Goal: Transaction & Acquisition: Purchase product/service

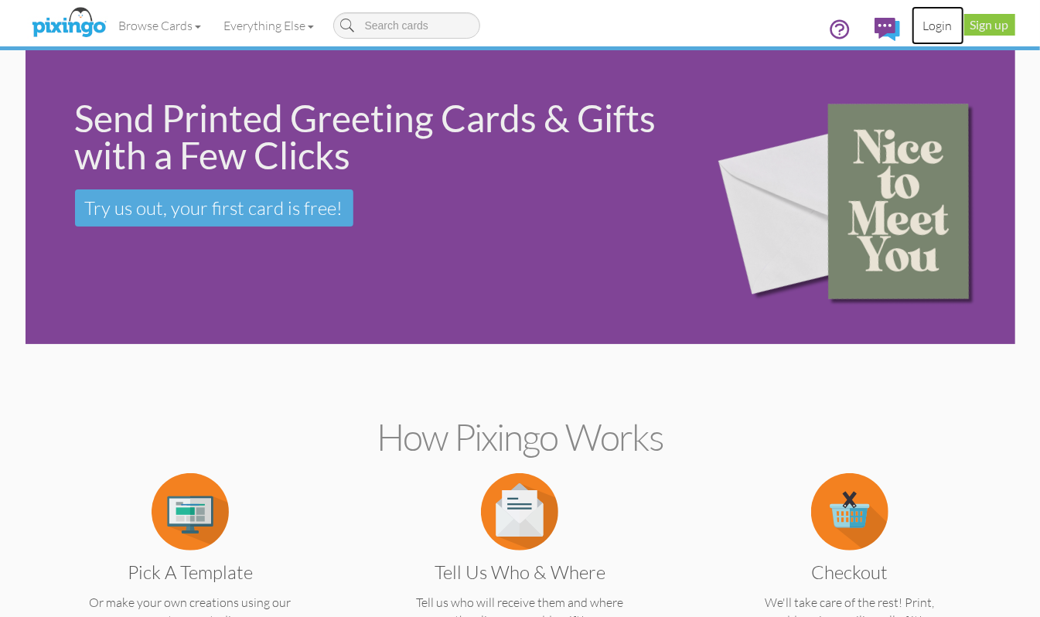
click at [934, 29] on link "Login" at bounding box center [938, 25] width 53 height 39
click at [942, 26] on span "[PERSON_NAME]" at bounding box center [959, 25] width 87 height 13
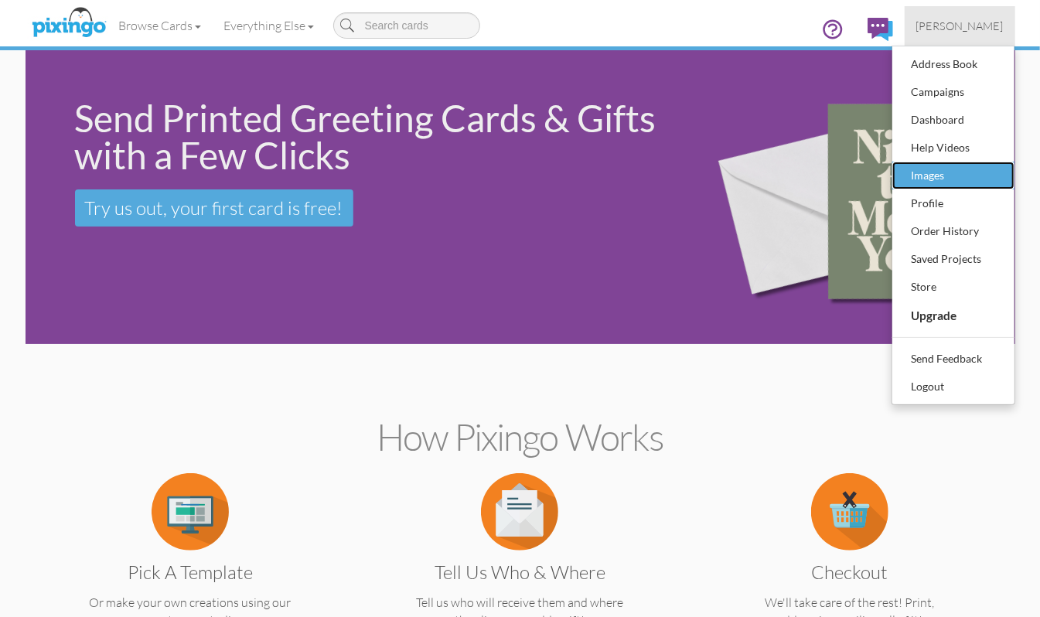
click at [954, 171] on div "Images" at bounding box center [953, 175] width 91 height 23
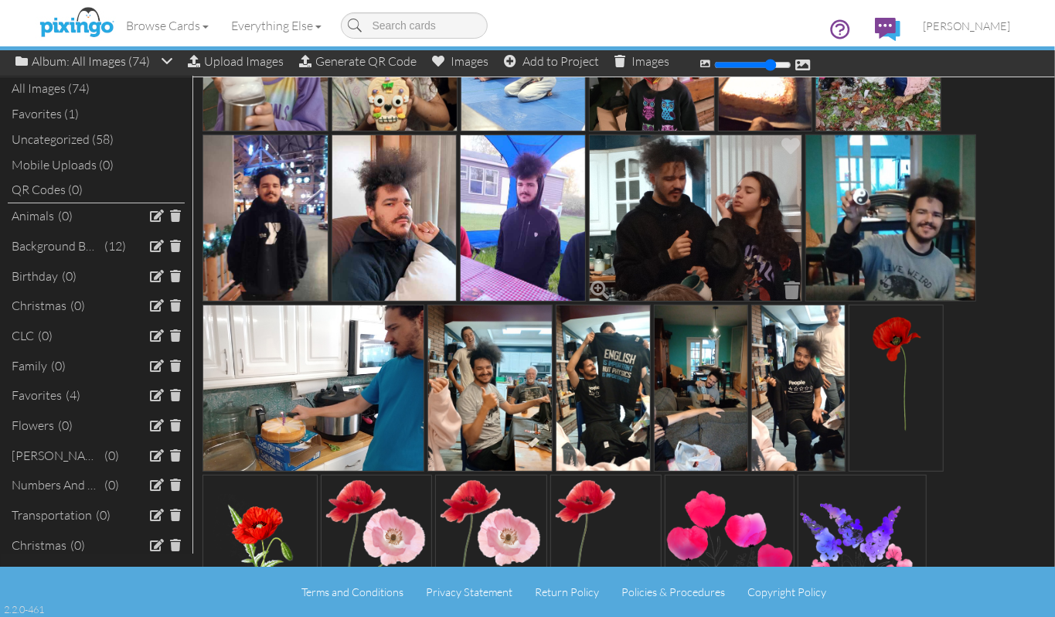
scroll to position [824, 0]
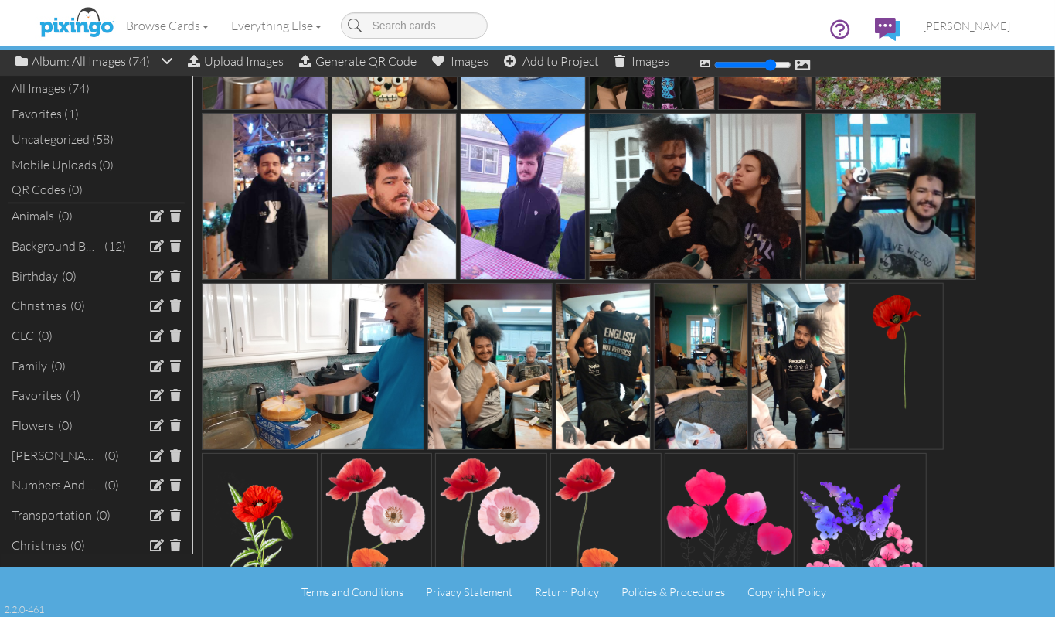
click at [786, 351] on img at bounding box center [799, 366] width 94 height 167
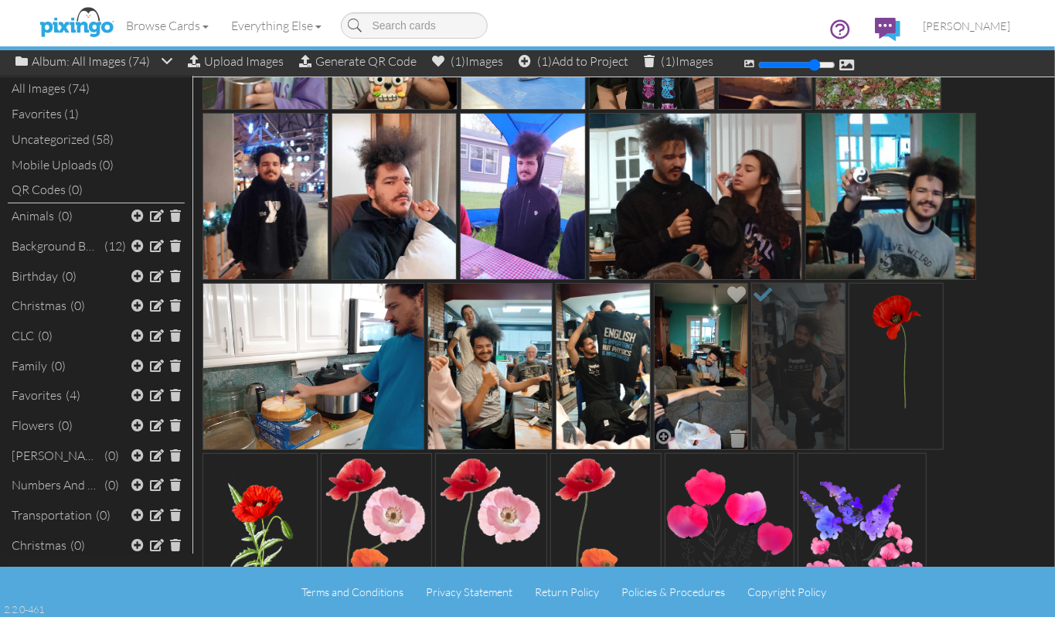
click at [676, 325] on img at bounding box center [701, 366] width 94 height 167
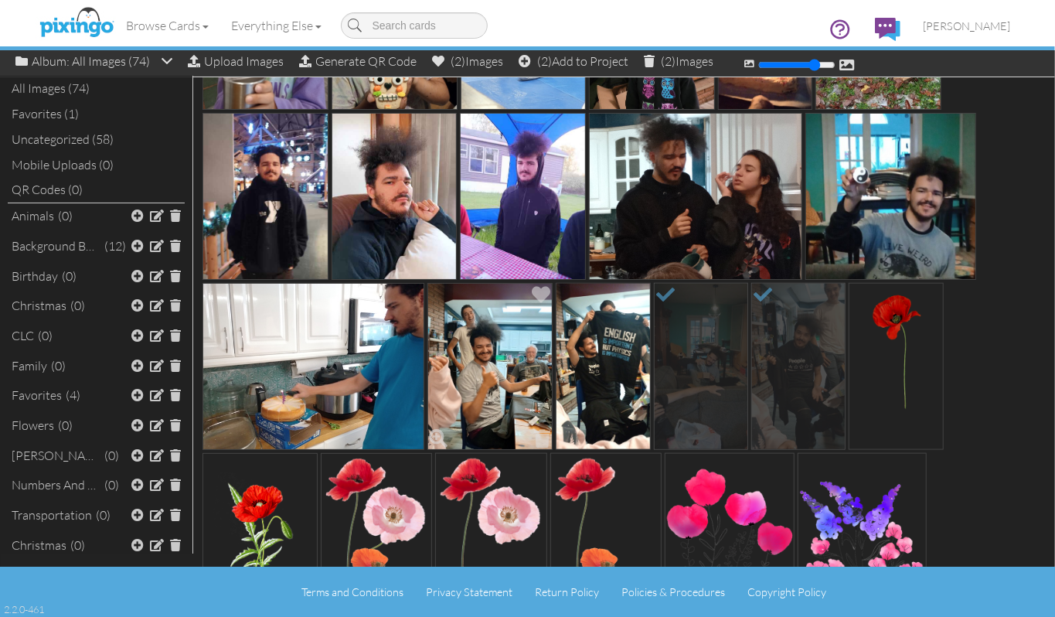
click at [493, 335] on img at bounding box center [491, 366] width 126 height 167
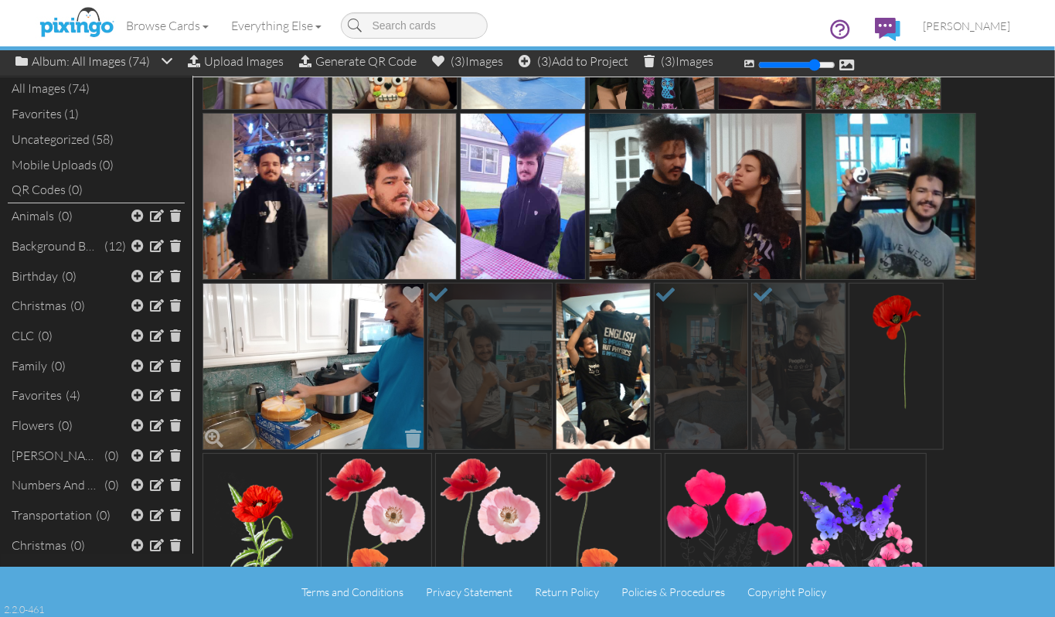
click at [351, 340] on img at bounding box center [314, 366] width 222 height 167
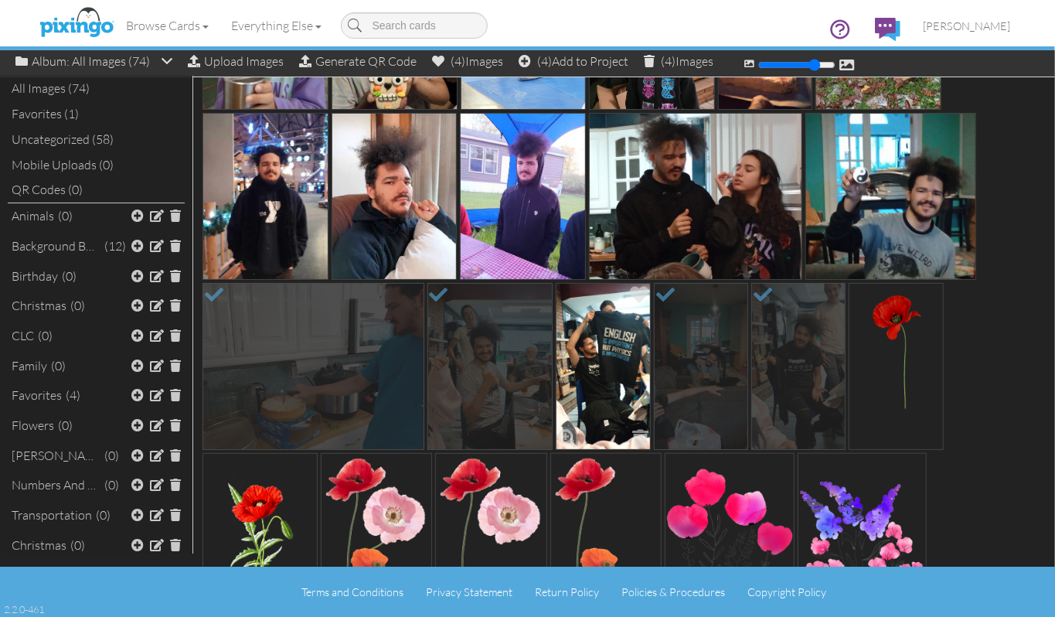
click at [616, 342] on img at bounding box center [603, 366] width 94 height 167
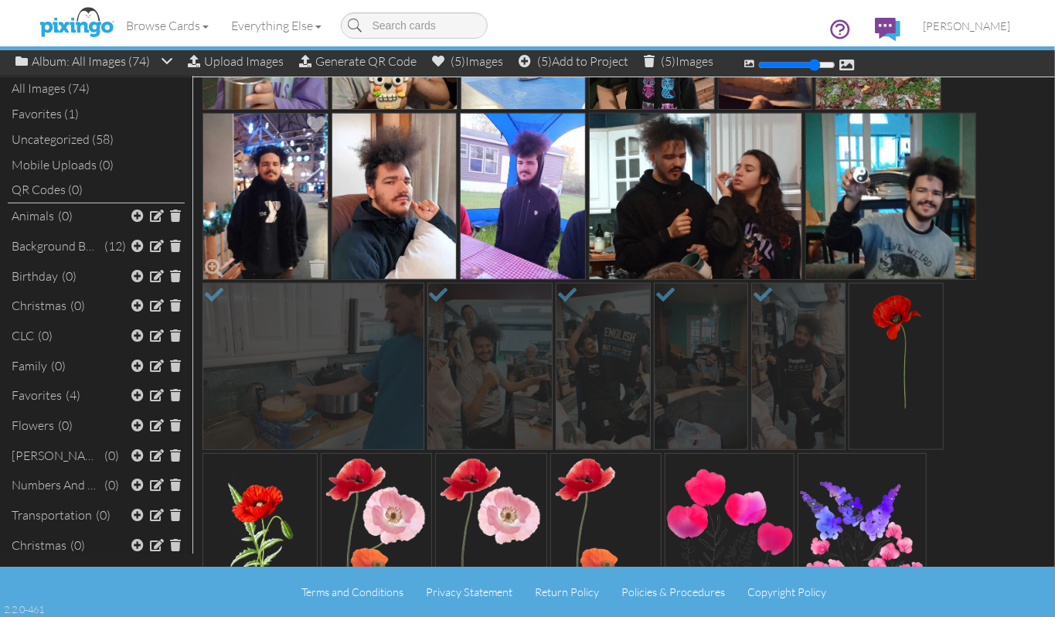
click at [276, 208] on img at bounding box center [266, 196] width 126 height 167
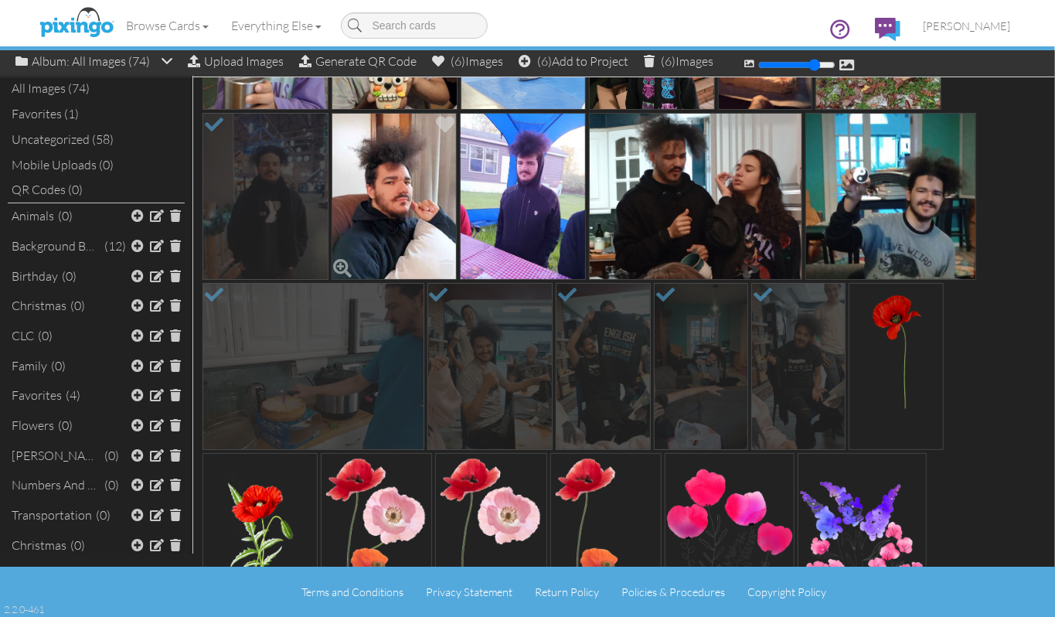
click at [363, 208] on img at bounding box center [395, 196] width 126 height 167
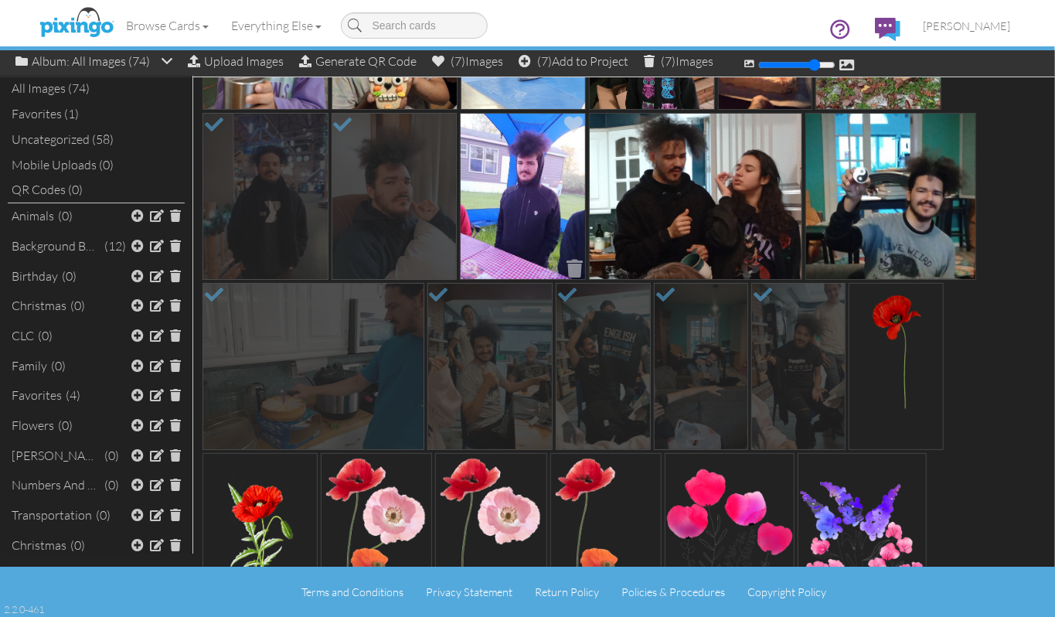
click at [521, 193] on img at bounding box center [523, 196] width 126 height 167
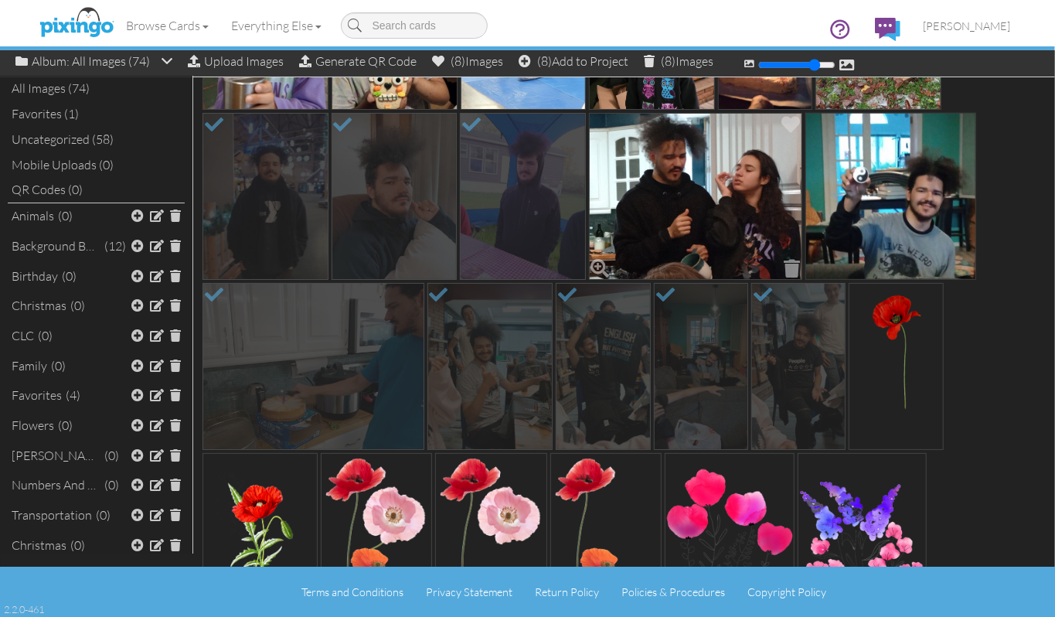
click at [663, 193] on img at bounding box center [695, 196] width 213 height 167
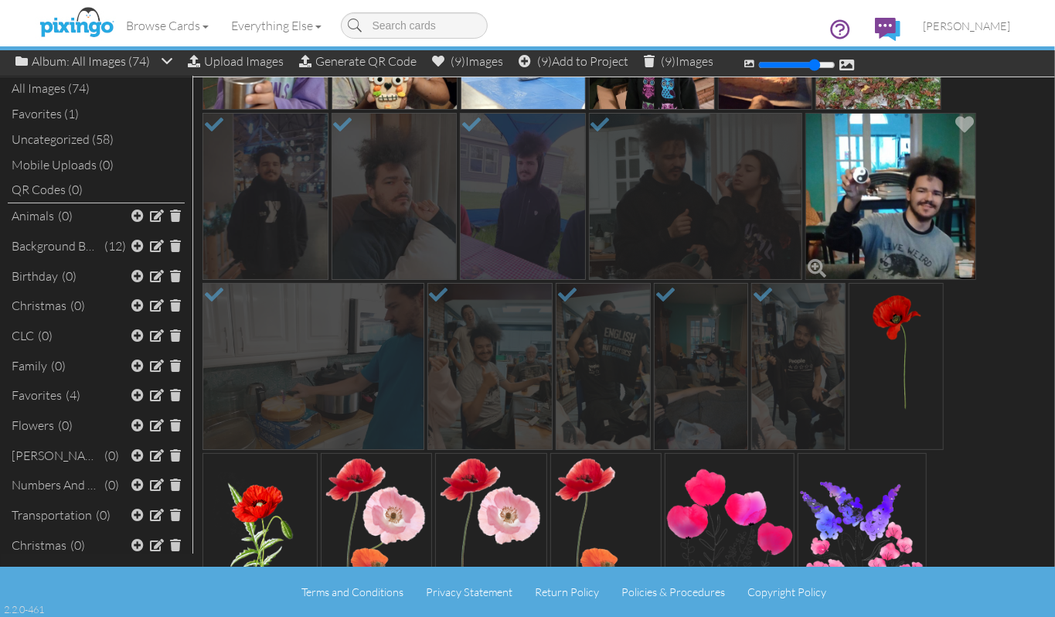
click at [888, 206] on img at bounding box center [891, 196] width 171 height 167
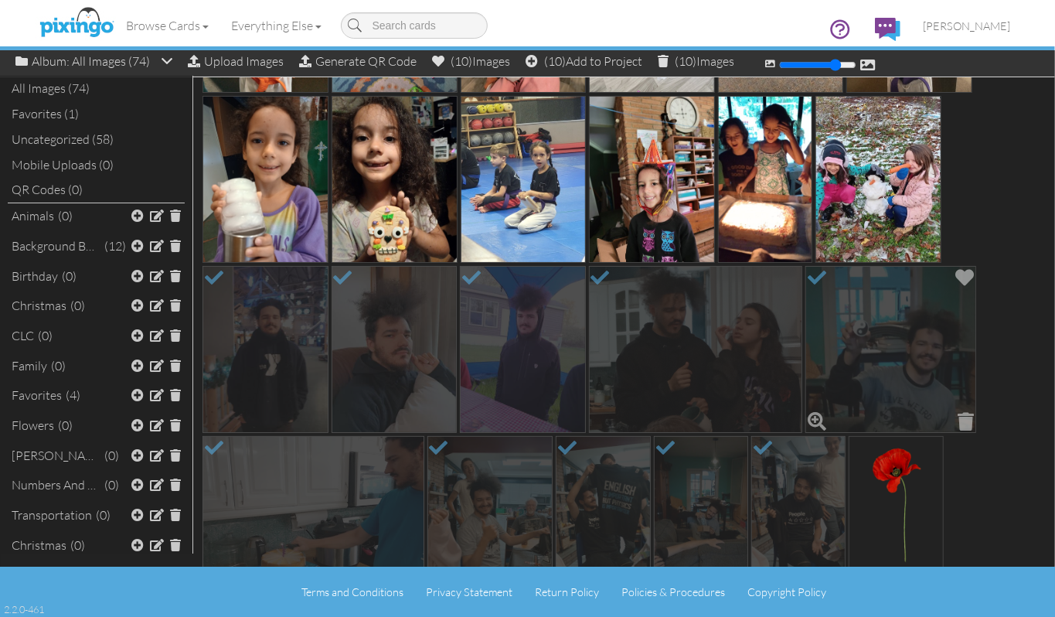
scroll to position [619, 0]
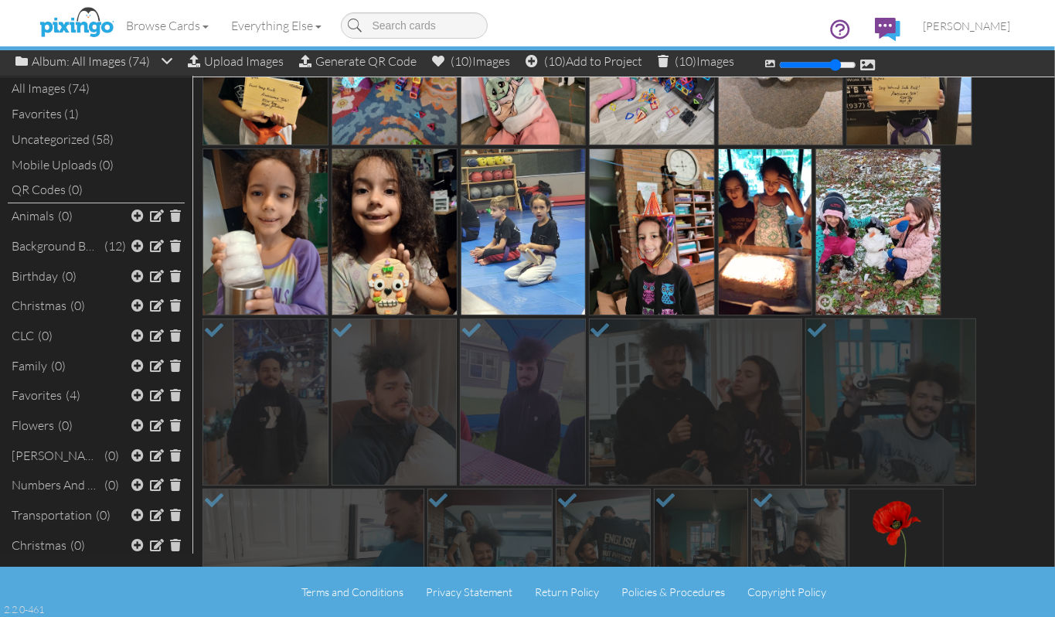
click at [880, 206] on img at bounding box center [879, 231] width 126 height 167
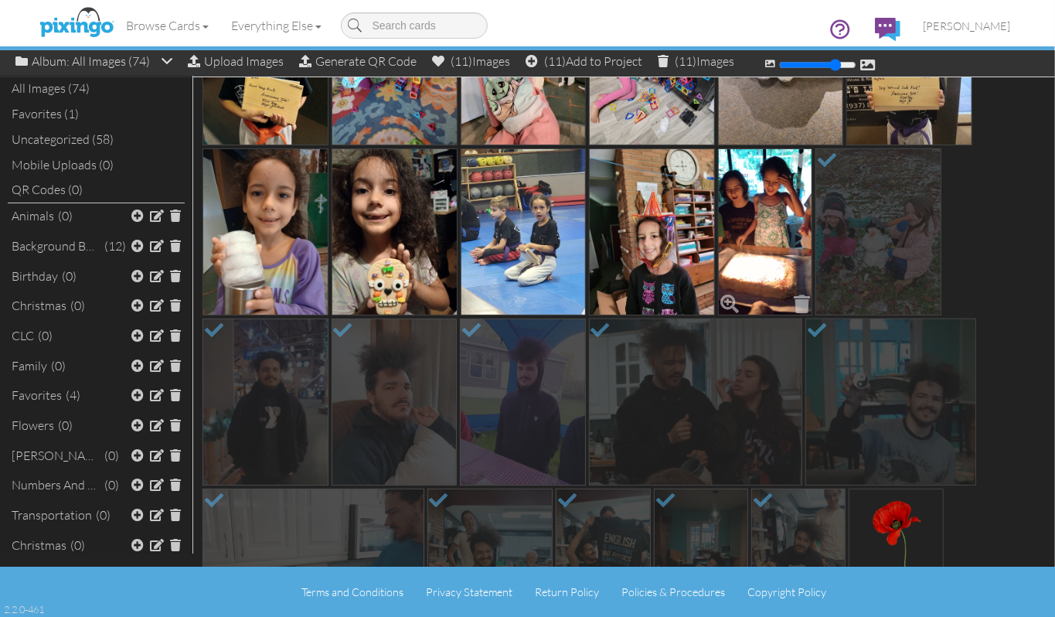
click at [786, 211] on img at bounding box center [765, 231] width 94 height 167
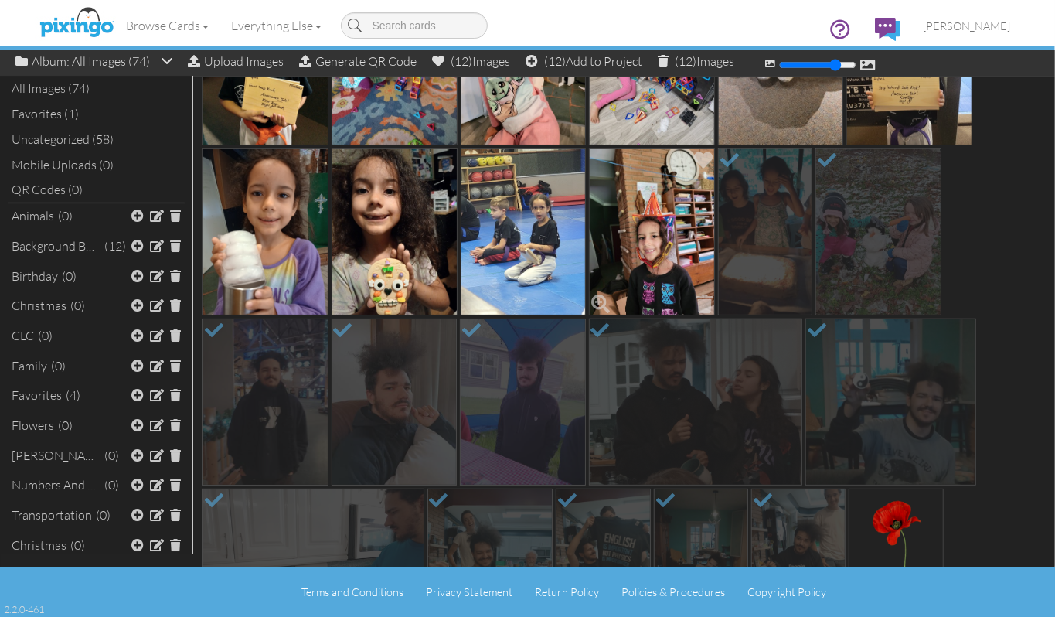
click at [634, 210] on img at bounding box center [652, 231] width 126 height 167
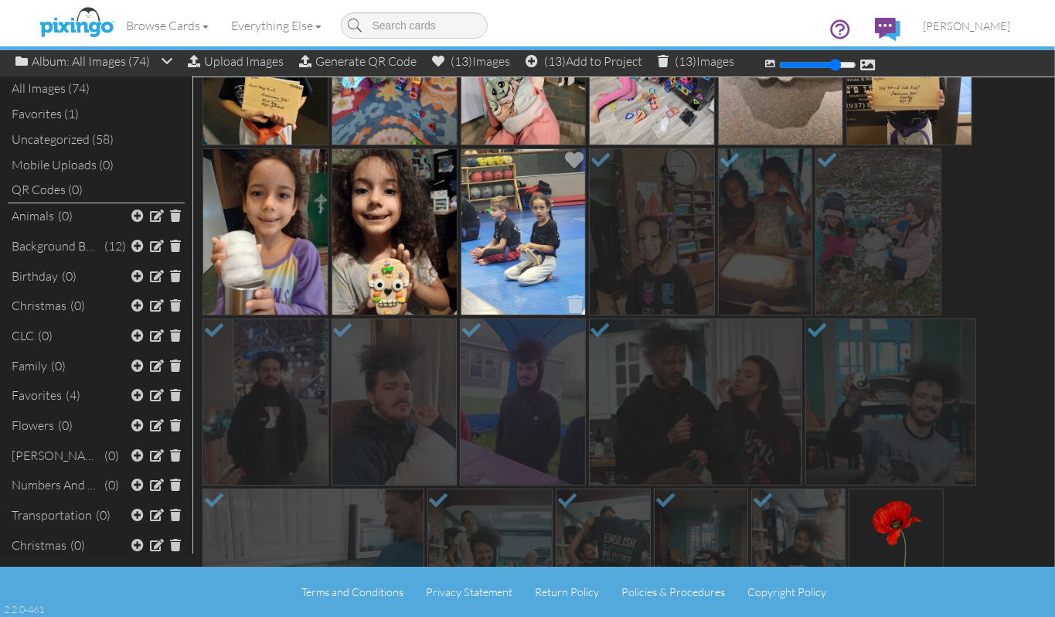
click at [532, 203] on img at bounding box center [524, 231] width 126 height 167
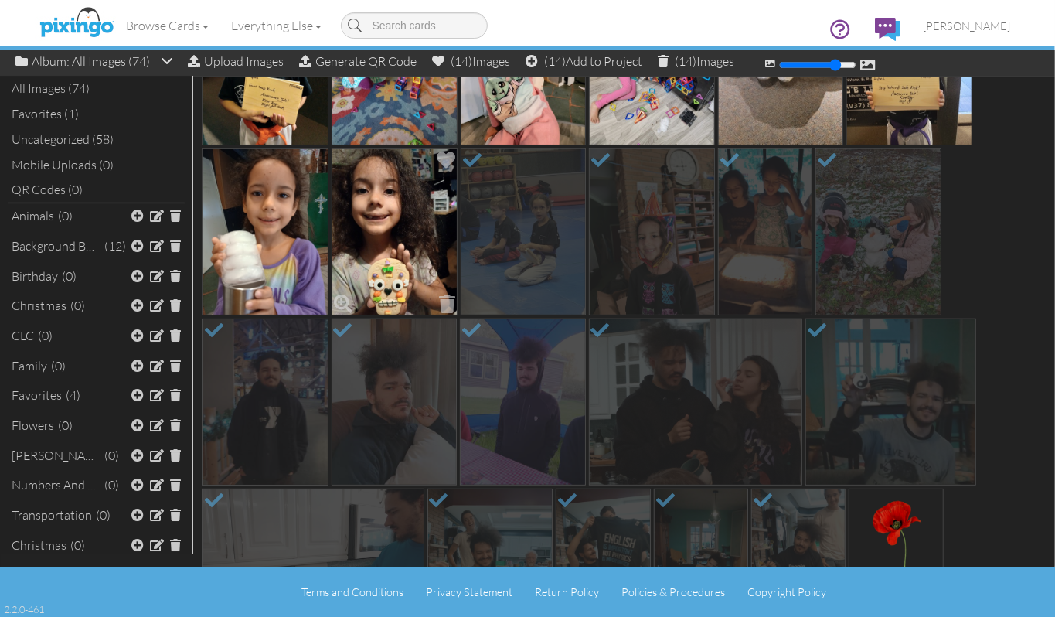
click at [415, 203] on img at bounding box center [395, 231] width 126 height 167
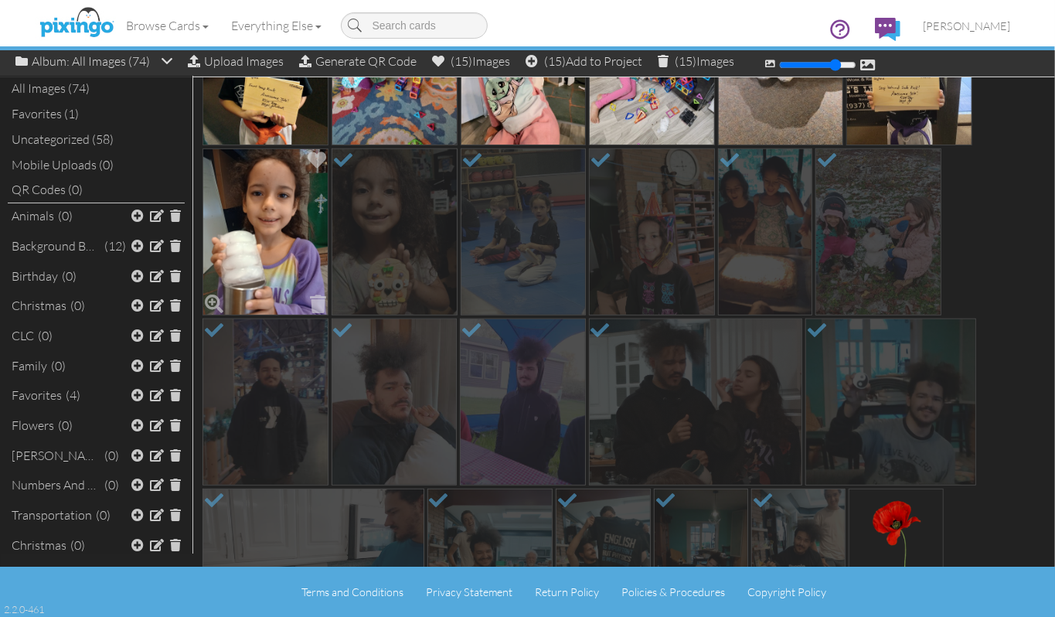
click at [271, 200] on img at bounding box center [266, 231] width 126 height 167
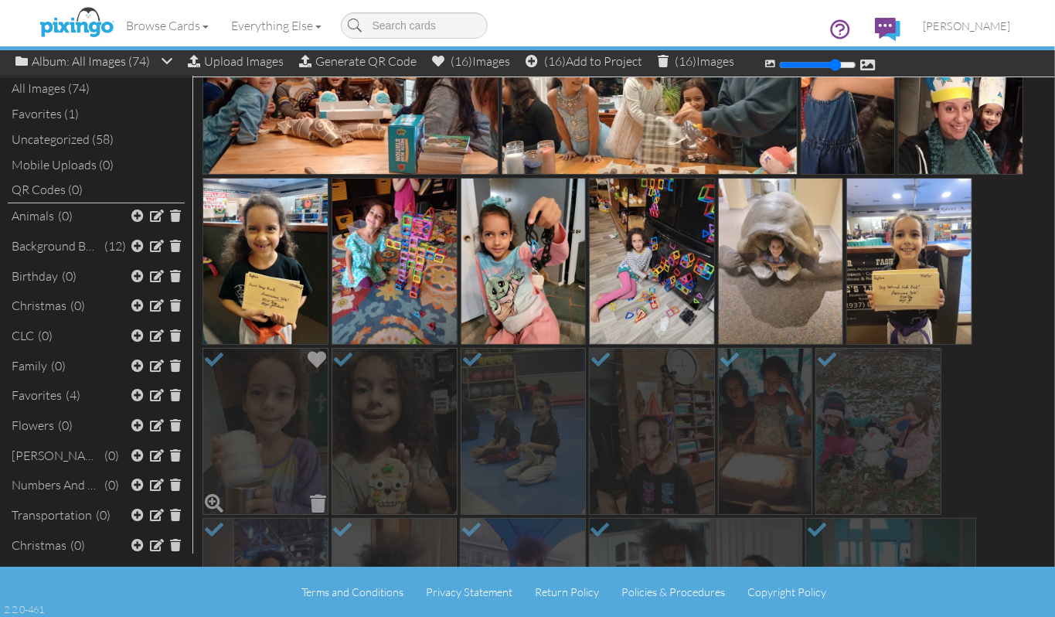
scroll to position [412, 0]
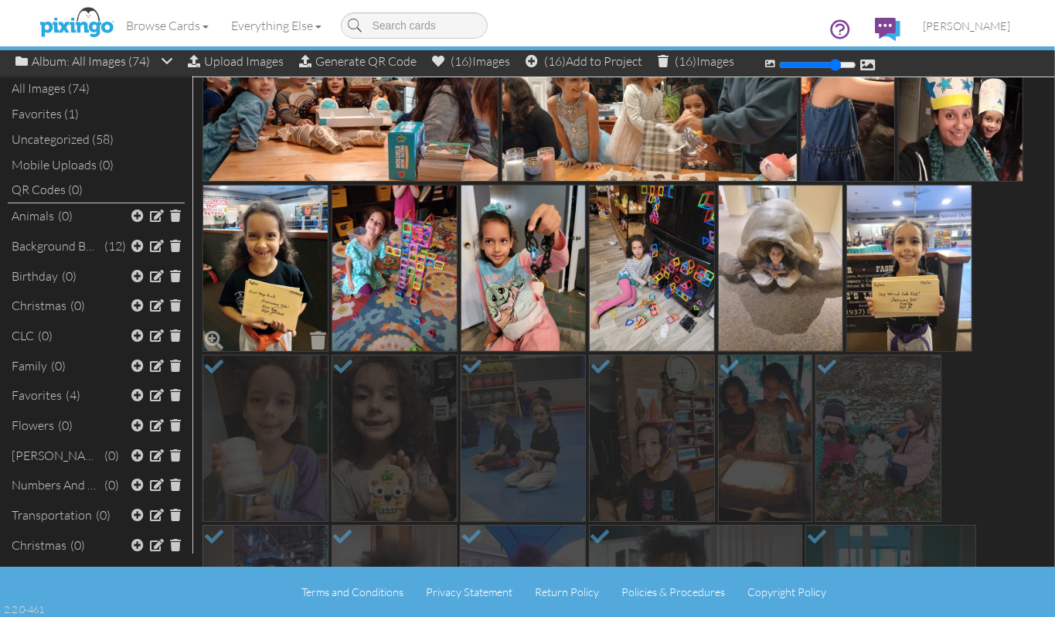
click at [282, 244] on img at bounding box center [266, 268] width 126 height 167
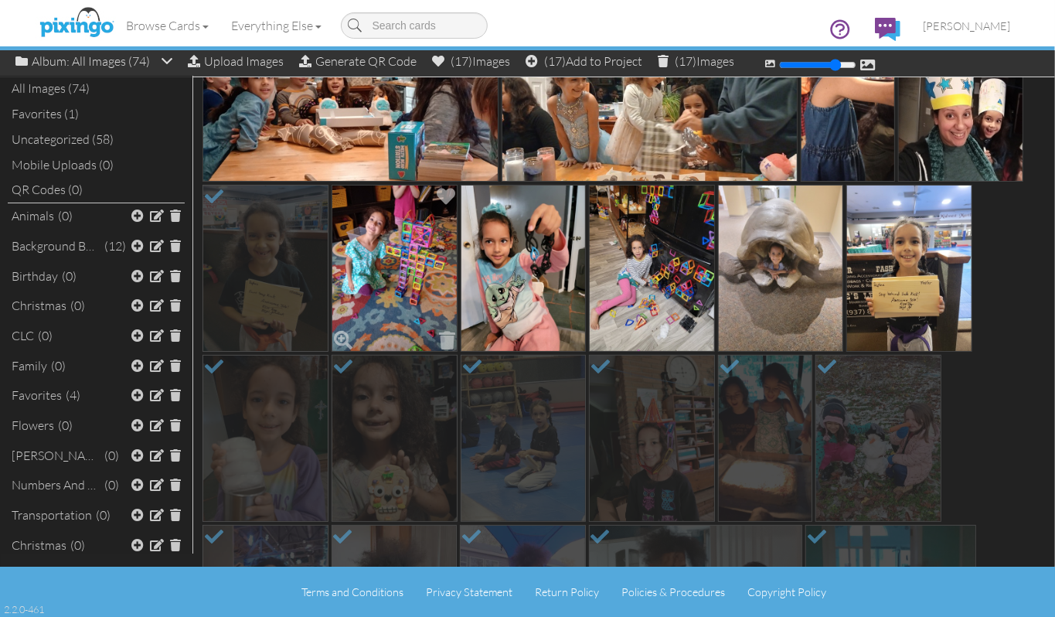
click at [379, 246] on img at bounding box center [395, 268] width 126 height 167
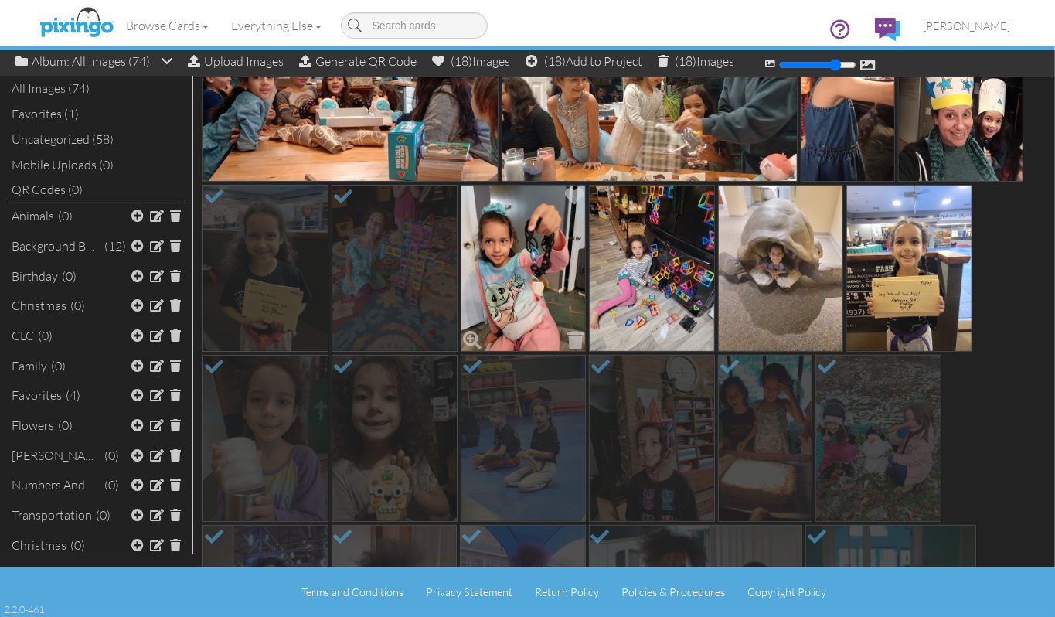
click at [496, 261] on img at bounding box center [524, 268] width 126 height 167
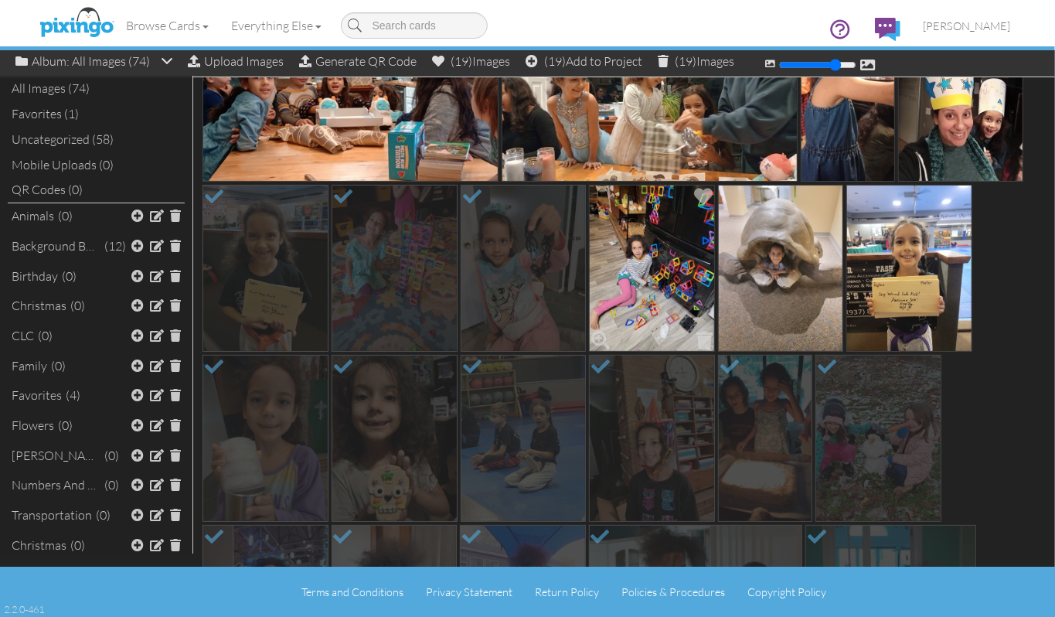
click at [646, 261] on img at bounding box center [652, 268] width 126 height 167
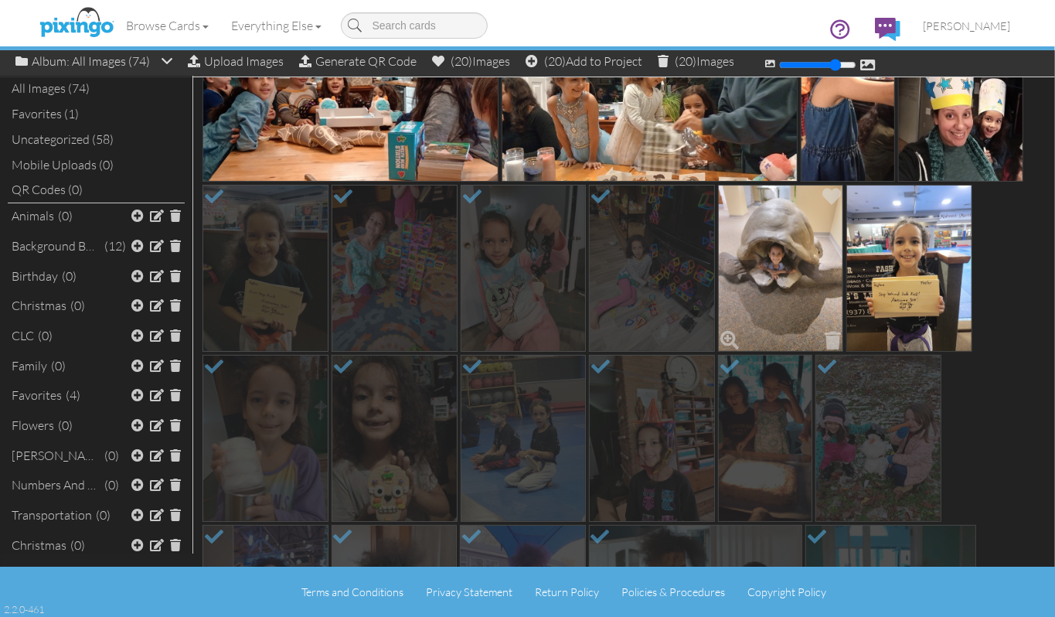
click at [779, 273] on img at bounding box center [781, 268] width 126 height 167
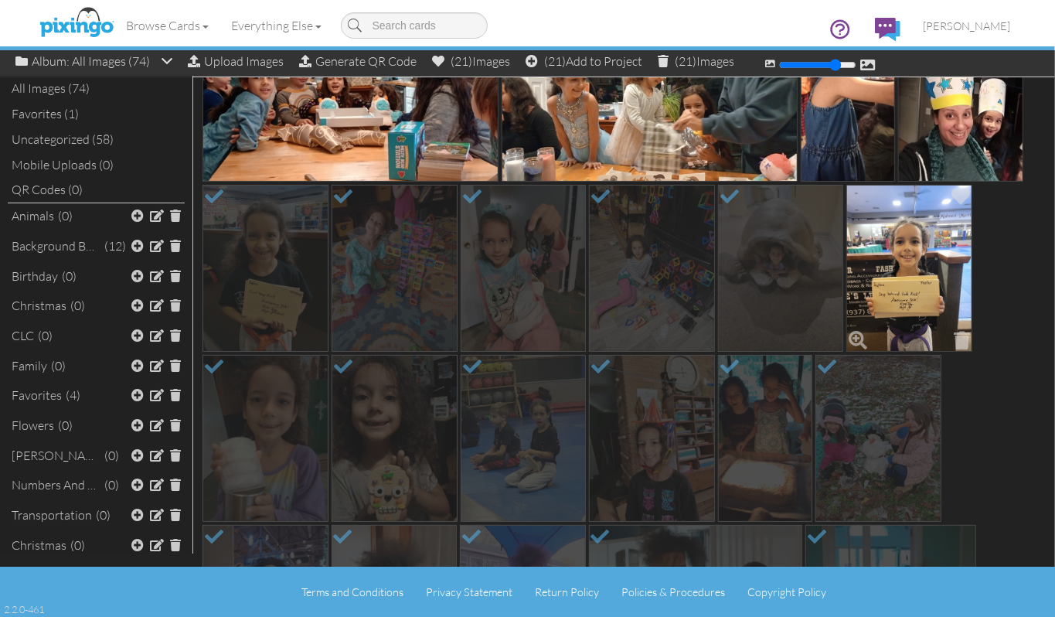
click at [912, 257] on img at bounding box center [910, 268] width 126 height 167
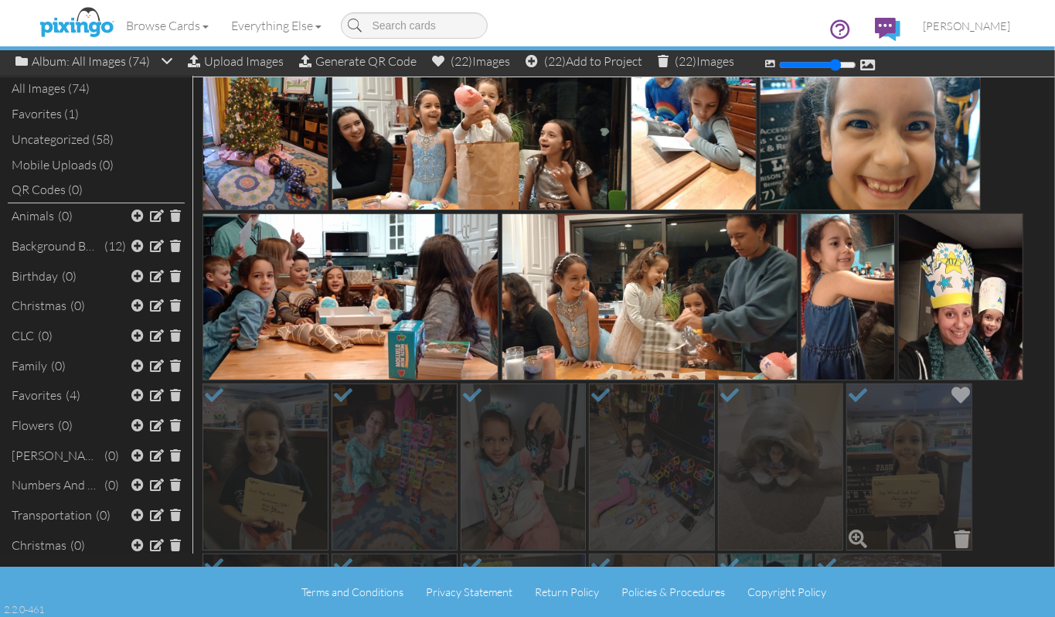
scroll to position [206, 0]
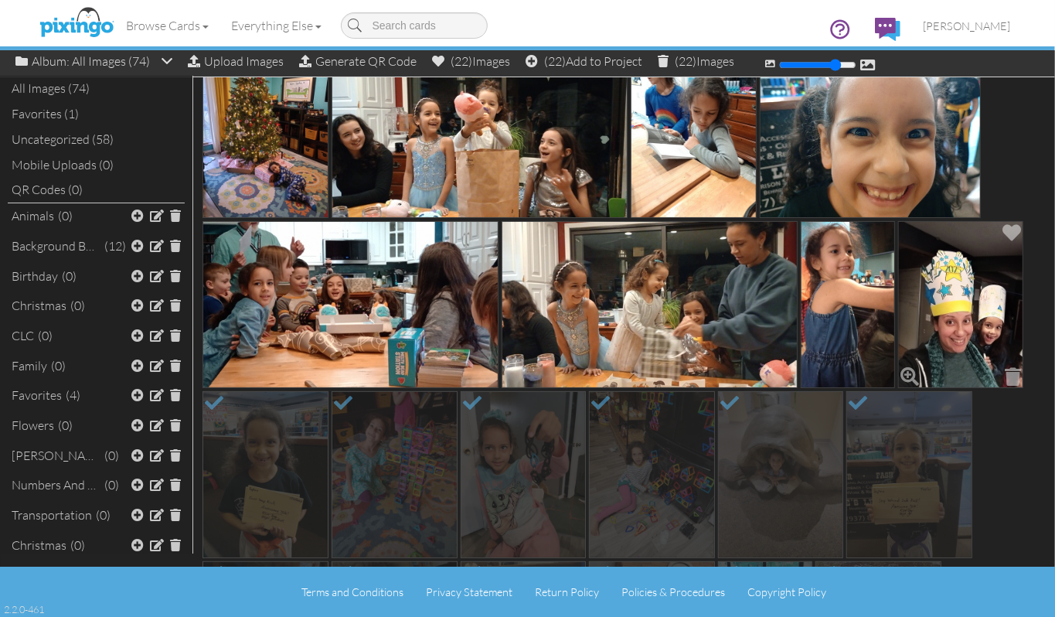
click at [959, 288] on img at bounding box center [962, 304] width 126 height 167
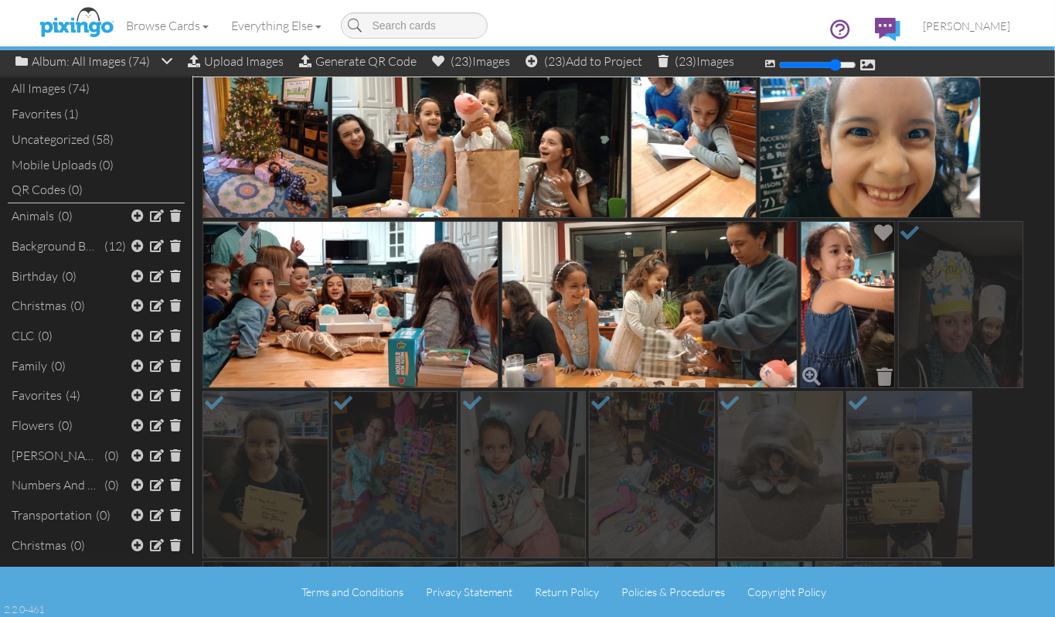
click at [854, 274] on img at bounding box center [848, 304] width 94 height 167
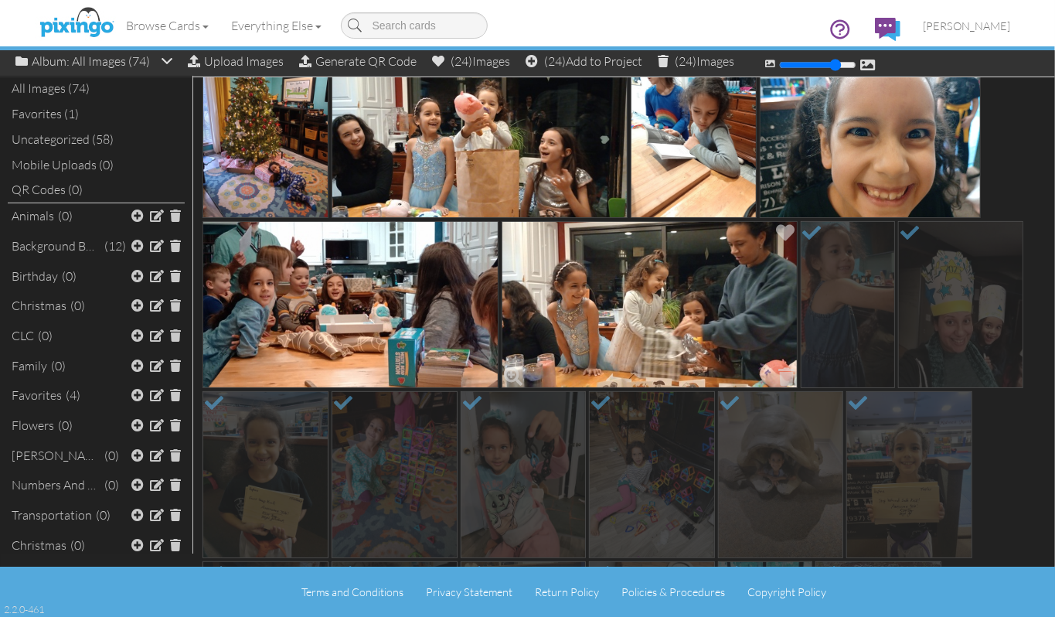
click at [670, 271] on img at bounding box center [650, 304] width 296 height 167
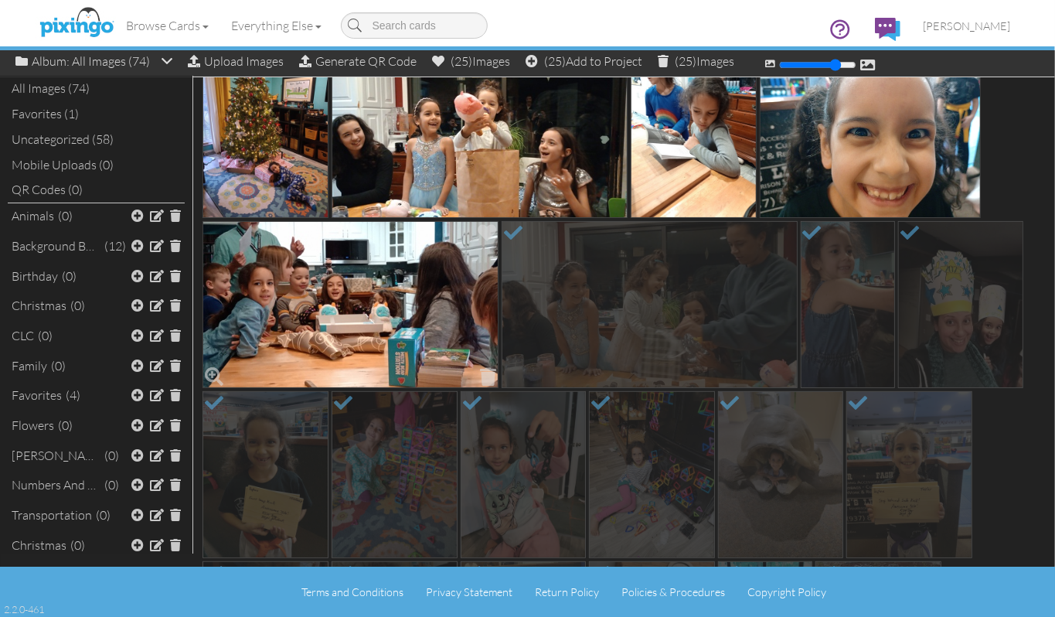
click at [440, 285] on img at bounding box center [351, 304] width 296 height 167
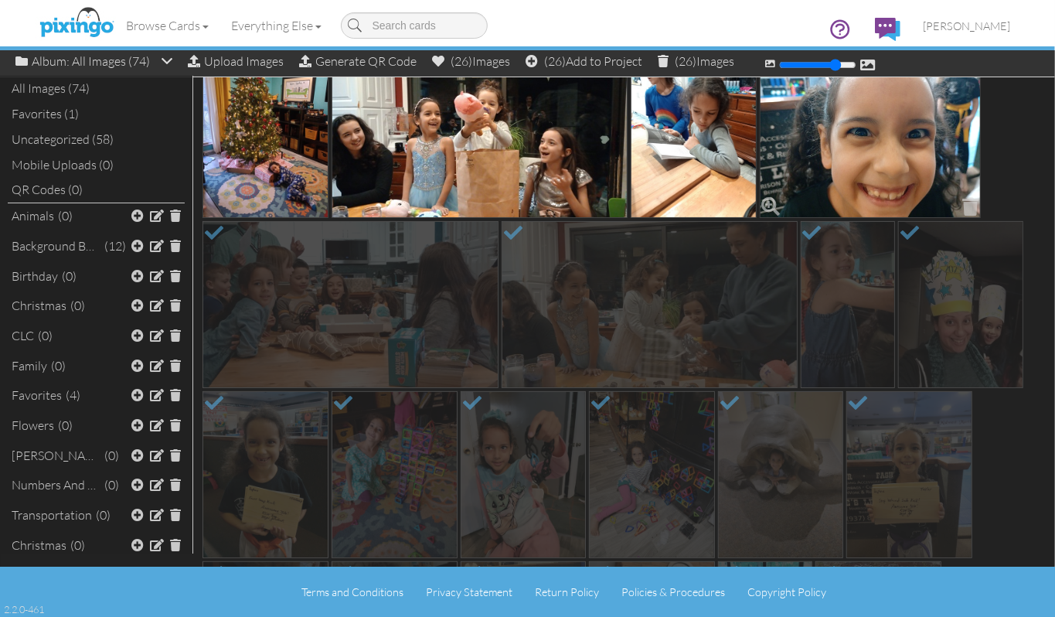
click at [830, 176] on img at bounding box center [871, 134] width 222 height 167
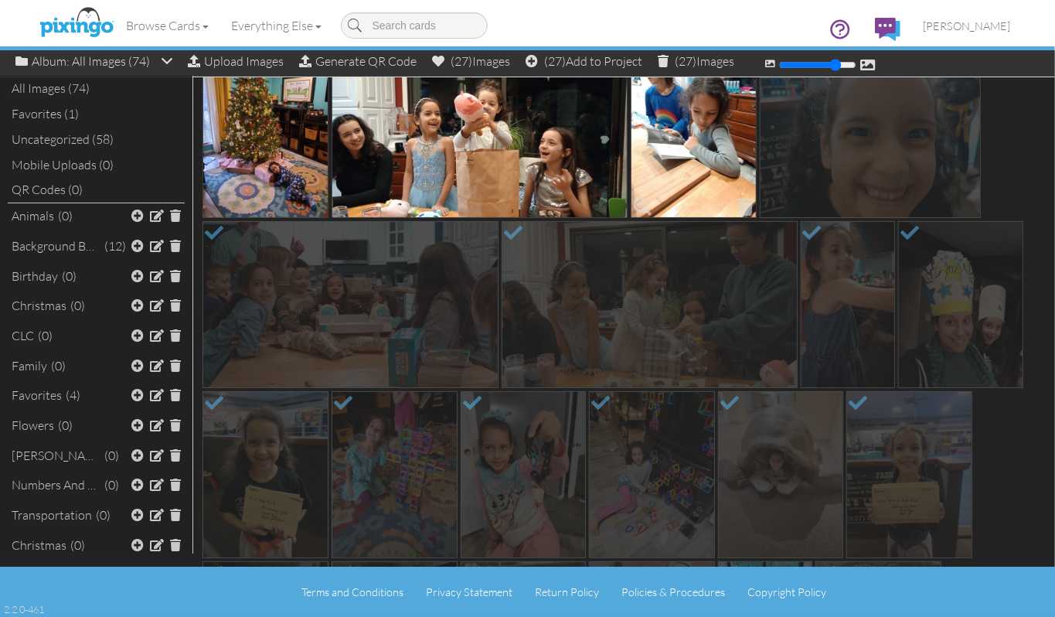
drag, startPoint x: 719, startPoint y: 162, endPoint x: 688, endPoint y: 165, distance: 31.1
click at [718, 162] on img at bounding box center [694, 134] width 126 height 167
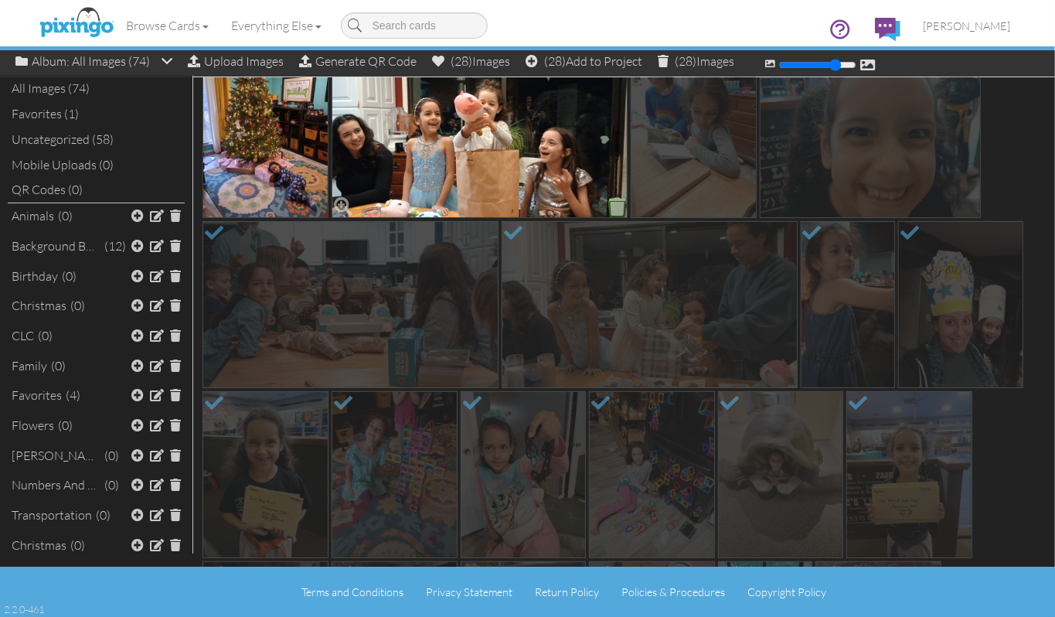
click at [563, 162] on img at bounding box center [480, 134] width 296 height 167
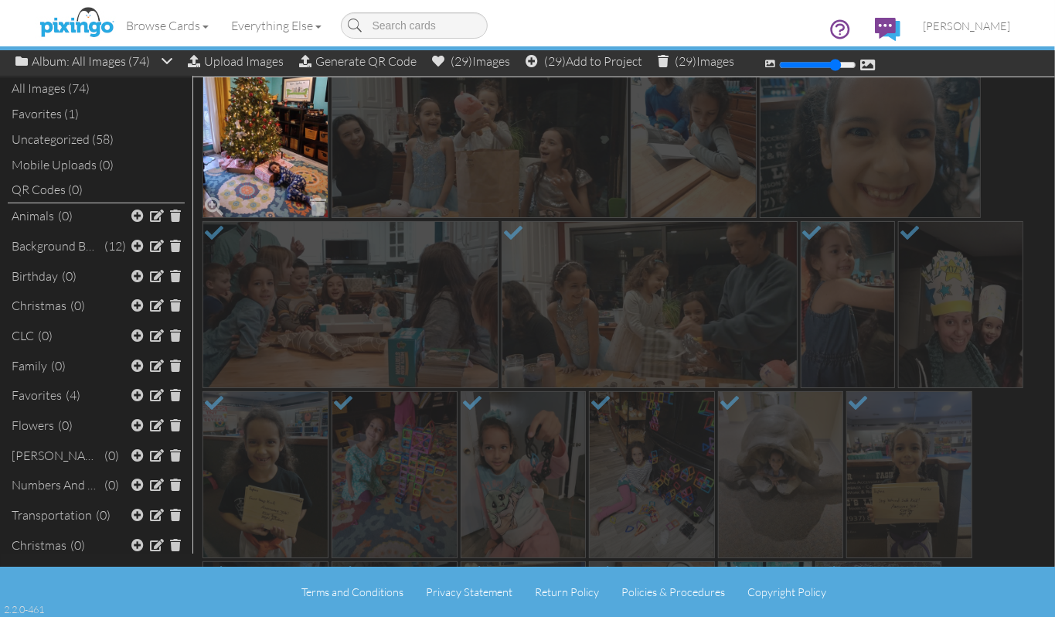
click at [268, 136] on img at bounding box center [266, 134] width 126 height 167
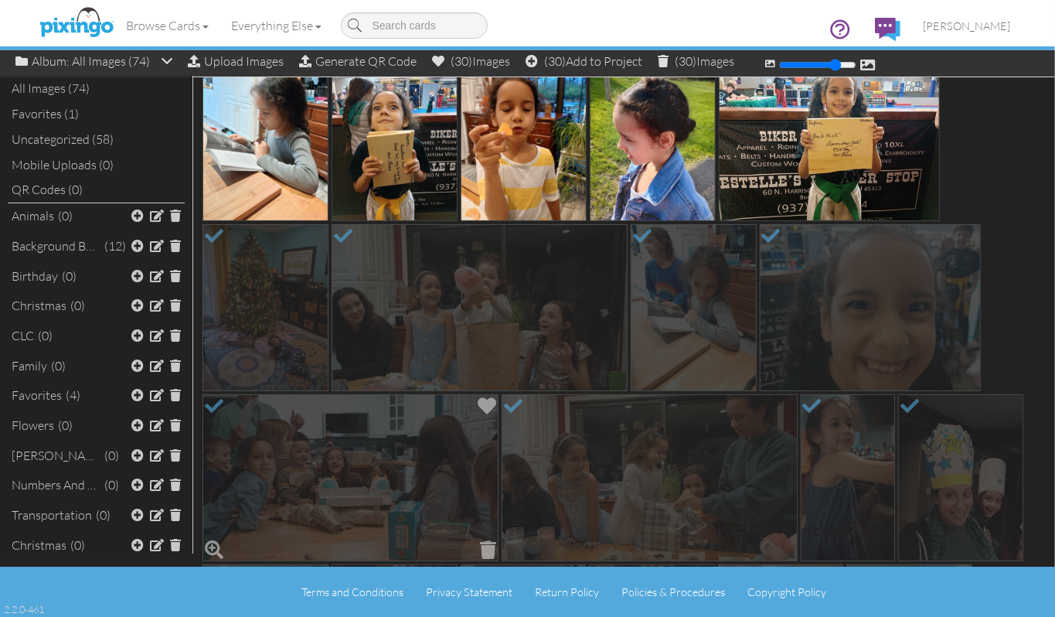
scroll to position [0, 0]
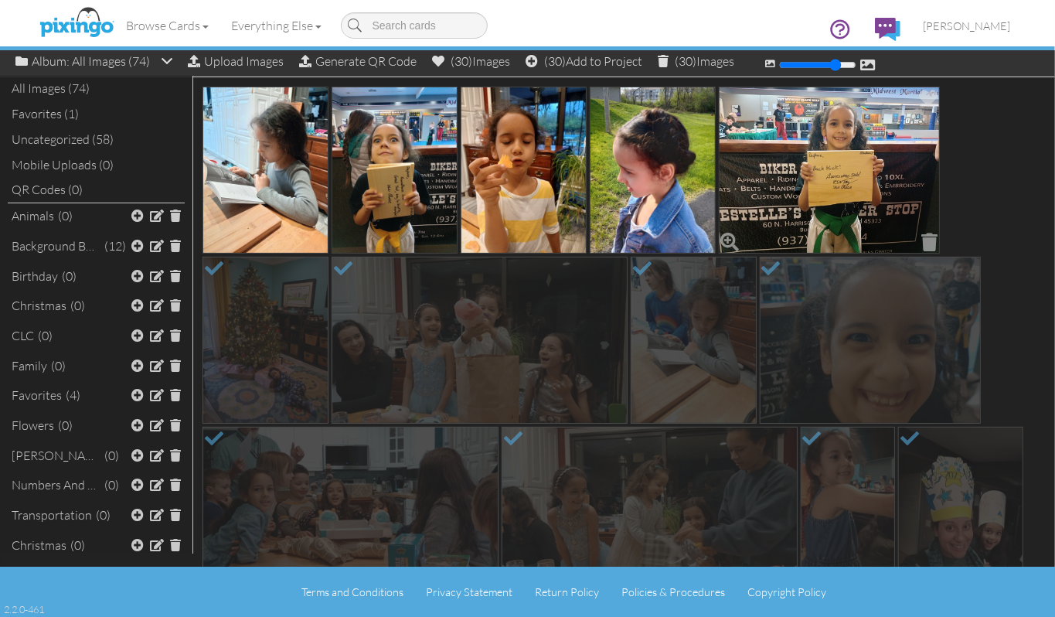
drag, startPoint x: 838, startPoint y: 195, endPoint x: 783, endPoint y: 168, distance: 61.2
click at [835, 193] on img at bounding box center [830, 170] width 222 height 167
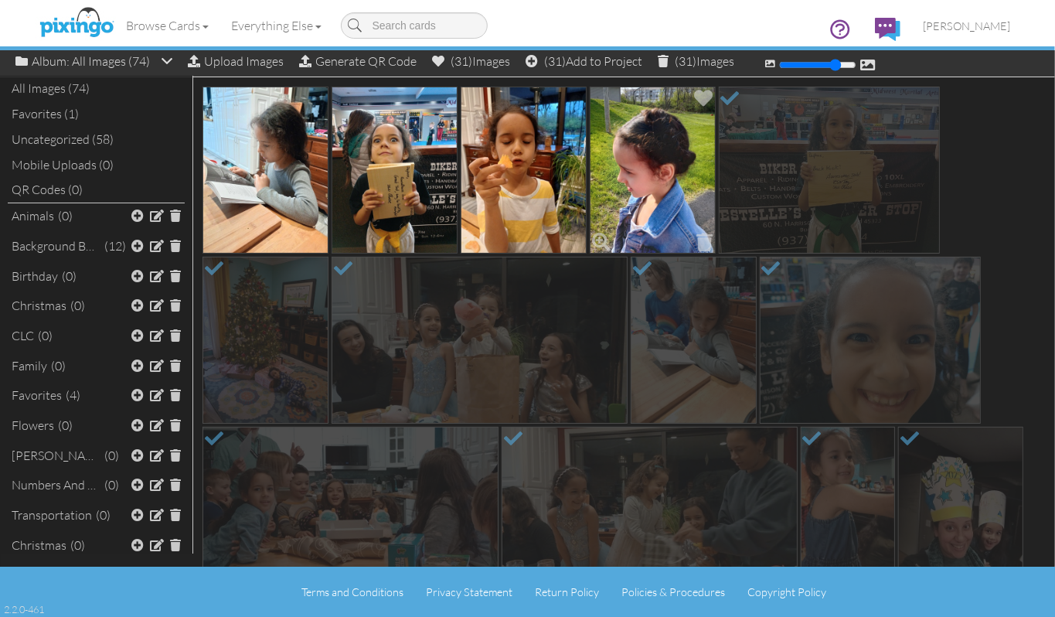
click at [675, 147] on img at bounding box center [653, 170] width 126 height 167
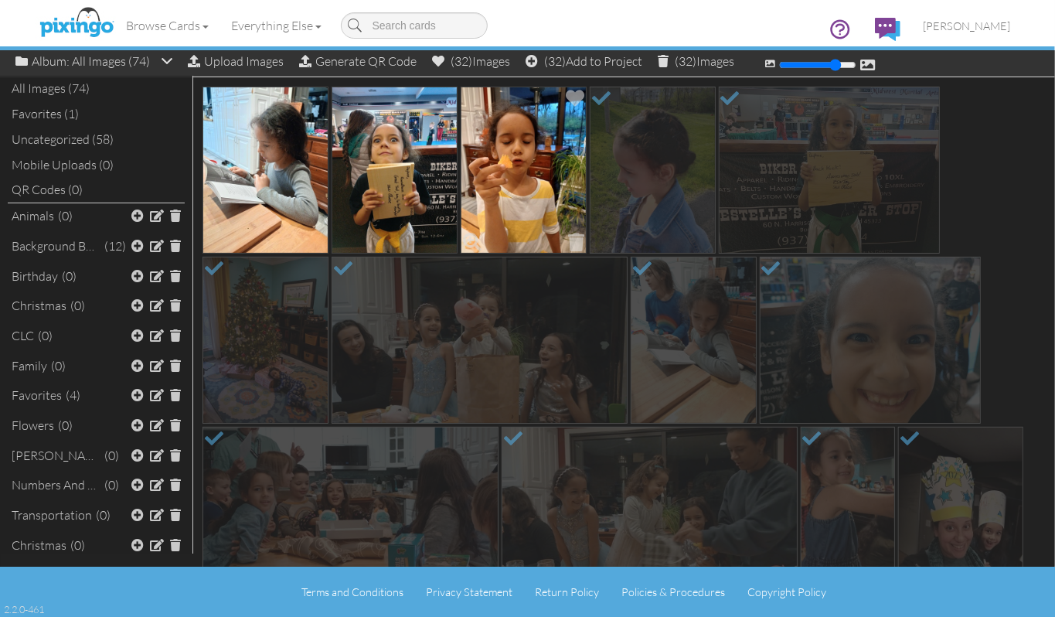
click at [558, 164] on img at bounding box center [524, 170] width 126 height 167
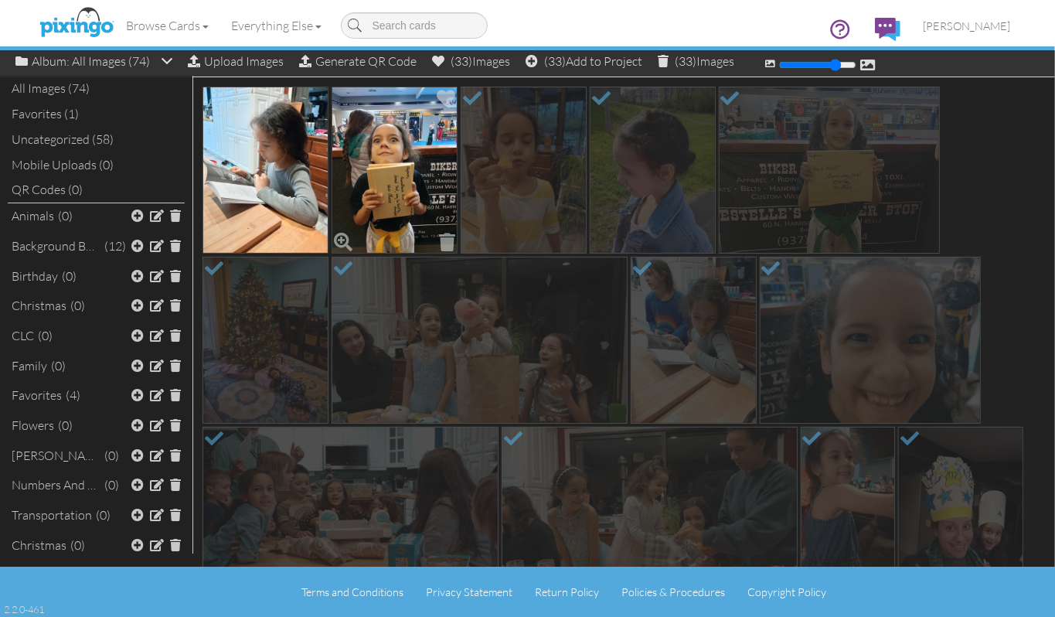
click at [411, 172] on img at bounding box center [395, 170] width 126 height 167
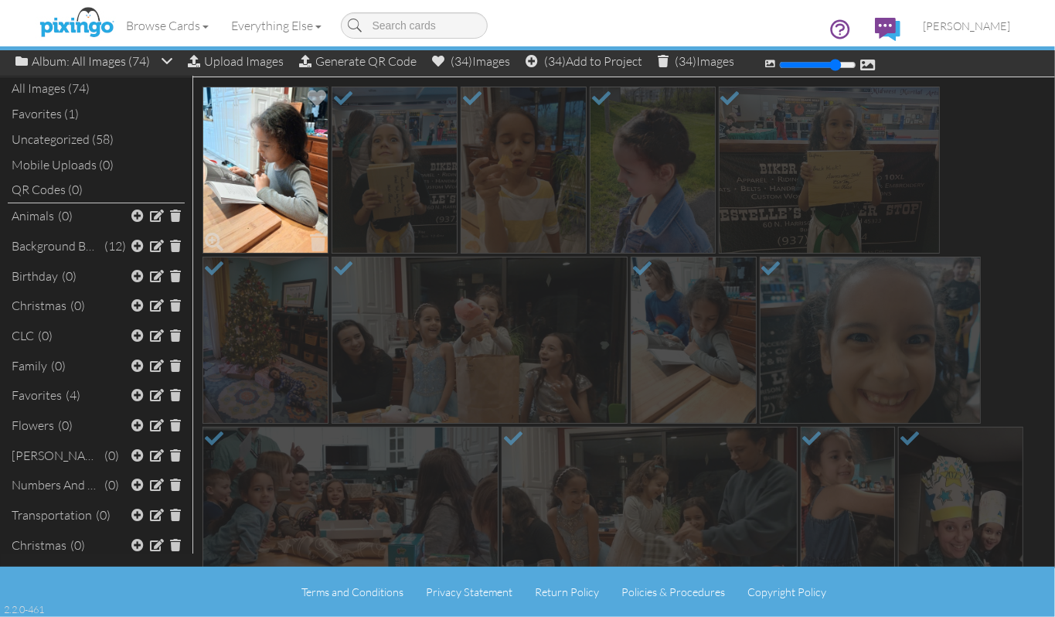
click at [285, 162] on img at bounding box center [266, 170] width 126 height 167
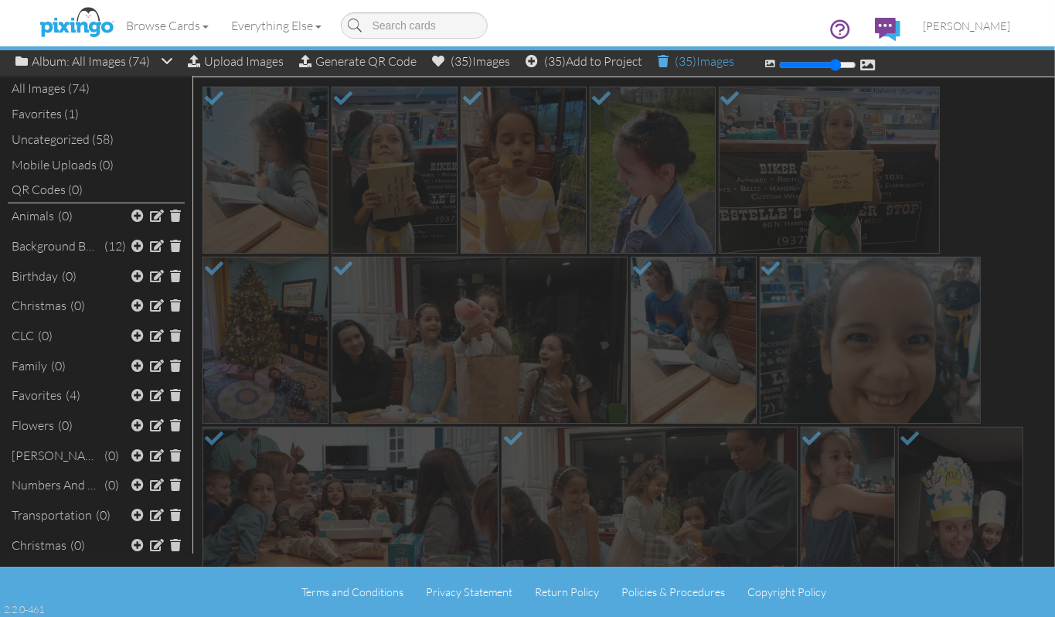
click at [725, 65] on div "(35) Images" at bounding box center [696, 61] width 77 height 22
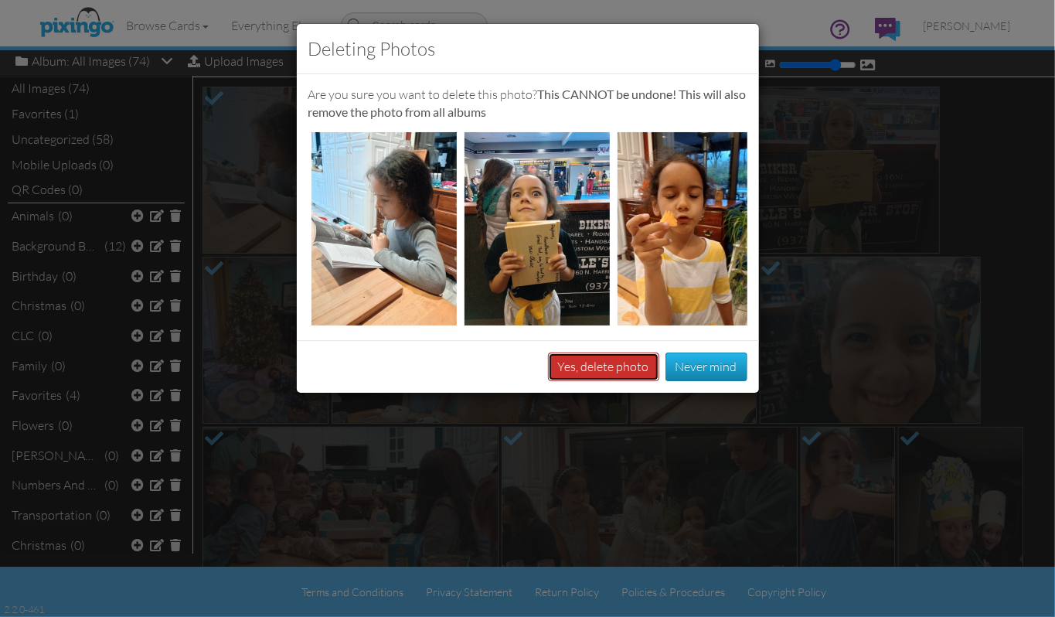
click at [611, 380] on button "Yes, delete photo" at bounding box center [603, 367] width 111 height 29
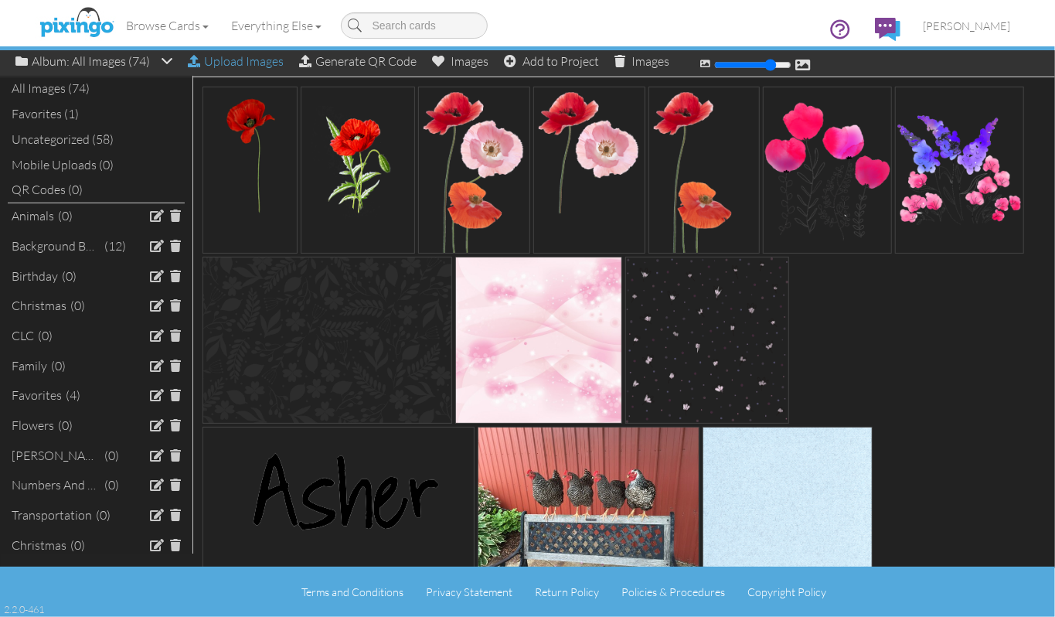
click at [237, 65] on div "Upload Images" at bounding box center [236, 61] width 96 height 22
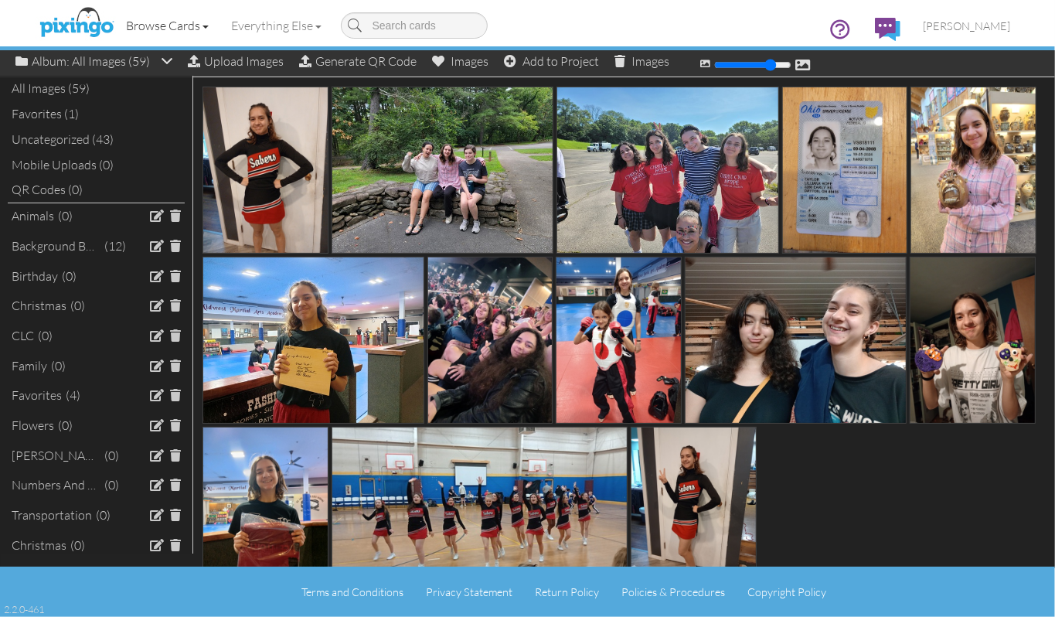
click at [186, 22] on link "Browse Cards" at bounding box center [167, 25] width 105 height 39
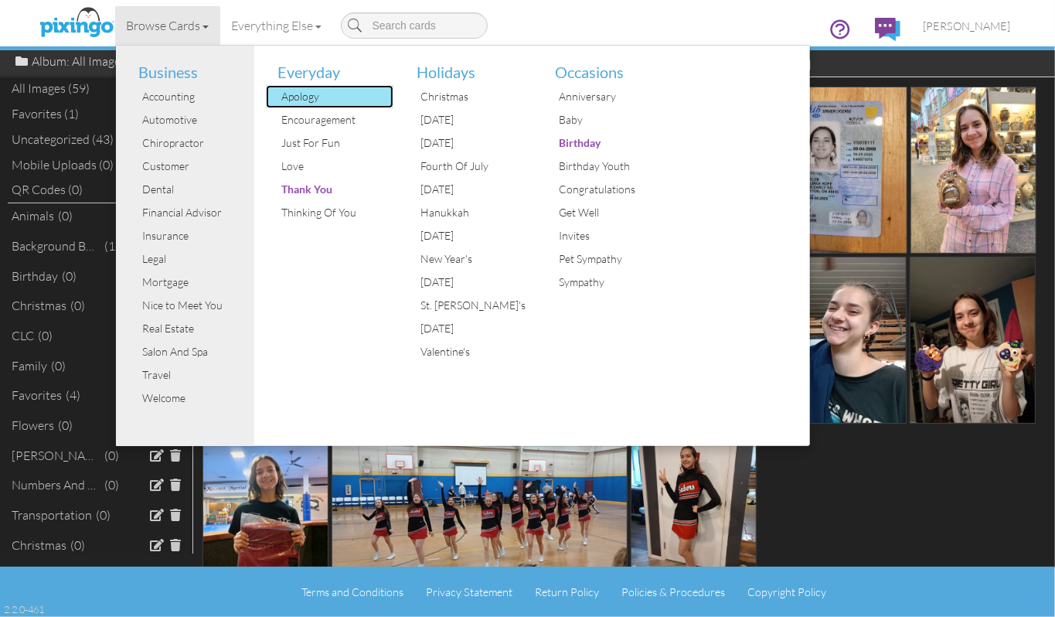
click at [319, 97] on div "Apology" at bounding box center [336, 96] width 116 height 23
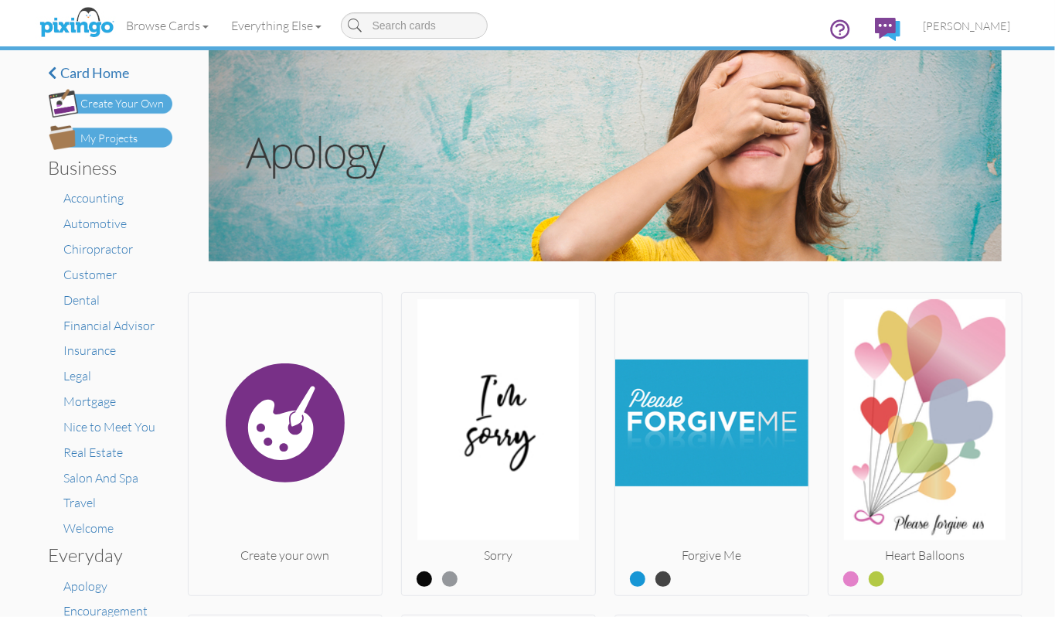
click at [152, 105] on div "Create Your Own" at bounding box center [123, 104] width 84 height 16
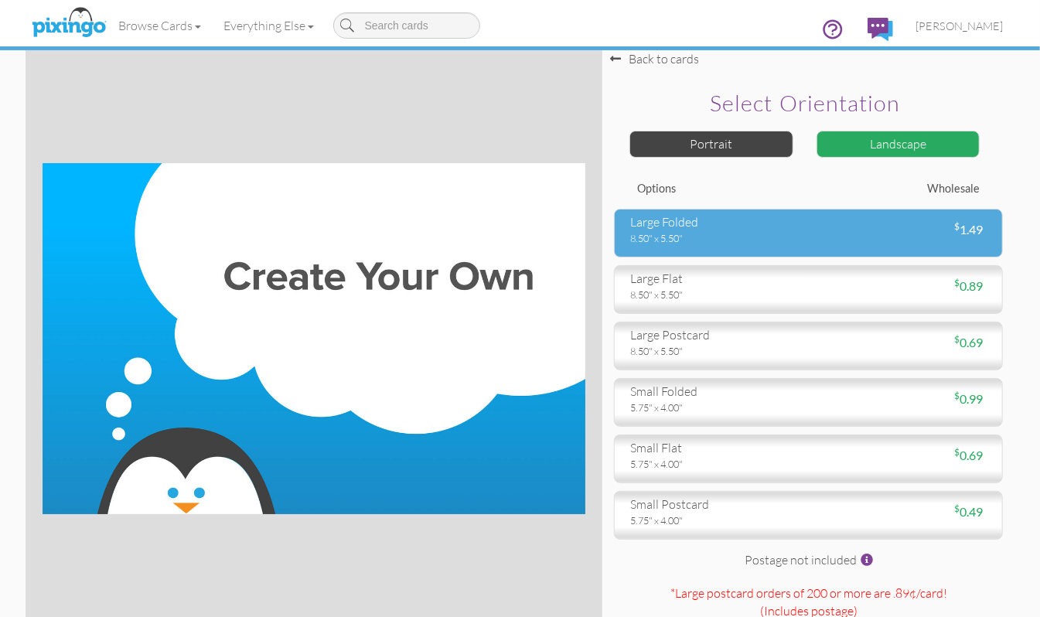
click at [696, 242] on div "8.50" x 5.50"" at bounding box center [713, 238] width 167 height 14
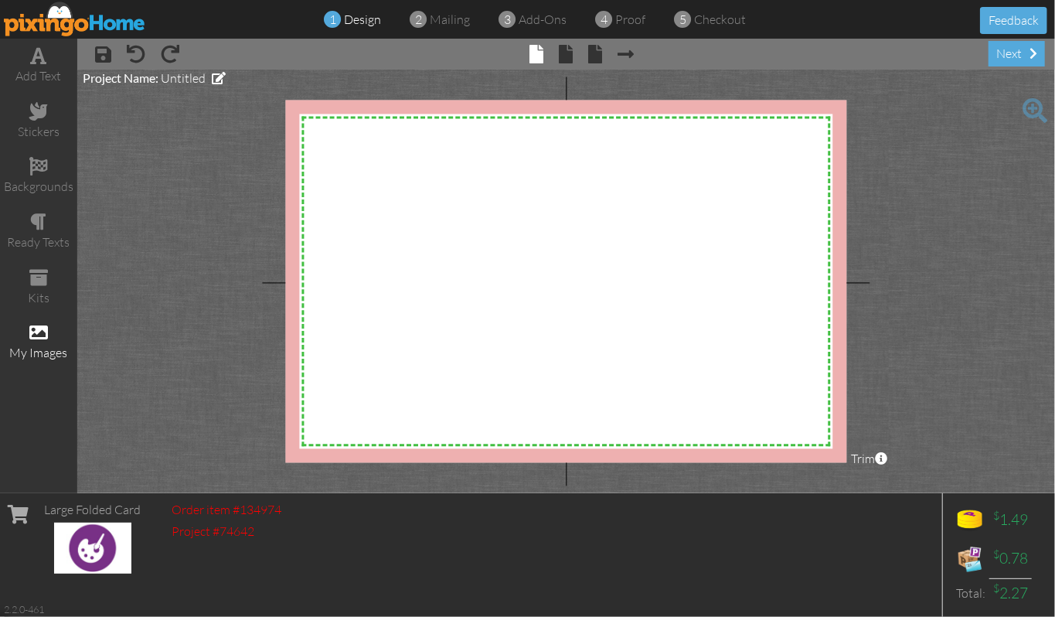
click at [34, 334] on span at bounding box center [38, 332] width 19 height 19
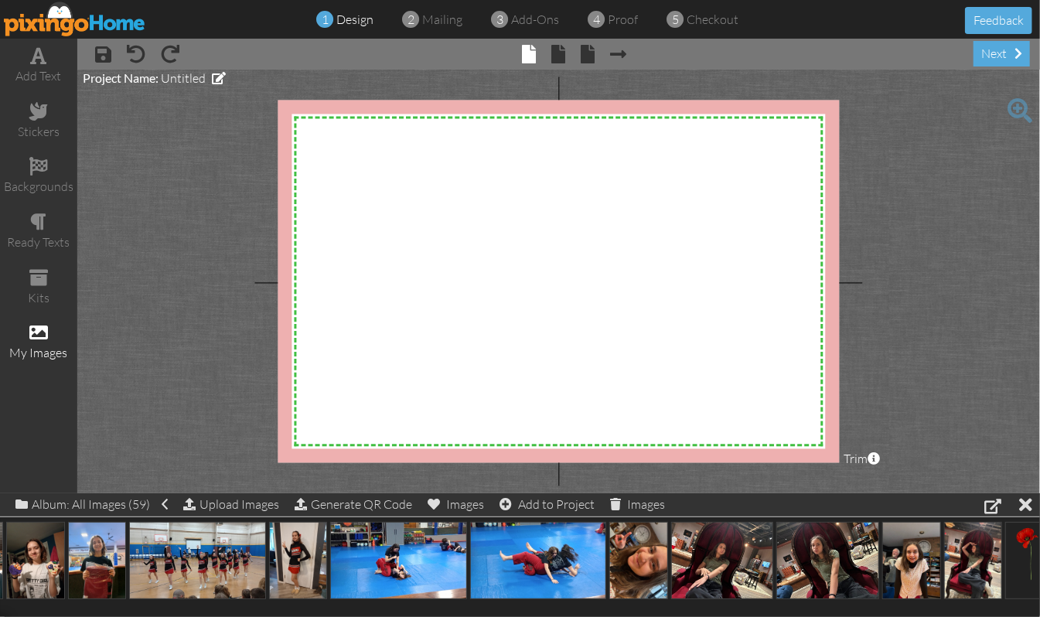
scroll to position [0, 824]
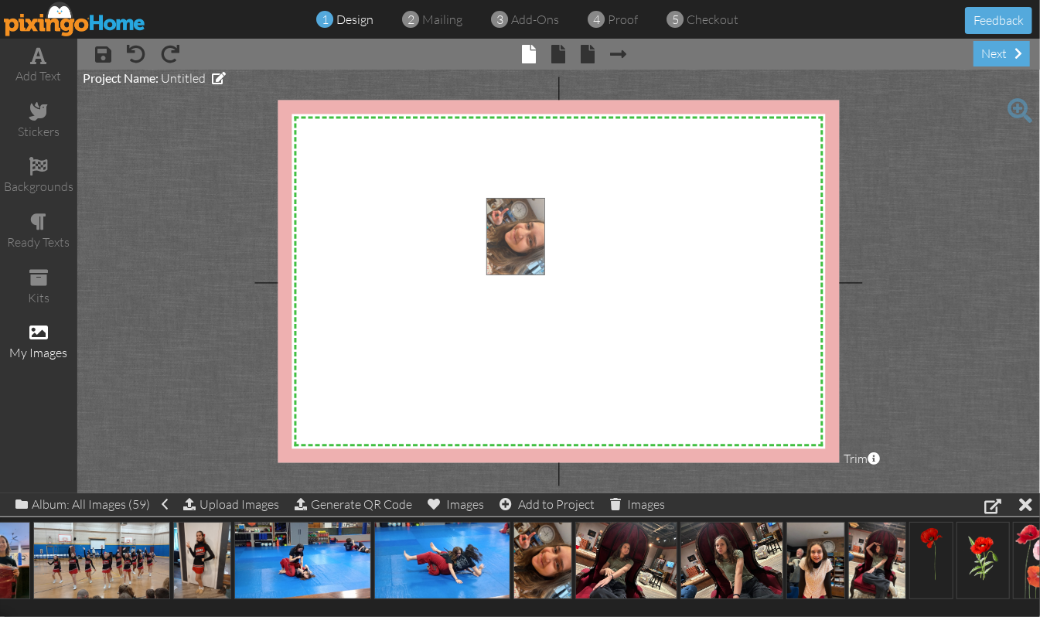
drag, startPoint x: 549, startPoint y: 551, endPoint x: 523, endPoint y: 226, distance: 325.8
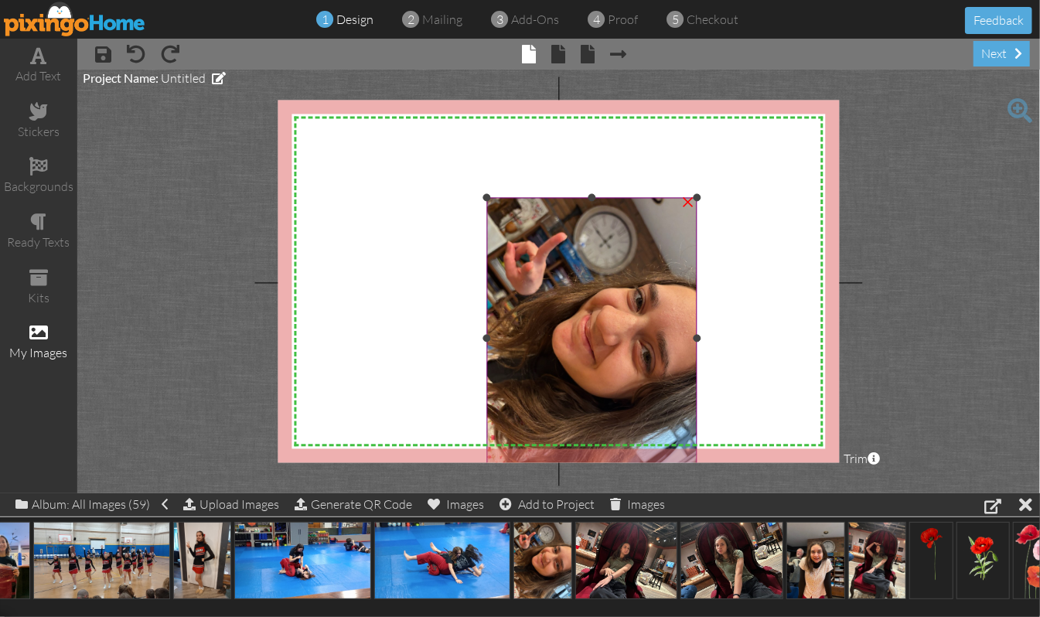
click at [546, 257] on img at bounding box center [591, 338] width 211 height 281
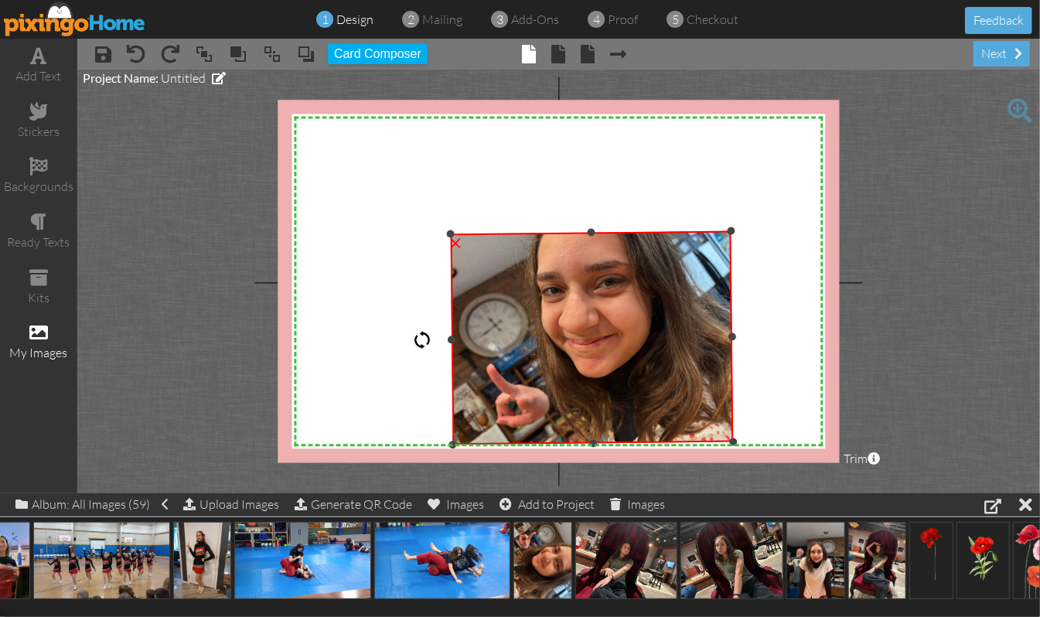
drag, startPoint x: 591, startPoint y: 168, endPoint x: 340, endPoint y: 341, distance: 304.6
click at [340, 341] on div "X X X X X X X X X X X X X X X X X X X X X X X X X X X X X X X X X X X X X X X X…" at bounding box center [559, 282] width 562 height 363
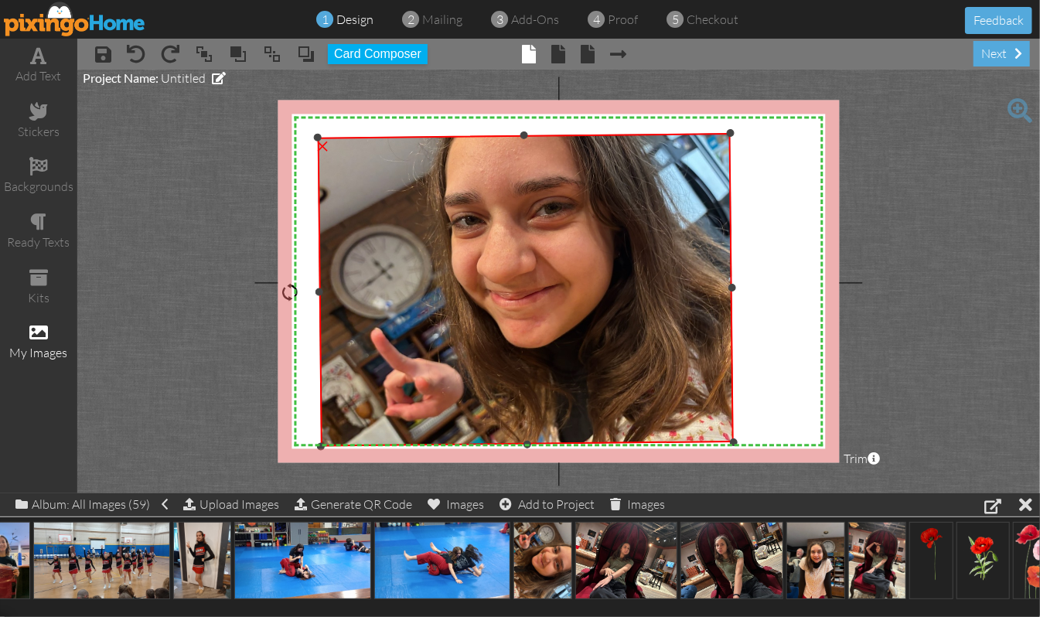
drag, startPoint x: 452, startPoint y: 234, endPoint x: 319, endPoint y: 97, distance: 190.8
click at [319, 97] on project-studio-wrapper "X X X X X X X X X X X X X X X X X X X X X X X X X X X X X X X X X X X X X X X X…" at bounding box center [558, 282] width 963 height 424
click at [666, 164] on img at bounding box center [526, 289] width 416 height 314
click at [292, 291] on div at bounding box center [290, 290] width 19 height 19
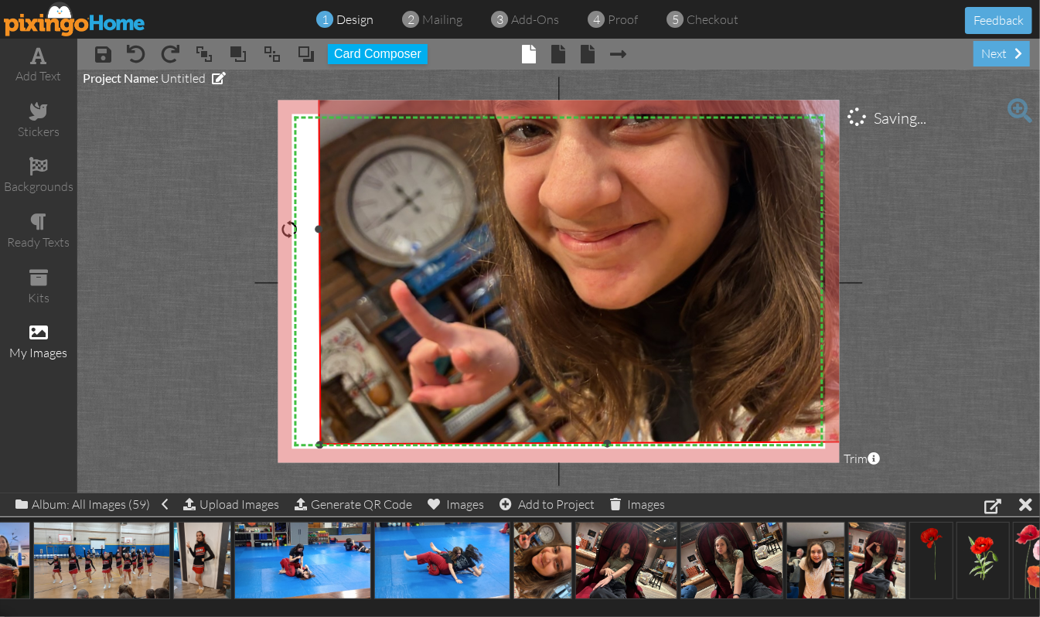
drag, startPoint x: 730, startPoint y: 135, endPoint x: 892, endPoint y: 84, distance: 170.0
click at [892, 84] on project-studio-wrapper "X X X X X X X X X X X X X X X X X X X X X X X X X X X X X X X X X X X X X X X X…" at bounding box center [558, 282] width 963 height 424
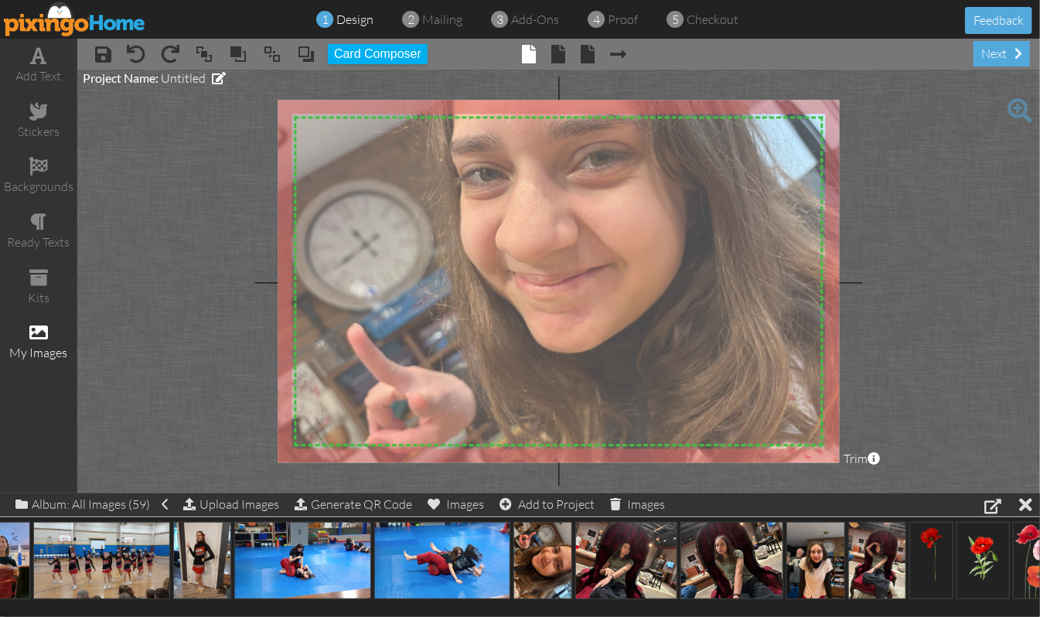
drag, startPoint x: 684, startPoint y: 171, endPoint x: 641, endPoint y: 214, distance: 61.2
click at [641, 214] on img at bounding box center [563, 272] width 577 height 434
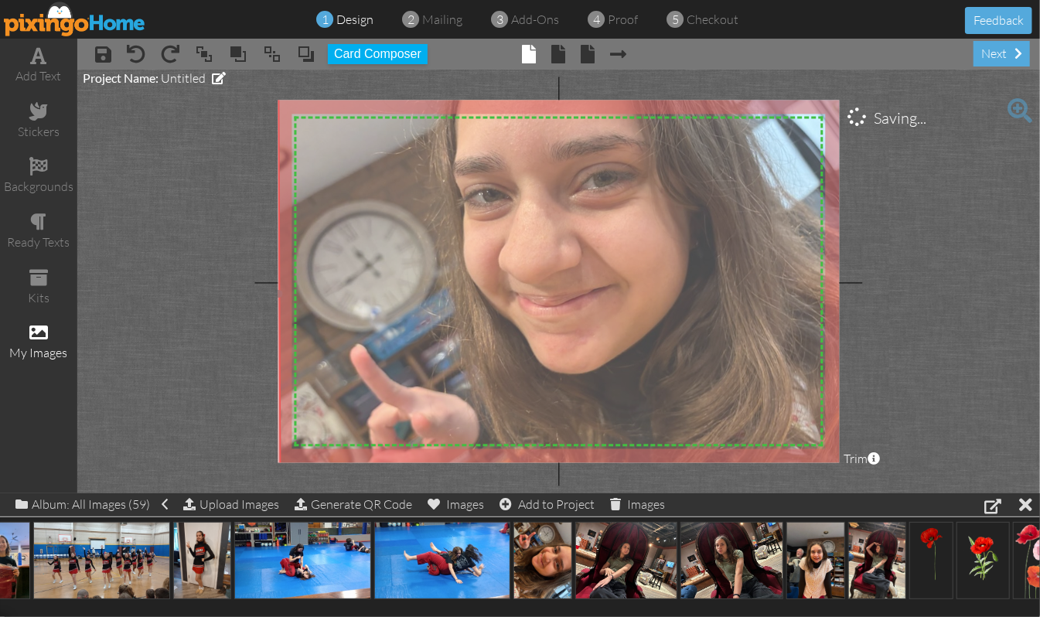
drag, startPoint x: 641, startPoint y: 214, endPoint x: 644, endPoint y: 235, distance: 21.1
click at [644, 235] on img at bounding box center [566, 293] width 577 height 434
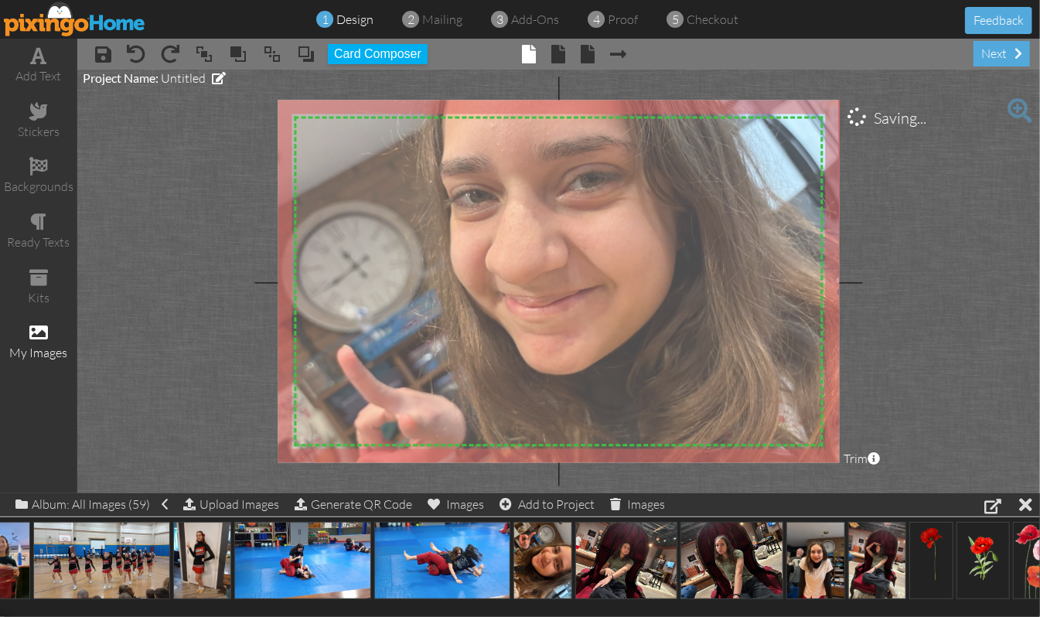
drag, startPoint x: 644, startPoint y: 235, endPoint x: 631, endPoint y: 236, distance: 13.2
click at [631, 236] on img at bounding box center [552, 294] width 577 height 434
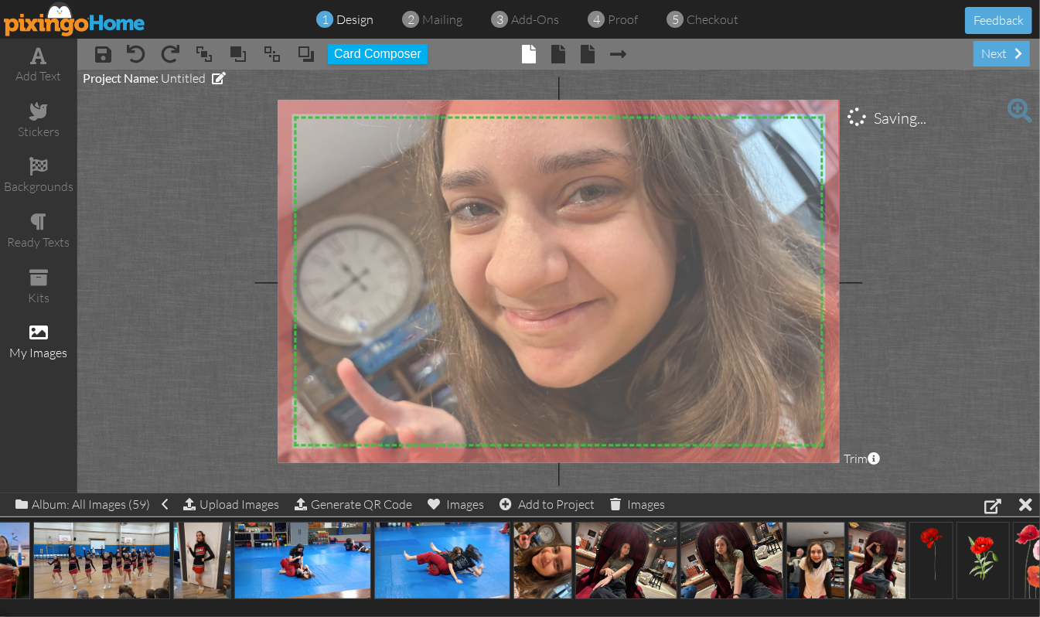
drag, startPoint x: 631, startPoint y: 236, endPoint x: 631, endPoint y: 249, distance: 13.1
click at [631, 249] on img at bounding box center [552, 307] width 577 height 434
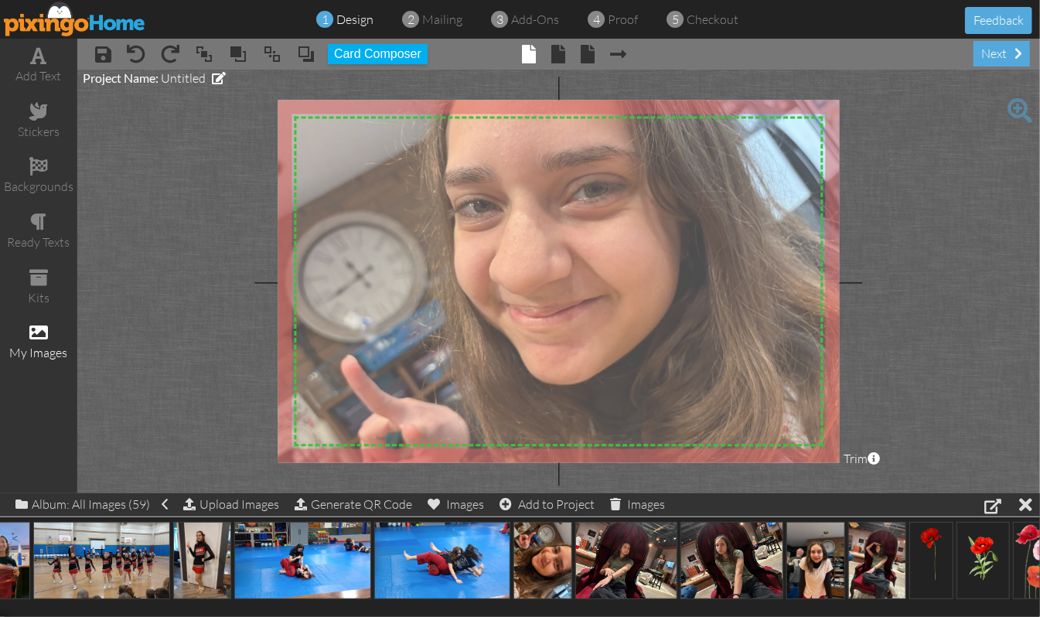
click at [635, 246] on img at bounding box center [556, 304] width 577 height 434
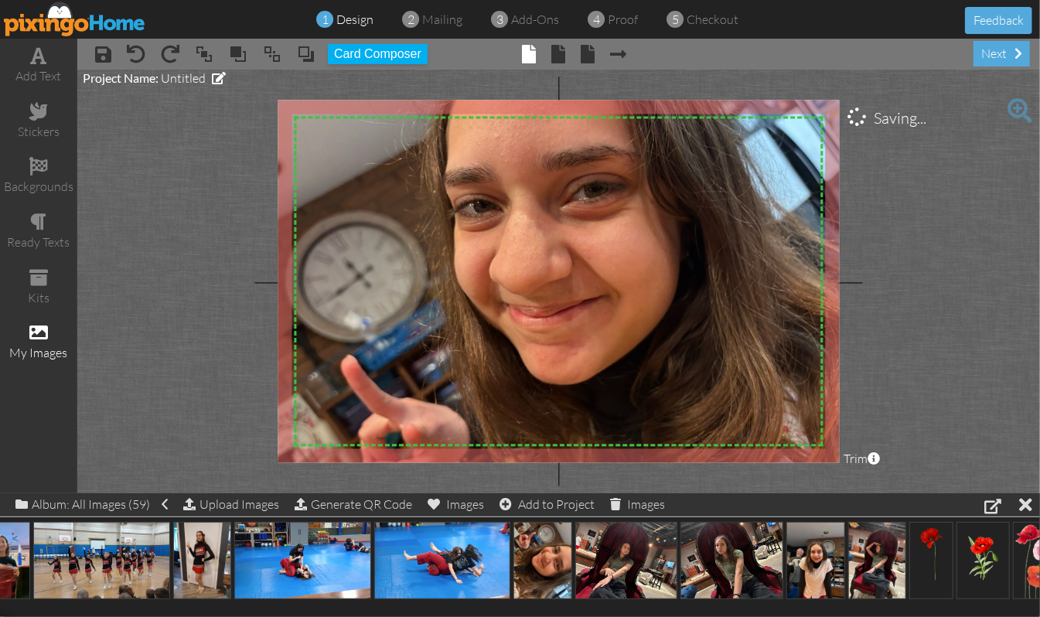
click at [635, 246] on img at bounding box center [556, 304] width 577 height 434
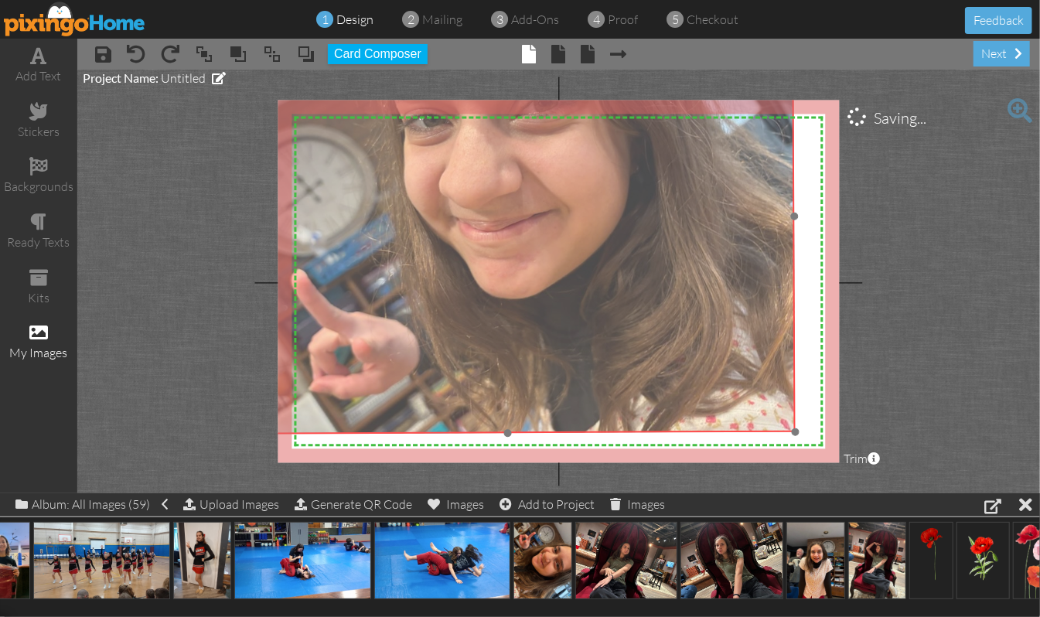
drag, startPoint x: 783, startPoint y: 421, endPoint x: 733, endPoint y: 336, distance: 99.5
click at [733, 336] on img at bounding box center [506, 218] width 577 height 434
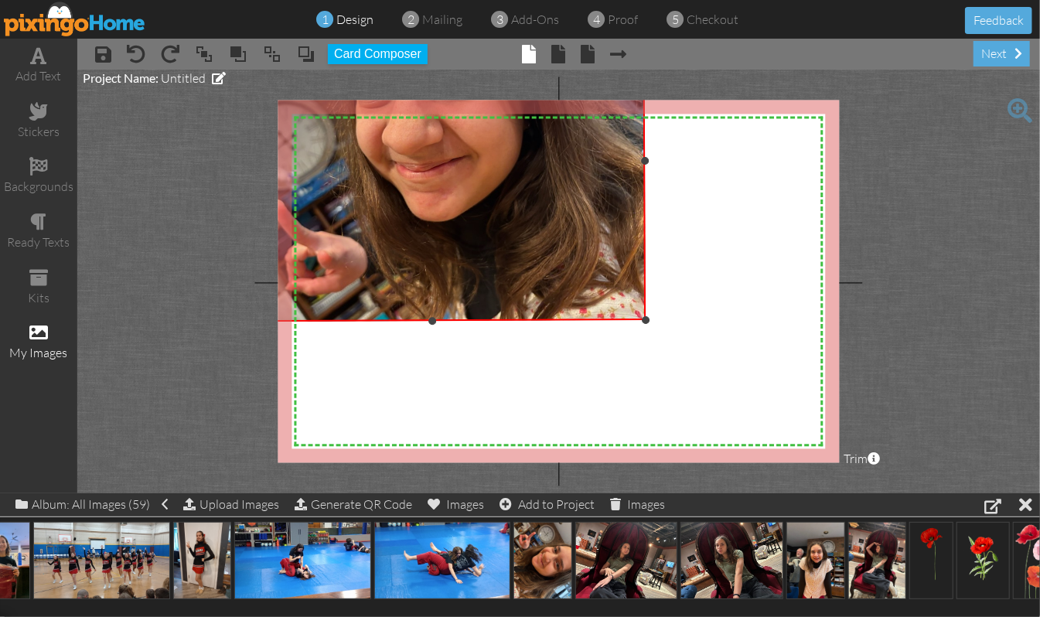
drag, startPoint x: 795, startPoint y: 428, endPoint x: 645, endPoint y: 281, distance: 209.4
click at [645, 281] on div "×" at bounding box center [431, 161] width 427 height 321
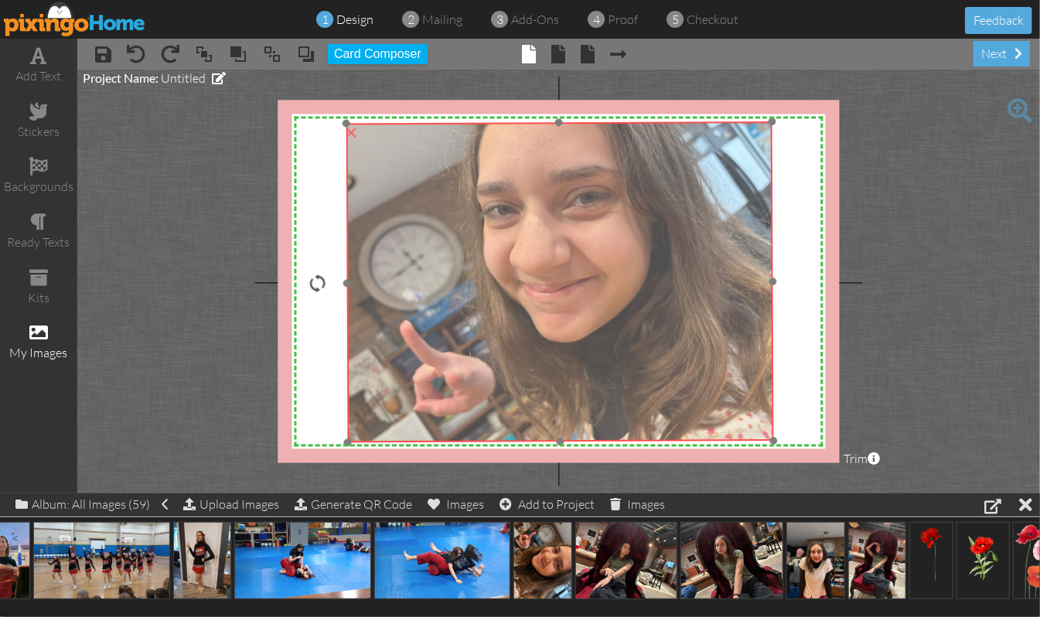
drag, startPoint x: 517, startPoint y: 240, endPoint x: 644, endPoint y: 360, distance: 175.6
click at [644, 360] on img at bounding box center [559, 281] width 427 height 321
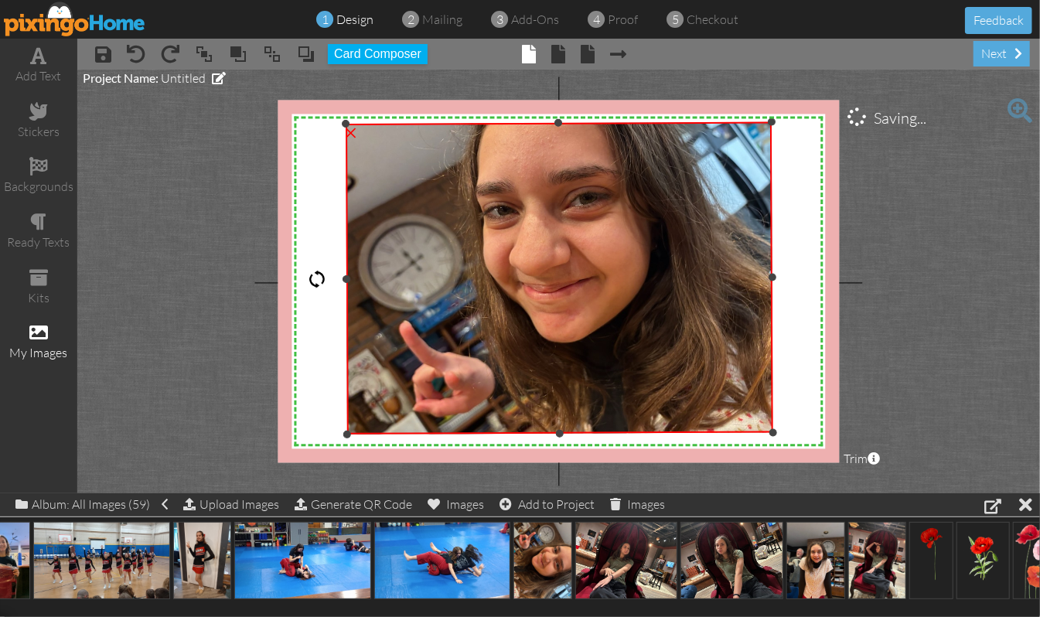
drag, startPoint x: 560, startPoint y: 440, endPoint x: 563, endPoint y: 431, distance: 9.1
click at [563, 431] on div at bounding box center [560, 434] width 8 height 8
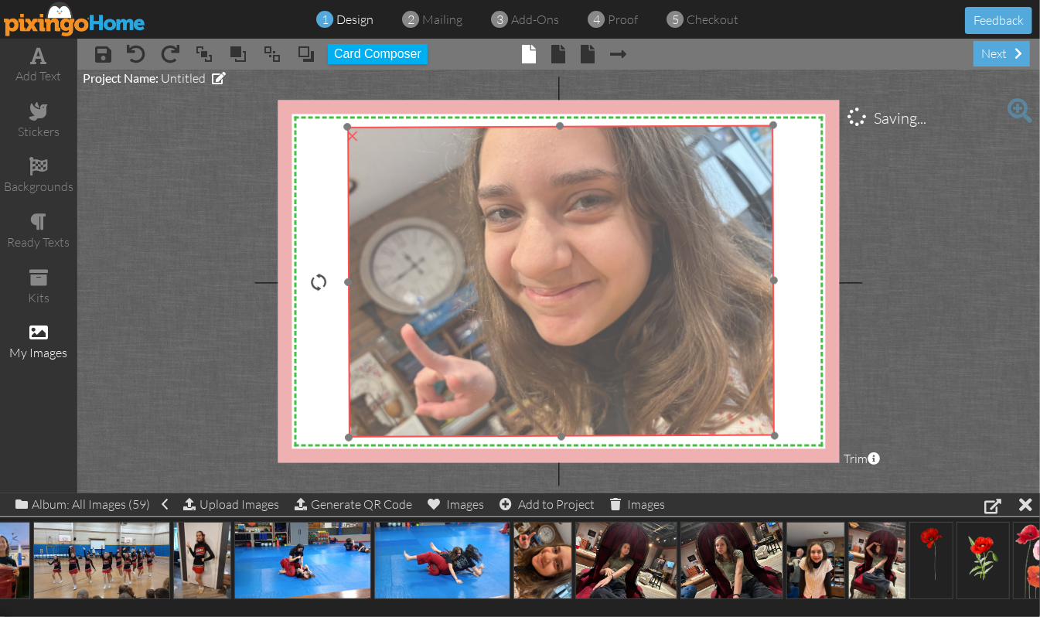
click at [662, 359] on img at bounding box center [560, 284] width 427 height 321
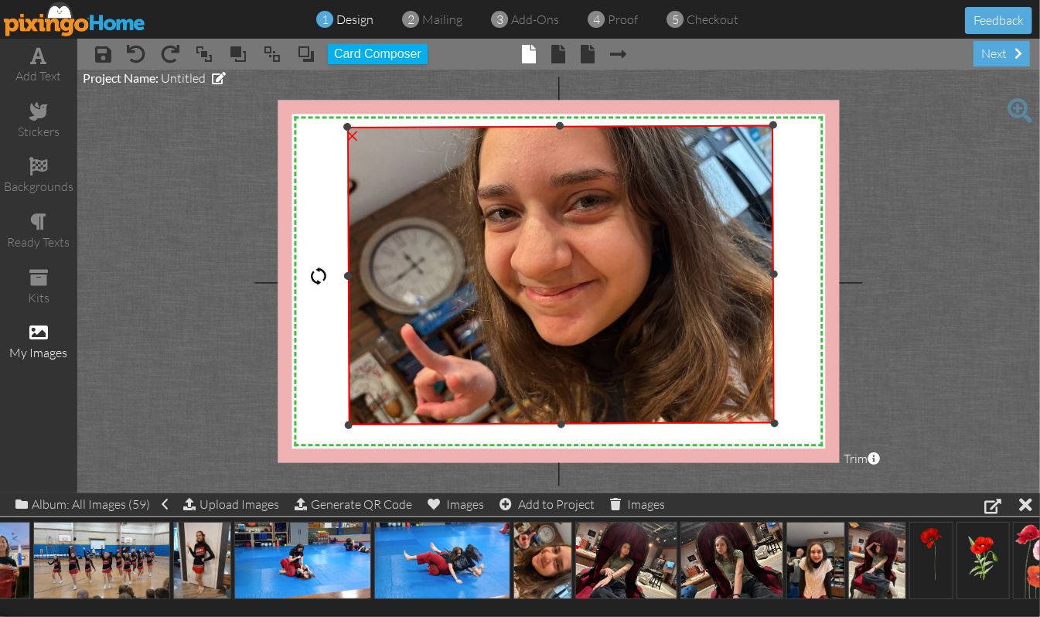
drag, startPoint x: 564, startPoint y: 436, endPoint x: 566, endPoint y: 424, distance: 12.6
click at [566, 424] on div "×" at bounding box center [560, 274] width 427 height 300
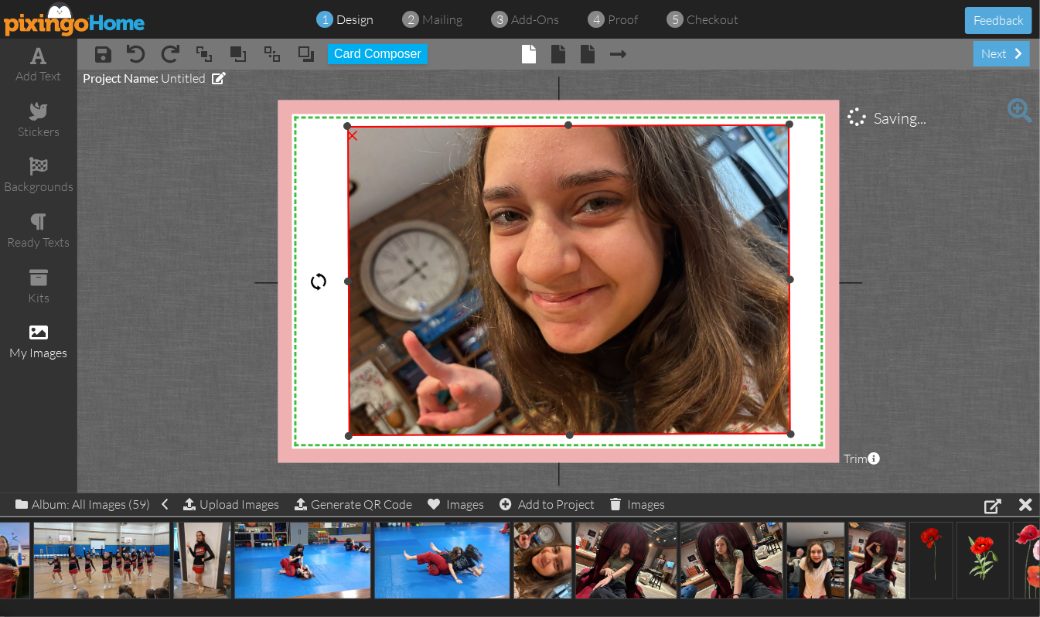
drag, startPoint x: 776, startPoint y: 421, endPoint x: 793, endPoint y: 433, distance: 20.0
click at [793, 433] on div at bounding box center [791, 435] width 8 height 8
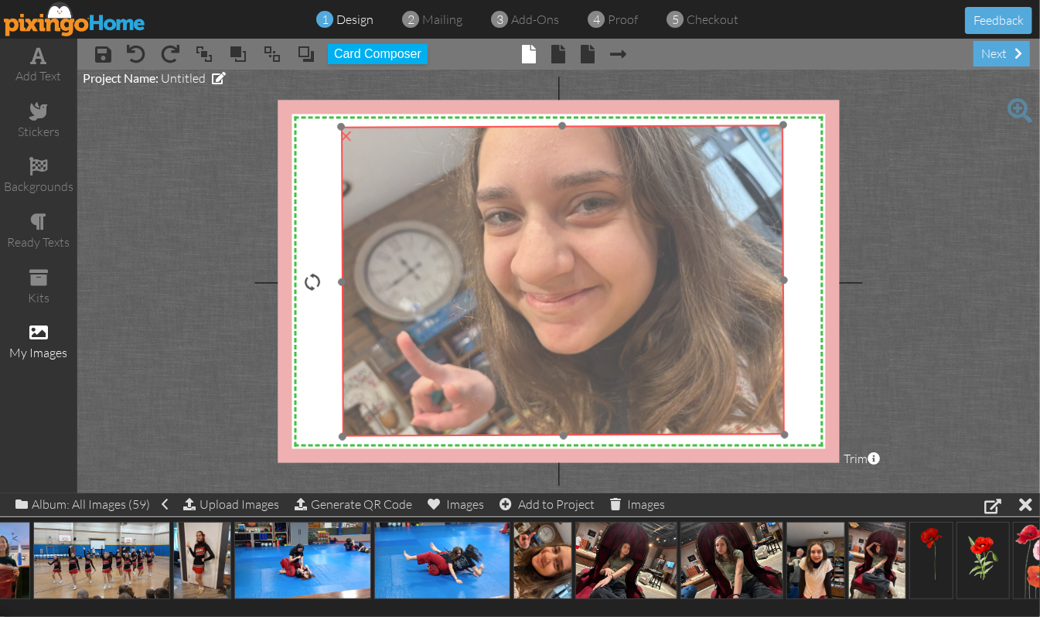
click at [740, 411] on img at bounding box center [562, 290] width 443 height 333
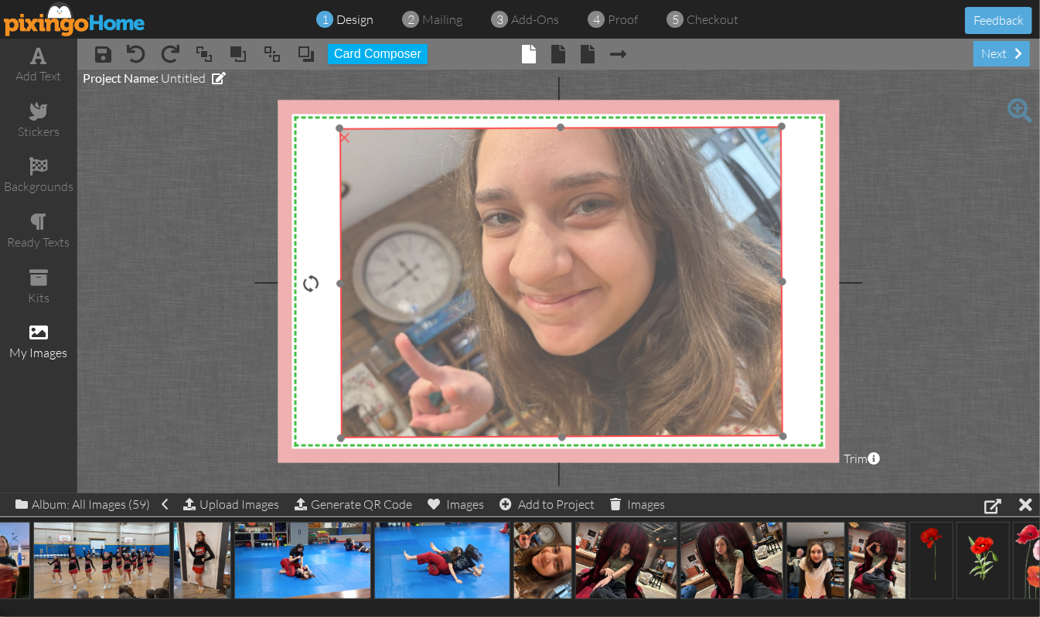
click at [759, 384] on img at bounding box center [560, 292] width 443 height 333
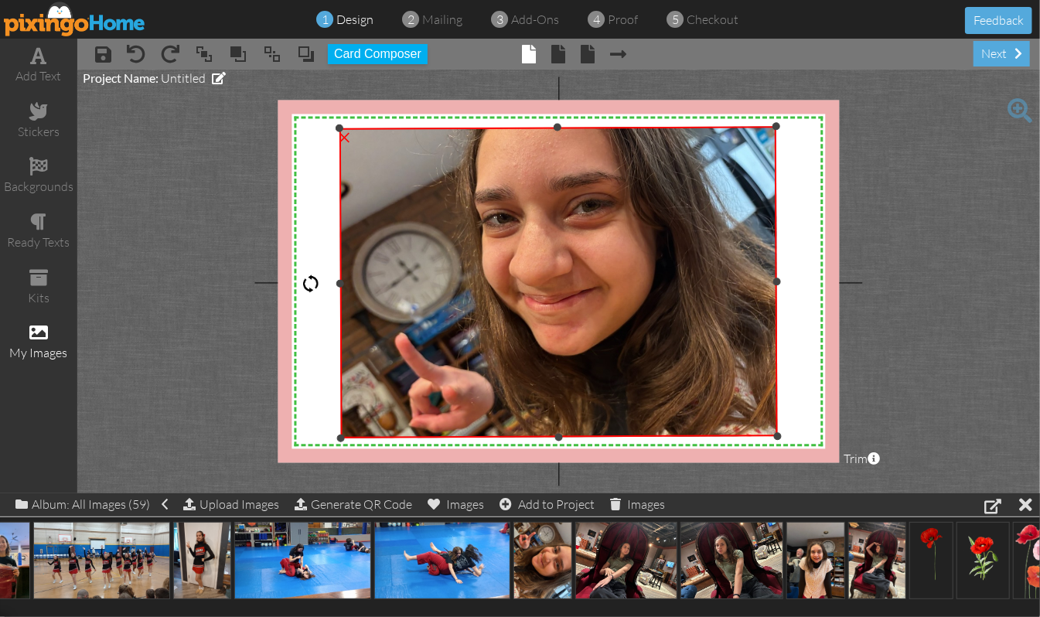
click at [777, 282] on div at bounding box center [777, 282] width 8 height 8
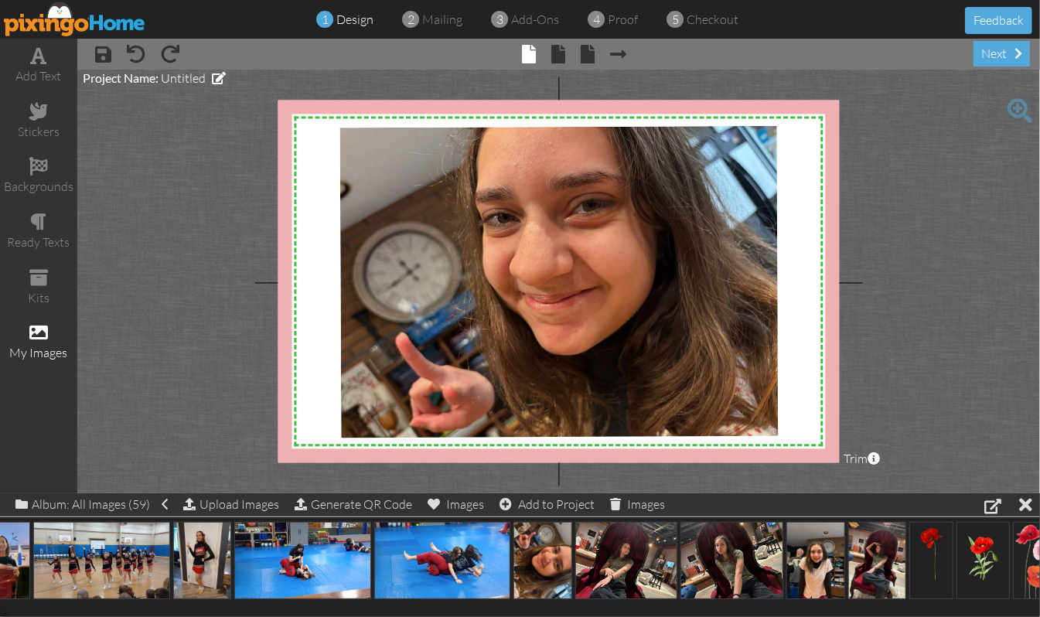
click at [940, 243] on project-studio-wrapper "X X X X X X X X X X X X X X X X X X X X X X X X X X X X X X X X X X X X X X X X…" at bounding box center [558, 282] width 963 height 424
click at [36, 165] on span at bounding box center [38, 166] width 19 height 19
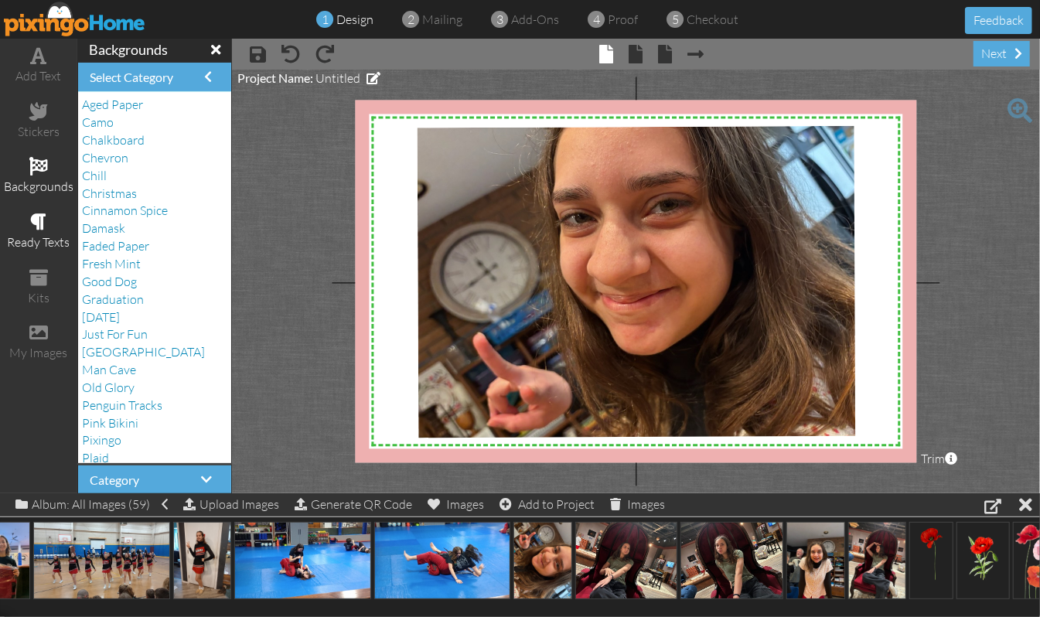
click at [38, 223] on span at bounding box center [39, 222] width 16 height 19
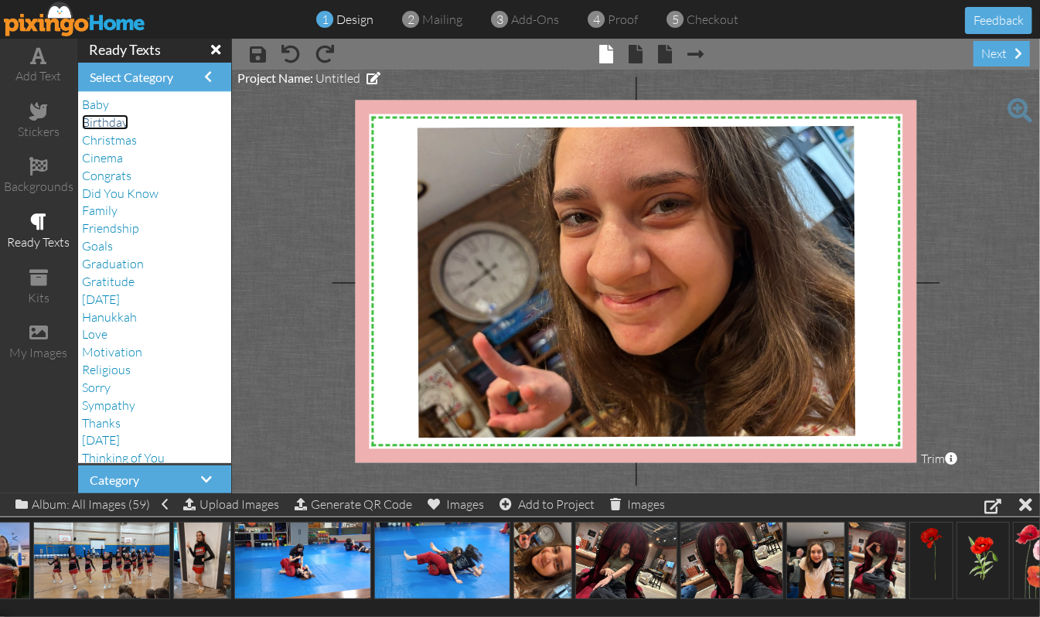
click at [122, 128] on span "Birthday" at bounding box center [105, 121] width 46 height 15
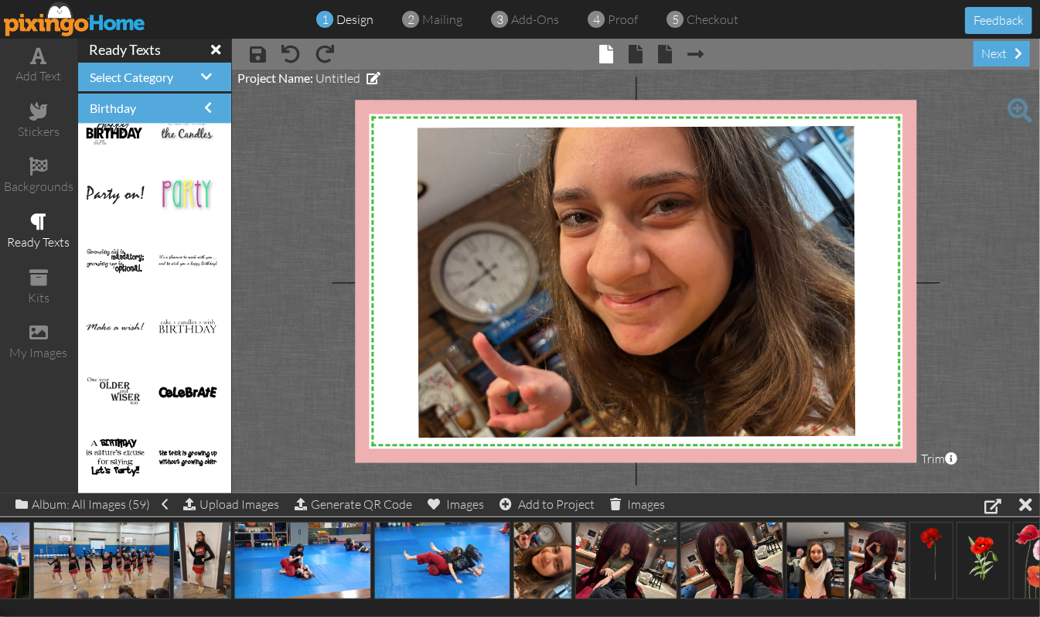
scroll to position [721, 0]
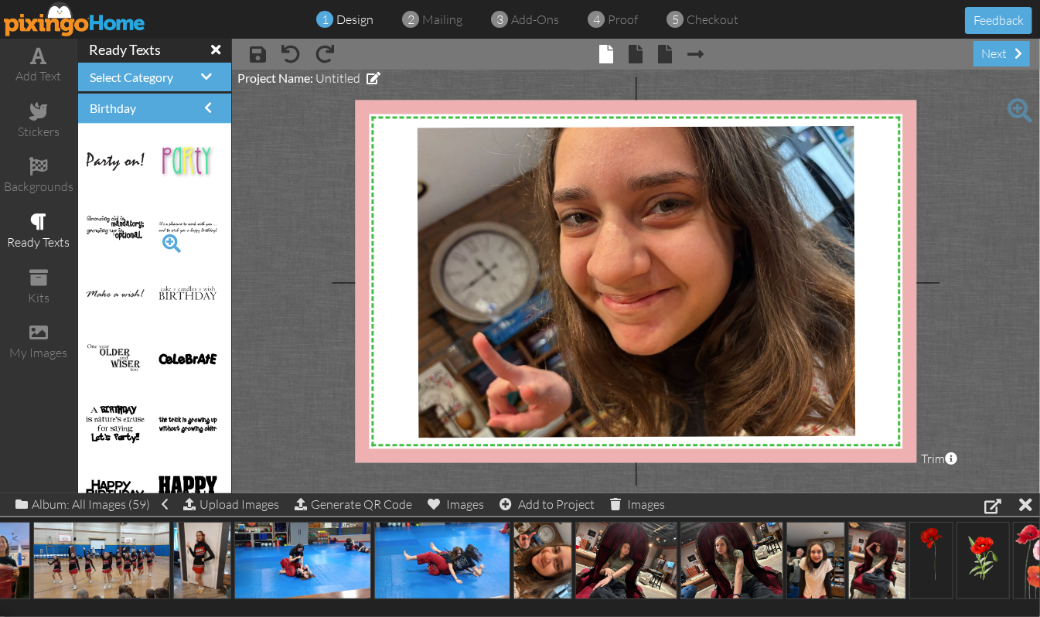
click at [159, 244] on span at bounding box center [172, 243] width 26 height 26
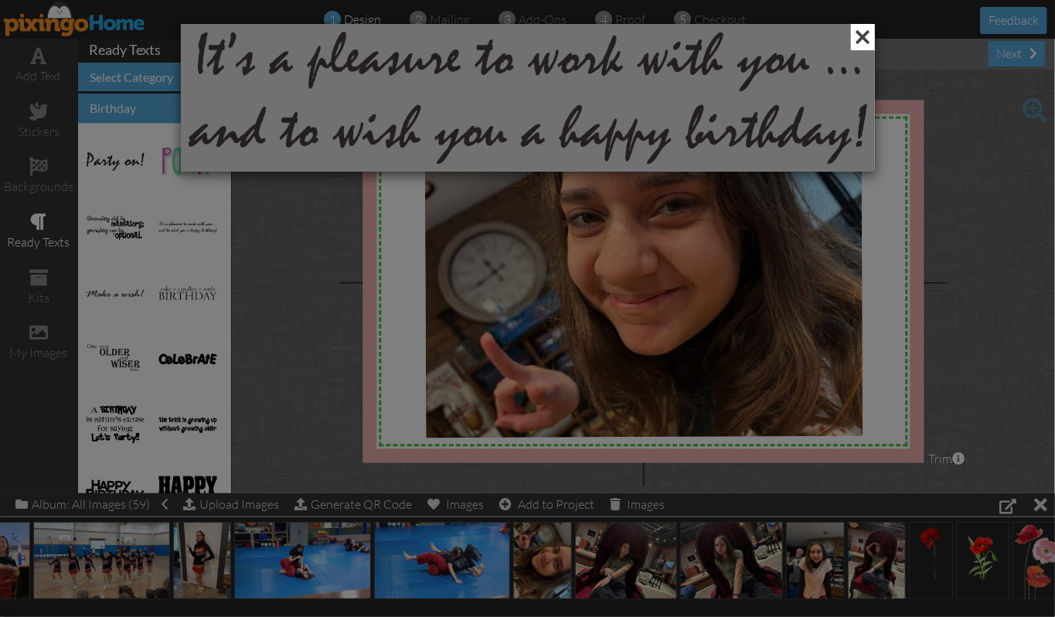
click at [858, 40] on span at bounding box center [863, 37] width 24 height 26
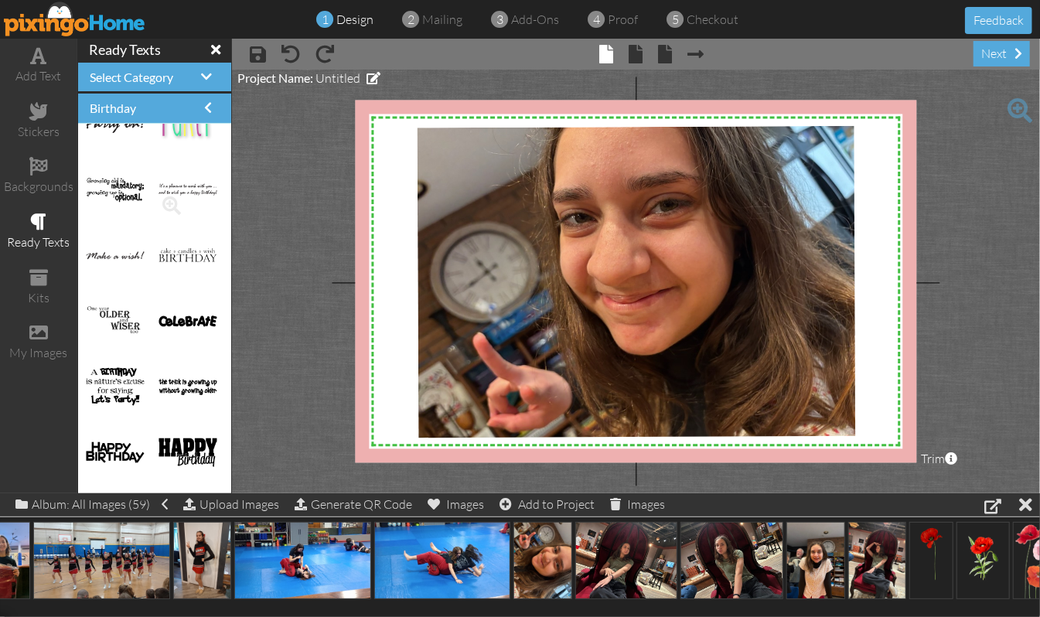
scroll to position [619, 0]
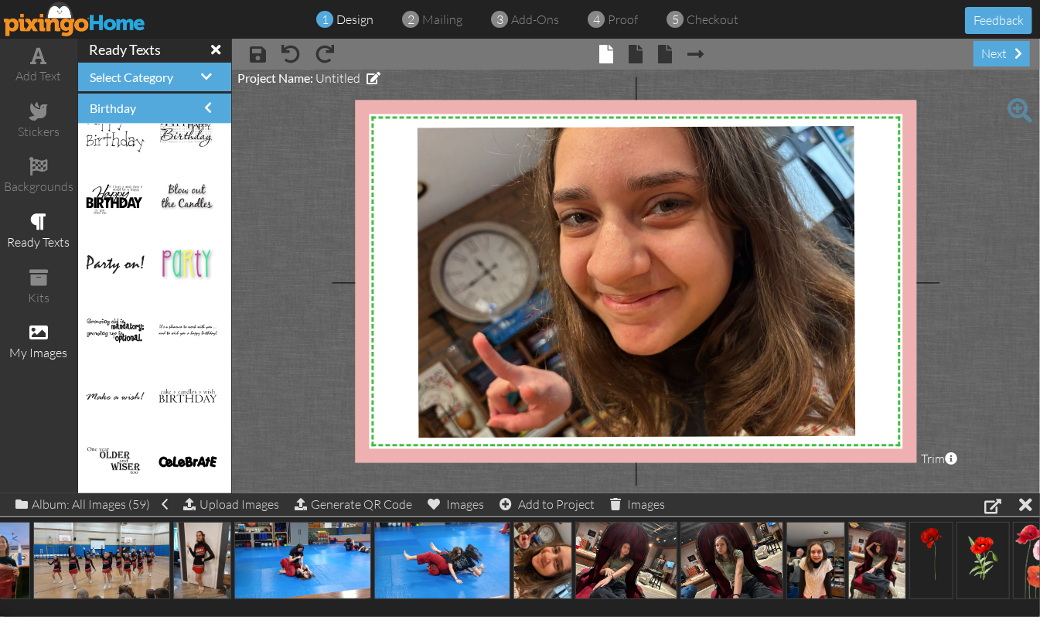
click at [29, 334] on span at bounding box center [38, 332] width 19 height 19
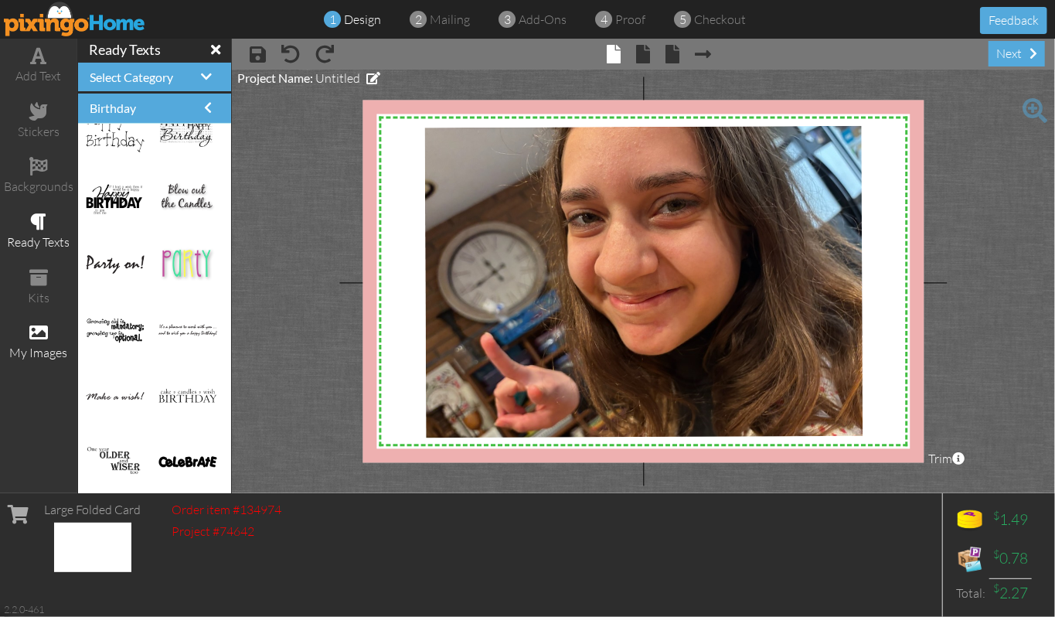
click at [44, 332] on span at bounding box center [38, 332] width 19 height 19
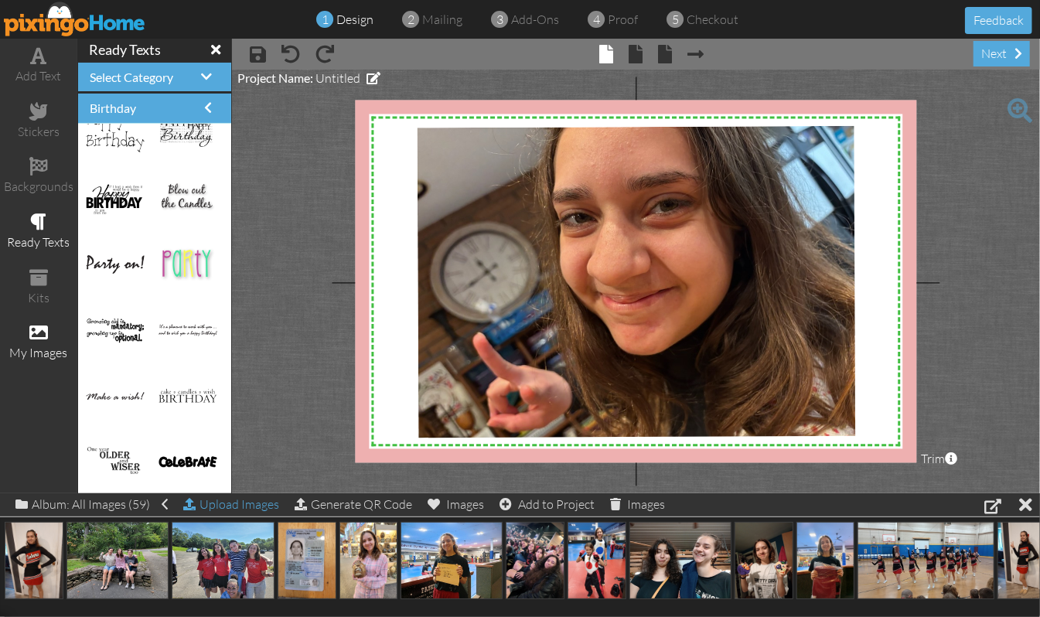
click at [235, 502] on div "Upload Images" at bounding box center [231, 504] width 96 height 22
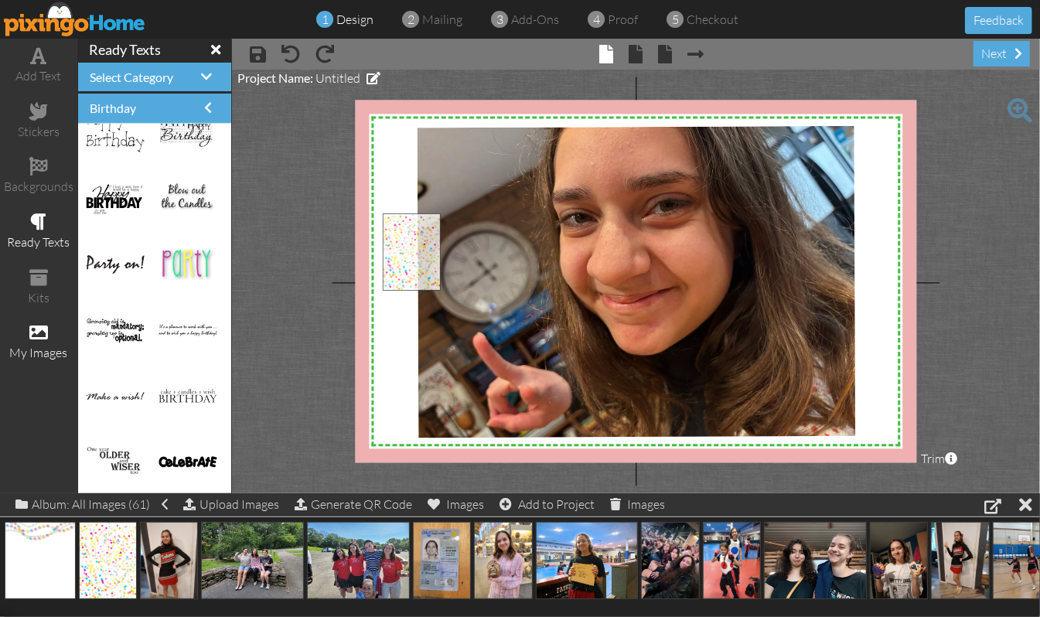
drag, startPoint x: 103, startPoint y: 558, endPoint x: 407, endPoint y: 248, distance: 433.6
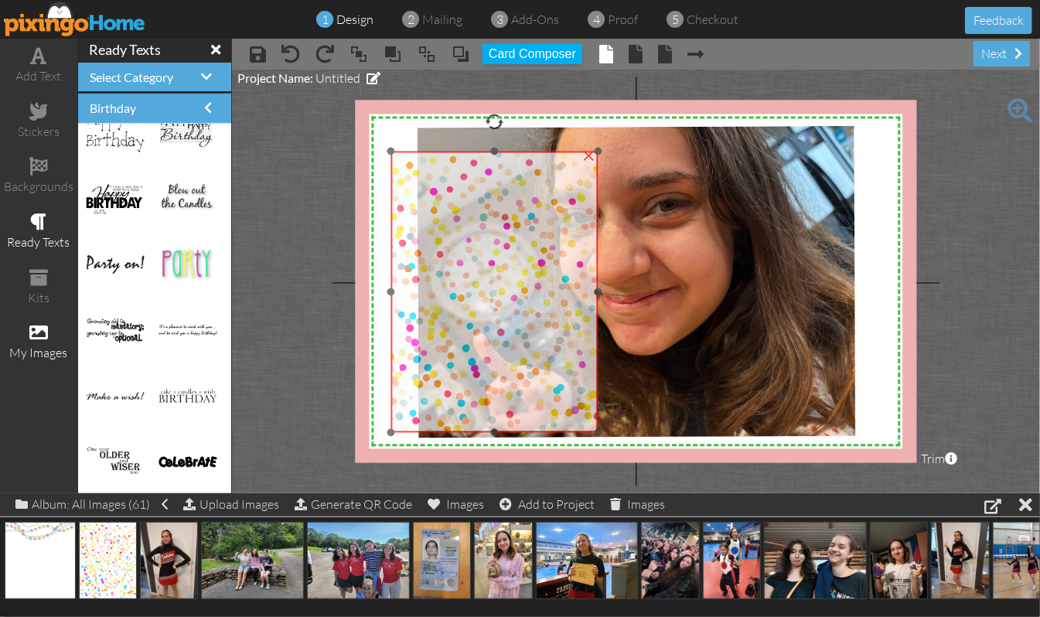
drag, startPoint x: 419, startPoint y: 306, endPoint x: 427, endPoint y: 244, distance: 62.3
click at [427, 244] on img at bounding box center [493, 292] width 207 height 281
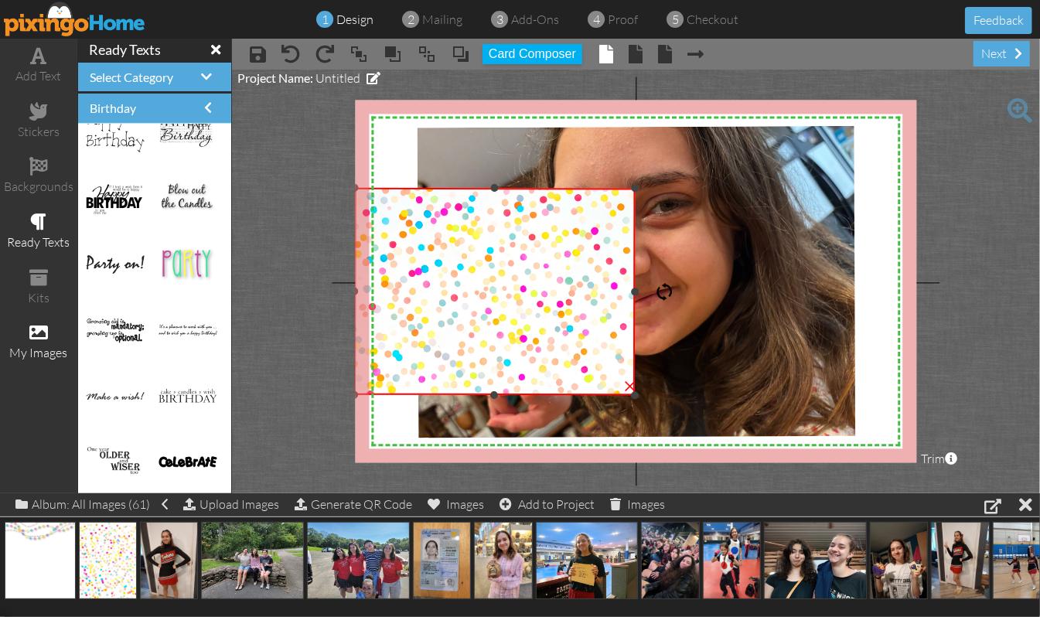
drag, startPoint x: 496, startPoint y: 122, endPoint x: 659, endPoint y: 292, distance: 235.2
click at [659, 292] on div at bounding box center [664, 292] width 19 height 19
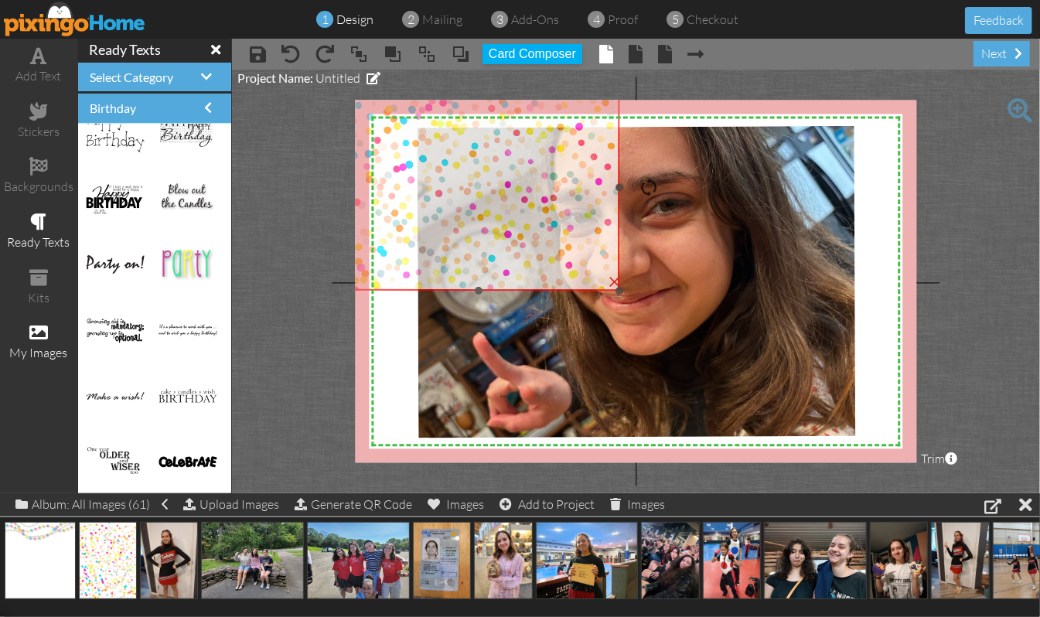
drag, startPoint x: 527, startPoint y: 313, endPoint x: 511, endPoint y: 209, distance: 105.5
click at [511, 209] on img at bounding box center [478, 188] width 281 height 208
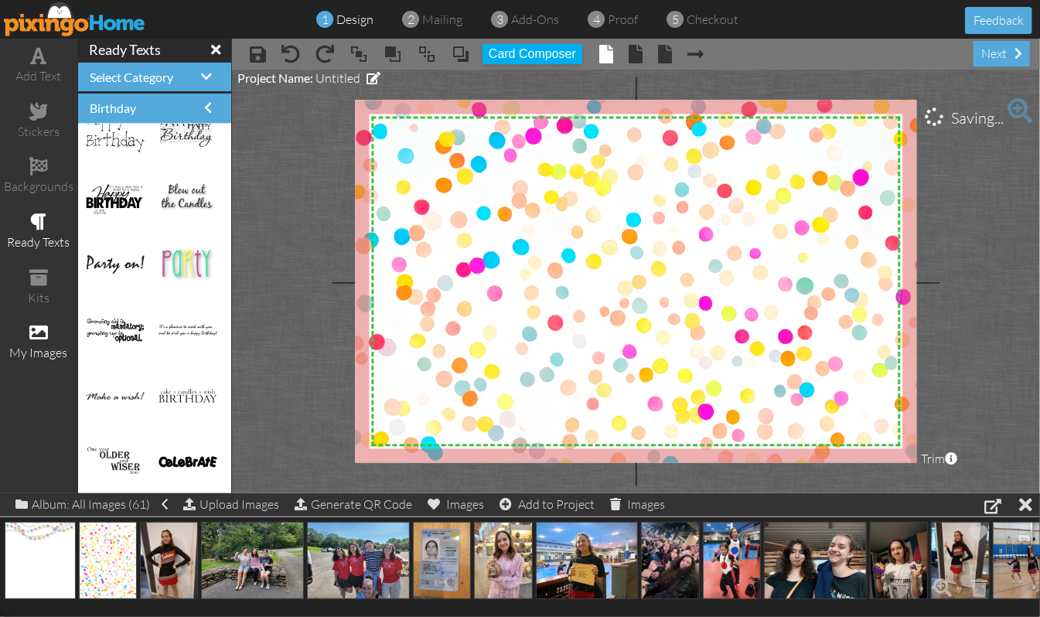
drag, startPoint x: 616, startPoint y: 288, endPoint x: 945, endPoint y: 524, distance: 405.1
click at [945, 493] on div "add text stickers backgrounds ready texts kits my images ready texts Select Cat…" at bounding box center [520, 266] width 1040 height 455
click at [430, 57] on span at bounding box center [427, 54] width 19 height 23
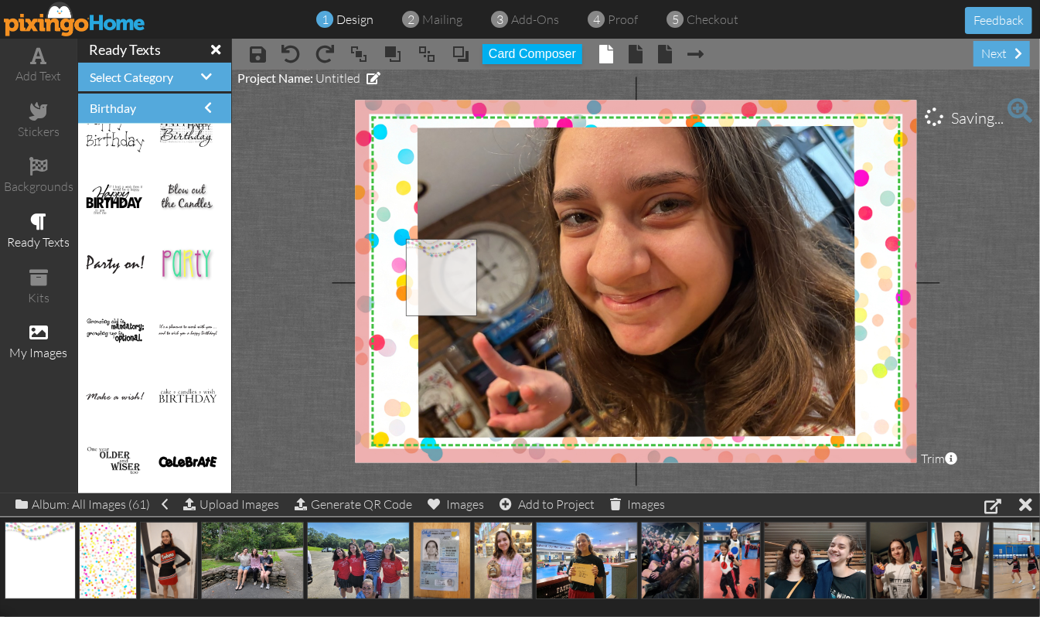
drag, startPoint x: 51, startPoint y: 563, endPoint x: 452, endPoint y: 279, distance: 491.5
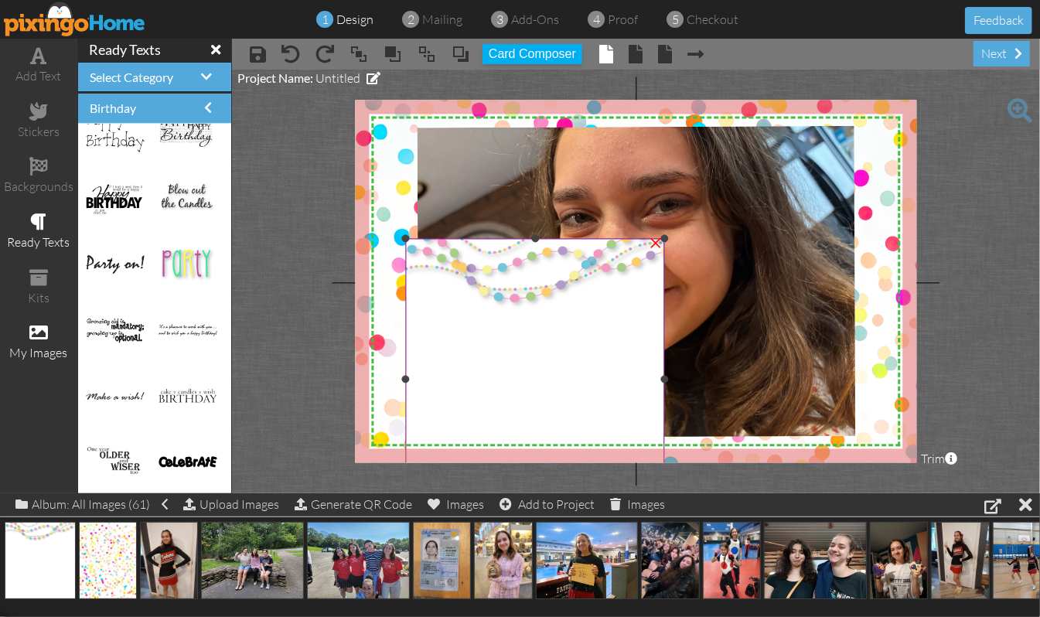
click at [656, 243] on div "×" at bounding box center [655, 242] width 25 height 25
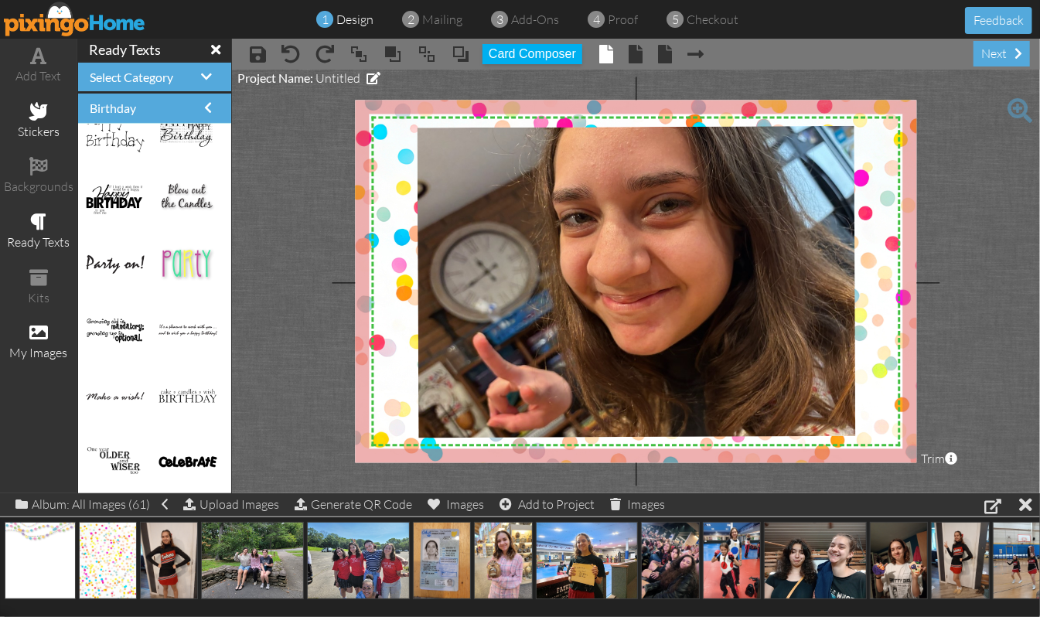
click at [42, 105] on span at bounding box center [38, 111] width 19 height 19
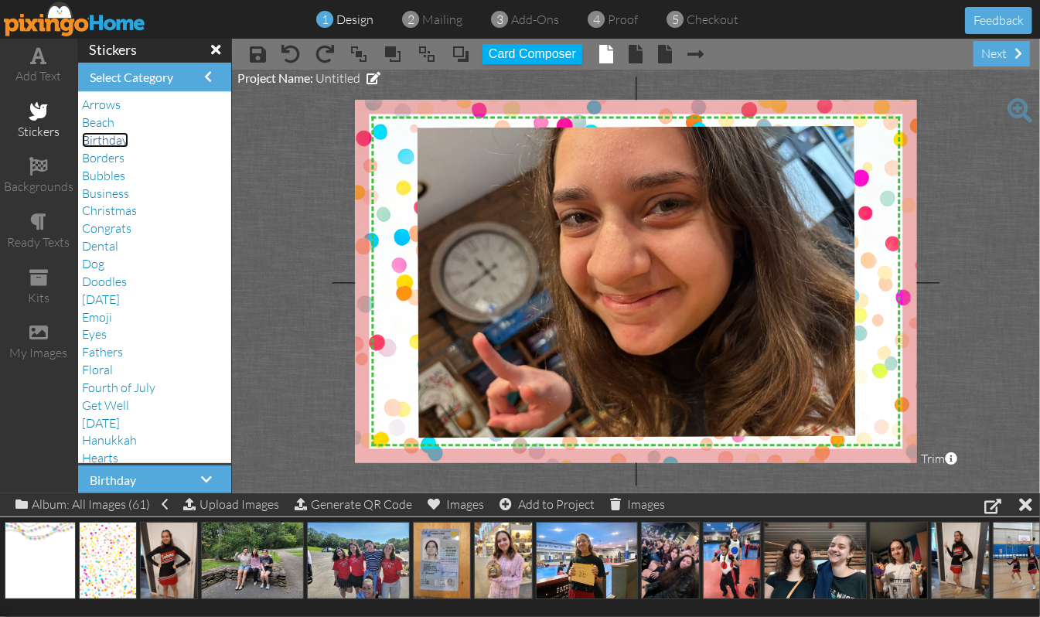
click at [105, 141] on span "Birthday" at bounding box center [105, 139] width 46 height 15
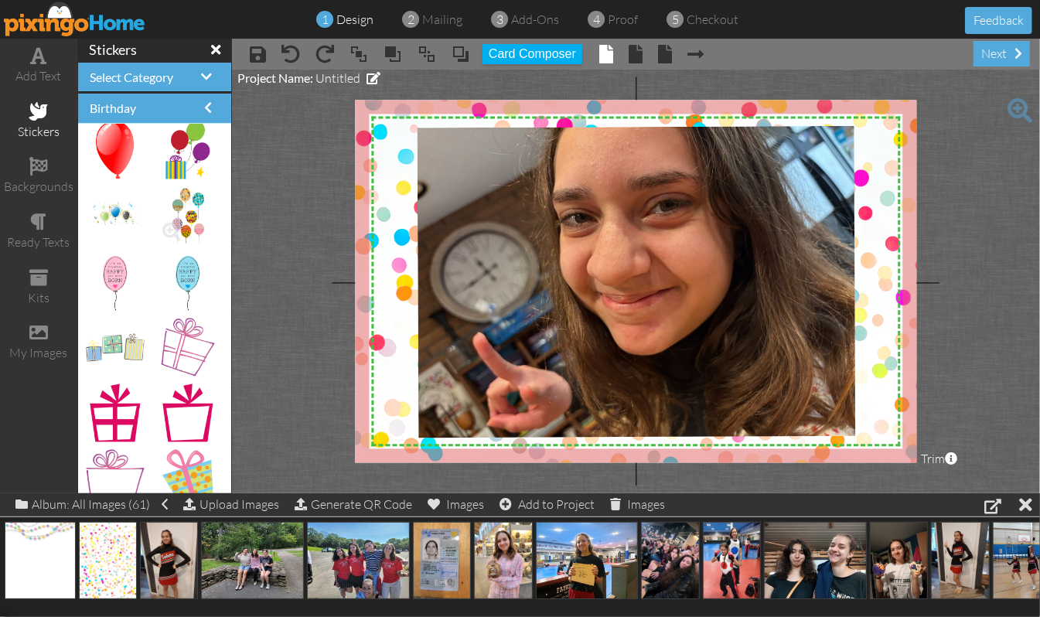
scroll to position [515, 0]
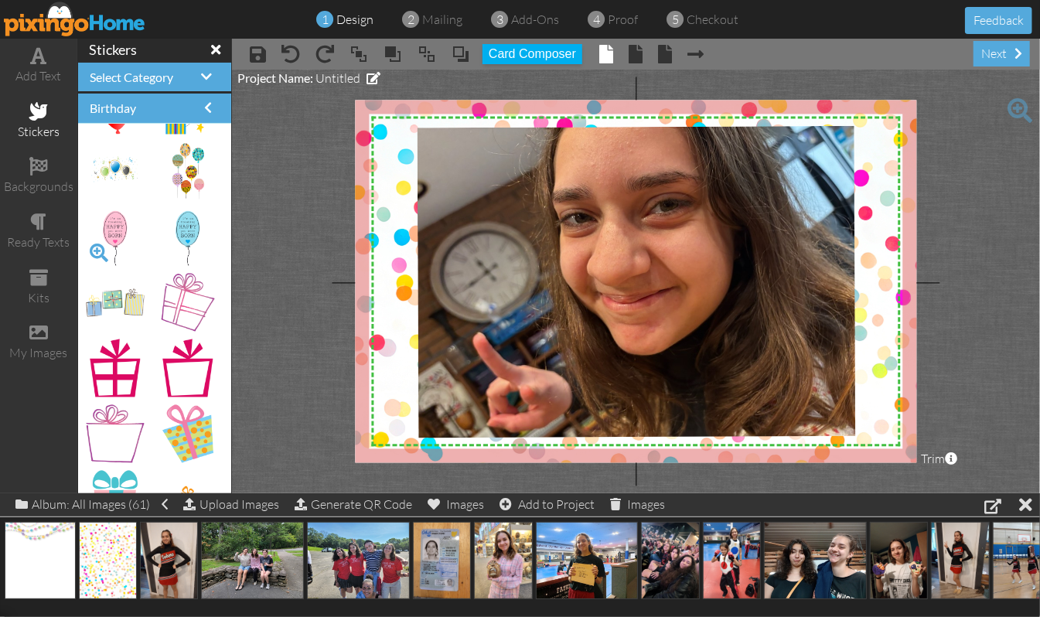
click at [97, 251] on span at bounding box center [99, 253] width 26 height 26
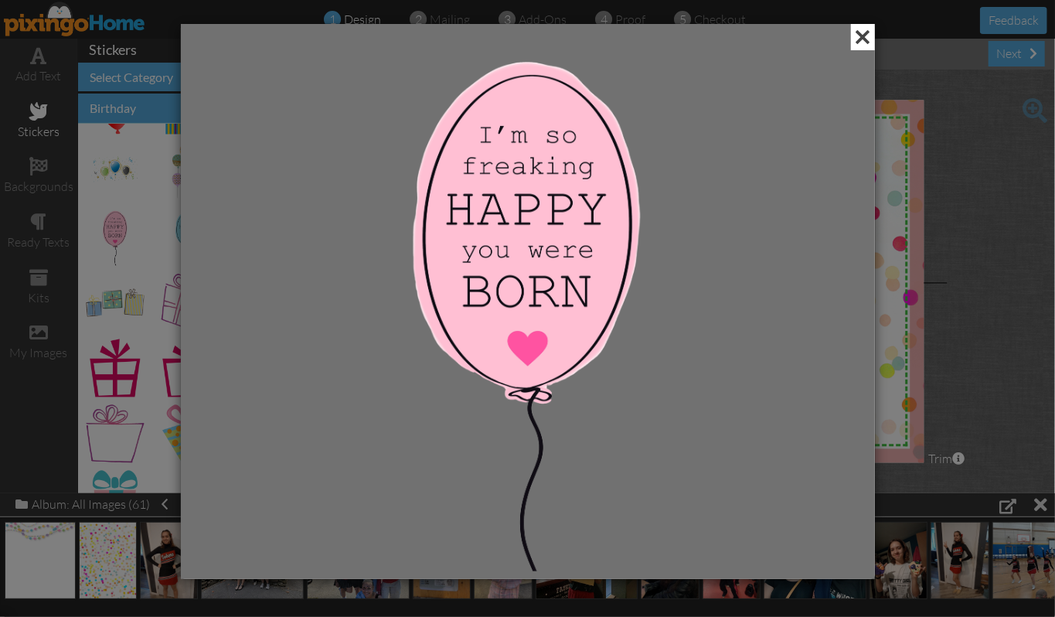
click at [865, 39] on span at bounding box center [863, 37] width 24 height 26
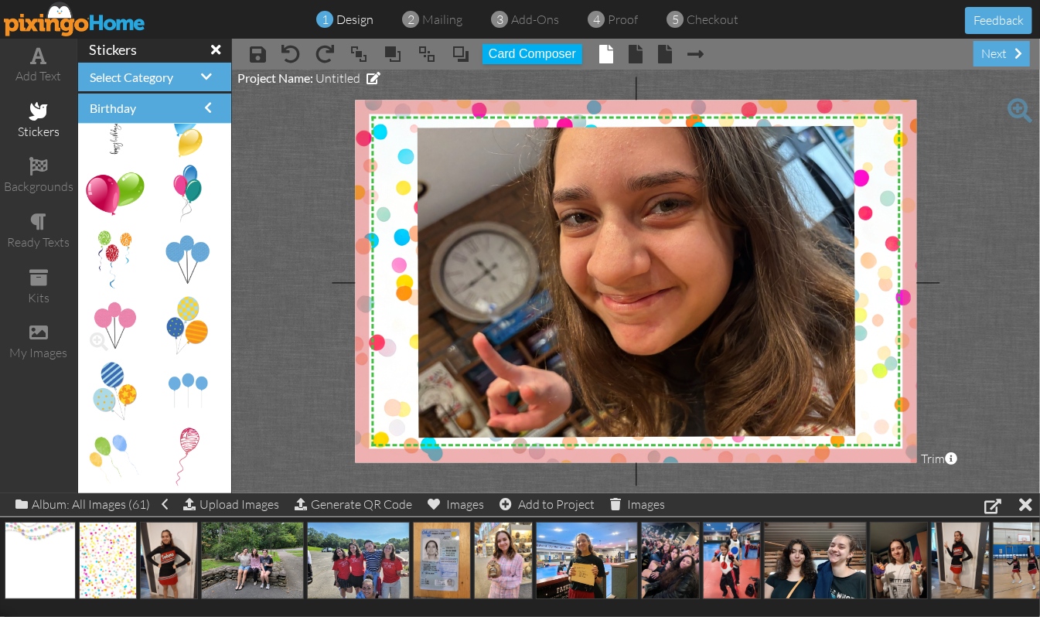
scroll to position [0, 0]
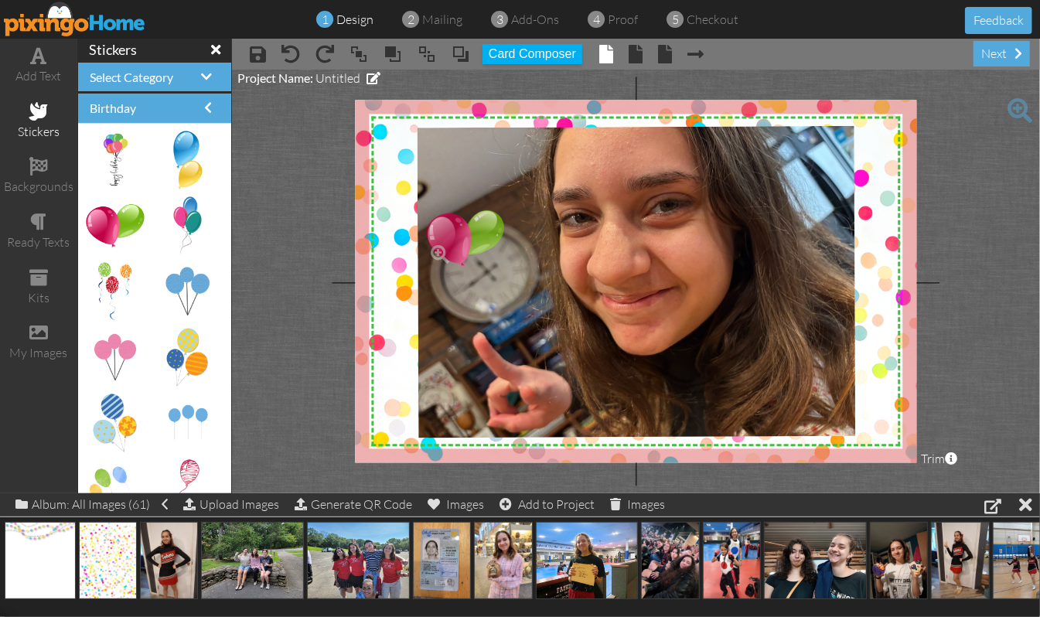
drag, startPoint x: 127, startPoint y: 221, endPoint x: 468, endPoint y: 233, distance: 341.2
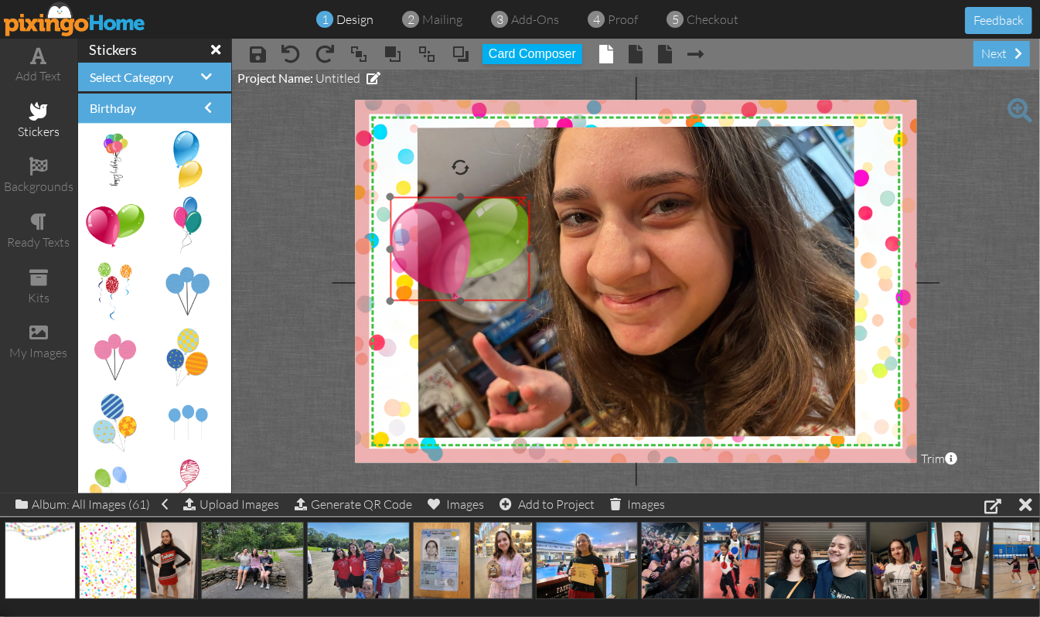
drag, startPoint x: 503, startPoint y: 248, endPoint x: 466, endPoint y: 236, distance: 39.1
click at [466, 236] on img at bounding box center [460, 249] width 141 height 104
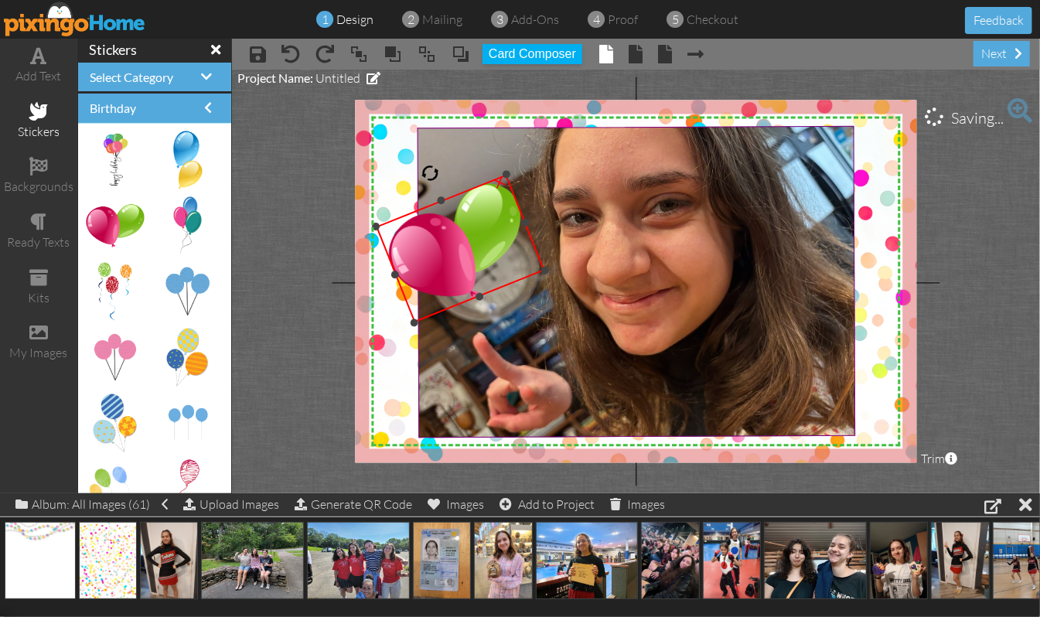
drag, startPoint x: 455, startPoint y: 164, endPoint x: 434, endPoint y: 183, distance: 28.5
click at [434, 183] on div "X X X X X X X X X X X X X X X X X X X X X X X X X X X X X X X X X X X X X X X X…" at bounding box center [636, 282] width 562 height 363
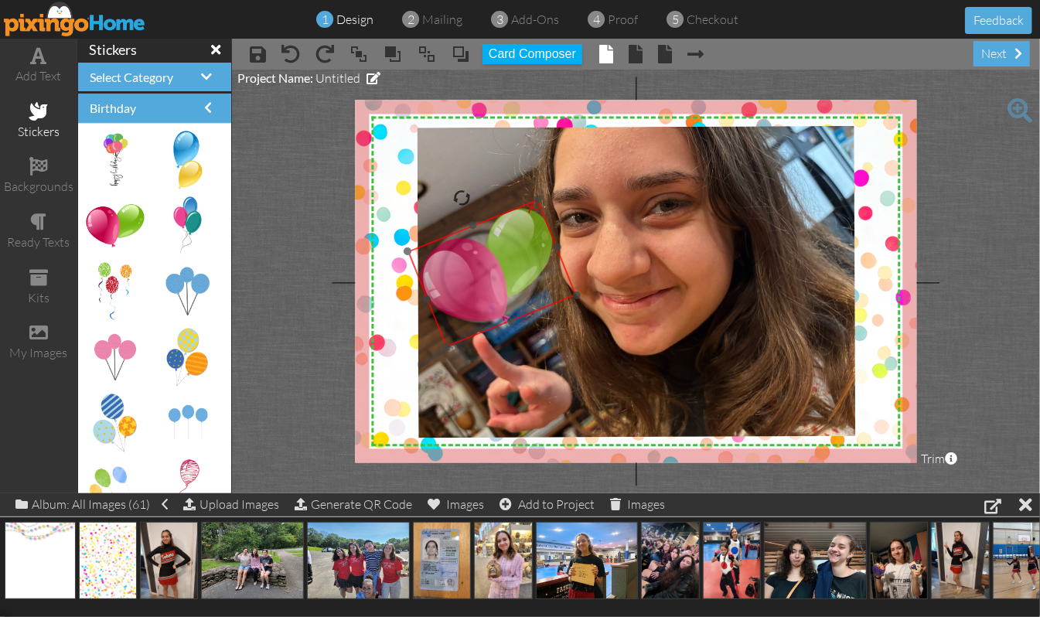
drag, startPoint x: 498, startPoint y: 252, endPoint x: 530, endPoint y: 277, distance: 40.2
click at [530, 277] on img at bounding box center [492, 274] width 169 height 148
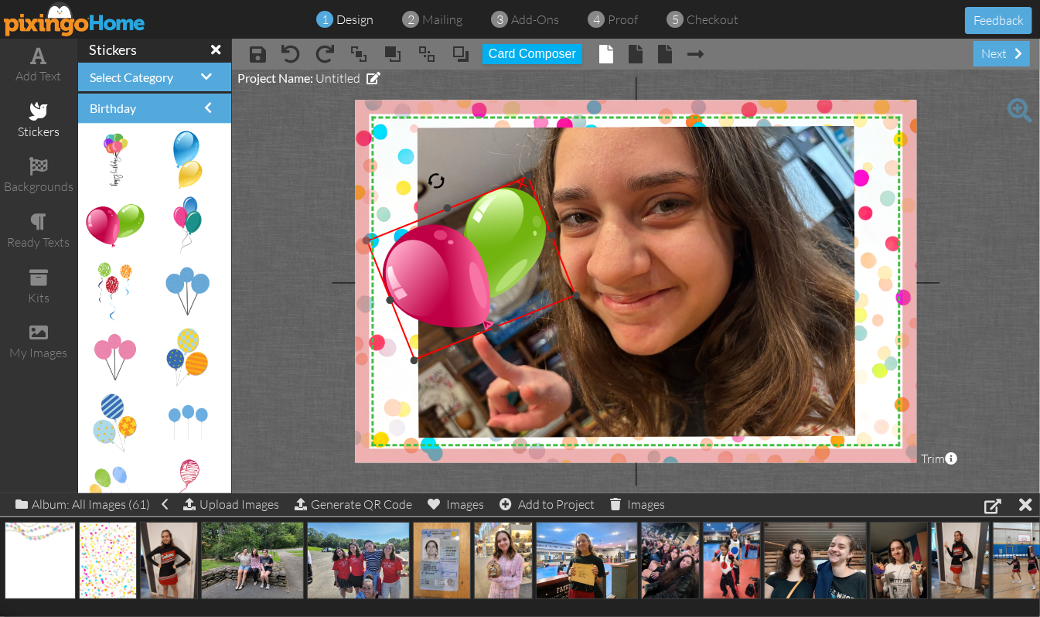
drag, startPoint x: 410, startPoint y: 251, endPoint x: 394, endPoint y: 230, distance: 26.0
click at [394, 230] on div "×" at bounding box center [472, 268] width 210 height 185
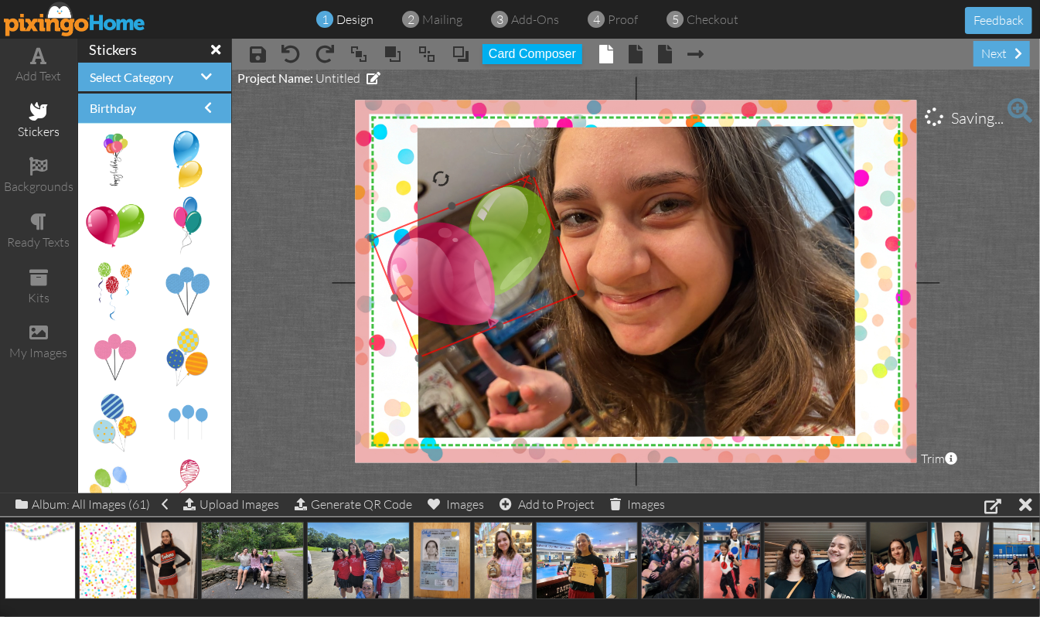
click at [433, 258] on img at bounding box center [476, 266] width 210 height 185
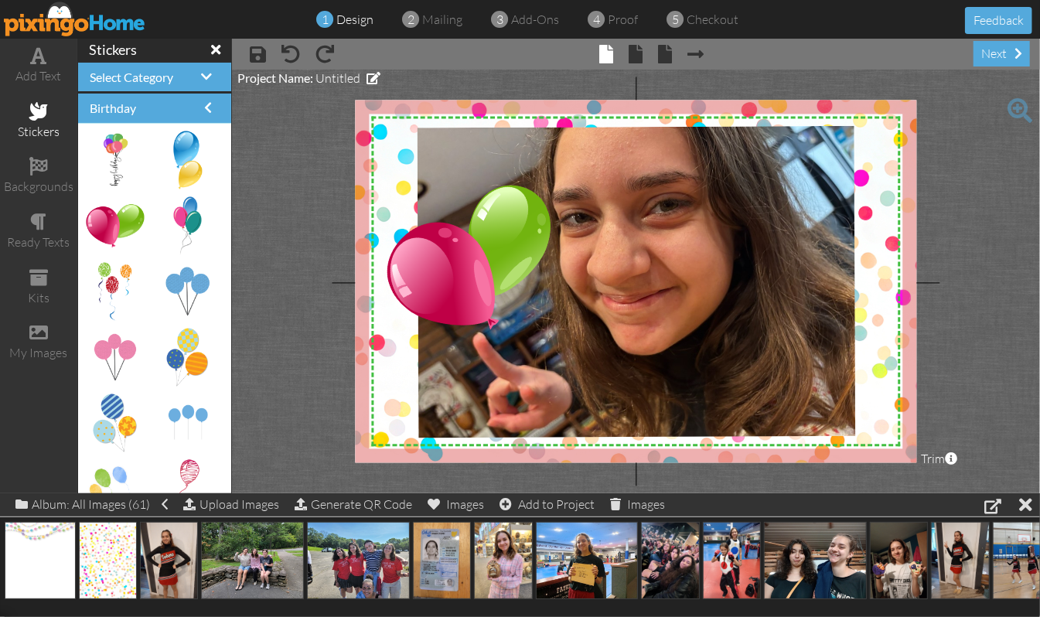
click at [973, 285] on project-studio-wrapper "X X X X X X X X X X X X X X X X X X X X X X X X X X X X X X X X X X X X X X X X…" at bounding box center [636, 282] width 808 height 424
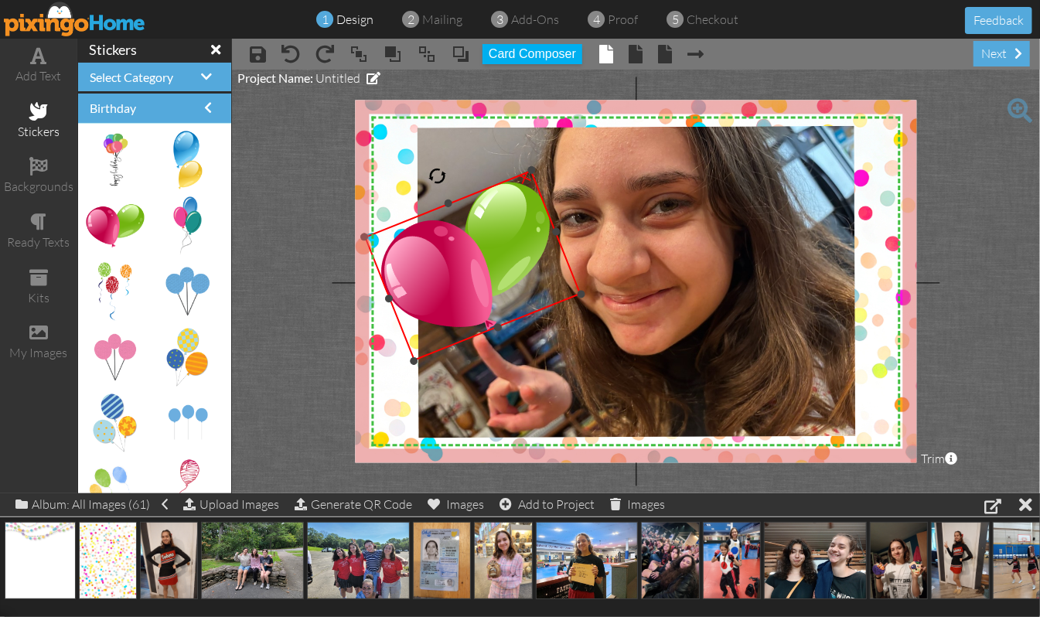
click at [373, 237] on div "×" at bounding box center [472, 265] width 217 height 191
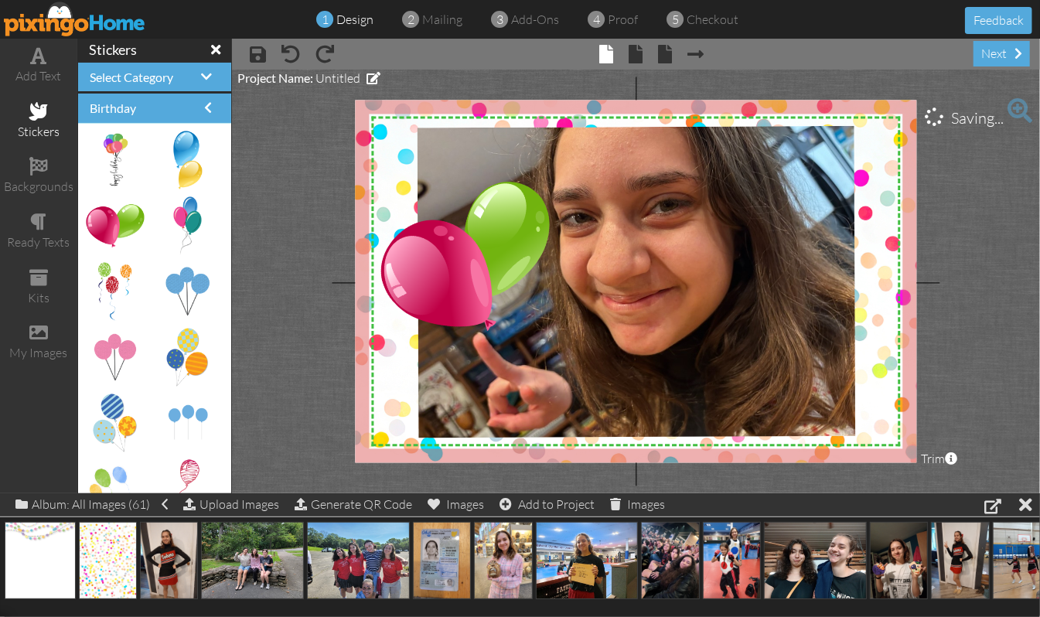
click at [959, 242] on project-studio-wrapper "X X X X X X X X X X X X X X X X X X X X X X X X X X X X X X X X X X X X X X X X…" at bounding box center [636, 282] width 808 height 424
click at [201, 75] on span at bounding box center [206, 76] width 11 height 12
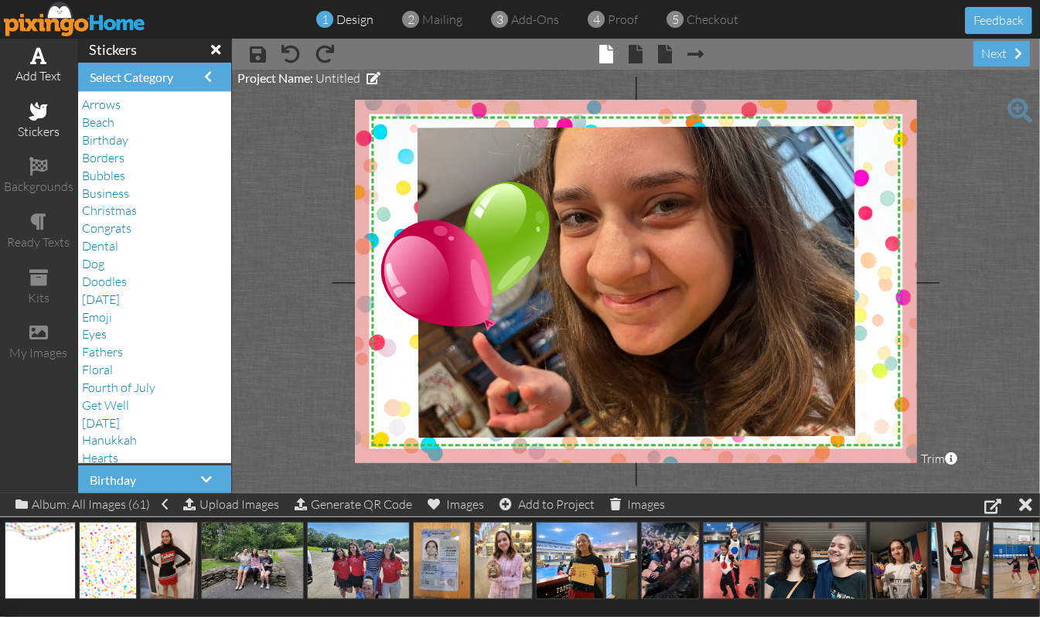
click at [38, 63] on span at bounding box center [39, 55] width 16 height 19
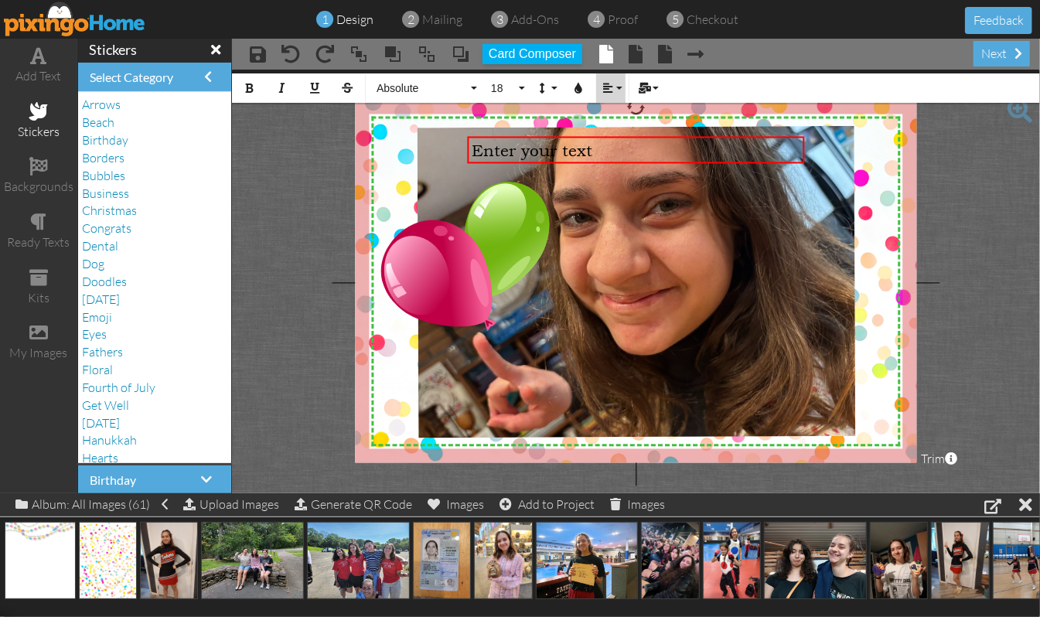
click at [622, 90] on button "Align" at bounding box center [610, 87] width 29 height 29
click at [616, 145] on icon at bounding box center [620, 145] width 10 height 12
drag, startPoint x: 803, startPoint y: 149, endPoint x: 611, endPoint y: 145, distance: 191.8
click at [611, 145] on div "Enter your text ×" at bounding box center [539, 150] width 145 height 28
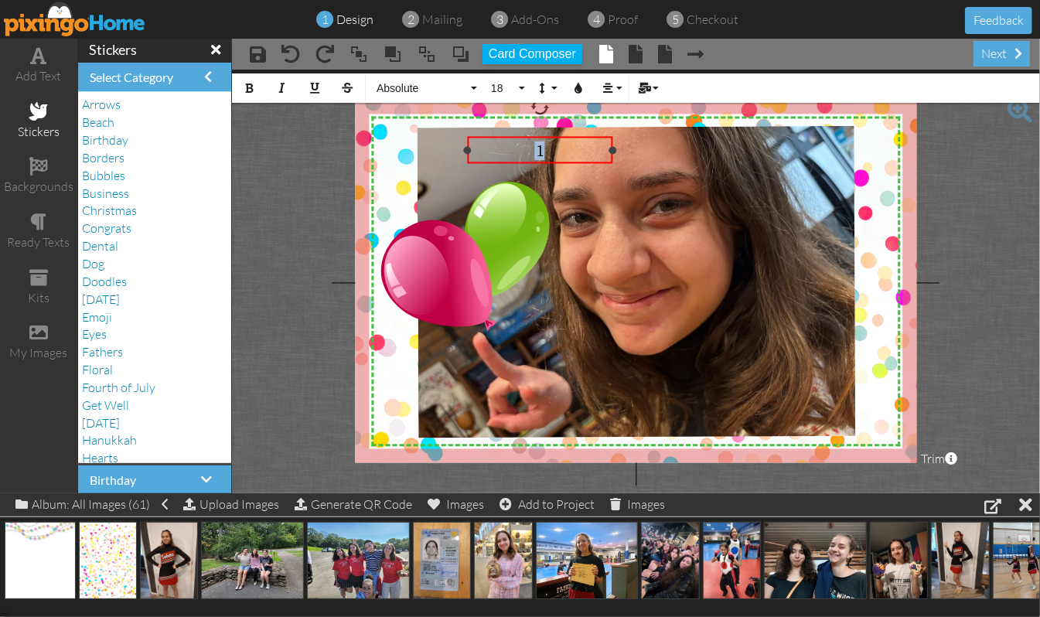
drag, startPoint x: 561, startPoint y: 147, endPoint x: 529, endPoint y: 149, distance: 31.8
click at [529, 149] on div "1" at bounding box center [540, 150] width 137 height 19
click at [520, 90] on button "18" at bounding box center [505, 87] width 45 height 29
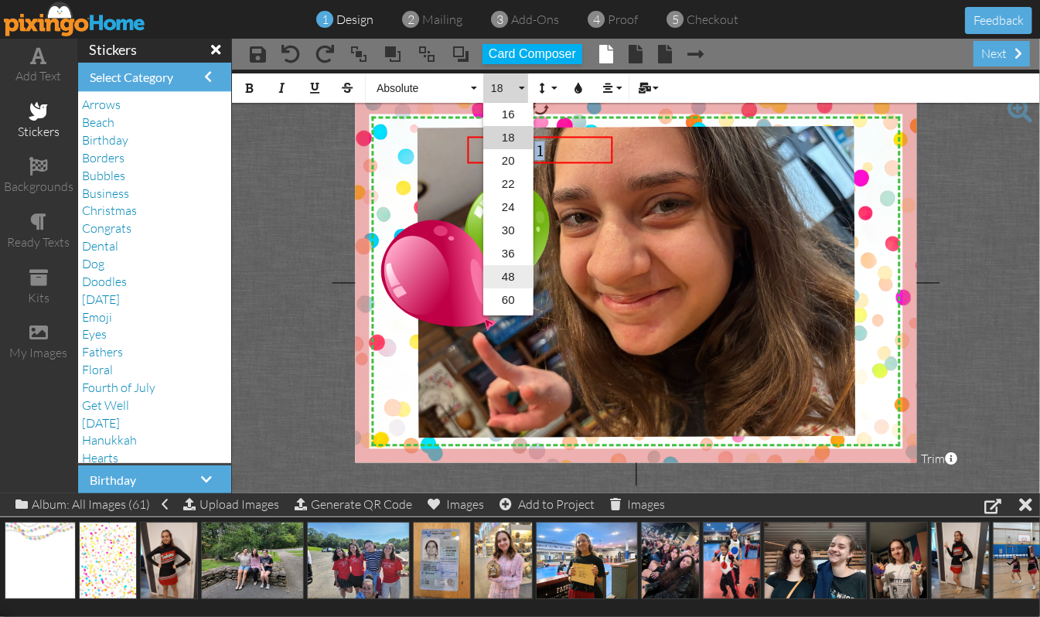
scroll to position [251, 0]
click at [509, 307] on link "96" at bounding box center [508, 303] width 50 height 23
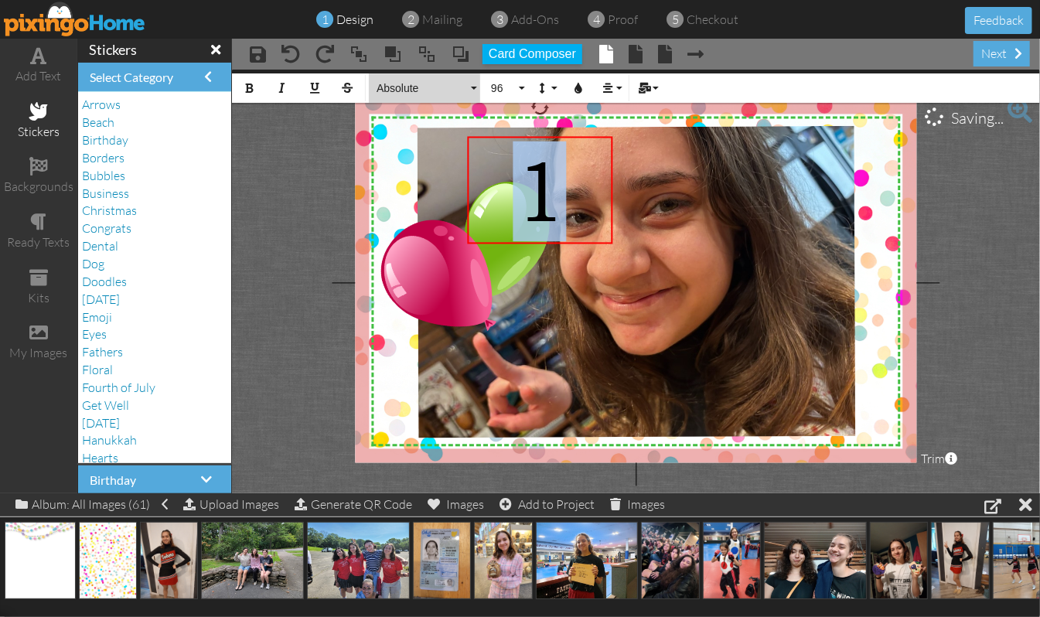
click at [473, 88] on button "Absolute" at bounding box center [424, 87] width 111 height 29
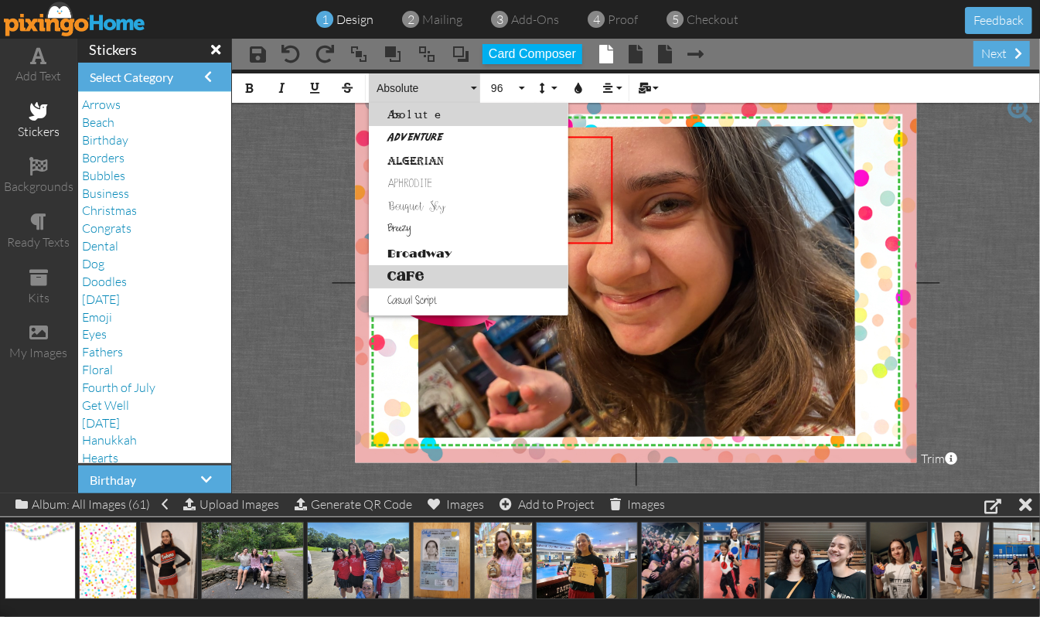
click at [405, 281] on link "Cafe" at bounding box center [469, 276] width 200 height 23
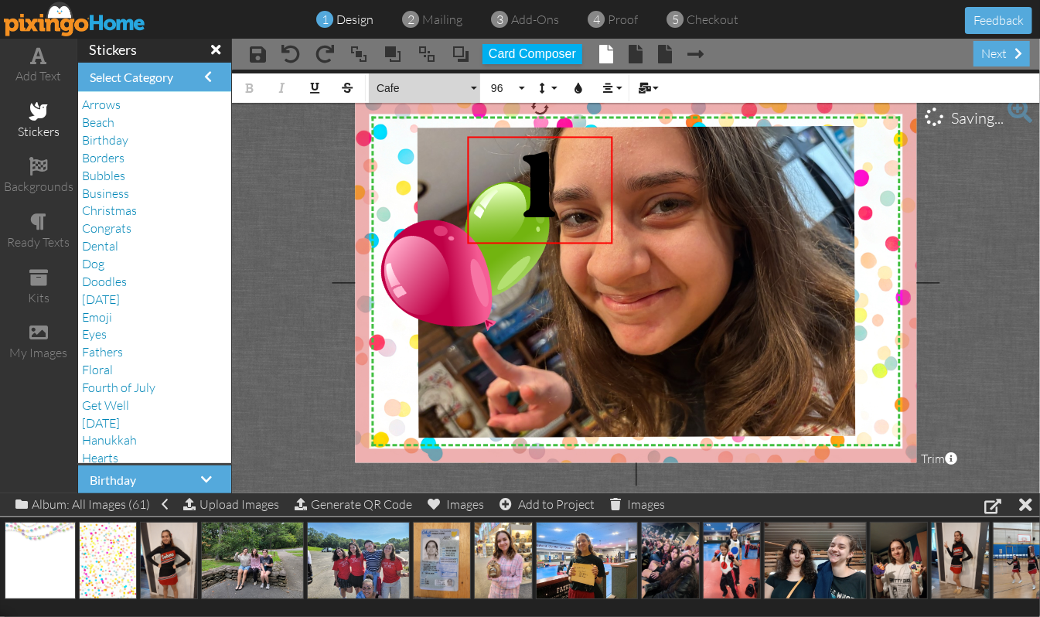
click at [474, 87] on button "Cafe" at bounding box center [424, 87] width 111 height 29
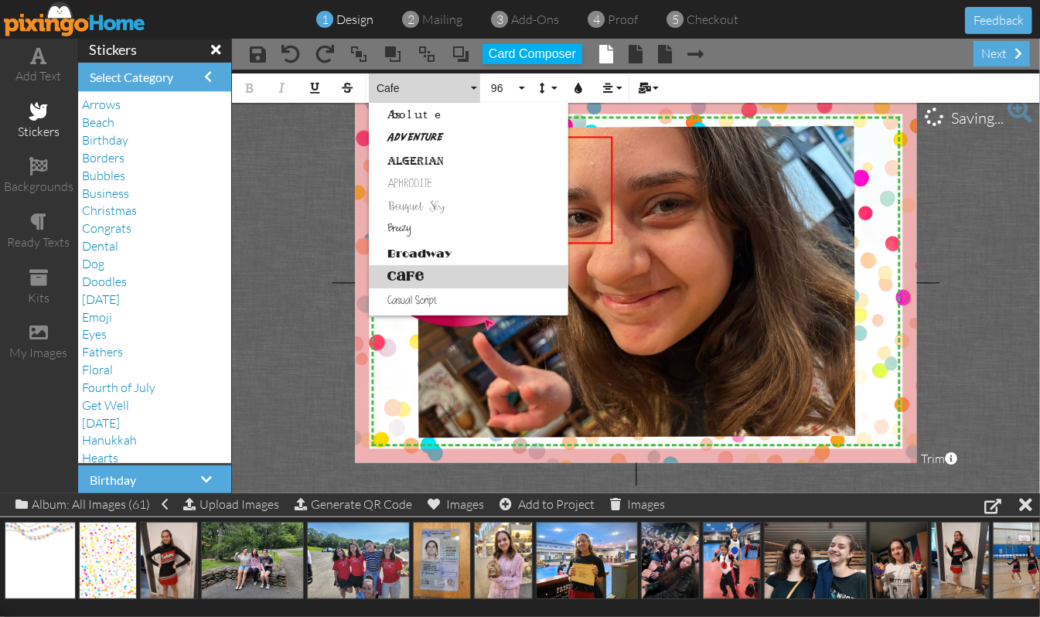
scroll to position [68, 0]
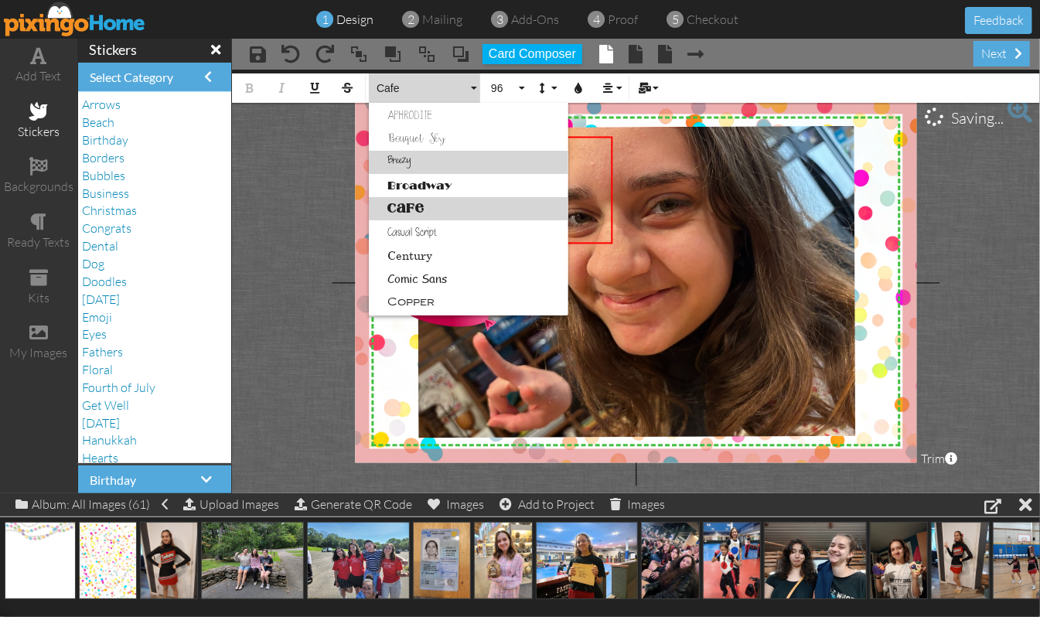
click at [402, 162] on link "Breezy" at bounding box center [469, 162] width 200 height 23
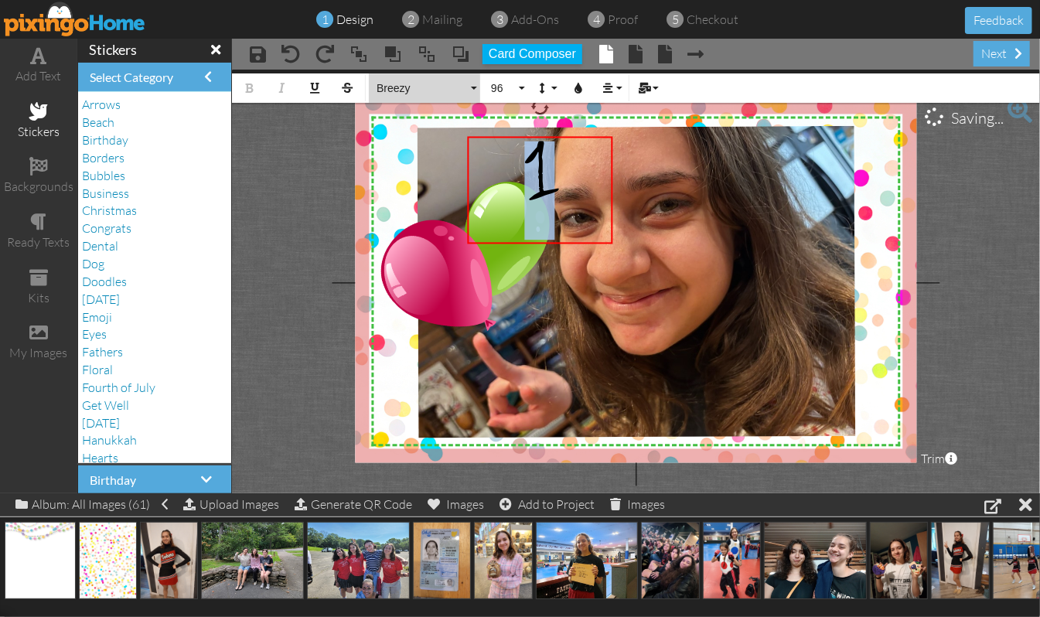
click at [472, 88] on button "Breezy" at bounding box center [424, 87] width 111 height 29
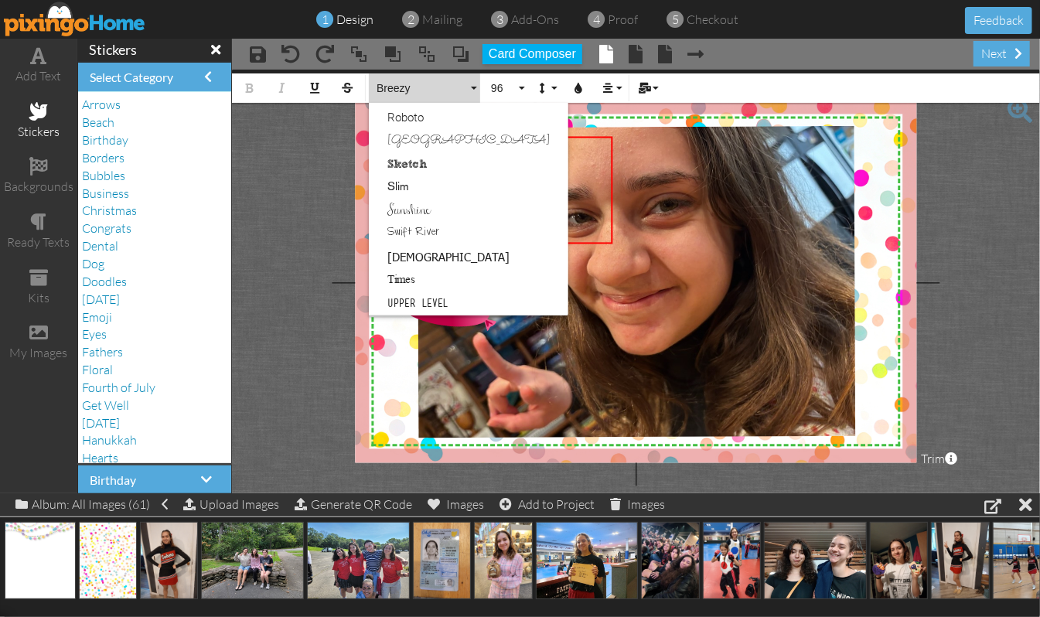
scroll to position [868, 0]
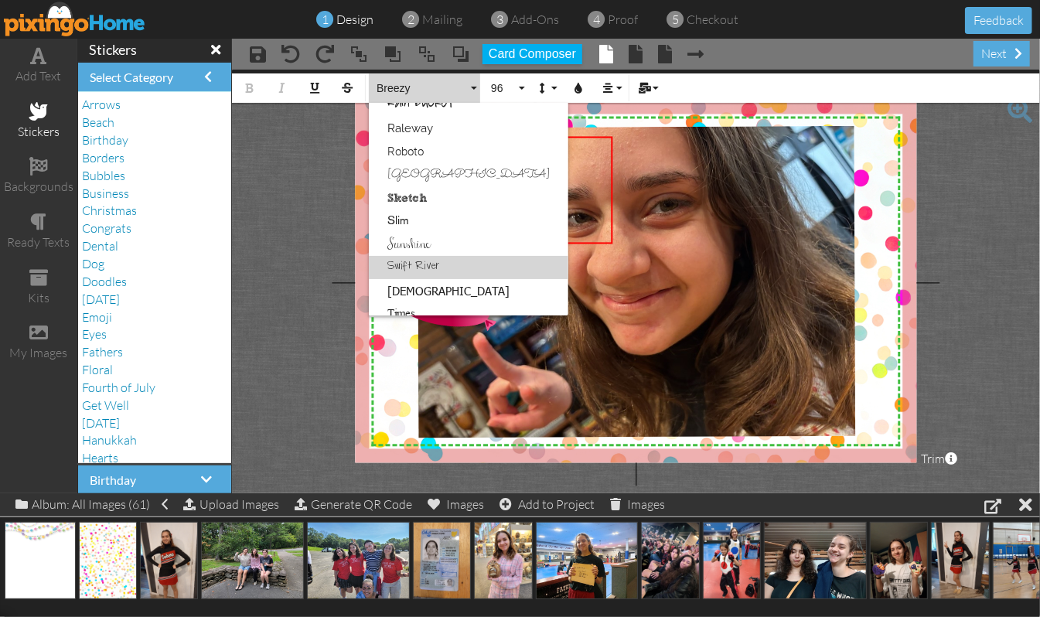
click at [394, 264] on link "Swift River" at bounding box center [469, 267] width 200 height 23
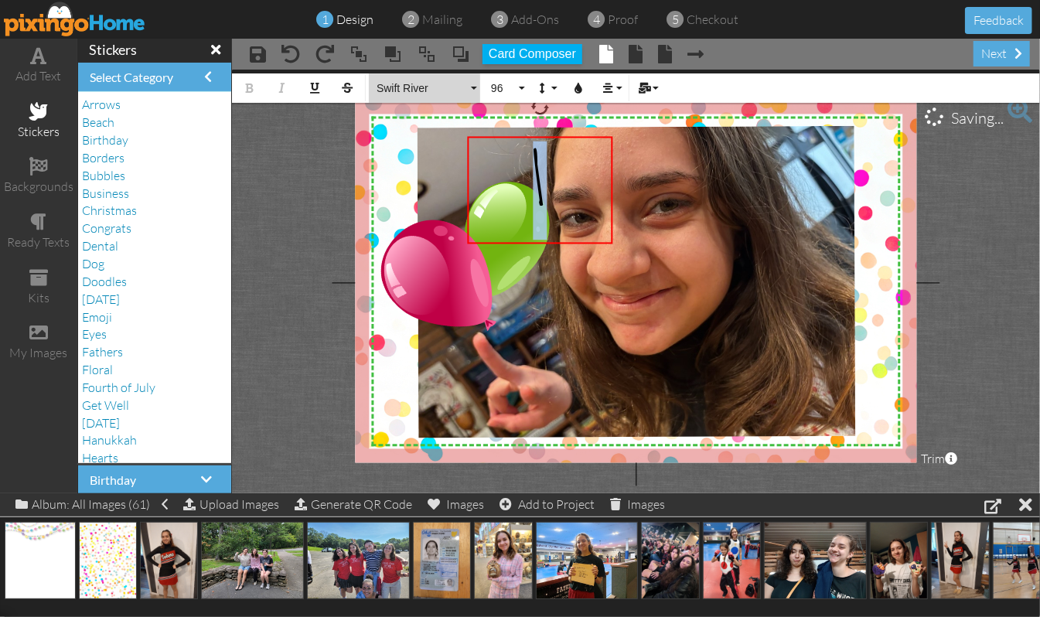
click at [472, 87] on button "Swift River" at bounding box center [424, 87] width 111 height 29
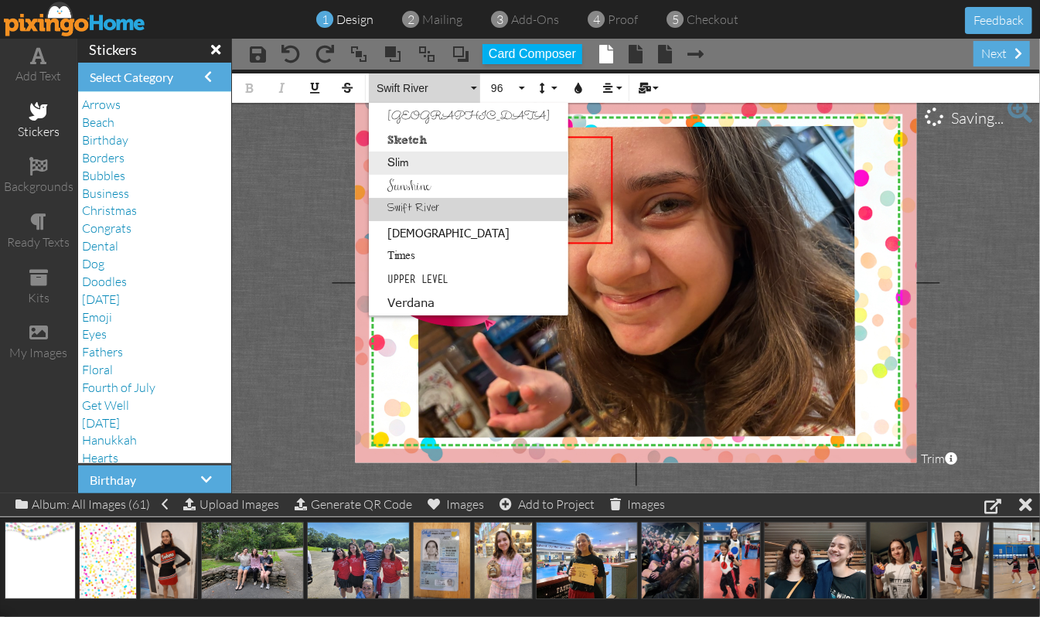
scroll to position [823, 0]
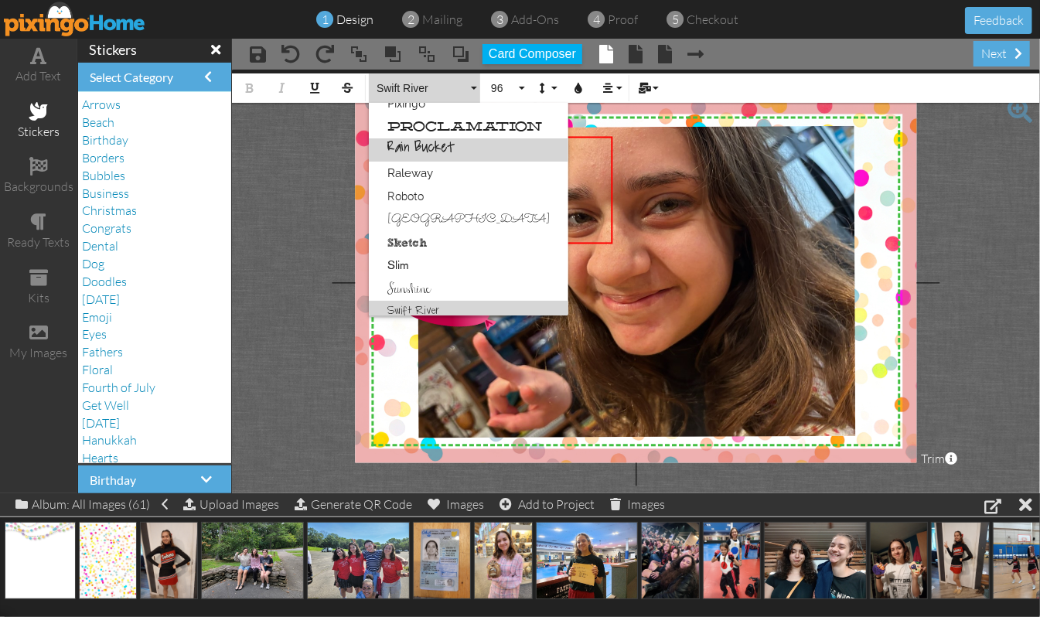
click at [411, 143] on link "Rain Bucket" at bounding box center [469, 149] width 200 height 23
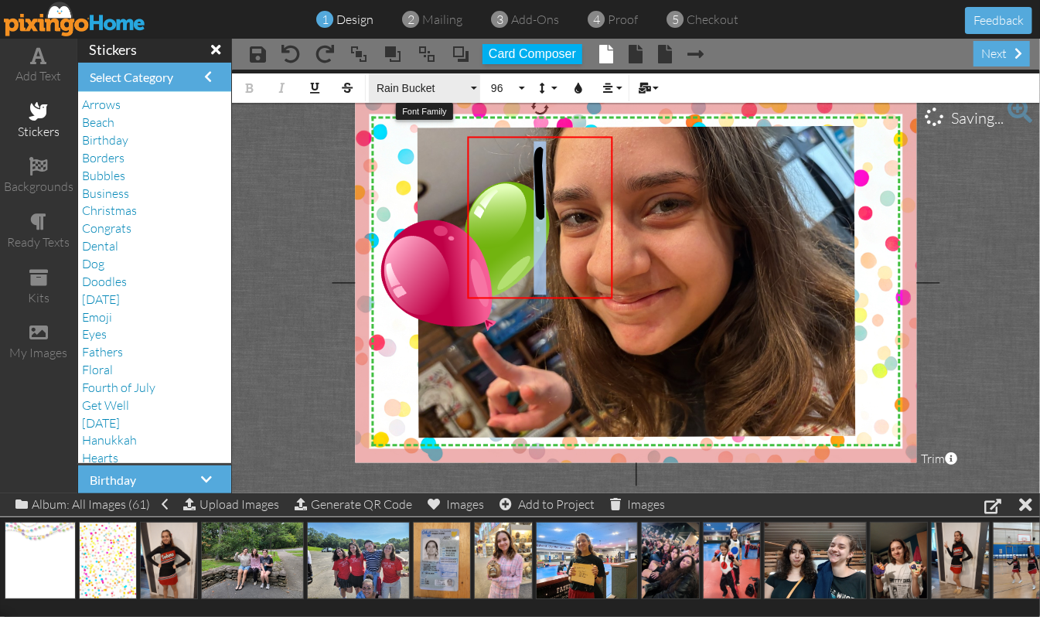
click at [473, 88] on button "Rain Bucket" at bounding box center [424, 87] width 111 height 29
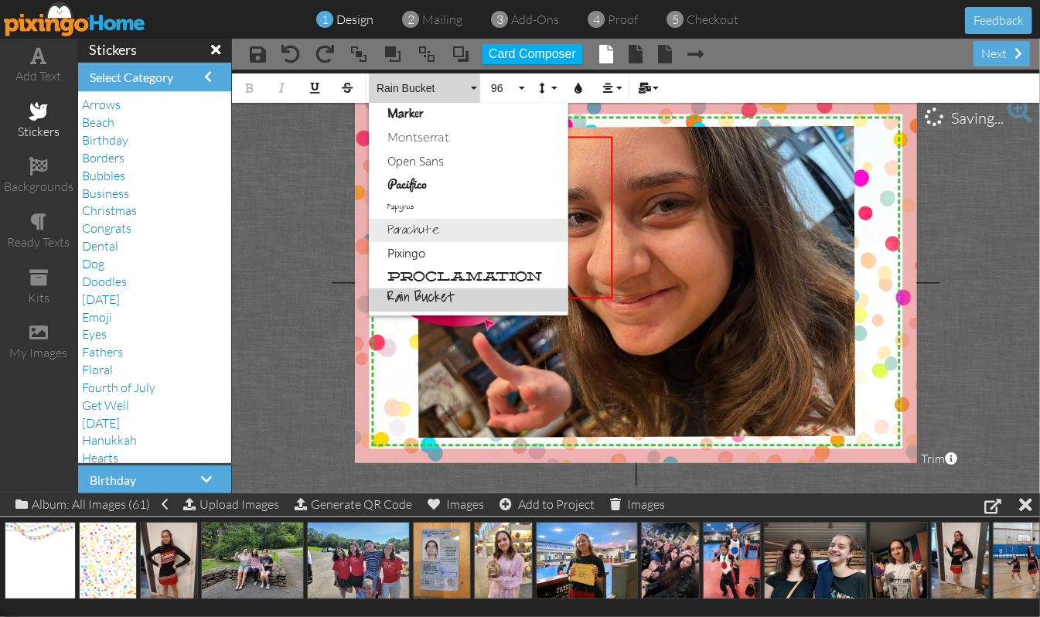
scroll to position [455, 0]
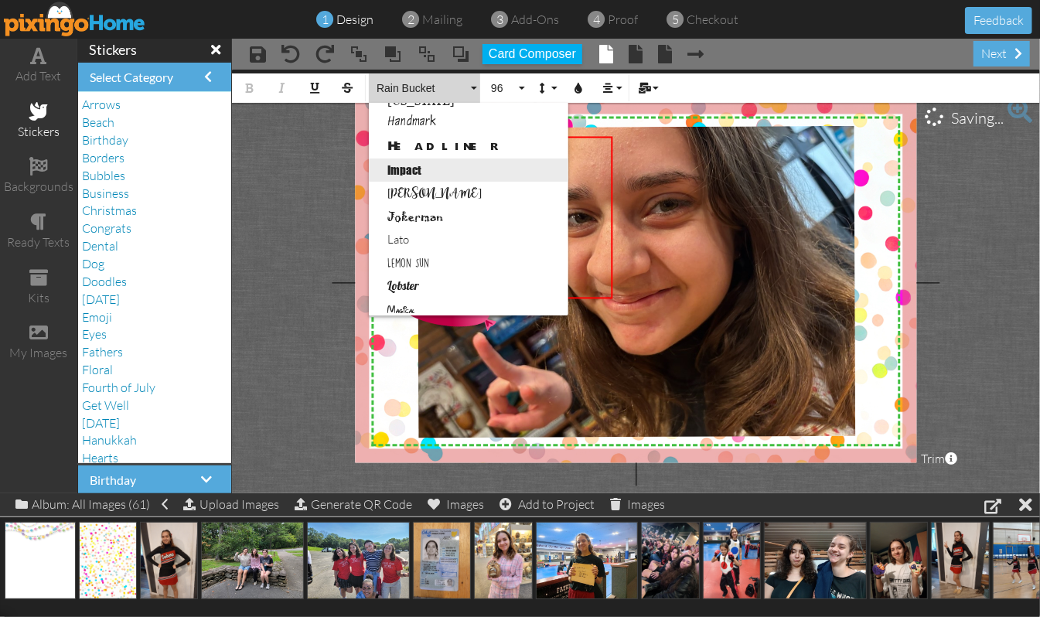
click at [428, 168] on link "Impact" at bounding box center [469, 170] width 200 height 23
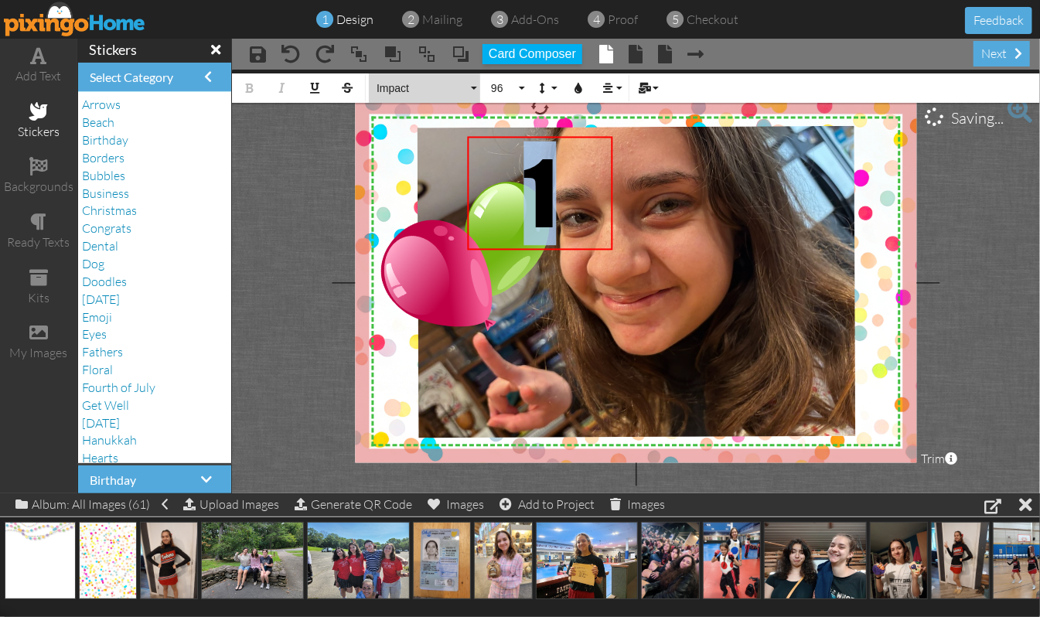
click at [473, 87] on button "Impact" at bounding box center [424, 87] width 111 height 29
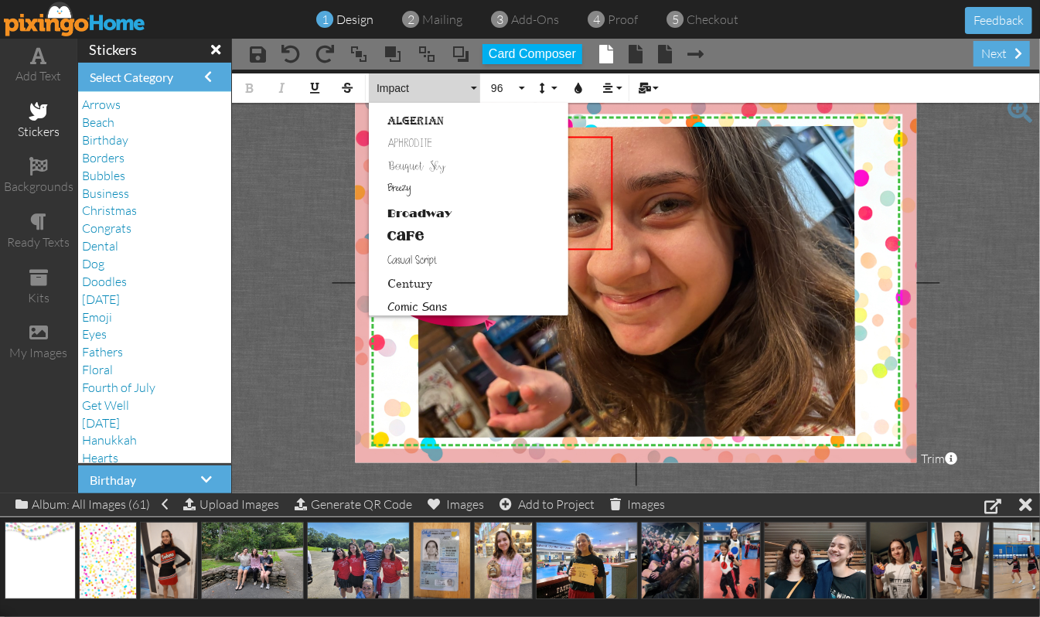
scroll to position [3, 0]
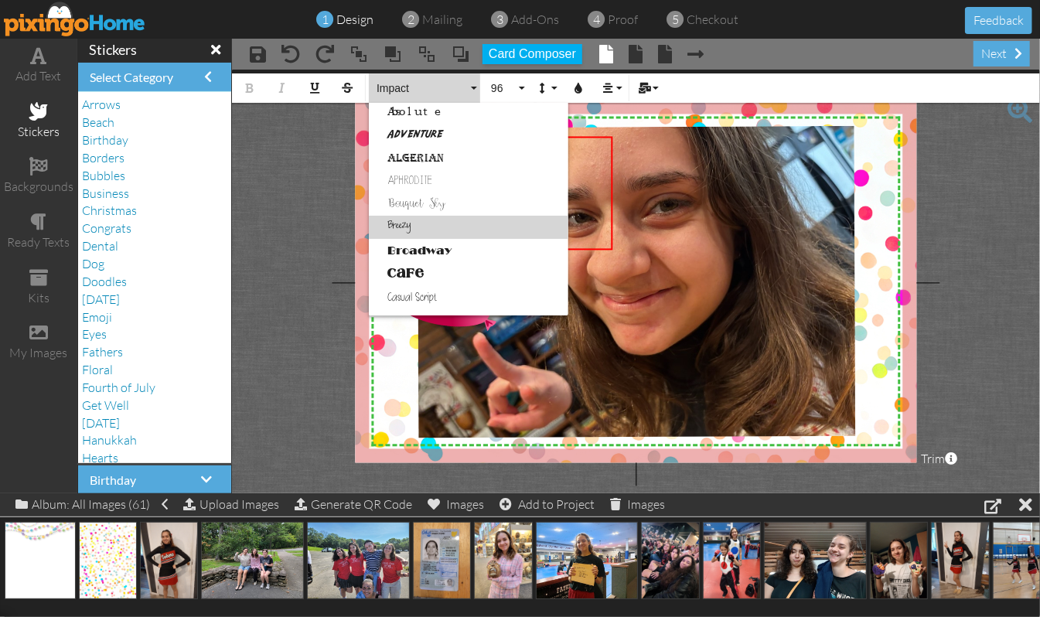
click at [406, 226] on link "Breezy" at bounding box center [469, 227] width 200 height 23
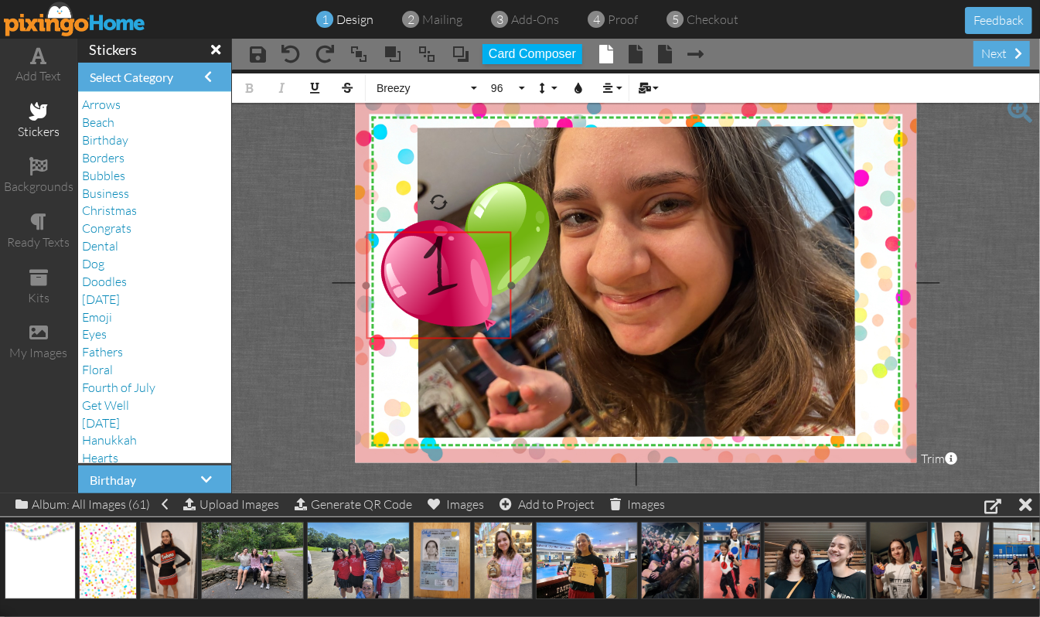
drag, startPoint x: 564, startPoint y: 136, endPoint x: 462, endPoint y: 230, distance: 138.4
click at [462, 231] on div "​ 1 ​" at bounding box center [438, 285] width 145 height 108
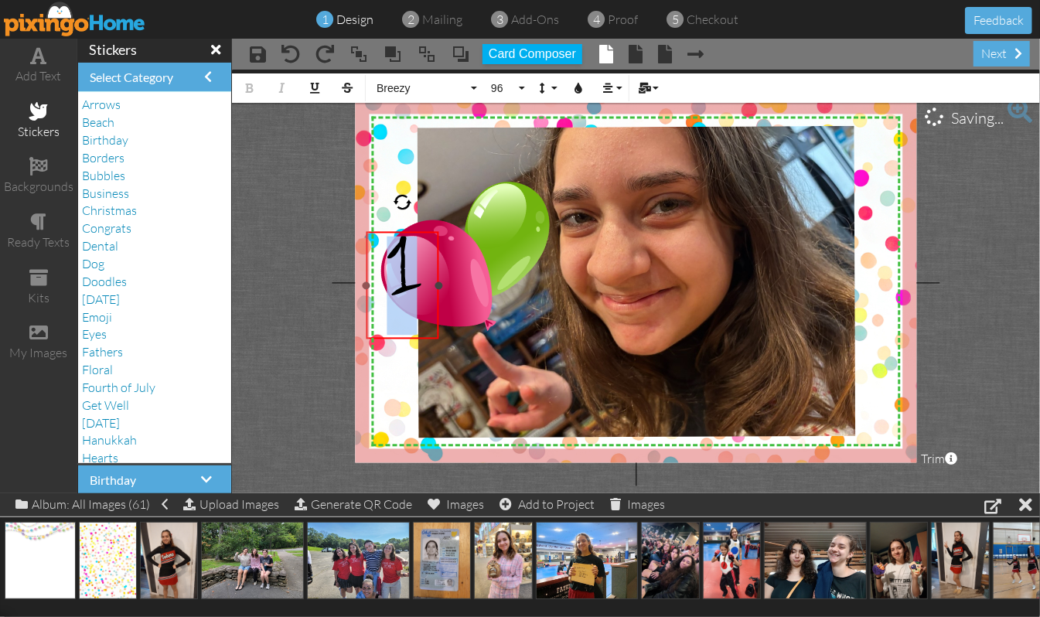
drag, startPoint x: 510, startPoint y: 282, endPoint x: 438, endPoint y: 279, distance: 72.8
click at [438, 281] on div at bounding box center [439, 285] width 8 height 8
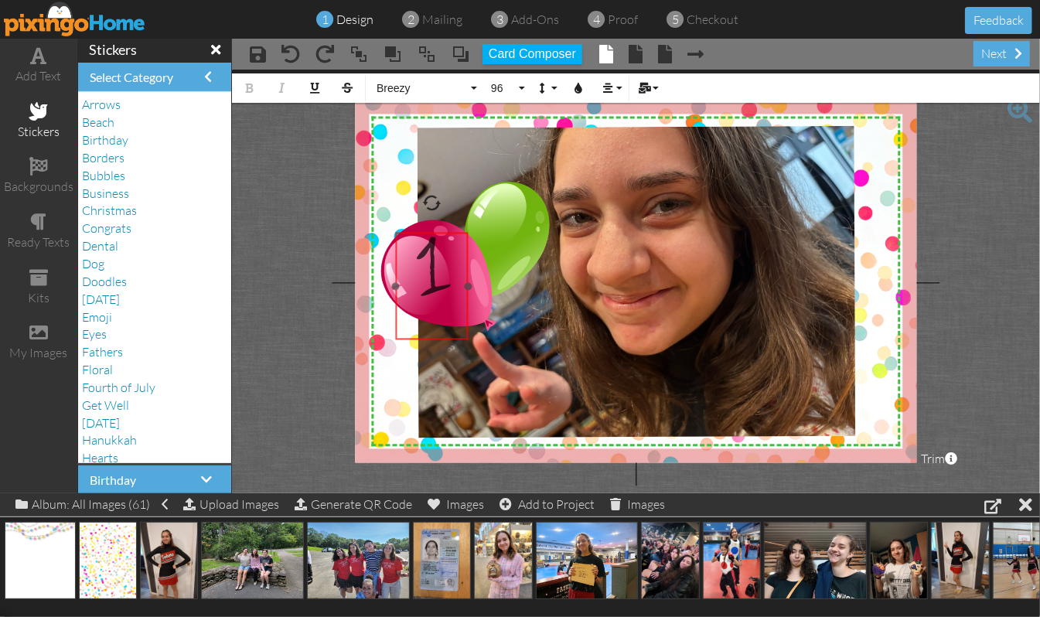
drag, startPoint x: 408, startPoint y: 230, endPoint x: 438, endPoint y: 230, distance: 29.4
click at [438, 232] on div "​ 1 ​" at bounding box center [431, 286] width 73 height 108
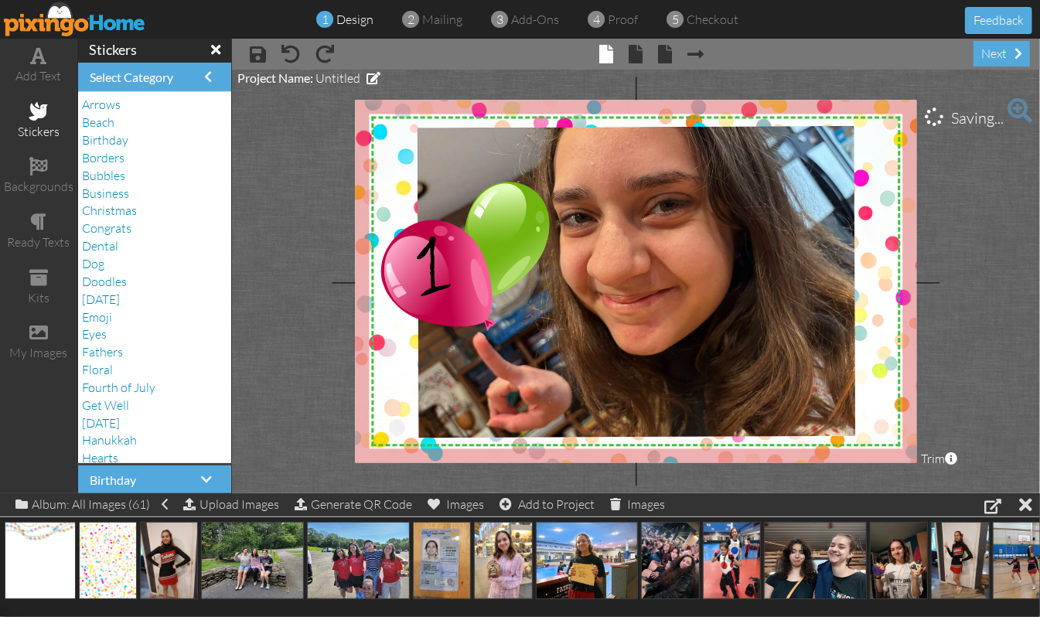
click at [980, 221] on project-studio-wrapper "X X X X X X X X X X X X X X X X X X X X X X X X X X X X X X X X X X X X X X X X…" at bounding box center [636, 282] width 808 height 424
click at [38, 63] on div "add text" at bounding box center [38, 66] width 77 height 54
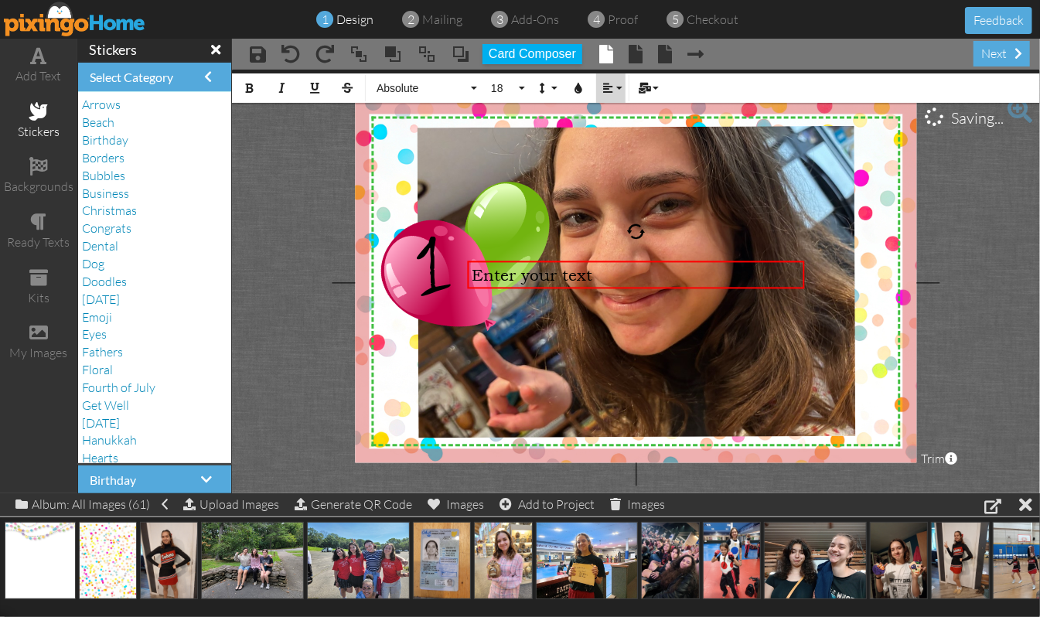
click at [620, 90] on button "Align" at bounding box center [610, 87] width 29 height 29
click at [616, 131] on icon at bounding box center [620, 137] width 10 height 12
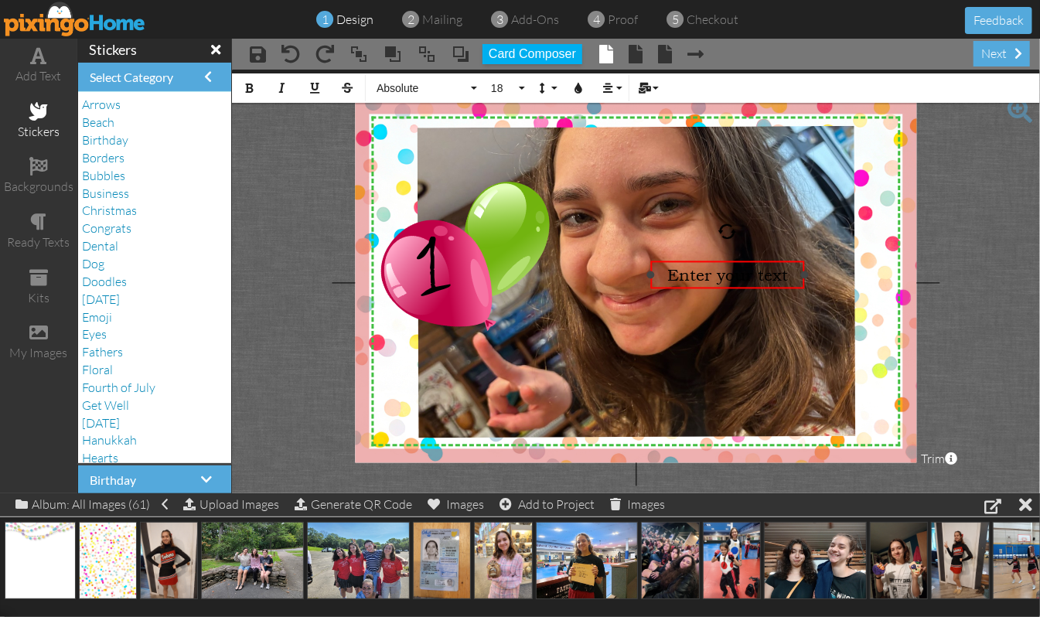
drag, startPoint x: 465, startPoint y: 273, endPoint x: 648, endPoint y: 269, distance: 183.3
click at [648, 271] on div at bounding box center [650, 275] width 8 height 8
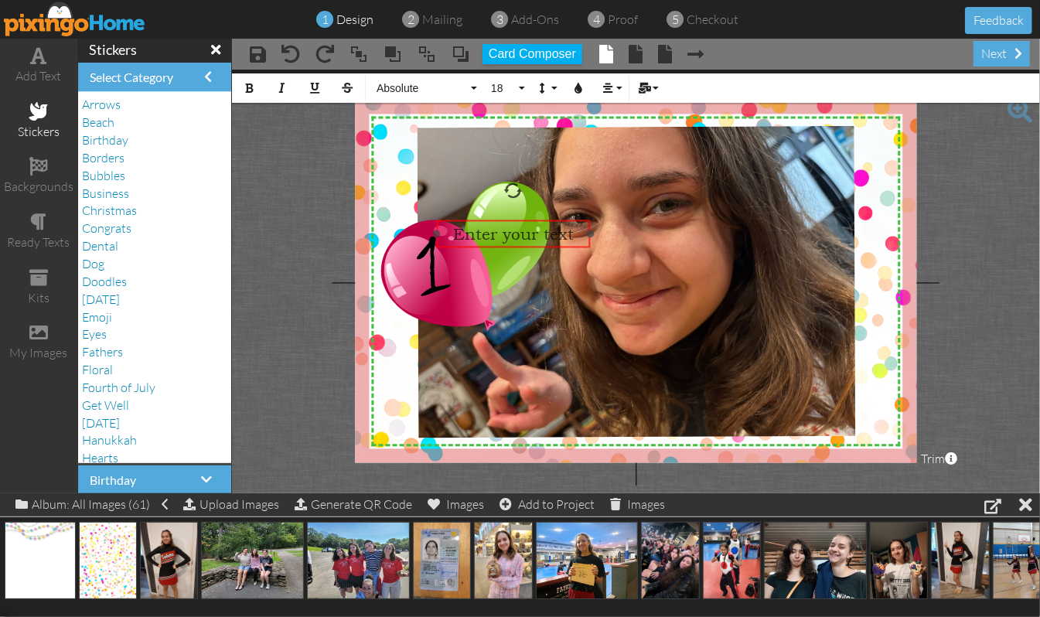
drag, startPoint x: 719, startPoint y: 258, endPoint x: 505, endPoint y: 217, distance: 218.1
click at [505, 220] on div "​ Enter your text ​" at bounding box center [513, 234] width 154 height 29
click at [474, 84] on button "Absolute" at bounding box center [424, 87] width 111 height 29
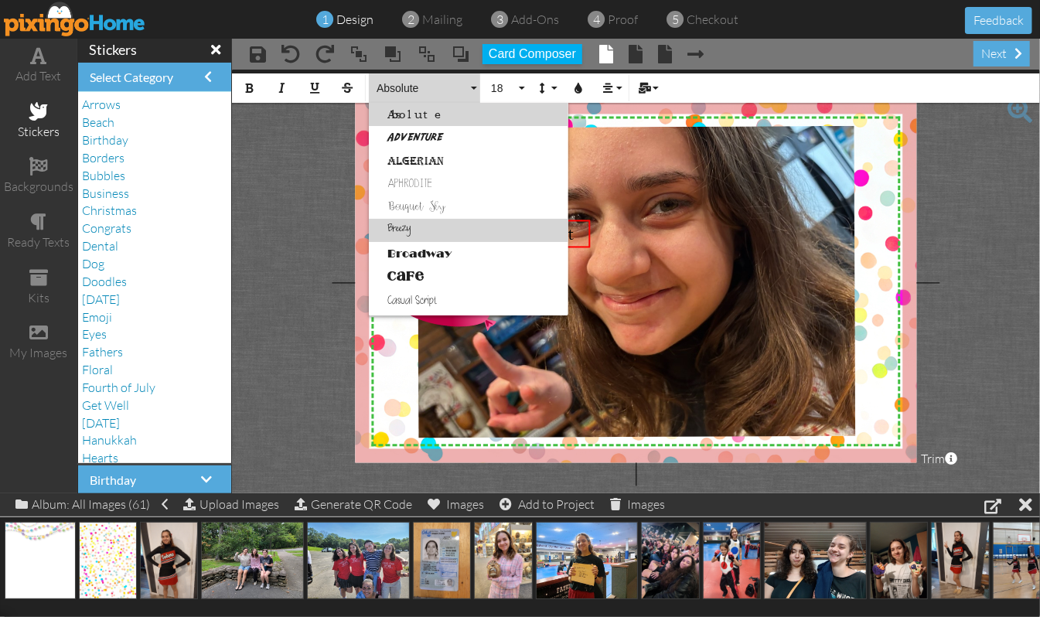
click at [403, 226] on link "Breezy" at bounding box center [469, 230] width 200 height 23
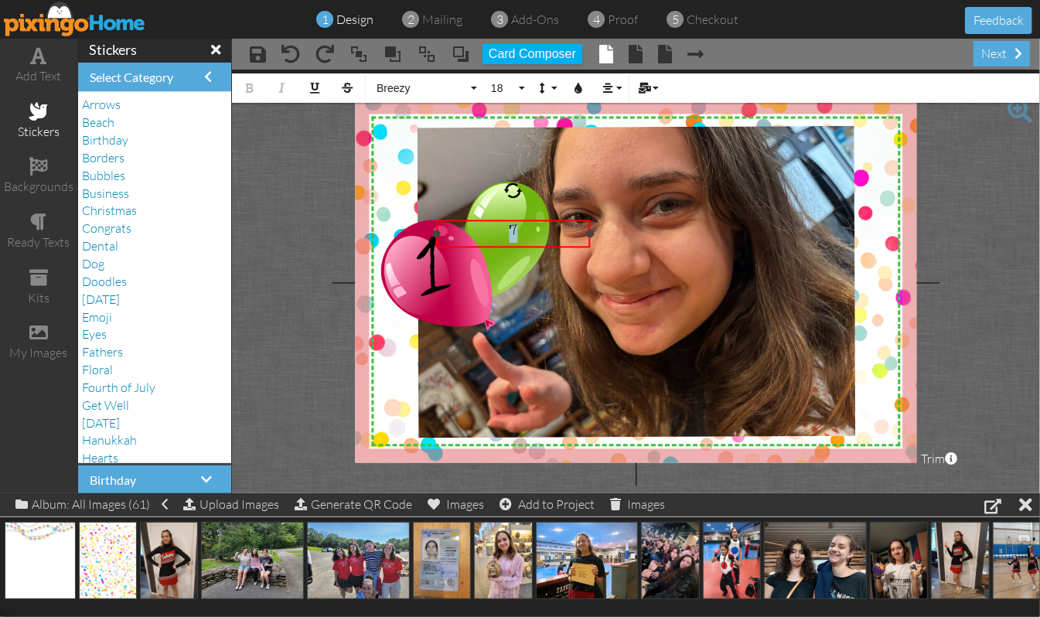
drag, startPoint x: 524, startPoint y: 226, endPoint x: 481, endPoint y: 230, distance: 43.5
click at [481, 230] on div "7" at bounding box center [513, 234] width 145 height 19
click at [520, 81] on button "18" at bounding box center [505, 87] width 45 height 29
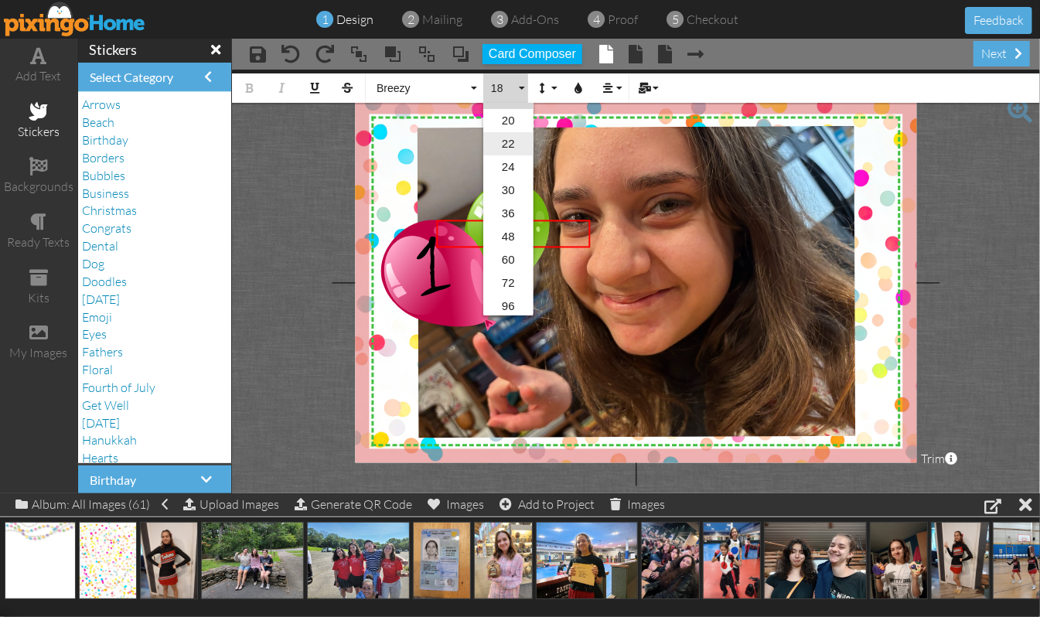
scroll to position [251, 0]
click at [505, 300] on link "96" at bounding box center [508, 303] width 50 height 23
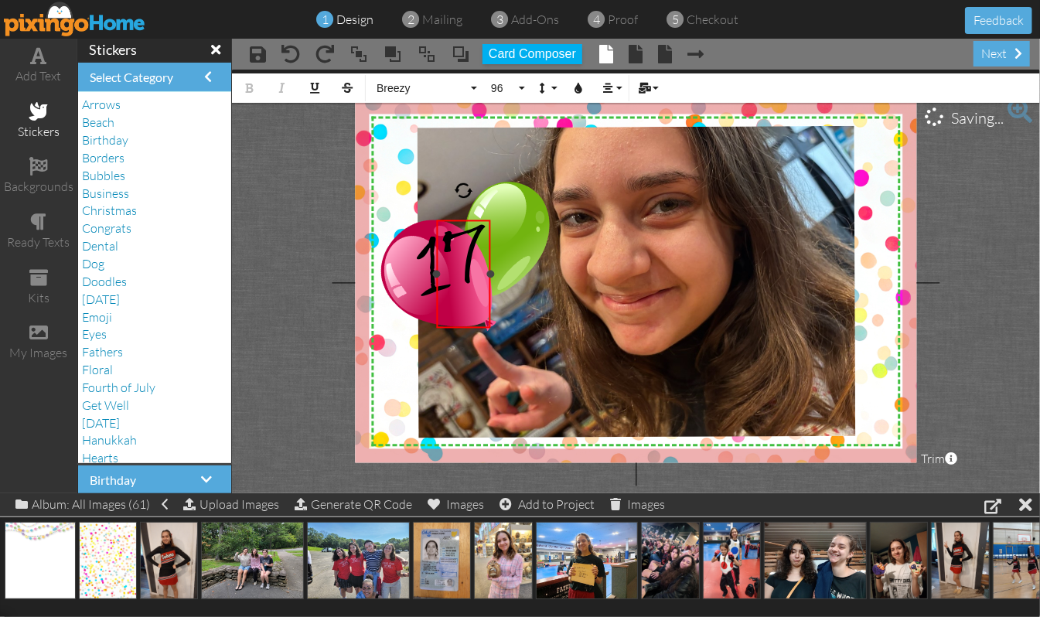
drag, startPoint x: 592, startPoint y: 273, endPoint x: 492, endPoint y: 270, distance: 99.8
click at [492, 271] on div at bounding box center [491, 275] width 8 height 8
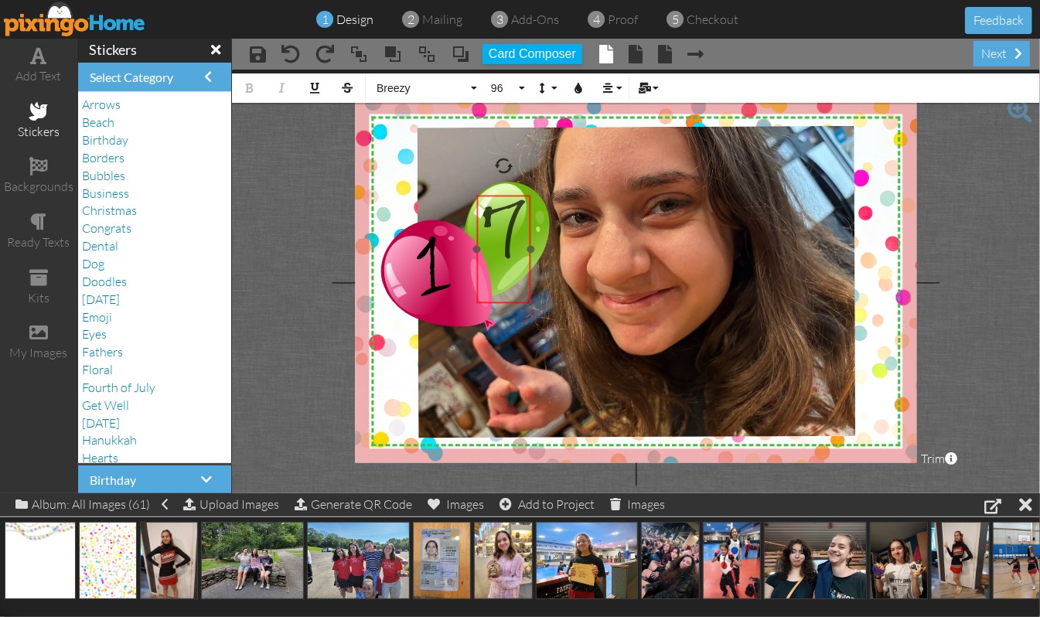
drag, startPoint x: 465, startPoint y: 220, endPoint x: 505, endPoint y: 196, distance: 47.2
click at [505, 196] on div "​ 7 ​" at bounding box center [503, 250] width 54 height 108
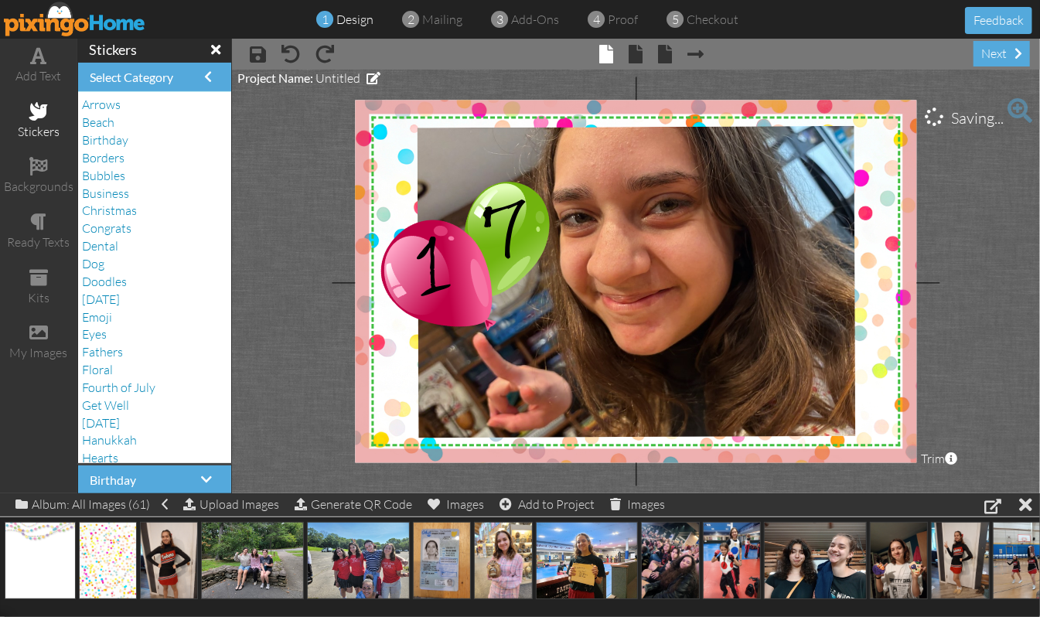
click at [984, 237] on project-studio-wrapper "X X X X X X X X X X X X X X X X X X X X X X X X X X X X X X X X X X X X X X X X…" at bounding box center [636, 282] width 808 height 424
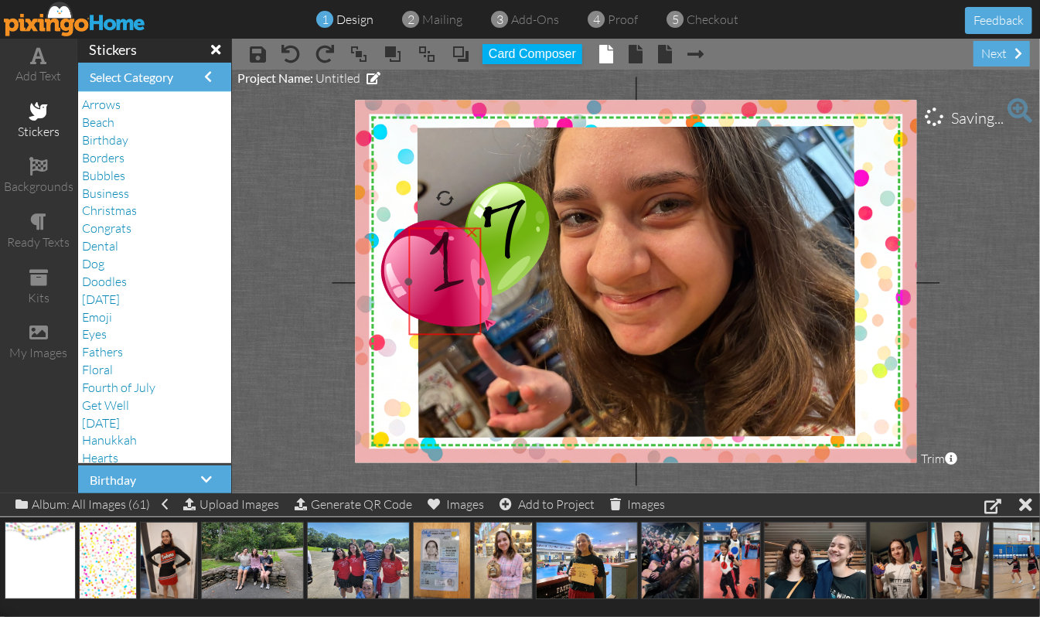
drag, startPoint x: 421, startPoint y: 269, endPoint x: 434, endPoint y: 264, distance: 14.2
click at [434, 264] on span "1" at bounding box center [445, 281] width 30 height 99
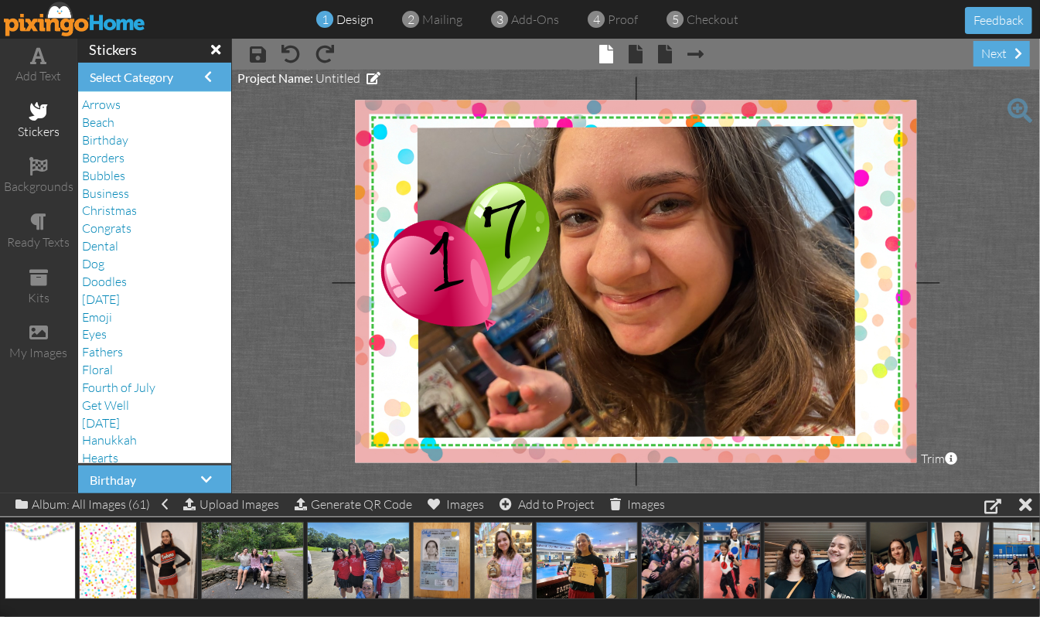
click at [966, 215] on project-studio-wrapper "X X X X X X X X X X X X X X X X X X X X X X X X X X X X X X X X X X X X X X X X…" at bounding box center [636, 282] width 808 height 424
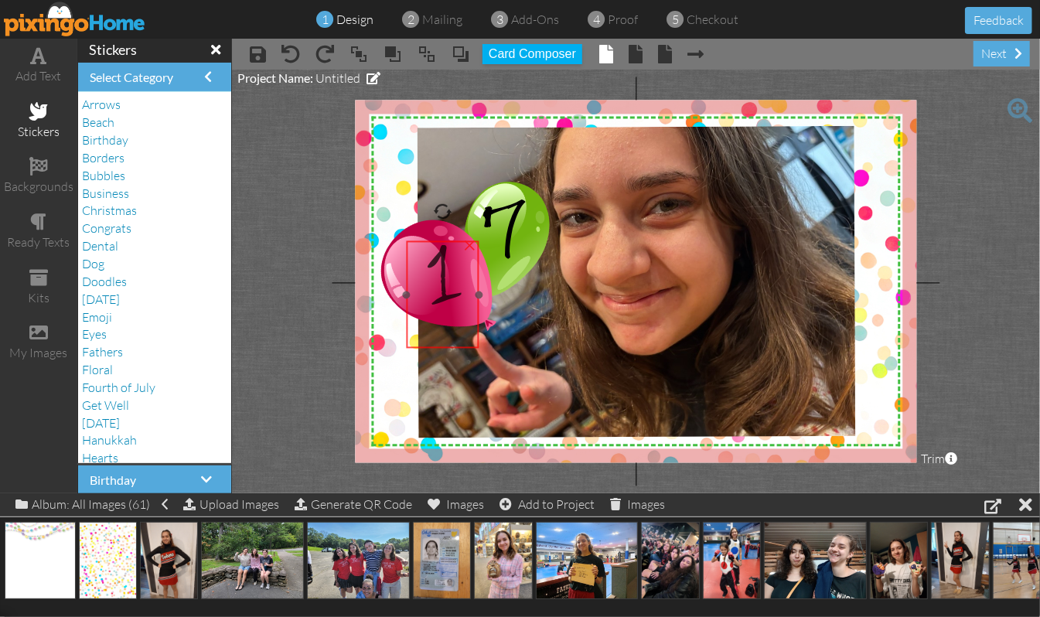
drag, startPoint x: 442, startPoint y: 258, endPoint x: 440, endPoint y: 272, distance: 14.1
click at [440, 272] on span "1" at bounding box center [443, 294] width 30 height 99
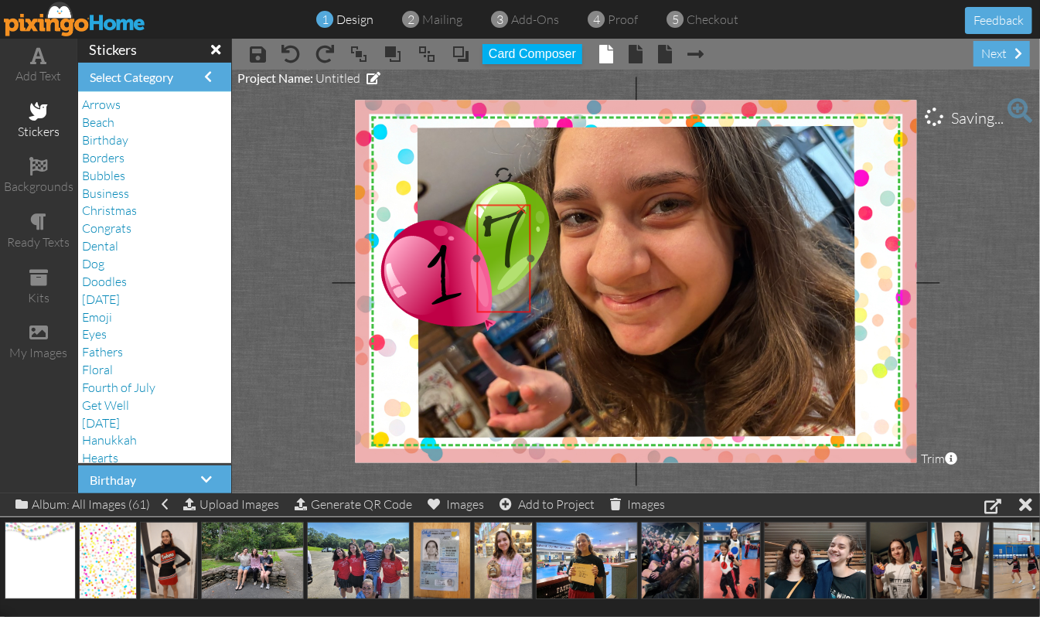
drag, startPoint x: 501, startPoint y: 238, endPoint x: 501, endPoint y: 247, distance: 9.3
click at [501, 247] on span "7" at bounding box center [504, 259] width 43 height 99
click at [976, 243] on project-studio-wrapper "X X X X X X X X X X X X X X X X X X X X X X X X X X X X X X X X X X X X X X X X…" at bounding box center [636, 282] width 808 height 424
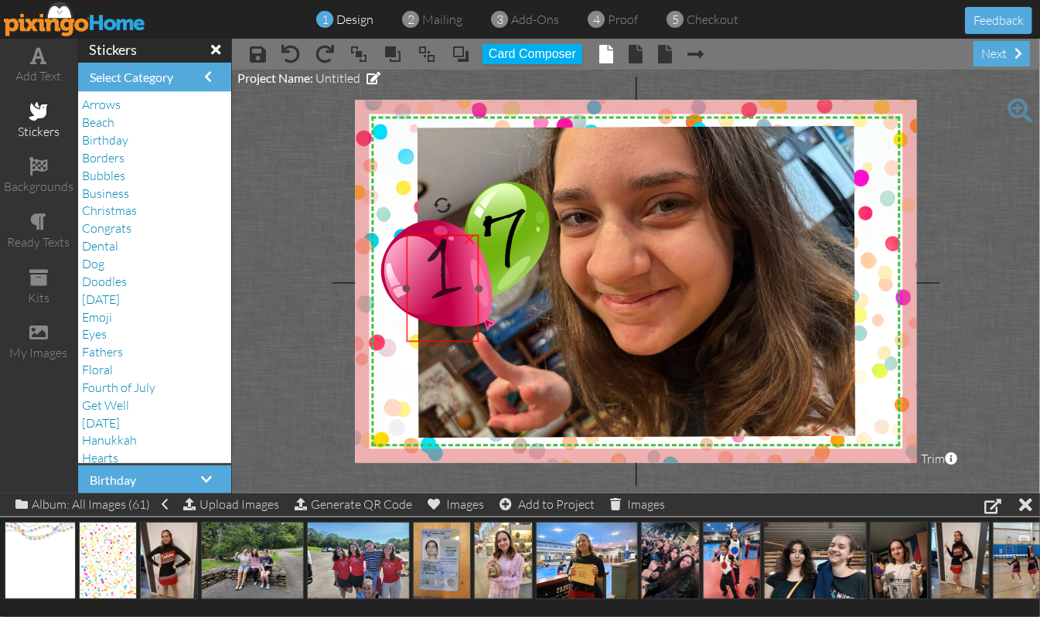
click at [450, 288] on span "1" at bounding box center [443, 288] width 30 height 99
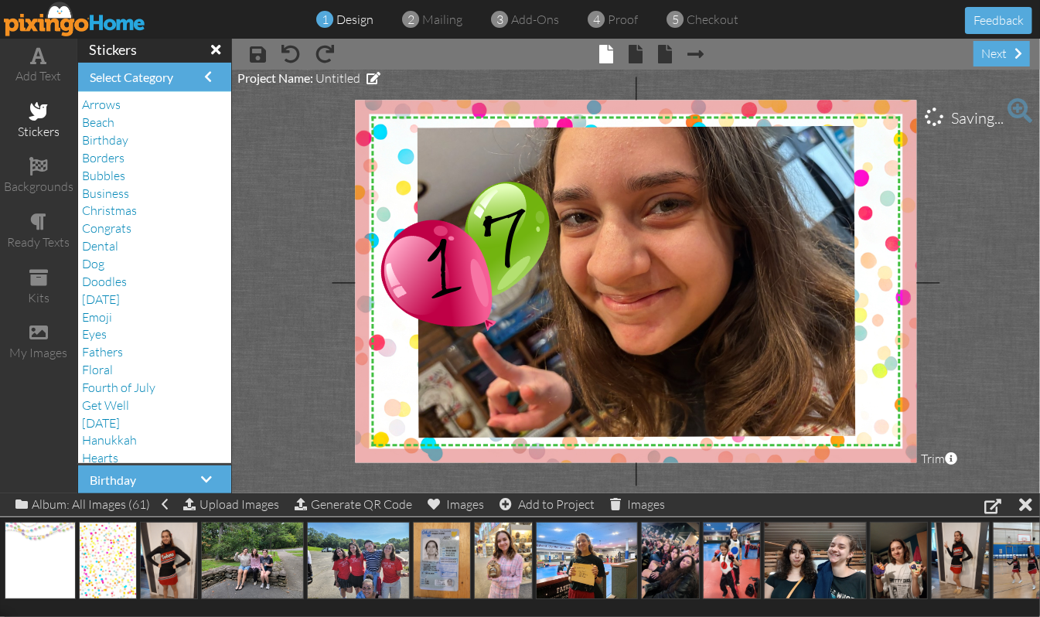
click at [998, 240] on project-studio-wrapper "X X X X X X X X X X X X X X X X X X X X X X X X X X X X X X X X X X X X X X X X…" at bounding box center [636, 282] width 808 height 424
click at [636, 60] on span at bounding box center [636, 54] width 14 height 19
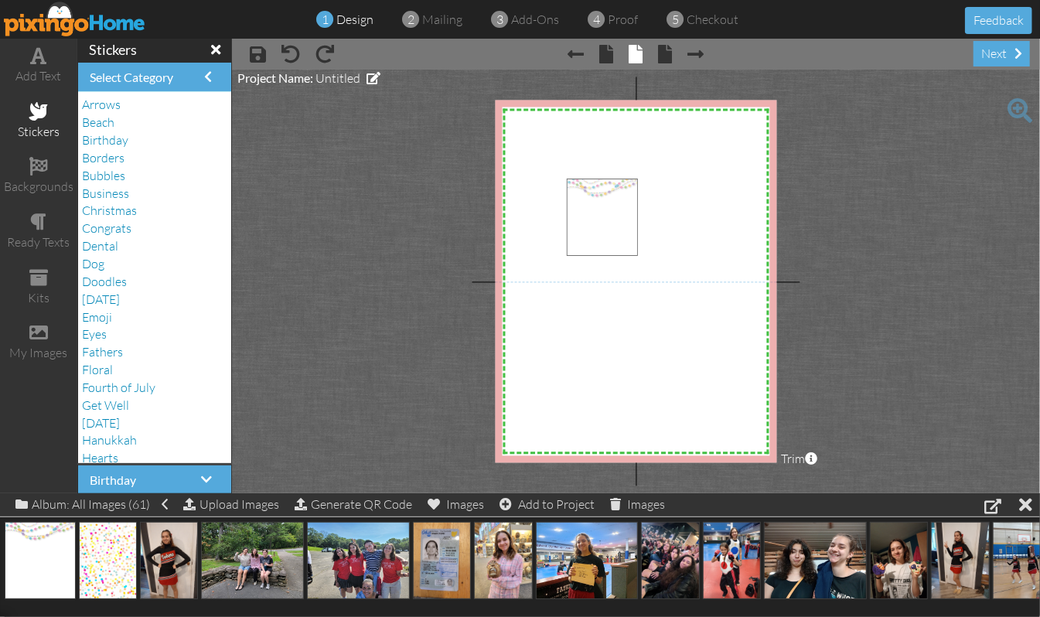
drag, startPoint x: 36, startPoint y: 564, endPoint x: 598, endPoint y: 220, distance: 659.1
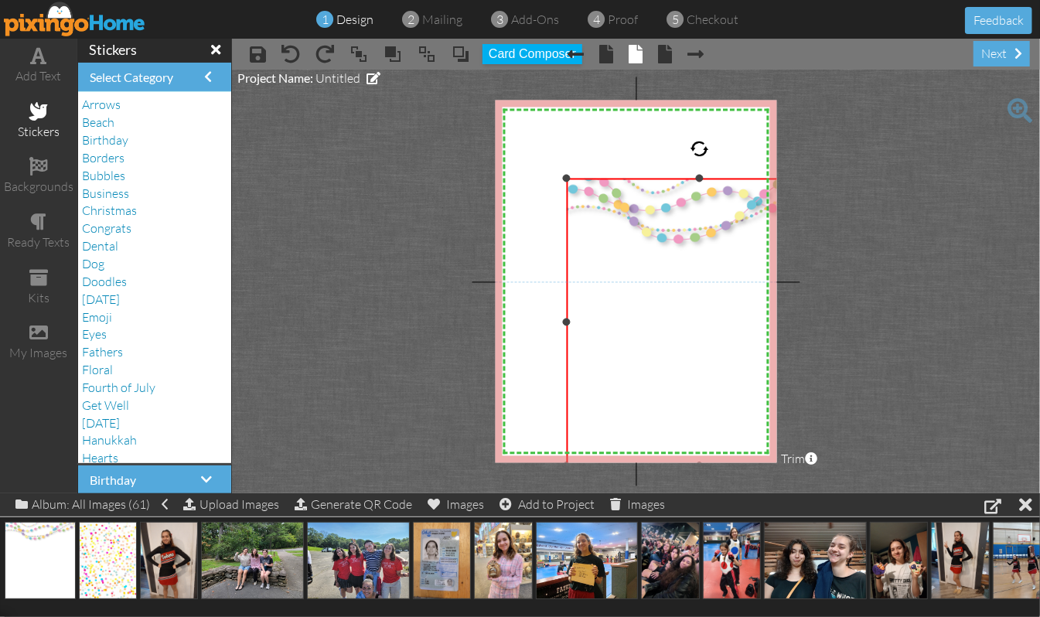
drag, startPoint x: 693, startPoint y: 319, endPoint x: 767, endPoint y: 465, distance: 163.9
click at [767, 465] on project-studio-wrapper "X X X X X X X X X X X X X X X X X X X X X X X X X X X X X X X X X X X X X X X X…" at bounding box center [636, 282] width 808 height 424
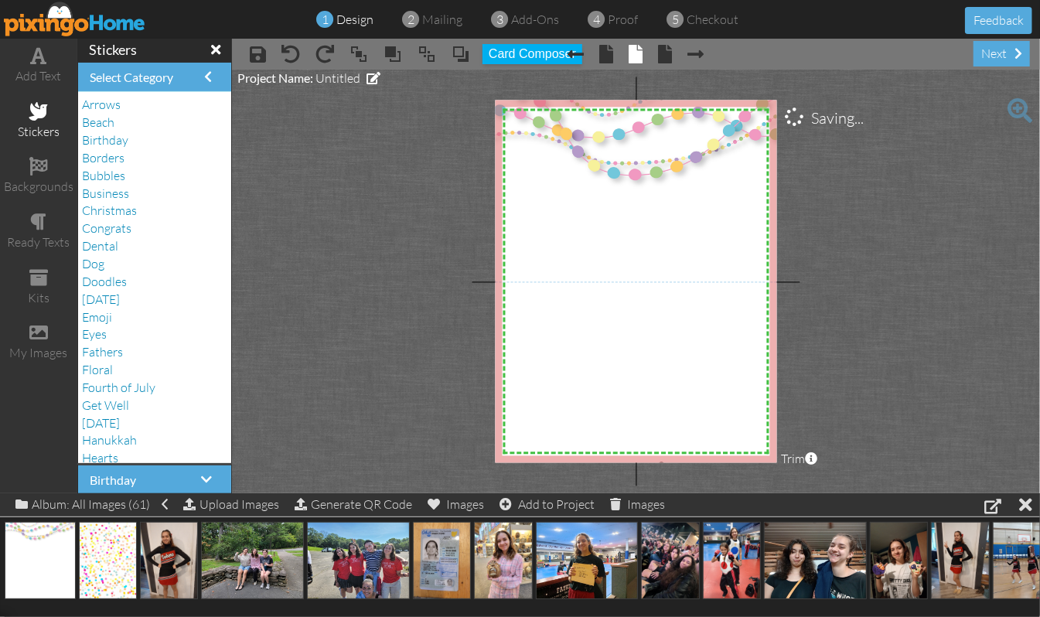
drag, startPoint x: 567, startPoint y: 173, endPoint x: 483, endPoint y: 90, distance: 117.6
click at [483, 90] on project-studio-wrapper "X X X X X X X X X X X X X X X X X X X X X X X X X X X X X X X X X X X X X X X X…" at bounding box center [636, 282] width 808 height 424
click at [899, 213] on project-studio-wrapper "X X X X X X X X X X X X X X X X X X X X X X X X X X X X X X X X X X X X X X X X…" at bounding box center [636, 282] width 808 height 424
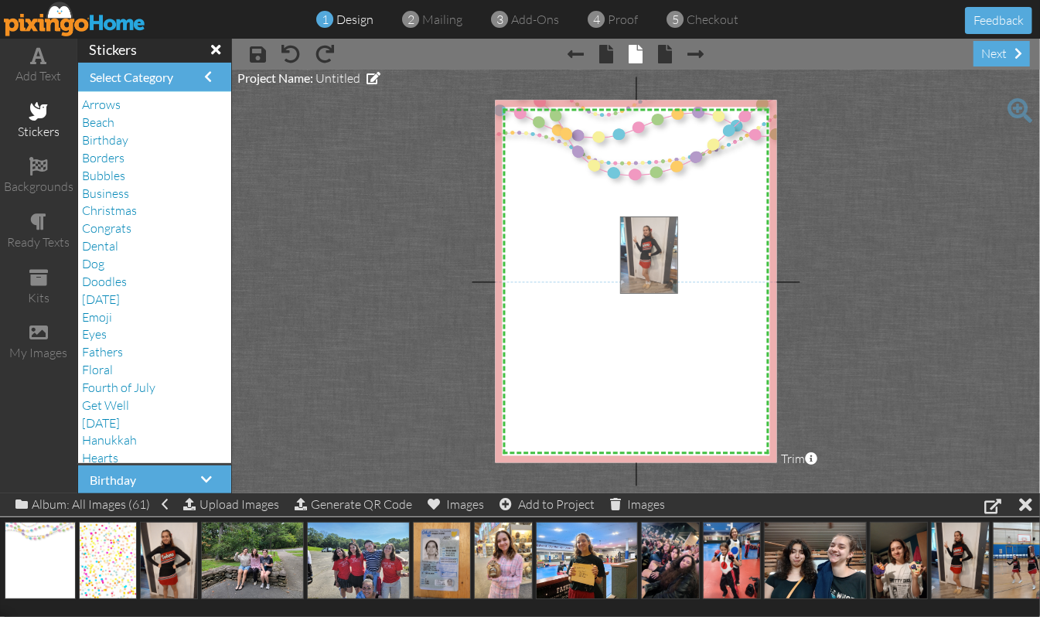
drag, startPoint x: 963, startPoint y: 564, endPoint x: 651, endPoint y: 257, distance: 436.9
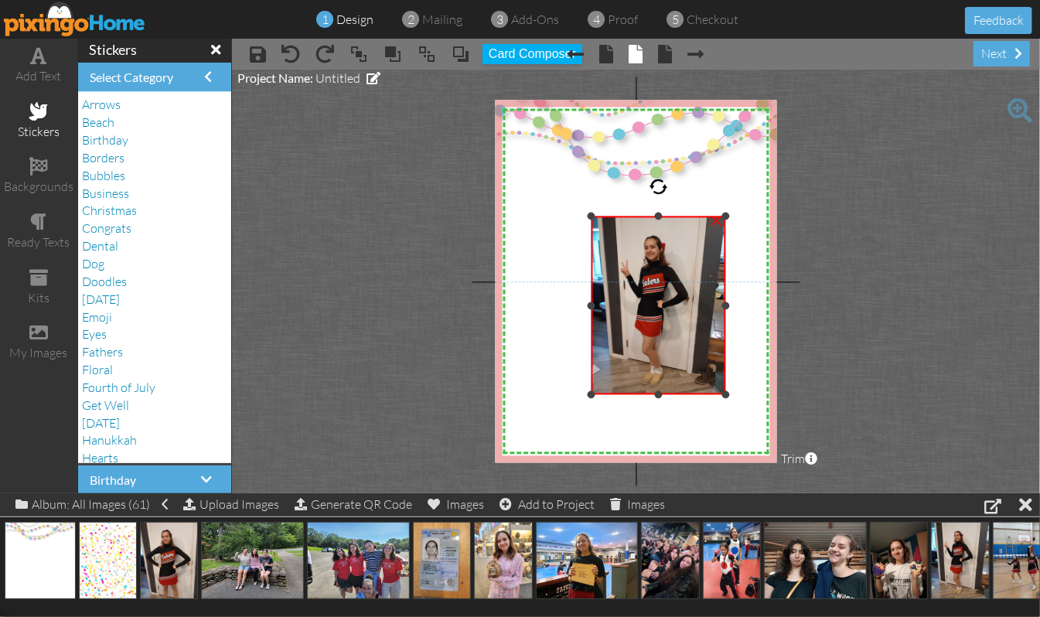
drag, startPoint x: 619, startPoint y: 357, endPoint x: 617, endPoint y: 396, distance: 38.7
click at [617, 395] on div "×" at bounding box center [659, 306] width 135 height 179
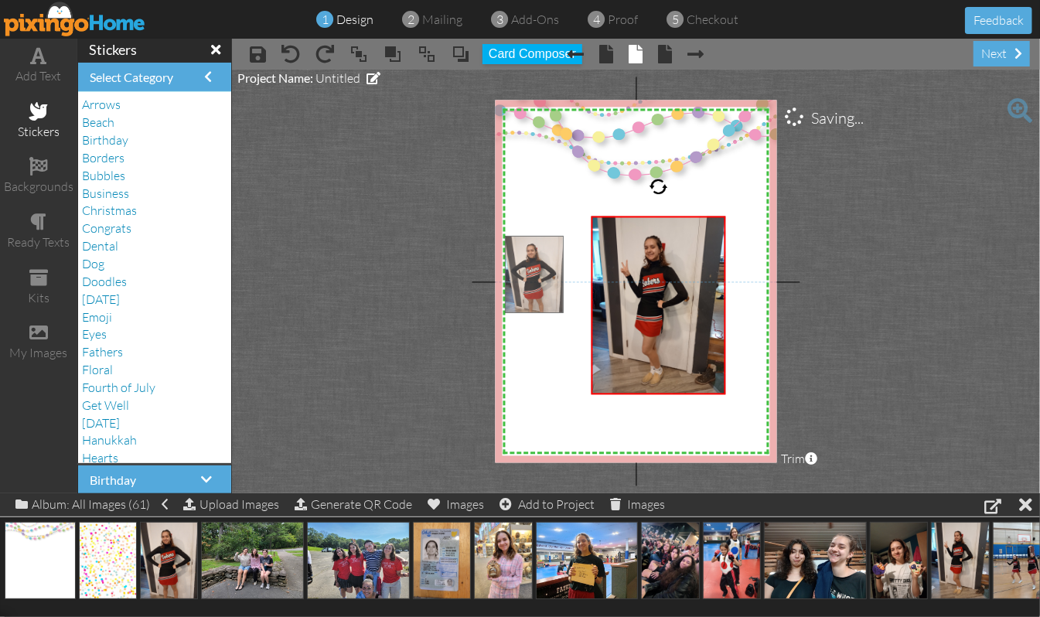
drag, startPoint x: 169, startPoint y: 561, endPoint x: 534, endPoint y: 274, distance: 464.2
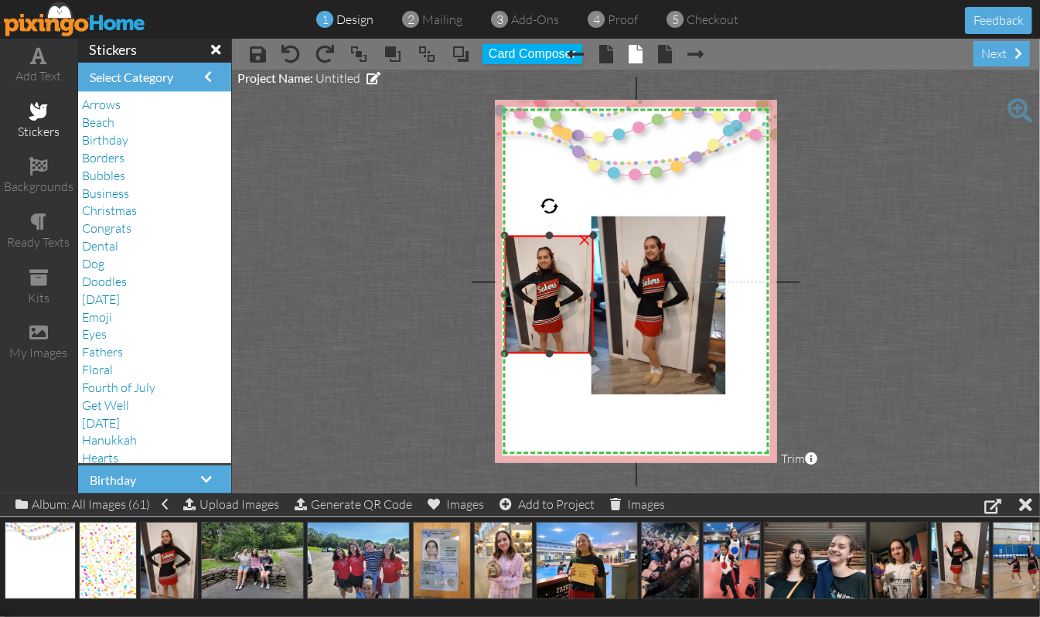
drag, startPoint x: 611, startPoint y: 376, endPoint x: 568, endPoint y: 353, distance: 48.8
click at [568, 353] on div "×" at bounding box center [549, 295] width 89 height 118
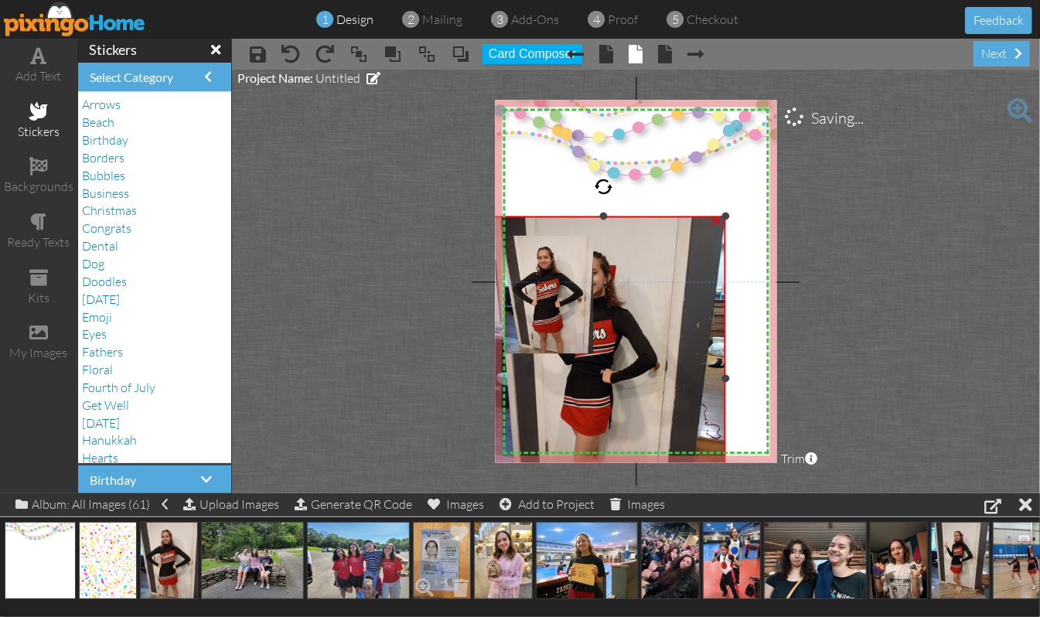
drag, startPoint x: 595, startPoint y: 394, endPoint x: 551, endPoint y: 477, distance: 94.1
click at [444, 493] on div "add text stickers backgrounds ready texts kits my images stickers Select Catego…" at bounding box center [520, 266] width 1040 height 455
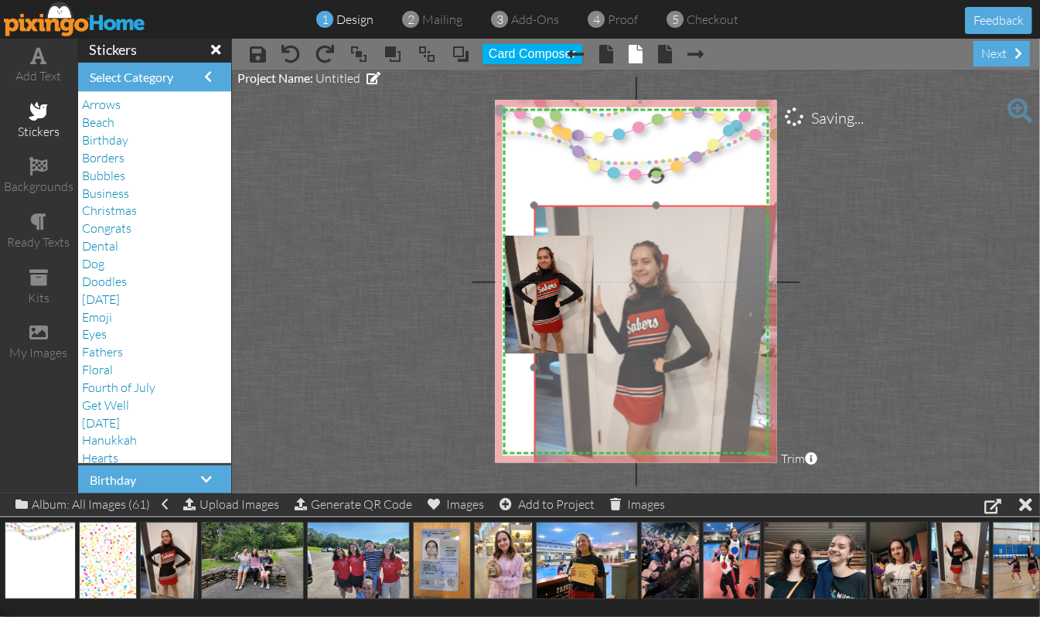
drag, startPoint x: 638, startPoint y: 394, endPoint x: 691, endPoint y: 384, distance: 53.5
click at [691, 384] on img at bounding box center [656, 368] width 244 height 325
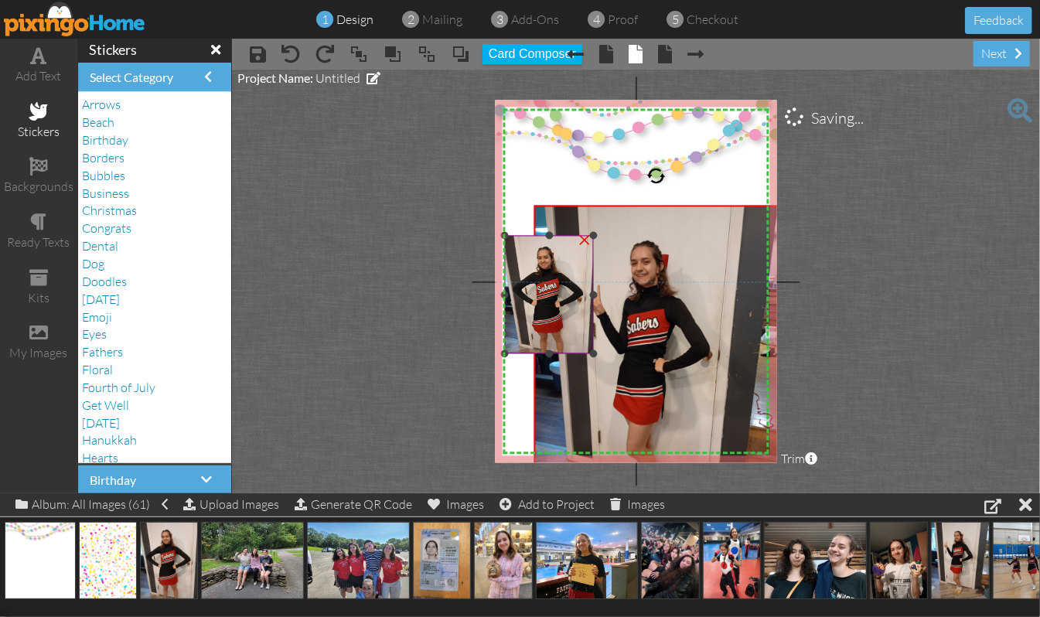
click at [580, 241] on div "×" at bounding box center [584, 239] width 25 height 25
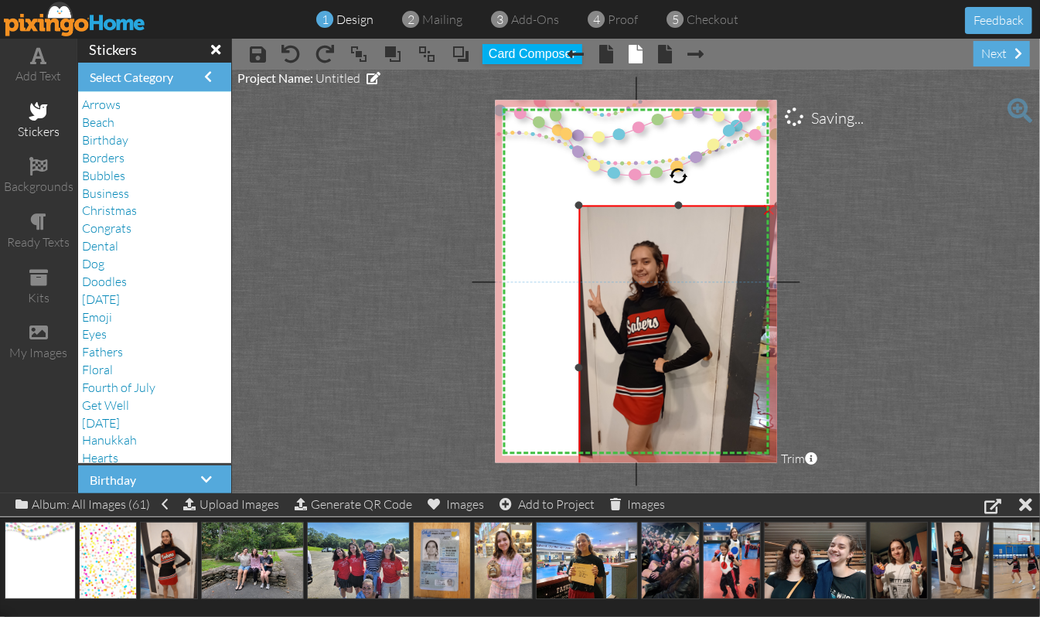
drag, startPoint x: 537, startPoint y: 368, endPoint x: 581, endPoint y: 363, distance: 45.1
click at [581, 364] on div at bounding box center [579, 368] width 8 height 8
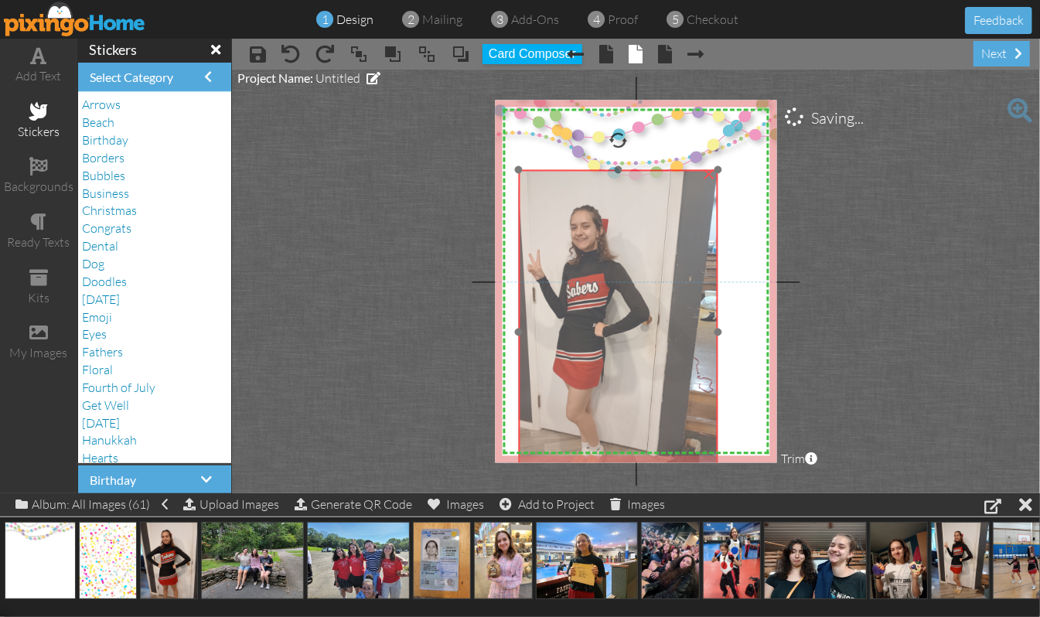
drag, startPoint x: 663, startPoint y: 343, endPoint x: 603, endPoint y: 307, distance: 70.4
click at [603, 307] on img at bounding box center [596, 332] width 244 height 325
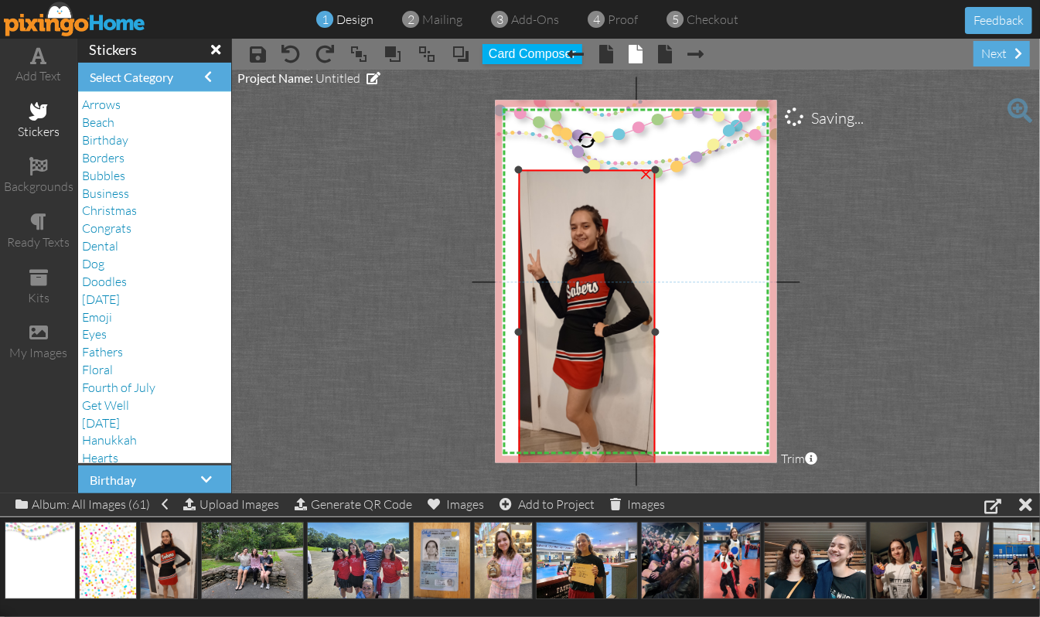
drag, startPoint x: 719, startPoint y: 331, endPoint x: 656, endPoint y: 342, distance: 63.6
click at [656, 342] on div "×" at bounding box center [587, 332] width 137 height 325
drag, startPoint x: 586, startPoint y: 167, endPoint x: 595, endPoint y: 198, distance: 32.1
click at [595, 201] on div "×" at bounding box center [587, 348] width 137 height 294
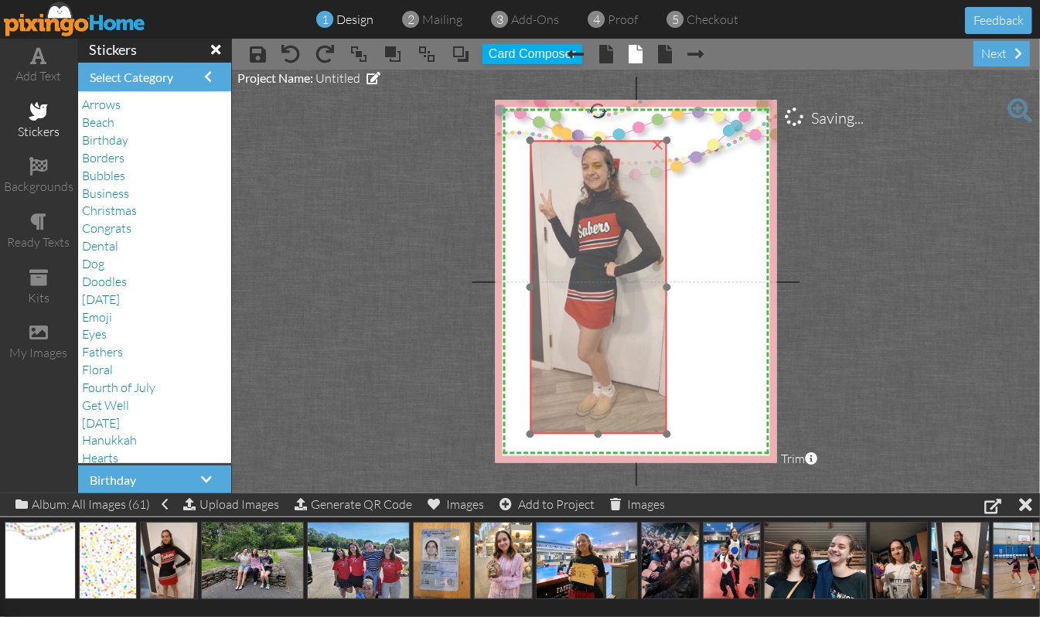
drag, startPoint x: 568, startPoint y: 334, endPoint x: 579, endPoint y: 273, distance: 62.2
click at [579, 273] on img at bounding box center [608, 272] width 244 height 325
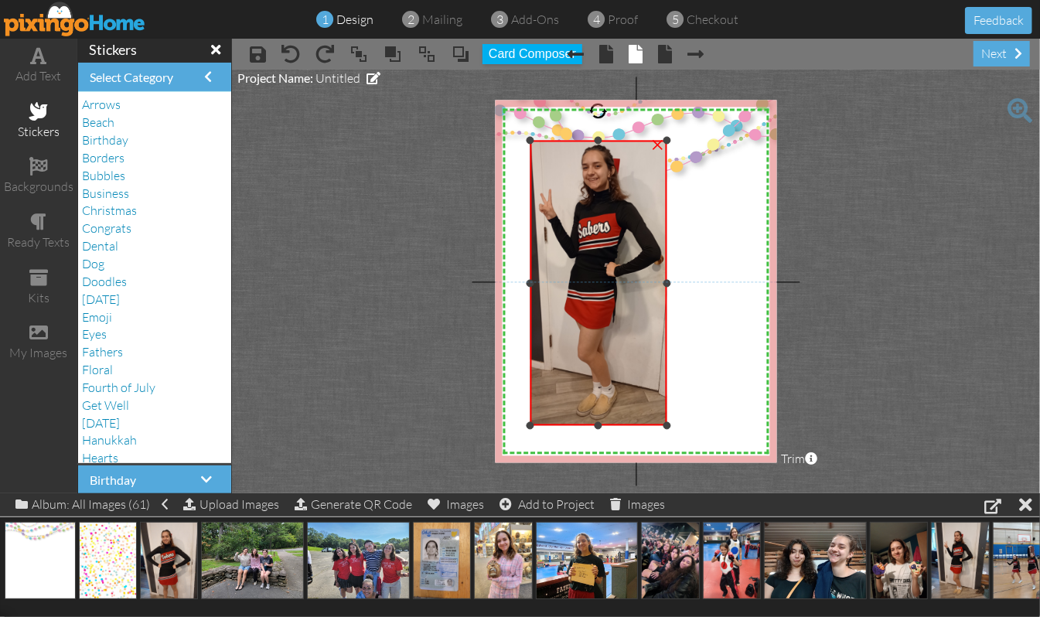
drag, startPoint x: 598, startPoint y: 434, endPoint x: 599, endPoint y: 425, distance: 8.5
click at [599, 425] on div at bounding box center [599, 426] width 8 height 8
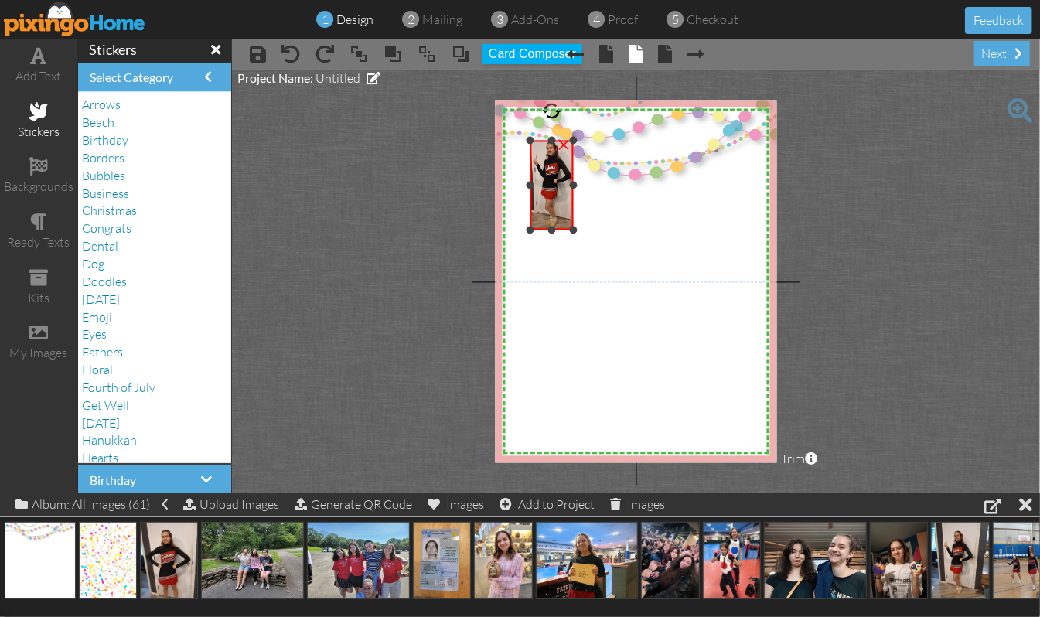
drag, startPoint x: 663, startPoint y: 421, endPoint x: 540, endPoint y: 224, distance: 232.1
click at [540, 224] on div "×" at bounding box center [551, 186] width 43 height 90
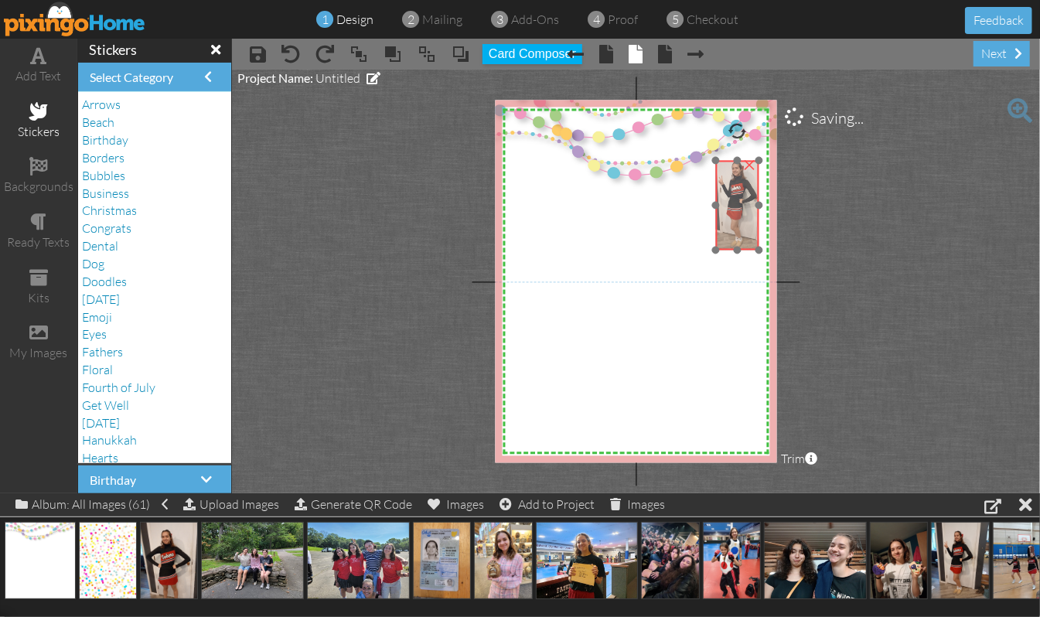
drag, startPoint x: 546, startPoint y: 204, endPoint x: 732, endPoint y: 223, distance: 186.6
click at [732, 223] on img at bounding box center [739, 202] width 77 height 102
drag, startPoint x: 716, startPoint y: 249, endPoint x: 724, endPoint y: 242, distance: 10.4
click at [724, 242] on div "×" at bounding box center [738, 202] width 39 height 83
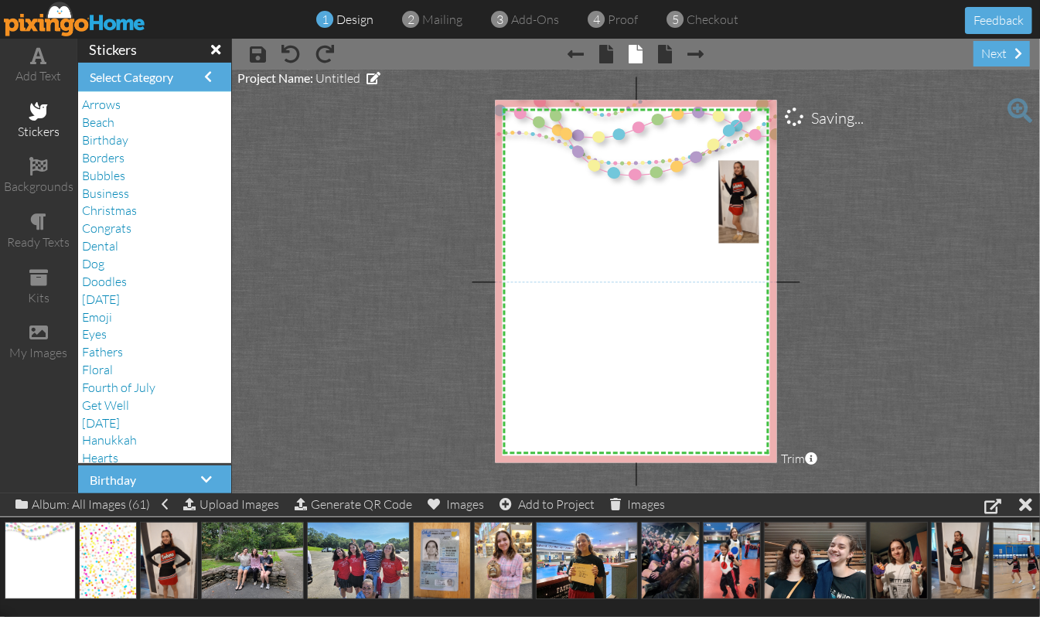
click at [916, 326] on project-studio-wrapper "X X X X X X X X X X X X X X X X X X X X X X X X X X X X X X X X X X X X X X X X…" at bounding box center [636, 282] width 808 height 424
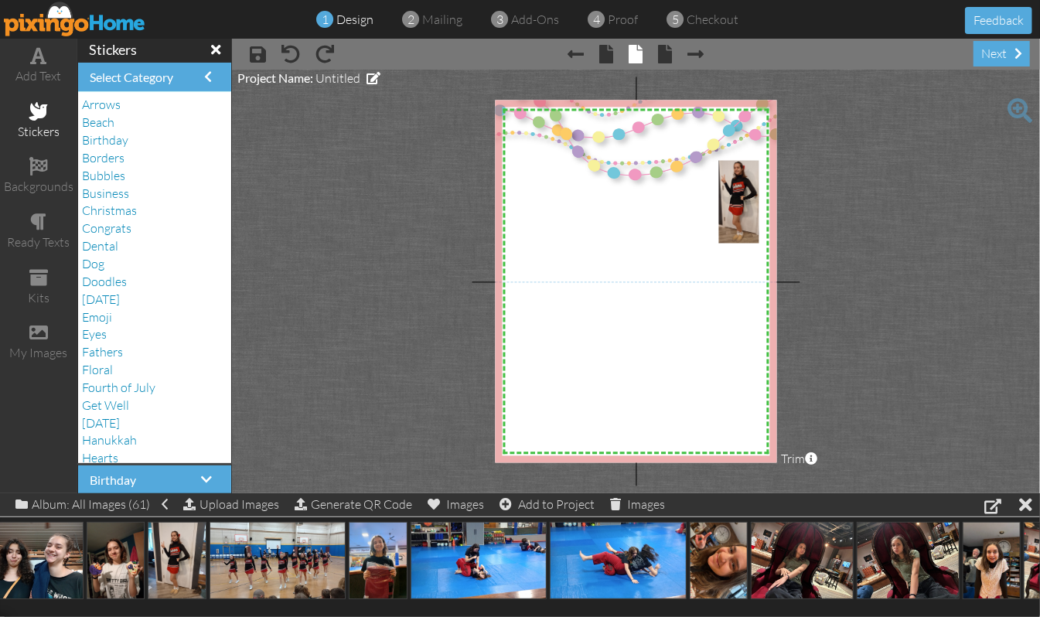
scroll to position [0, 935]
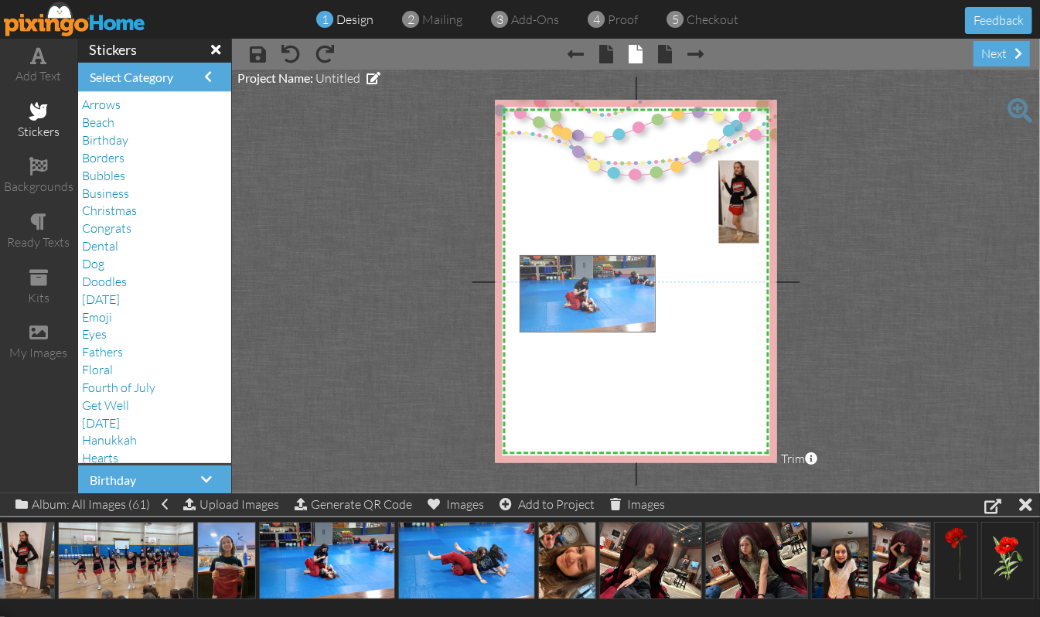
drag, startPoint x: 325, startPoint y: 566, endPoint x: 585, endPoint y: 298, distance: 374.0
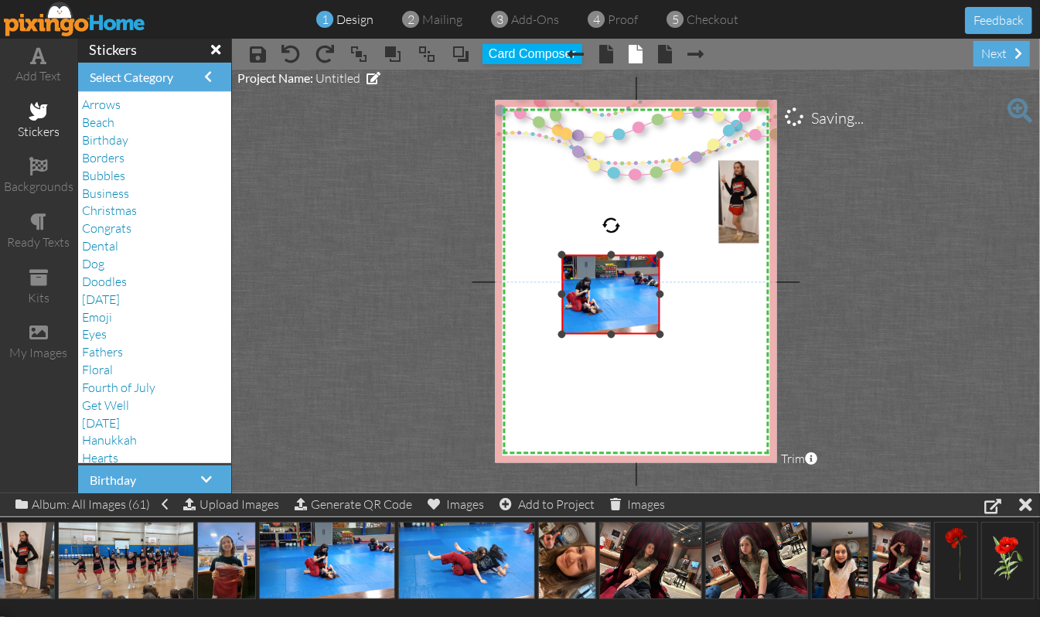
drag, startPoint x: 520, startPoint y: 292, endPoint x: 563, endPoint y: 288, distance: 42.6
click at [563, 291] on div at bounding box center [562, 295] width 8 height 8
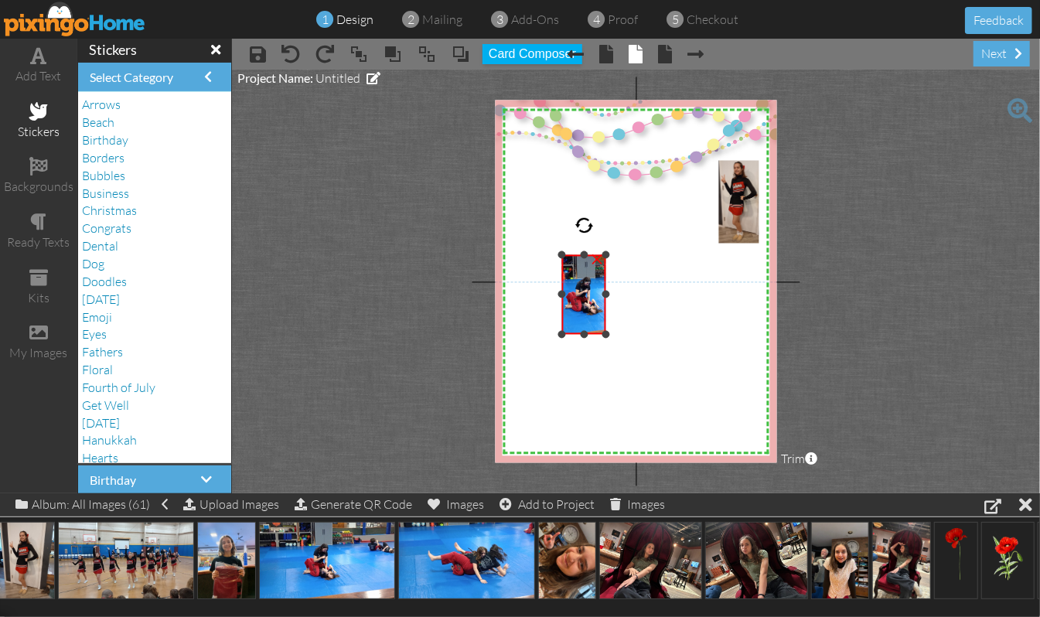
drag, startPoint x: 659, startPoint y: 292, endPoint x: 605, endPoint y: 301, distance: 54.8
click at [605, 301] on div "×" at bounding box center [584, 295] width 44 height 80
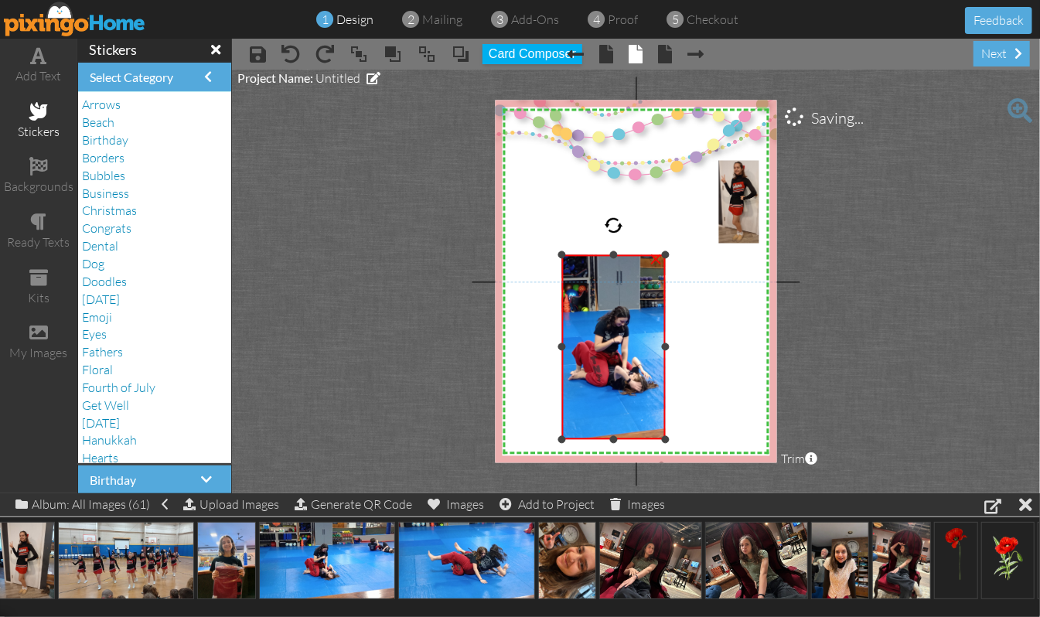
drag, startPoint x: 605, startPoint y: 332, endPoint x: 708, endPoint y: 437, distance: 147.6
click at [708, 437] on div "X X X X X X X X X X X X X X X X X X X X X X X X X X X X X X X X X X X X X X X X…" at bounding box center [636, 282] width 282 height 363
click at [654, 257] on div "×" at bounding box center [655, 258] width 25 height 25
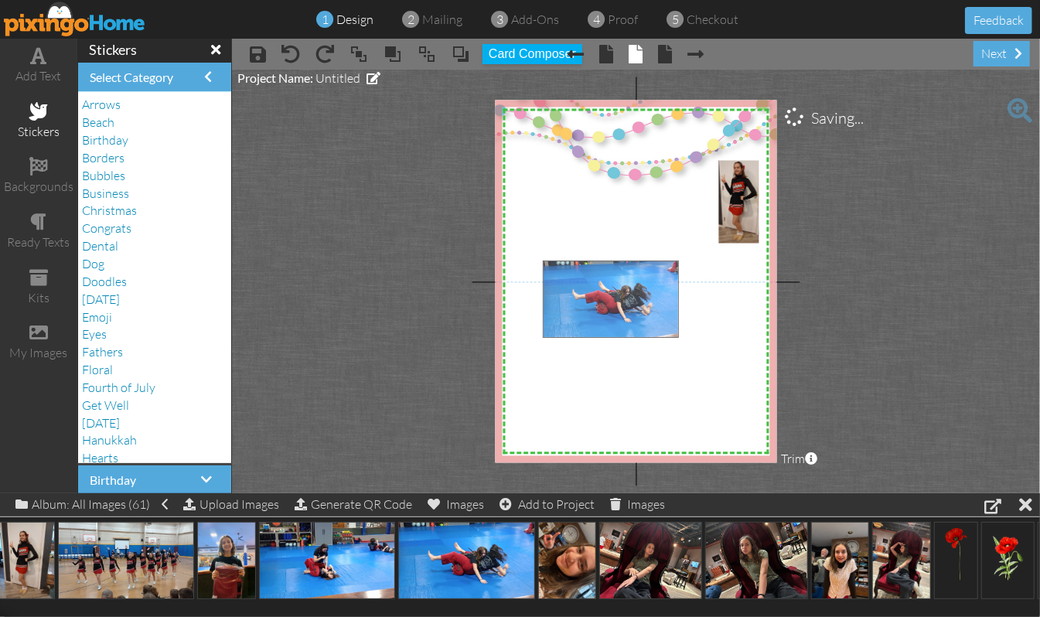
drag, startPoint x: 462, startPoint y: 558, endPoint x: 607, endPoint y: 297, distance: 298.7
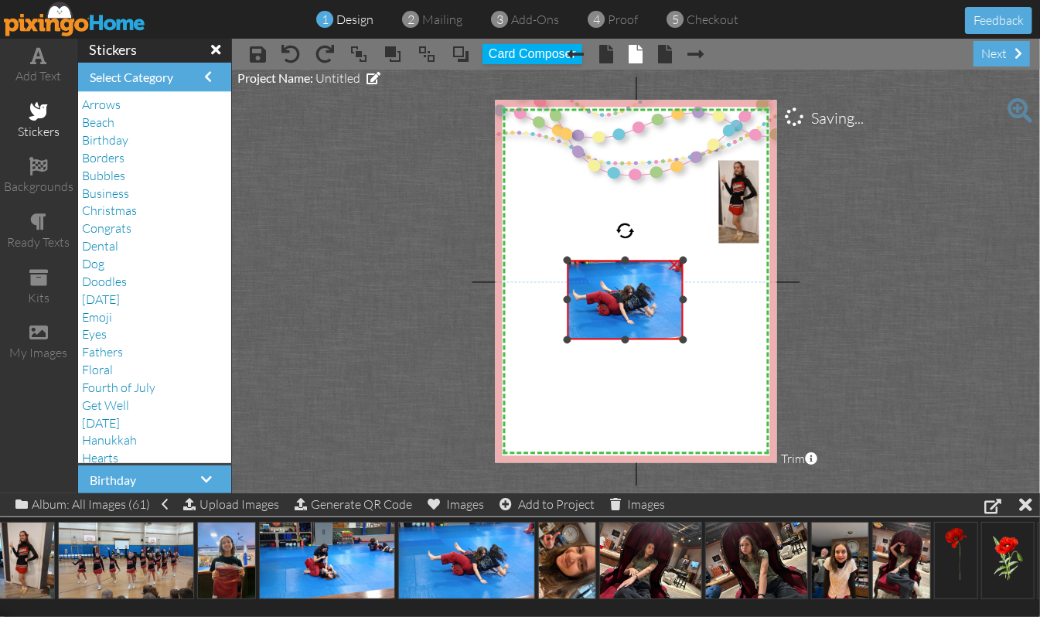
drag, startPoint x: 540, startPoint y: 298, endPoint x: 564, endPoint y: 294, distance: 25.2
click at [564, 296] on div at bounding box center [568, 300] width 8 height 8
drag, startPoint x: 684, startPoint y: 298, endPoint x: 662, endPoint y: 312, distance: 26.2
click at [663, 311] on div "×" at bounding box center [616, 301] width 96 height 80
drag, startPoint x: 614, startPoint y: 335, endPoint x: 614, endPoint y: 326, distance: 9.3
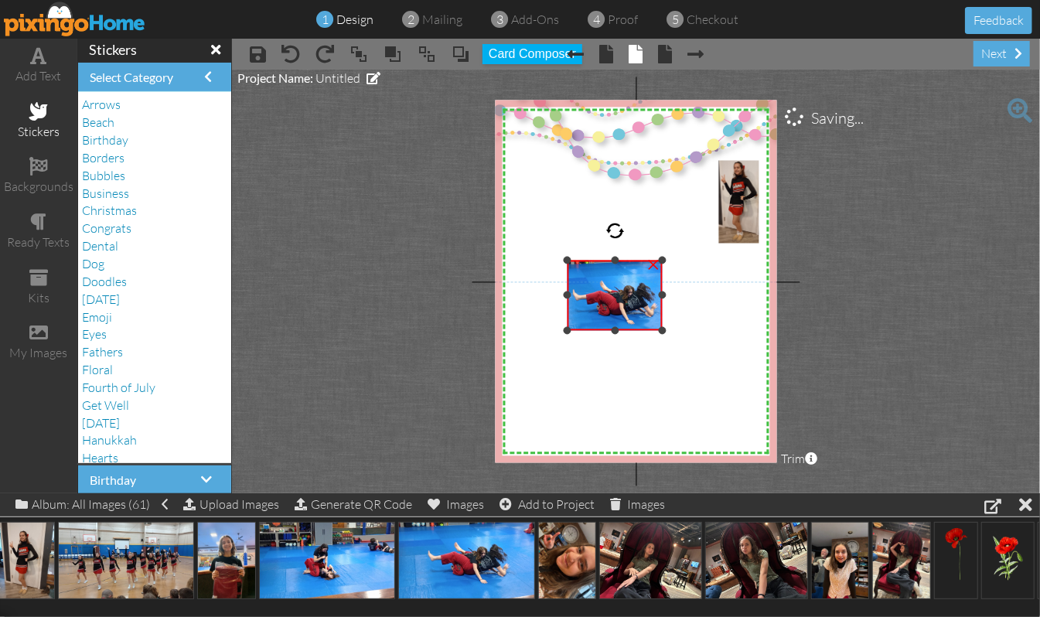
click at [614, 326] on div at bounding box center [615, 330] width 8 height 8
drag, startPoint x: 616, startPoint y: 260, endPoint x: 620, endPoint y: 276, distance: 16.9
click at [620, 278] on div "×" at bounding box center [615, 304] width 95 height 53
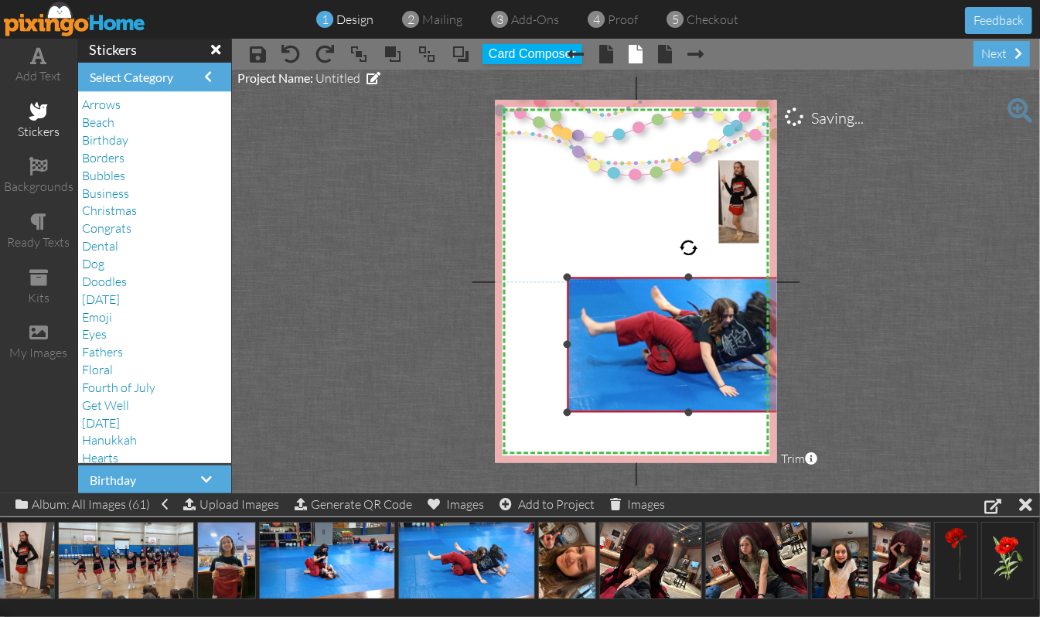
drag, startPoint x: 660, startPoint y: 325, endPoint x: 730, endPoint y: 406, distance: 107.4
click at [730, 406] on div "×" at bounding box center [689, 345] width 243 height 135
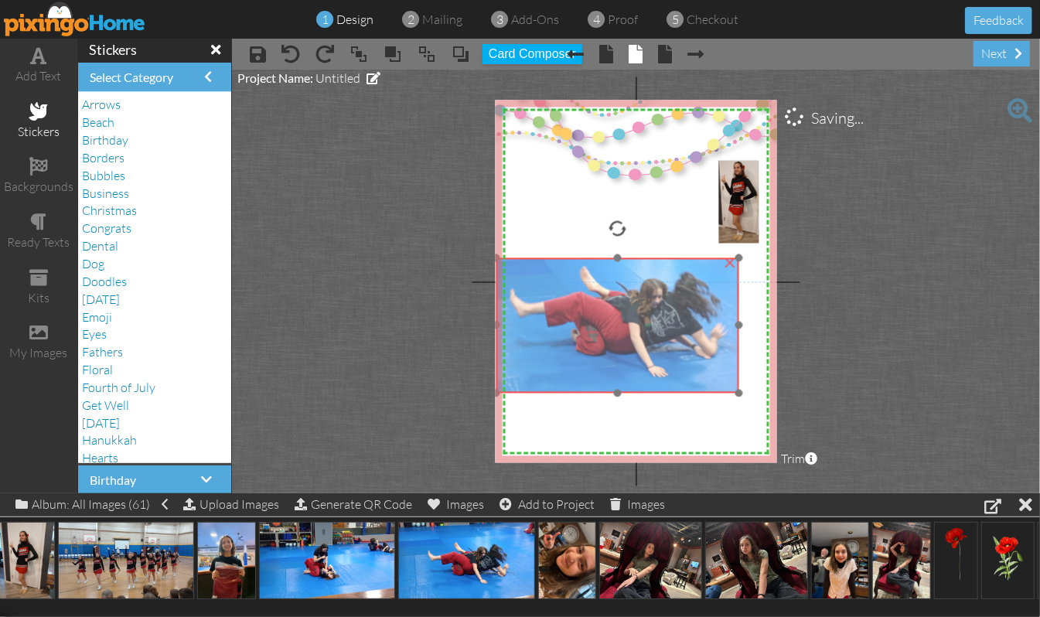
drag, startPoint x: 721, startPoint y: 380, endPoint x: 650, endPoint y: 360, distance: 73.9
click at [650, 360] on img at bounding box center [613, 315] width 360 height 202
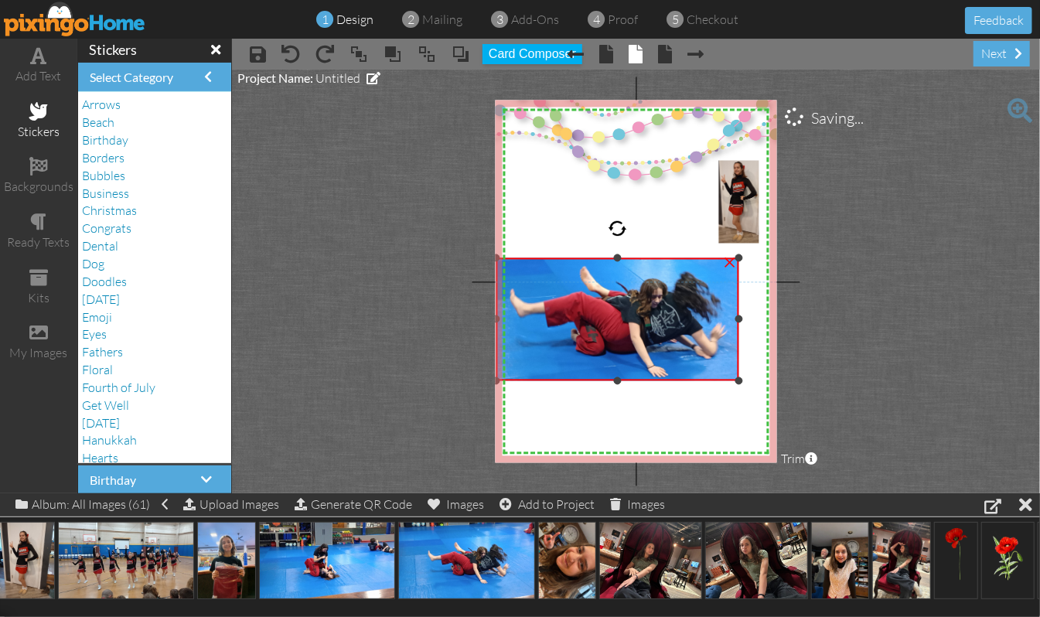
drag, startPoint x: 616, startPoint y: 390, endPoint x: 616, endPoint y: 377, distance: 12.4
click at [616, 377] on div at bounding box center [618, 381] width 8 height 8
click at [502, 319] on div at bounding box center [504, 319] width 8 height 8
click at [735, 322] on div "×" at bounding box center [618, 319] width 231 height 123
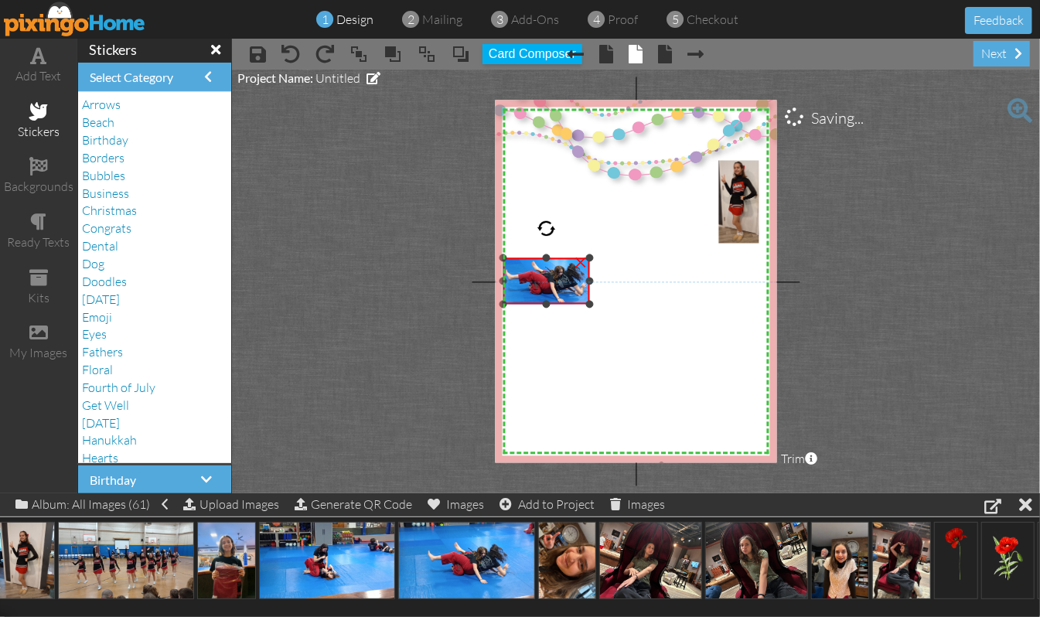
drag, startPoint x: 732, startPoint y: 376, endPoint x: 635, endPoint y: 300, distance: 122.8
click at [635, 300] on div "X X X X X X X X X X X X X X X X X X X X X X X X X X X X X X X X X X X X X X X X…" at bounding box center [636, 282] width 282 height 363
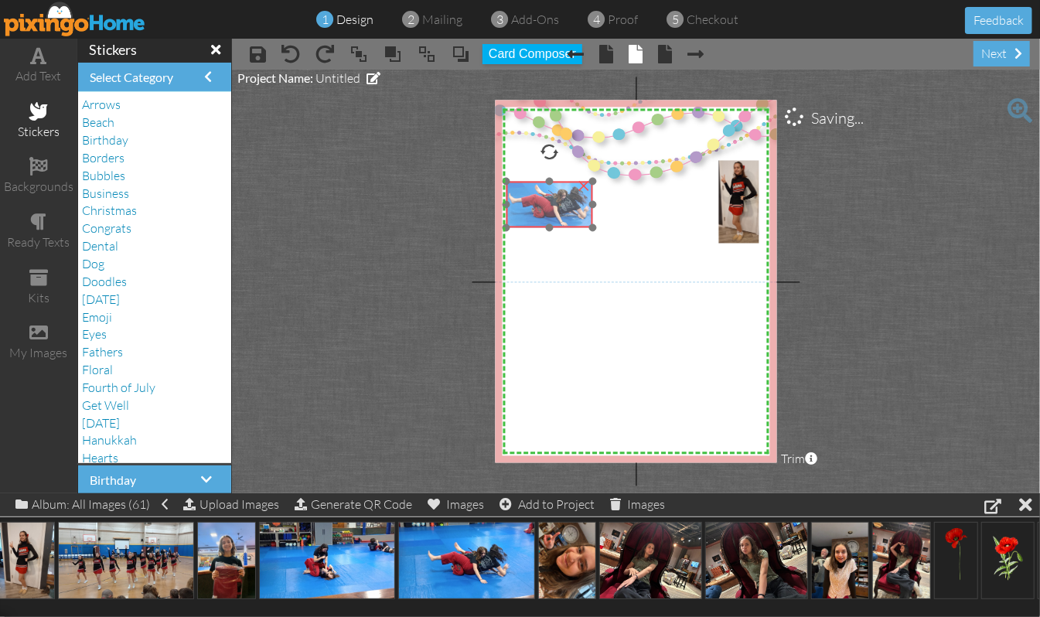
drag, startPoint x: 561, startPoint y: 267, endPoint x: 564, endPoint y: 190, distance: 76.6
click at [564, 190] on img at bounding box center [547, 203] width 135 height 76
drag, startPoint x: 504, startPoint y: 224, endPoint x: 511, endPoint y: 213, distance: 12.9
click at [511, 213] on div "X X X X X X X X X X X X X X X X X X X X X X X X X X X X X X X X X X X X X X X X…" at bounding box center [636, 282] width 282 height 363
drag, startPoint x: 573, startPoint y: 204, endPoint x: 555, endPoint y: 183, distance: 27.4
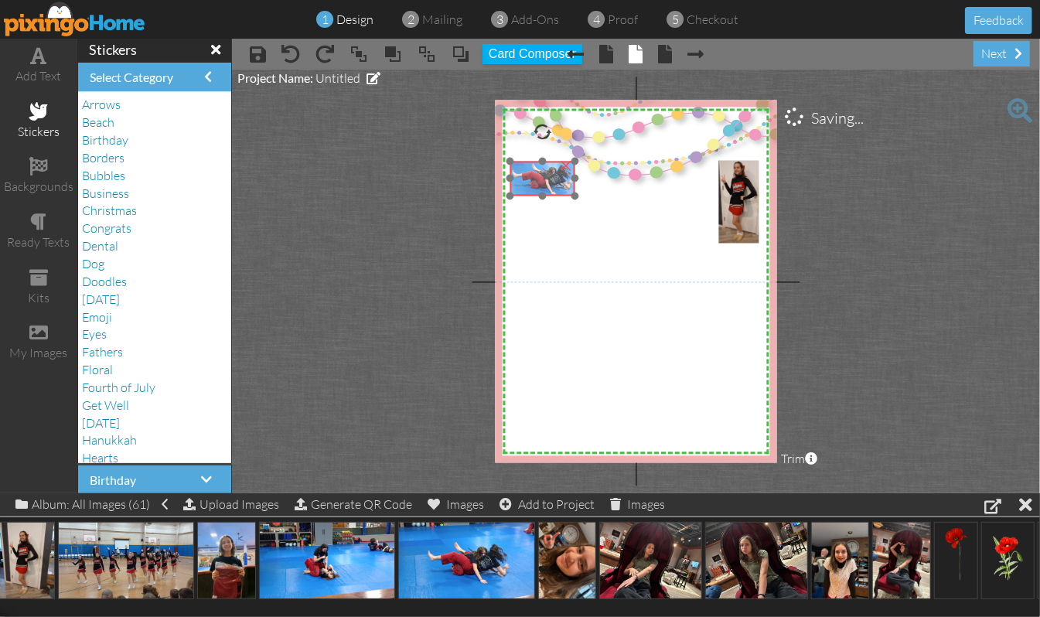
click at [555, 183] on img at bounding box center [540, 177] width 101 height 56
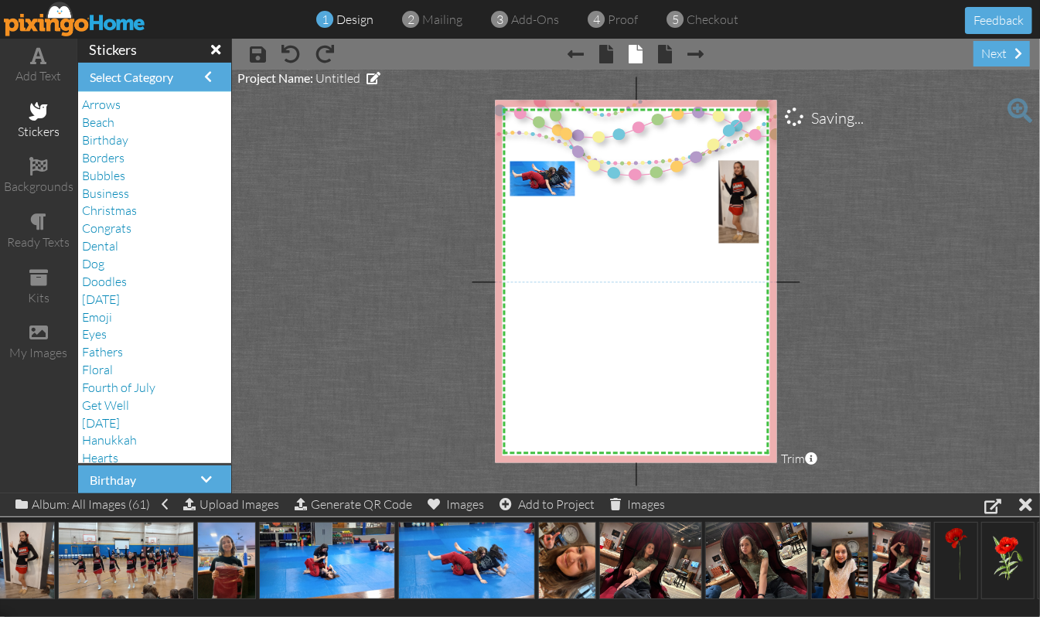
click at [933, 309] on project-studio-wrapper "X X X X X X X X X X X X X X X X X X X X X X X X X X X X X X X X X X X X X X X X…" at bounding box center [636, 282] width 808 height 424
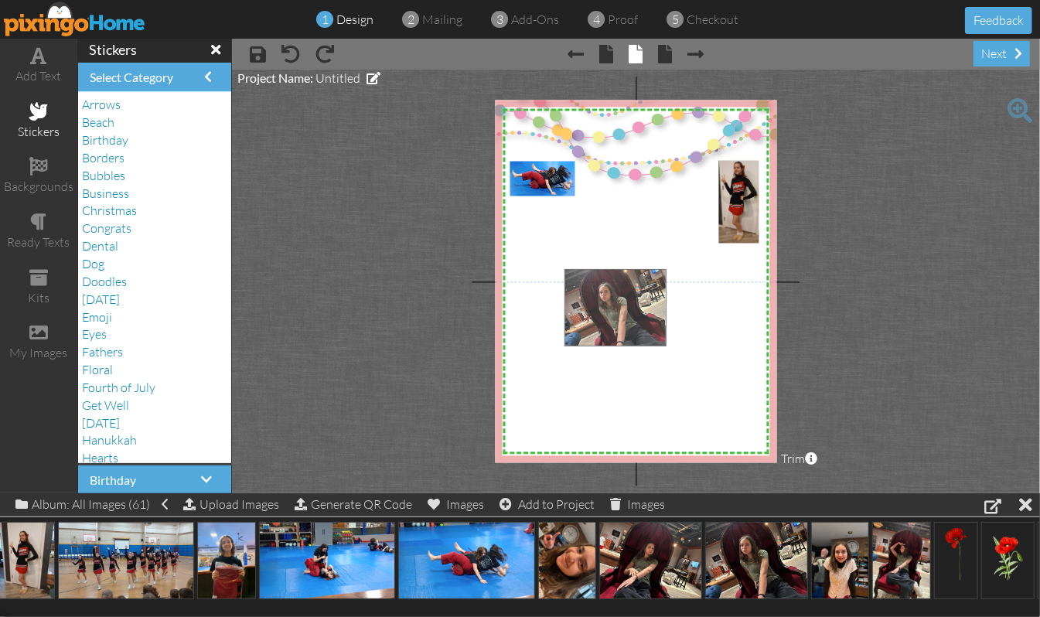
drag, startPoint x: 762, startPoint y: 561, endPoint x: 622, endPoint y: 307, distance: 289.7
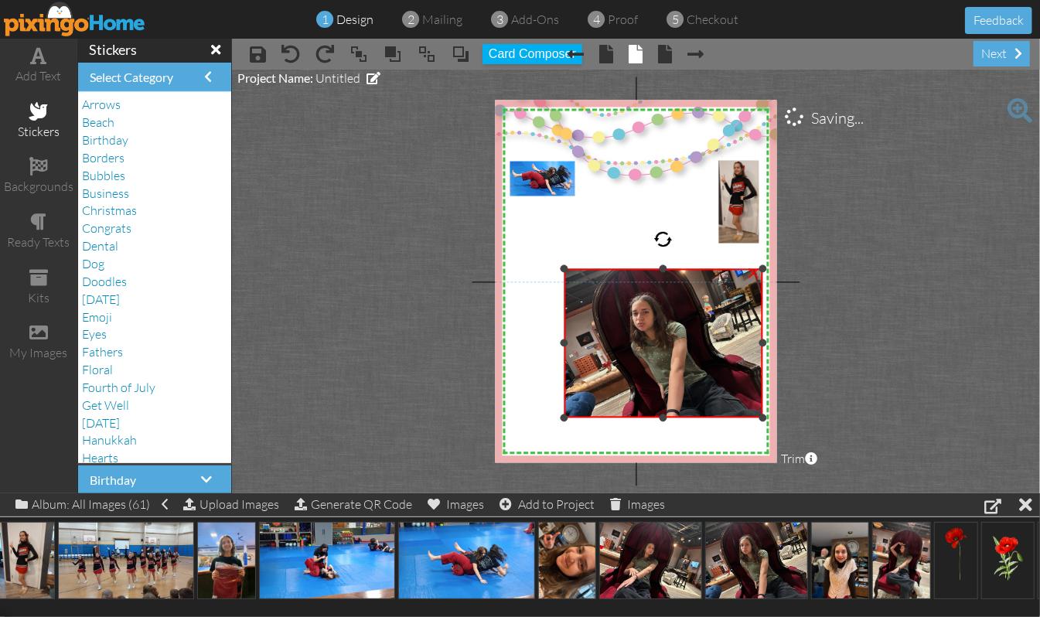
drag, startPoint x: 708, startPoint y: 371, endPoint x: 656, endPoint y: 414, distance: 68.1
click at [656, 414] on div "×" at bounding box center [663, 343] width 199 height 149
click at [752, 271] on div "×" at bounding box center [754, 272] width 25 height 25
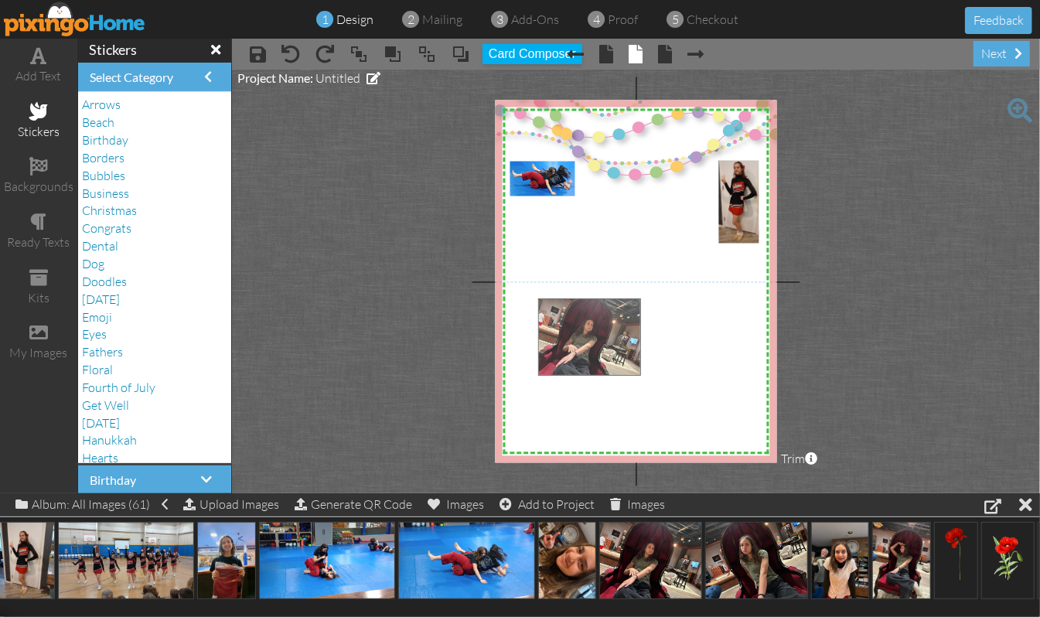
drag, startPoint x: 650, startPoint y: 554, endPoint x: 585, endPoint y: 322, distance: 240.7
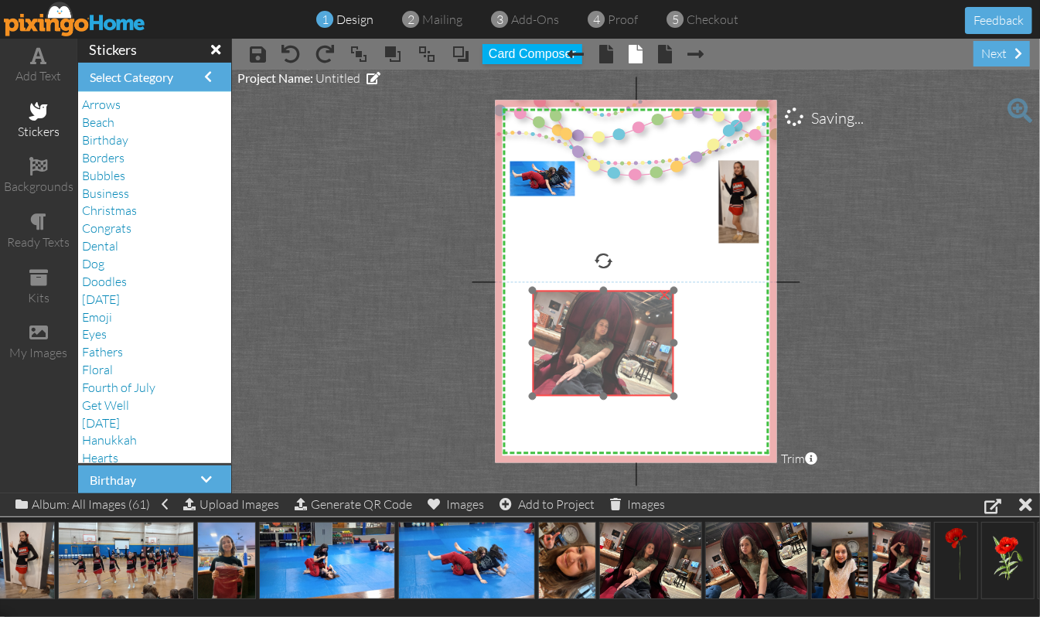
click at [670, 390] on div "×" at bounding box center [603, 344] width 141 height 106
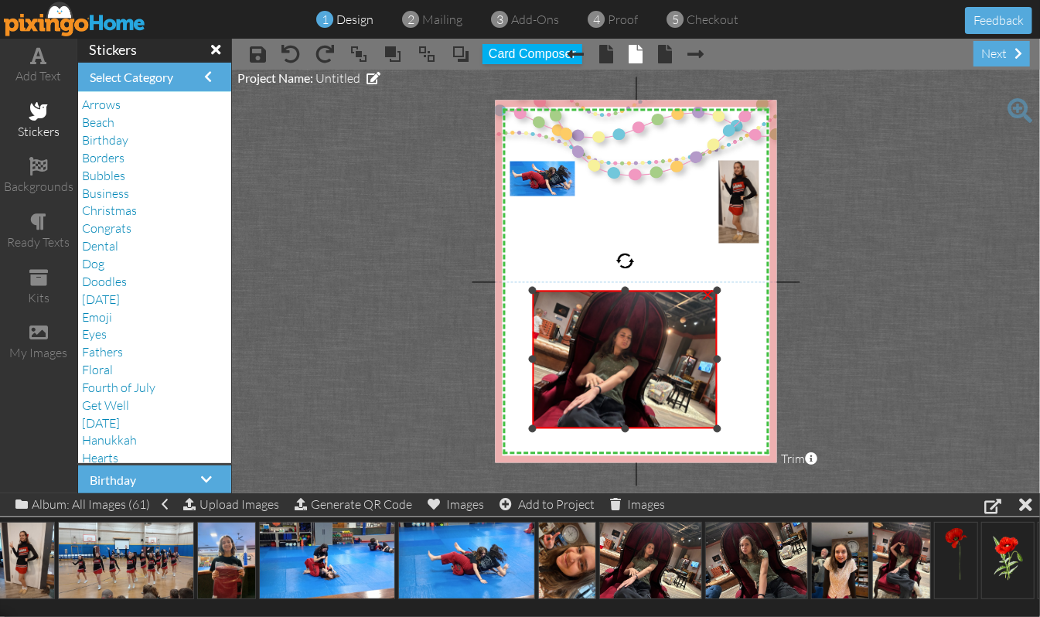
drag, startPoint x: 669, startPoint y: 394, endPoint x: 693, endPoint y: 427, distance: 41.0
click at [693, 427] on div "×" at bounding box center [625, 360] width 184 height 138
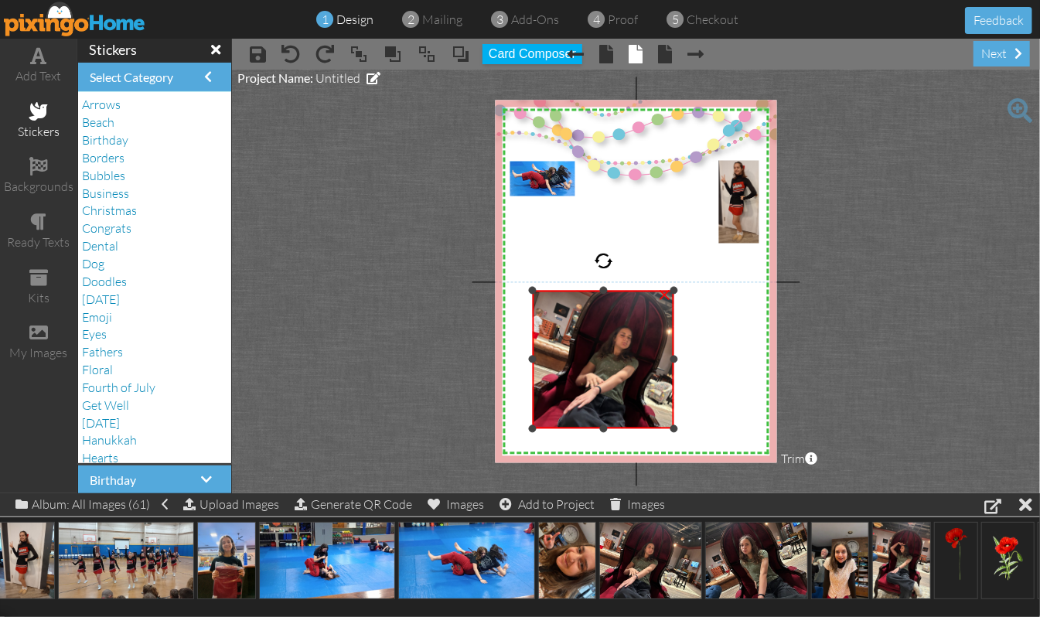
drag, startPoint x: 714, startPoint y: 356, endPoint x: 671, endPoint y: 367, distance: 44.5
click at [671, 367] on div "×" at bounding box center [603, 360] width 141 height 138
drag, startPoint x: 536, startPoint y: 360, endPoint x: 561, endPoint y: 359, distance: 24.8
click at [561, 359] on div at bounding box center [558, 360] width 8 height 8
drag, startPoint x: 616, startPoint y: 285, endPoint x: 612, endPoint y: 273, distance: 12.8
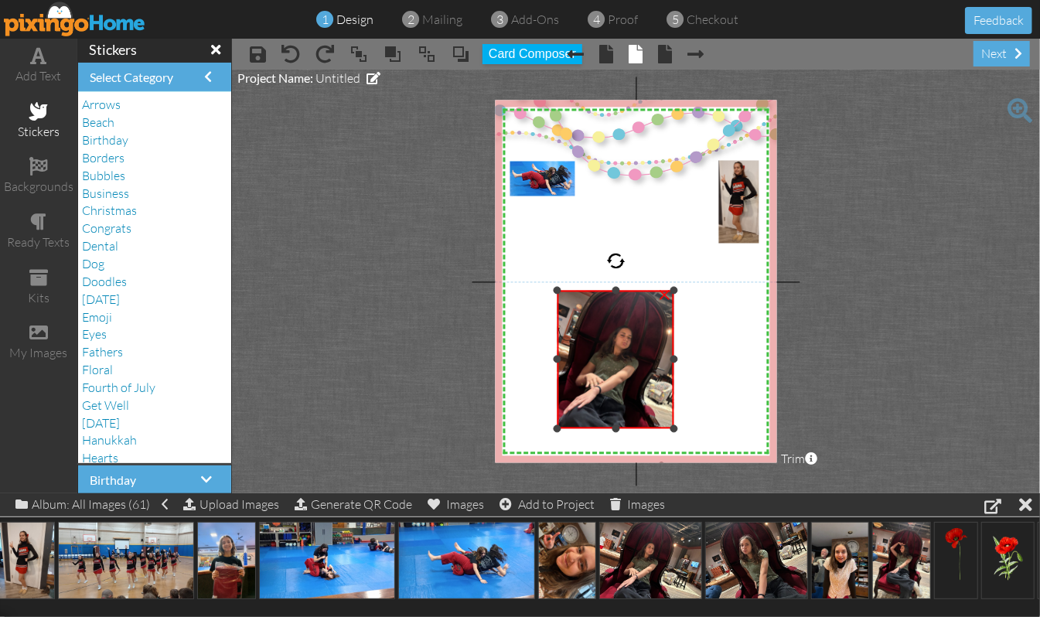
click at [612, 273] on div "X X X X X X X X X X X X X X X X X X X X X X X X X X X X X X X X X X X X X X X X…" at bounding box center [636, 282] width 282 height 363
drag, startPoint x: 908, startPoint y: 557, endPoint x: 602, endPoint y: 292, distance: 404.6
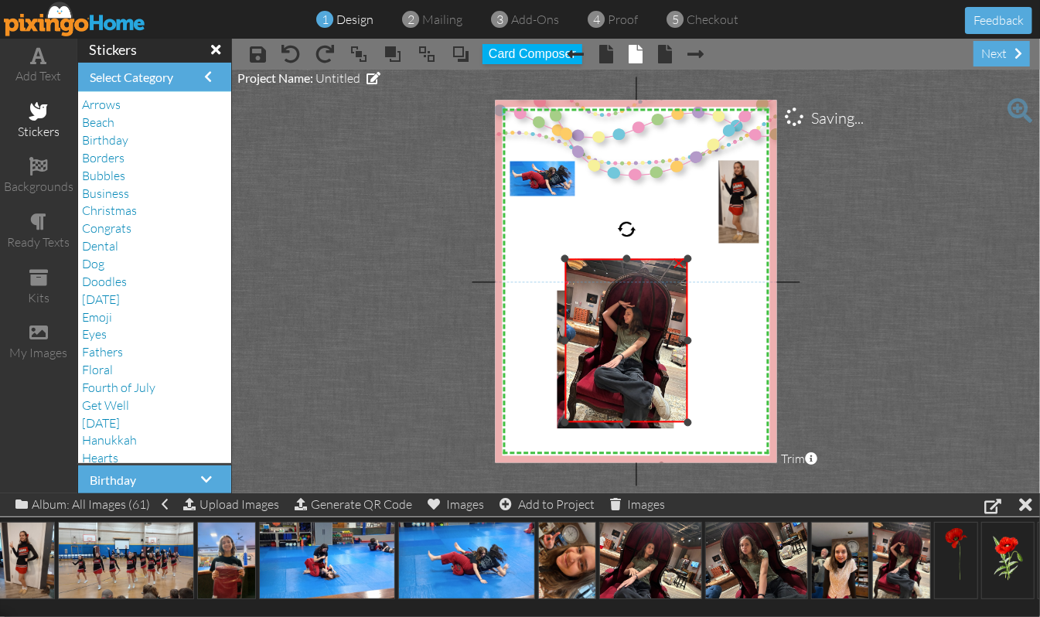
drag, startPoint x: 670, startPoint y: 396, endPoint x: 715, endPoint y: 418, distance: 50.8
click at [715, 418] on div "X X X X X X X X X X X X X X X X X X X X X X X X X X X X X X X X X X X X X X X X…" at bounding box center [636, 282] width 282 height 363
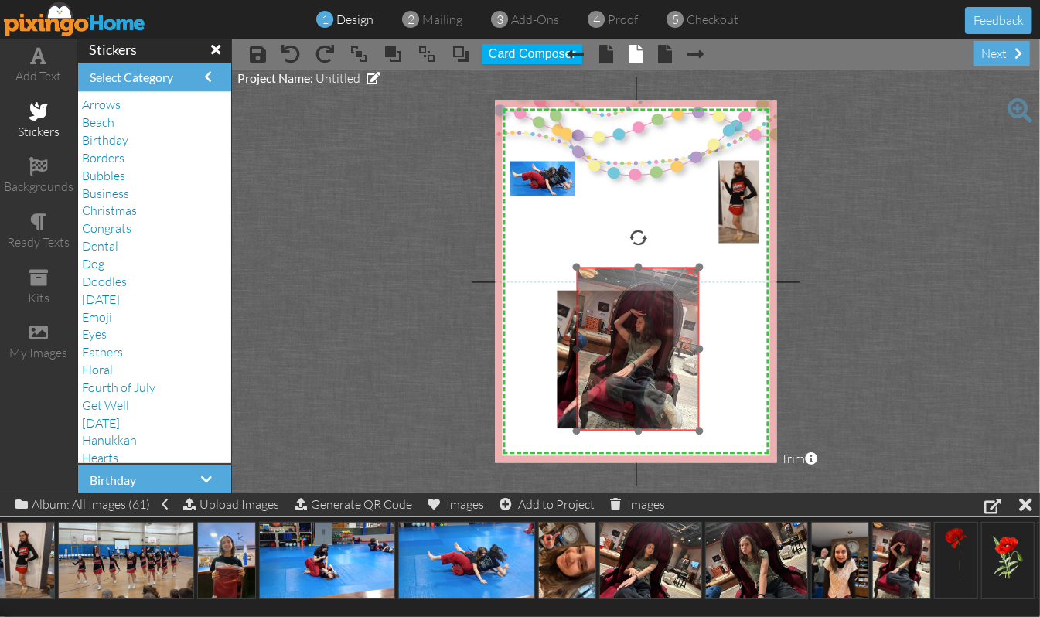
drag, startPoint x: 617, startPoint y: 357, endPoint x: 629, endPoint y: 366, distance: 14.4
click at [629, 366] on img at bounding box center [638, 350] width 123 height 164
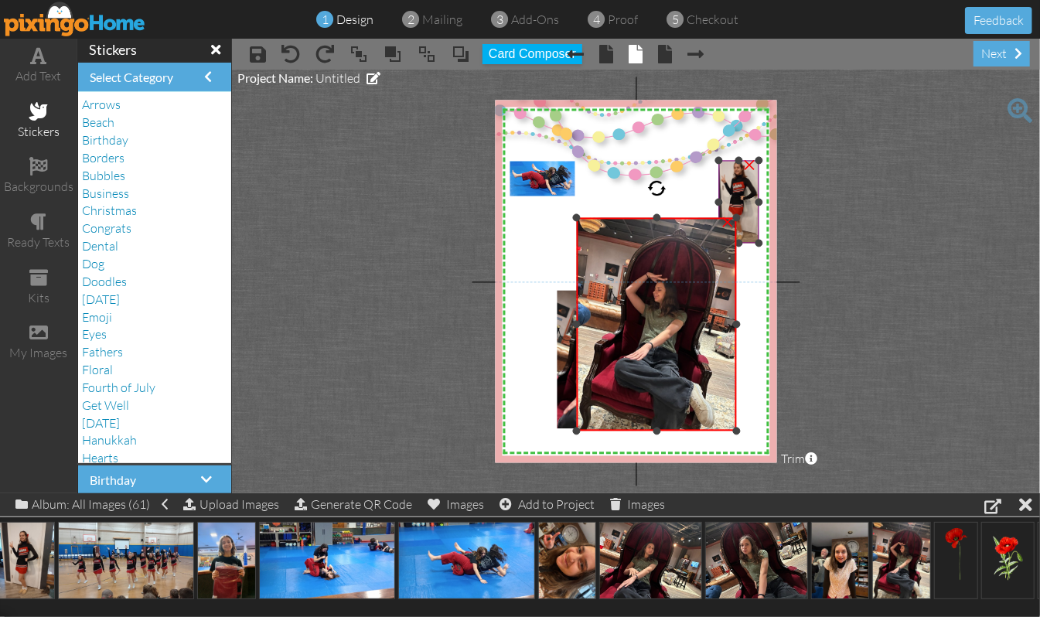
drag, startPoint x: 699, startPoint y: 263, endPoint x: 745, endPoint y: 213, distance: 67.8
click at [745, 213] on div "X X X X X X X X X X X X X X X X X X X X X X X X X X X X X X X X X X X X X X X X…" at bounding box center [636, 282] width 282 height 363
click at [578, 325] on div at bounding box center [582, 325] width 8 height 8
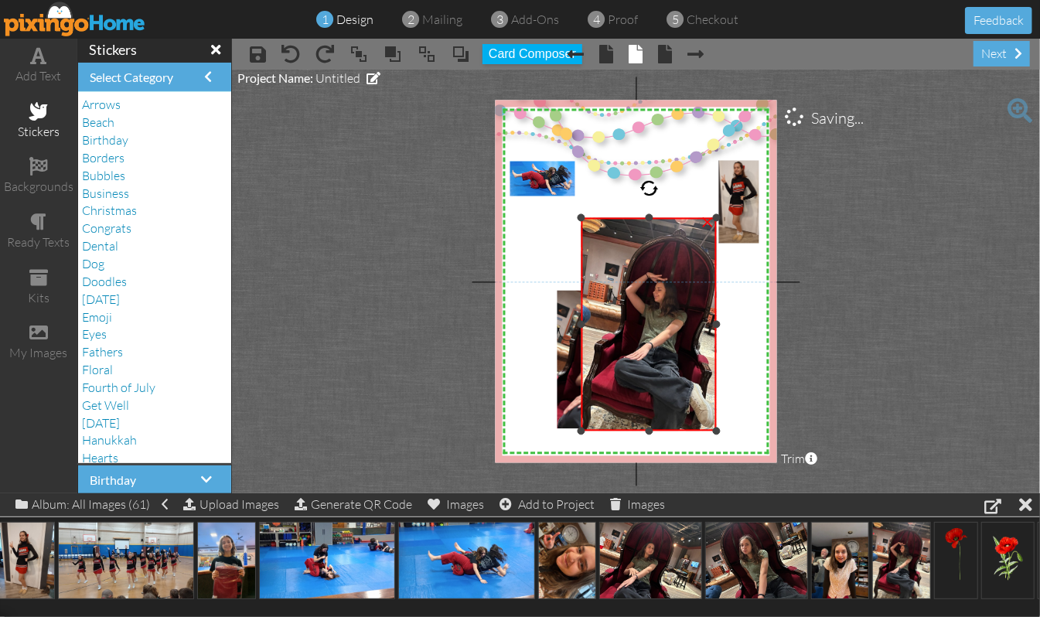
drag, startPoint x: 736, startPoint y: 322, endPoint x: 716, endPoint y: 326, distance: 20.6
click at [716, 326] on div "×" at bounding box center [648, 324] width 135 height 213
drag, startPoint x: 648, startPoint y: 213, endPoint x: 653, endPoint y: 220, distance: 8.4
click at [653, 226] on div "×" at bounding box center [648, 329] width 135 height 206
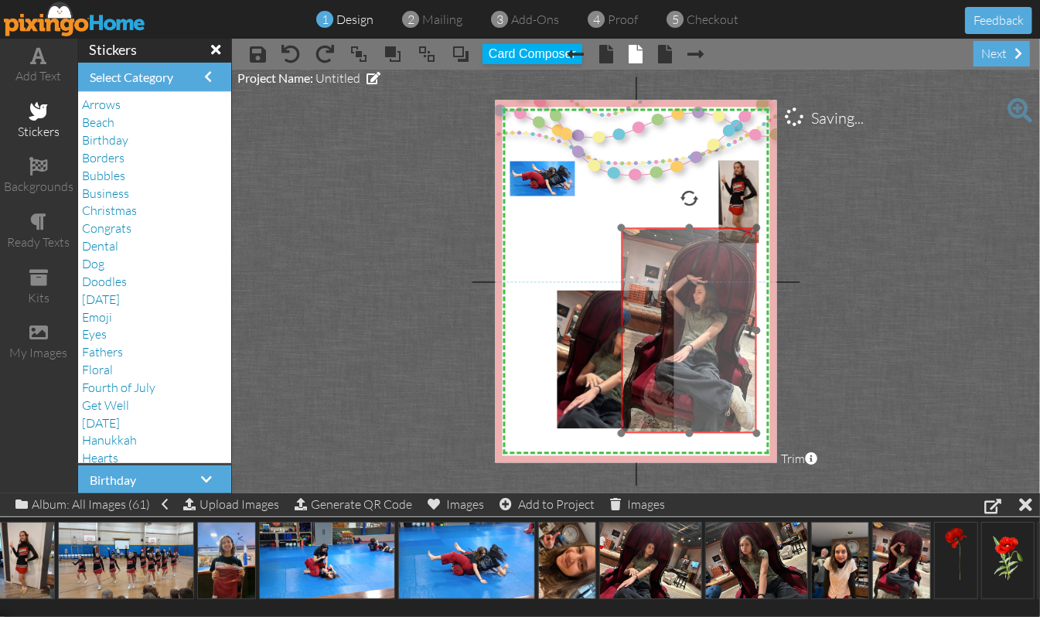
drag, startPoint x: 646, startPoint y: 263, endPoint x: 687, endPoint y: 264, distance: 40.2
click at [687, 264] on img at bounding box center [697, 326] width 160 height 213
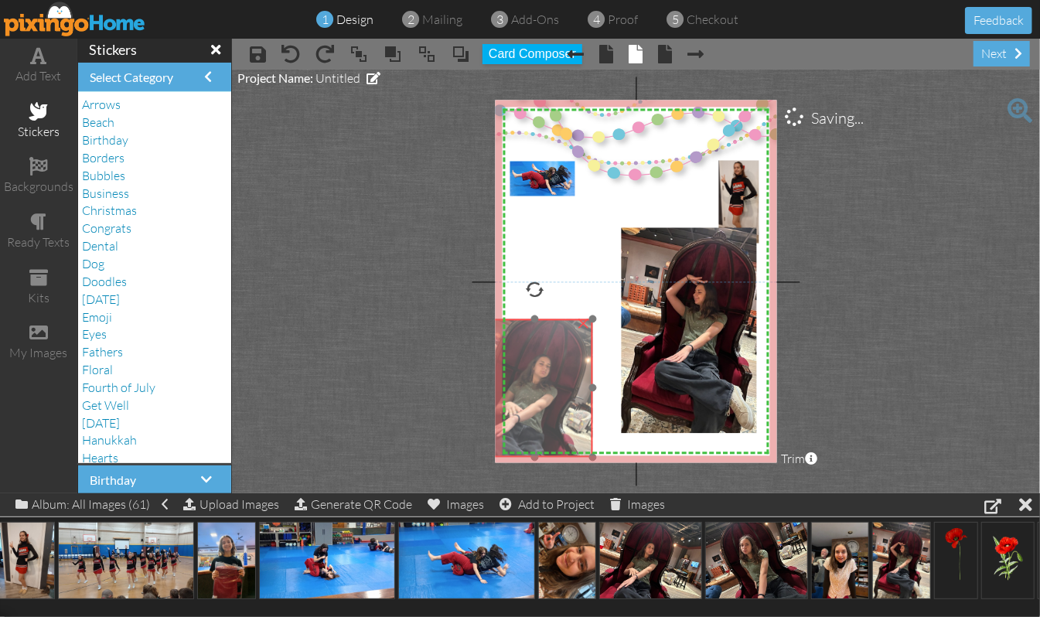
drag, startPoint x: 595, startPoint y: 336, endPoint x: 514, endPoint y: 365, distance: 86.3
click at [514, 365] on img at bounding box center [544, 388] width 184 height 138
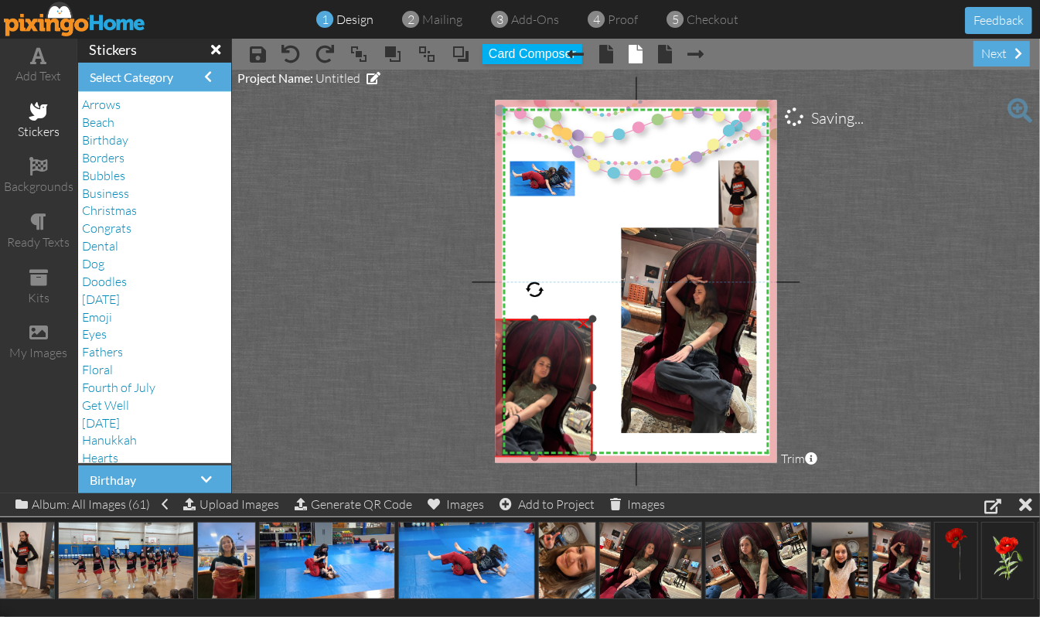
click at [582, 319] on div "×" at bounding box center [583, 322] width 25 height 25
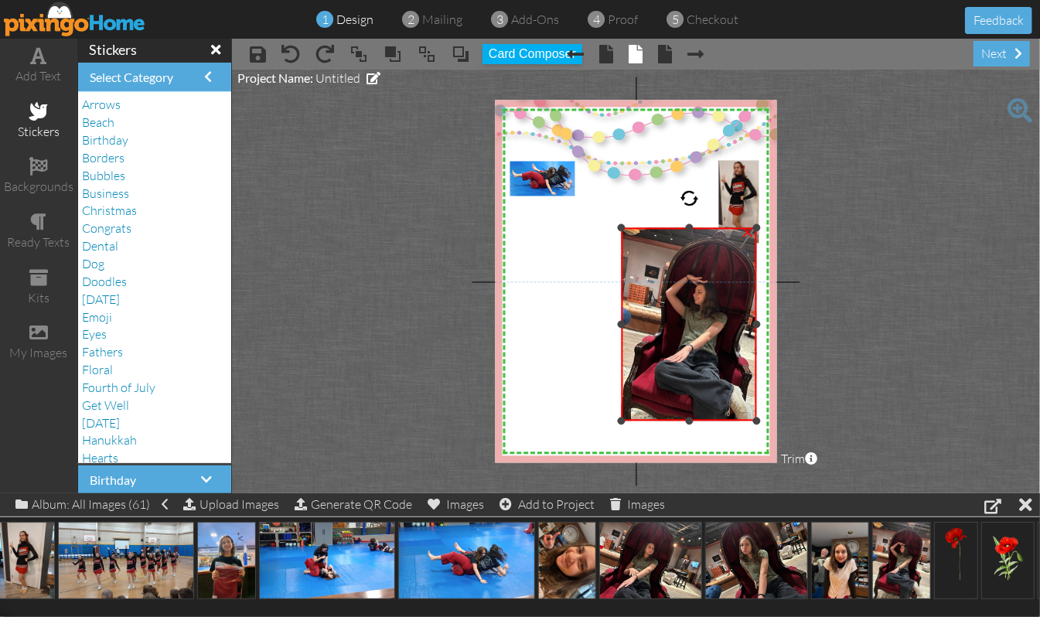
drag, startPoint x: 688, startPoint y: 435, endPoint x: 685, endPoint y: 422, distance: 12.8
click at [685, 422] on div at bounding box center [689, 422] width 8 height 8
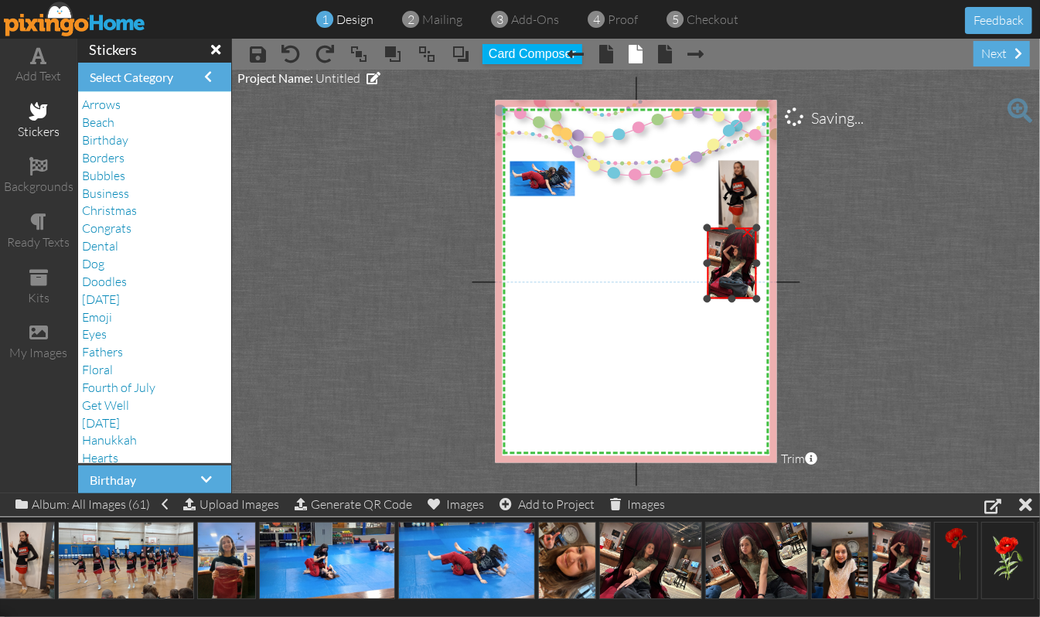
drag, startPoint x: 623, startPoint y: 421, endPoint x: 755, endPoint y: 298, distance: 180.0
click at [755, 298] on div "×" at bounding box center [732, 263] width 50 height 71
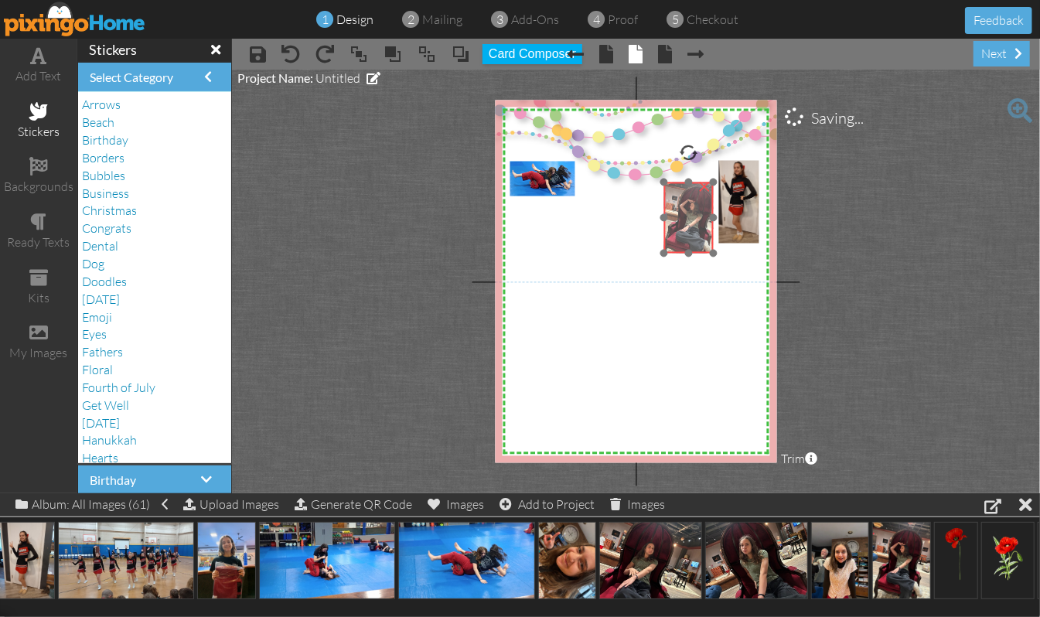
drag, startPoint x: 719, startPoint y: 264, endPoint x: 676, endPoint y: 218, distance: 62.9
click at [676, 218] on img at bounding box center [691, 218] width 59 height 79
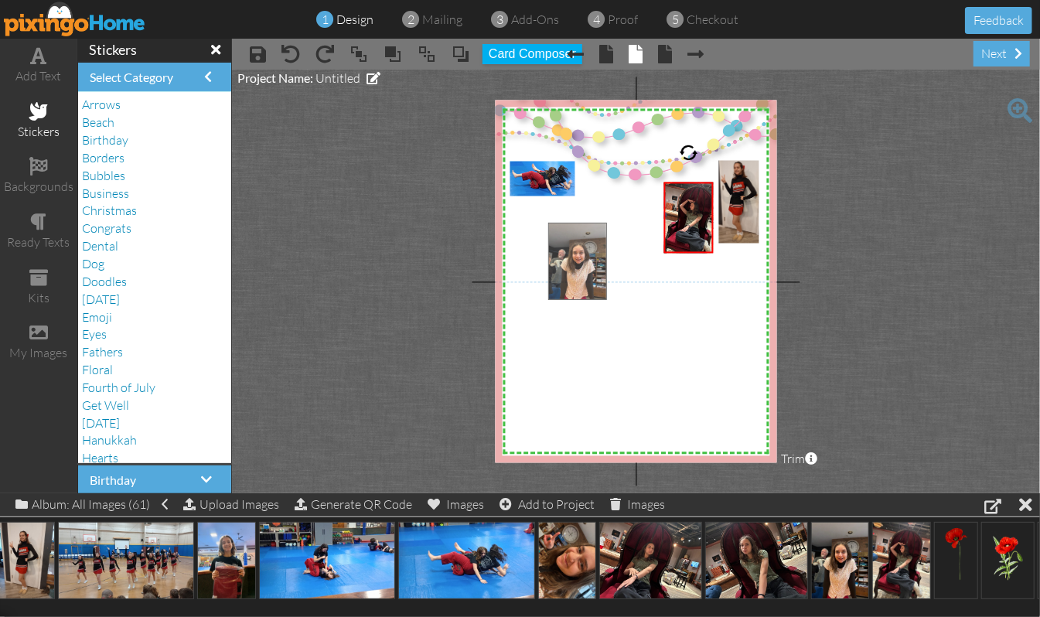
drag, startPoint x: 838, startPoint y: 554, endPoint x: 577, endPoint y: 254, distance: 397.9
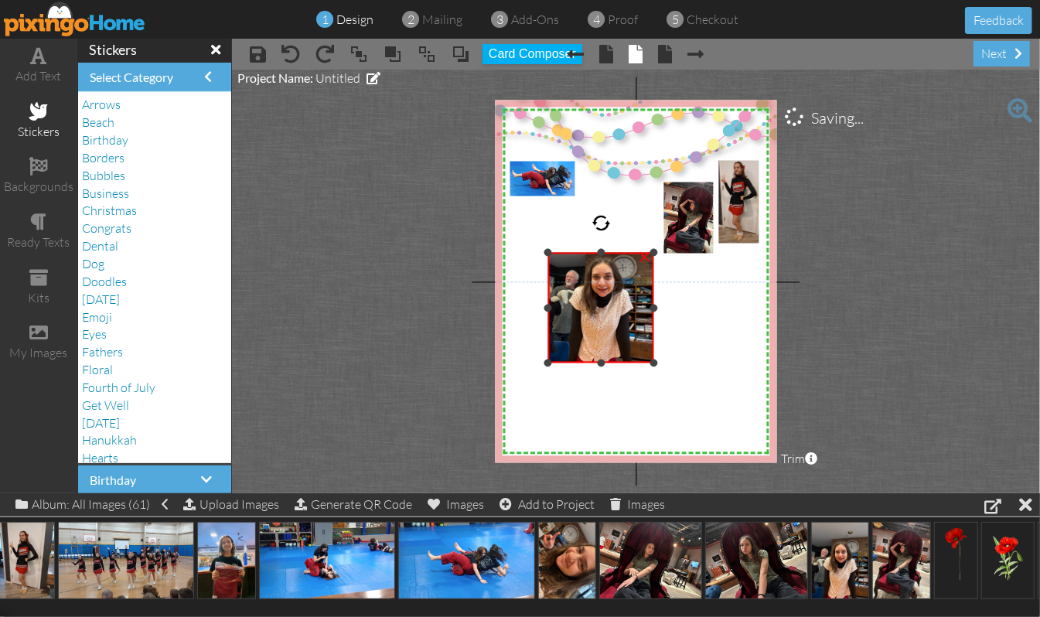
drag, startPoint x: 602, startPoint y: 220, endPoint x: 601, endPoint y: 249, distance: 29.4
click at [601, 249] on div at bounding box center [601, 253] width 8 height 8
drag, startPoint x: 549, startPoint y: 307, endPoint x: 564, endPoint y: 306, distance: 15.5
click at [564, 306] on div at bounding box center [564, 308] width 8 height 8
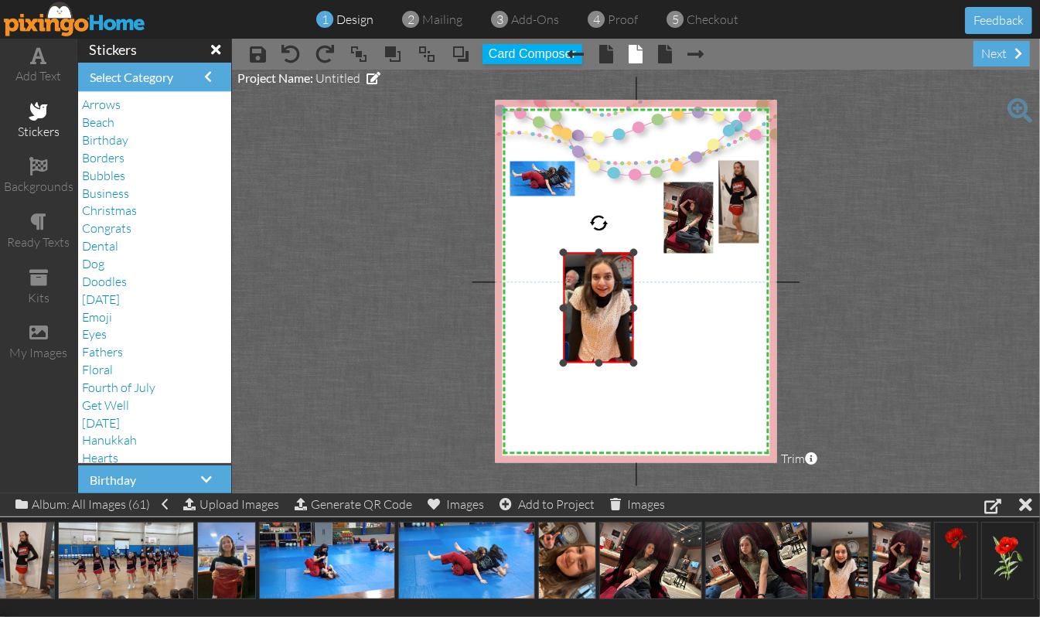
drag, startPoint x: 653, startPoint y: 306, endPoint x: 633, endPoint y: 314, distance: 21.5
click at [633, 314] on div "×" at bounding box center [599, 308] width 70 height 111
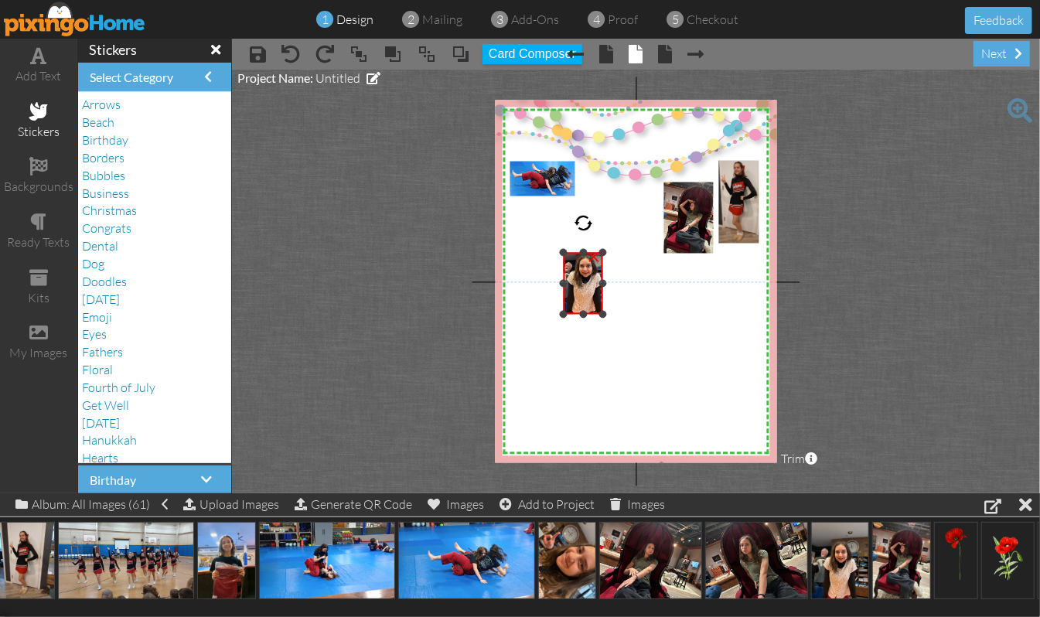
drag, startPoint x: 631, startPoint y: 363, endPoint x: 614, endPoint y: 314, distance: 51.6
click at [614, 314] on div "X X X X X X X X X X X X X X X X X X X X X X X X X X X X X X X X X X X X X X X X…" at bounding box center [636, 282] width 282 height 363
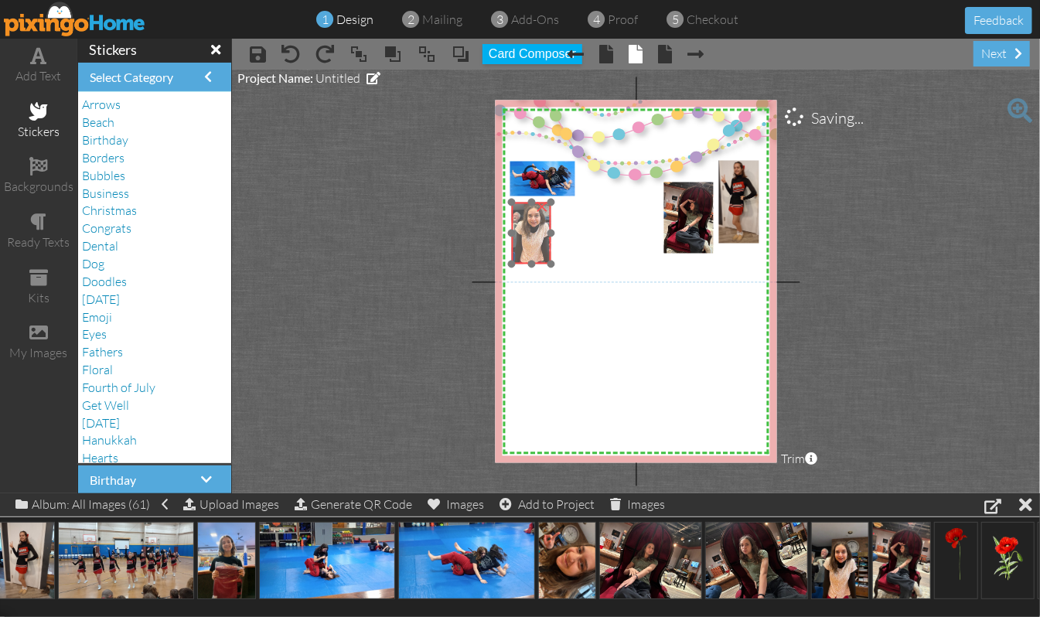
drag, startPoint x: 572, startPoint y: 278, endPoint x: 520, endPoint y: 227, distance: 72.7
click at [520, 227] on img at bounding box center [533, 225] width 60 height 79
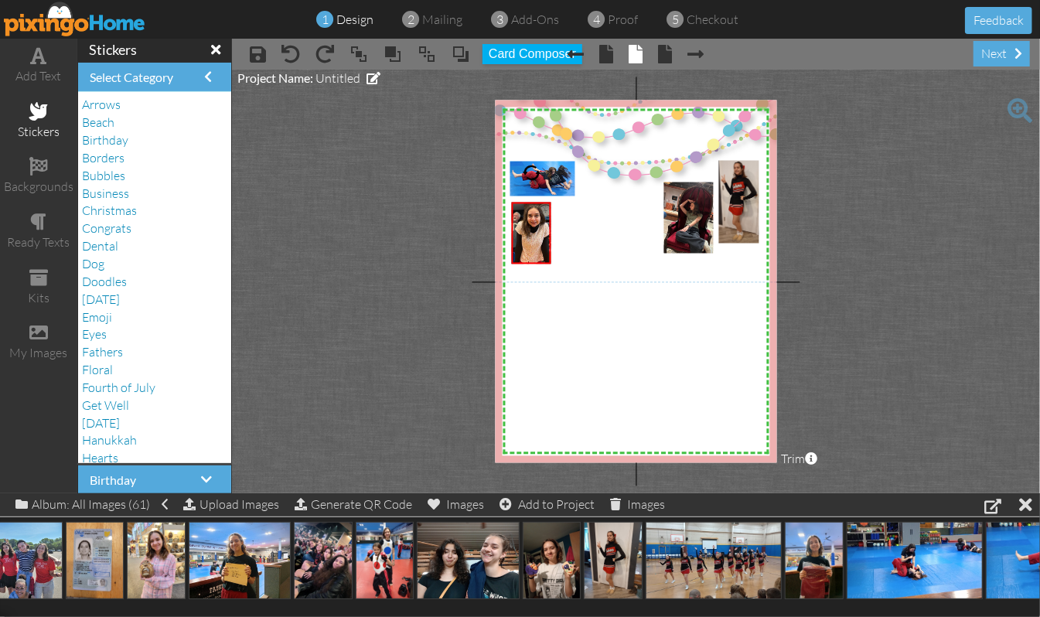
scroll to position [0, 343]
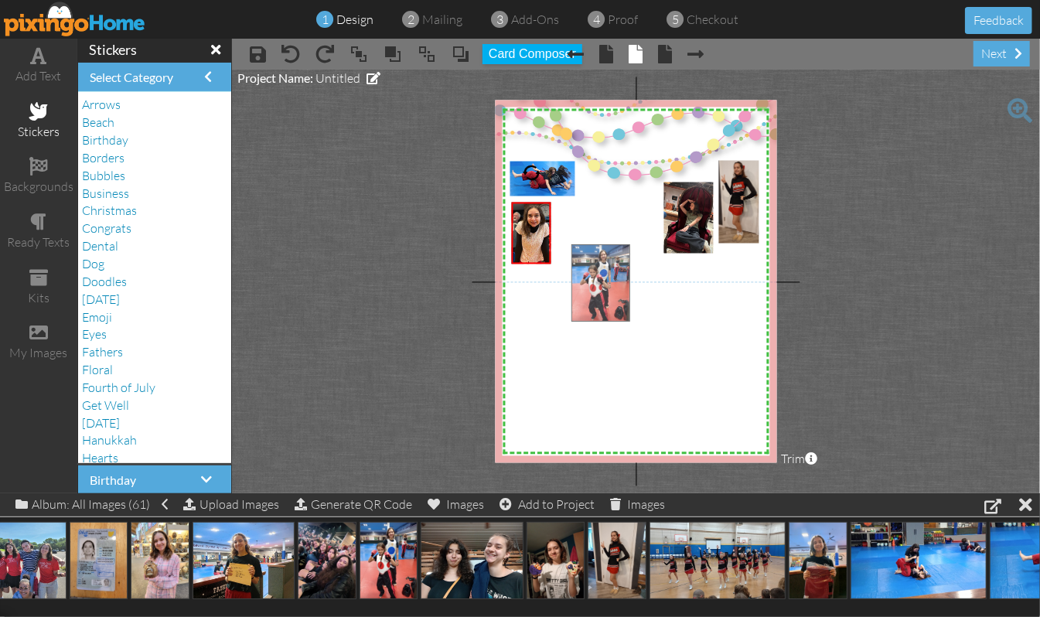
drag, startPoint x: 391, startPoint y: 552, endPoint x: 603, endPoint y: 272, distance: 351.1
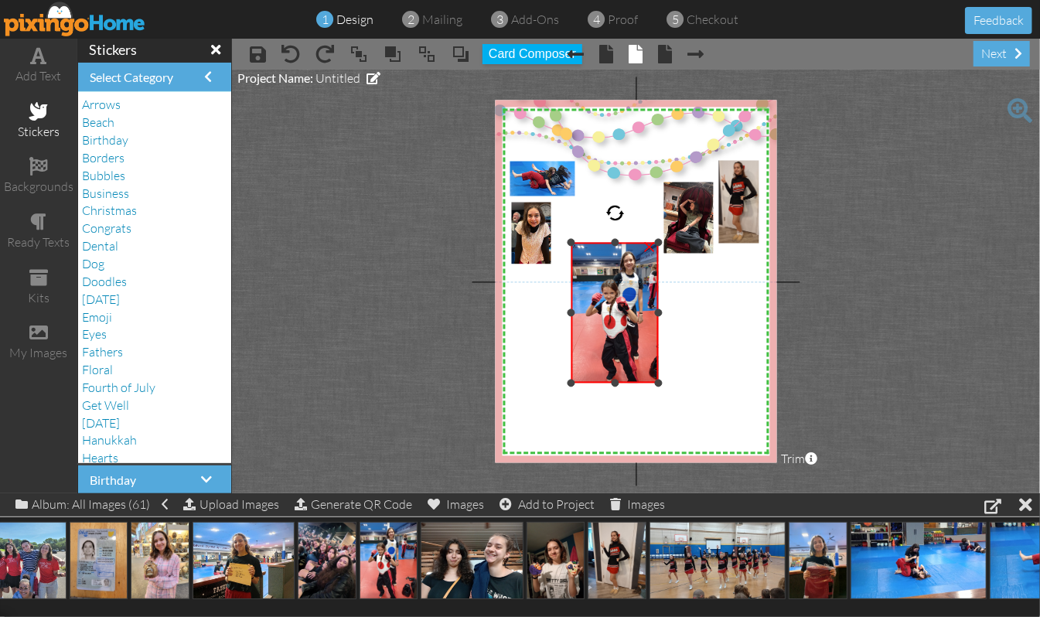
drag, startPoint x: 678, startPoint y: 310, endPoint x: 660, endPoint y: 316, distance: 19.6
click at [659, 316] on div "×" at bounding box center [614, 313] width 87 height 141
click at [579, 311] on div at bounding box center [579, 313] width 8 height 8
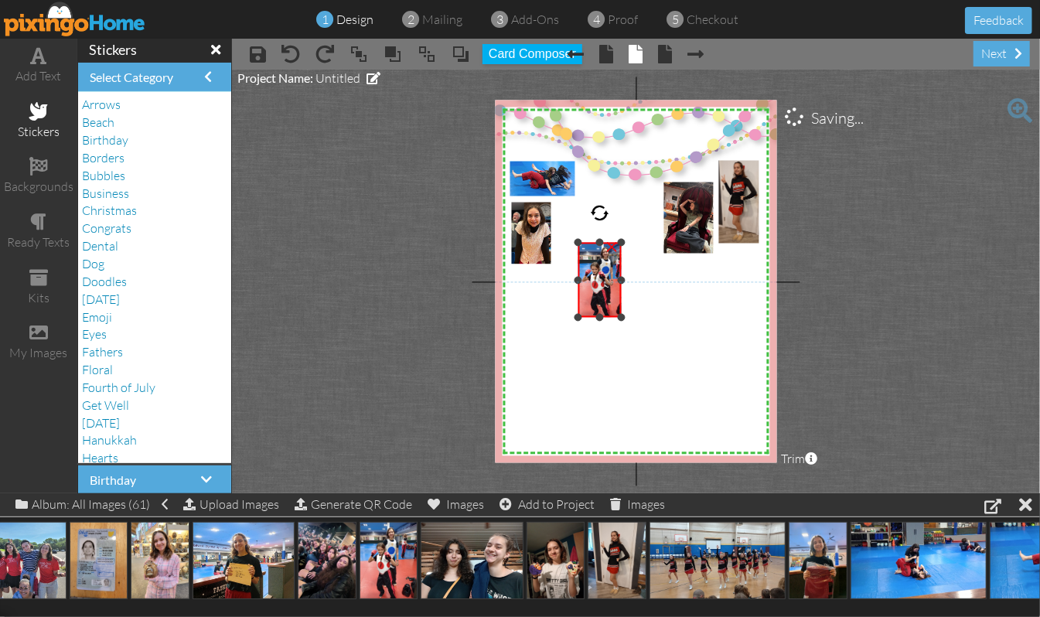
drag, startPoint x: 659, startPoint y: 384, endPoint x: 619, endPoint y: 317, distance: 77.3
click at [619, 317] on div at bounding box center [621, 318] width 8 height 8
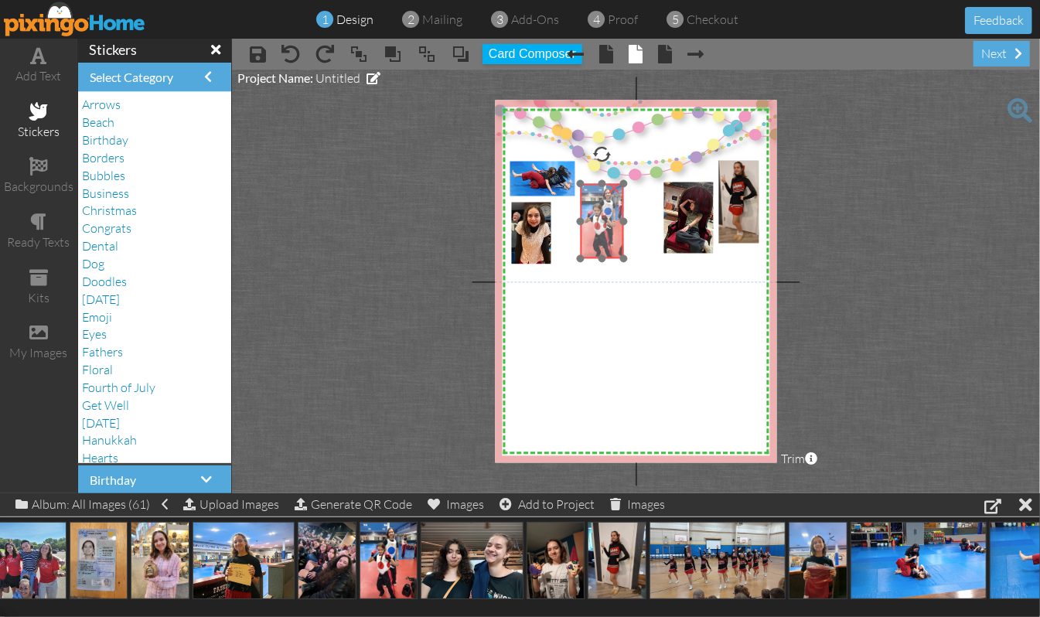
drag, startPoint x: 602, startPoint y: 297, endPoint x: 604, endPoint y: 238, distance: 58.8
click at [604, 238] on img at bounding box center [605, 221] width 56 height 75
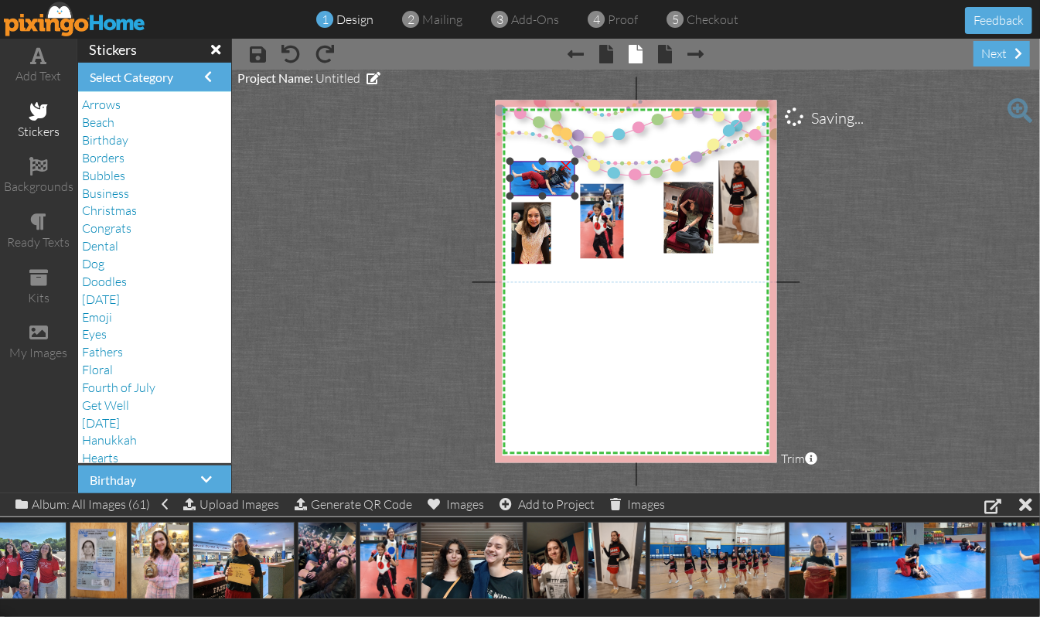
click at [534, 172] on img at bounding box center [540, 177] width 101 height 56
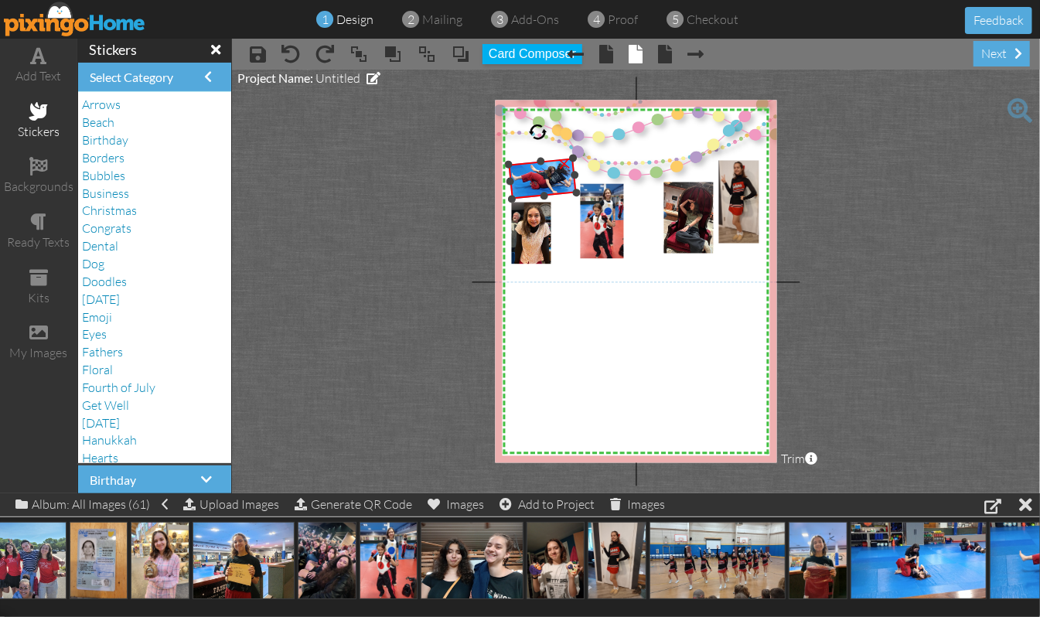
click at [538, 130] on div at bounding box center [538, 132] width 20 height 20
click at [549, 167] on img at bounding box center [541, 170] width 106 height 67
click at [570, 180] on div at bounding box center [569, 181] width 9 height 9
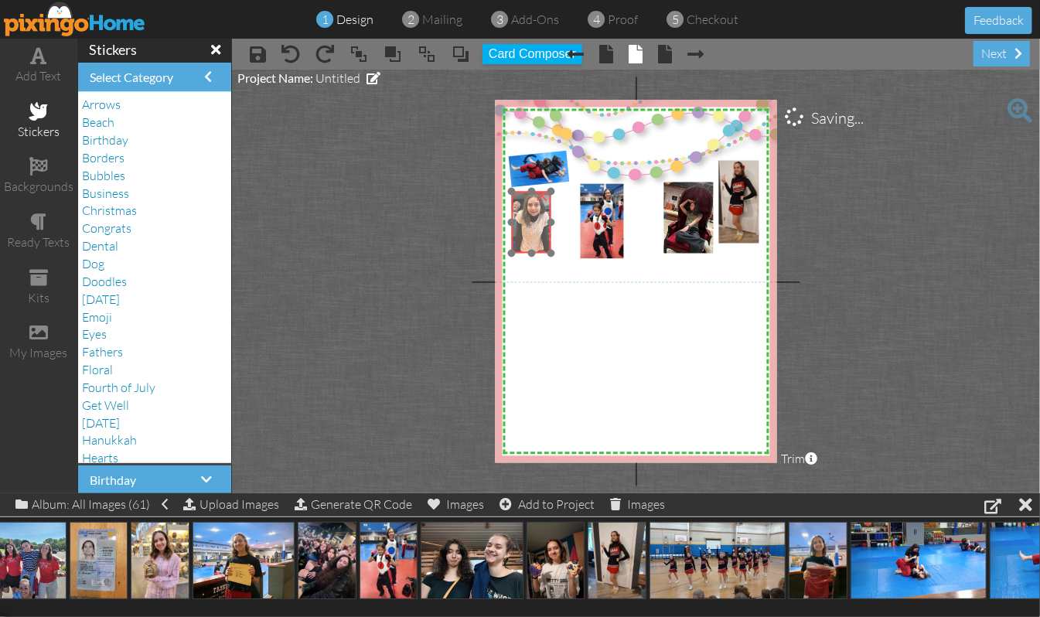
drag, startPoint x: 539, startPoint y: 220, endPoint x: 539, endPoint y: 210, distance: 10.1
click at [539, 210] on img at bounding box center [533, 214] width 60 height 79
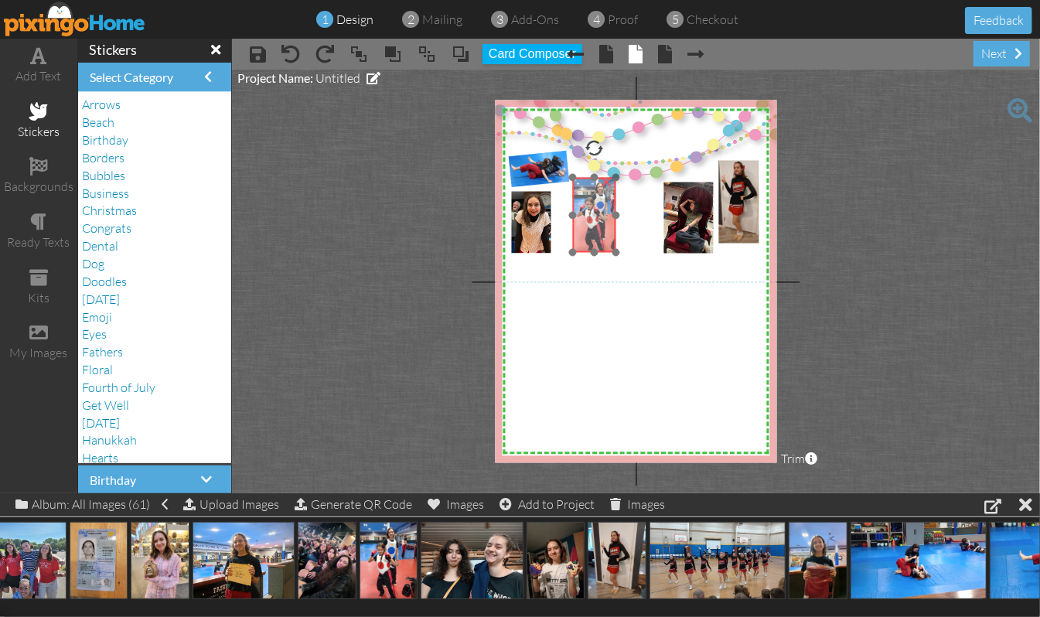
drag, startPoint x: 591, startPoint y: 214, endPoint x: 583, endPoint y: 208, distance: 9.9
click at [583, 208] on img at bounding box center [597, 215] width 56 height 75
drag, startPoint x: 592, startPoint y: 149, endPoint x: 604, endPoint y: 150, distance: 11.6
click at [604, 150] on div at bounding box center [604, 148] width 21 height 21
click at [592, 213] on img at bounding box center [591, 216] width 67 height 83
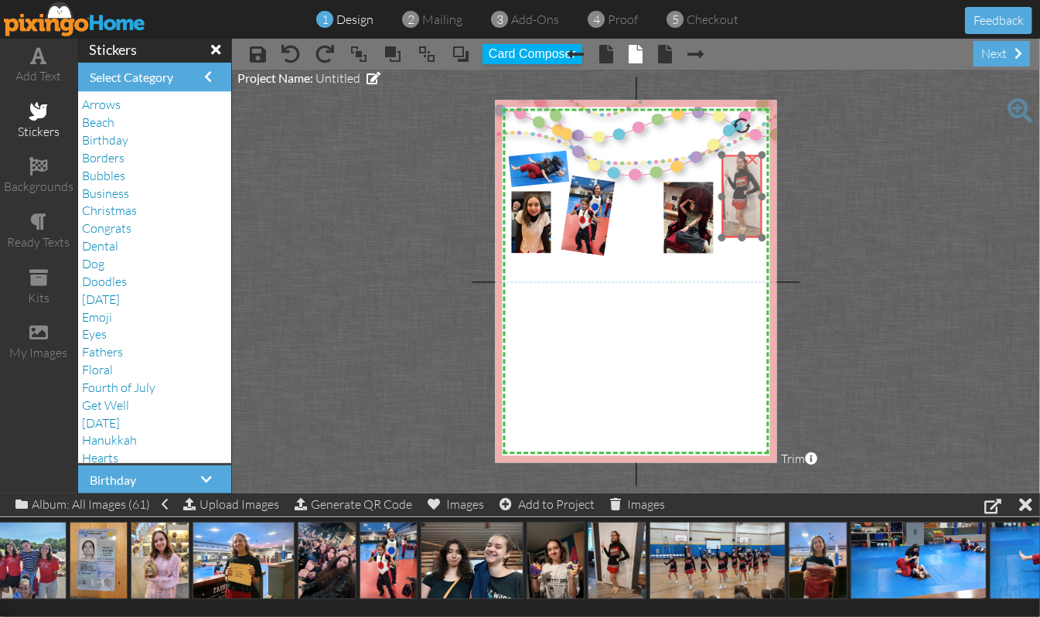
click at [737, 206] on img at bounding box center [744, 193] width 71 height 94
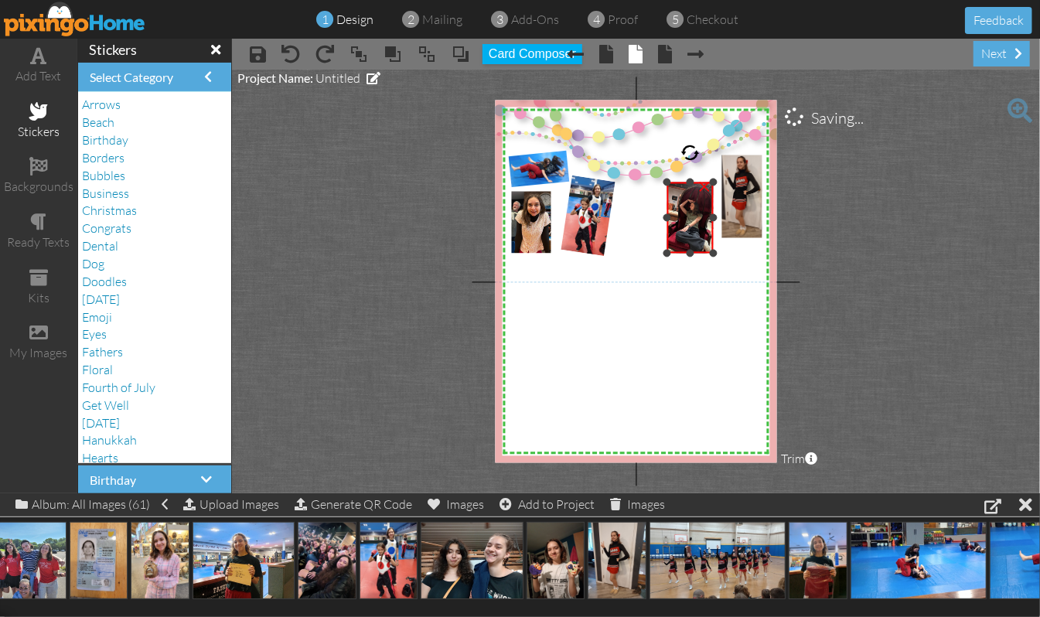
click at [669, 215] on div at bounding box center [667, 218] width 8 height 8
drag, startPoint x: 691, startPoint y: 150, endPoint x: 699, endPoint y: 152, distance: 8.8
click at [699, 152] on div at bounding box center [698, 153] width 21 height 21
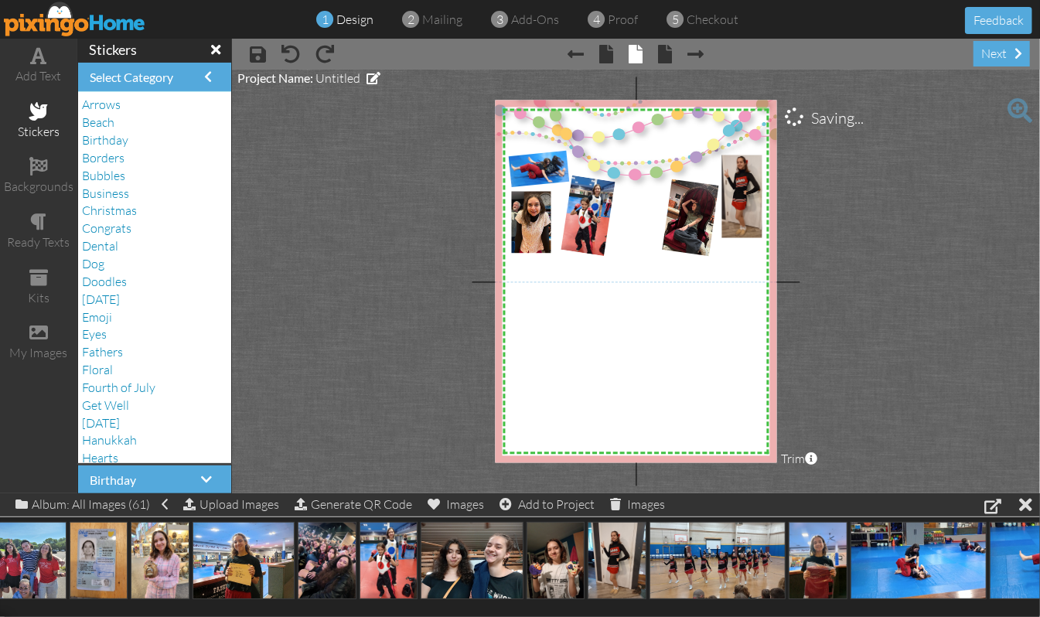
click at [937, 230] on project-studio-wrapper "X X X X X X X X X X X X X X X X X X X X X X X X X X X X X X X X X X X X X X X X…" at bounding box center [636, 282] width 808 height 424
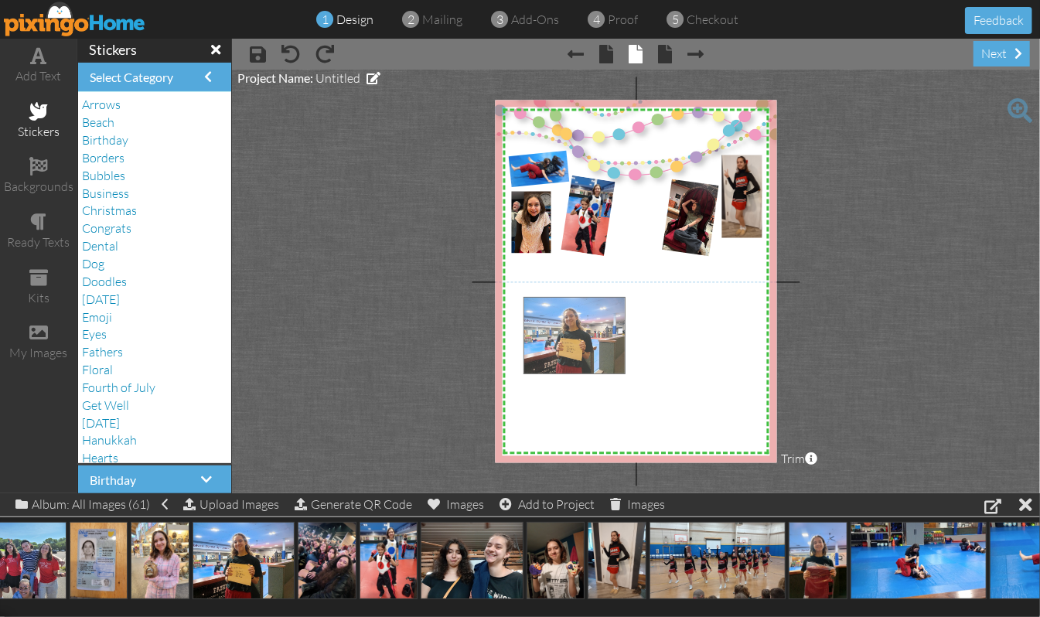
drag, startPoint x: 236, startPoint y: 560, endPoint x: 567, endPoint y: 334, distance: 400.6
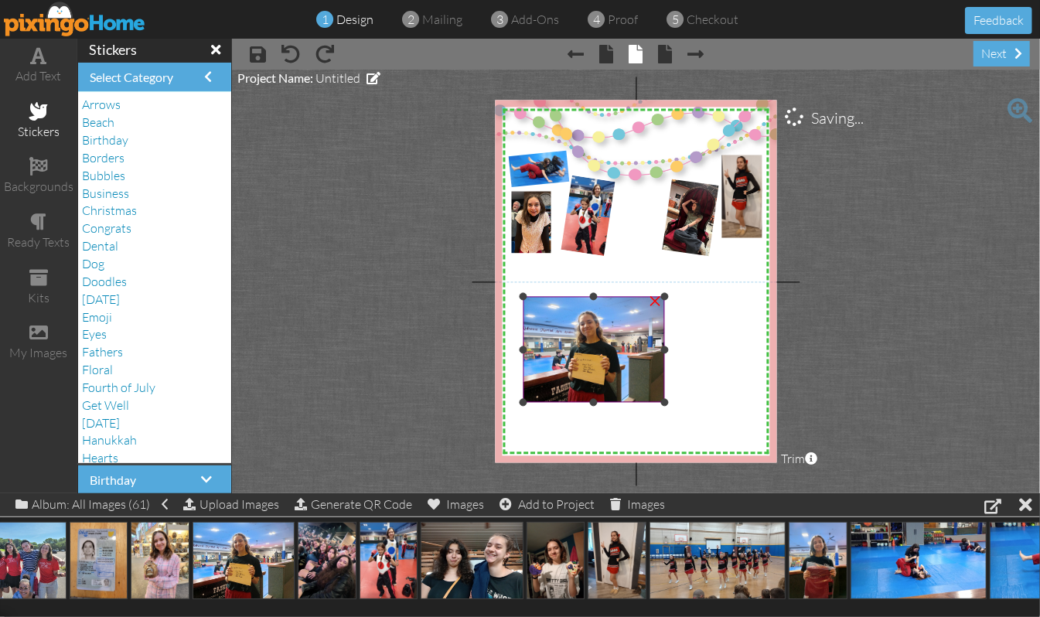
click at [654, 301] on div "×" at bounding box center [655, 300] width 25 height 25
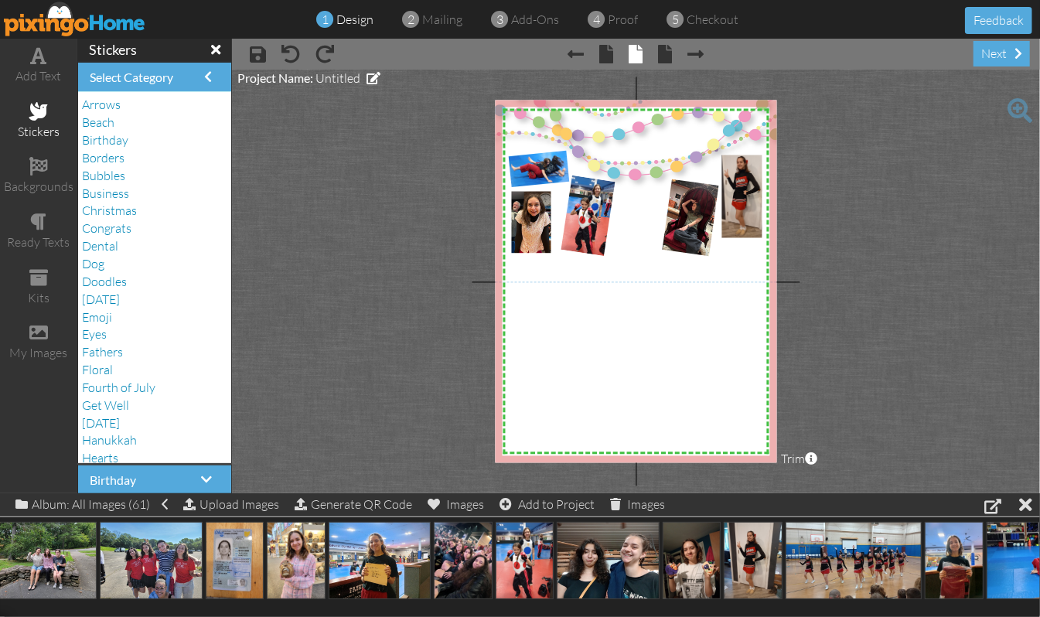
scroll to position [0, 193]
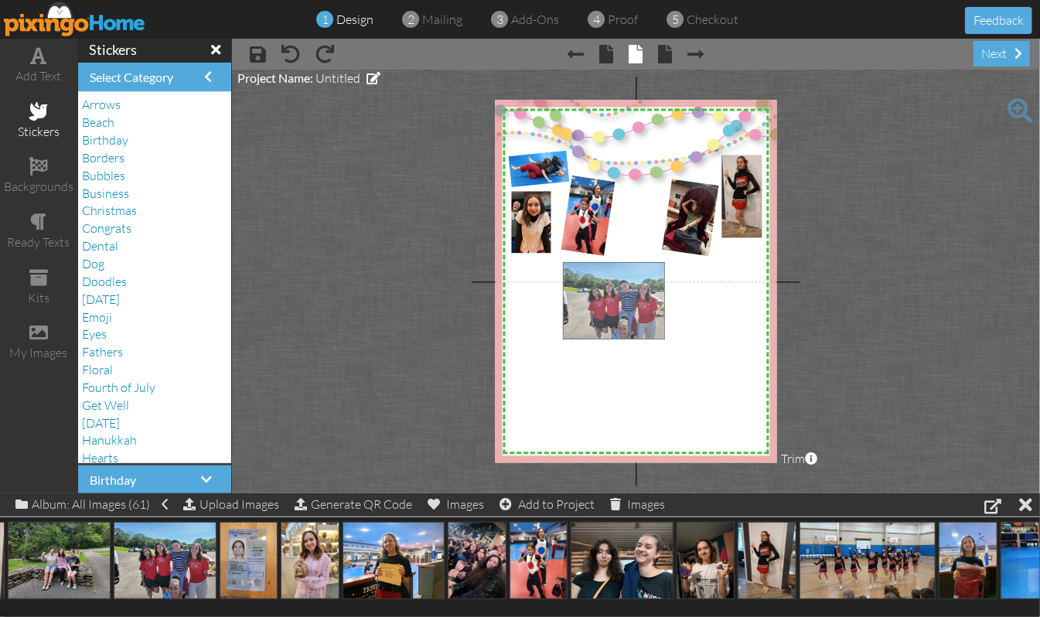
drag, startPoint x: 168, startPoint y: 557, endPoint x: 617, endPoint y: 295, distance: 519.8
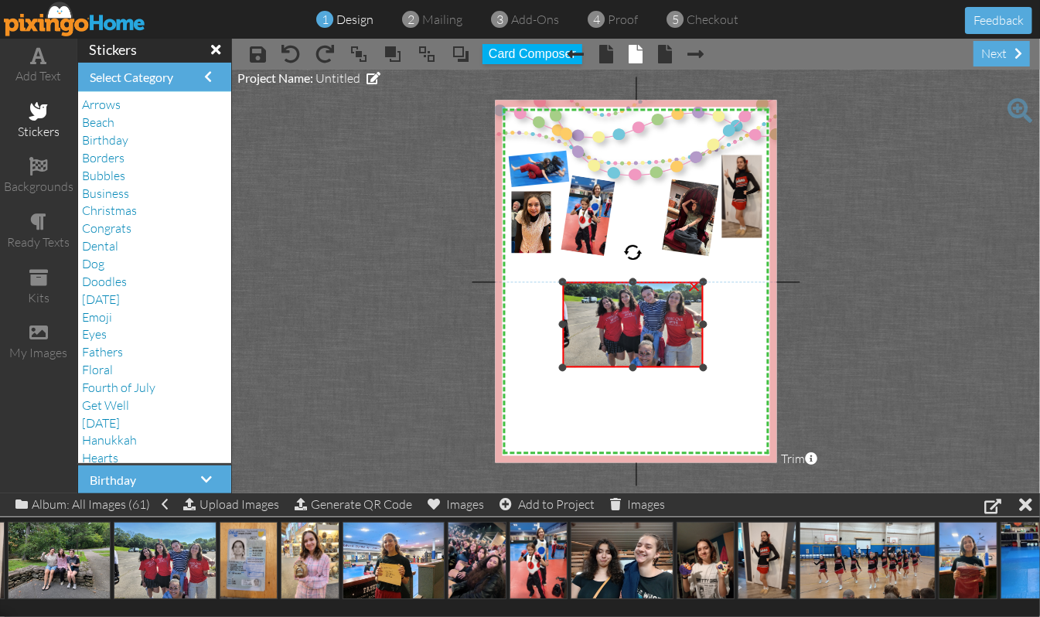
drag, startPoint x: 634, startPoint y: 263, endPoint x: 643, endPoint y: 282, distance: 21.4
click at [643, 282] on div "×" at bounding box center [632, 325] width 141 height 86
drag, startPoint x: 563, startPoint y: 322, endPoint x: 592, endPoint y: 322, distance: 28.6
click at [592, 322] on div at bounding box center [591, 325] width 8 height 8
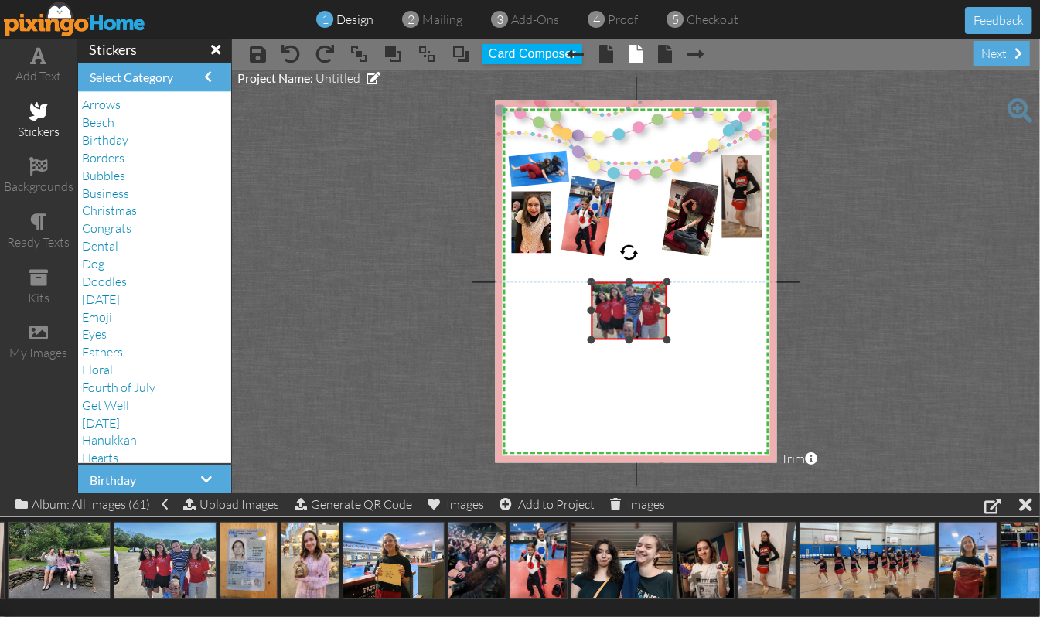
drag, startPoint x: 703, startPoint y: 363, endPoint x: 688, endPoint y: 335, distance: 31.5
click at [688, 335] on div "X X X X X X X X X X X X X X X X X X X X X X X X X X X X X X X X X X X X X X X X…" at bounding box center [636, 282] width 282 height 363
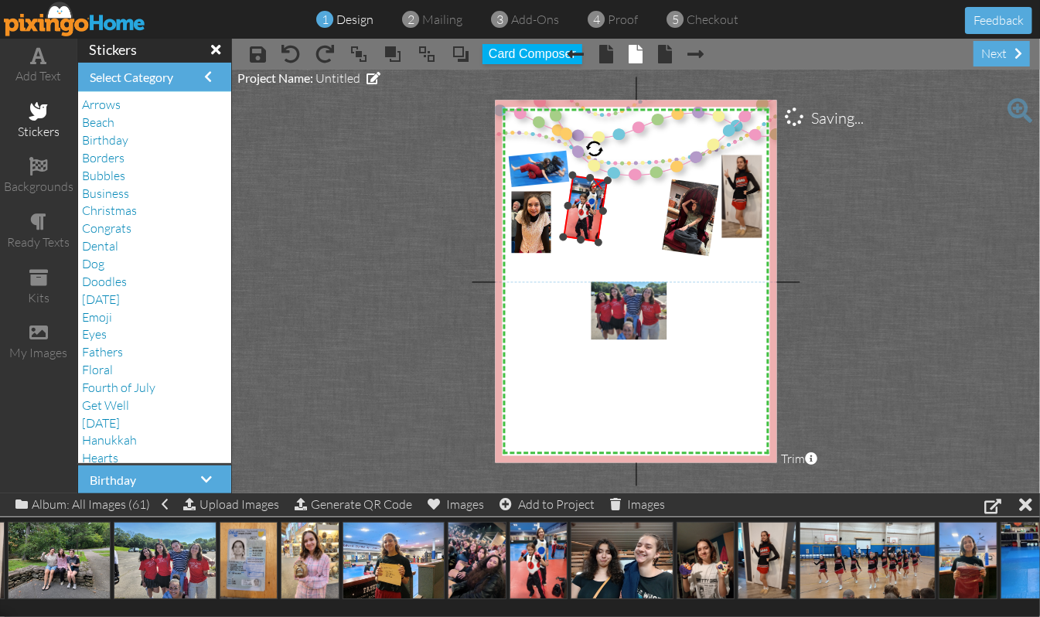
drag, startPoint x: 604, startPoint y: 254, endPoint x: 598, endPoint y: 239, distance: 15.9
click at [598, 239] on div at bounding box center [598, 242] width 9 height 9
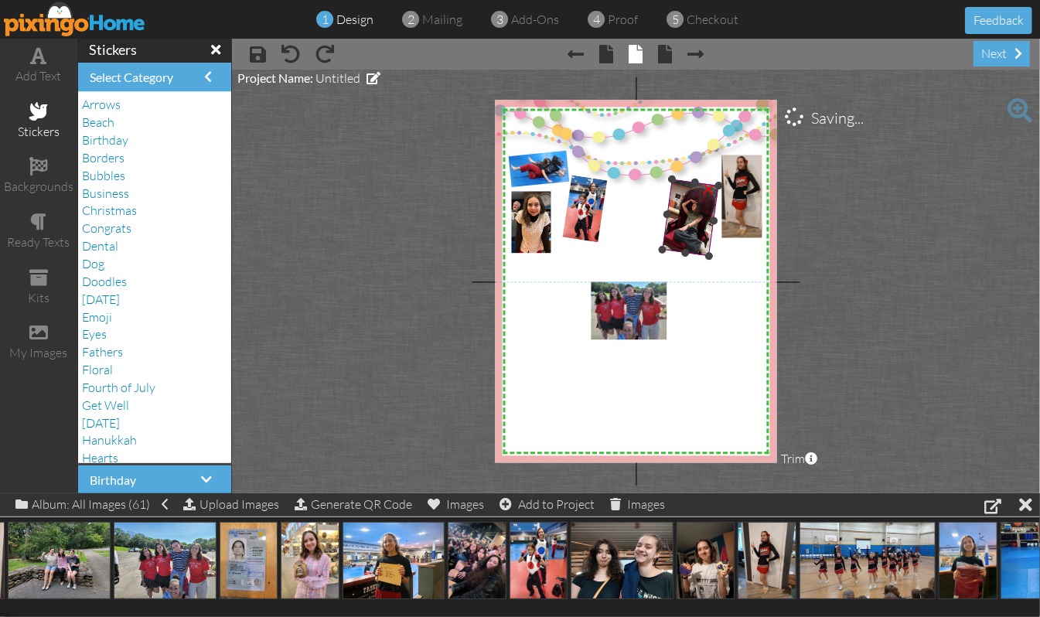
click at [681, 233] on img at bounding box center [691, 219] width 70 height 86
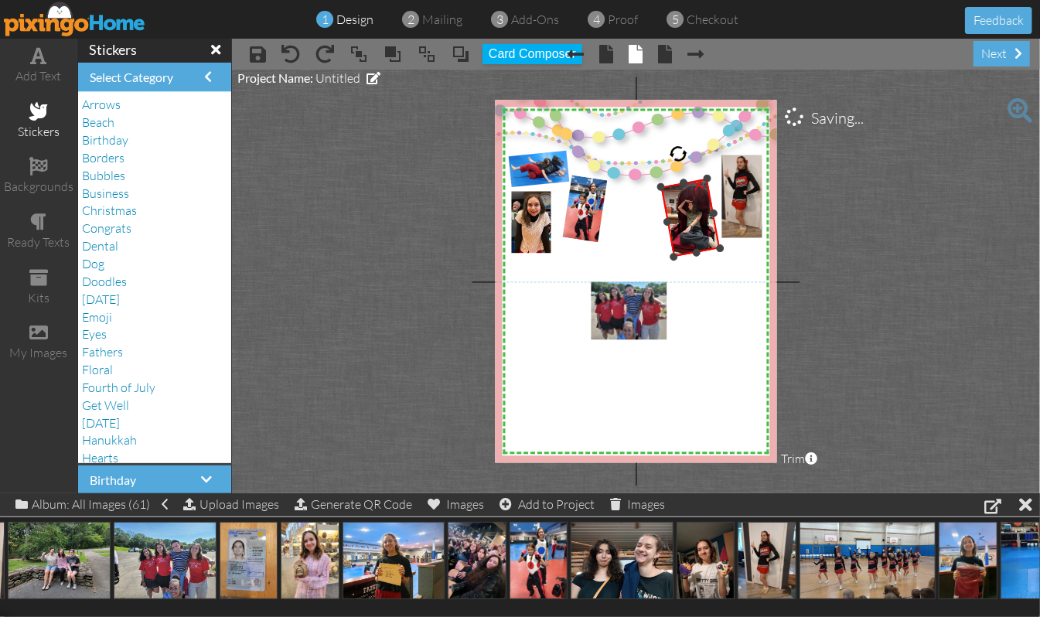
drag, startPoint x: 699, startPoint y: 149, endPoint x: 679, endPoint y: 155, distance: 20.8
click at [679, 155] on div at bounding box center [678, 154] width 22 height 22
click at [674, 254] on div at bounding box center [675, 252] width 9 height 9
drag, startPoint x: 691, startPoint y: 237, endPoint x: 691, endPoint y: 226, distance: 10.8
click at [691, 226] on img at bounding box center [692, 205] width 68 height 84
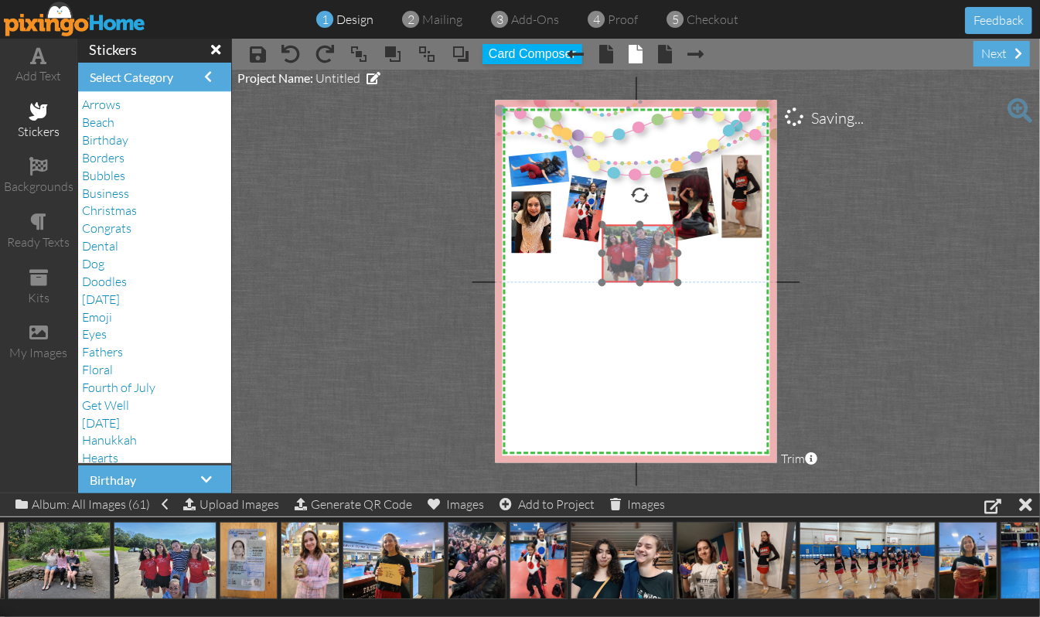
drag, startPoint x: 637, startPoint y: 301, endPoint x: 648, endPoint y: 244, distance: 57.5
click at [648, 244] on img at bounding box center [629, 246] width 95 height 71
click at [610, 274] on div at bounding box center [609, 277] width 8 height 8
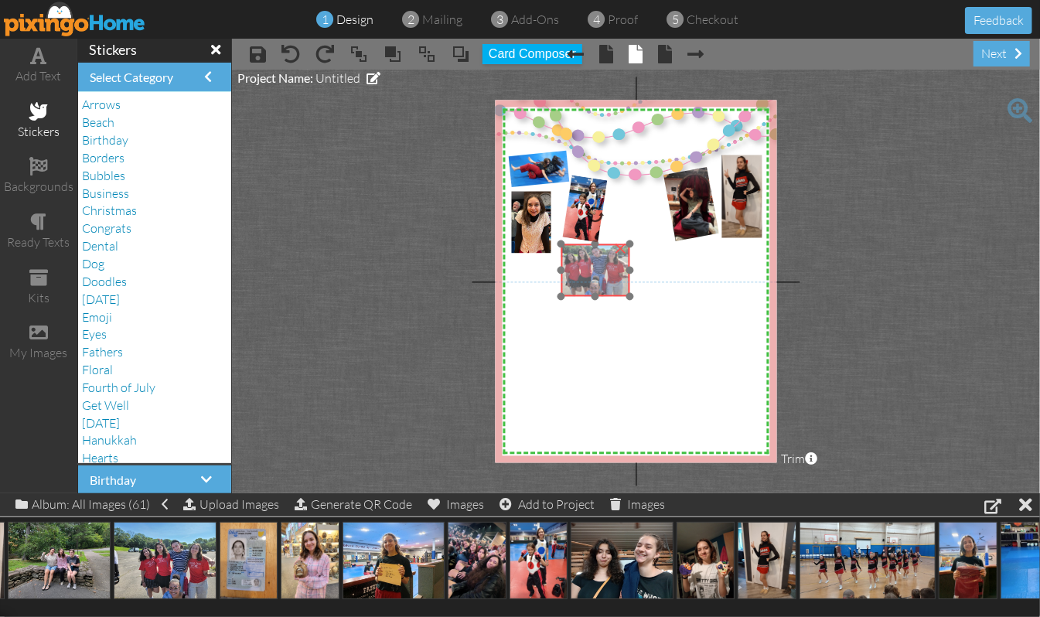
drag, startPoint x: 639, startPoint y: 264, endPoint x: 591, endPoint y: 283, distance: 51.7
click at [591, 283] on img at bounding box center [587, 264] width 87 height 65
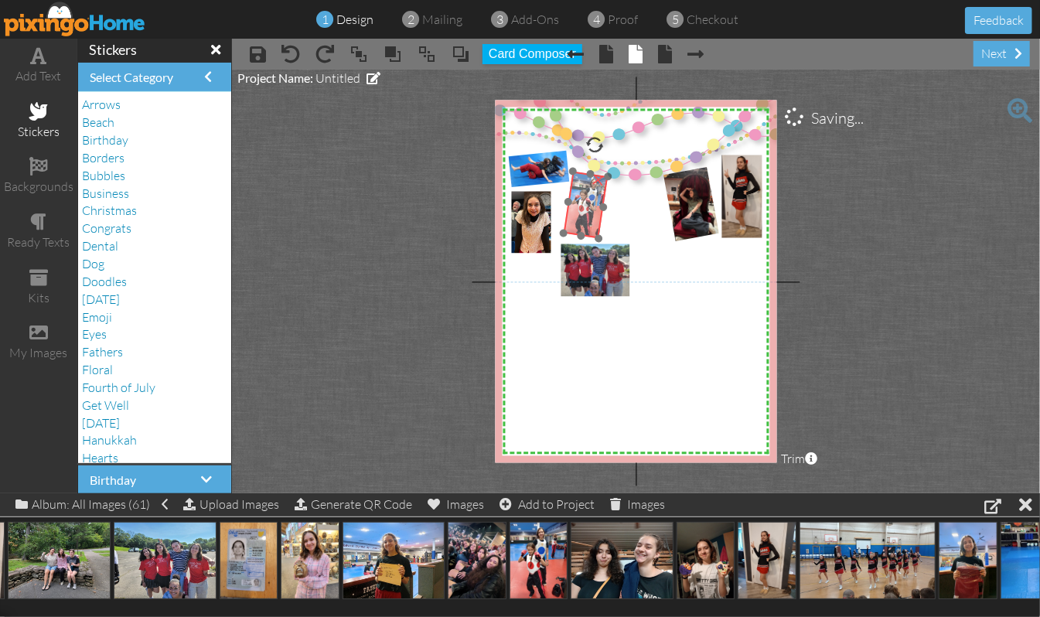
click at [582, 215] on img at bounding box center [589, 205] width 56 height 69
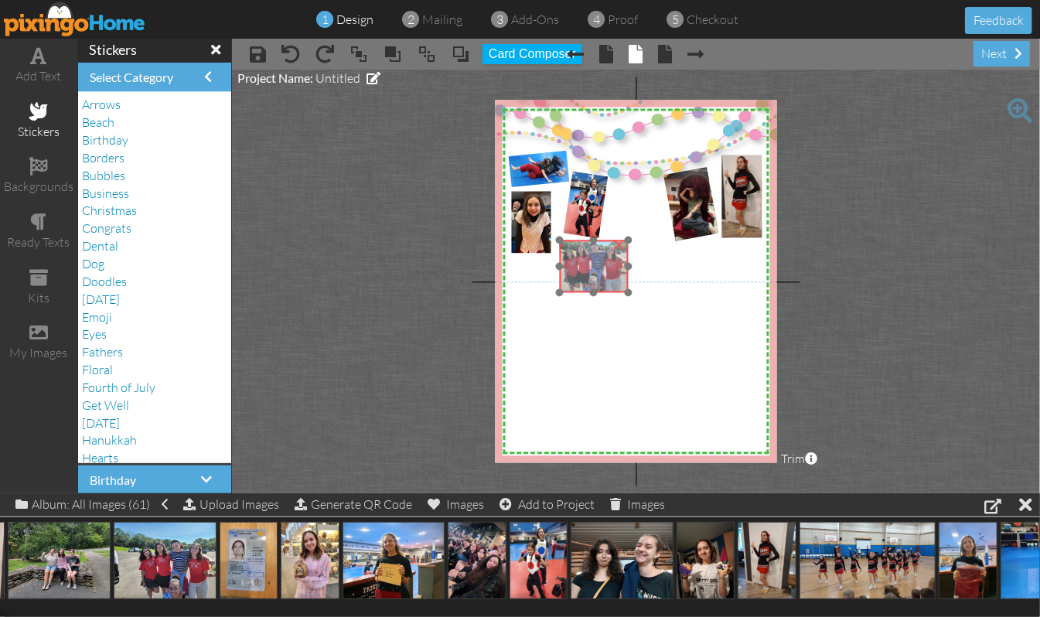
click at [585, 261] on img at bounding box center [585, 260] width 87 height 65
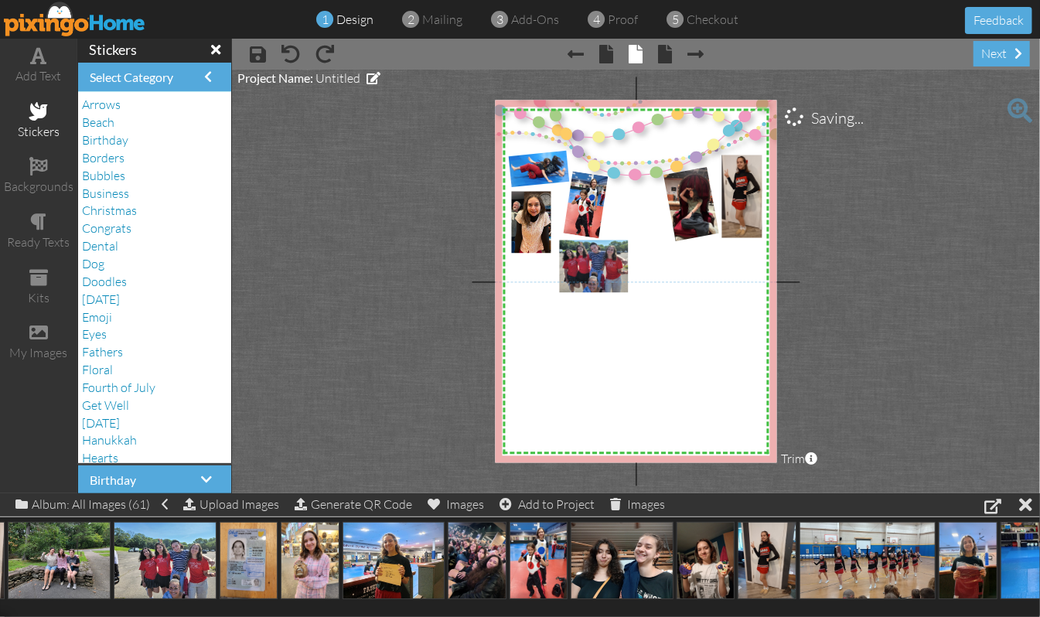
click at [877, 268] on project-studio-wrapper "X X X X X X X X X X X X X X X X X X X X X X X X X X X X X X X X X X X X X X X X…" at bounding box center [636, 282] width 808 height 424
drag, startPoint x: 244, startPoint y: 563, endPoint x: 576, endPoint y: 267, distance: 444.7
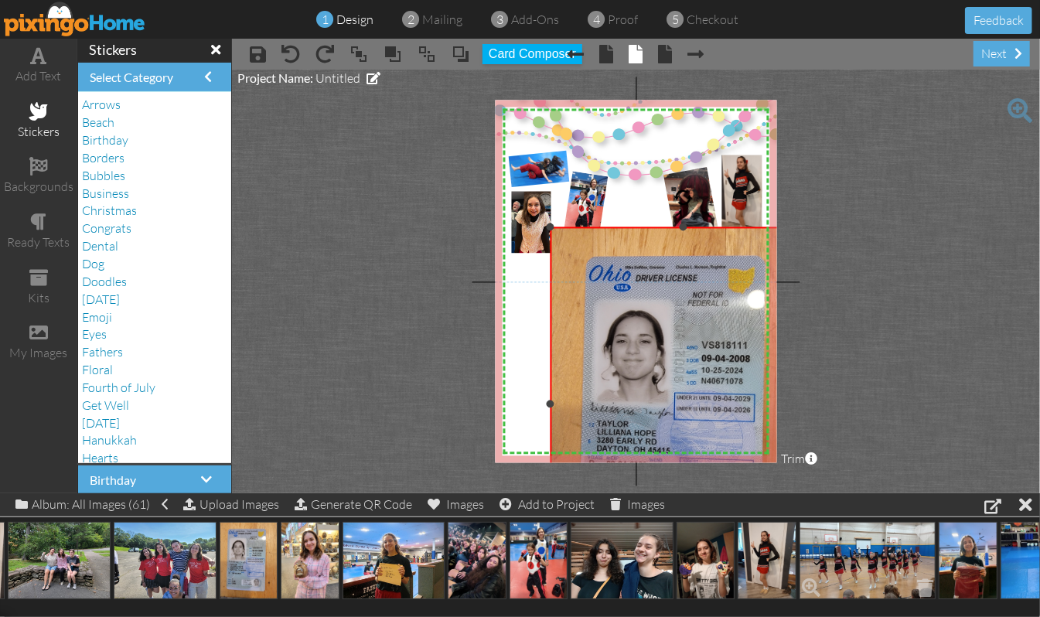
drag, startPoint x: 657, startPoint y: 366, endPoint x: 832, endPoint y: 551, distance: 254.9
click at [839, 493] on div "add text stickers backgrounds ready texts kits my images stickers Select Catego…" at bounding box center [520, 266] width 1040 height 455
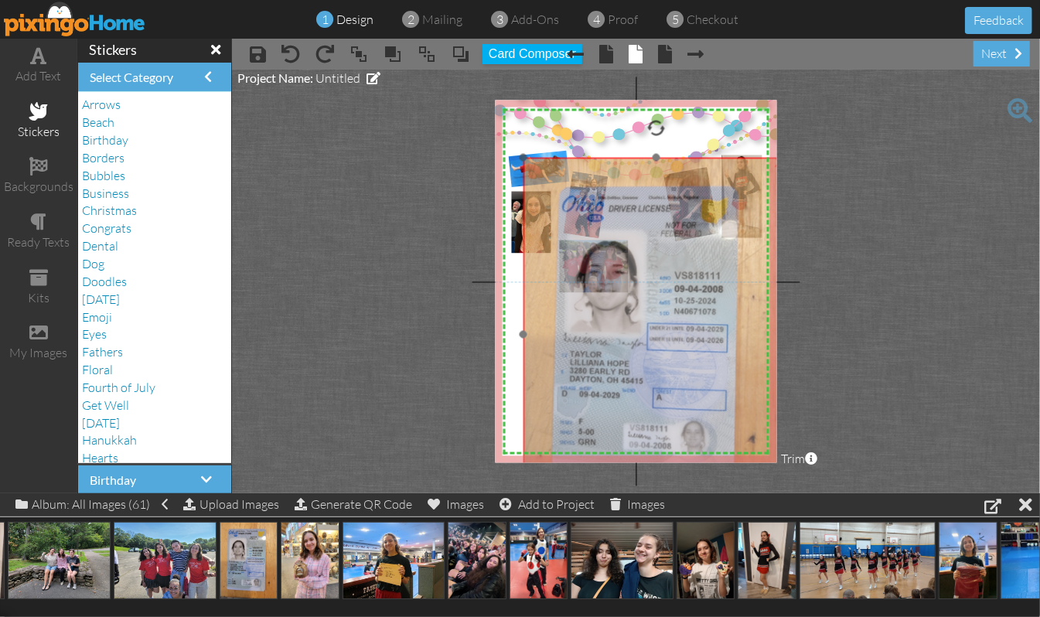
drag, startPoint x: 659, startPoint y: 372, endPoint x: 632, endPoint y: 303, distance: 74.0
click at [632, 303] on img at bounding box center [656, 335] width 266 height 354
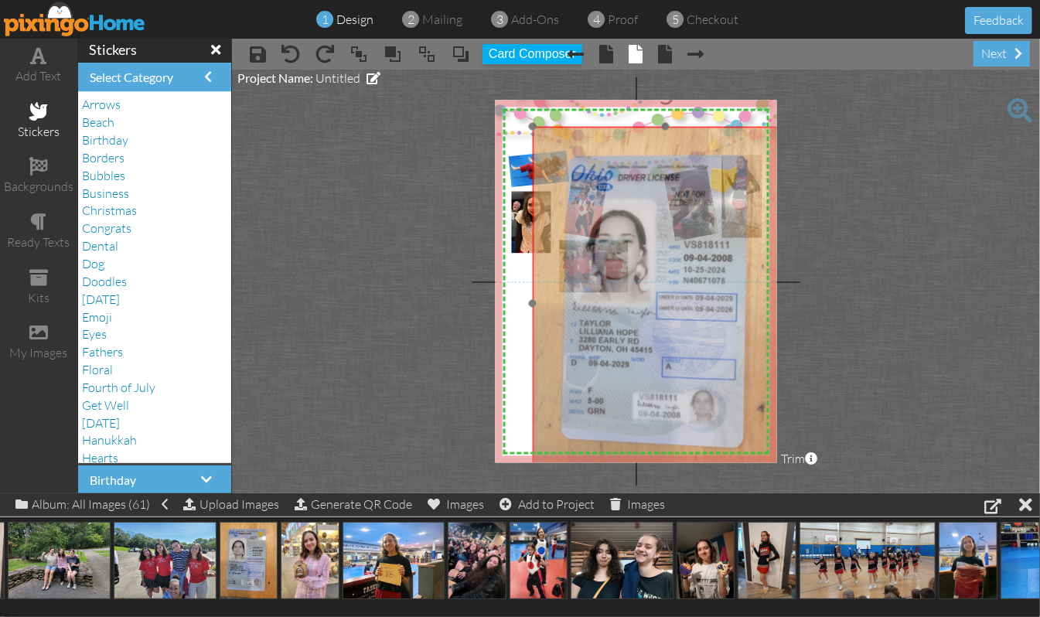
drag, startPoint x: 612, startPoint y: 365, endPoint x: 622, endPoint y: 334, distance: 32.3
click at [622, 334] on img at bounding box center [666, 304] width 266 height 354
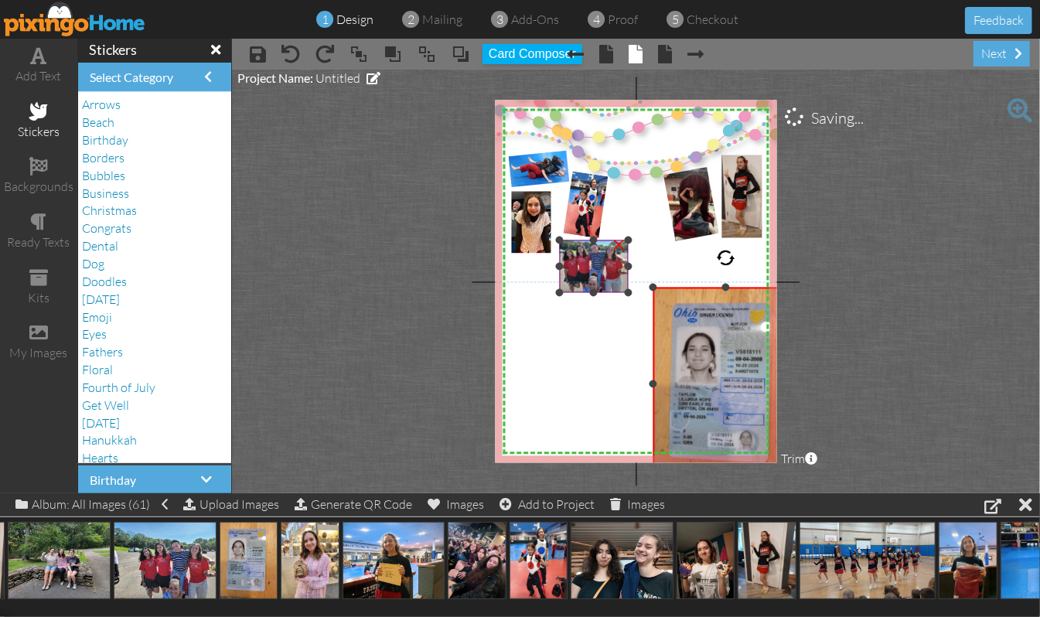
drag, startPoint x: 533, startPoint y: 124, endPoint x: 614, endPoint y: 288, distance: 182.9
click at [614, 288] on div "X X X X X X X X X X X X X X X X X X X X X X X X X X X X X X X X X X X X X X X X…" at bounding box center [636, 282] width 282 height 363
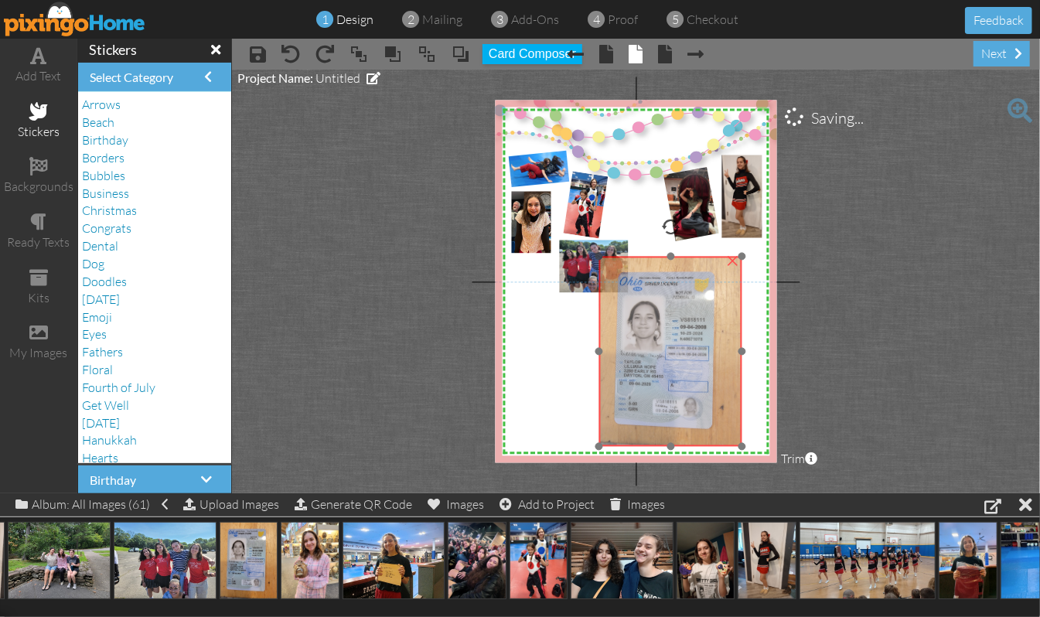
drag, startPoint x: 709, startPoint y: 367, endPoint x: 653, endPoint y: 333, distance: 65.9
click at [653, 333] on img at bounding box center [670, 352] width 143 height 190
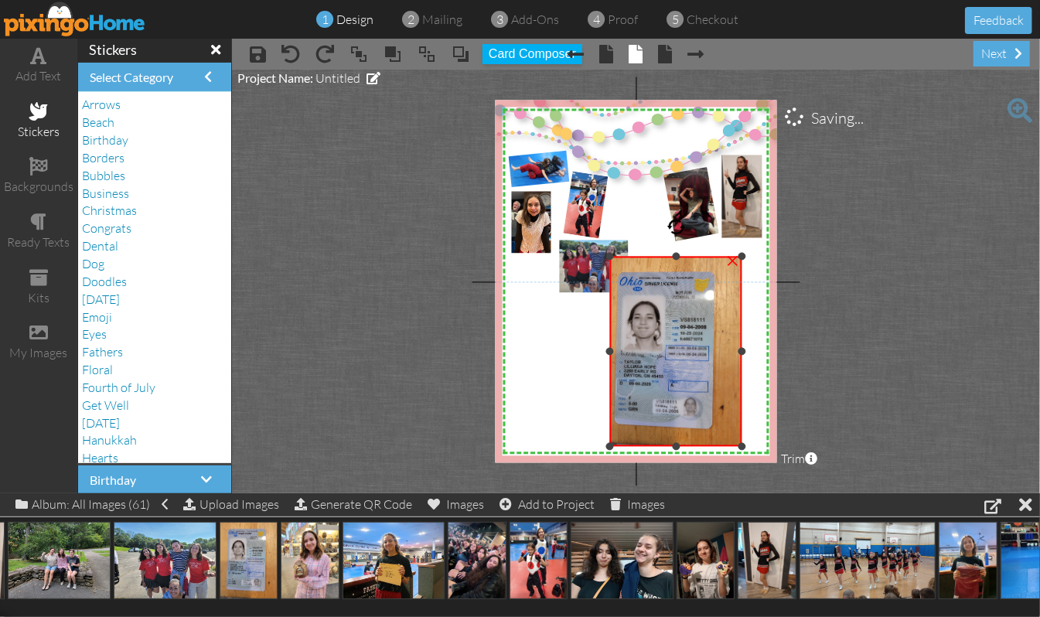
drag, startPoint x: 597, startPoint y: 350, endPoint x: 608, endPoint y: 356, distance: 12.1
click at [610, 356] on div "×" at bounding box center [676, 352] width 132 height 190
drag, startPoint x: 744, startPoint y: 350, endPoint x: 724, endPoint y: 360, distance: 22.5
click at [722, 360] on div "×" at bounding box center [666, 352] width 112 height 190
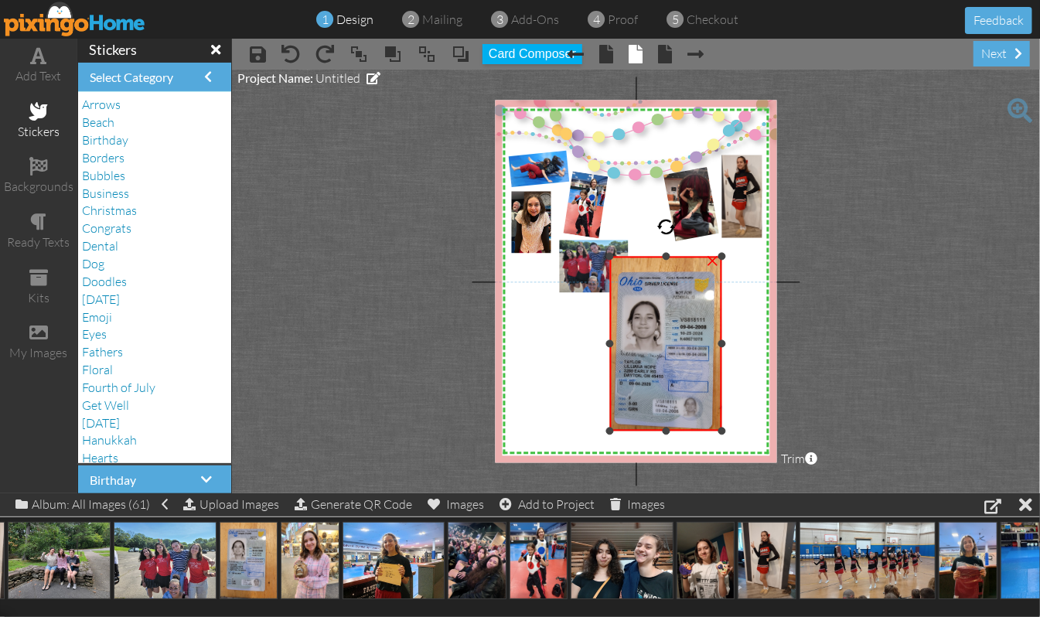
drag, startPoint x: 666, startPoint y: 443, endPoint x: 668, endPoint y: 428, distance: 15.6
click at [668, 428] on div at bounding box center [666, 432] width 8 height 8
drag, startPoint x: 668, startPoint y: 257, endPoint x: 670, endPoint y: 266, distance: 9.4
click at [670, 266] on div "×" at bounding box center [666, 348] width 112 height 165
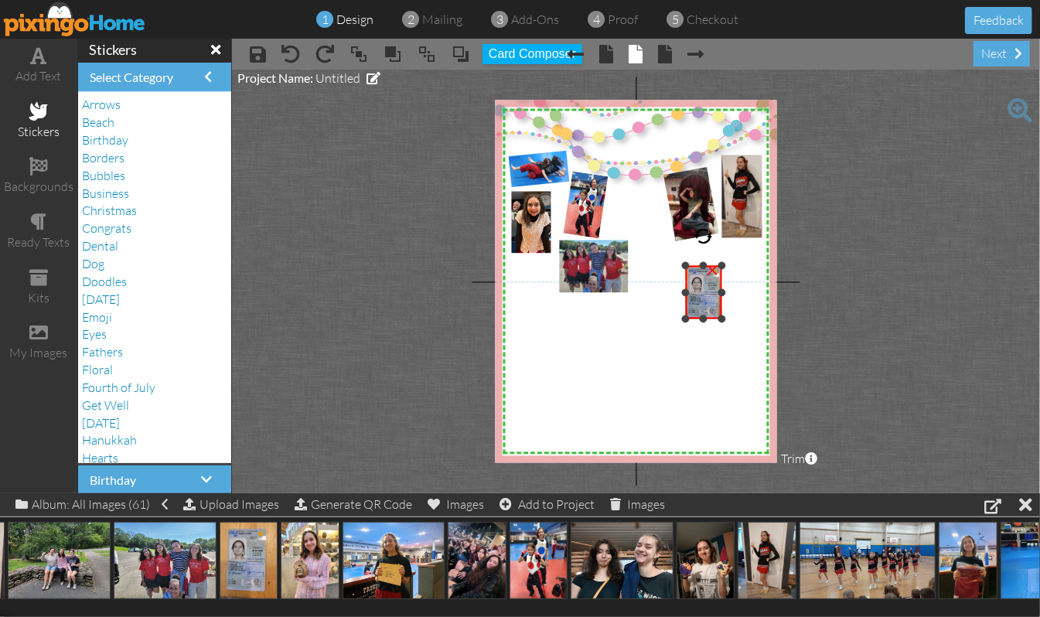
drag, startPoint x: 611, startPoint y: 428, endPoint x: 718, endPoint y: 316, distance: 155.3
click at [718, 316] on div "×" at bounding box center [704, 292] width 36 height 53
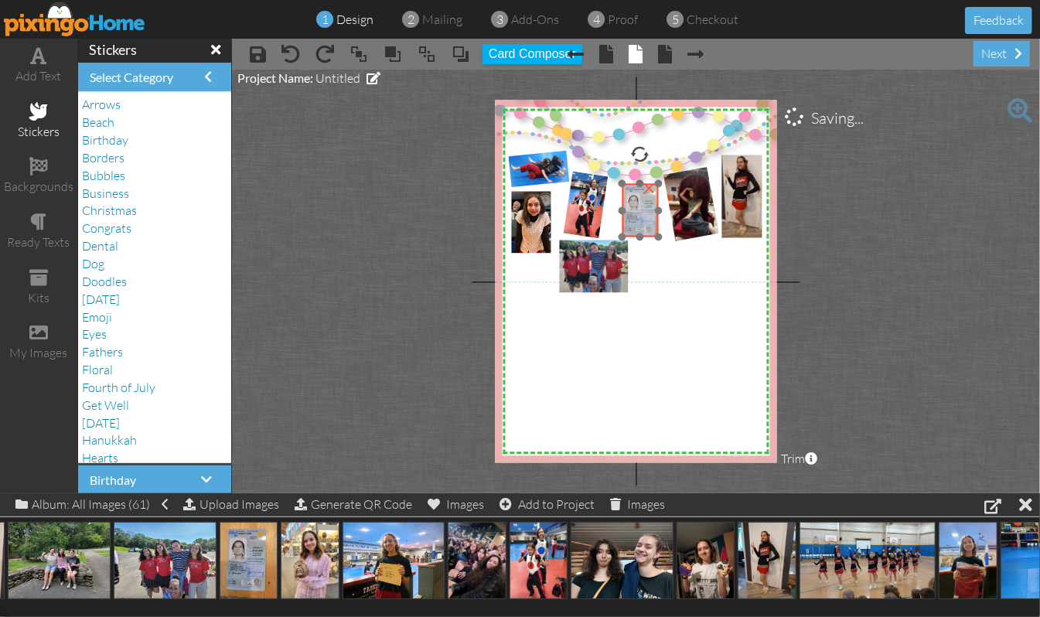
drag, startPoint x: 702, startPoint y: 300, endPoint x: 639, endPoint y: 217, distance: 104.2
click at [639, 217] on img at bounding box center [642, 212] width 46 height 62
click at [926, 295] on project-studio-wrapper "X X X X X X X X X X X X X X X X X X X X X X X X X X X X X X X X X X X X X X X X…" at bounding box center [636, 282] width 808 height 424
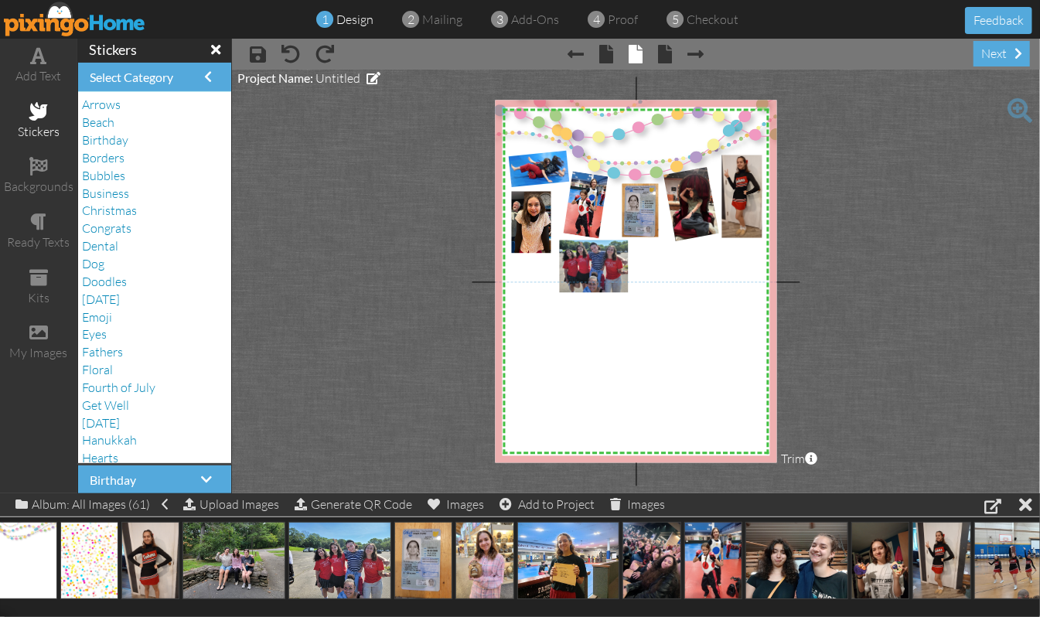
scroll to position [0, 0]
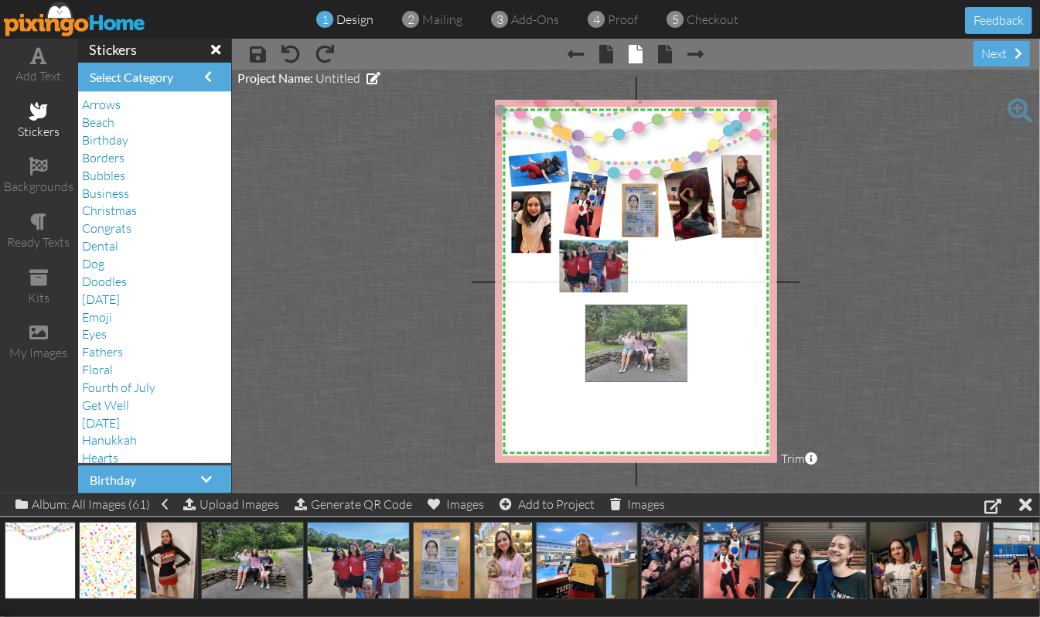
drag, startPoint x: 252, startPoint y: 557, endPoint x: 636, endPoint y: 338, distance: 441.6
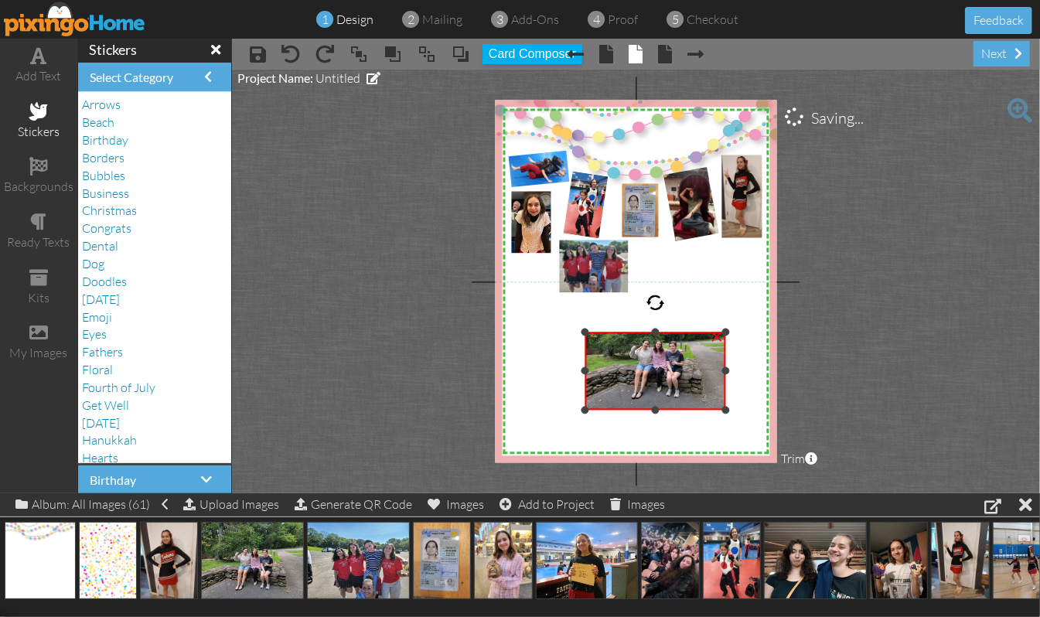
drag, startPoint x: 656, startPoint y: 302, endPoint x: 665, endPoint y: 329, distance: 29.3
click at [665, 333] on div "×" at bounding box center [655, 372] width 141 height 78
drag, startPoint x: 585, startPoint y: 369, endPoint x: 623, endPoint y: 368, distance: 37.9
click at [623, 368] on div at bounding box center [623, 371] width 8 height 8
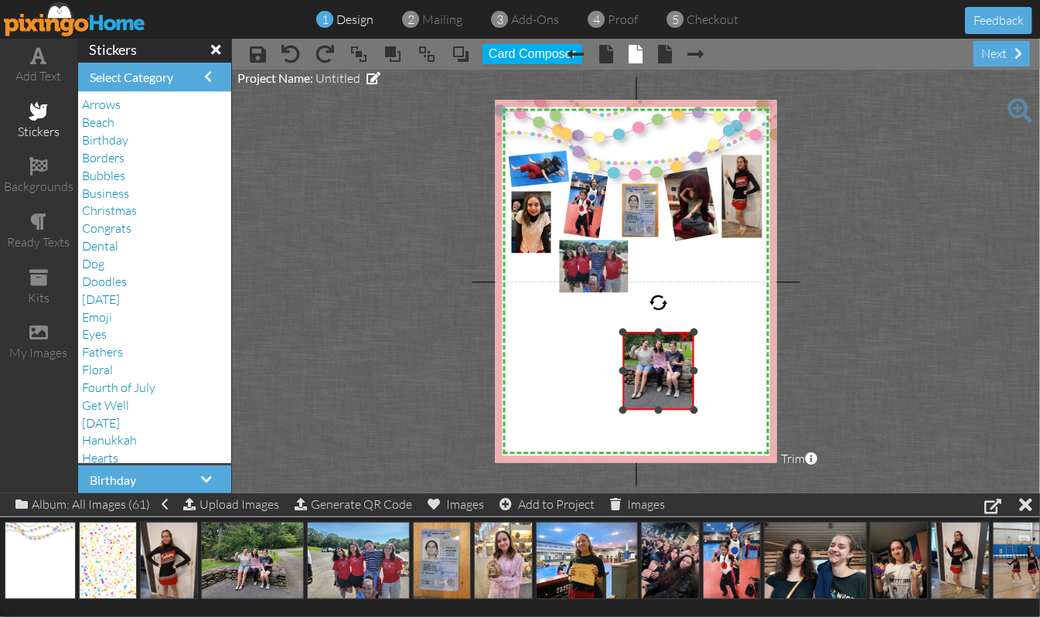
drag, startPoint x: 725, startPoint y: 368, endPoint x: 694, endPoint y: 382, distance: 34.6
click at [694, 382] on div "×" at bounding box center [658, 372] width 71 height 78
drag, startPoint x: 659, startPoint y: 407, endPoint x: 662, endPoint y: 396, distance: 11.3
click at [662, 396] on div at bounding box center [659, 398] width 8 height 8
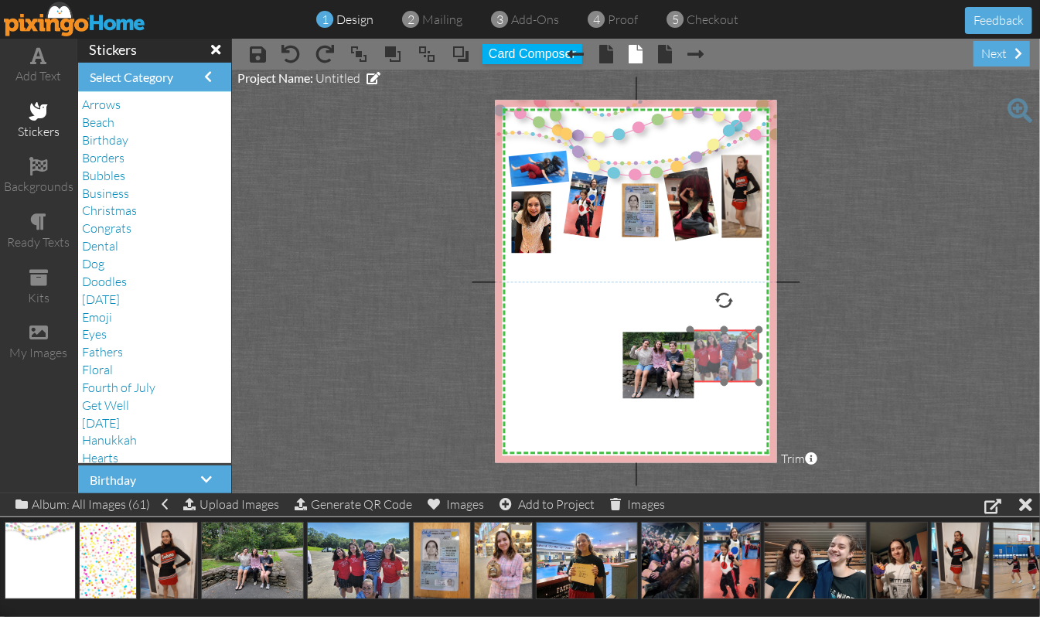
drag, startPoint x: 588, startPoint y: 258, endPoint x: 718, endPoint y: 348, distance: 158.5
click at [718, 348] on img at bounding box center [716, 350] width 87 height 65
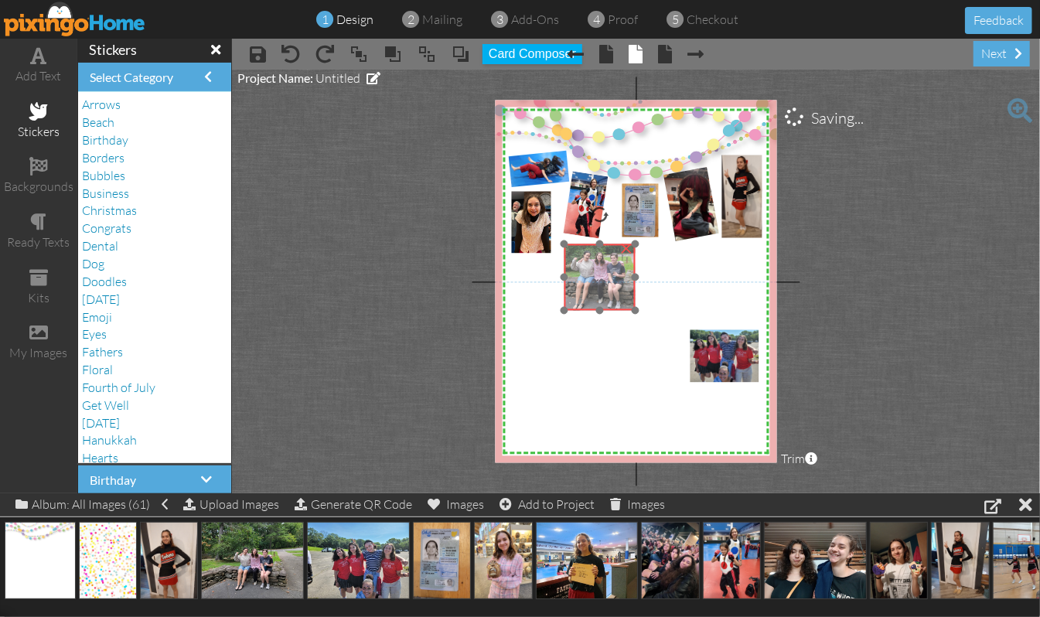
drag, startPoint x: 665, startPoint y: 369, endPoint x: 606, endPoint y: 281, distance: 105.3
click at [606, 281] on img at bounding box center [597, 270] width 141 height 106
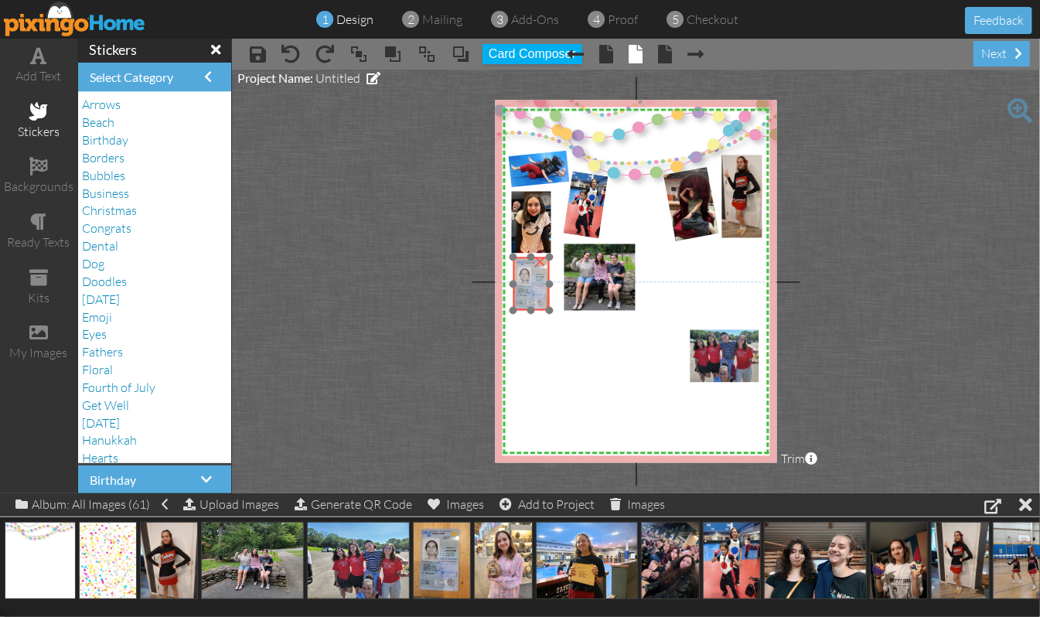
drag, startPoint x: 636, startPoint y: 200, endPoint x: 527, endPoint y: 273, distance: 131.5
click at [527, 273] on img at bounding box center [533, 285] width 46 height 62
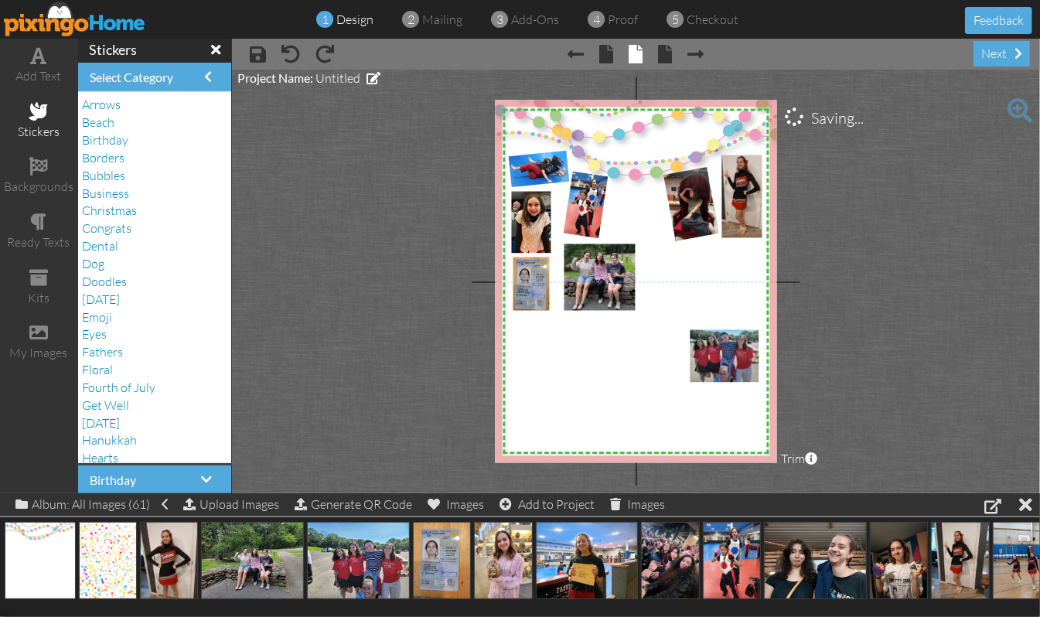
click at [904, 230] on project-studio-wrapper "X X X X X X X X X X X X X X X X X X X X X X X X X X X X X X X X X X X X X X X X…" at bounding box center [636, 282] width 808 height 424
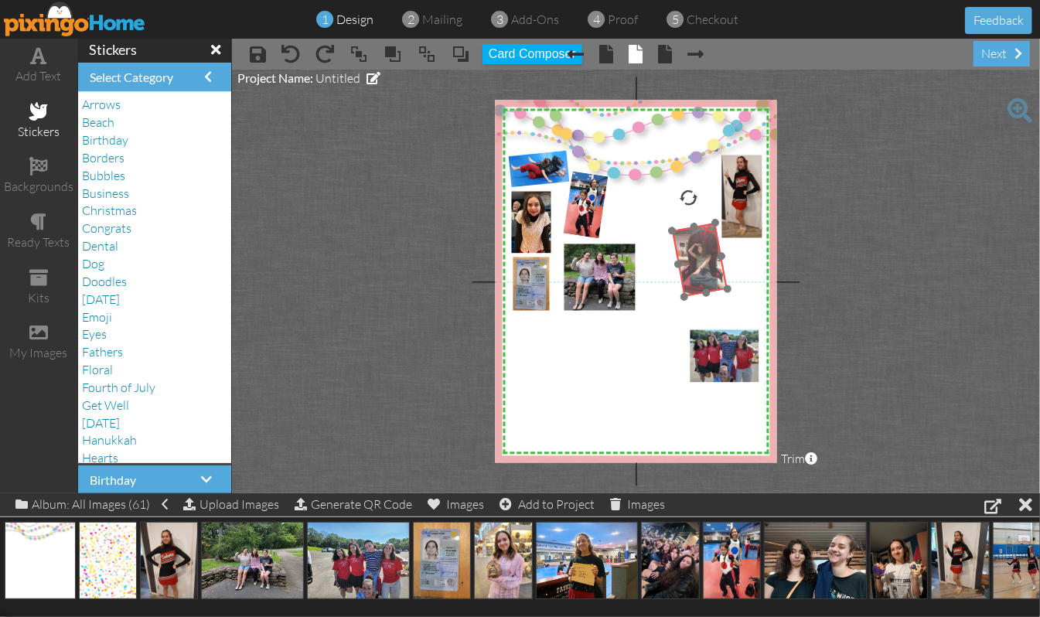
drag, startPoint x: 691, startPoint y: 192, endPoint x: 699, endPoint y: 247, distance: 56.3
click at [699, 247] on img at bounding box center [701, 261] width 68 height 84
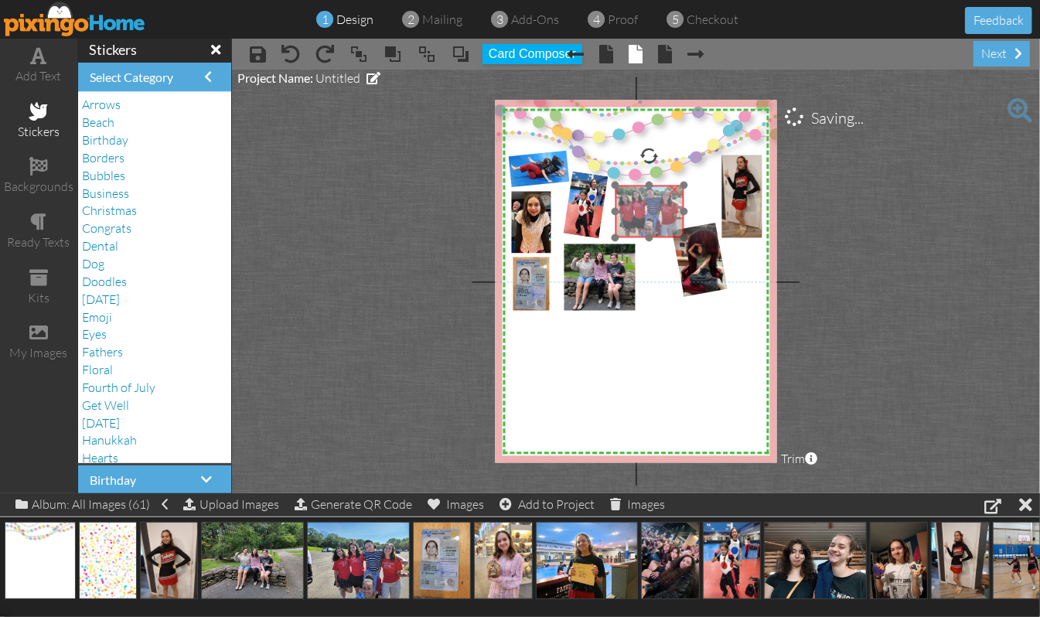
drag, startPoint x: 710, startPoint y: 360, endPoint x: 635, endPoint y: 215, distance: 162.9
click at [635, 215] on img at bounding box center [641, 205] width 87 height 65
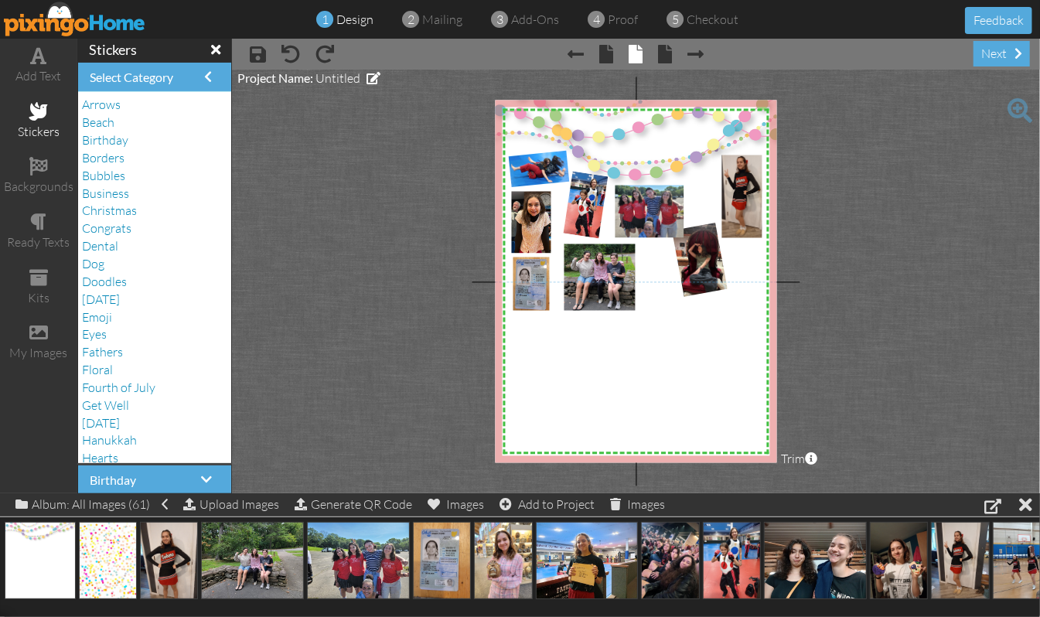
click at [910, 260] on project-studio-wrapper "X X X X X X X X X X X X X X X X X X X X X X X X X X X X X X X X X X X X X X X X…" at bounding box center [636, 282] width 808 height 424
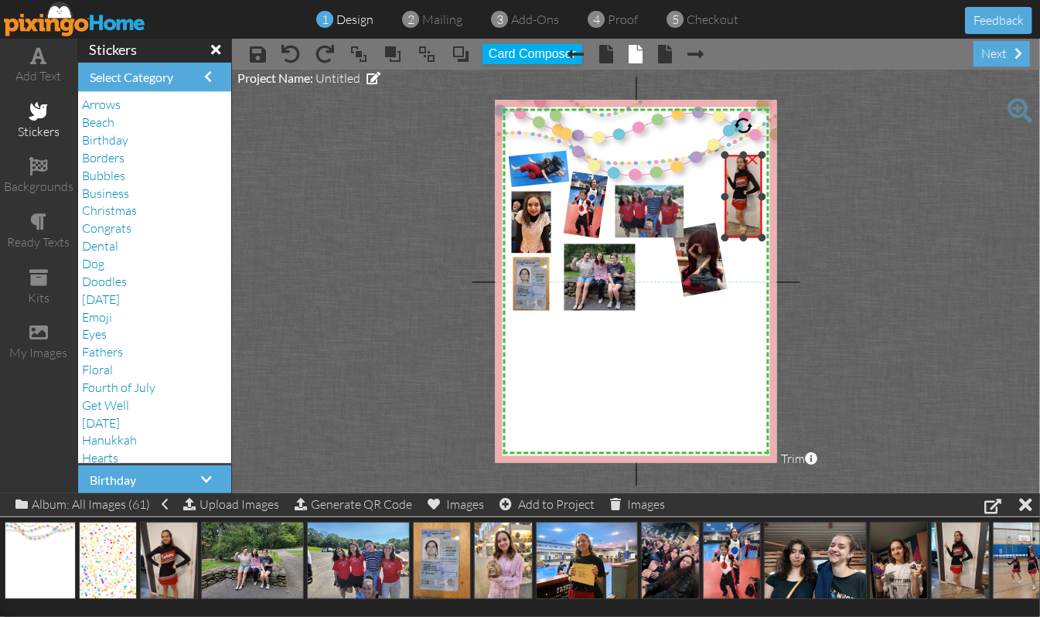
click at [725, 193] on div at bounding box center [725, 197] width 8 height 8
drag, startPoint x: 725, startPoint y: 234, endPoint x: 730, endPoint y: 227, distance: 8.8
click at [730, 227] on div at bounding box center [729, 231] width 8 height 8
drag, startPoint x: 746, startPoint y: 214, endPoint x: 745, endPoint y: 206, distance: 8.5
click at [745, 206] on img at bounding box center [745, 181] width 65 height 87
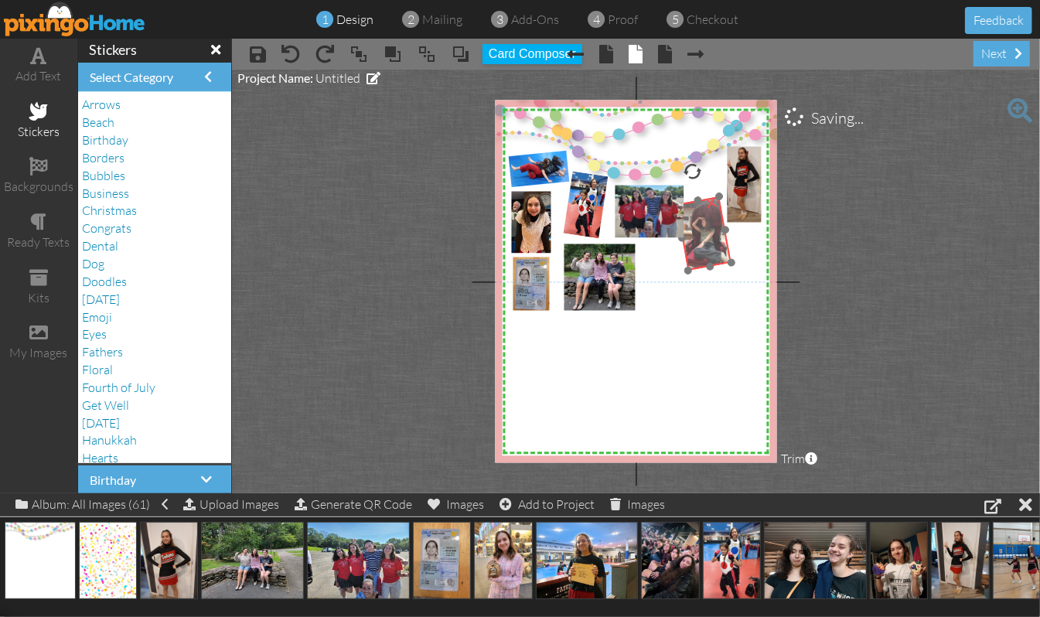
drag, startPoint x: 706, startPoint y: 247, endPoint x: 710, endPoint y: 220, distance: 27.3
click at [710, 220] on img at bounding box center [704, 235] width 68 height 84
drag, startPoint x: 728, startPoint y: 260, endPoint x: 739, endPoint y: 261, distance: 10.9
click at [739, 261] on div "X X X X X X X X X X X X X X X X X X X X X X X X X X X X X X X X X X X X X X X X…" at bounding box center [636, 282] width 282 height 363
drag, startPoint x: 721, startPoint y: 249, endPoint x: 724, endPoint y: 240, distance: 9.6
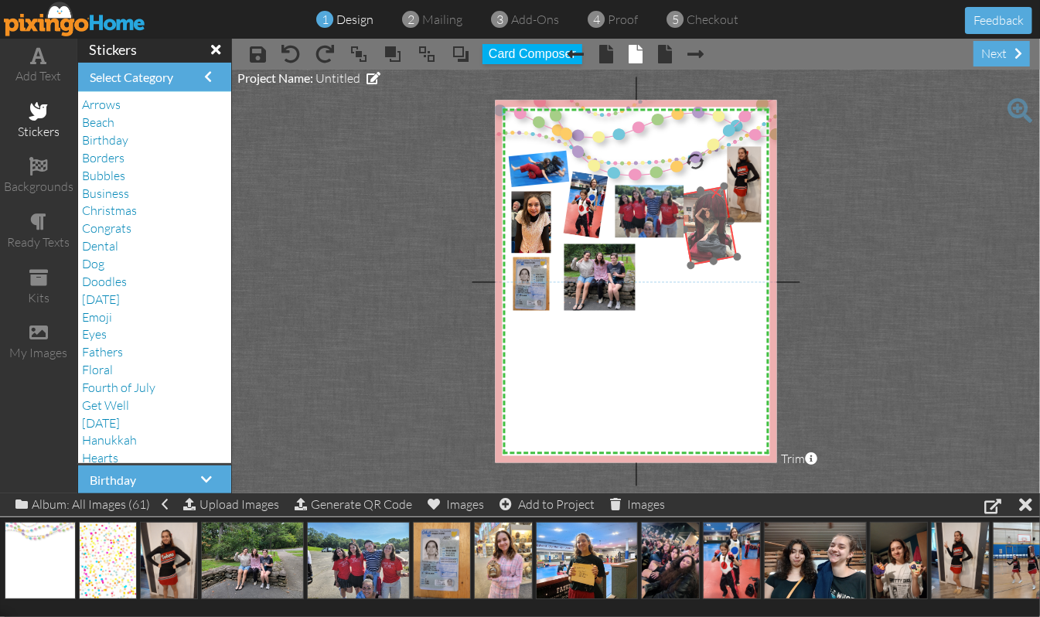
click at [724, 240] on img at bounding box center [709, 226] width 73 height 88
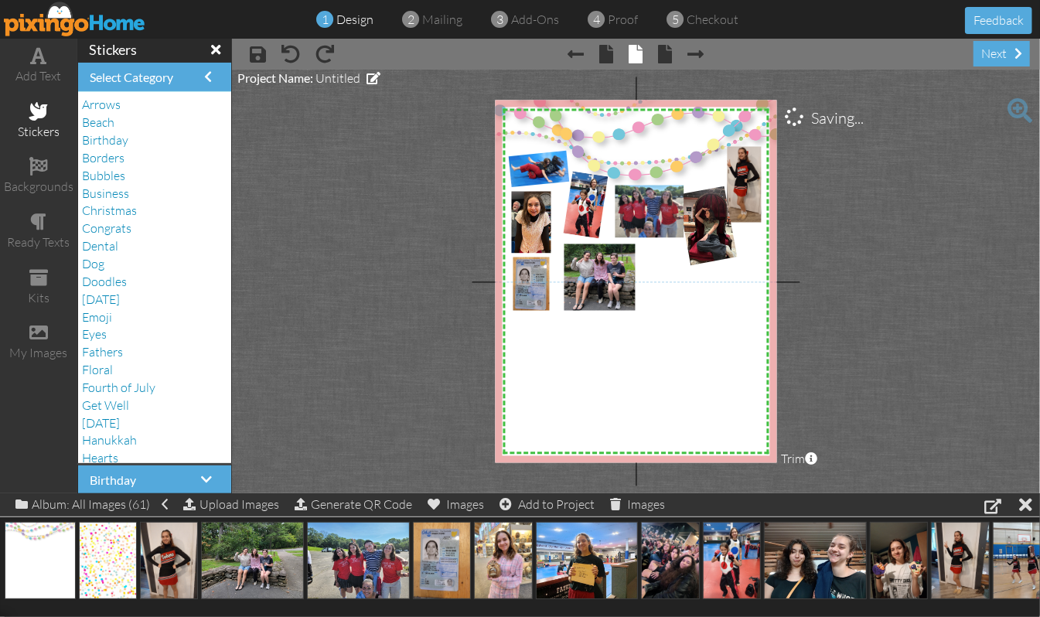
click at [888, 229] on project-studio-wrapper "X X X X X X X X X X X X X X X X X X X X X X X X X X X X X X X X X X X X X X X X…" at bounding box center [636, 282] width 808 height 424
drag, startPoint x: 506, startPoint y: 558, endPoint x: 641, endPoint y: 309, distance: 282.7
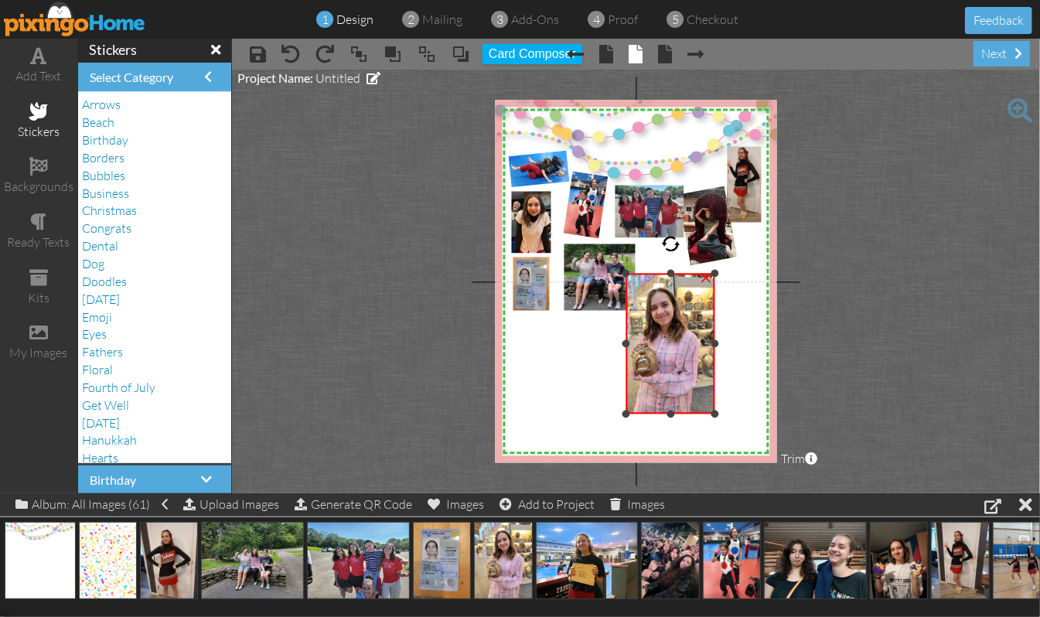
drag, startPoint x: 608, startPoint y: 343, endPoint x: 625, endPoint y: 336, distance: 18.7
click at [626, 336] on div "×" at bounding box center [670, 344] width 89 height 141
click at [708, 348] on div "×" at bounding box center [668, 344] width 85 height 141
drag, startPoint x: 668, startPoint y: 271, endPoint x: 670, endPoint y: 278, distance: 7.9
click at [670, 278] on div at bounding box center [669, 281] width 8 height 8
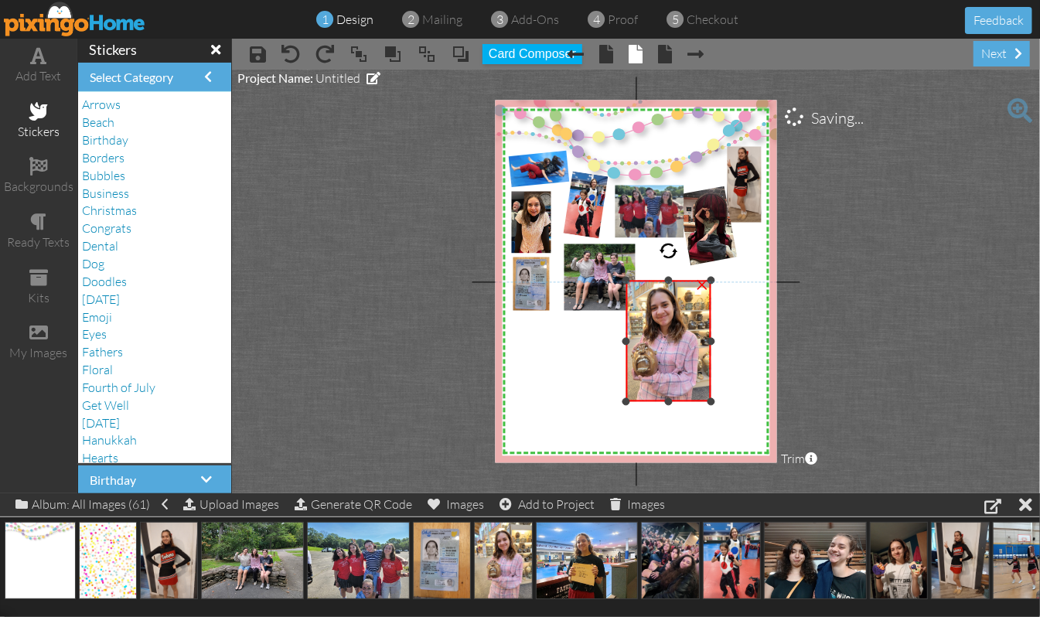
drag, startPoint x: 669, startPoint y: 410, endPoint x: 673, endPoint y: 397, distance: 13.0
click at [673, 397] on div "×" at bounding box center [668, 341] width 85 height 121
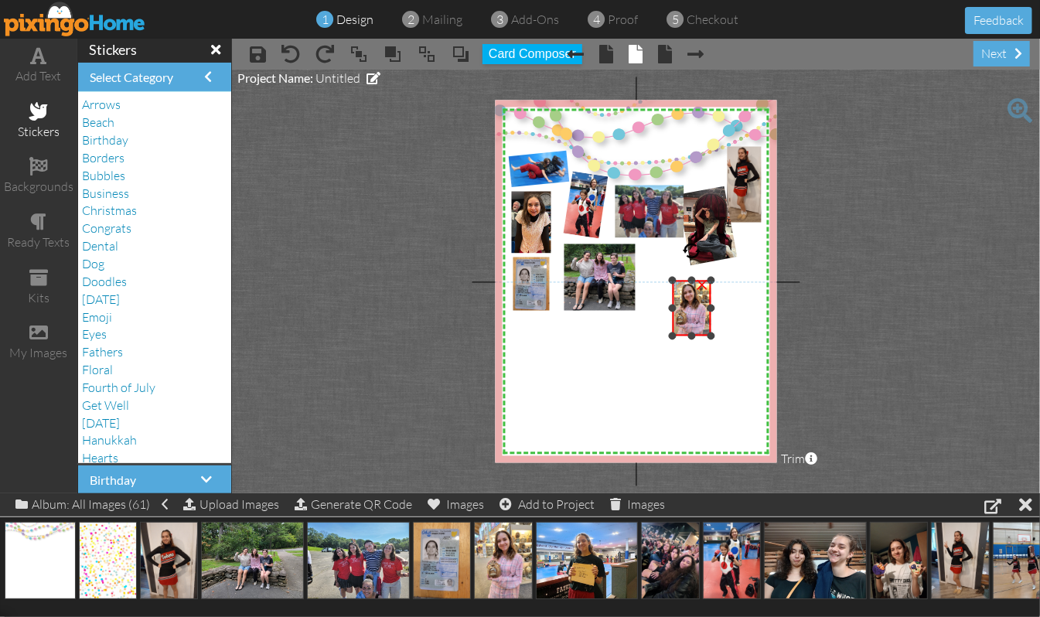
drag, startPoint x: 629, startPoint y: 402, endPoint x: 671, endPoint y: 336, distance: 78.9
click at [671, 336] on div at bounding box center [672, 337] width 8 height 8
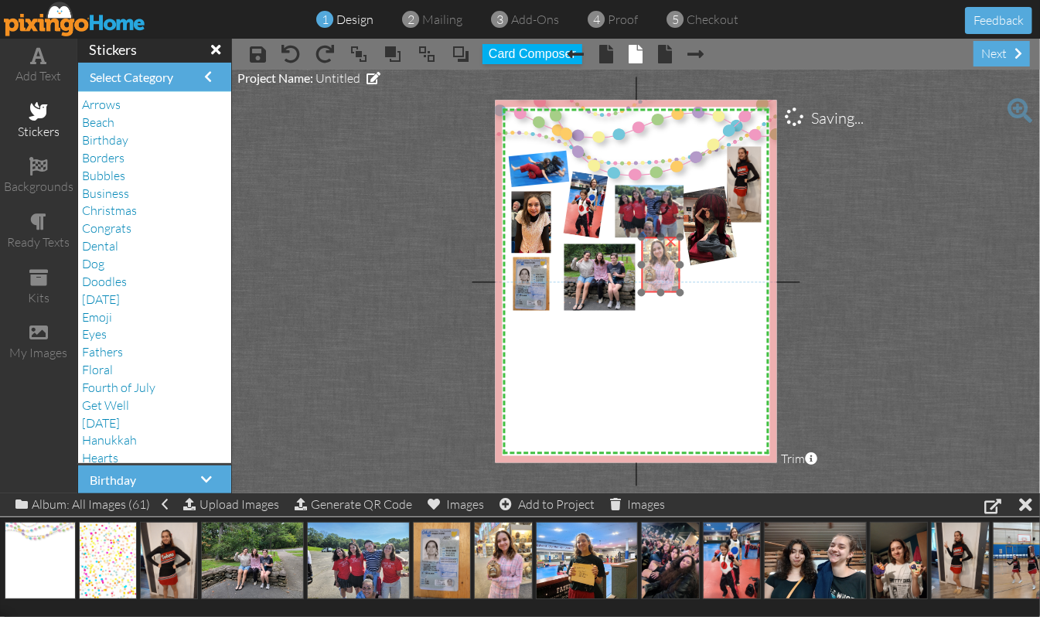
drag, startPoint x: 693, startPoint y: 316, endPoint x: 662, endPoint y: 273, distance: 53.2
click at [662, 273] on img at bounding box center [657, 266] width 49 height 65
click at [956, 282] on project-studio-wrapper "X X X X X X X X X X X X X X X X X X X X X X X X X X X X X X X X X X X X X X X X…" at bounding box center [636, 282] width 808 height 424
click at [631, 195] on img at bounding box center [640, 197] width 87 height 65
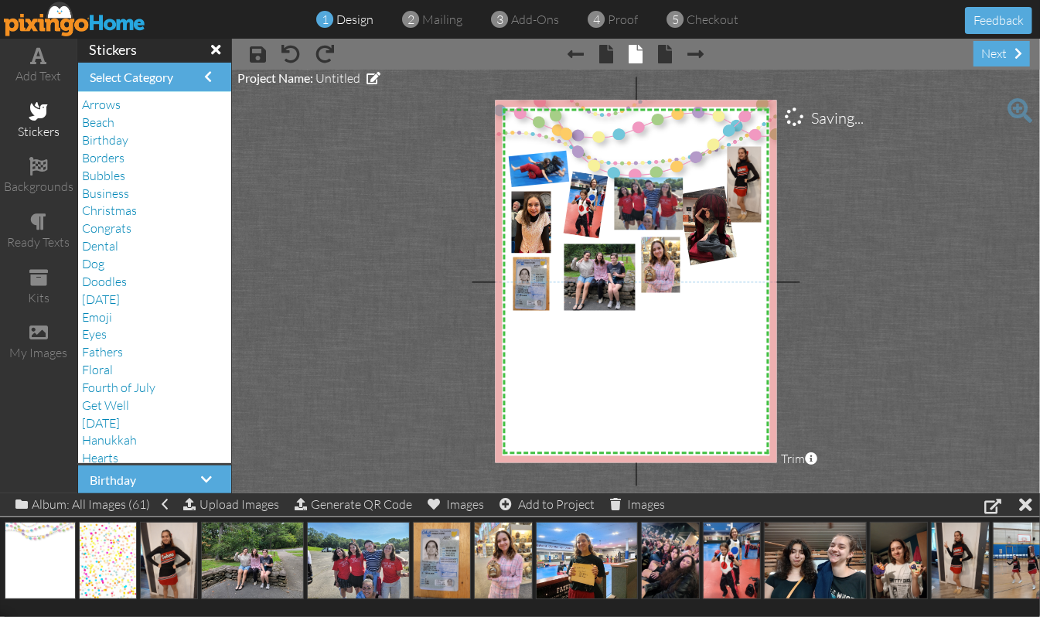
click at [909, 207] on project-studio-wrapper "X X X X X X X X X X X X X X X X X X X X X X X X X X X X X X X X X X X X X X X X…" at bounding box center [636, 282] width 808 height 424
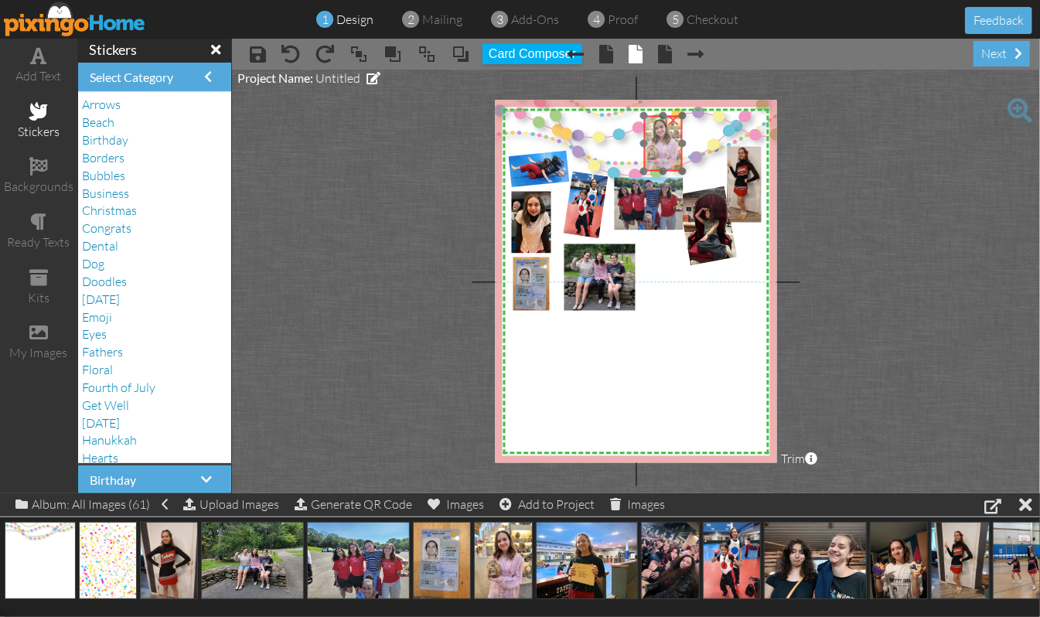
drag, startPoint x: 660, startPoint y: 272, endPoint x: 662, endPoint y: 150, distance: 122.2
click at [662, 150] on img at bounding box center [660, 144] width 49 height 65
click at [931, 184] on project-studio-wrapper "X X X X X X X X X X X X X X X X X X X X X X X X X X X X X X X X X X X X X X X X…" at bounding box center [636, 282] width 808 height 424
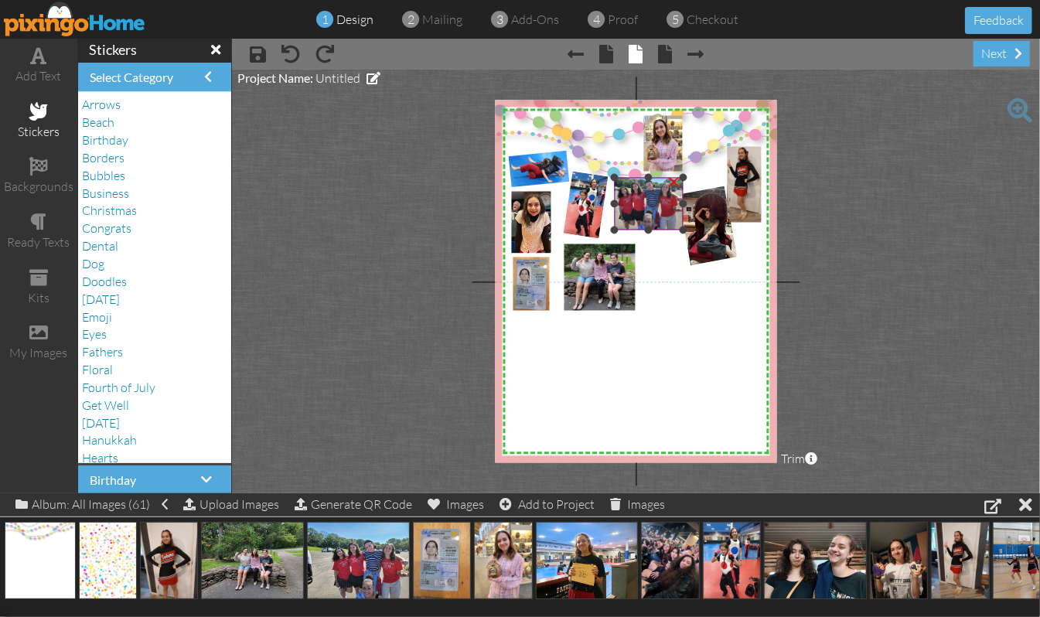
click at [647, 217] on img at bounding box center [640, 197] width 87 height 65
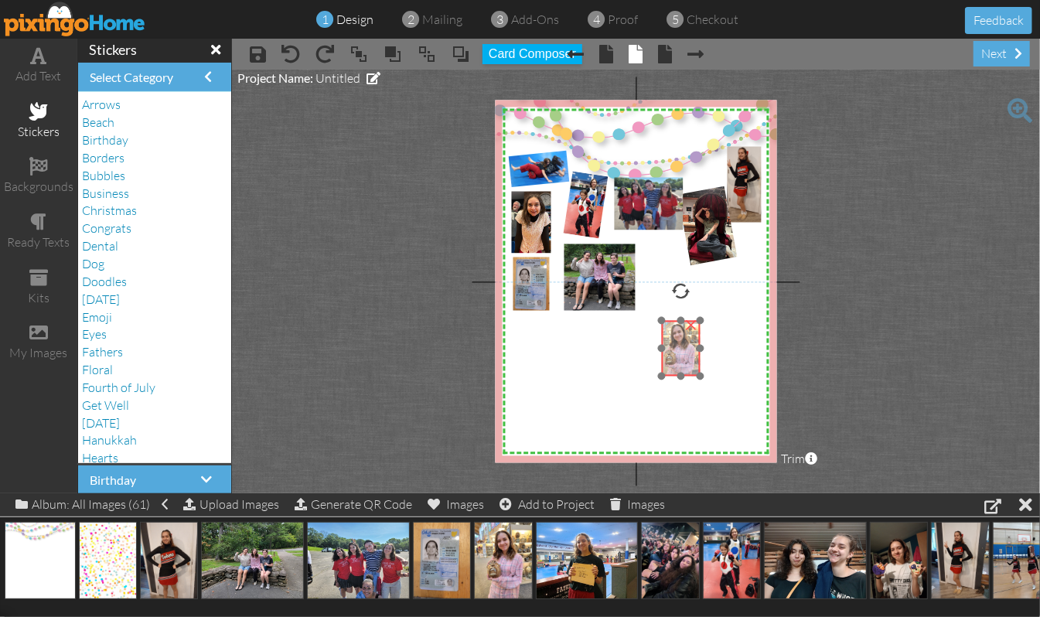
drag, startPoint x: 657, startPoint y: 146, endPoint x: 675, endPoint y: 351, distance: 205.7
click at [675, 351] on img at bounding box center [677, 349] width 49 height 65
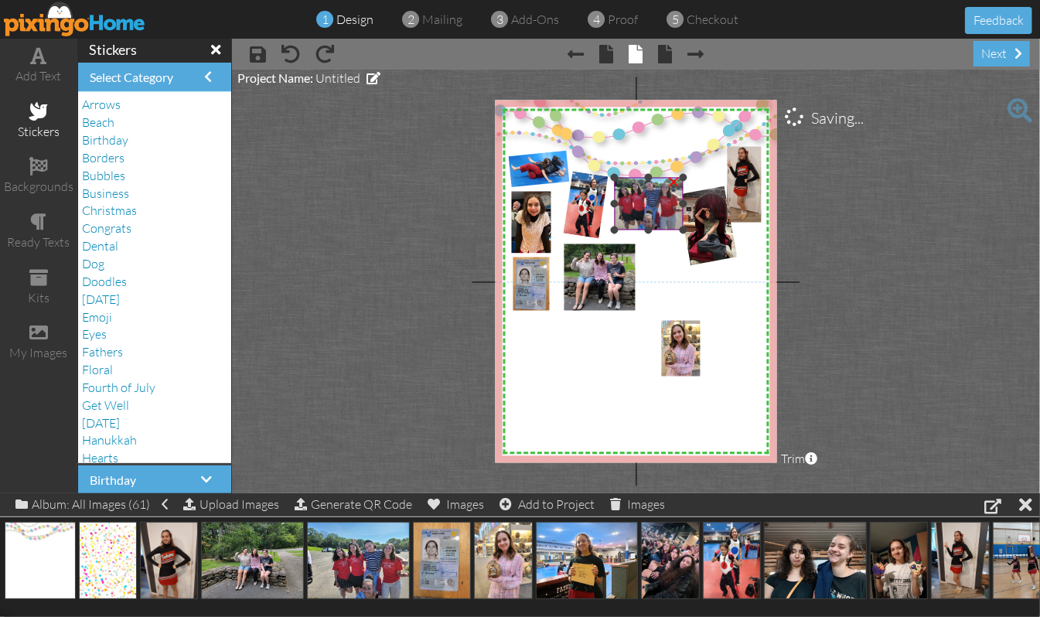
click at [650, 203] on img at bounding box center [640, 197] width 87 height 65
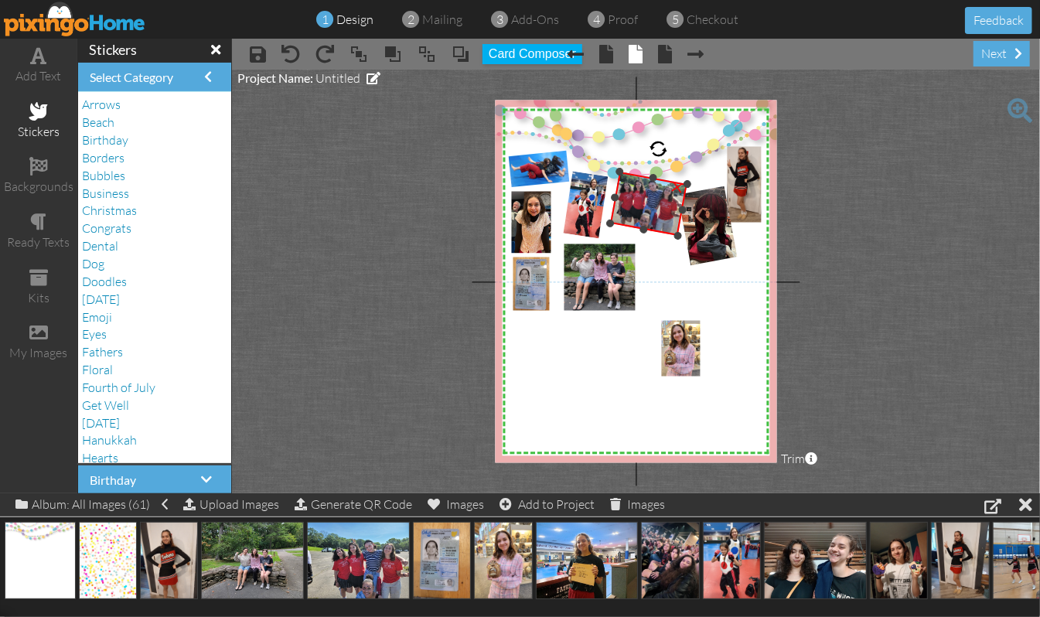
drag, startPoint x: 648, startPoint y: 144, endPoint x: 660, endPoint y: 143, distance: 11.6
click at [660, 143] on div at bounding box center [659, 149] width 22 height 22
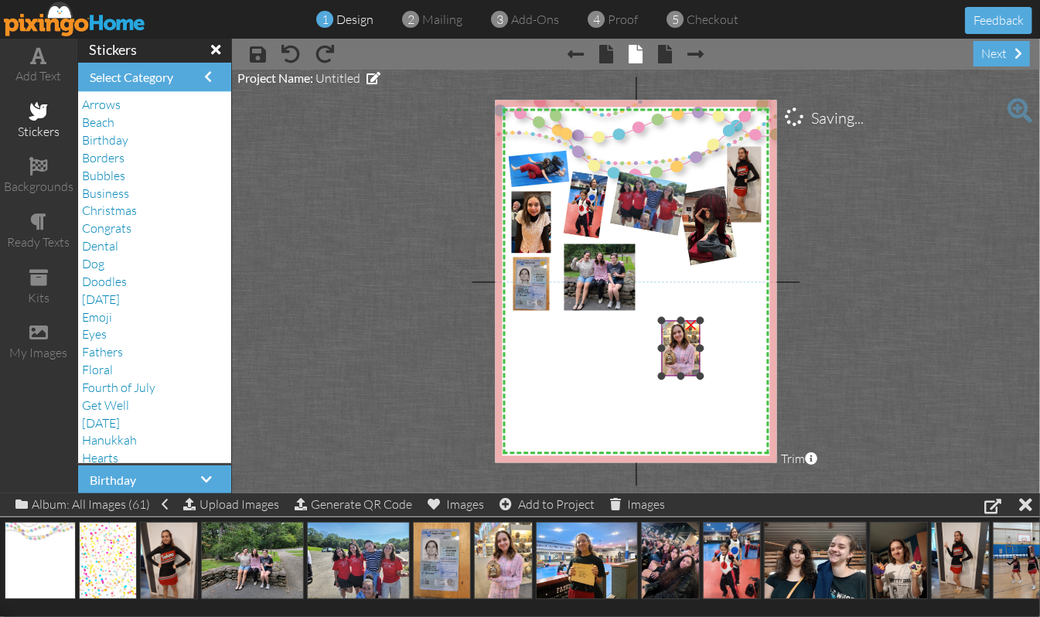
click at [680, 354] on img at bounding box center [677, 349] width 49 height 65
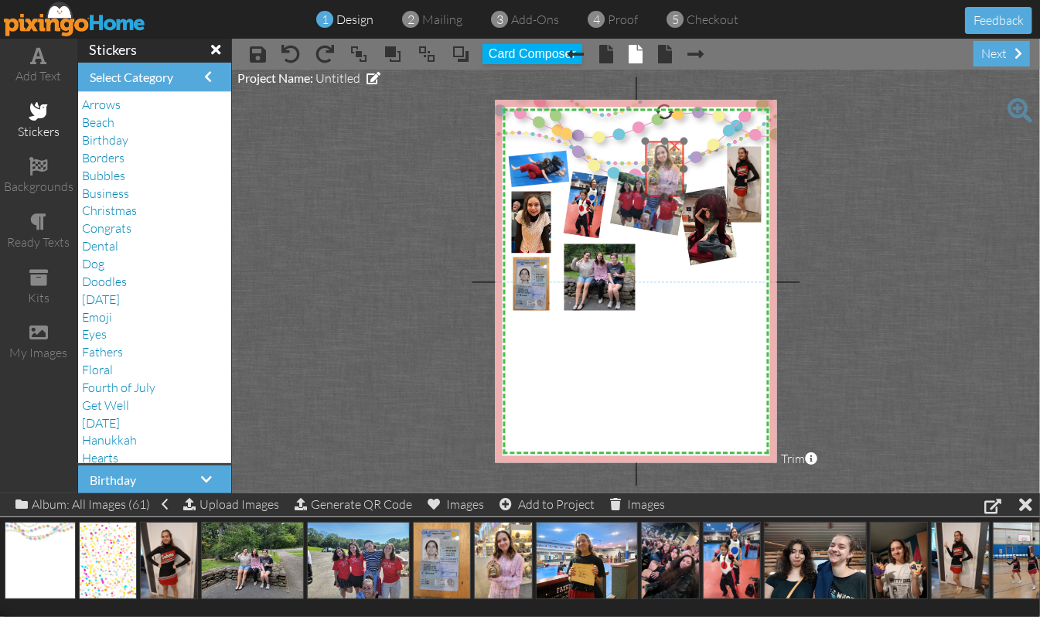
drag, startPoint x: 678, startPoint y: 344, endPoint x: 662, endPoint y: 165, distance: 180.1
click at [662, 165] on img at bounding box center [661, 170] width 49 height 65
drag, startPoint x: 663, startPoint y: 111, endPoint x: 672, endPoint y: 111, distance: 9.3
click at [672, 111] on div at bounding box center [671, 112] width 21 height 21
drag, startPoint x: 667, startPoint y: 161, endPoint x: 663, endPoint y: 138, distance: 23.5
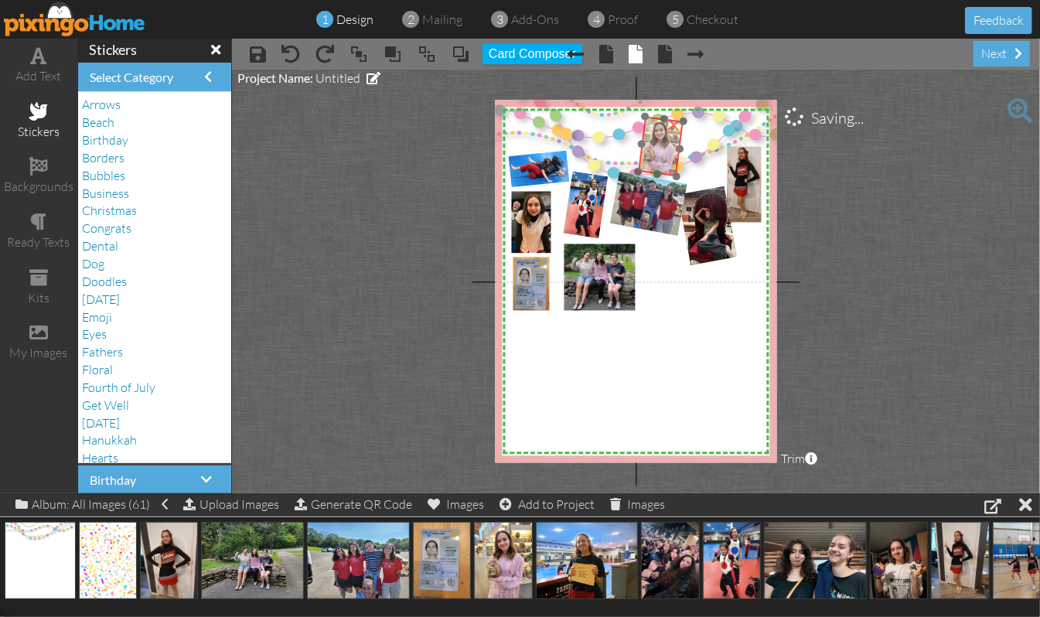
click at [663, 138] on img at bounding box center [657, 147] width 56 height 70
click at [636, 167] on div "X X X X X X X X X X X X X X X X X X X X X X X X X X X X X X X X X X X X X X X X…" at bounding box center [636, 282] width 282 height 363
drag, startPoint x: 660, startPoint y: 135, endPoint x: 663, endPoint y: 150, distance: 15.8
click at [663, 150] on img at bounding box center [663, 160] width 52 height 64
drag, startPoint x: 670, startPoint y: 108, endPoint x: 659, endPoint y: 108, distance: 10.8
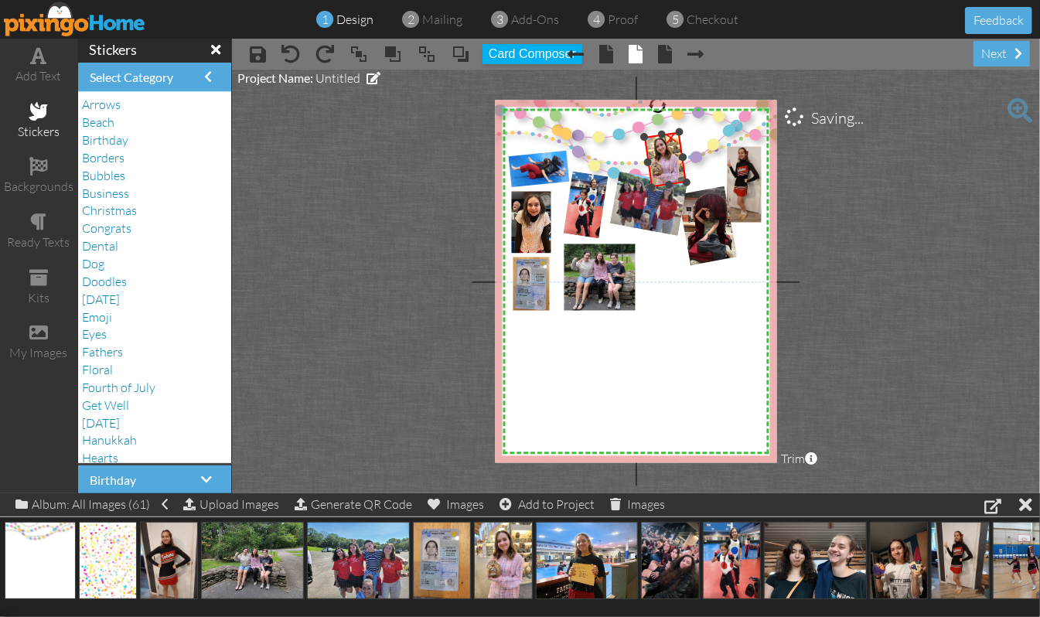
click at [659, 108] on div at bounding box center [658, 105] width 21 height 21
drag, startPoint x: 667, startPoint y: 162, endPoint x: 667, endPoint y: 146, distance: 16.2
click at [667, 146] on img at bounding box center [663, 145] width 53 height 65
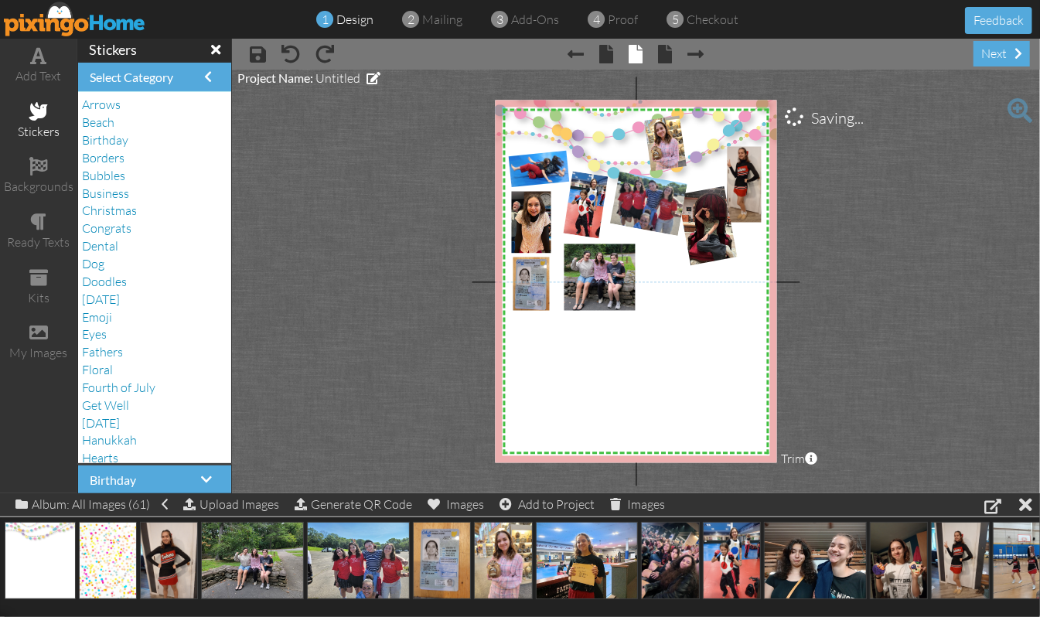
click at [874, 242] on project-studio-wrapper "X X X X X X X X X X X X X X X X X X X X X X X X X X X X X X X X X X X X X X X X…" at bounding box center [636, 282] width 808 height 424
click at [672, 345] on img at bounding box center [661, 282] width 341 height 370
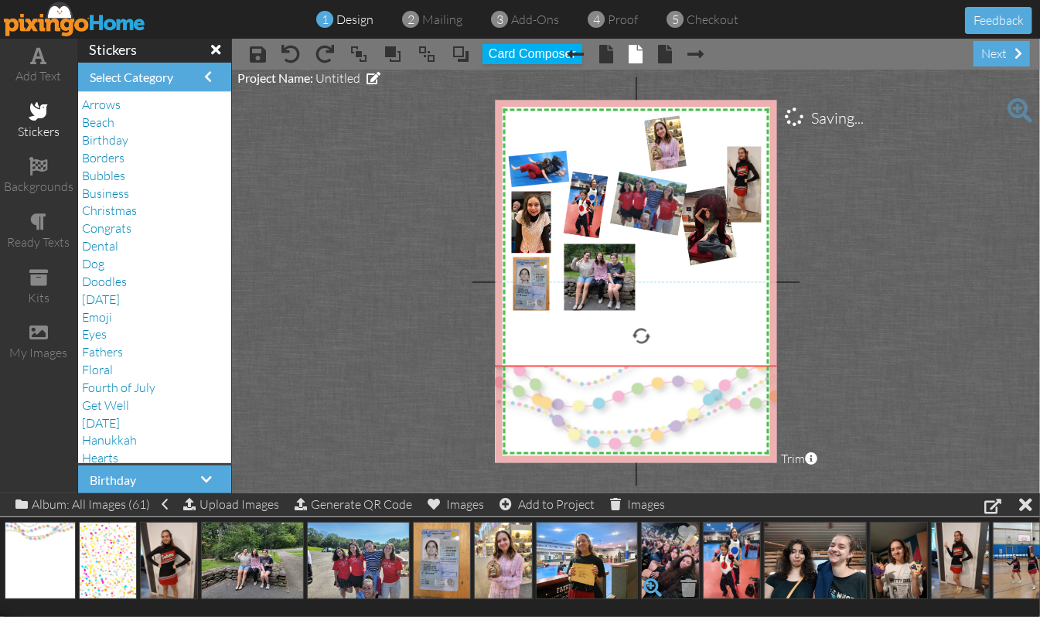
drag, startPoint x: 673, startPoint y: 311, endPoint x: 653, endPoint y: 580, distance: 269.8
click at [653, 493] on div "add text stickers backgrounds ready texts kits my images stickers Select Catego…" at bounding box center [520, 266] width 1040 height 455
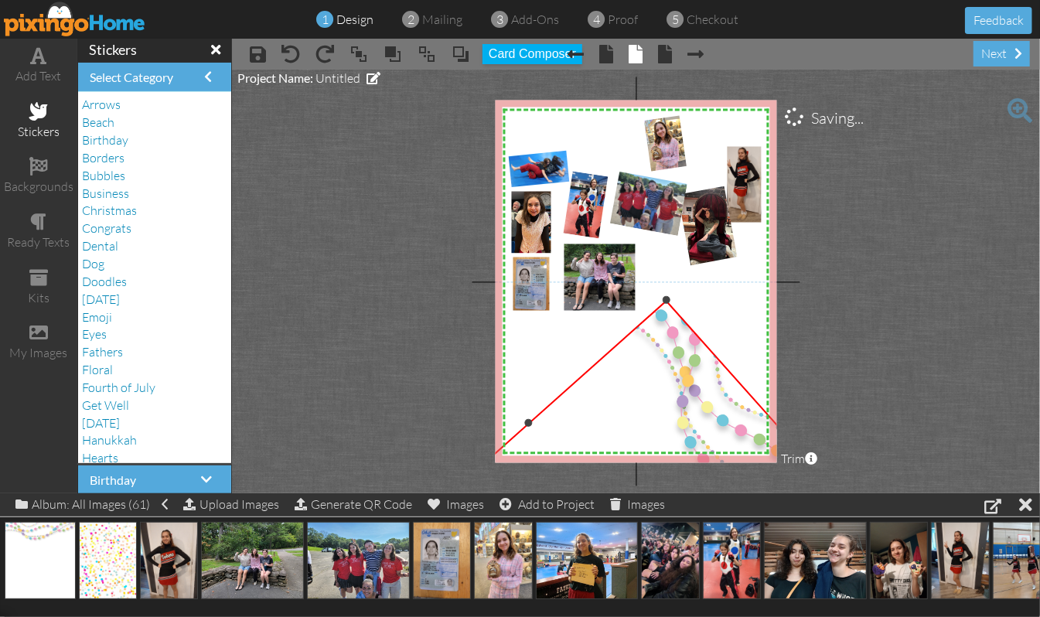
drag, startPoint x: 642, startPoint y: 336, endPoint x: 864, endPoint y: 350, distance: 222.4
click at [864, 350] on project-studio-wrapper "X X X X X X X X X X X X X X X X X X X X X X X X X X X X X X X X X X X X X X X X…" at bounding box center [636, 282] width 808 height 424
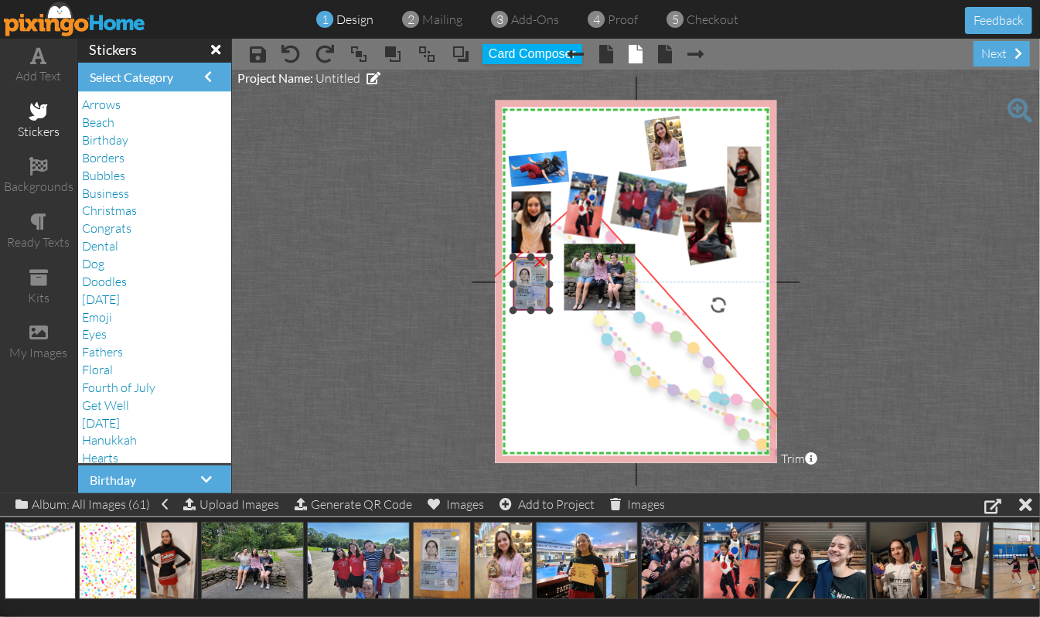
drag, startPoint x: 622, startPoint y: 390, endPoint x: 538, endPoint y: 282, distance: 136.6
click at [538, 282] on div "X X X X X X X X X X X X X X X X X X X X X X X X X X X X X X X X X X X X X X X X…" at bounding box center [636, 282] width 282 height 363
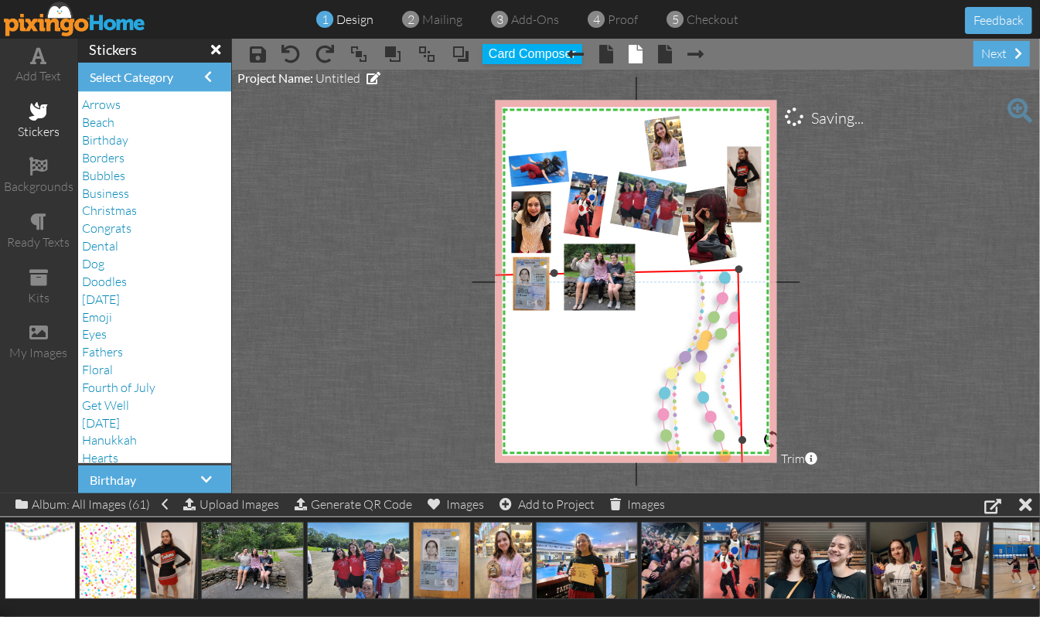
drag, startPoint x: 711, startPoint y: 298, endPoint x: 744, endPoint y: 439, distance: 145.2
click at [744, 443] on div "×" at bounding box center [557, 443] width 377 height 349
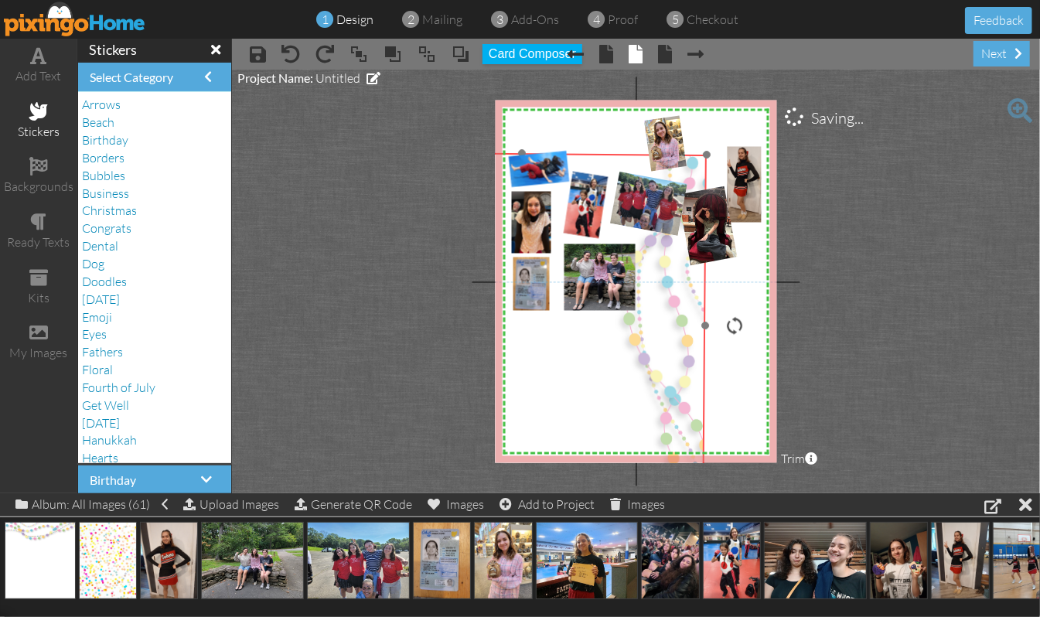
drag, startPoint x: 545, startPoint y: 394, endPoint x: 508, endPoint y: 270, distance: 129.2
click at [508, 272] on img at bounding box center [520, 324] width 373 height 344
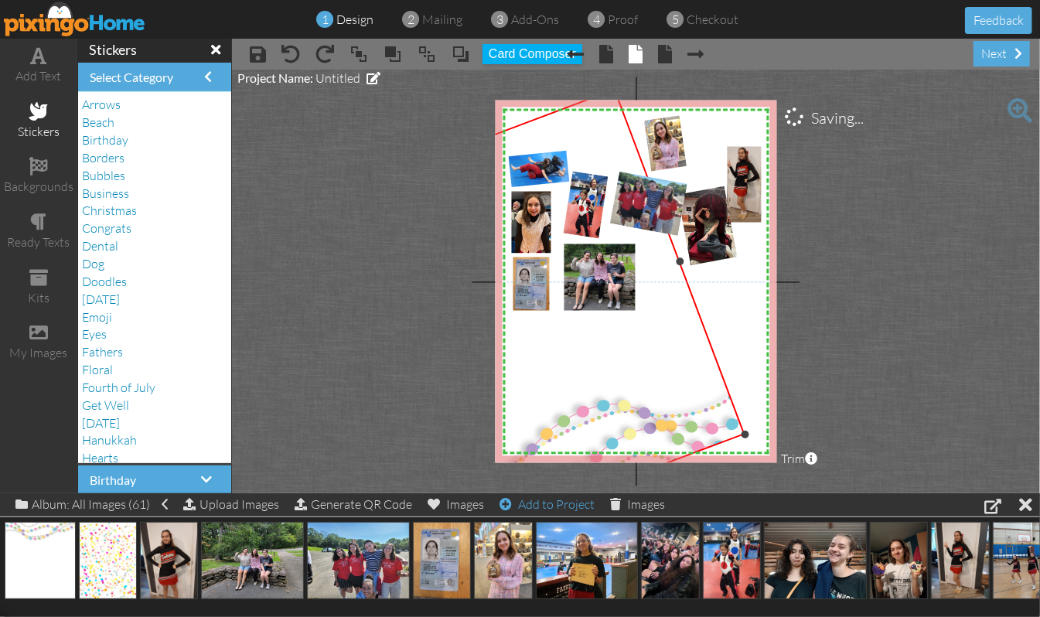
drag, startPoint x: 731, startPoint y: 322, endPoint x: 585, endPoint y: 493, distance: 224.4
click at [585, 493] on div "add text stickers backgrounds ready texts kits my images stickers Select Catego…" at bounding box center [520, 266] width 1040 height 455
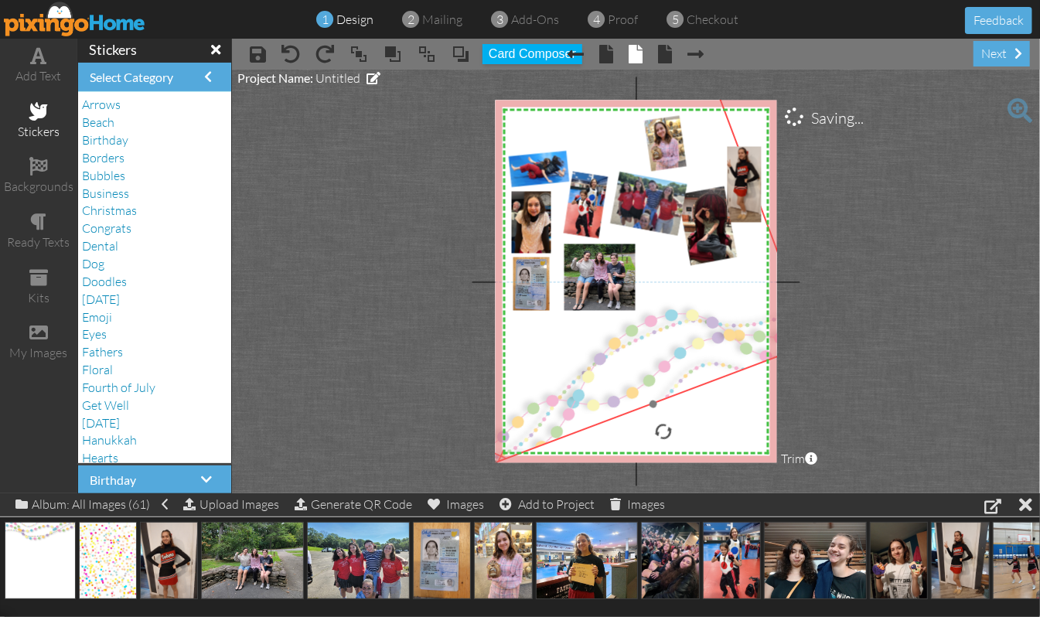
drag, startPoint x: 613, startPoint y: 385, endPoint x: 681, endPoint y: 294, distance: 113.8
click at [681, 294] on img at bounding box center [587, 231] width 449 height 466
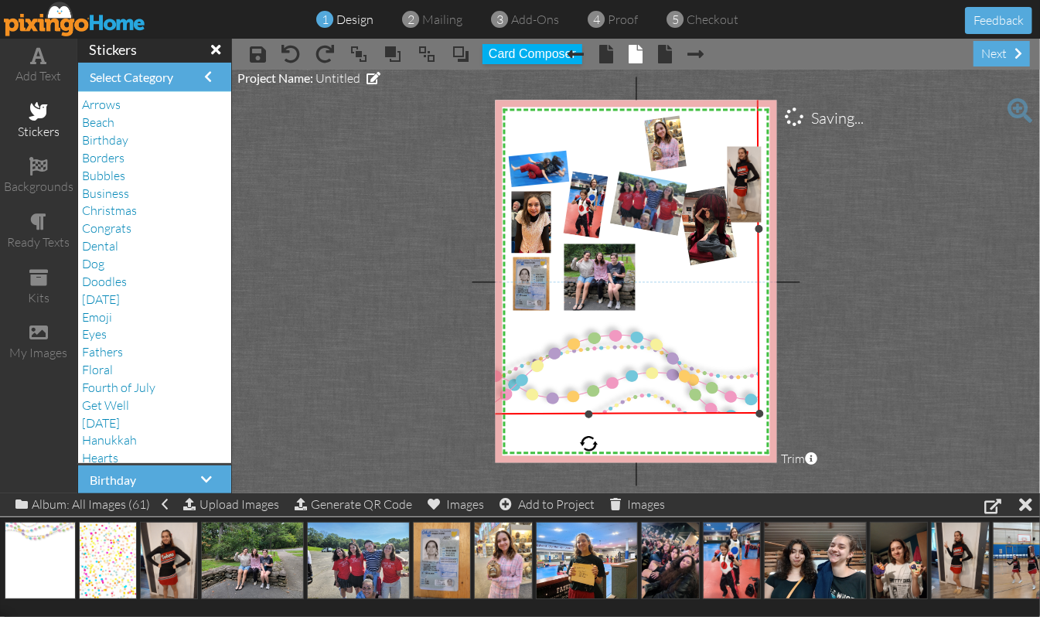
drag, startPoint x: 663, startPoint y: 428, endPoint x: 589, endPoint y: 480, distance: 91.0
click at [589, 480] on project-studio-wrapper "X X X X X X X X X X X X X X X X X X X X X X X X X X X X X X X X X X X X X X X X…" at bounding box center [636, 282] width 808 height 424
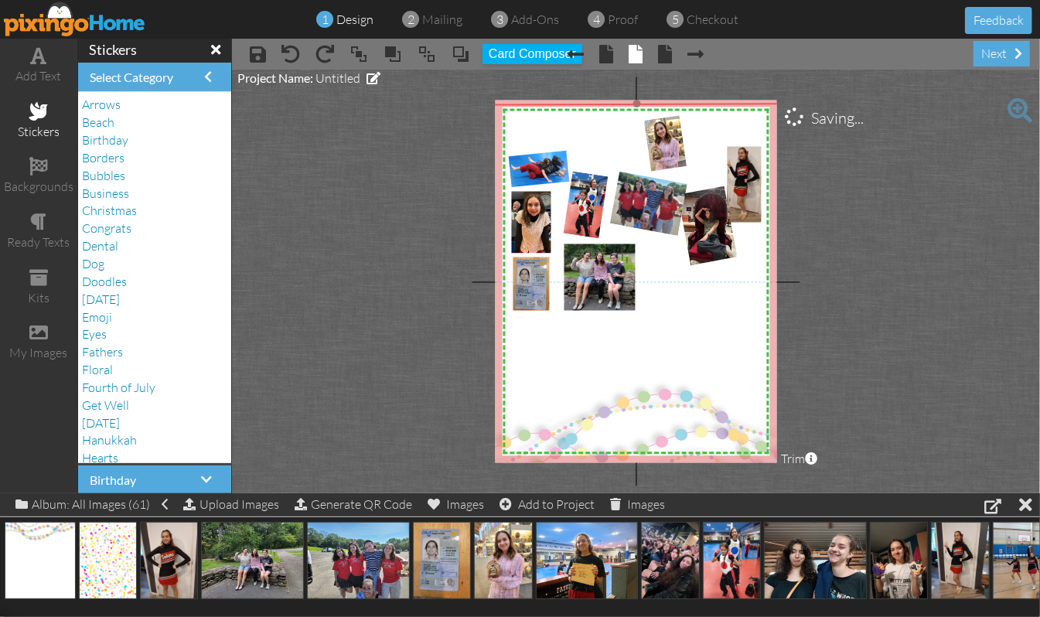
drag, startPoint x: 671, startPoint y: 375, endPoint x: 721, endPoint y: 434, distance: 76.8
click at [721, 434] on img at bounding box center [637, 288] width 343 height 371
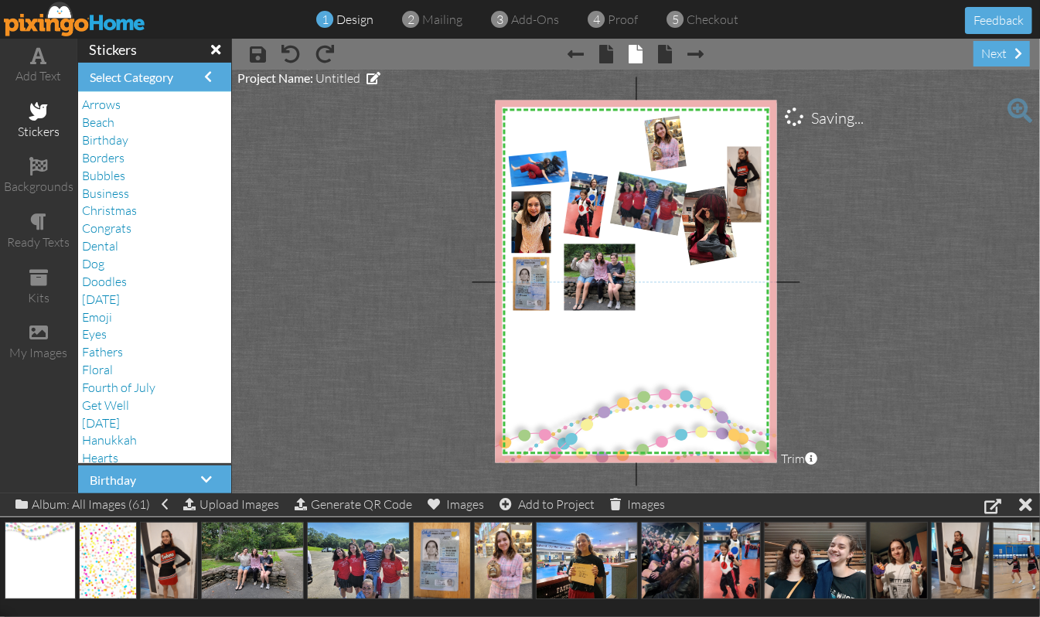
click at [892, 387] on project-studio-wrapper "X X X X X X X X X X X X X X X X X X X X X X X X X X X X X X X X X X X X X X X X…" at bounding box center [636, 282] width 808 height 424
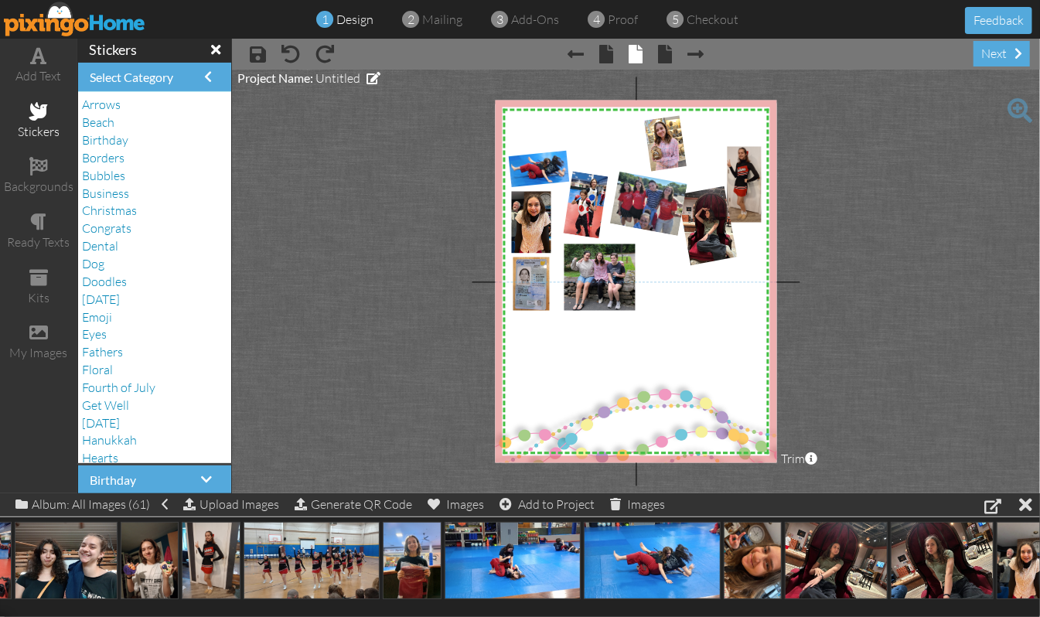
scroll to position [0, 701]
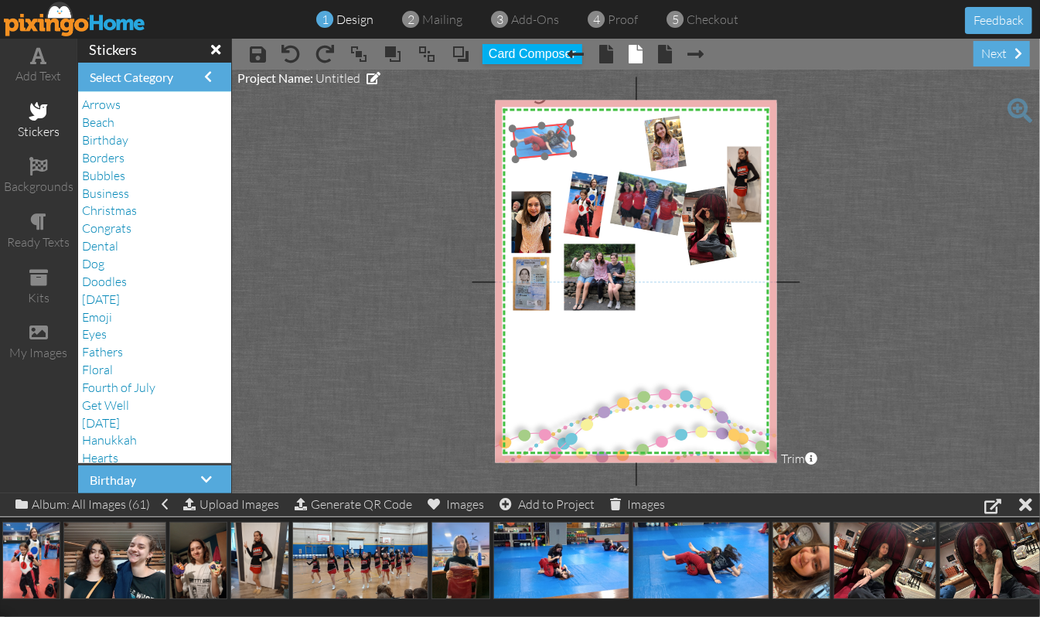
drag, startPoint x: 538, startPoint y: 165, endPoint x: 542, endPoint y: 137, distance: 28.1
click at [542, 137] on img at bounding box center [541, 141] width 95 height 60
drag, startPoint x: 570, startPoint y: 150, endPoint x: 575, endPoint y: 156, distance: 8.2
click at [575, 156] on div "×" at bounding box center [550, 144] width 74 height 44
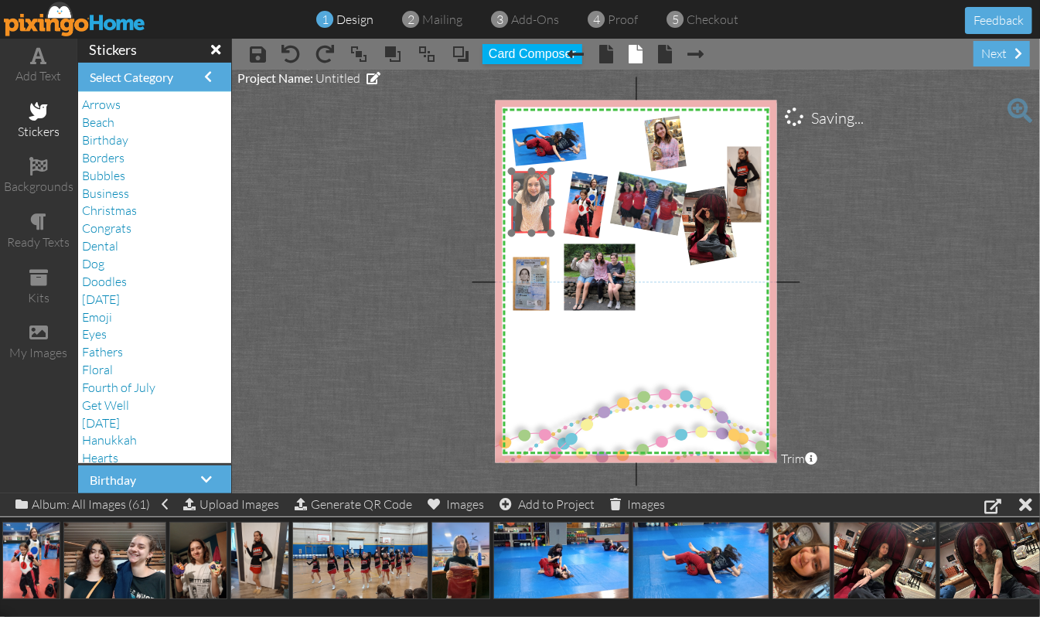
drag, startPoint x: 524, startPoint y: 207, endPoint x: 524, endPoint y: 186, distance: 20.9
click at [524, 186] on img at bounding box center [533, 194] width 60 height 79
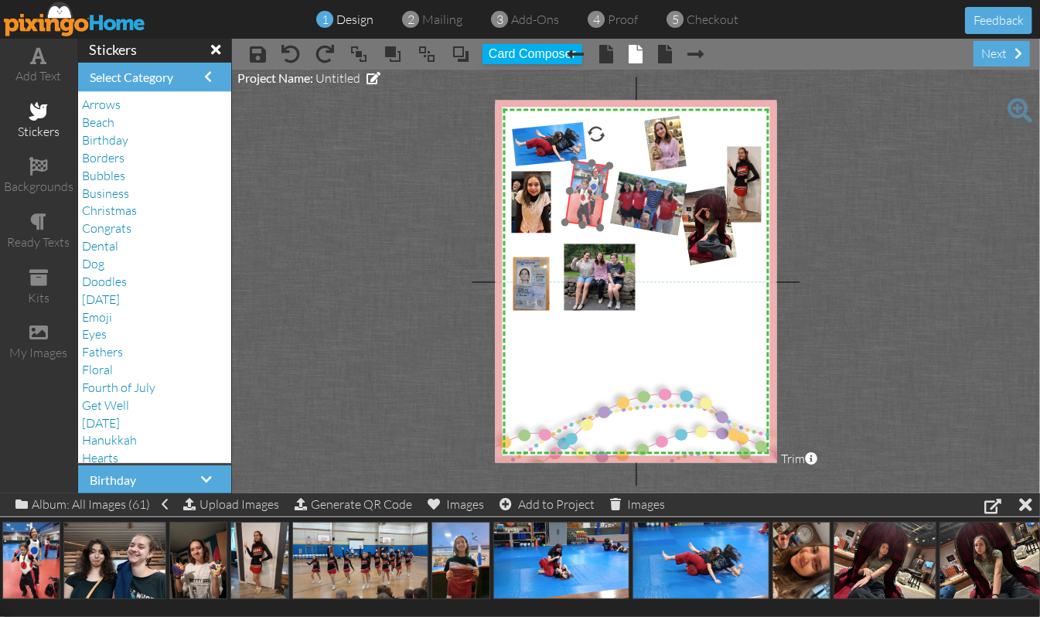
drag, startPoint x: 580, startPoint y: 183, endPoint x: 581, endPoint y: 173, distance: 10.2
click at [581, 173] on img at bounding box center [590, 194] width 56 height 69
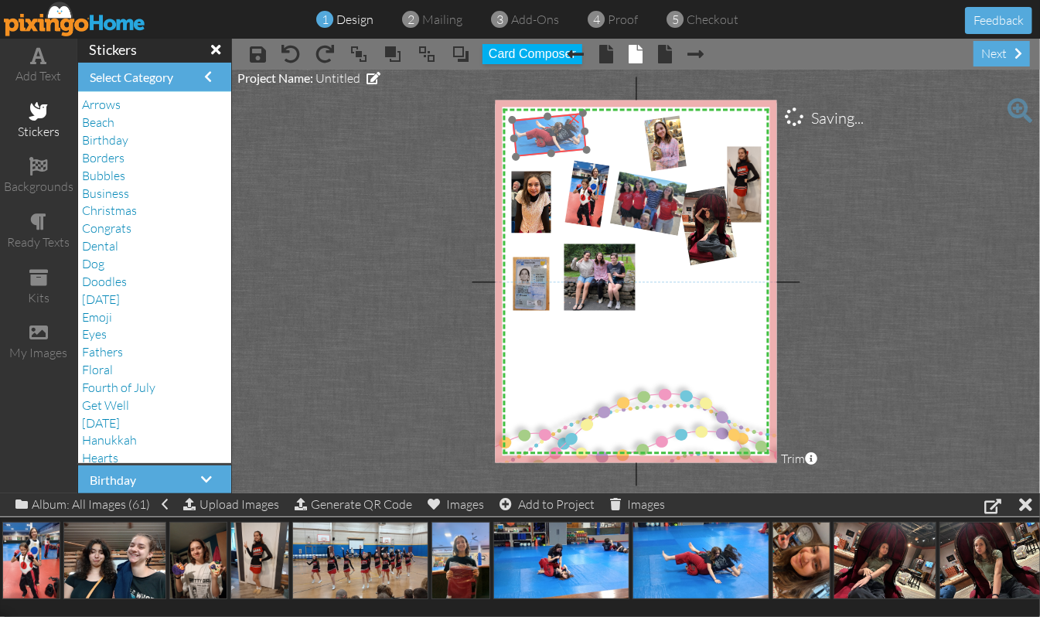
drag, startPoint x: 537, startPoint y: 131, endPoint x: 537, endPoint y: 122, distance: 9.3
click at [537, 122] on img at bounding box center [547, 133] width 115 height 72
drag, startPoint x: 576, startPoint y: 169, endPoint x: 567, endPoint y: 162, distance: 11.2
click at [567, 162] on img at bounding box center [581, 188] width 56 height 69
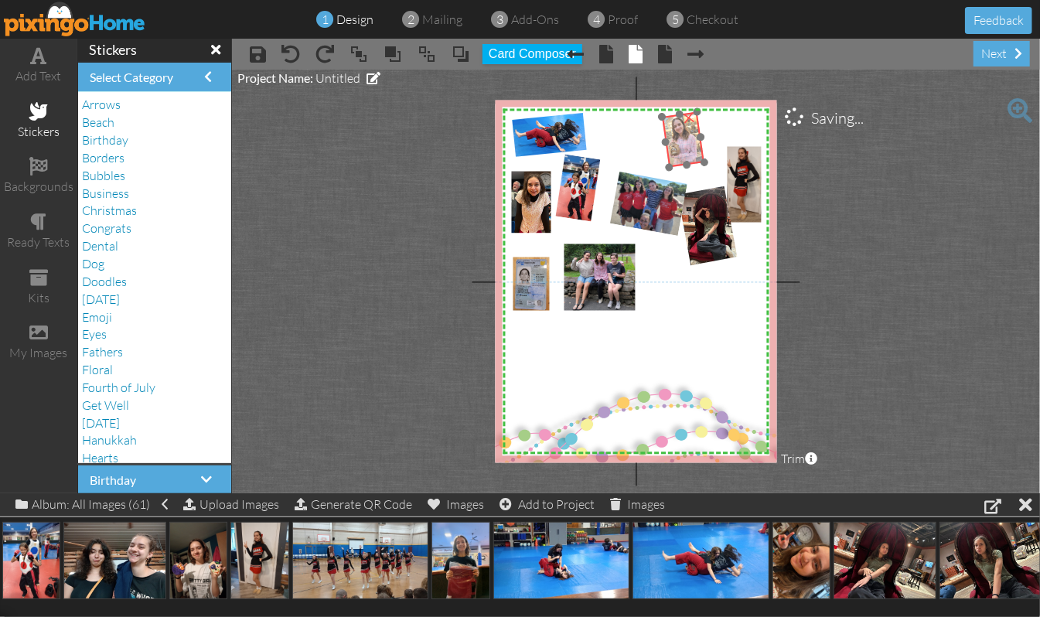
drag, startPoint x: 650, startPoint y: 130, endPoint x: 668, endPoint y: 125, distance: 18.4
click at [668, 125] on img at bounding box center [681, 141] width 53 height 65
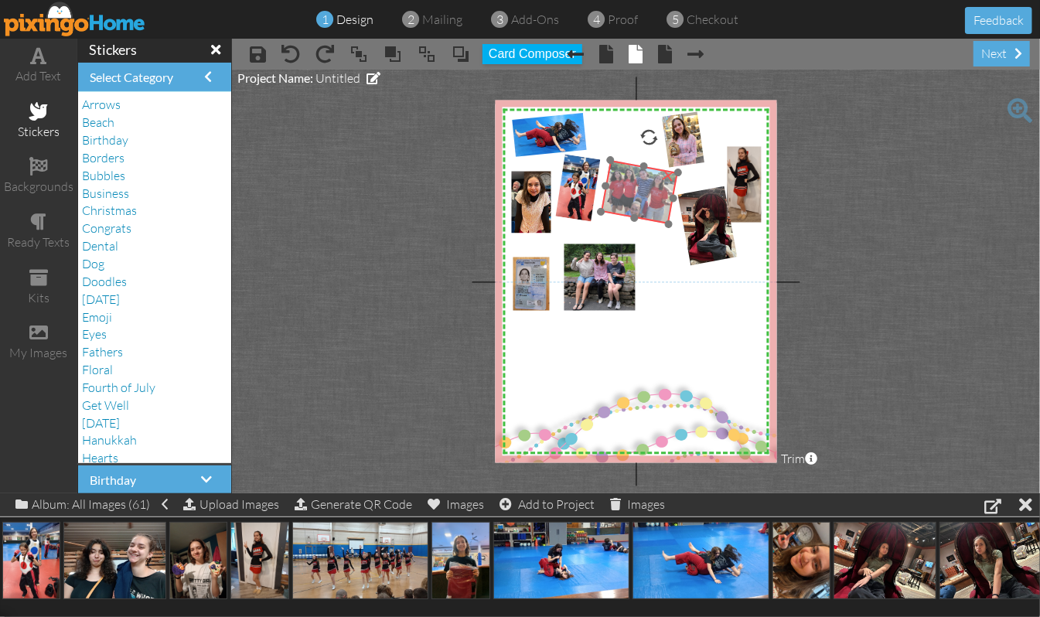
drag, startPoint x: 636, startPoint y: 190, endPoint x: 626, endPoint y: 179, distance: 14.3
click at [626, 179] on img at bounding box center [632, 184] width 97 height 79
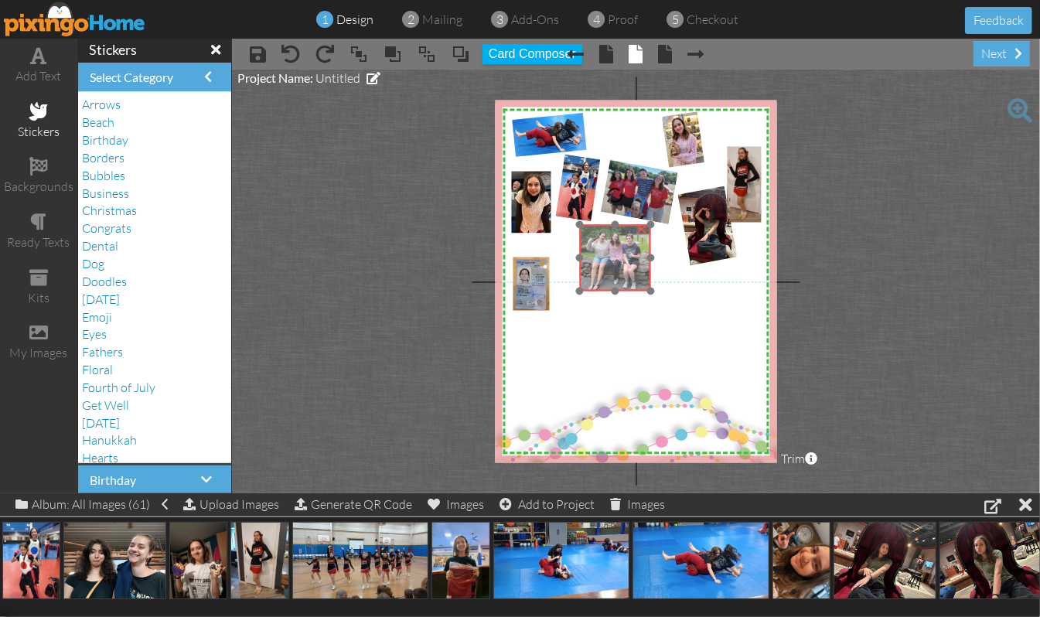
drag, startPoint x: 586, startPoint y: 257, endPoint x: 602, endPoint y: 237, distance: 25.4
click at [602, 237] on img at bounding box center [612, 250] width 141 height 106
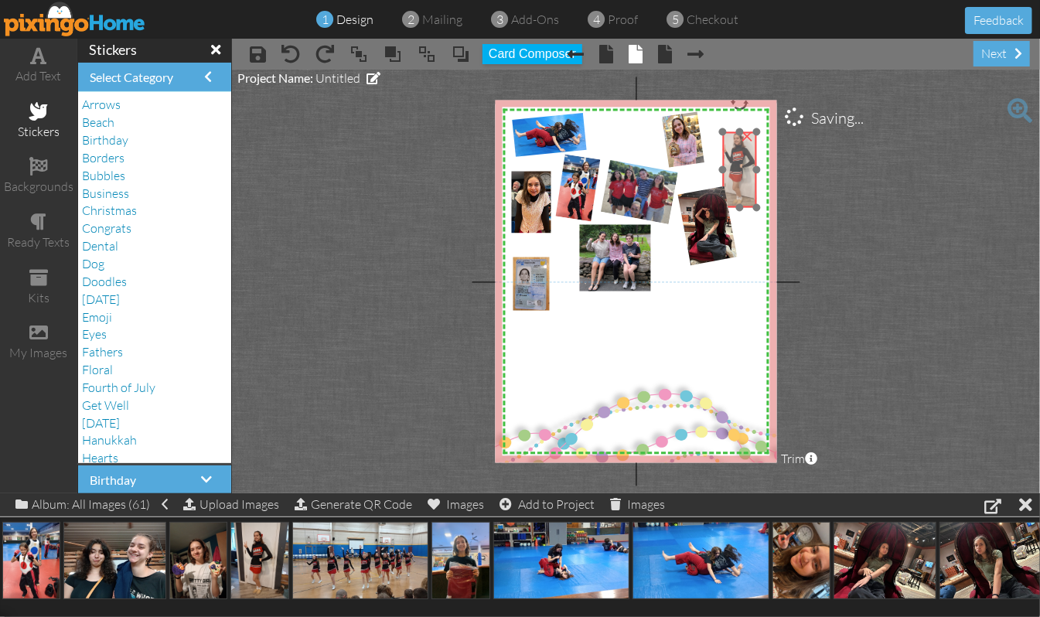
drag, startPoint x: 738, startPoint y: 162, endPoint x: 733, endPoint y: 147, distance: 15.4
click at [733, 147] on img at bounding box center [740, 167] width 65 height 87
click at [745, 106] on div at bounding box center [745, 103] width 20 height 20
drag, startPoint x: 735, startPoint y: 156, endPoint x: 737, endPoint y: 141, distance: 15.6
click at [737, 141] on img at bounding box center [743, 151] width 73 height 92
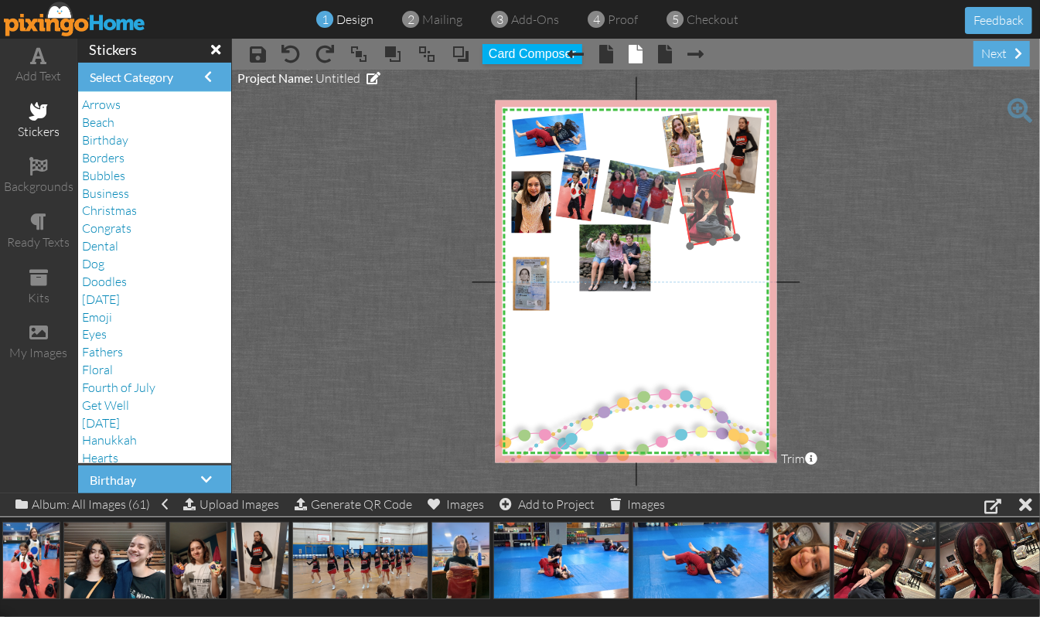
drag, startPoint x: 697, startPoint y: 210, endPoint x: 696, endPoint y: 190, distance: 20.1
click at [696, 190] on img at bounding box center [708, 207] width 73 height 88
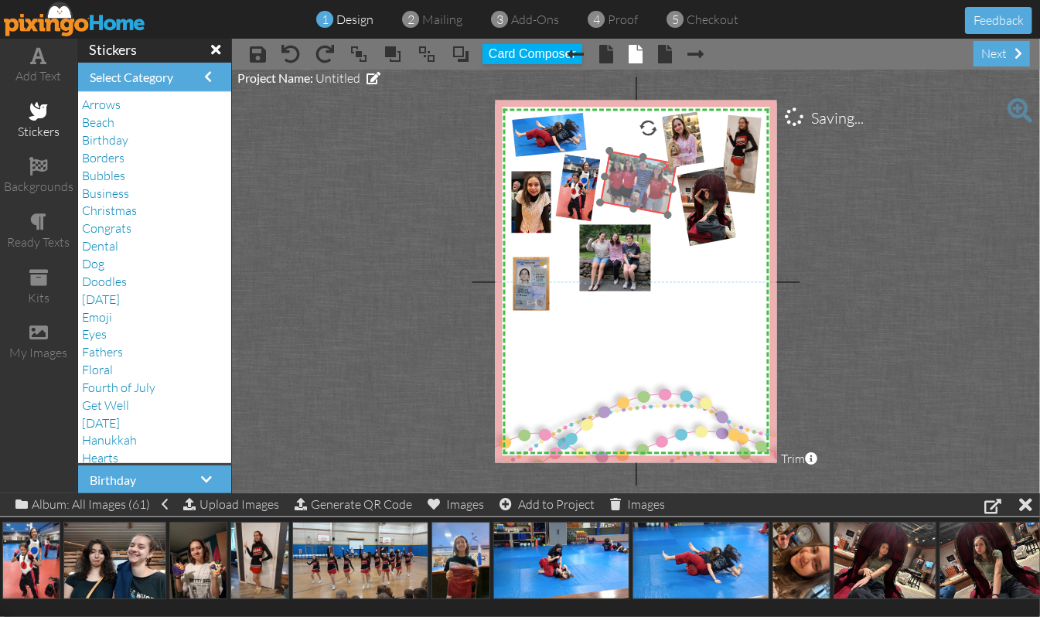
drag, startPoint x: 629, startPoint y: 195, endPoint x: 628, endPoint y: 186, distance: 9.3
click at [628, 186] on img at bounding box center [631, 174] width 97 height 79
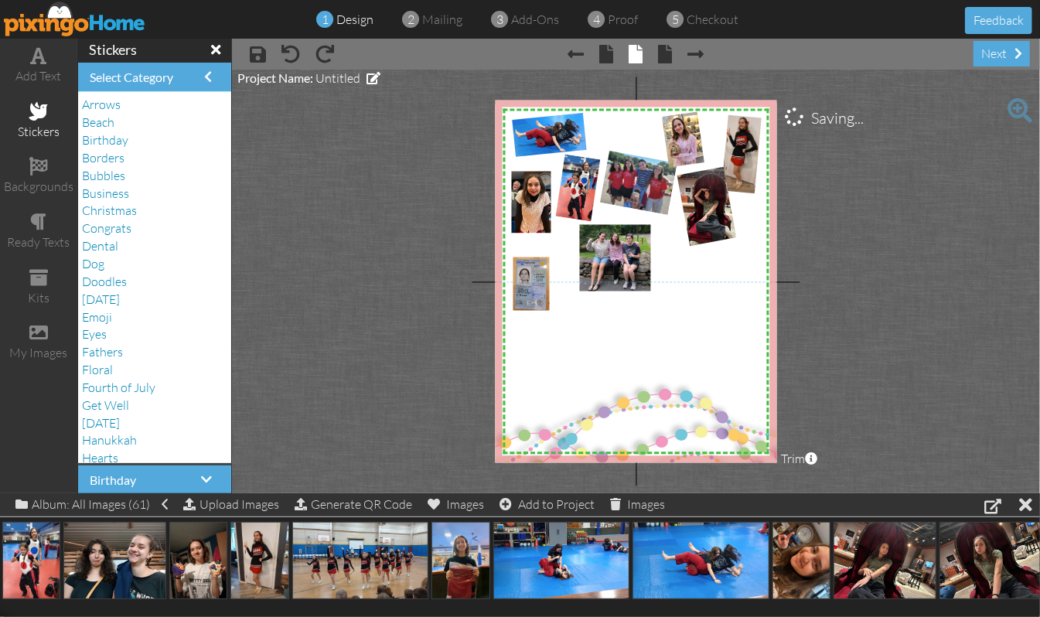
click at [876, 196] on project-studio-wrapper "X X X X X X X X X X X X X X X X X X X X X X X X X X X X X X X X X X X X X X X X…" at bounding box center [636, 282] width 808 height 424
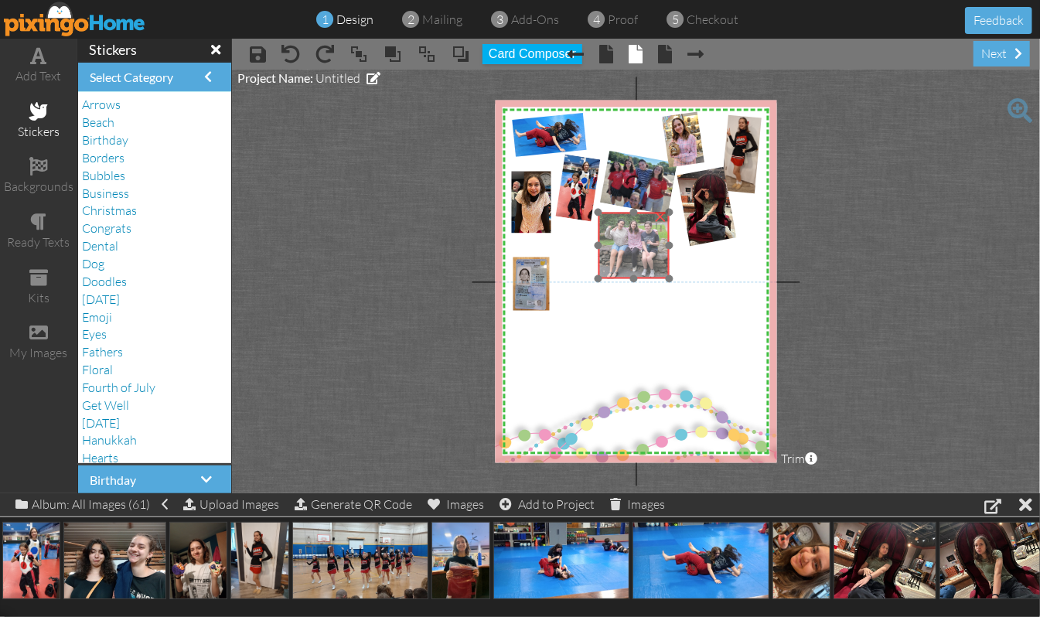
drag, startPoint x: 603, startPoint y: 276, endPoint x: 622, endPoint y: 264, distance: 22.3
click at [622, 264] on img at bounding box center [631, 238] width 141 height 106
click at [892, 233] on project-studio-wrapper "X X X X X X X X X X X X X X X X X X X X X X X X X X X X X X X X X X X X X X X X…" at bounding box center [636, 282] width 808 height 424
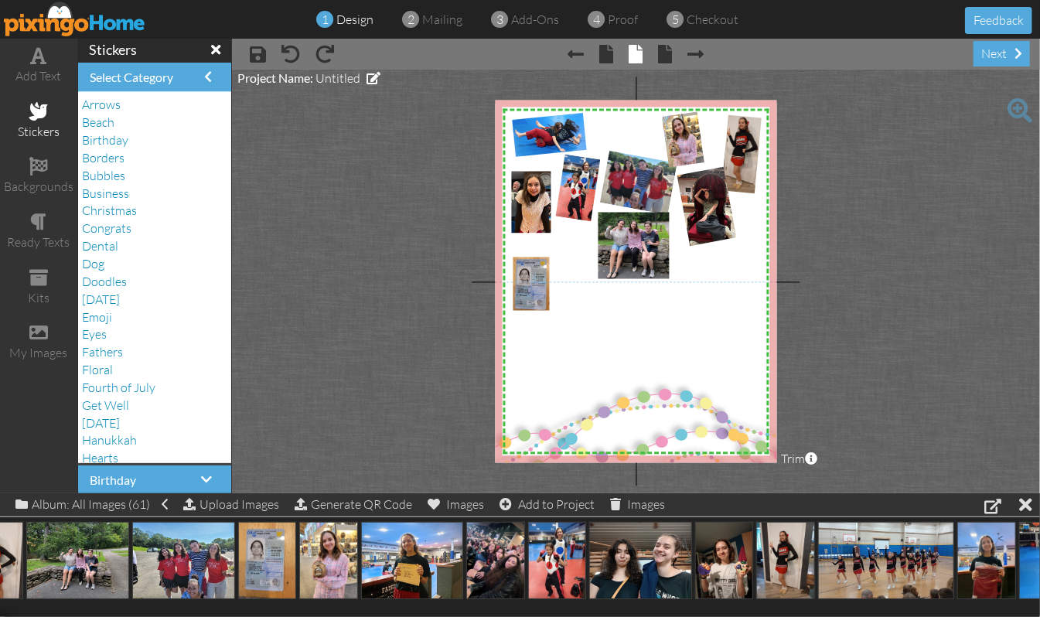
scroll to position [0, 189]
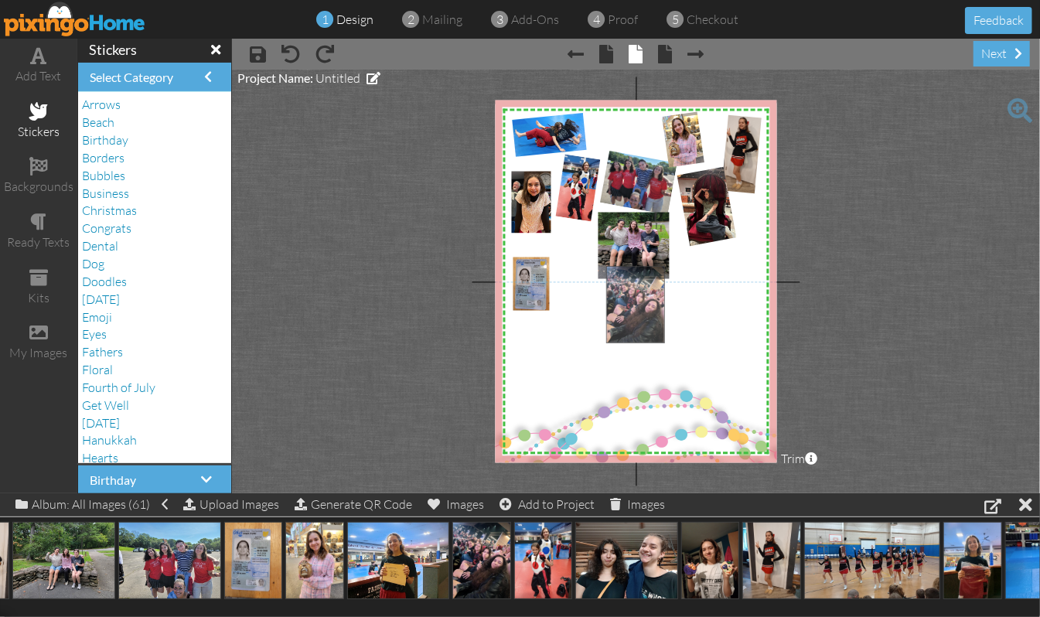
drag, startPoint x: 471, startPoint y: 555, endPoint x: 625, endPoint y: 298, distance: 299.3
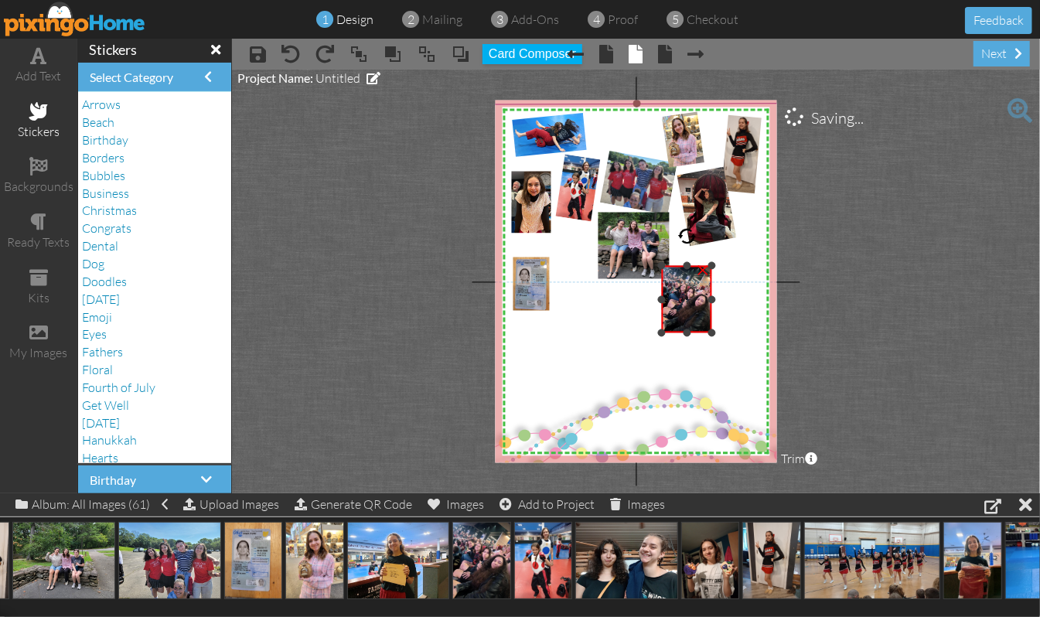
drag, startPoint x: 606, startPoint y: 403, endPoint x: 653, endPoint y: 329, distance: 86.9
click at [653, 329] on div "X X X X X X X X X X X X X X X X X X X X X X X X X X X X X X X X X X X X X X X X…" at bounding box center [636, 282] width 282 height 363
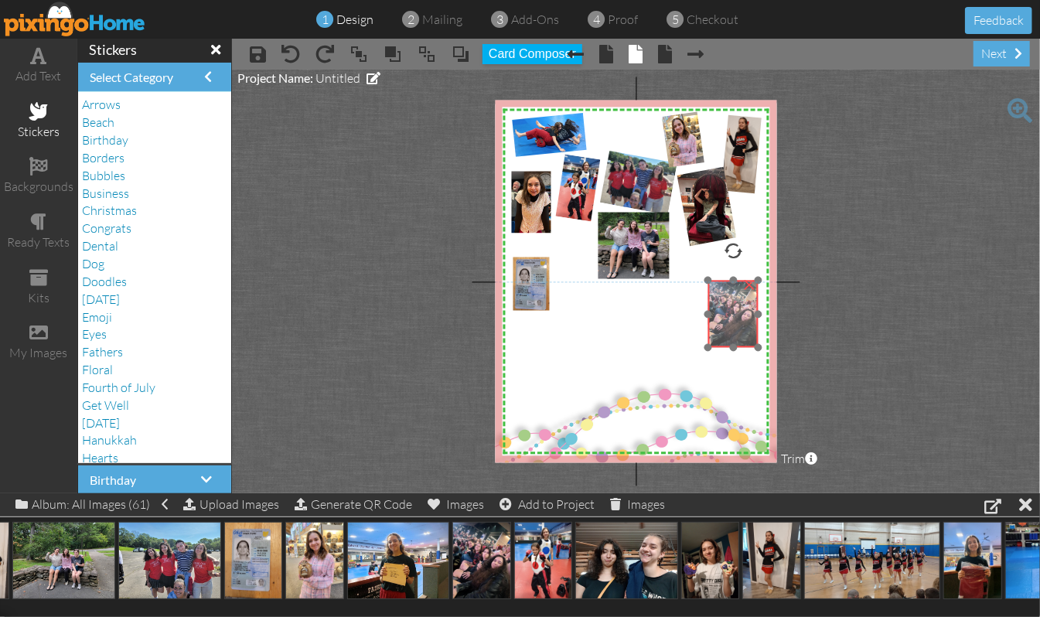
drag, startPoint x: 687, startPoint y: 322, endPoint x: 733, endPoint y: 336, distance: 48.4
click at [733, 336] on img at bounding box center [733, 314] width 51 height 67
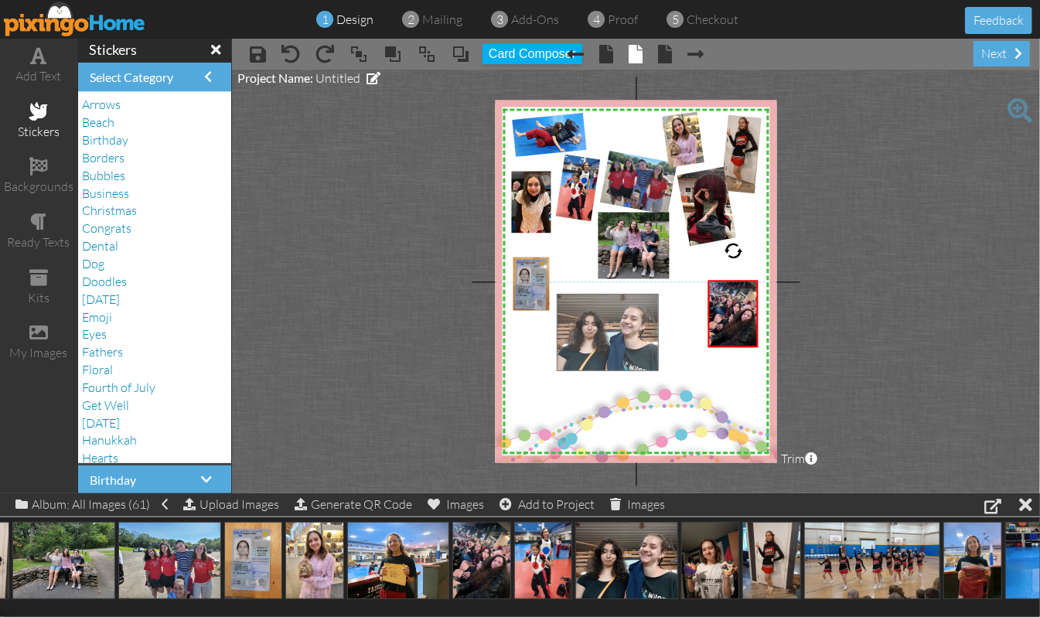
drag, startPoint x: 614, startPoint y: 558, endPoint x: 595, endPoint y: 329, distance: 229.7
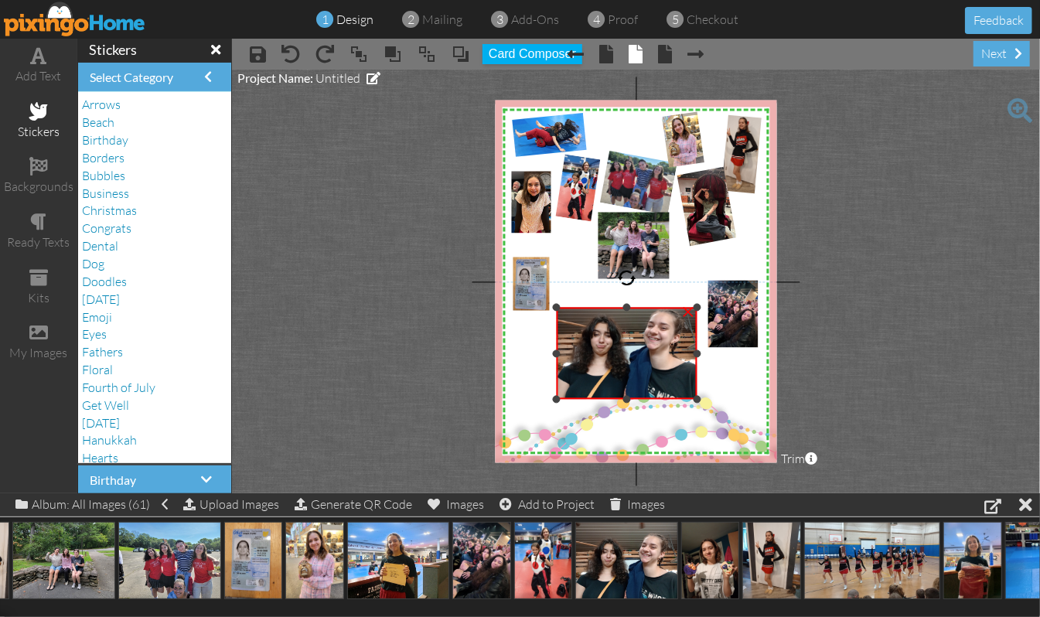
drag, startPoint x: 626, startPoint y: 295, endPoint x: 629, endPoint y: 309, distance: 15.0
click at [629, 309] on div "×" at bounding box center [627, 354] width 141 height 92
click at [564, 353] on div at bounding box center [564, 354] width 8 height 8
drag, startPoint x: 700, startPoint y: 350, endPoint x: 694, endPoint y: 359, distance: 10.5
click at [691, 359] on div "×" at bounding box center [628, 354] width 128 height 92
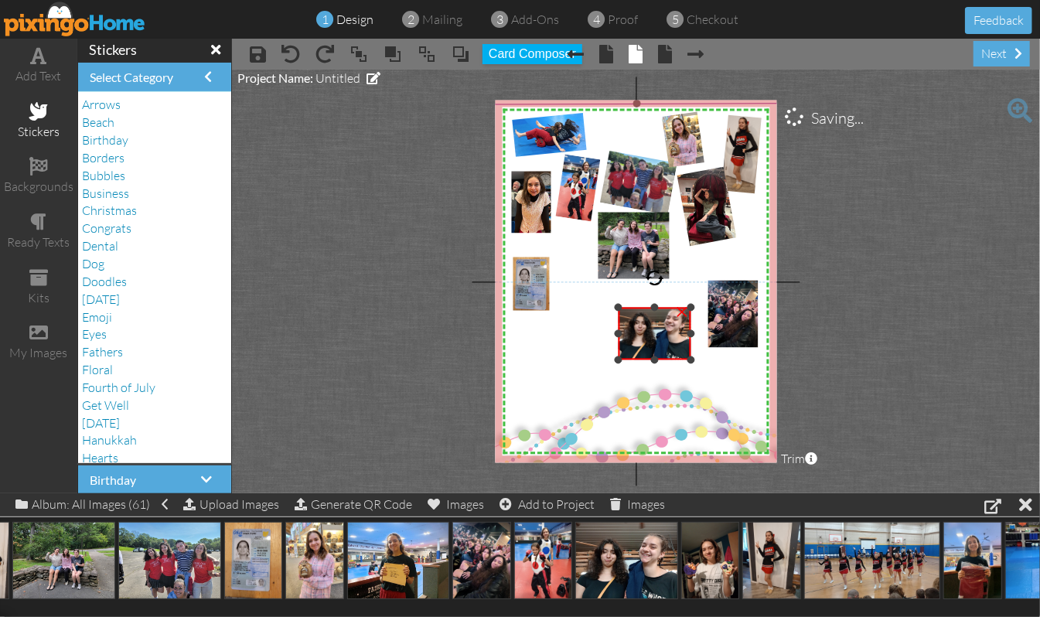
drag, startPoint x: 564, startPoint y: 394, endPoint x: 603, endPoint y: 354, distance: 55.8
click at [603, 354] on div "X X X X X X X X X X X X X X X X X X X X X X X X X X X X X X X X X X X X X X X X…" at bounding box center [636, 282] width 282 height 363
drag, startPoint x: 637, startPoint y: 344, endPoint x: 645, endPoint y: 328, distance: 18.0
click at [645, 328] on img at bounding box center [662, 312] width 80 height 60
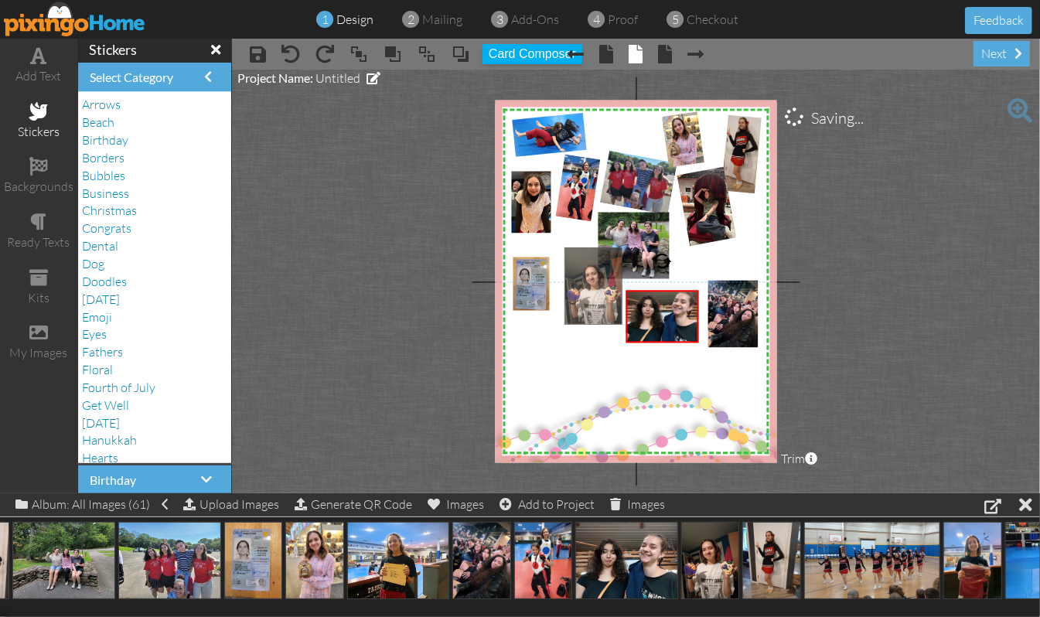
drag, startPoint x: 718, startPoint y: 563, endPoint x: 601, endPoint y: 288, distance: 299.0
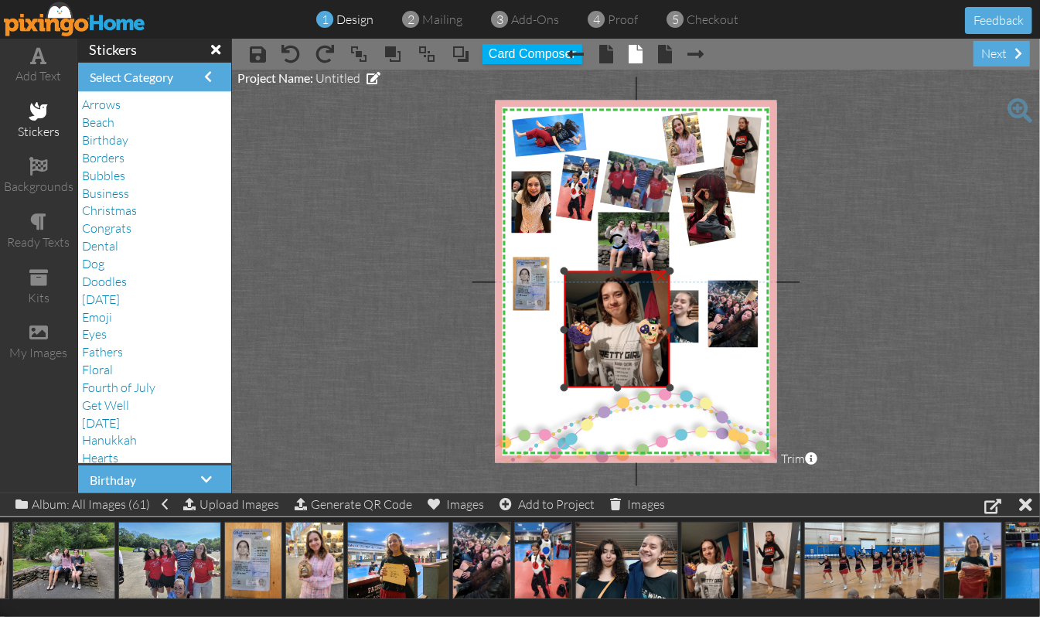
drag, startPoint x: 619, startPoint y: 246, endPoint x: 623, endPoint y: 270, distance: 24.4
click at [623, 271] on div "×" at bounding box center [617, 329] width 106 height 117
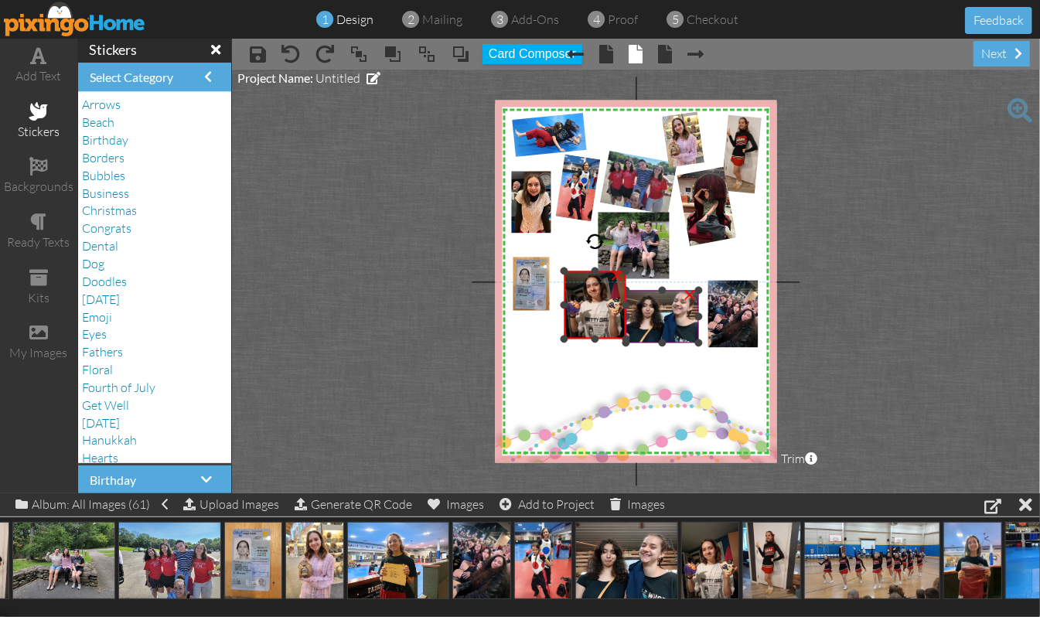
drag, startPoint x: 672, startPoint y: 388, endPoint x: 633, endPoint y: 340, distance: 62.1
click at [633, 340] on div "X X X X X X X X X X X X X X X X X X X X X X X X X X X X X X X X X X X X X X X X…" at bounding box center [636, 282] width 282 height 363
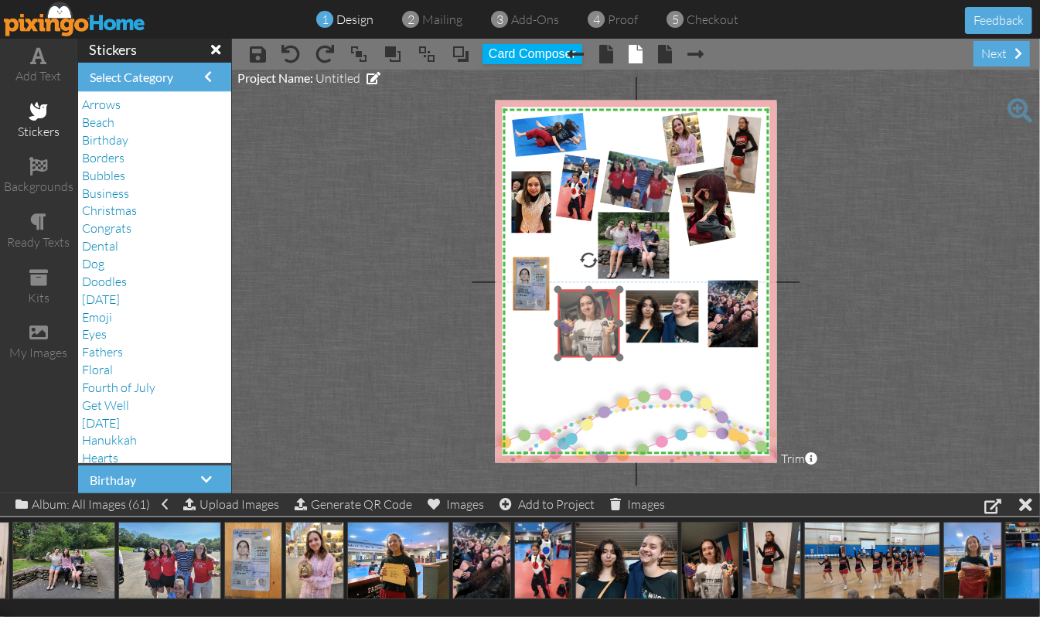
drag, startPoint x: 594, startPoint y: 308, endPoint x: 588, endPoint y: 326, distance: 19.6
click at [588, 326] on img at bounding box center [589, 316] width 62 height 82
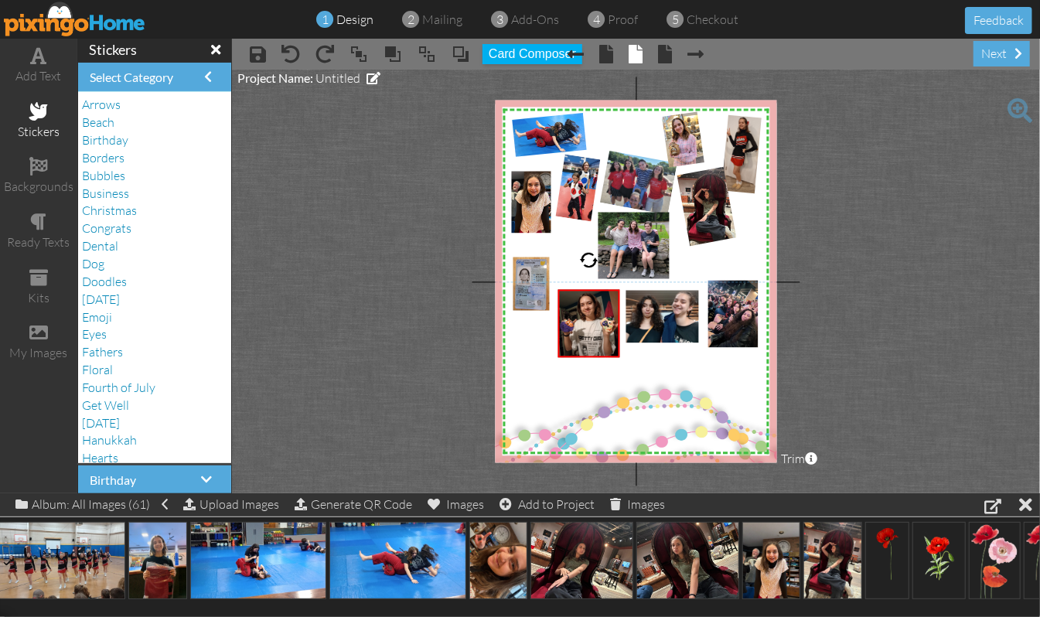
scroll to position [0, 1008]
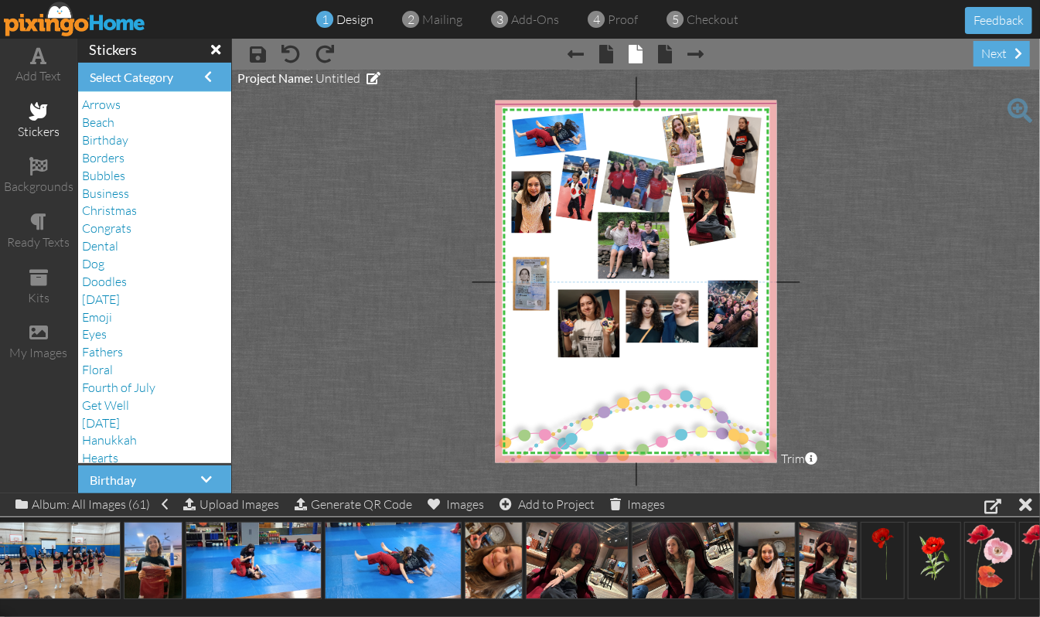
click at [629, 410] on img at bounding box center [637, 288] width 343 height 371
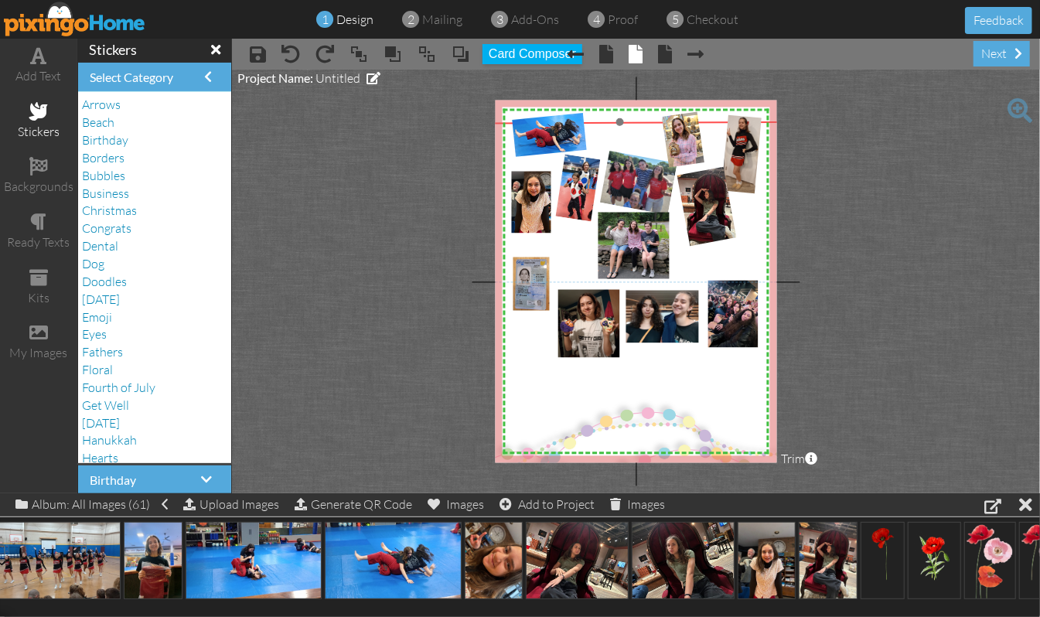
drag, startPoint x: 629, startPoint y: 410, endPoint x: 612, endPoint y: 428, distance: 25.2
click at [612, 428] on img at bounding box center [620, 306] width 343 height 371
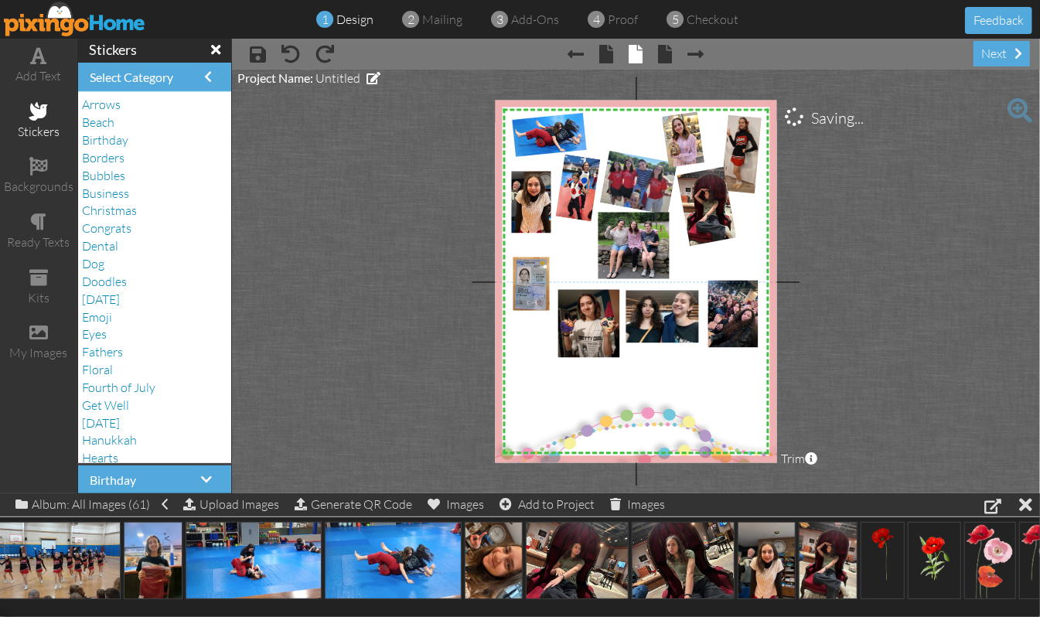
click at [912, 370] on project-studio-wrapper "X X X X X X X X X X X X X X X X X X X X X X X X X X X X X X X X X X X X X X X X…" at bounding box center [636, 282] width 808 height 424
drag, startPoint x: 145, startPoint y: 566, endPoint x: 597, endPoint y: 257, distance: 547.4
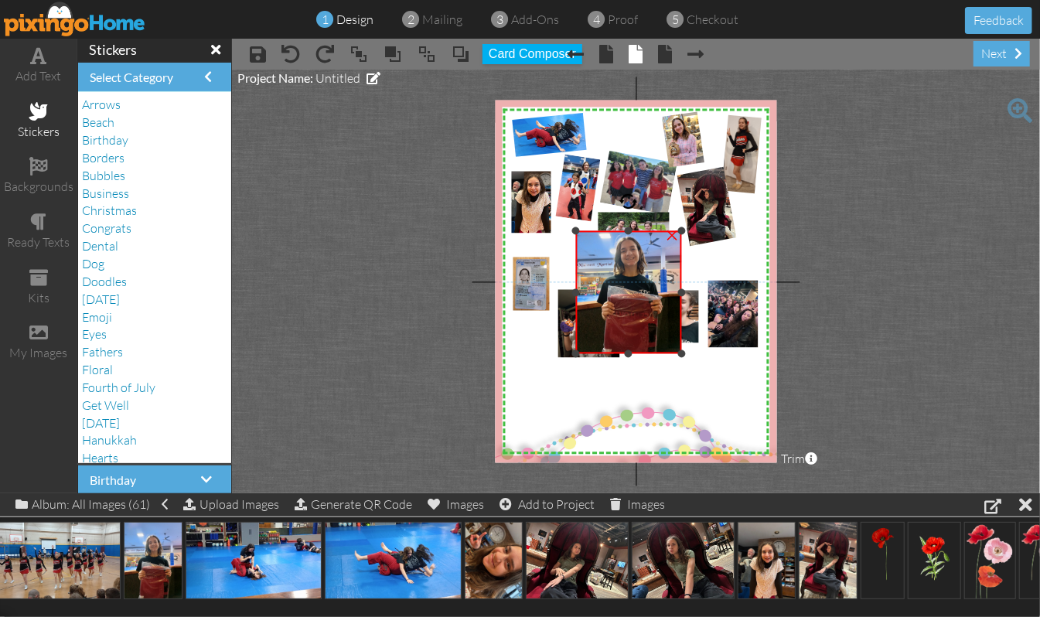
drag, startPoint x: 631, startPoint y: 213, endPoint x: 635, endPoint y: 230, distance: 17.4
click at [635, 231] on div "×" at bounding box center [628, 292] width 106 height 123
drag, startPoint x: 577, startPoint y: 292, endPoint x: 589, endPoint y: 295, distance: 12.8
click at [589, 295] on div "×" at bounding box center [635, 292] width 92 height 123
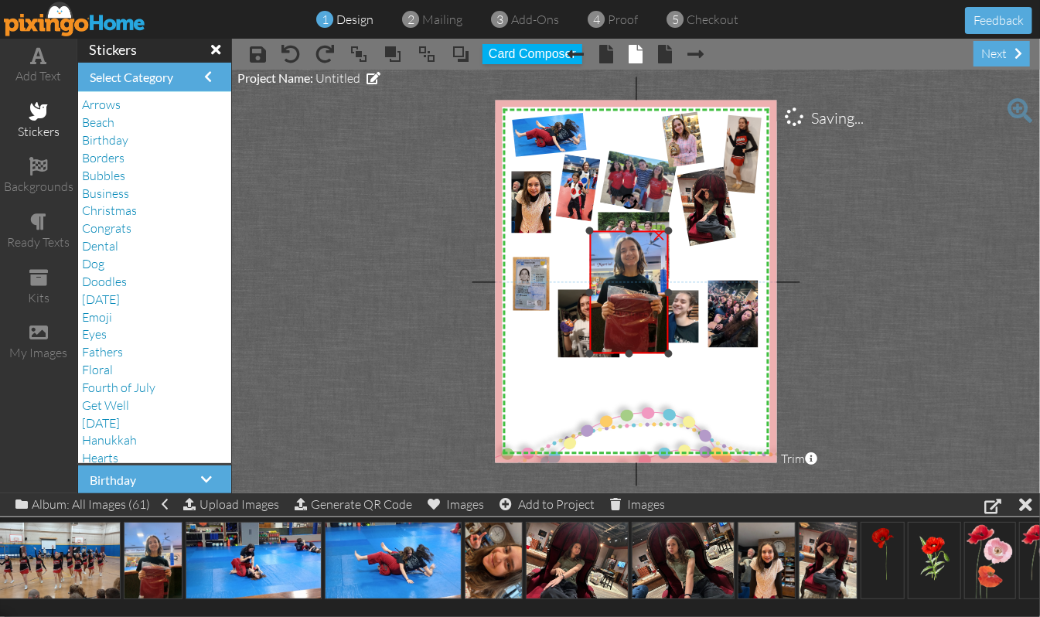
drag, startPoint x: 682, startPoint y: 292, endPoint x: 669, endPoint y: 302, distance: 16.1
click at [668, 302] on div "×" at bounding box center [628, 292] width 79 height 123
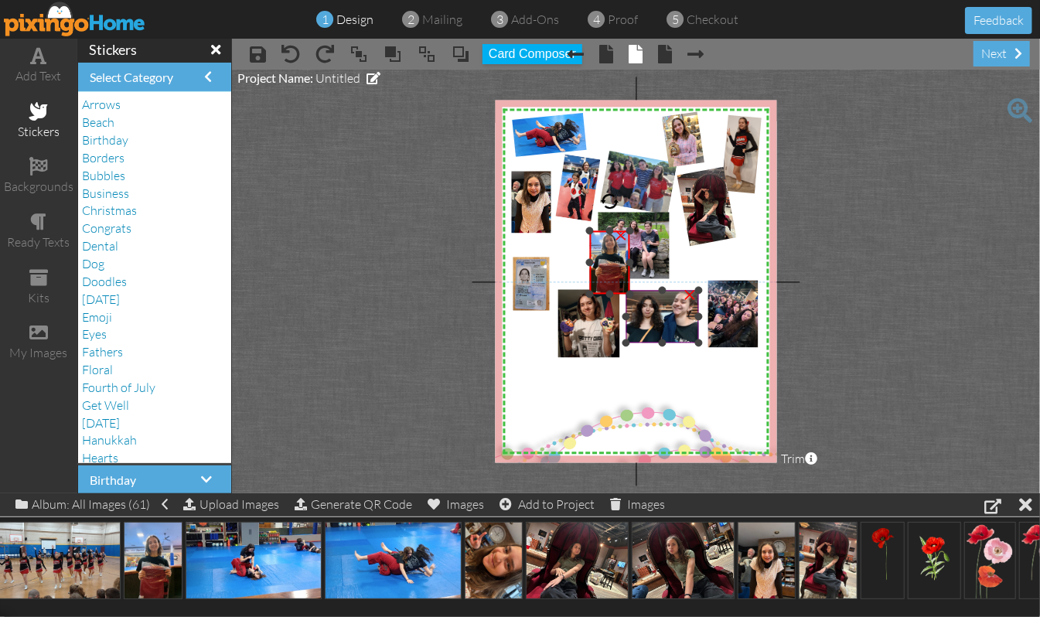
drag, startPoint x: 668, startPoint y: 353, endPoint x: 638, endPoint y: 292, distance: 67.4
click at [638, 292] on div "X X X X X X X X X X X X X X X X X X X X X X X X X X X X X X X X X X X X X X X X…" at bounding box center [636, 282] width 282 height 363
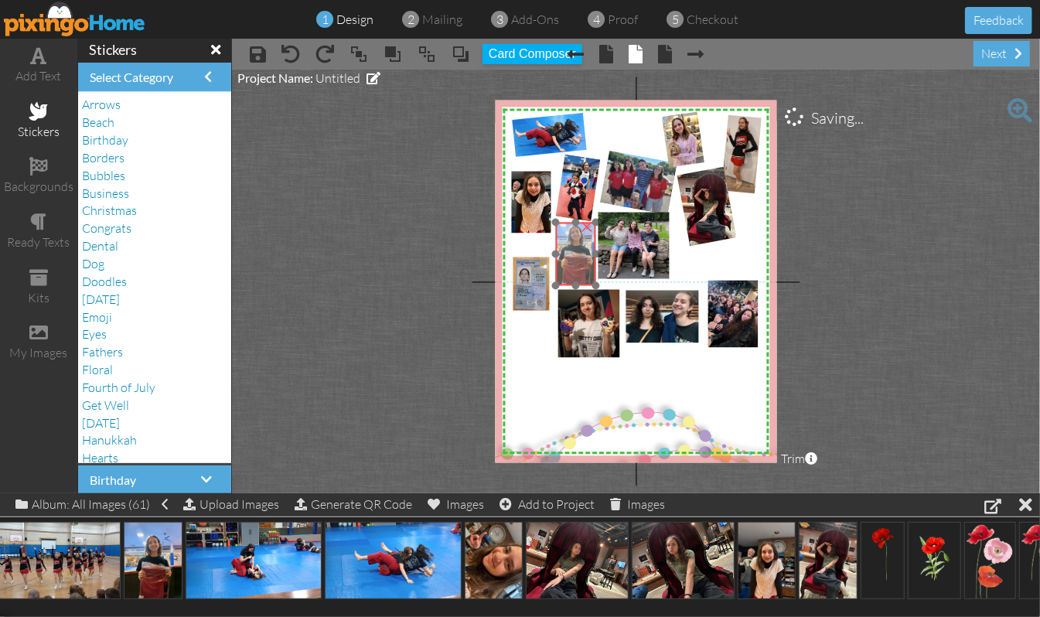
drag, startPoint x: 613, startPoint y: 264, endPoint x: 579, endPoint y: 257, distance: 34.9
click at [579, 257] on img at bounding box center [575, 249] width 55 height 73
click at [592, 277] on div at bounding box center [592, 280] width 8 height 8
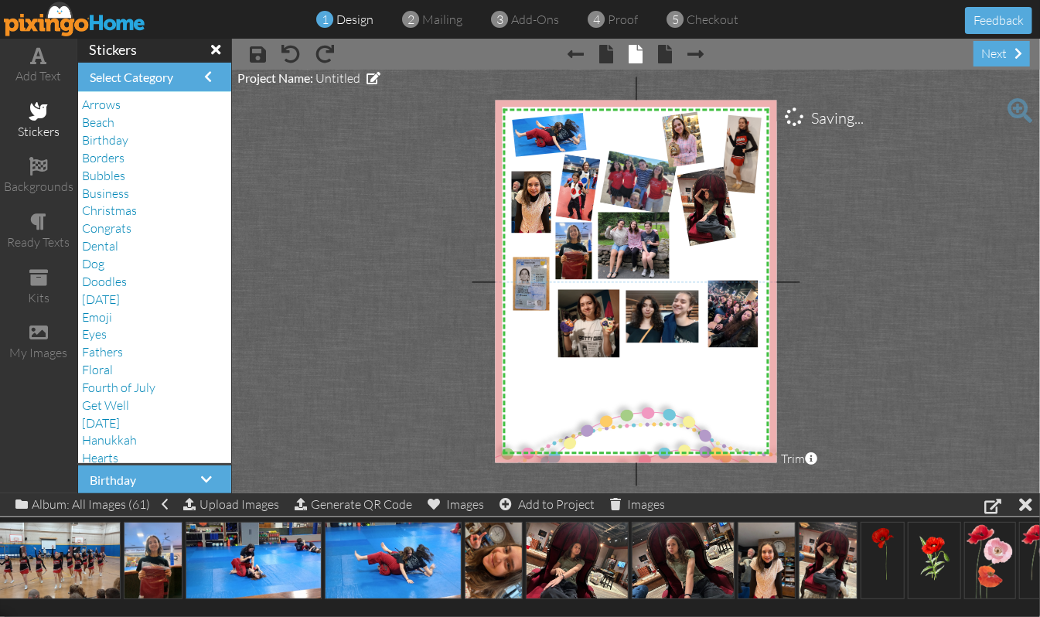
click at [939, 257] on project-studio-wrapper "X X X X X X X X X X X X X X X X X X X X X X X X X X X X X X X X X X X X X X X X…" at bounding box center [636, 282] width 808 height 424
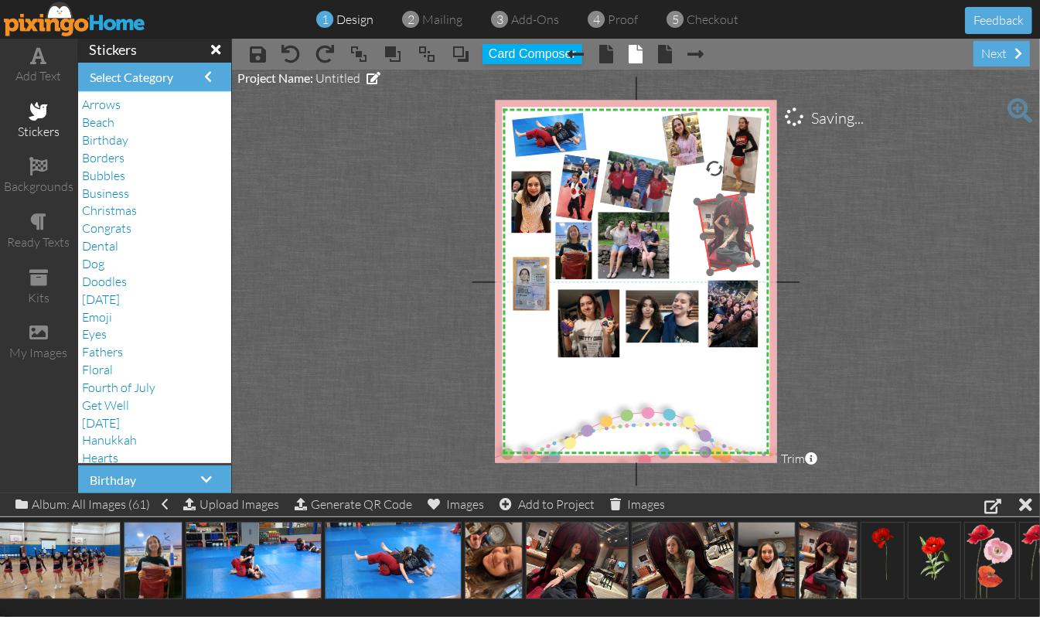
drag, startPoint x: 701, startPoint y: 214, endPoint x: 721, endPoint y: 241, distance: 33.7
click at [721, 241] on img at bounding box center [728, 233] width 73 height 88
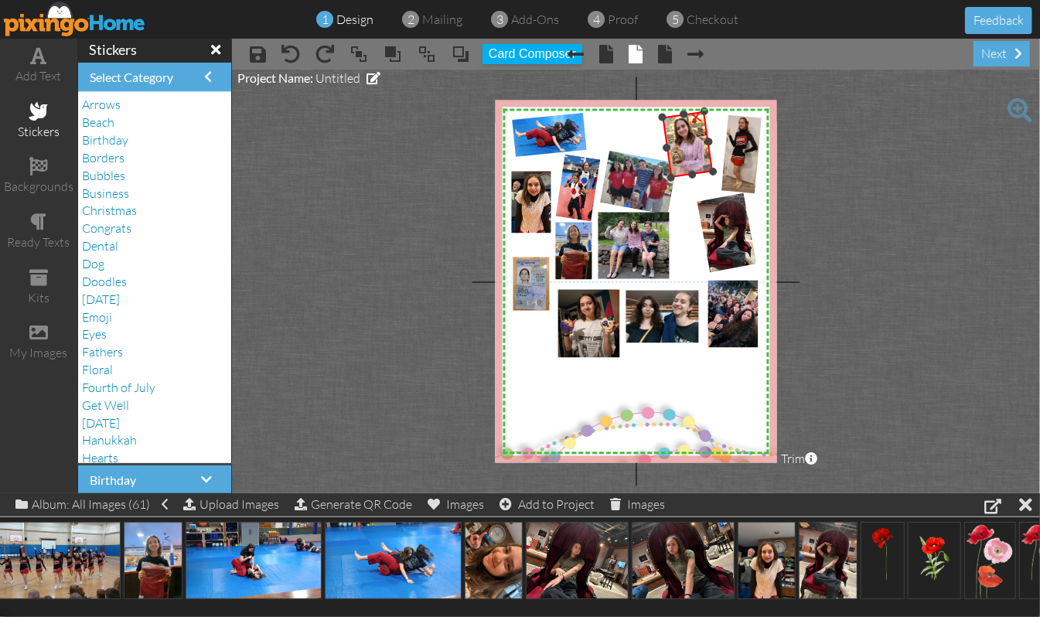
drag, startPoint x: 708, startPoint y: 161, endPoint x: 715, endPoint y: 170, distance: 11.6
click at [715, 170] on div at bounding box center [713, 171] width 9 height 9
drag, startPoint x: 688, startPoint y: 144, endPoint x: 700, endPoint y: 149, distance: 12.8
click at [700, 149] on img at bounding box center [696, 152] width 63 height 78
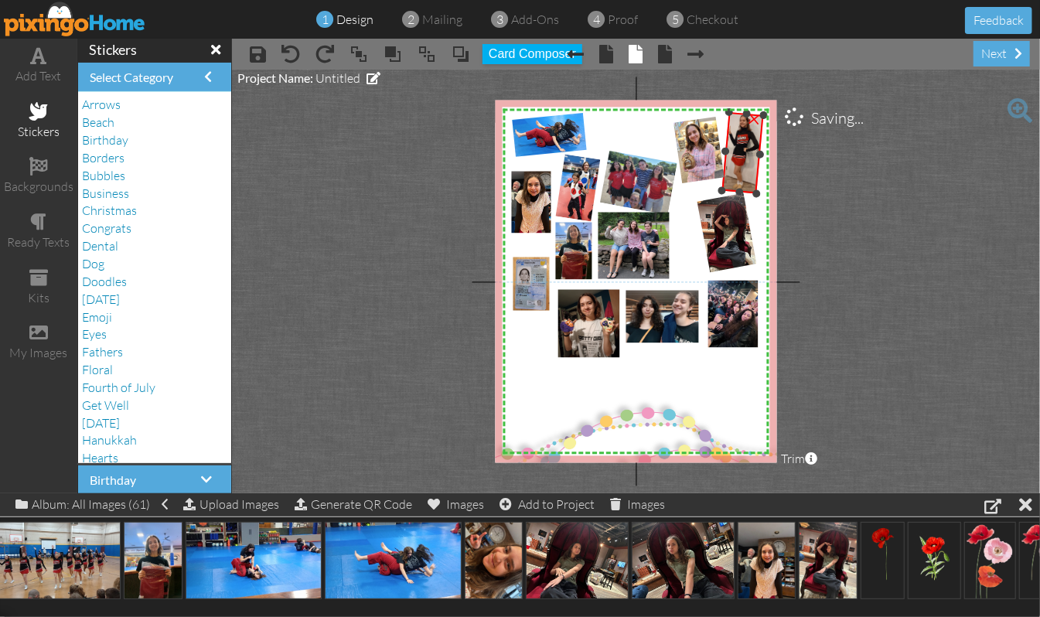
click at [762, 111] on div at bounding box center [763, 115] width 9 height 9
click at [895, 167] on project-studio-wrapper "X X X X X X X X X X X X X X X X X X X X X X X X X X X X X X X X X X X X X X X X…" at bounding box center [636, 282] width 808 height 424
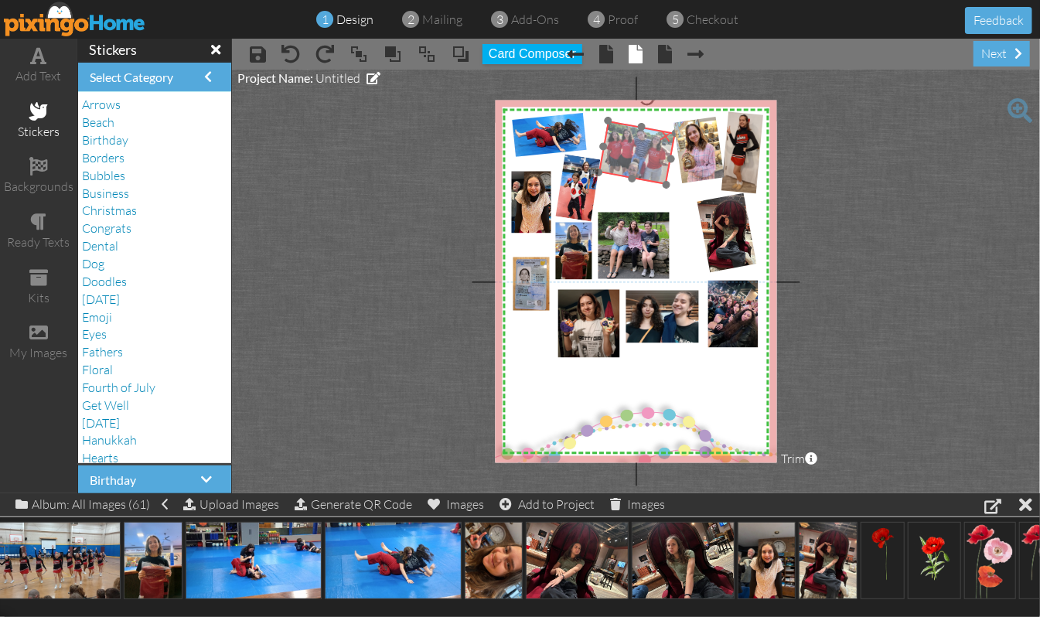
drag, startPoint x: 625, startPoint y: 169, endPoint x: 623, endPoint y: 139, distance: 29.4
click at [623, 139] on img at bounding box center [629, 144] width 97 height 79
drag, startPoint x: 608, startPoint y: 119, endPoint x: 604, endPoint y: 112, distance: 8.0
click at [604, 112] on div at bounding box center [601, 113] width 9 height 9
click at [647, 145] on img at bounding box center [631, 138] width 107 height 88
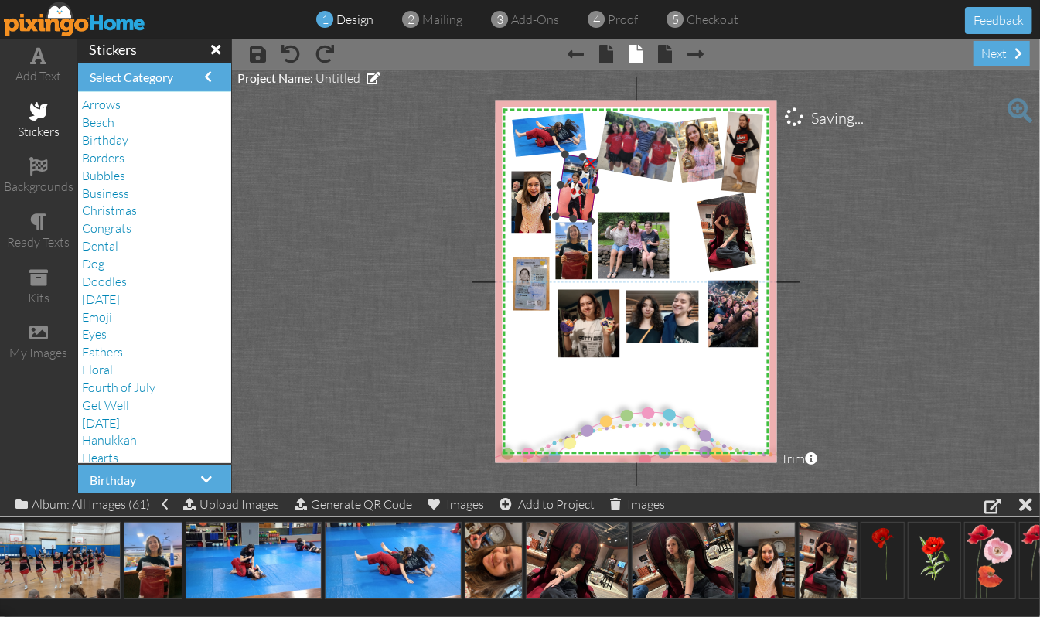
click at [583, 183] on img at bounding box center [581, 188] width 56 height 69
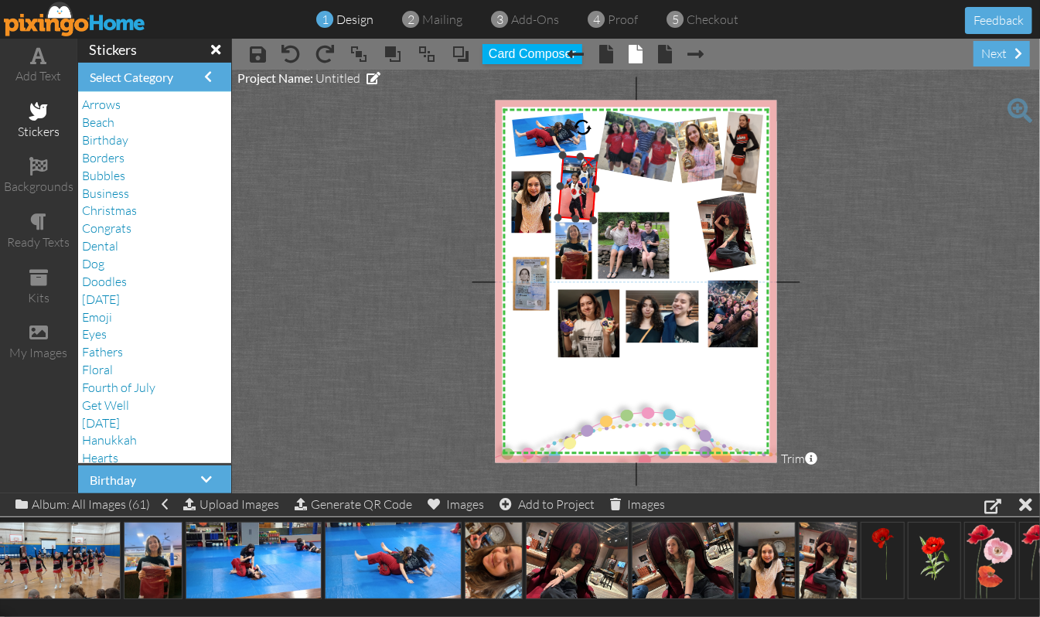
click at [583, 128] on div at bounding box center [583, 128] width 20 height 20
click at [527, 144] on img at bounding box center [545, 134] width 115 height 72
click at [575, 195] on img at bounding box center [577, 186] width 52 height 66
click at [931, 217] on project-studio-wrapper "X X X X X X X X X X X X X X X X X X X X X X X X X X X X X X X X X X X X X X X X…" at bounding box center [636, 282] width 808 height 424
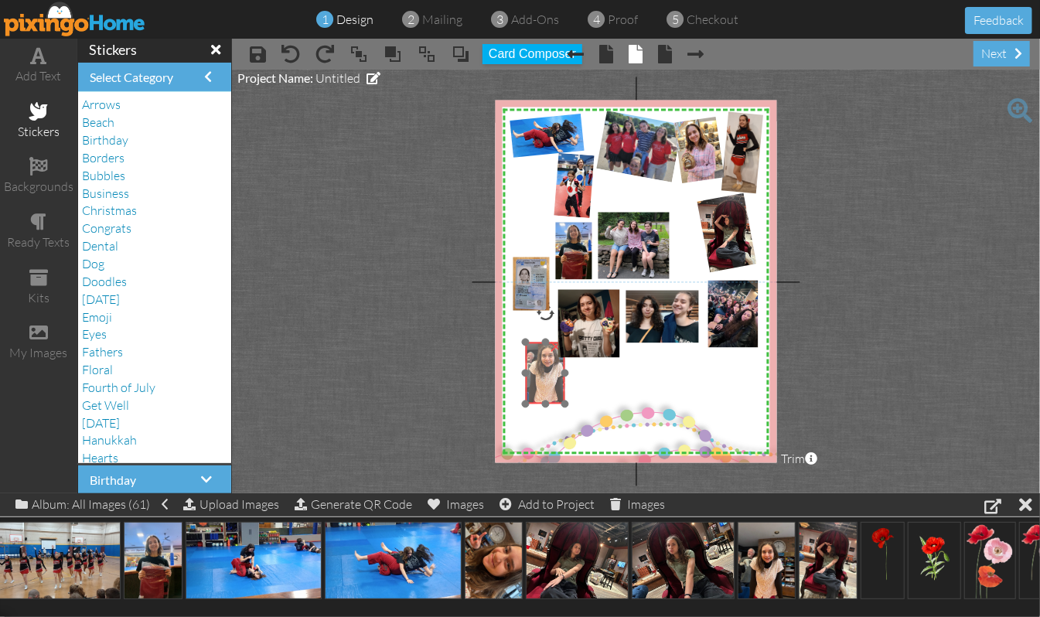
drag, startPoint x: 527, startPoint y: 209, endPoint x: 541, endPoint y: 380, distance: 172.2
click at [541, 380] on img at bounding box center [547, 365] width 60 height 79
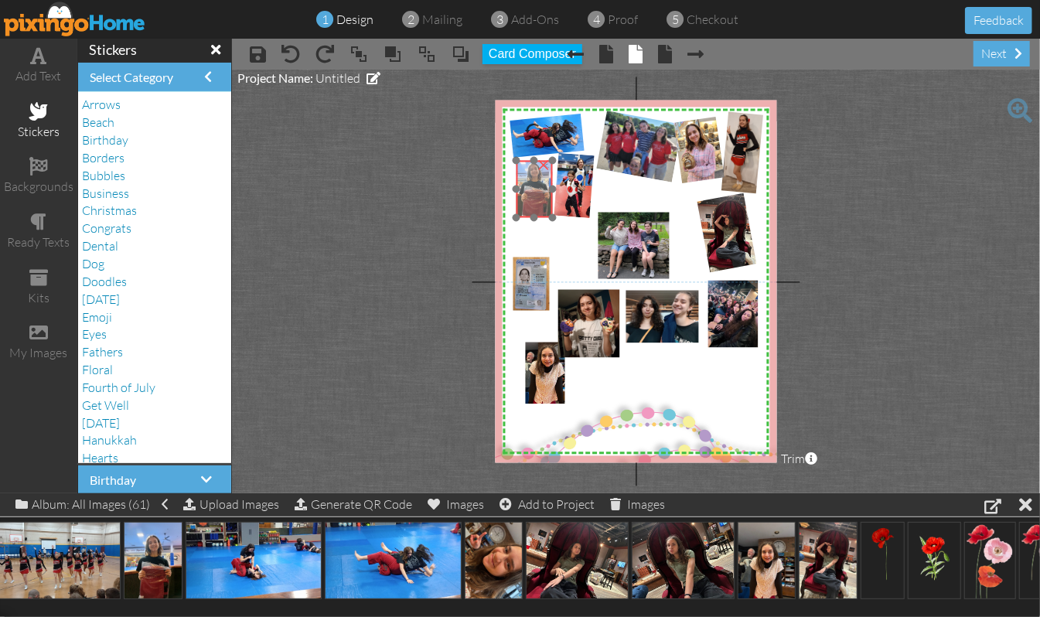
drag, startPoint x: 575, startPoint y: 244, endPoint x: 536, endPoint y: 182, distance: 73.4
click at [536, 182] on img at bounding box center [534, 185] width 49 height 66
drag, startPoint x: 551, startPoint y: 212, endPoint x: 542, endPoint y: 205, distance: 11.0
click at [542, 205] on div "×" at bounding box center [532, 186] width 32 height 50
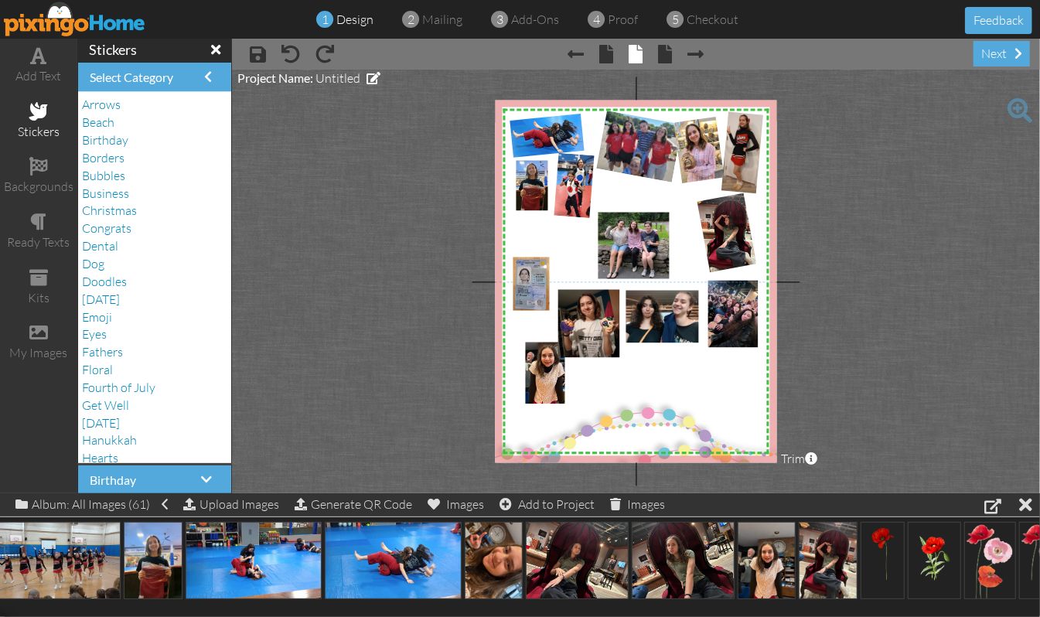
click at [919, 260] on project-studio-wrapper "X X X X X X X X X X X X X X X X X X X X X X X X X X X X X X X X X X X X X X X X…" at bounding box center [636, 282] width 808 height 424
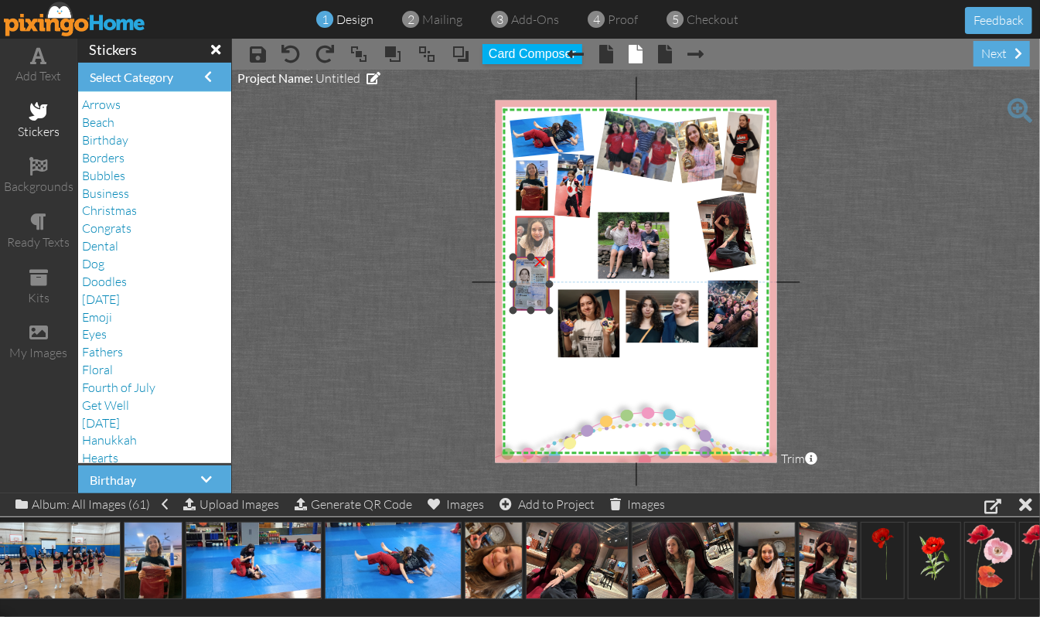
drag, startPoint x: 543, startPoint y: 376, endPoint x: 533, endPoint y: 251, distance: 125.7
click at [533, 251] on div "X X X X X X X X X X X X X X X X X X X X X X X X X X X X X X X X X X X X X X X X…" at bounding box center [636, 282] width 282 height 363
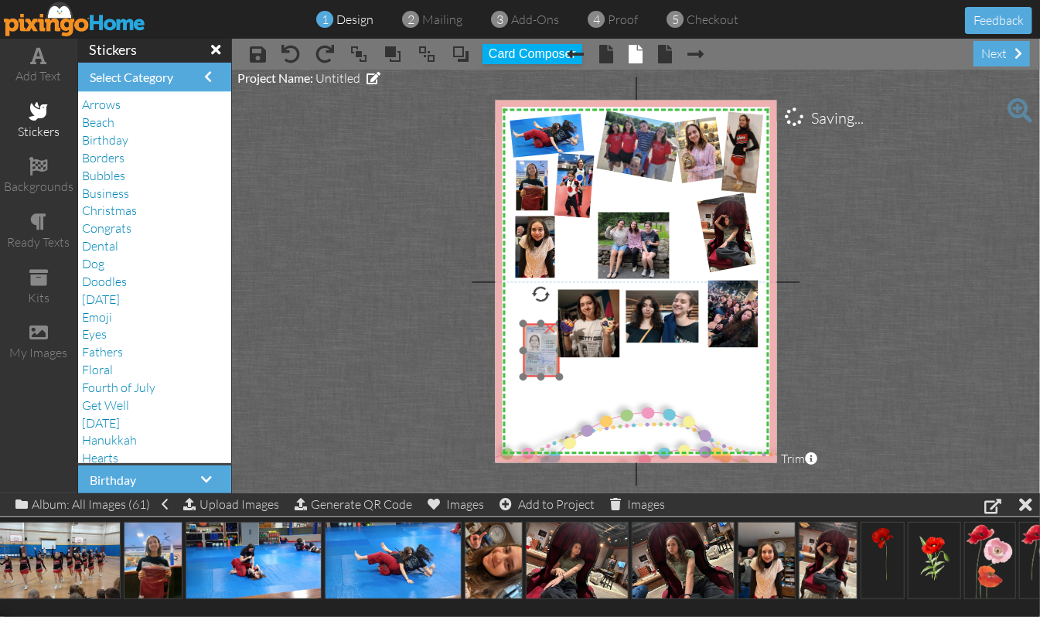
drag, startPoint x: 532, startPoint y: 279, endPoint x: 542, endPoint y: 346, distance: 68.0
click at [542, 346] on img at bounding box center [543, 352] width 46 height 62
click at [557, 278] on div at bounding box center [557, 282] width 8 height 8
click at [539, 261] on img at bounding box center [534, 238] width 62 height 83
click at [517, 273] on div "×" at bounding box center [535, 244] width 37 height 58
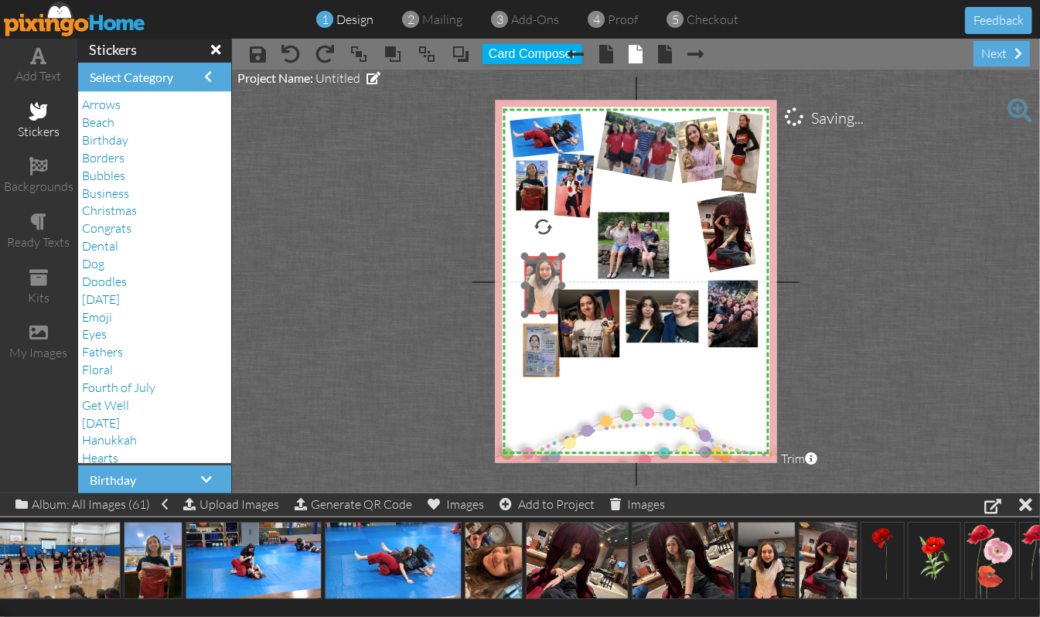
drag, startPoint x: 529, startPoint y: 238, endPoint x: 537, endPoint y: 279, distance: 41.7
click at [537, 279] on img at bounding box center [545, 277] width 56 height 74
click at [537, 226] on div at bounding box center [537, 227] width 21 height 21
drag, startPoint x: 533, startPoint y: 268, endPoint x: 520, endPoint y: 229, distance: 40.8
click at [520, 229] on img at bounding box center [530, 238] width 63 height 80
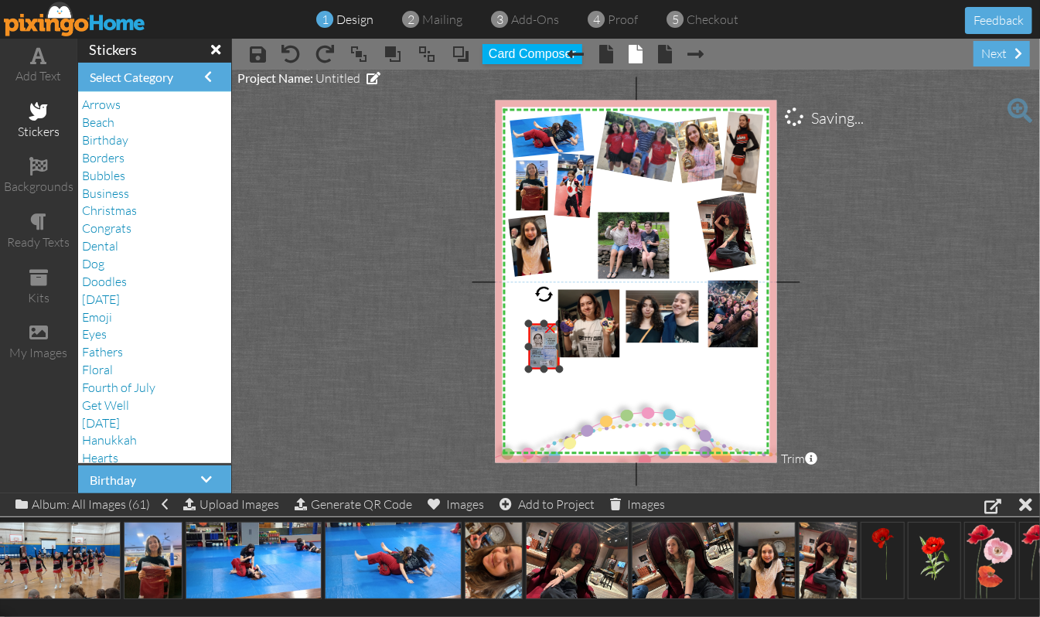
click at [524, 368] on div at bounding box center [528, 370] width 8 height 8
drag, startPoint x: 533, startPoint y: 346, endPoint x: 564, endPoint y: 248, distance: 103.0
click at [564, 248] on img at bounding box center [576, 249] width 39 height 53
click at [948, 206] on project-studio-wrapper "X X X X X X X X X X X X X X X X X X X X X X X X X X X X X X X X X X X X X X X X…" at bounding box center [636, 282] width 808 height 424
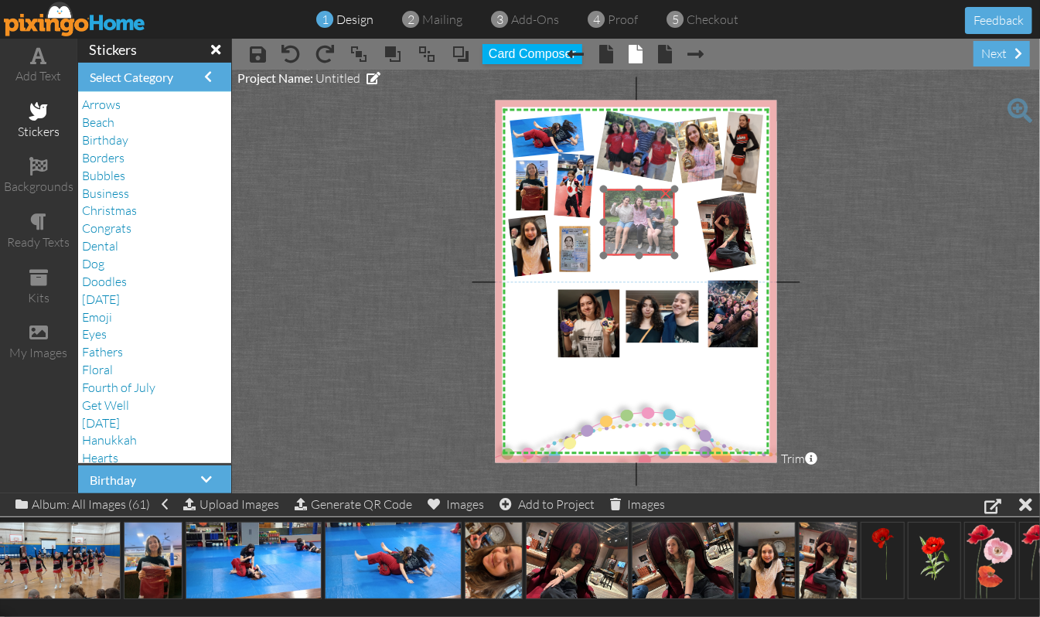
drag, startPoint x: 642, startPoint y: 241, endPoint x: 647, endPoint y: 217, distance: 24.6
click at [647, 217] on img at bounding box center [636, 215] width 141 height 106
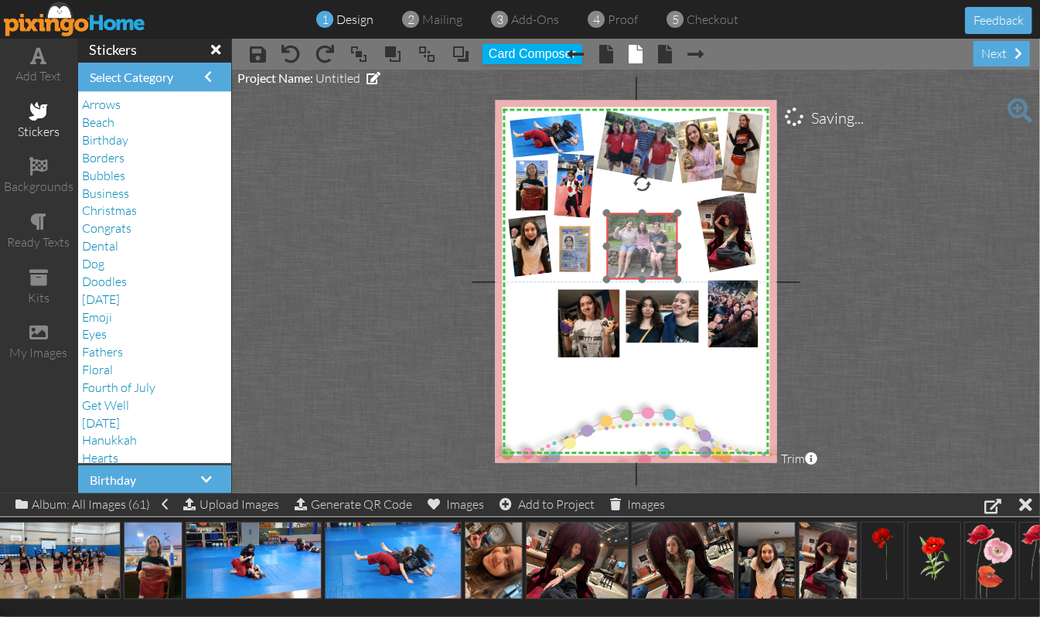
drag, startPoint x: 644, startPoint y: 209, endPoint x: 647, endPoint y: 233, distance: 24.2
click at [647, 233] on img at bounding box center [639, 239] width 141 height 106
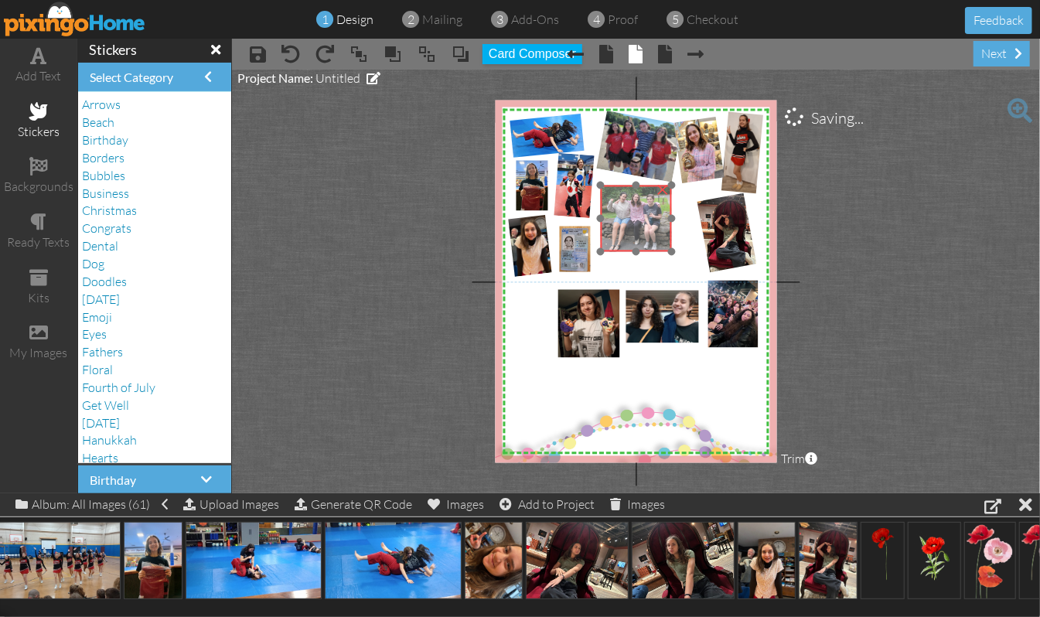
drag, startPoint x: 626, startPoint y: 241, endPoint x: 620, endPoint y: 213, distance: 28.5
click at [620, 213] on img at bounding box center [633, 211] width 141 height 106
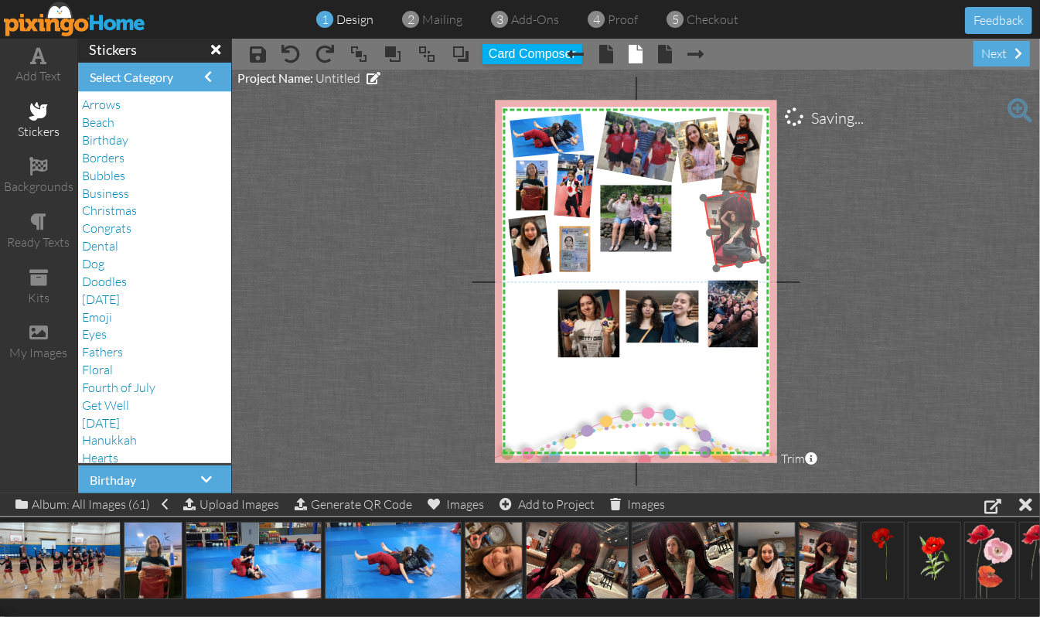
click at [731, 224] on img at bounding box center [734, 230] width 73 height 88
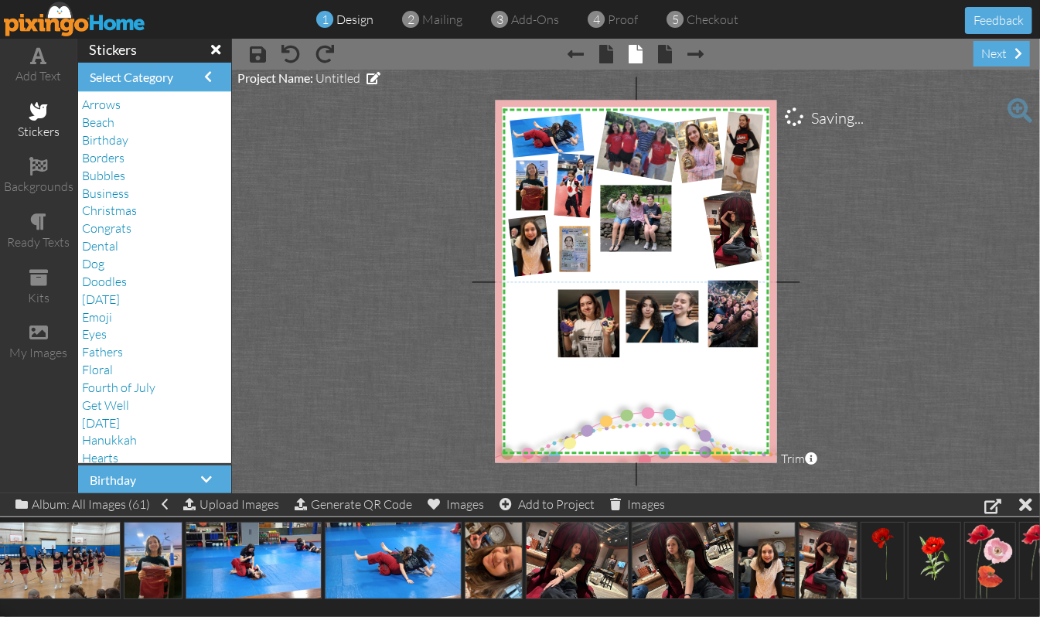
click at [936, 244] on project-studio-wrapper "X X X X X X X X X X X X X X X X X X X X X X X X X X X X X X X X X X X X X X X X…" at bounding box center [636, 282] width 808 height 424
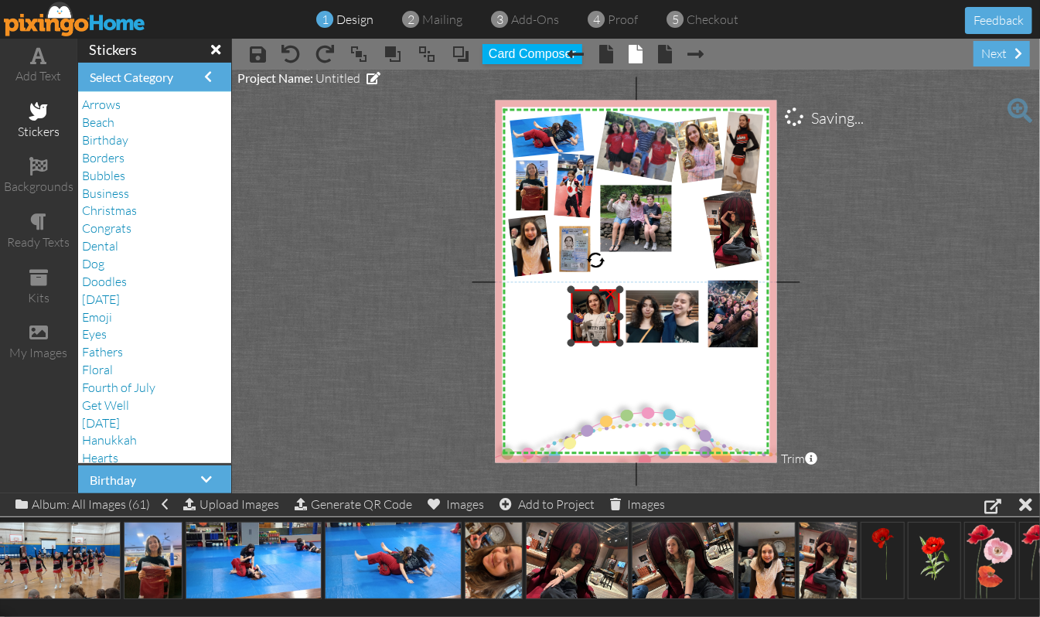
drag, startPoint x: 558, startPoint y: 356, endPoint x: 566, endPoint y: 342, distance: 17.0
click at [566, 342] on div "X X X X X X X X X X X X X X X X X X X X X X X X X X X X X X X X X X X X X X X X…" at bounding box center [636, 282] width 282 height 363
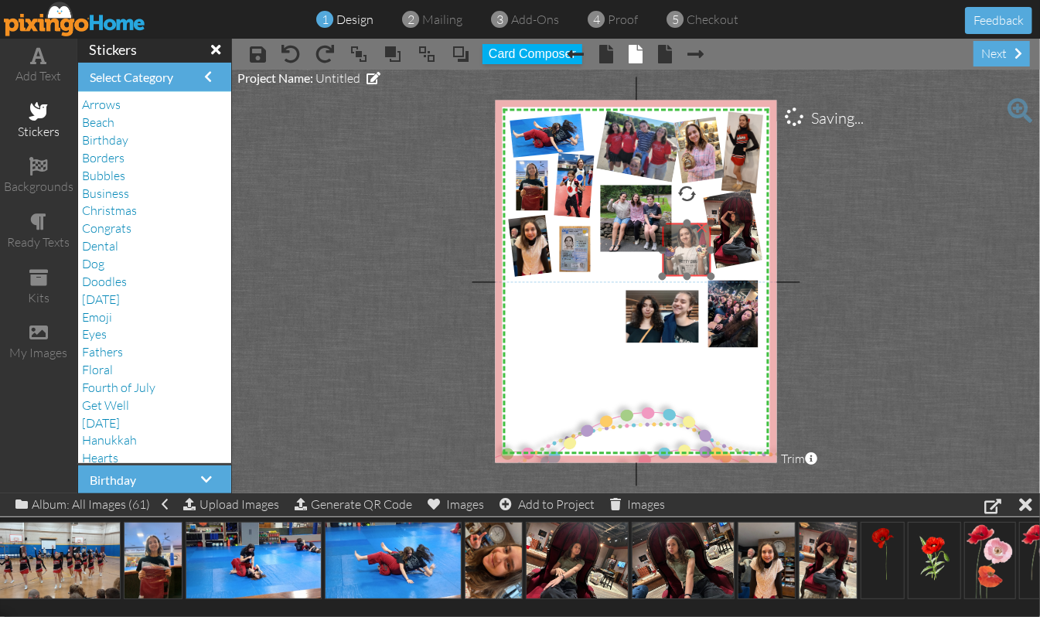
drag, startPoint x: 589, startPoint y: 322, endPoint x: 680, endPoint y: 257, distance: 112.5
click at [680, 257] on img at bounding box center [687, 244] width 49 height 65
drag, startPoint x: 709, startPoint y: 220, endPoint x: 706, endPoint y: 229, distance: 9.8
click at [706, 229] on div at bounding box center [703, 233] width 8 height 8
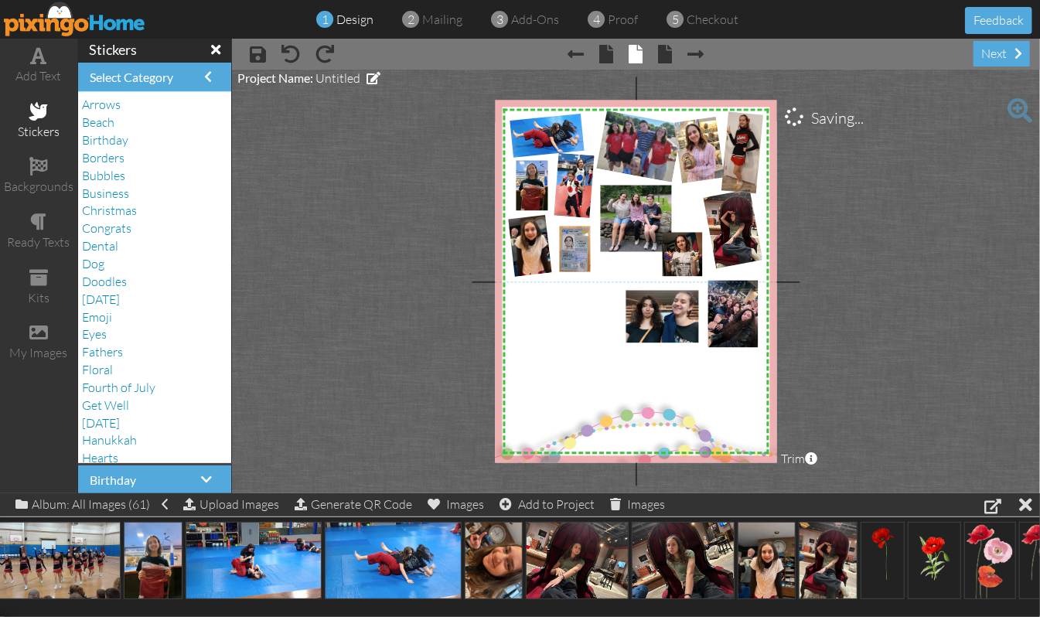
click at [897, 269] on project-studio-wrapper "X X X X X X X X X X X X X X X X X X X X X X X X X X X X X X X X X X X X X X X X…" at bounding box center [636, 282] width 808 height 424
click at [721, 239] on img at bounding box center [734, 230] width 73 height 88
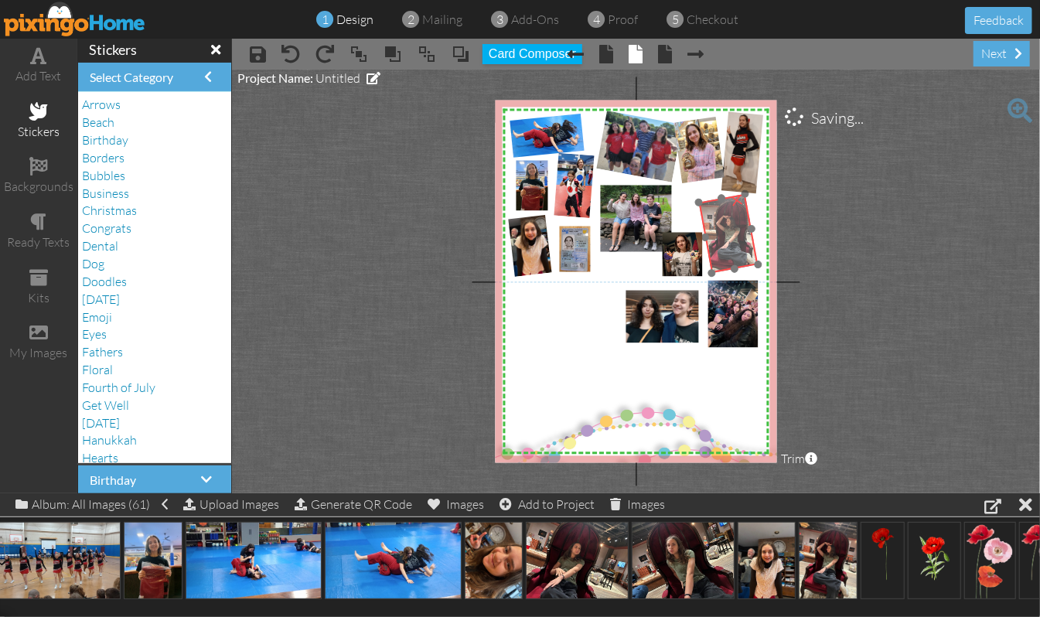
drag, startPoint x: 739, startPoint y: 242, endPoint x: 733, endPoint y: 247, distance: 8.2
click at [733, 247] on img at bounding box center [730, 234] width 73 height 88
drag, startPoint x: 721, startPoint y: 206, endPoint x: 716, endPoint y: 221, distance: 16.1
click at [716, 221] on img at bounding box center [725, 250] width 73 height 88
drag, startPoint x: 710, startPoint y: 187, endPoint x: 725, endPoint y: 187, distance: 14.7
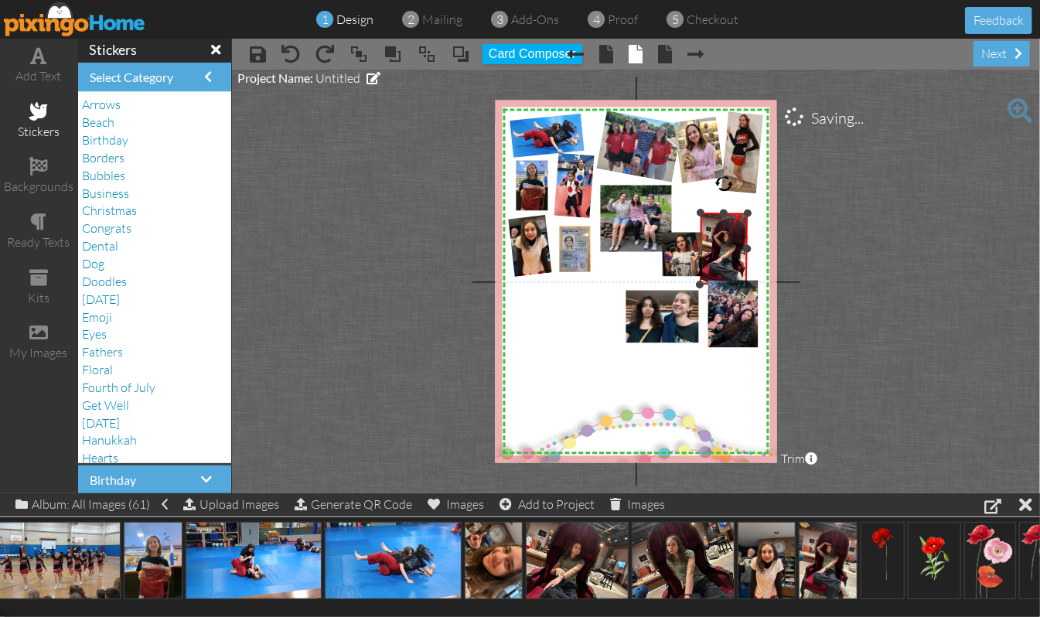
click at [725, 187] on div at bounding box center [724, 184] width 19 height 19
drag, startPoint x: 722, startPoint y: 243, endPoint x: 725, endPoint y: 223, distance: 19.5
click at [725, 223] on img at bounding box center [727, 231] width 60 height 80
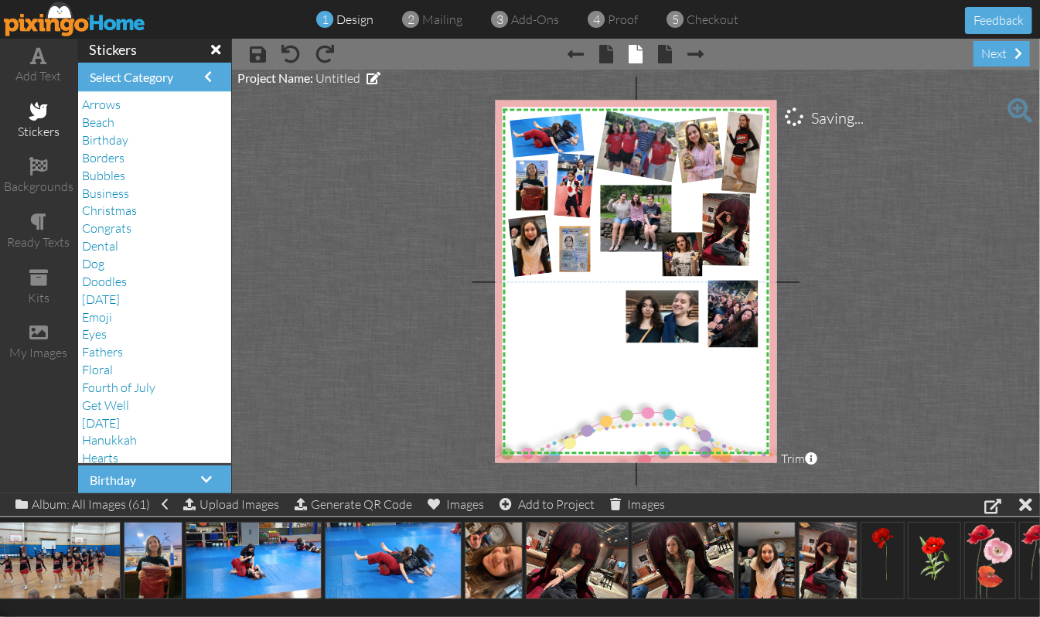
click at [925, 246] on project-studio-wrapper "X X X X X X X X X X X X X X X X X X X X X X X X X X X X X X X X X X X X X X X X…" at bounding box center [636, 282] width 808 height 424
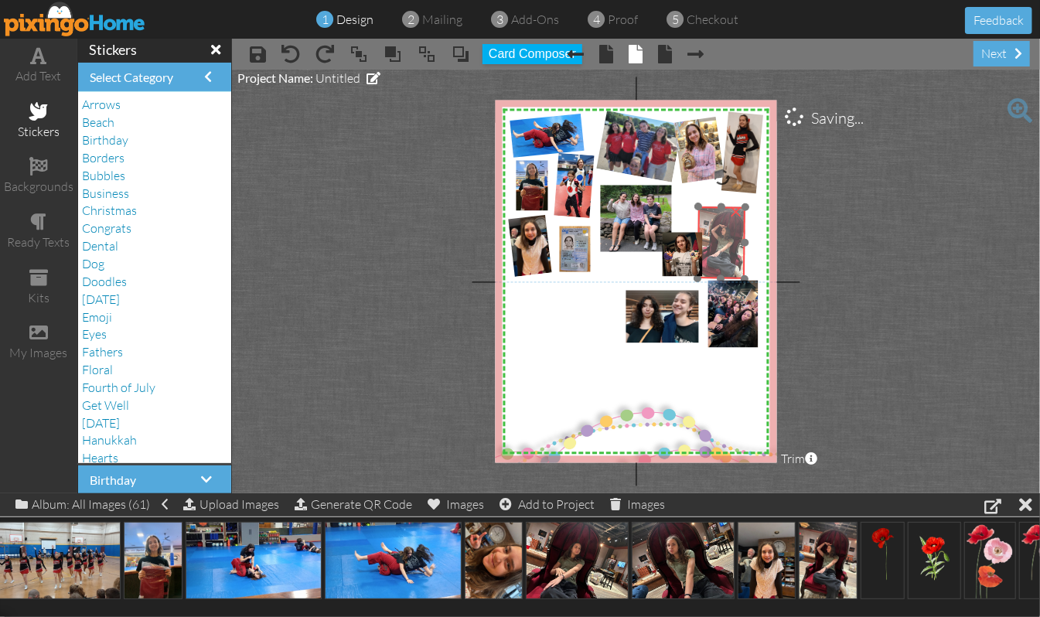
drag, startPoint x: 722, startPoint y: 223, endPoint x: 718, endPoint y: 237, distance: 13.9
click at [718, 237] on img at bounding box center [723, 244] width 60 height 80
drag, startPoint x: 721, startPoint y: 180, endPoint x: 731, endPoint y: 182, distance: 10.3
click at [731, 182] on div at bounding box center [731, 178] width 21 height 21
drag, startPoint x: 725, startPoint y: 226, endPoint x: 738, endPoint y: 220, distance: 13.8
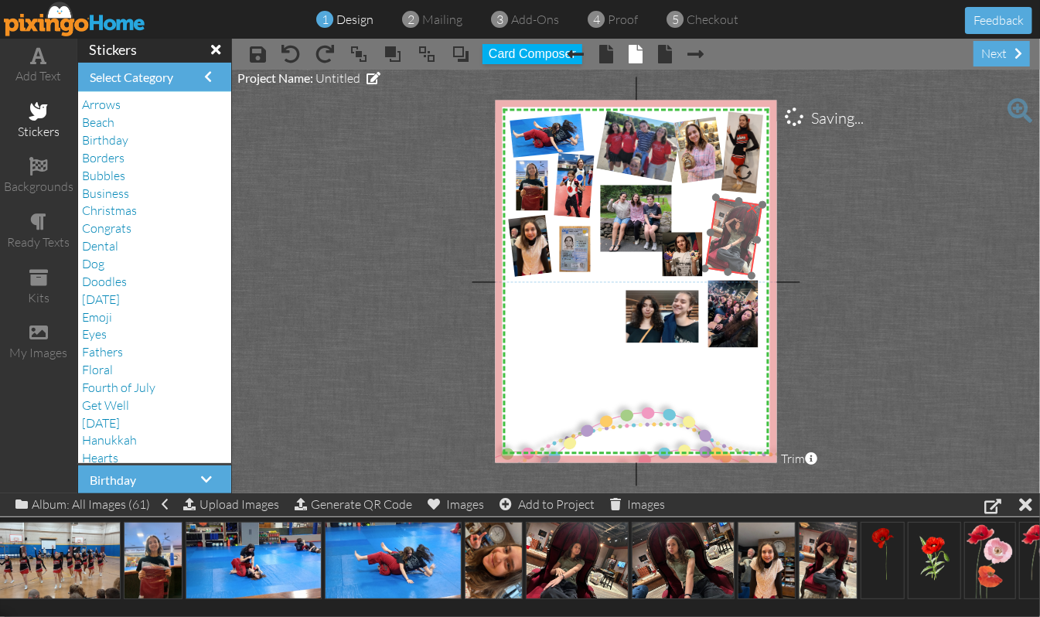
click at [738, 220] on img at bounding box center [735, 237] width 70 height 87
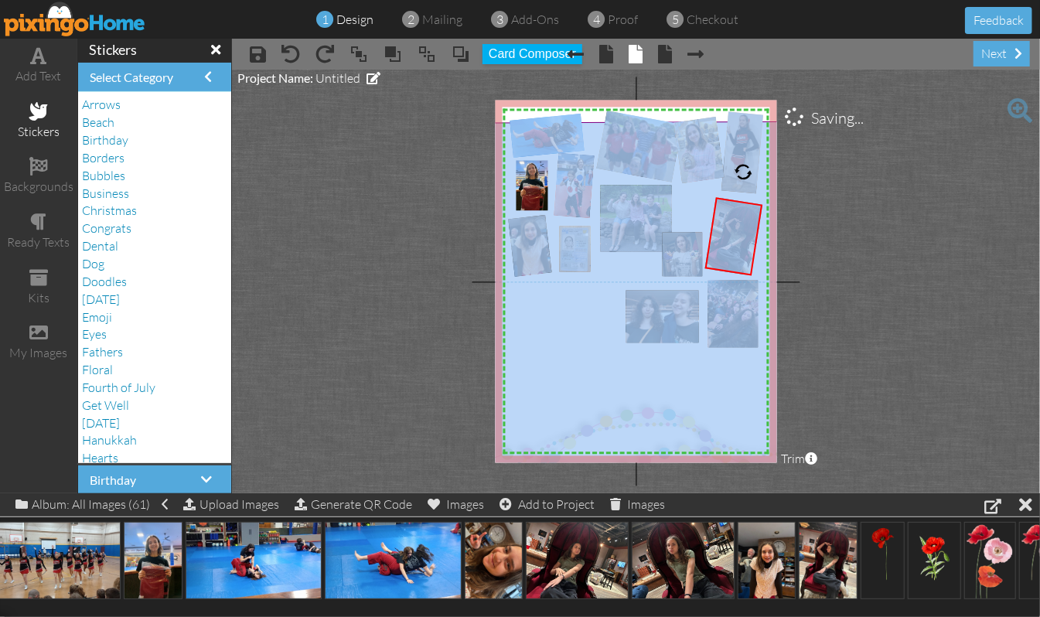
drag, startPoint x: 684, startPoint y: 242, endPoint x: 680, endPoint y: 210, distance: 31.9
click at [680, 210] on div "X X X X X X X X X X X X X X X X X X X X X X X X X X X X X X X X X X X X X X X X…" at bounding box center [636, 282] width 282 height 363
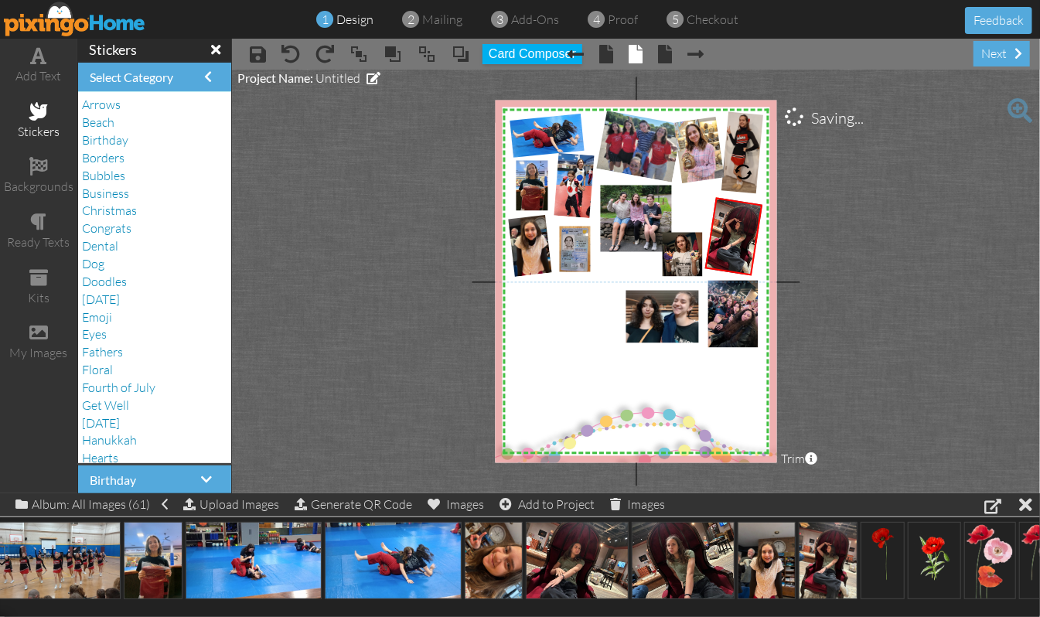
click at [940, 246] on project-studio-wrapper "X X X X X X X X X X X X X X X X X X X X X X X X X X X X X X X X X X X X X X X X…" at bounding box center [636, 282] width 808 height 424
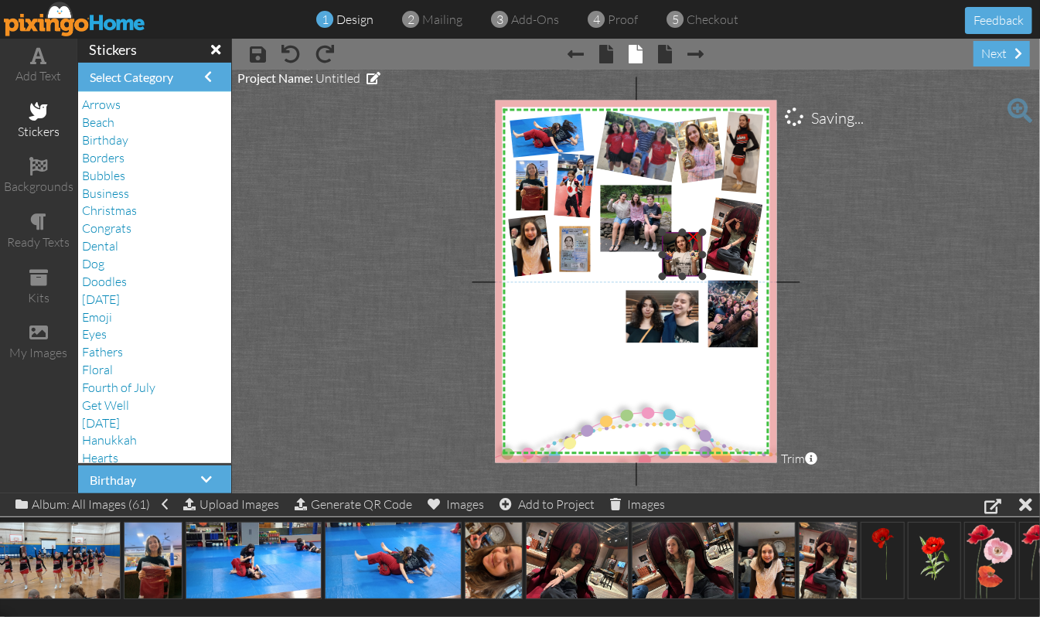
click at [679, 261] on img at bounding box center [683, 249] width 40 height 53
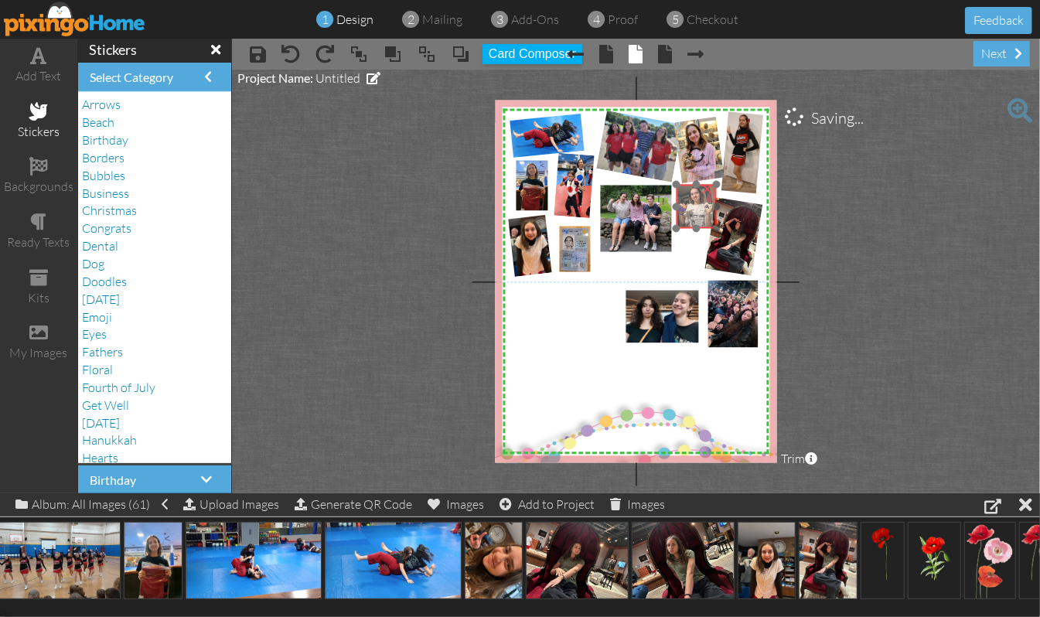
drag, startPoint x: 679, startPoint y: 261, endPoint x: 693, endPoint y: 213, distance: 49.2
click at [693, 213] on img at bounding box center [697, 202] width 40 height 53
drag, startPoint x: 697, startPoint y: 156, endPoint x: 705, endPoint y: 159, distance: 8.3
click at [705, 159] on div at bounding box center [706, 156] width 22 height 22
click at [947, 227] on project-studio-wrapper "X X X X X X X X X X X X X X X X X X X X X X X X X X X X X X X X X X X X X X X X…" at bounding box center [636, 282] width 808 height 424
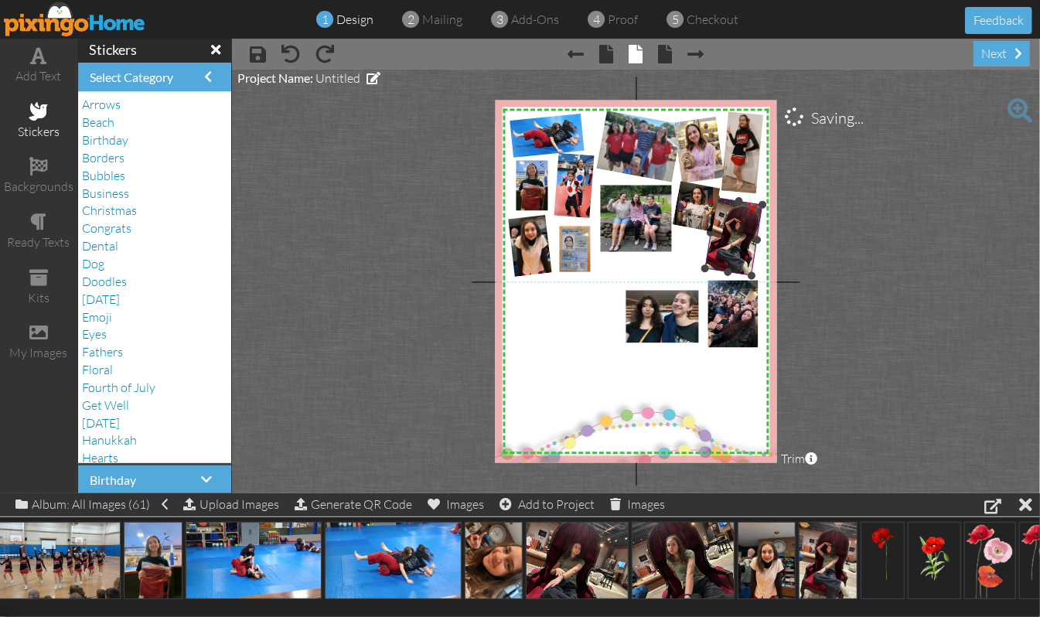
click at [737, 246] on img at bounding box center [735, 237] width 70 height 87
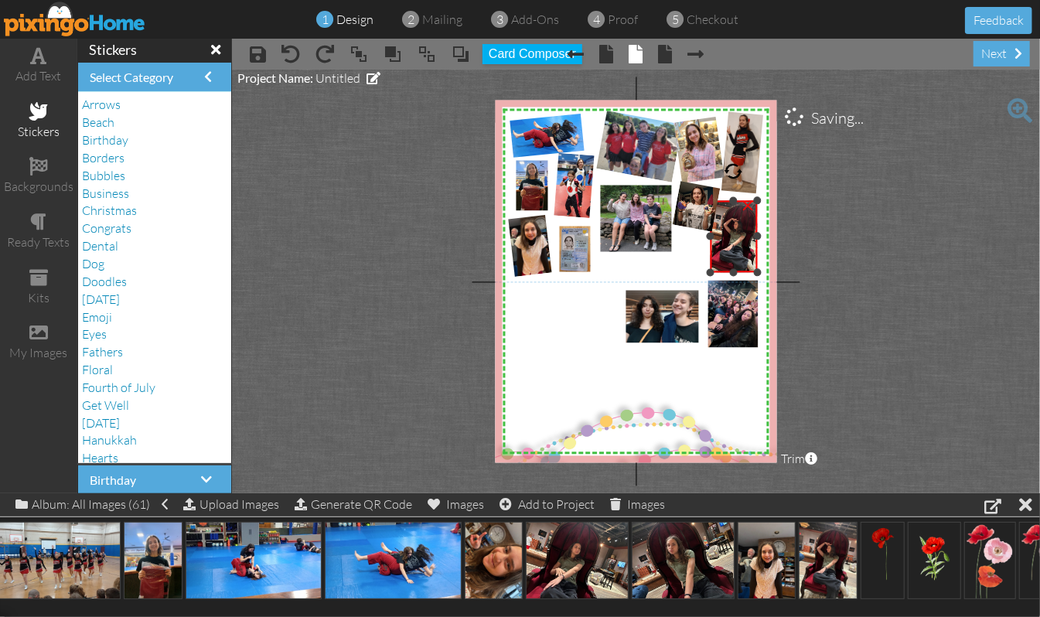
drag, startPoint x: 745, startPoint y: 175, endPoint x: 734, endPoint y: 177, distance: 11.8
click at [734, 177] on div at bounding box center [734, 171] width 19 height 19
click at [737, 230] on img at bounding box center [739, 235] width 60 height 79
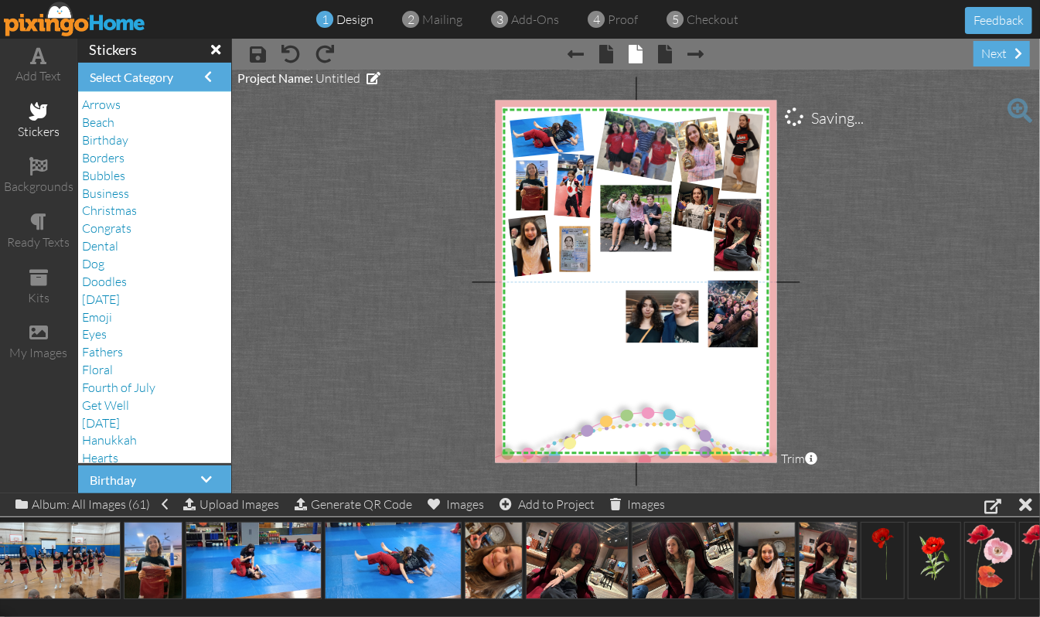
click at [854, 254] on project-studio-wrapper "X X X X X X X X X X X X X X X X X X X X X X X X X X X X X X X X X X X X X X X X…" at bounding box center [636, 282] width 808 height 424
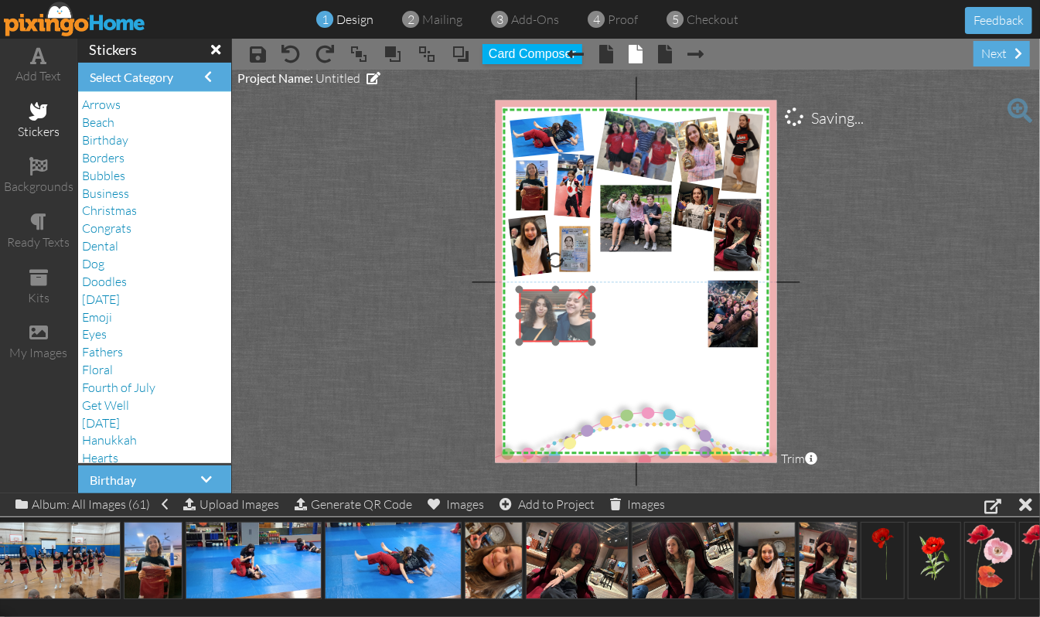
drag, startPoint x: 660, startPoint y: 317, endPoint x: 554, endPoint y: 316, distance: 106.7
click at [554, 316] on img at bounding box center [555, 311] width 80 height 60
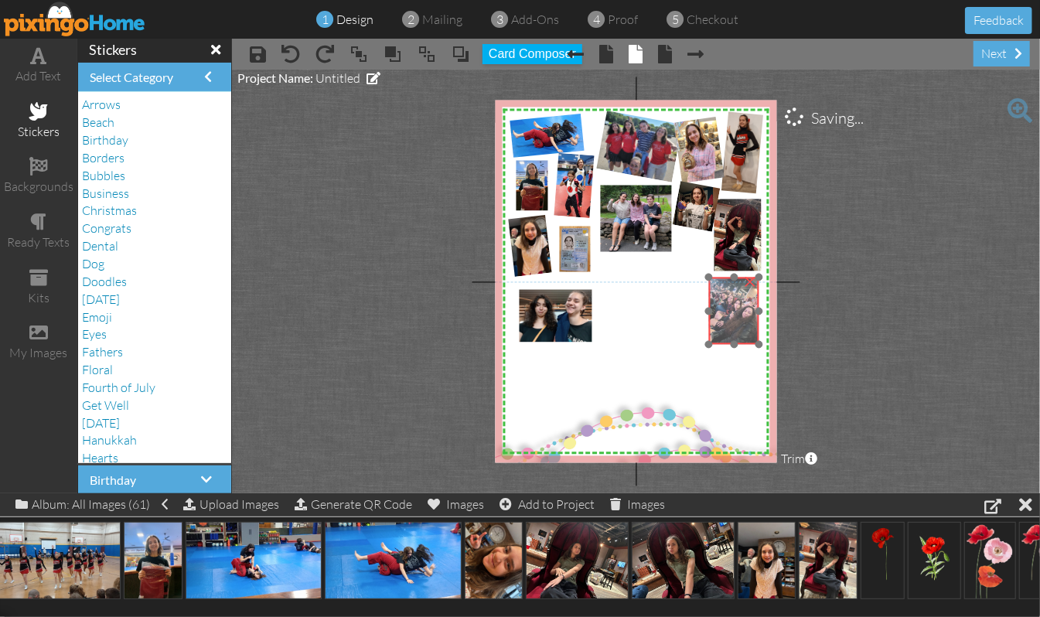
click at [743, 329] on img at bounding box center [733, 311] width 51 height 67
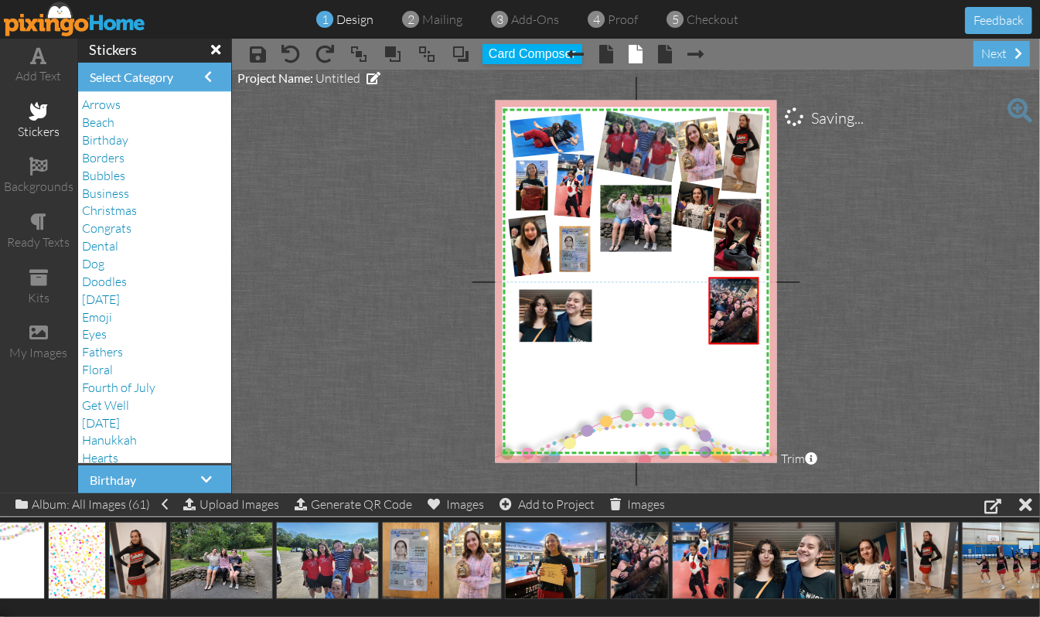
scroll to position [0, 0]
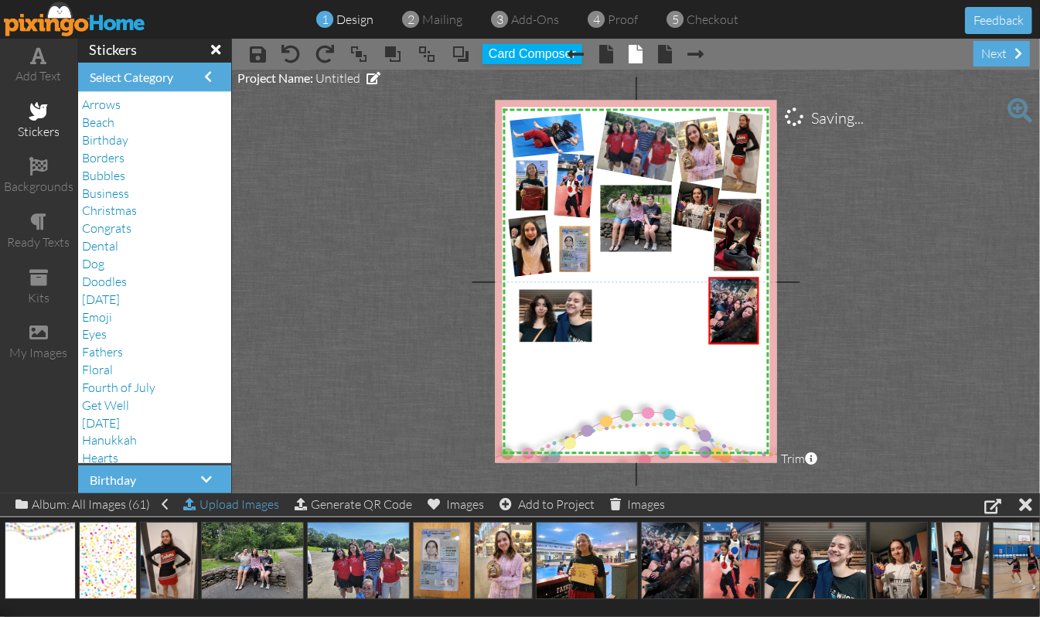
click at [260, 503] on div "Upload Images" at bounding box center [231, 504] width 96 height 22
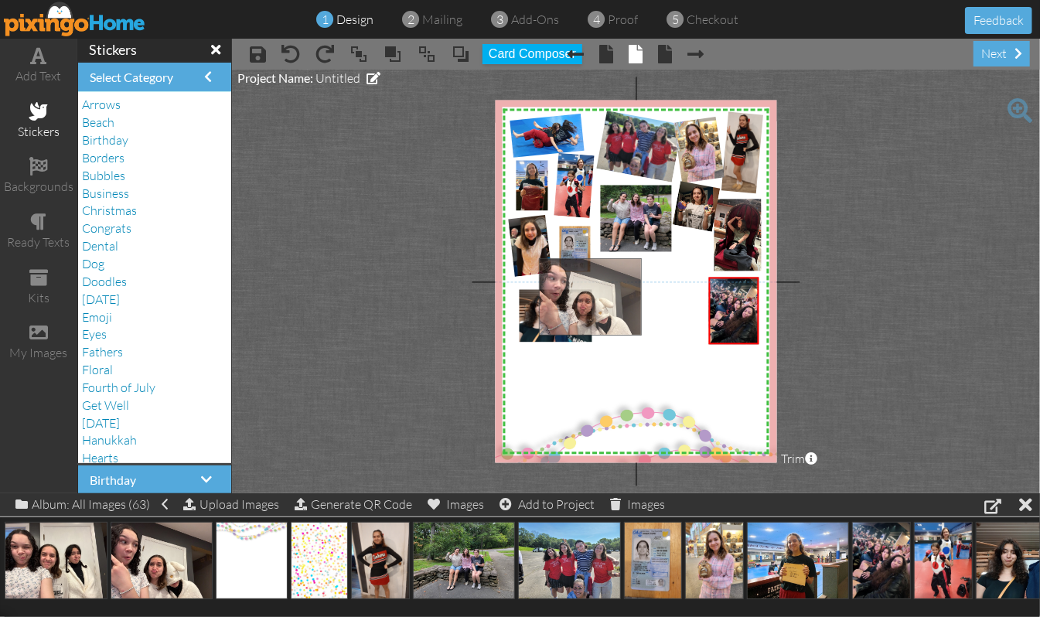
drag, startPoint x: 177, startPoint y: 563, endPoint x: 606, endPoint y: 298, distance: 504.1
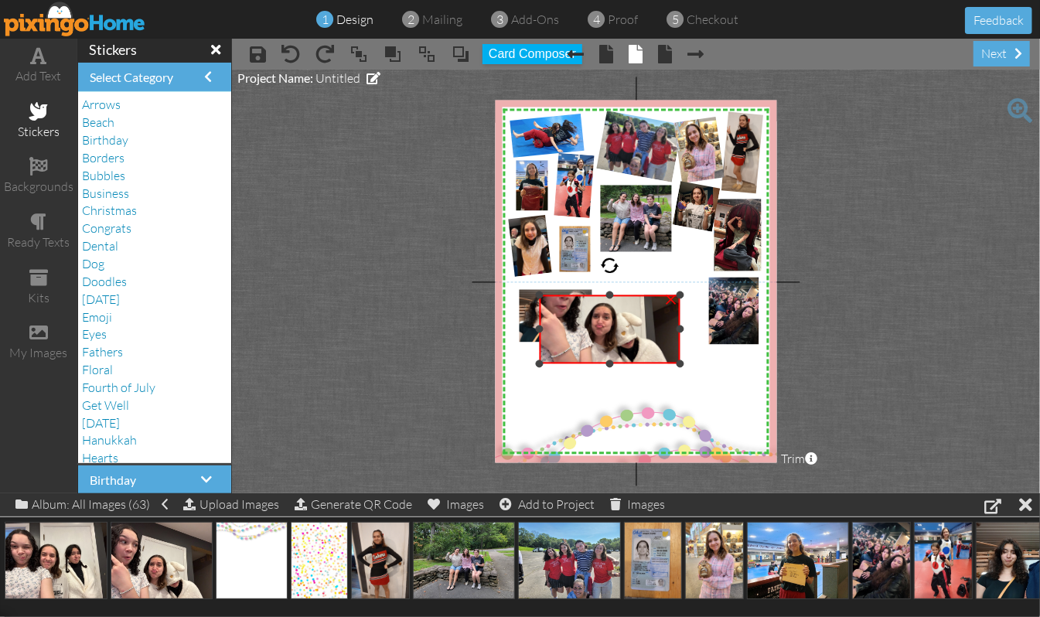
drag, startPoint x: 611, startPoint y: 257, endPoint x: 616, endPoint y: 294, distance: 37.5
click at [616, 295] on div "×" at bounding box center [609, 329] width 141 height 69
drag, startPoint x: 539, startPoint y: 331, endPoint x: 580, endPoint y: 333, distance: 41.0
click at [580, 333] on div at bounding box center [580, 330] width 8 height 8
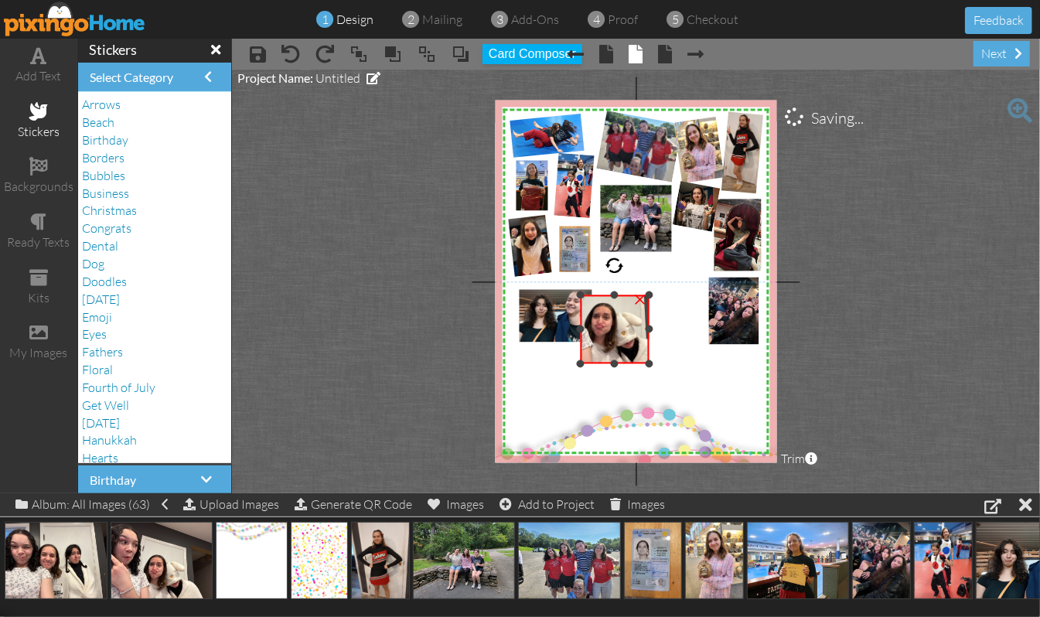
drag, startPoint x: 682, startPoint y: 331, endPoint x: 651, endPoint y: 345, distance: 33.9
click at [649, 345] on div "×" at bounding box center [614, 329] width 69 height 69
drag, startPoint x: 578, startPoint y: 329, endPoint x: 523, endPoint y: 351, distance: 60.0
click at [523, 351] on div "X X X X X X X X X X X X X X X X X X X X X X X X X X X X X X X X X X X X X X X X…" at bounding box center [636, 282] width 282 height 363
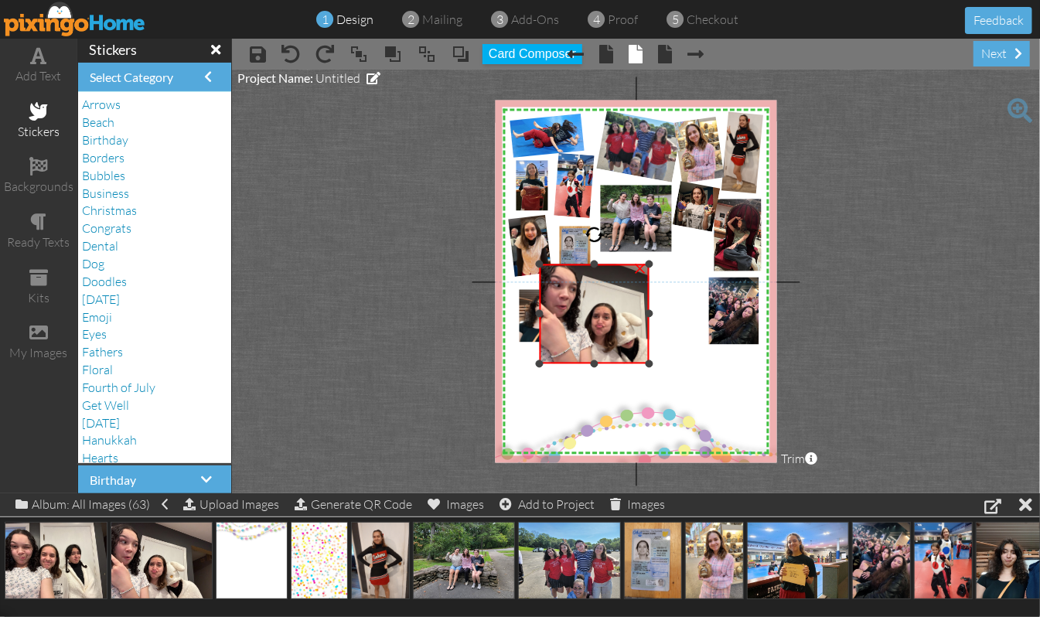
drag, startPoint x: 597, startPoint y: 295, endPoint x: 604, endPoint y: 264, distance: 31.7
click at [604, 264] on div "×" at bounding box center [594, 314] width 110 height 100
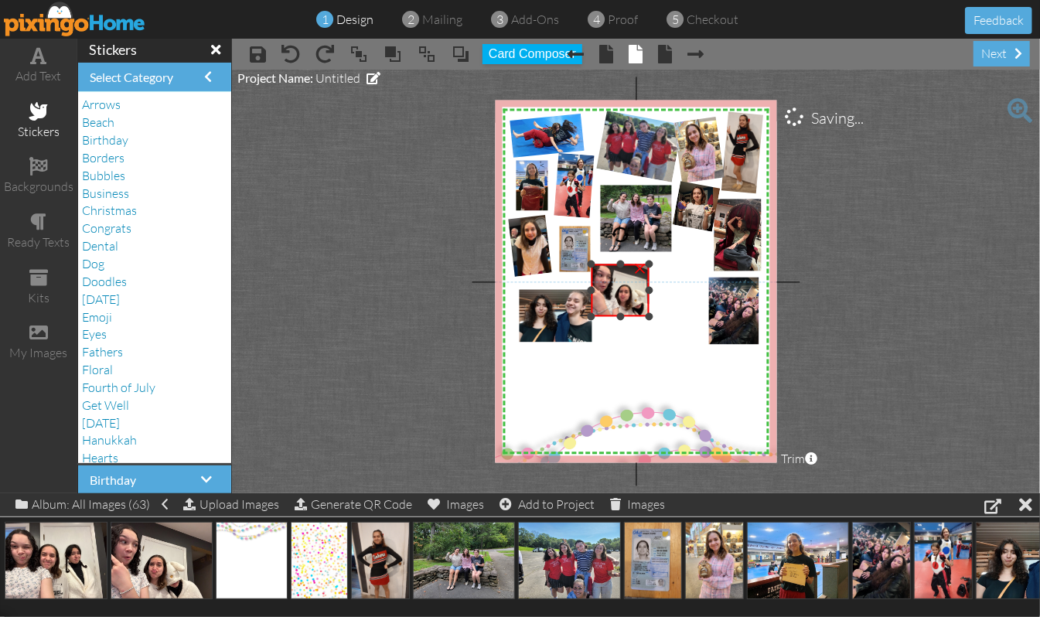
drag, startPoint x: 536, startPoint y: 366, endPoint x: 586, endPoint y: 319, distance: 68.9
click at [588, 319] on div at bounding box center [592, 316] width 8 height 8
drag, startPoint x: 616, startPoint y: 303, endPoint x: 659, endPoint y: 304, distance: 43.3
click at [659, 304] on img at bounding box center [672, 289] width 74 height 56
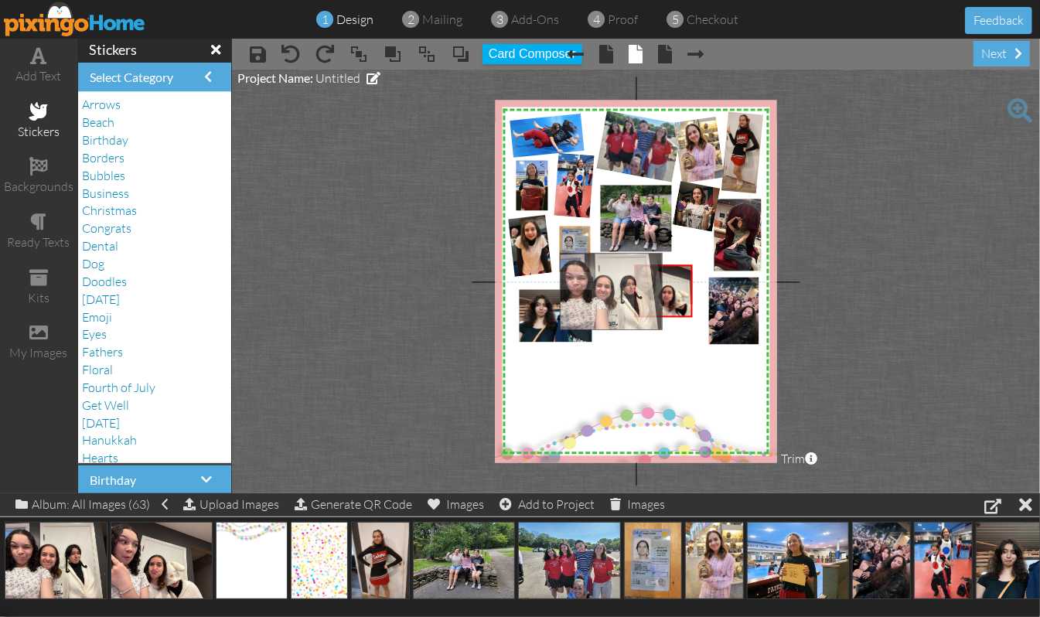
drag, startPoint x: 43, startPoint y: 567, endPoint x: 595, endPoint y: 295, distance: 615.2
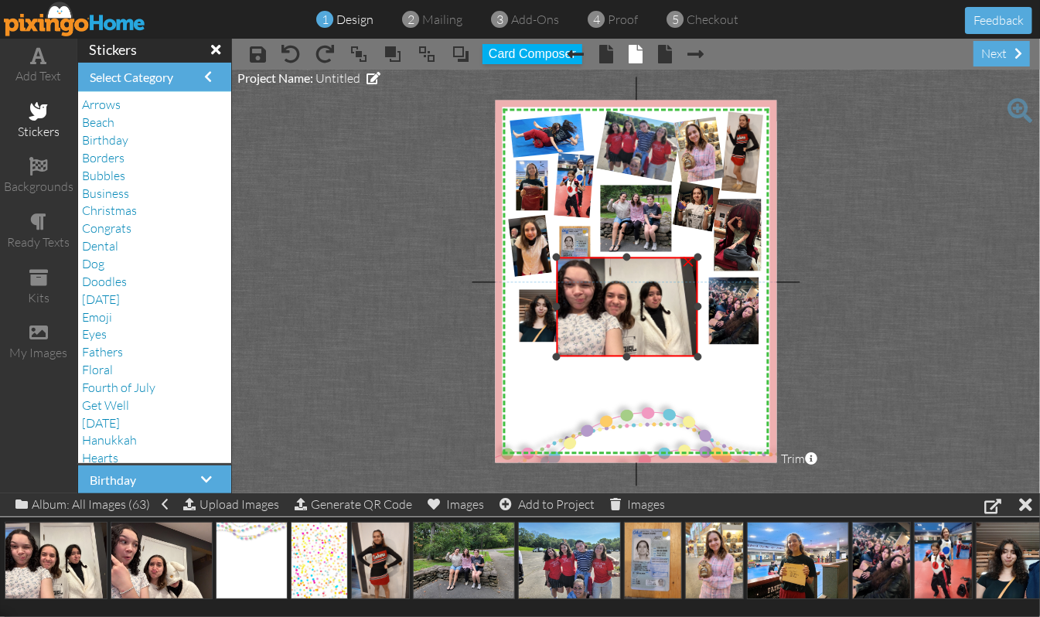
click at [626, 257] on div at bounding box center [627, 258] width 8 height 8
drag, startPoint x: 700, startPoint y: 307, endPoint x: 687, endPoint y: 319, distance: 17.0
click at [685, 319] on div "×" at bounding box center [621, 307] width 128 height 100
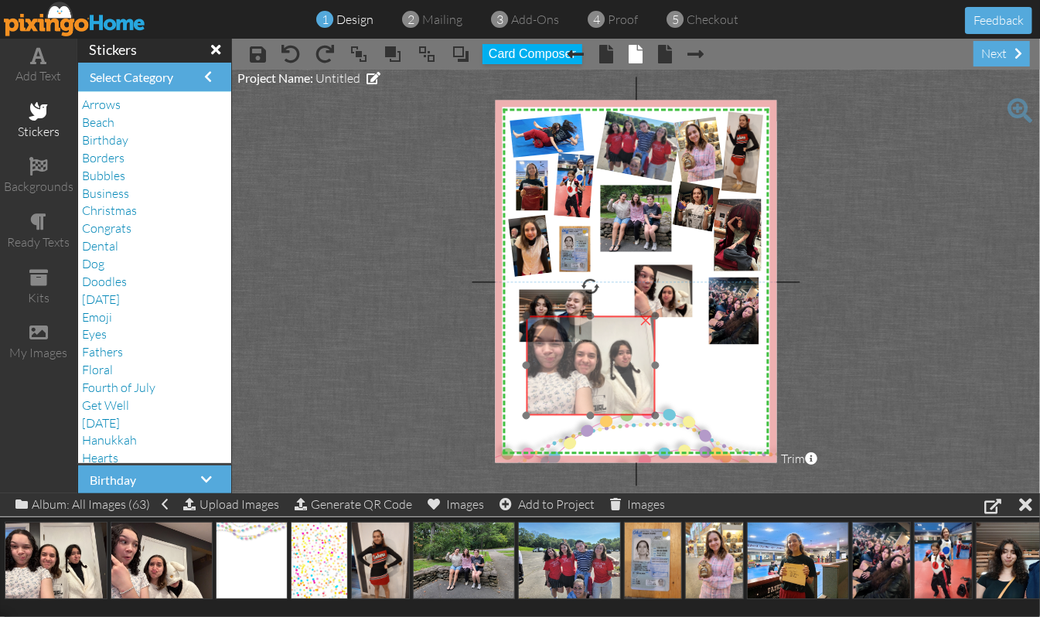
drag, startPoint x: 631, startPoint y: 325, endPoint x: 601, endPoint y: 384, distance: 66.1
click at [601, 384] on img at bounding box center [597, 363] width 141 height 106
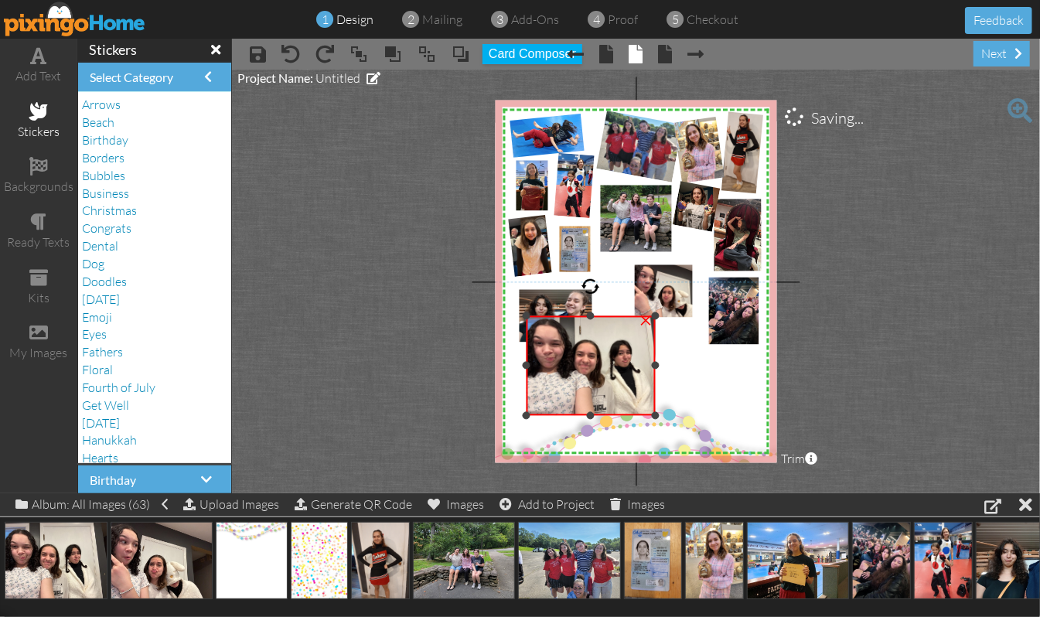
click at [646, 323] on div "×" at bounding box center [645, 319] width 25 height 25
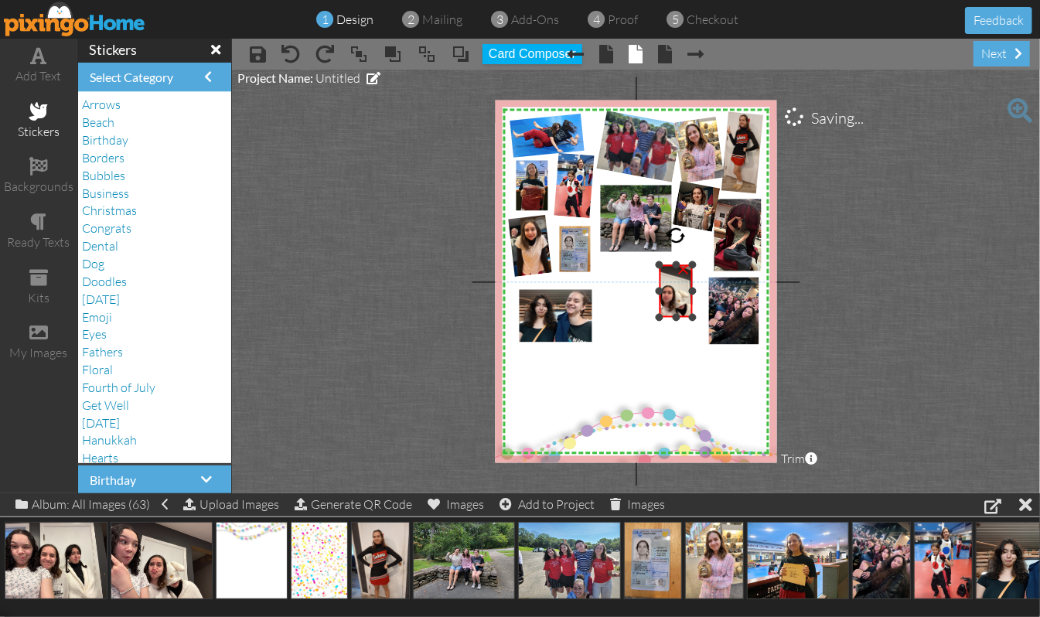
drag, startPoint x: 635, startPoint y: 291, endPoint x: 660, endPoint y: 292, distance: 24.8
click at [660, 292] on div at bounding box center [660, 291] width 8 height 8
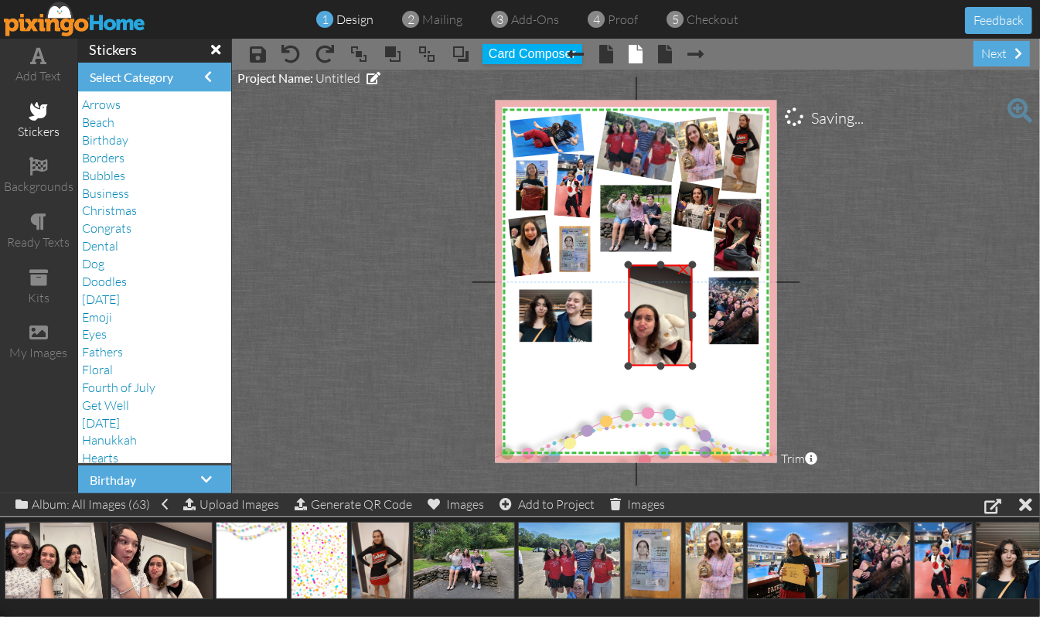
drag, startPoint x: 663, startPoint y: 316, endPoint x: 633, endPoint y: 368, distance: 59.9
click at [633, 367] on div "×" at bounding box center [661, 315] width 64 height 101
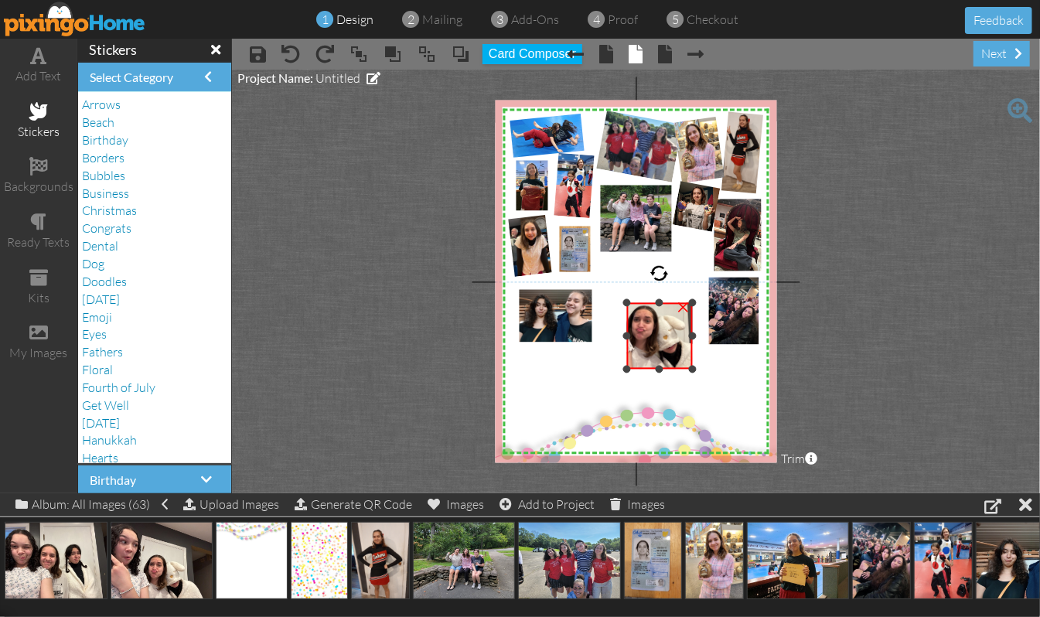
drag, startPoint x: 660, startPoint y: 264, endPoint x: 665, endPoint y: 302, distance: 38.3
click at [665, 303] on div "×" at bounding box center [659, 336] width 66 height 67
click at [691, 366] on div "X X X X X X X X X X X X X X X X X X X X X X X X X X X X X X X X X X X X X X X X…" at bounding box center [636, 282] width 282 height 363
click at [235, 505] on div "Upload Images" at bounding box center [231, 504] width 96 height 22
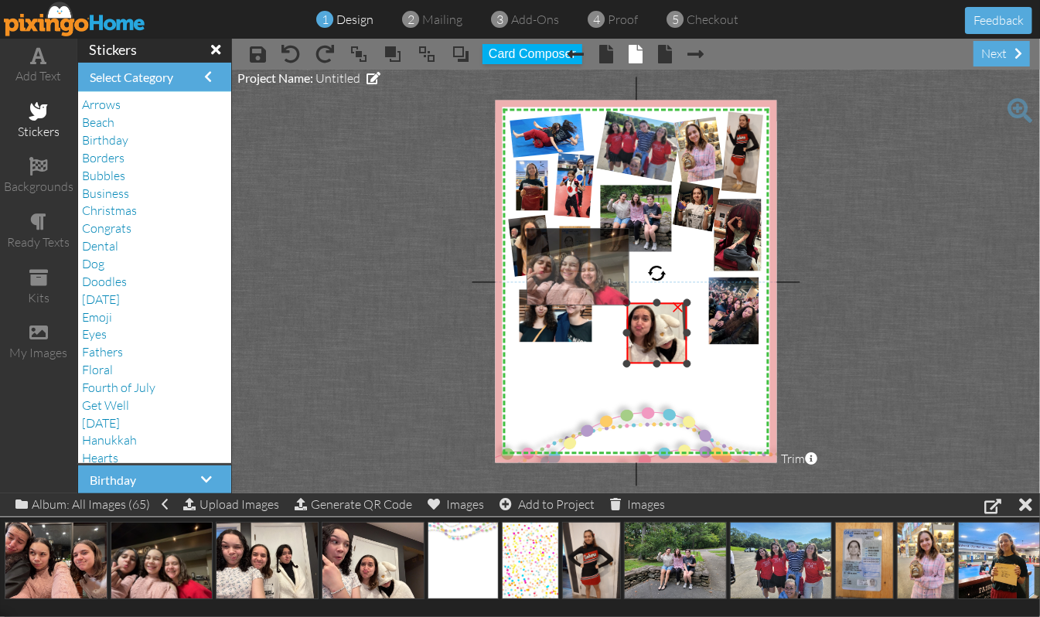
drag, startPoint x: 162, startPoint y: 568, endPoint x: 579, endPoint y: 273, distance: 510.4
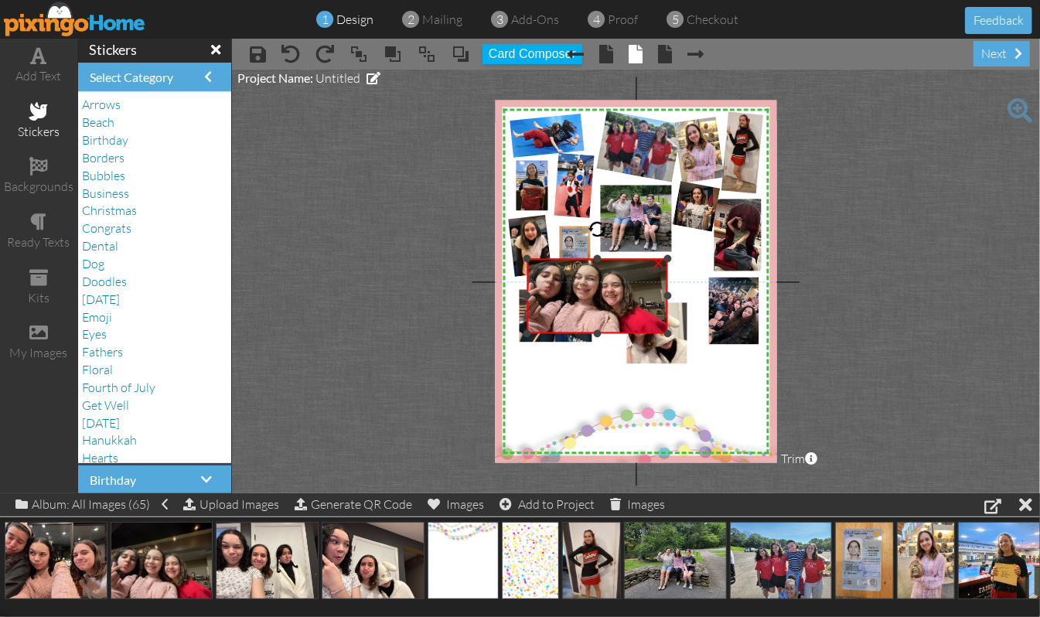
drag, startPoint x: 600, startPoint y: 229, endPoint x: 602, endPoint y: 260, distance: 31.0
click at [602, 260] on div "×" at bounding box center [597, 296] width 141 height 75
drag, startPoint x: 669, startPoint y: 295, endPoint x: 642, endPoint y: 307, distance: 29.4
click at [640, 307] on div "×" at bounding box center [584, 296] width 114 height 75
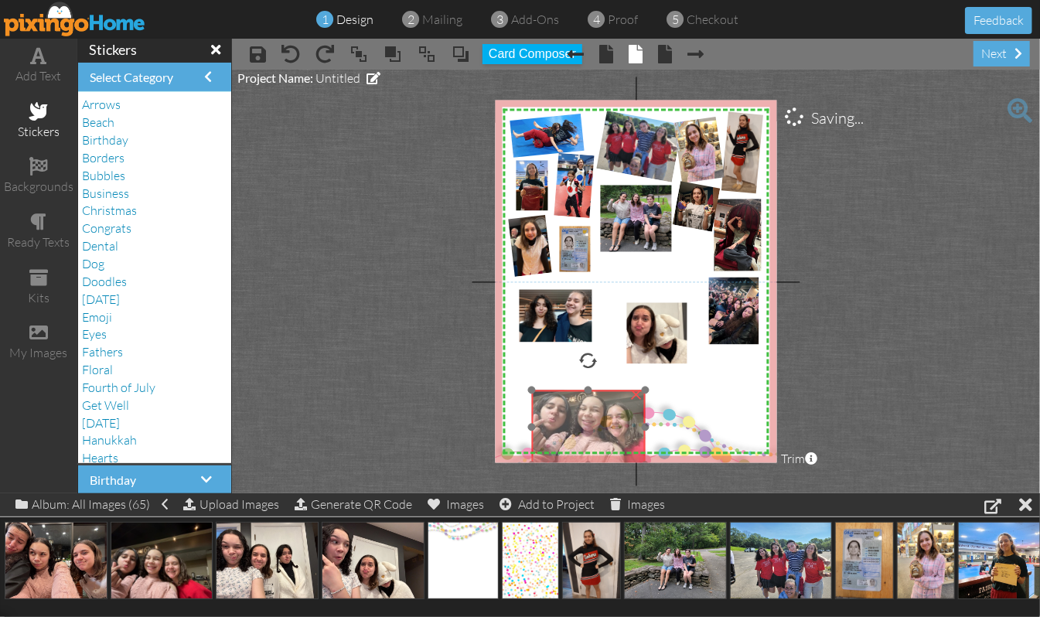
drag, startPoint x: 594, startPoint y: 311, endPoint x: 599, endPoint y: 442, distance: 131.5
click at [599, 442] on img at bounding box center [601, 413] width 141 height 106
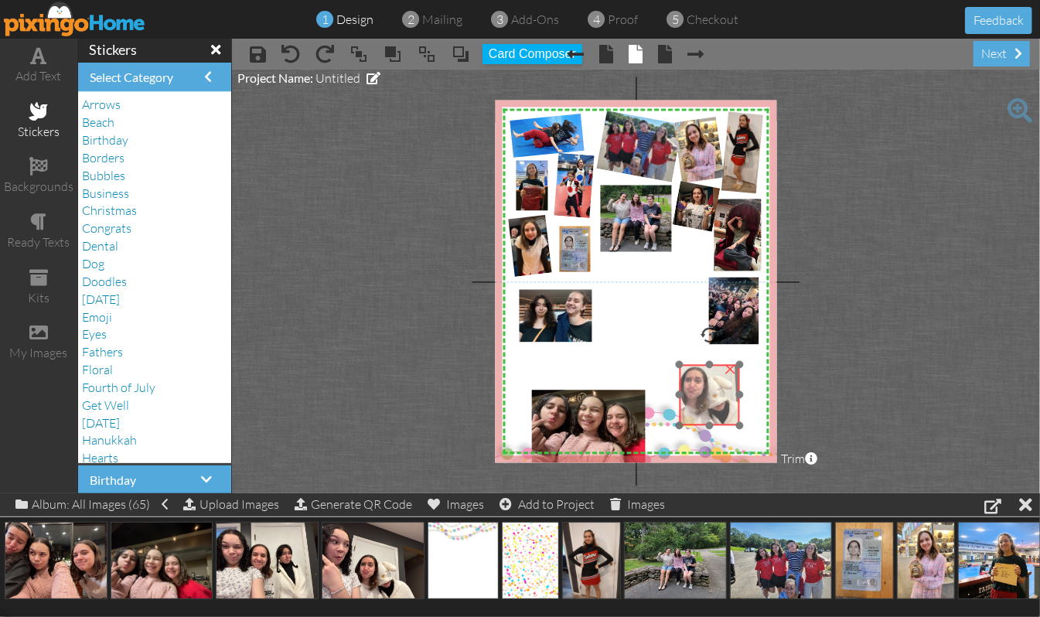
drag, startPoint x: 662, startPoint y: 326, endPoint x: 714, endPoint y: 387, distance: 81.2
click at [714, 387] on img at bounding box center [701, 374] width 135 height 101
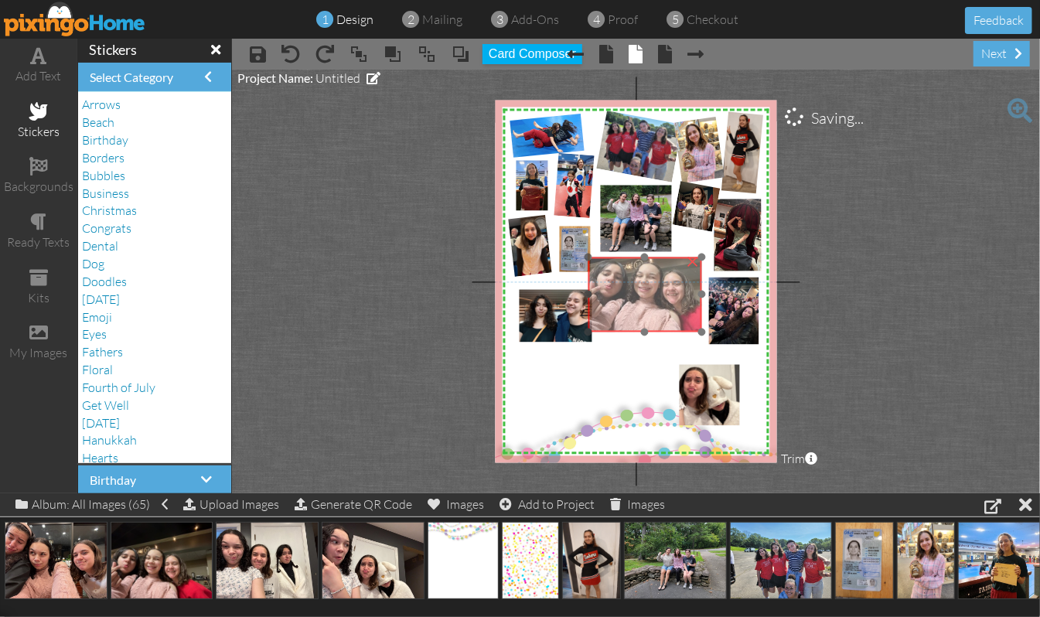
drag, startPoint x: 582, startPoint y: 431, endPoint x: 639, endPoint y: 298, distance: 144.5
click at [639, 298] on img at bounding box center [658, 280] width 141 height 106
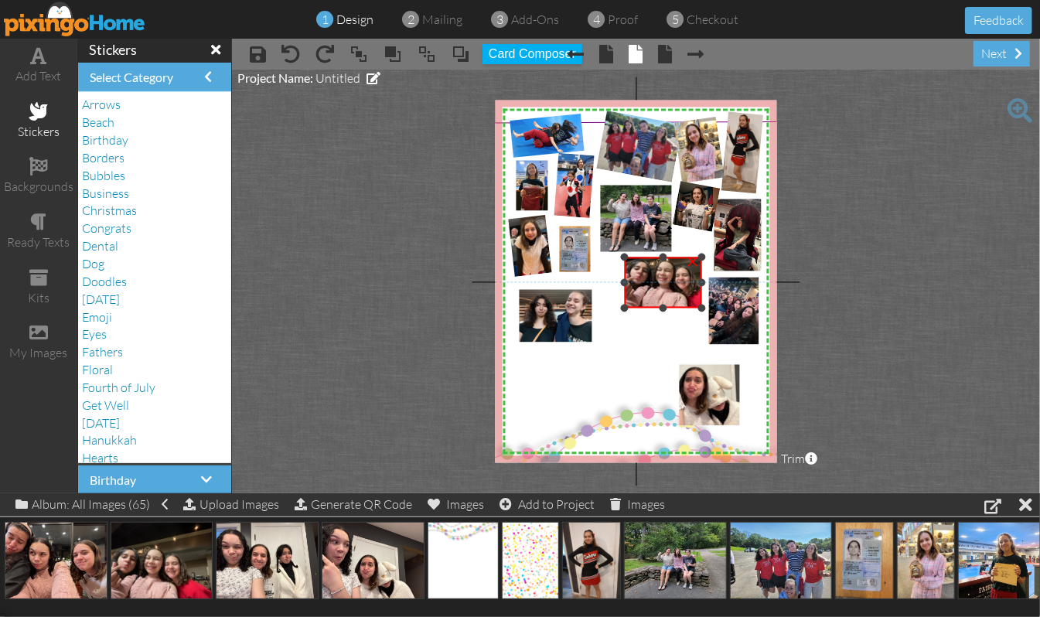
drag, startPoint x: 585, startPoint y: 331, endPoint x: 599, endPoint y: 307, distance: 27.7
click at [599, 307] on div "X X X X X X X X X X X X X X X X X X X X X X X X X X X X X X X X X X X X X X X X…" at bounding box center [636, 282] width 282 height 363
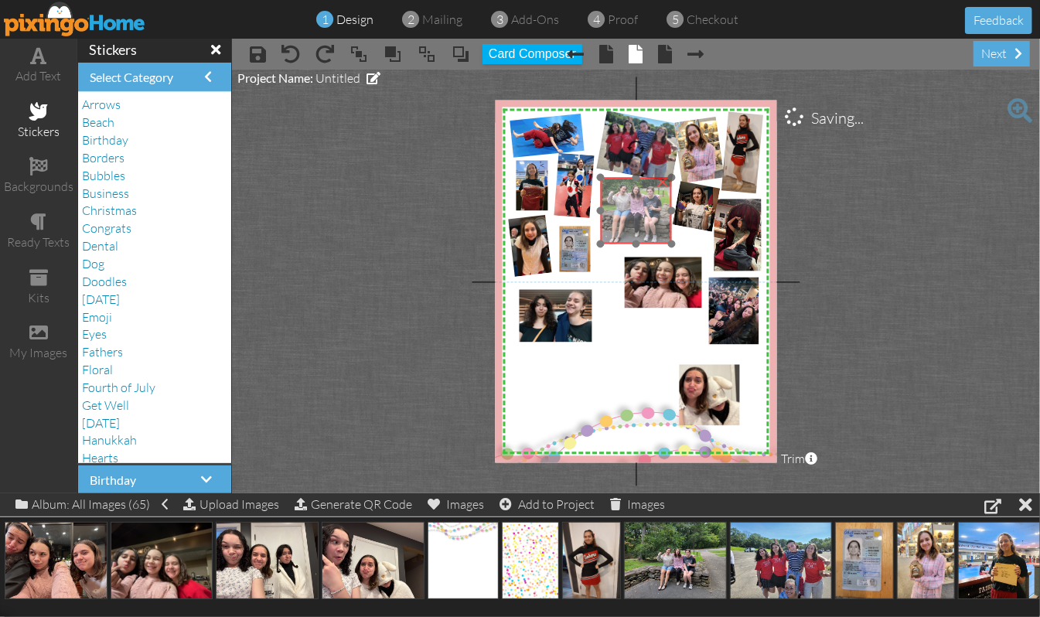
click at [642, 207] on img at bounding box center [633, 203] width 141 height 106
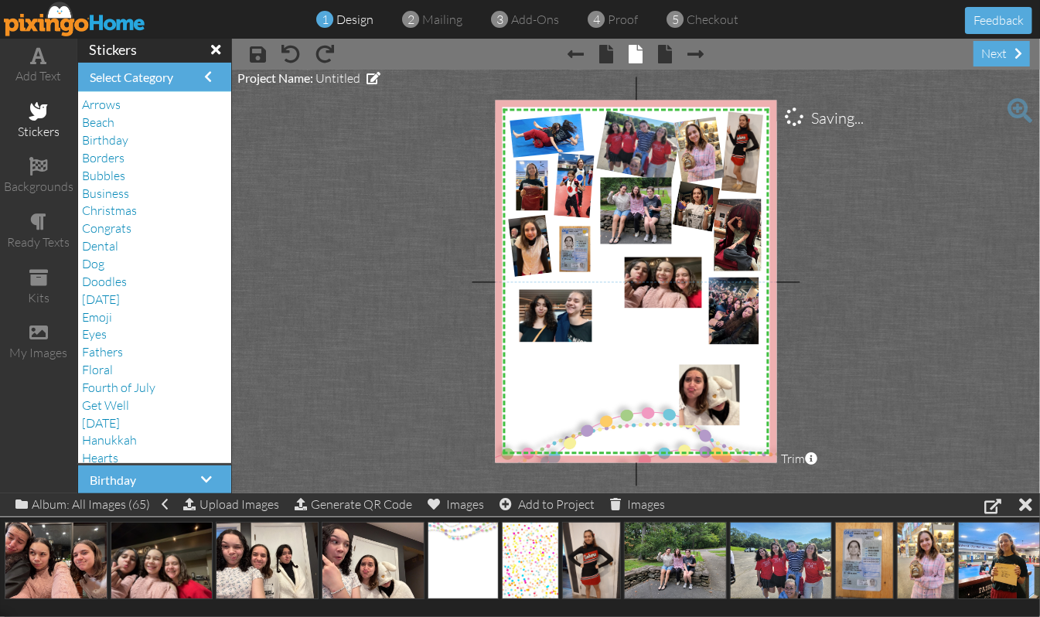
click at [879, 261] on project-studio-wrapper "X X X X X X X X X X X X X X X X X X X X X X X X X X X X X X X X X X X X X X X X…" at bounding box center [636, 282] width 808 height 424
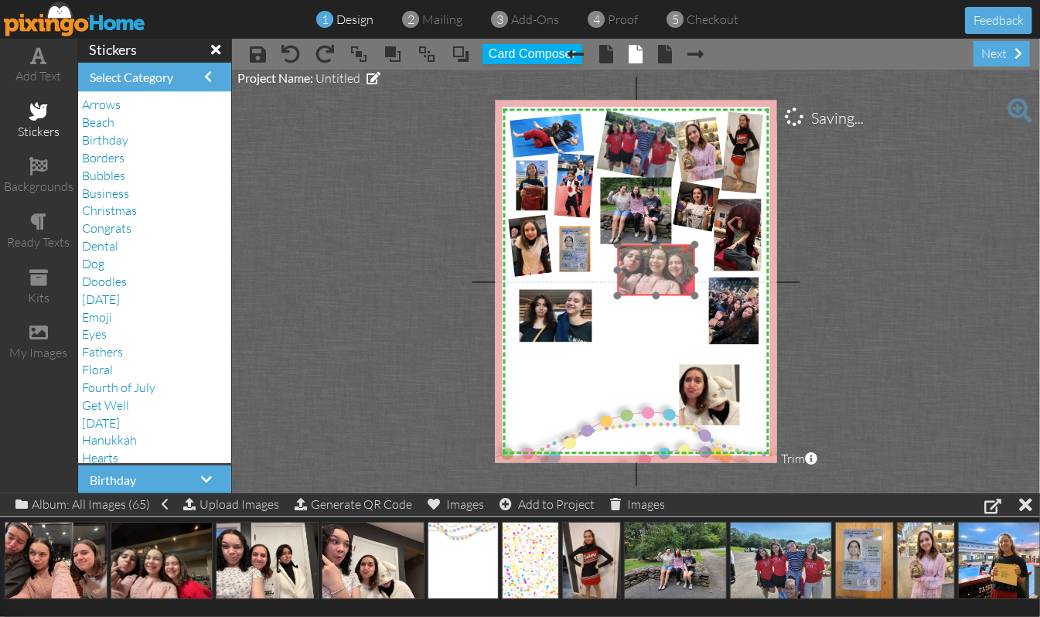
drag, startPoint x: 647, startPoint y: 305, endPoint x: 640, endPoint y: 292, distance: 14.2
click at [640, 292] on img at bounding box center [665, 259] width 96 height 72
click at [654, 277] on img at bounding box center [665, 259] width 96 height 72
drag, startPoint x: 656, startPoint y: 213, endPoint x: 665, endPoint y: 213, distance: 8.5
click at [665, 213] on div at bounding box center [664, 216] width 21 height 21
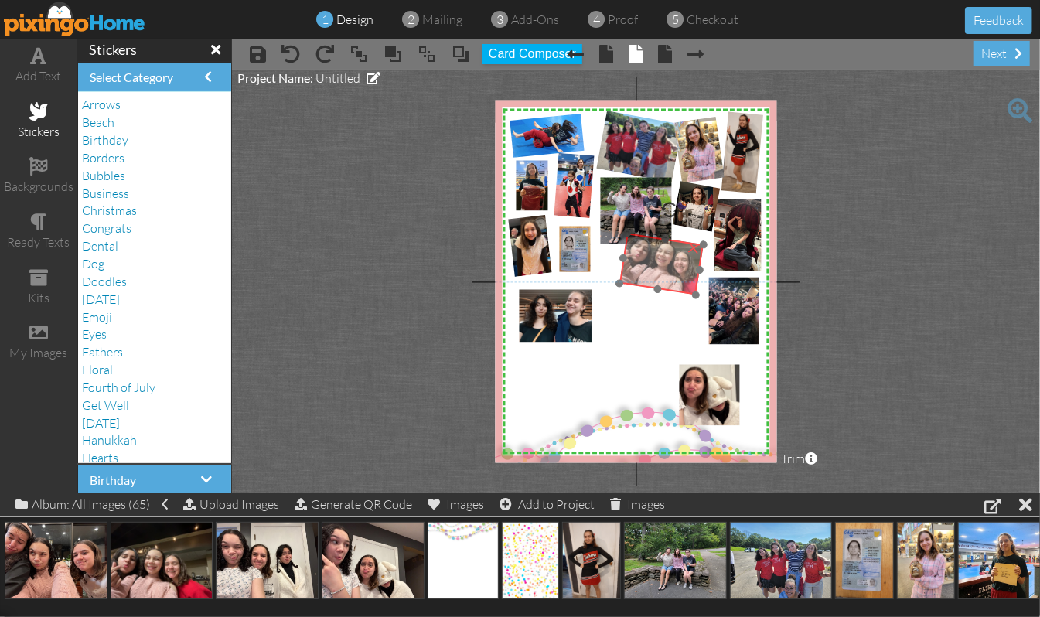
drag, startPoint x: 653, startPoint y: 276, endPoint x: 659, endPoint y: 270, distance: 8.2
click at [659, 270] on img at bounding box center [672, 255] width 106 height 86
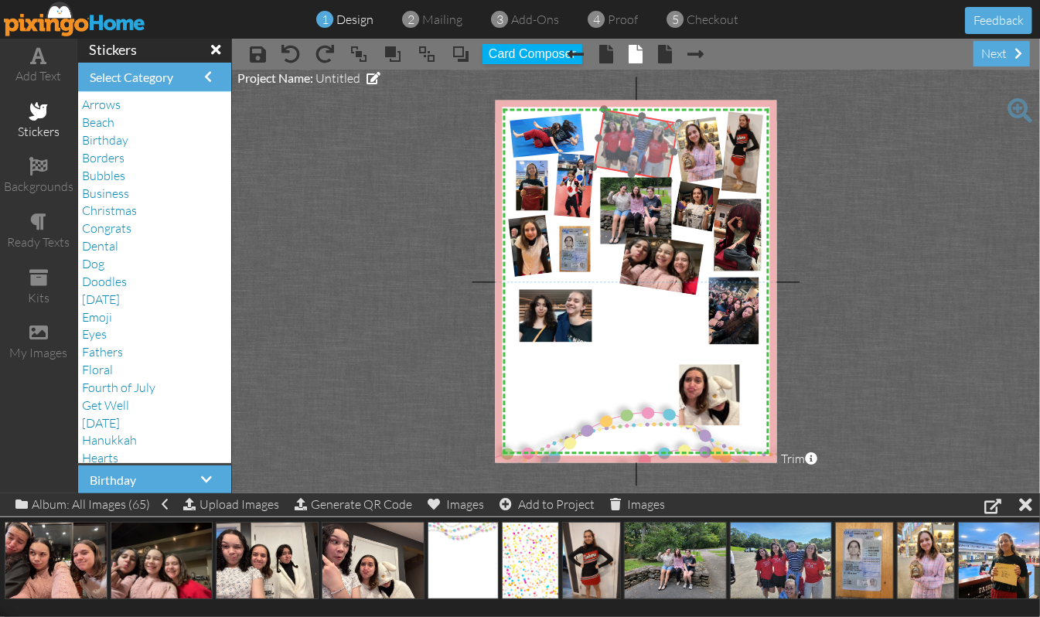
click at [611, 142] on img at bounding box center [628, 136] width 107 height 88
click at [934, 214] on project-studio-wrapper "X X X X X X X X X X X X X X X X X X X X X X X X X X X X X X X X X X X X X X X X…" at bounding box center [636, 282] width 808 height 424
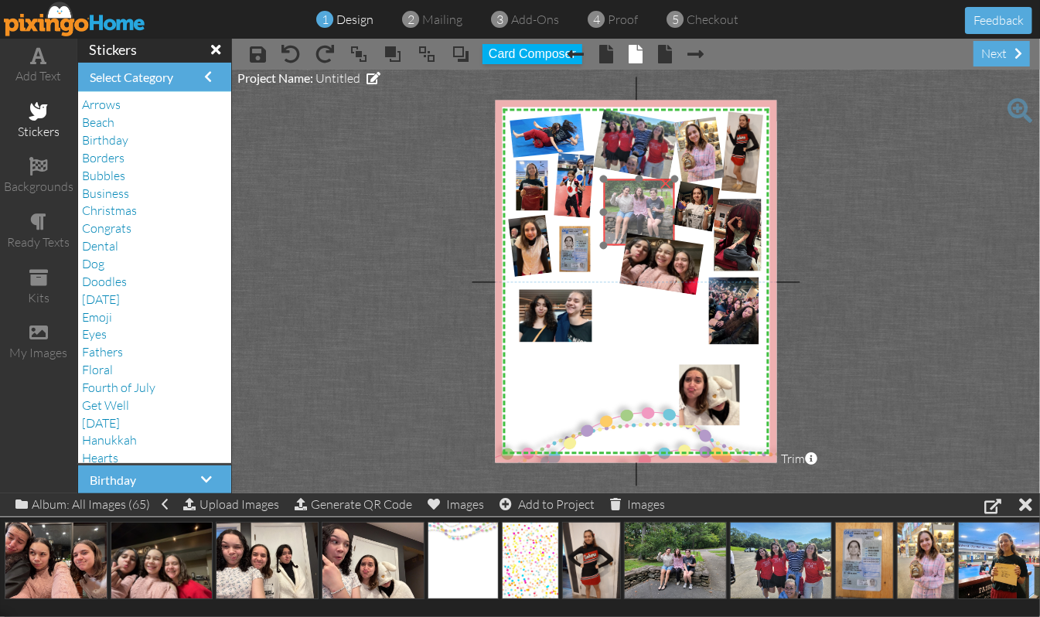
click at [636, 206] on img at bounding box center [636, 205] width 141 height 106
click at [632, 206] on img at bounding box center [633, 205] width 141 height 106
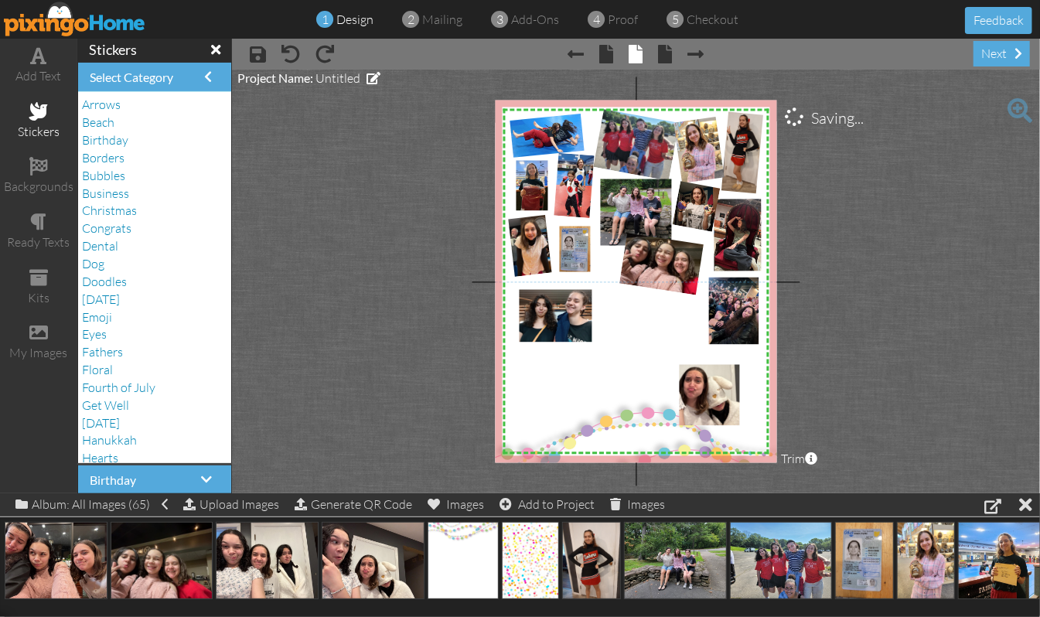
click at [917, 229] on project-studio-wrapper "X X X X X X X X X X X X X X X X X X X X X X X X X X X X X X X X X X X X X X X X…" at bounding box center [636, 282] width 808 height 424
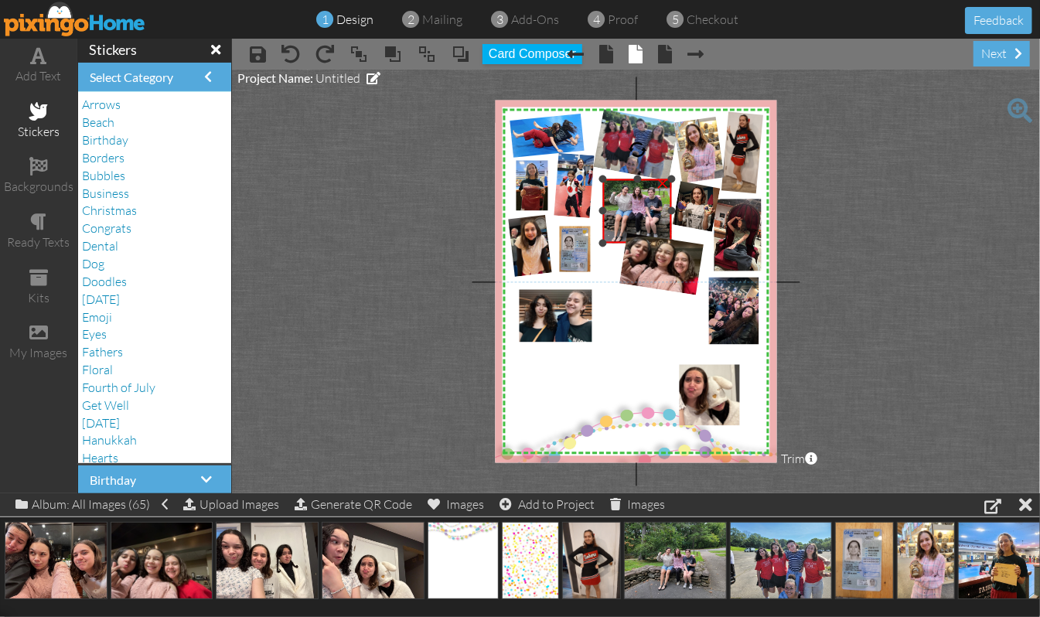
click at [603, 243] on div at bounding box center [603, 243] width 8 height 8
click at [601, 215] on div "×" at bounding box center [635, 211] width 73 height 64
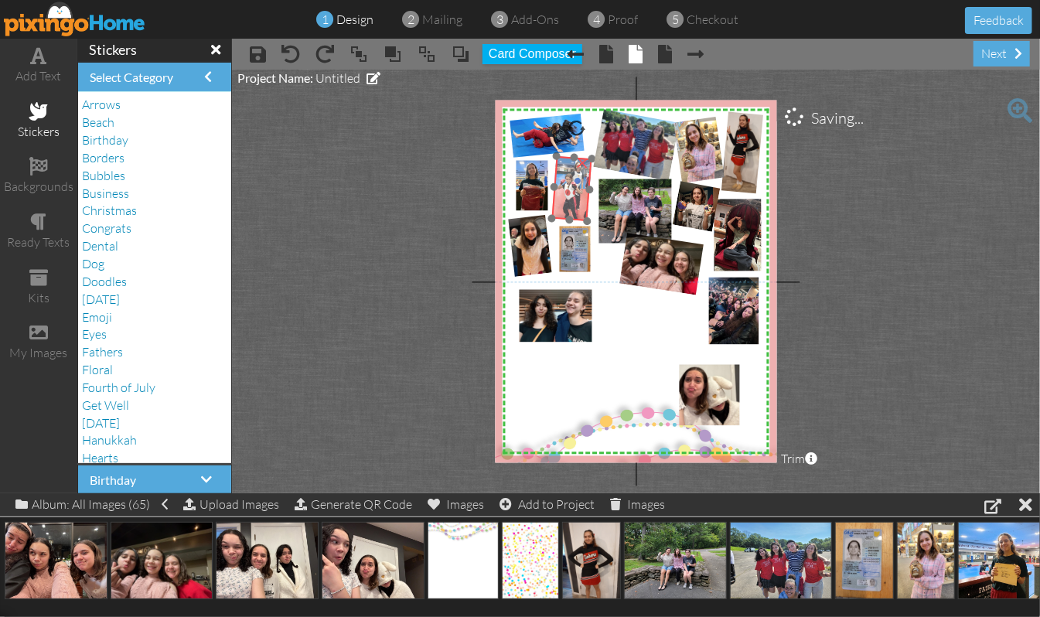
click at [574, 189] on img at bounding box center [575, 189] width 52 height 66
click at [934, 268] on project-studio-wrapper "X X X X X X X X X X X X X X X X X X X X X X X X X X X X X X X X X X X X X X X X…" at bounding box center [636, 282] width 808 height 424
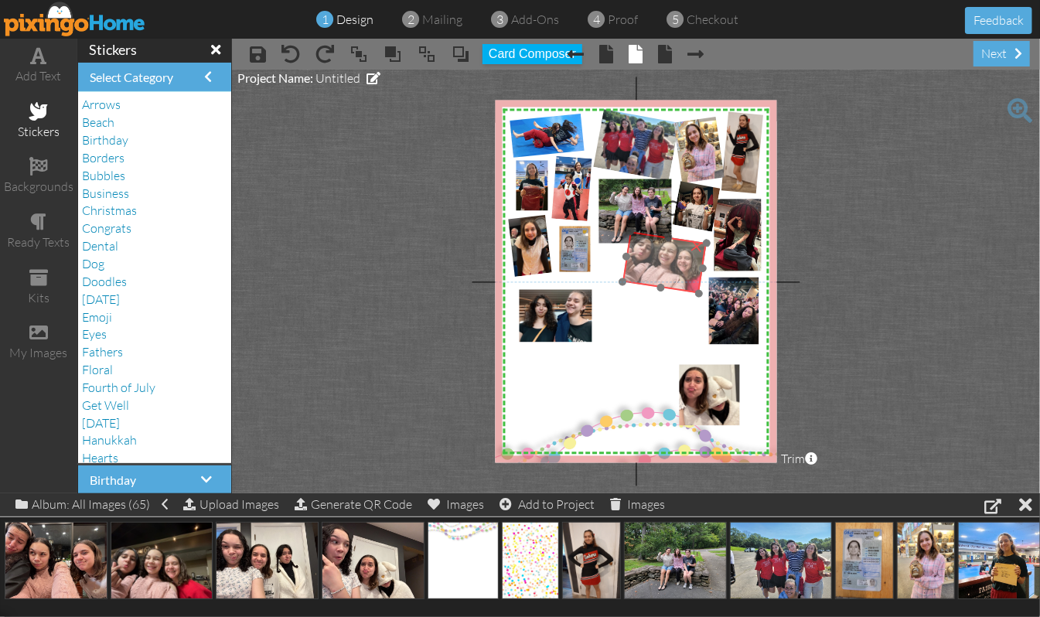
click at [668, 274] on img at bounding box center [675, 253] width 106 height 86
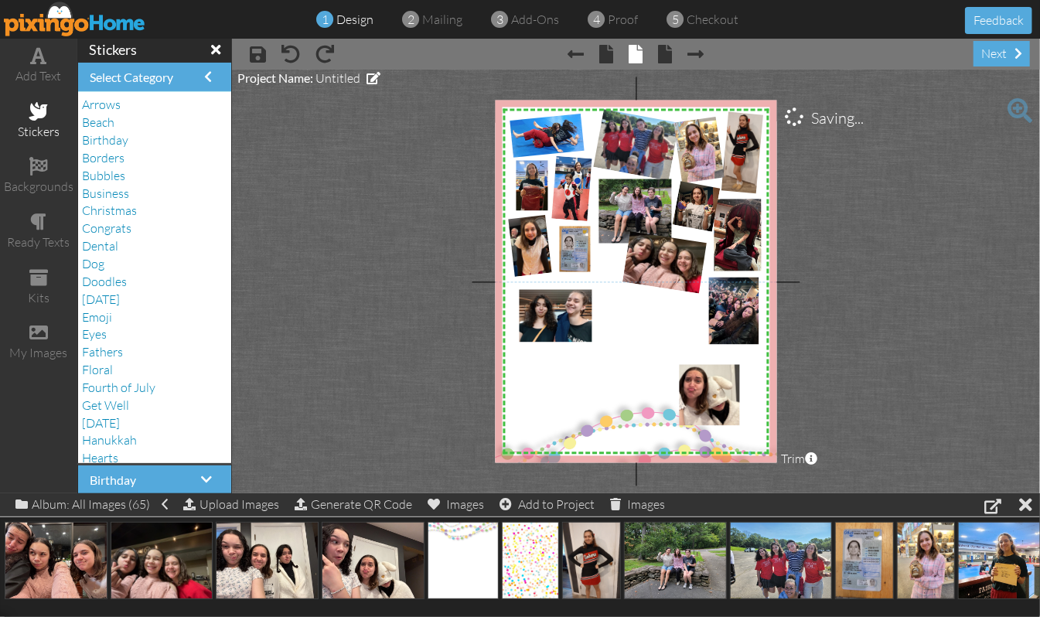
click at [905, 288] on project-studio-wrapper "X X X X X X X X X X X X X X X X X X X X X X X X X X X X X X X X X X X X X X X X…" at bounding box center [636, 282] width 808 height 424
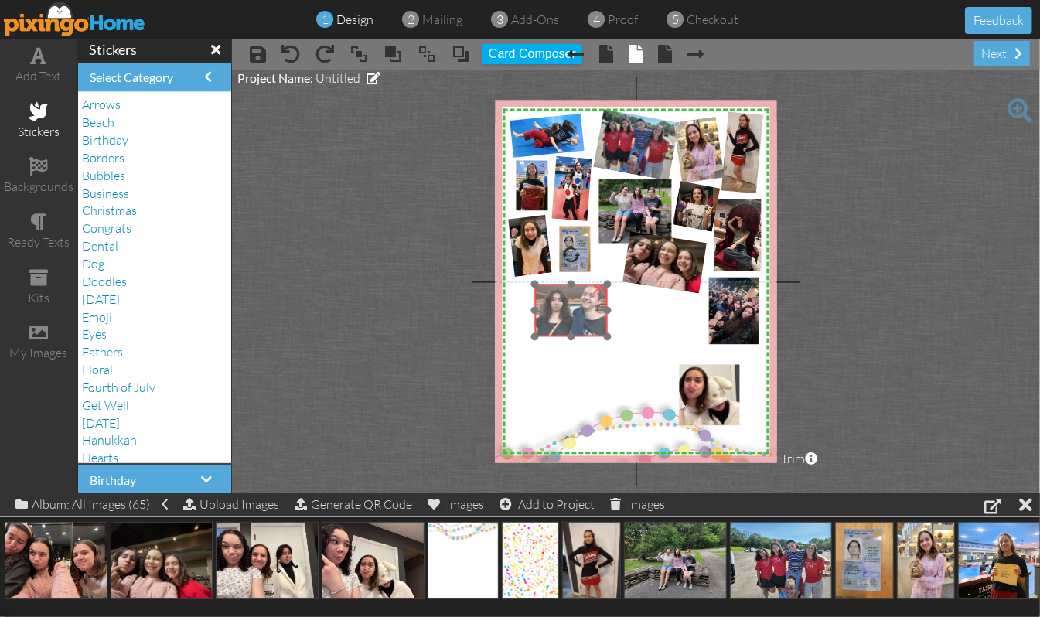
drag, startPoint x: 551, startPoint y: 338, endPoint x: 567, endPoint y: 333, distance: 16.4
click at [567, 333] on img at bounding box center [570, 306] width 80 height 60
drag, startPoint x: 570, startPoint y: 285, endPoint x: 569, endPoint y: 295, distance: 10.1
click at [570, 277] on div at bounding box center [572, 276] width 8 height 8
drag, startPoint x: 567, startPoint y: 325, endPoint x: 575, endPoint y: 326, distance: 8.5
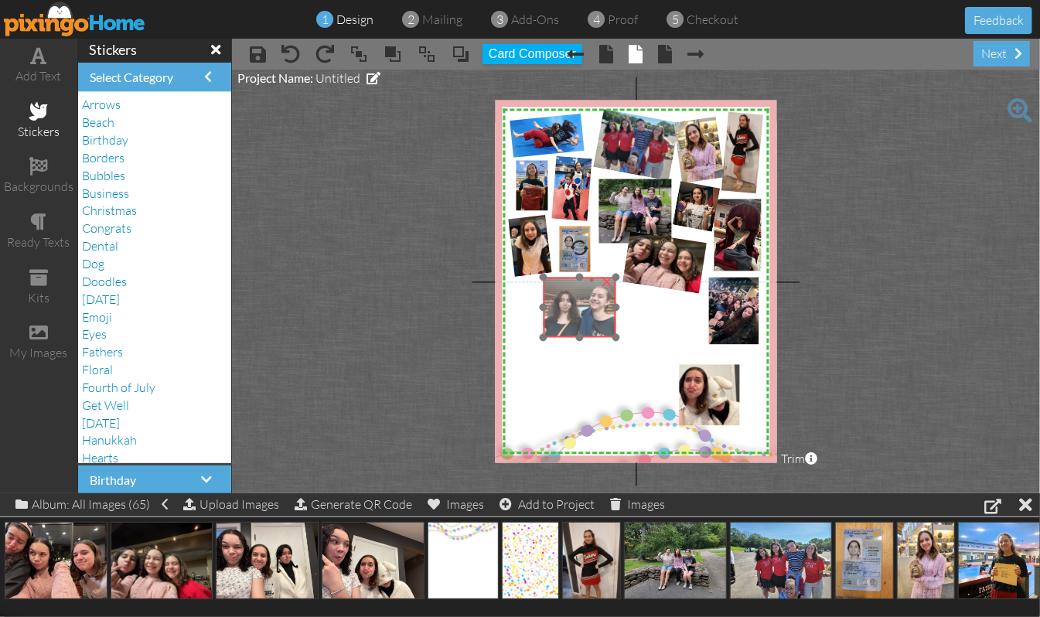
click at [575, 326] on img at bounding box center [579, 307] width 80 height 60
click at [579, 278] on div at bounding box center [580, 279] width 8 height 8
click at [582, 311] on img at bounding box center [581, 304] width 80 height 60
drag, startPoint x: 582, startPoint y: 251, endPoint x: 572, endPoint y: 252, distance: 10.1
click at [572, 252] on div at bounding box center [572, 248] width 22 height 22
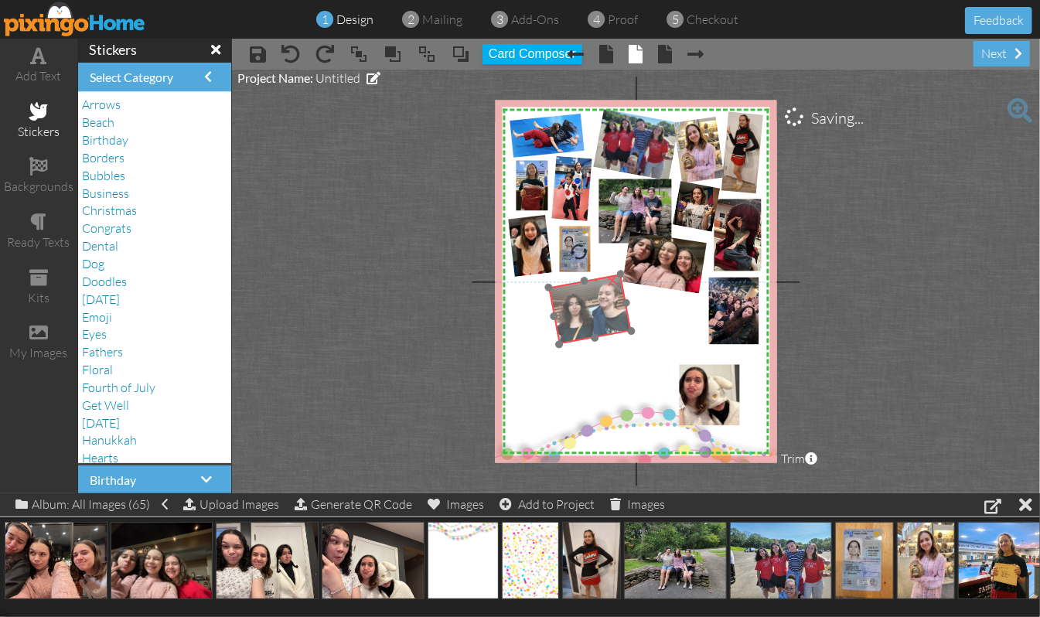
drag, startPoint x: 595, startPoint y: 316, endPoint x: 603, endPoint y: 320, distance: 8.6
click at [603, 320] on img at bounding box center [589, 308] width 90 height 74
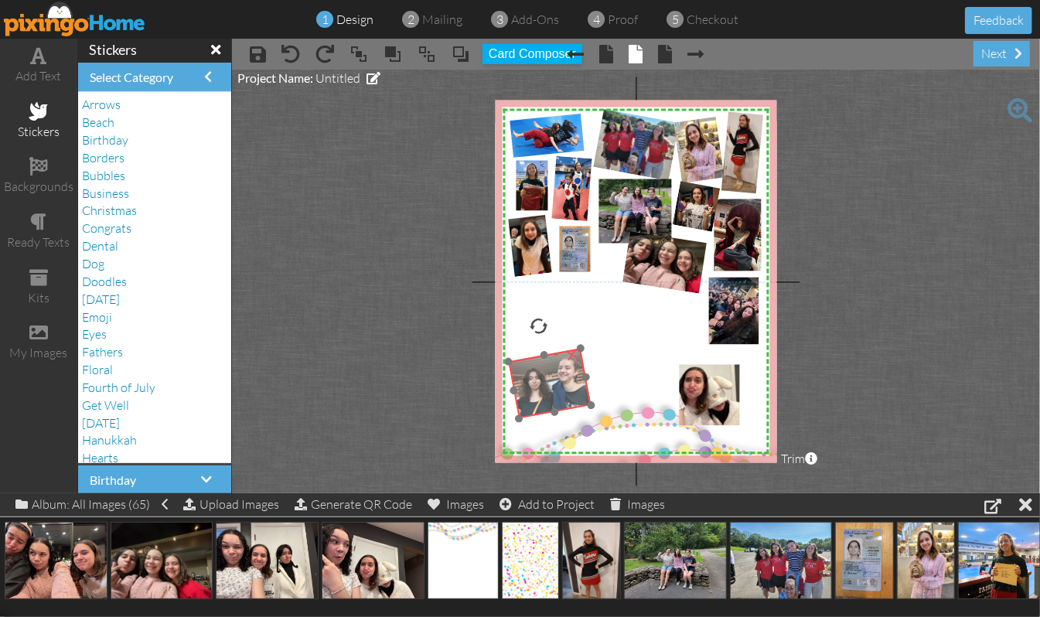
drag, startPoint x: 574, startPoint y: 312, endPoint x: 534, endPoint y: 387, distance: 84.4
click at [534, 387] on img at bounding box center [549, 382] width 90 height 74
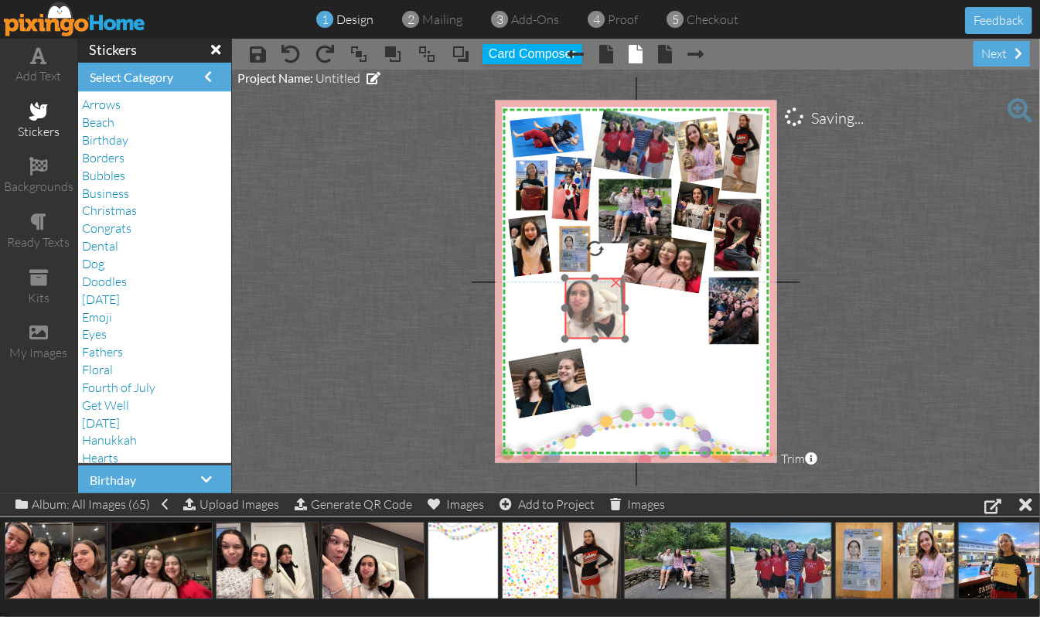
drag, startPoint x: 706, startPoint y: 403, endPoint x: 592, endPoint y: 316, distance: 143.5
click at [592, 316] on img at bounding box center [587, 287] width 135 height 101
drag, startPoint x: 594, startPoint y: 248, endPoint x: 582, endPoint y: 247, distance: 11.6
click at [582, 247] on div at bounding box center [582, 250] width 22 height 22
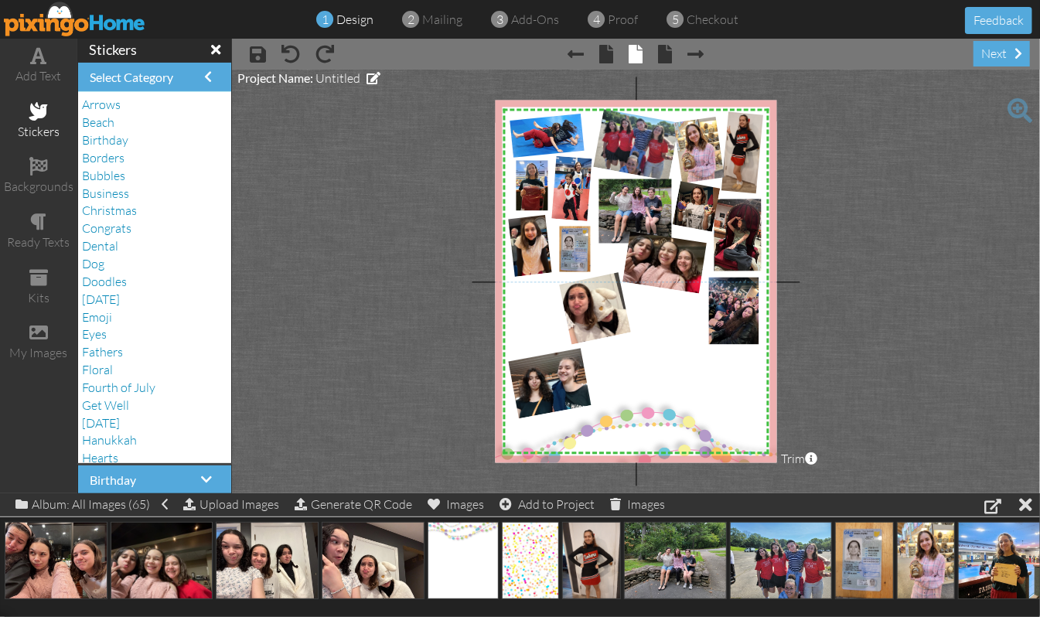
click at [914, 326] on project-studio-wrapper "X X X X X X X X X X X X X X X X X X X X X X X X X X X X X X X X X X X X X X X X…" at bounding box center [636, 282] width 808 height 424
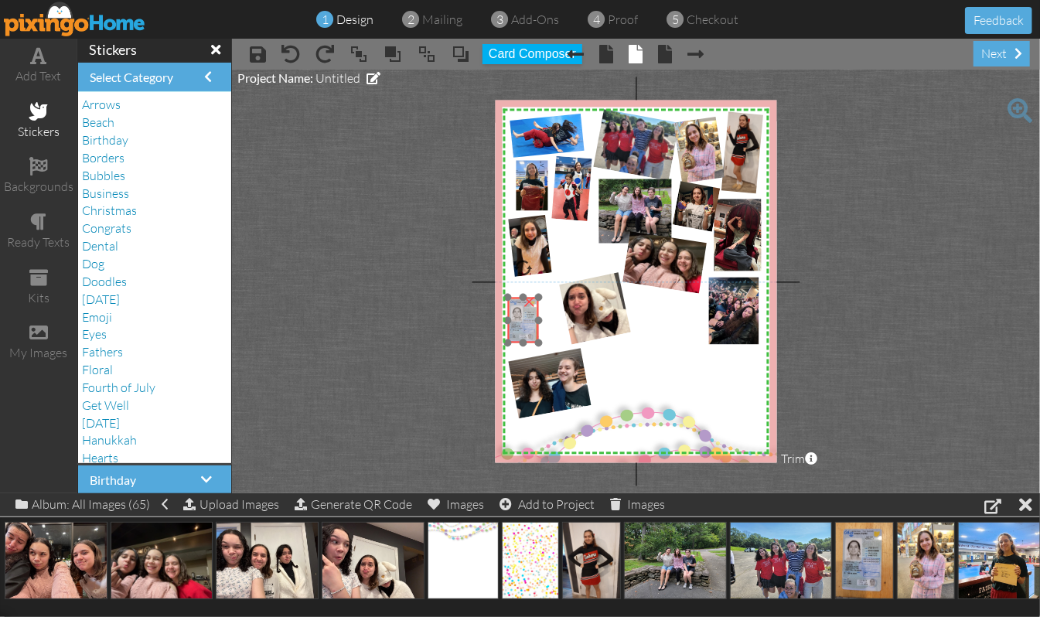
drag, startPoint x: 576, startPoint y: 251, endPoint x: 524, endPoint y: 322, distance: 88.0
click at [524, 322] on img at bounding box center [524, 321] width 39 height 53
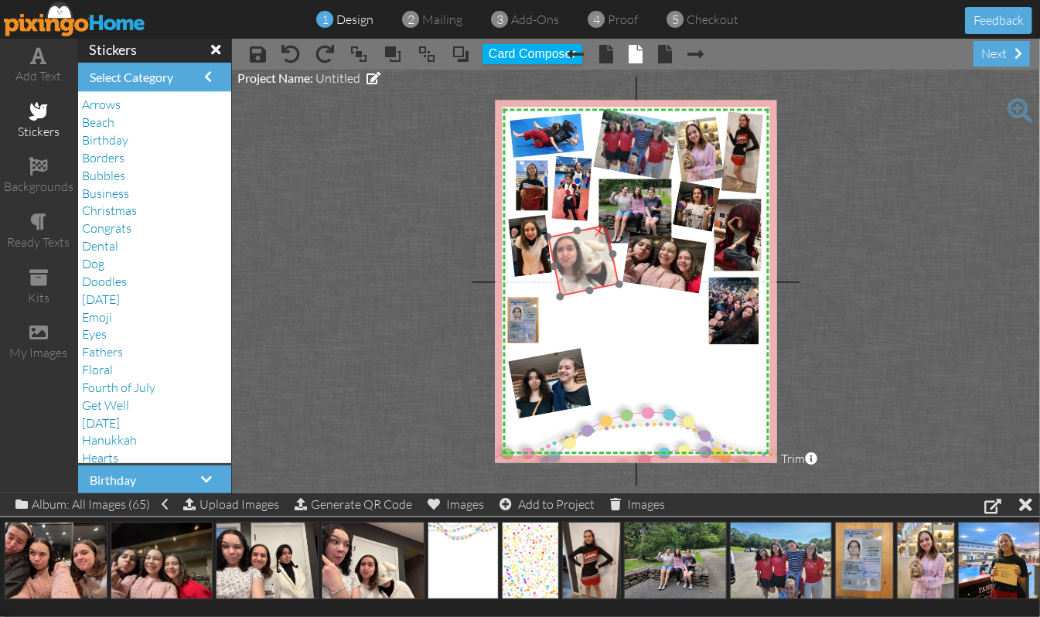
drag, startPoint x: 601, startPoint y: 317, endPoint x: 589, endPoint y: 269, distance: 49.3
click at [589, 269] on img at bounding box center [571, 243] width 153 height 128
drag, startPoint x: 563, startPoint y: 297, endPoint x: 566, endPoint y: 285, distance: 12.8
click at [566, 285] on div at bounding box center [568, 282] width 9 height 9
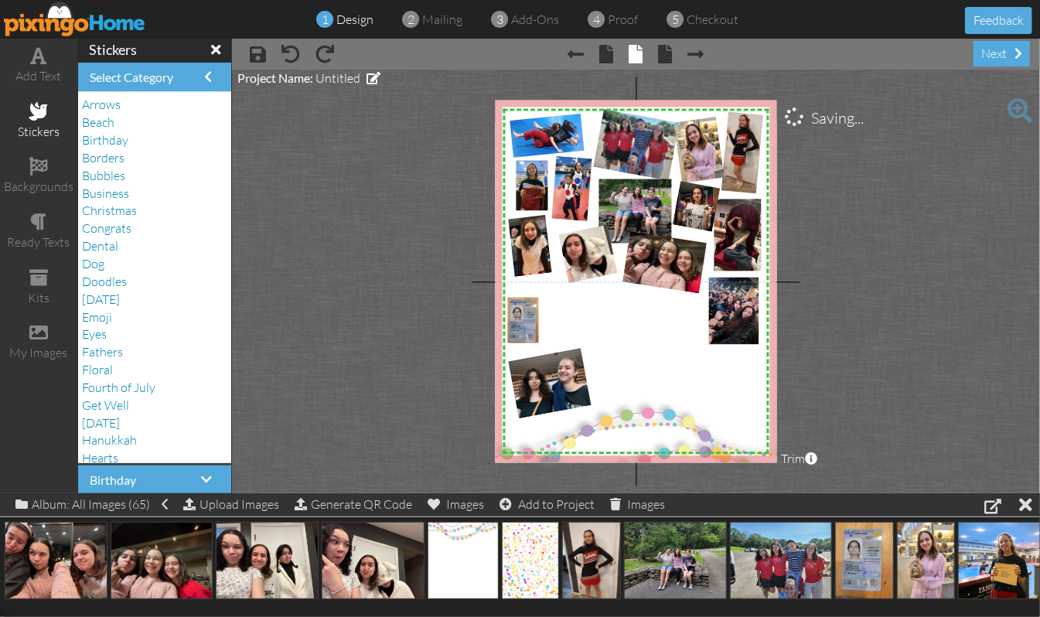
click at [900, 301] on project-studio-wrapper "X X X X X X X X X X X X X X X X X X X X X X X X X X X X X X X X X X X X X X X X…" at bounding box center [636, 282] width 808 height 424
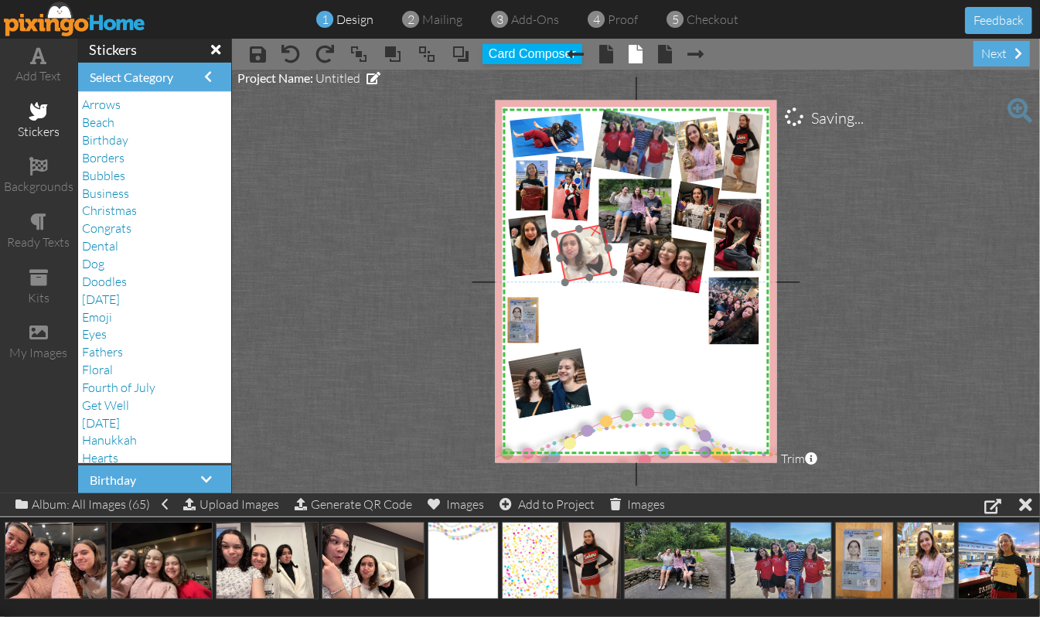
click at [578, 261] on img at bounding box center [574, 238] width 124 height 104
drag, startPoint x: 569, startPoint y: 201, endPoint x: 578, endPoint y: 200, distance: 9.4
click at [578, 200] on div at bounding box center [578, 199] width 20 height 20
click at [578, 261] on img at bounding box center [576, 235] width 118 height 94
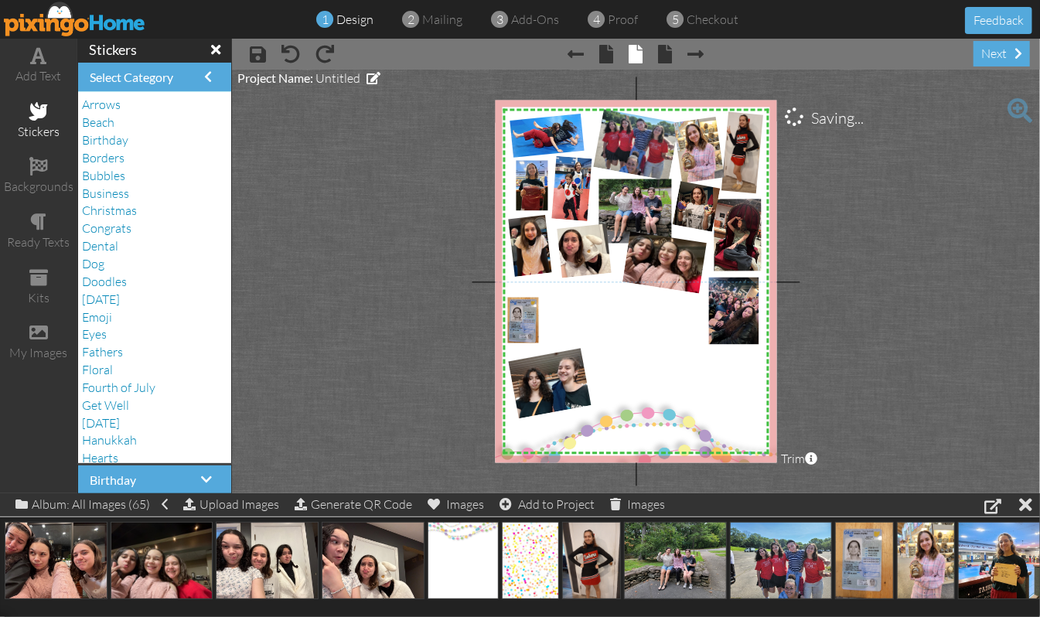
click at [937, 325] on project-studio-wrapper "X X X X X X X X X X X X X X X X X X X X X X X X X X X X X X X X X X X X X X X X…" at bounding box center [636, 282] width 808 height 424
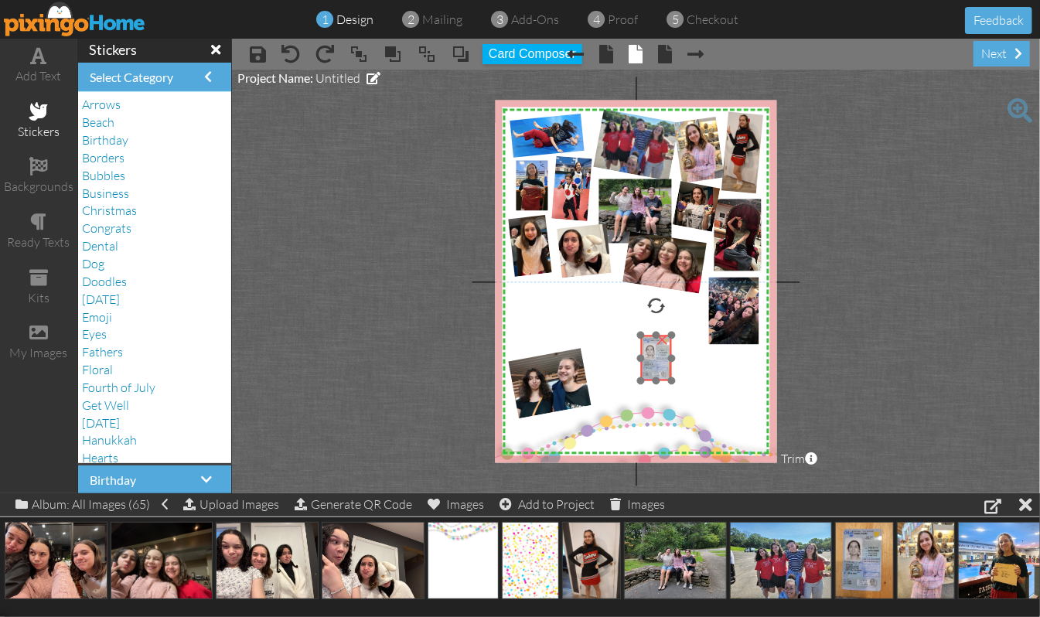
drag, startPoint x: 518, startPoint y: 326, endPoint x: 651, endPoint y: 363, distance: 138.3
click at [651, 363] on img at bounding box center [657, 359] width 39 height 53
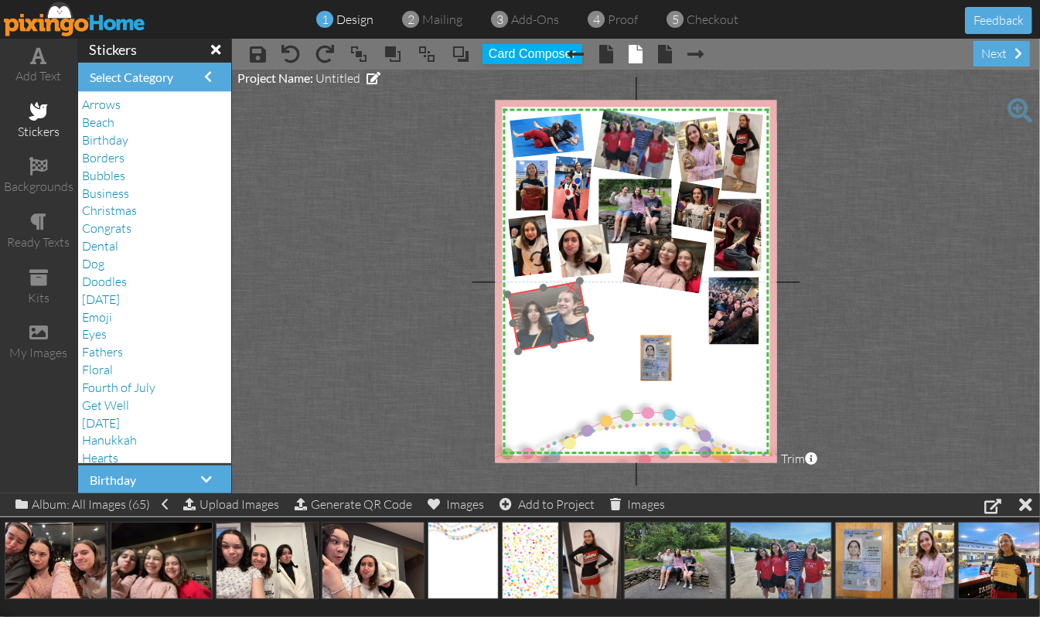
drag, startPoint x: 554, startPoint y: 402, endPoint x: 554, endPoint y: 335, distance: 67.3
click at [554, 335] on img at bounding box center [548, 315] width 90 height 74
click at [520, 350] on div at bounding box center [519, 350] width 9 height 9
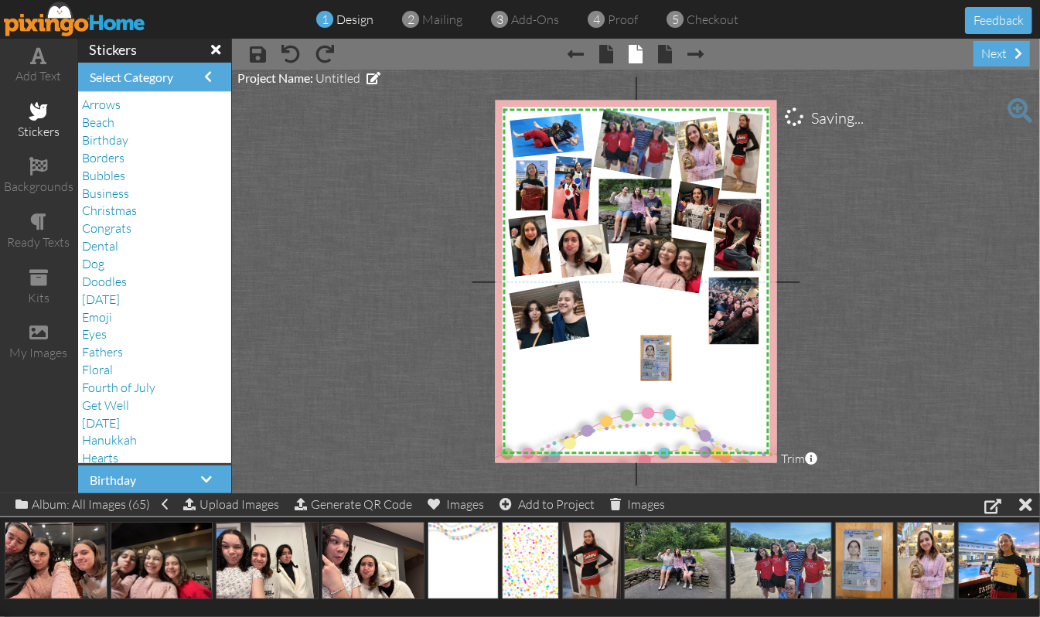
click at [888, 356] on project-studio-wrapper "X X X X X X X X X X X X X X X X X X X X X X X X X X X X X X X X X X X X X X X X…" at bounding box center [636, 282] width 808 height 424
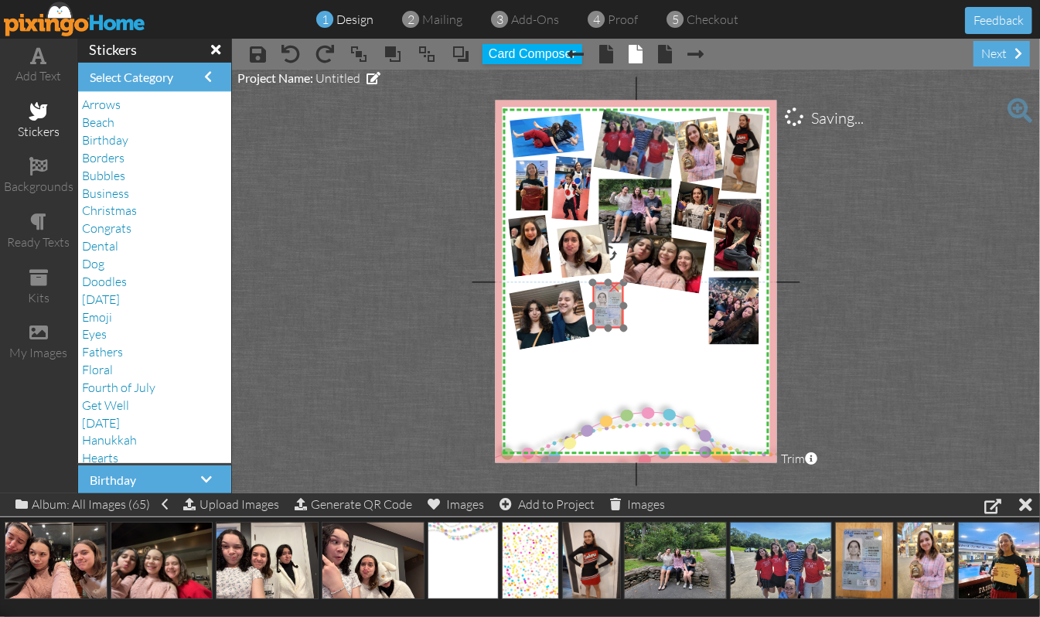
drag, startPoint x: 659, startPoint y: 369, endPoint x: 611, endPoint y: 316, distance: 71.2
click at [611, 316] on img at bounding box center [609, 306] width 39 height 53
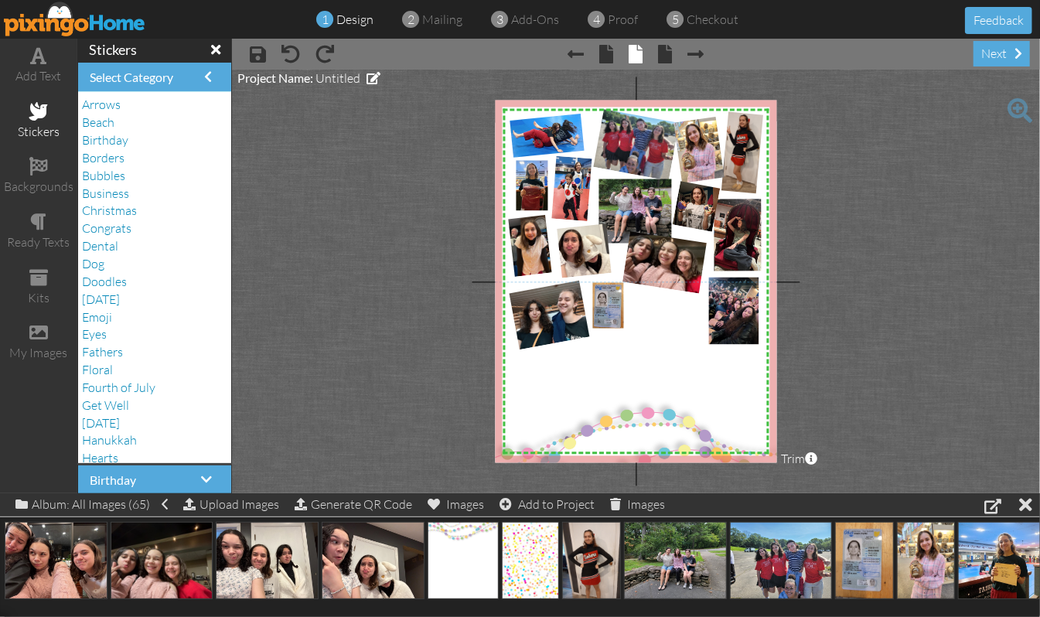
click at [933, 332] on project-studio-wrapper "X X X X X X X X X X X X X X X X X X X X X X X X X X X X X X X X X X X X X X X X…" at bounding box center [636, 282] width 808 height 424
click at [339, 76] on span "Untitled" at bounding box center [337, 77] width 45 height 15
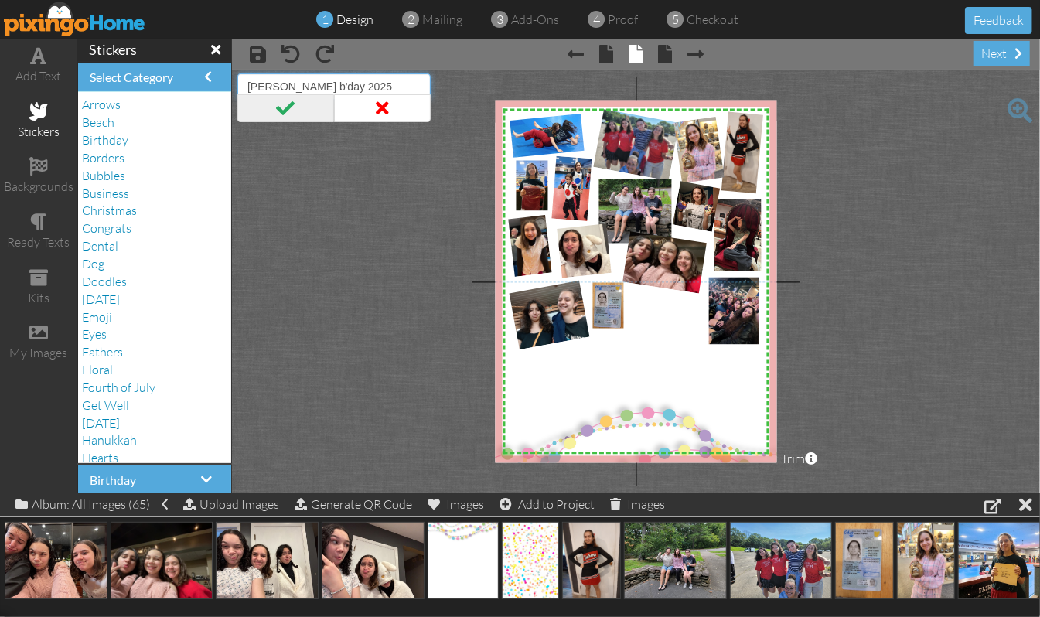
type input "[PERSON_NAME] b'day 2025"
click at [285, 106] on span at bounding box center [285, 108] width 97 height 28
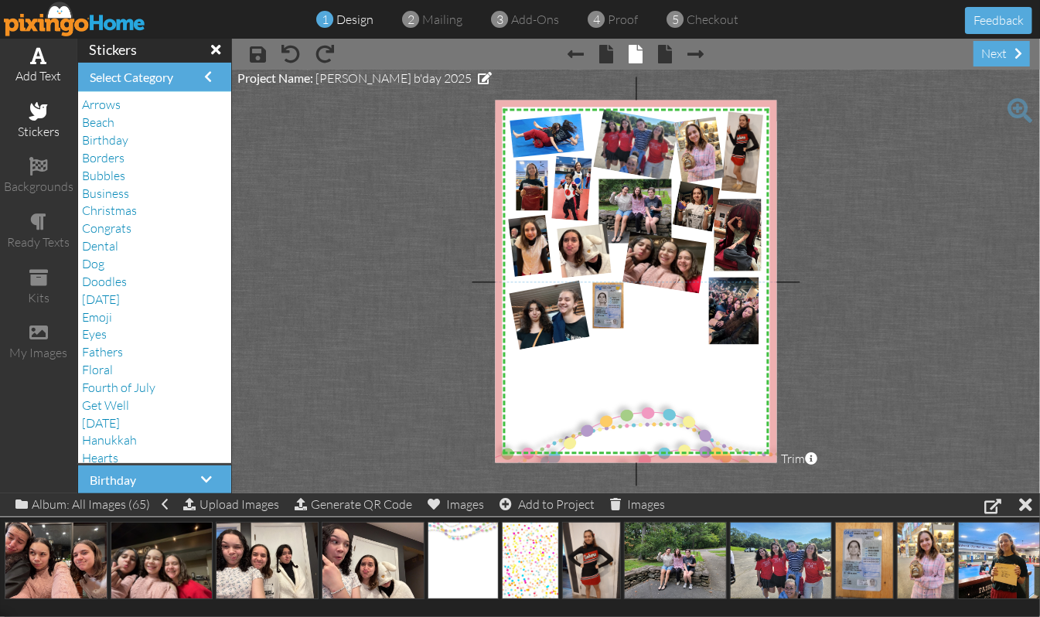
click at [44, 60] on span at bounding box center [39, 55] width 16 height 19
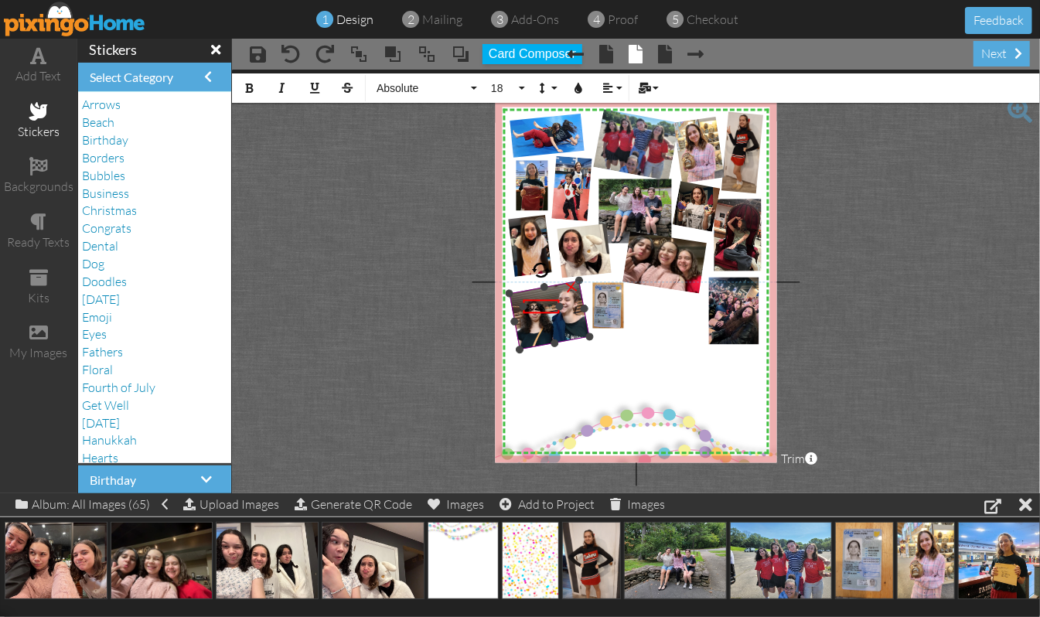
drag, startPoint x: 749, startPoint y: 308, endPoint x: 560, endPoint y: 319, distance: 189.8
click at [560, 319] on div "X X X X X X X X X X X X X X X X X X X X X X X X X X X X X X X X X X X X X X X X…" at bounding box center [636, 282] width 282 height 363
drag, startPoint x: 546, startPoint y: 300, endPoint x: 534, endPoint y: 434, distance: 134.3
click at [534, 434] on div "2025 ​ ​" at bounding box center [529, 440] width 36 height 15
click at [617, 85] on button "Align" at bounding box center [610, 87] width 29 height 29
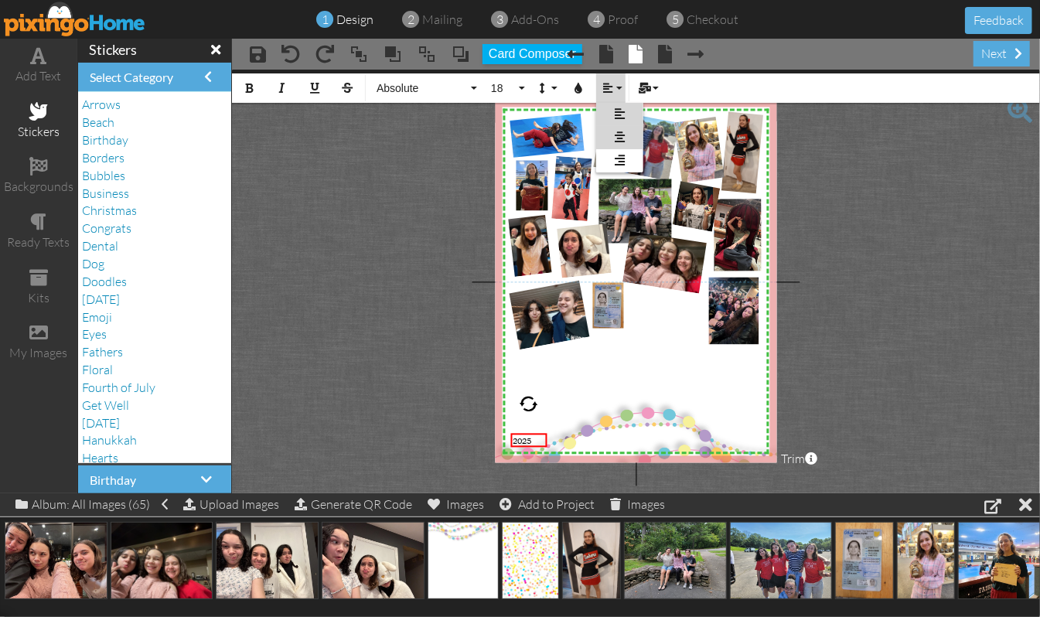
click at [612, 134] on link "[GEOGRAPHIC_DATA]" at bounding box center [619, 137] width 47 height 23
drag, startPoint x: 541, startPoint y: 439, endPoint x: 509, endPoint y: 440, distance: 32.5
click at [511, 440] on div "2025 ×" at bounding box center [529, 440] width 36 height 14
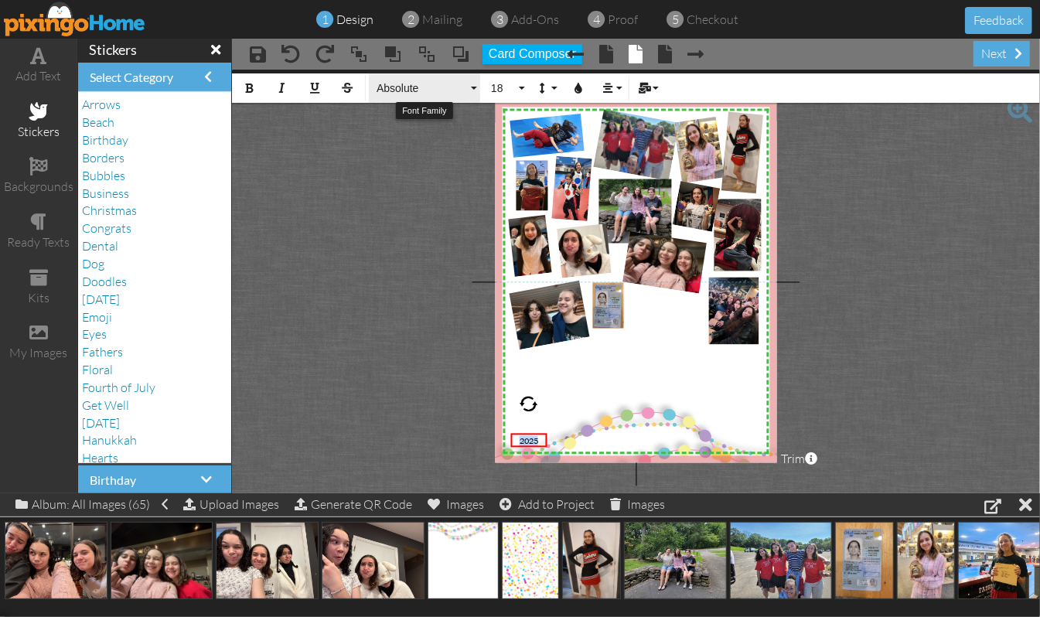
click at [472, 90] on button "Absolute" at bounding box center [424, 87] width 111 height 29
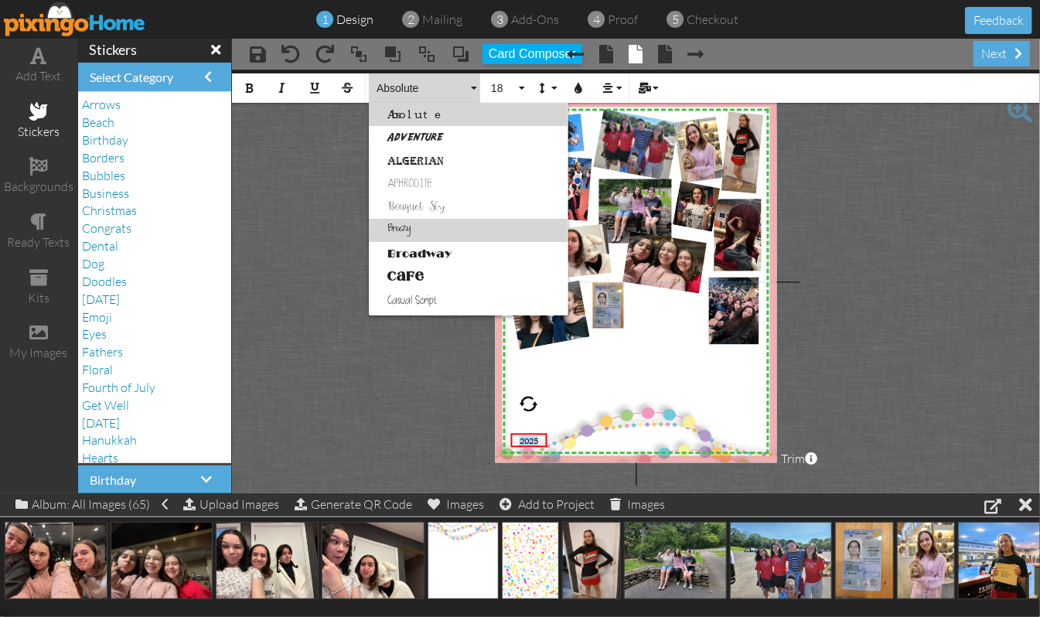
click at [406, 227] on link "Breezy" at bounding box center [469, 230] width 200 height 23
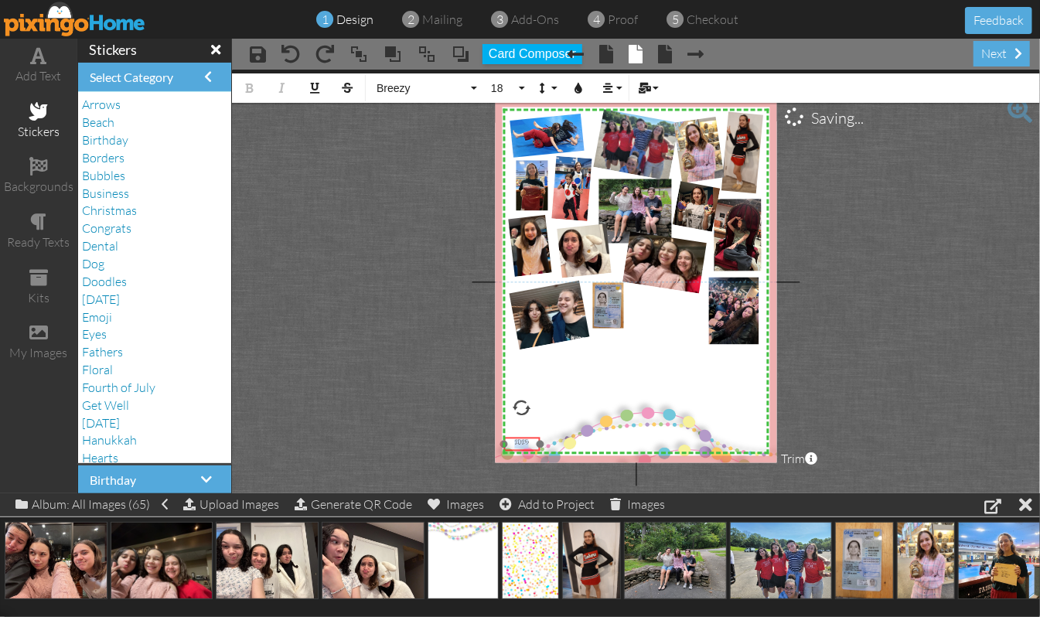
drag, startPoint x: 534, startPoint y: 434, endPoint x: 527, endPoint y: 438, distance: 8.0
click at [527, 438] on div "​ 2025 ​" at bounding box center [522, 444] width 36 height 14
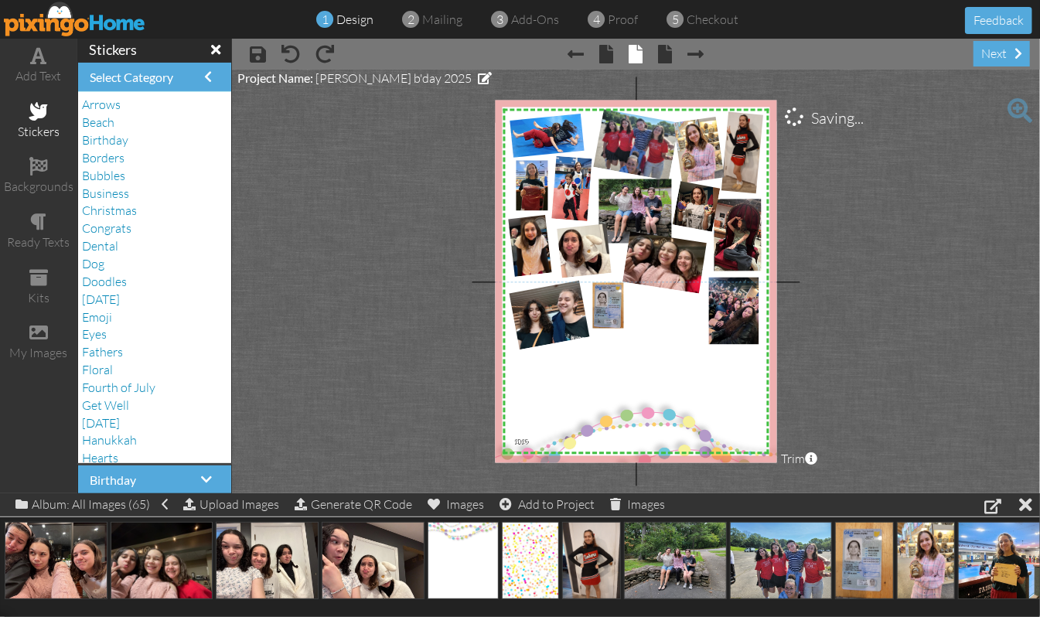
click at [362, 419] on project-studio-wrapper "X X X X X X X X X X X X X X X X X X X X X X X X X X X X X X X X X X X X X X X X…" at bounding box center [636, 282] width 808 height 424
click at [511, 443] on div "2025" at bounding box center [521, 446] width 32 height 9
click at [384, 405] on project-studio-wrapper "X X X X X X X X X X X X X X X X X X X X X X X X X X X X X X X X X X X X X X X X…" at bounding box center [636, 282] width 808 height 424
click at [513, 444] on div "2025" at bounding box center [521, 446] width 32 height 9
click at [450, 393] on project-studio-wrapper "X X X X X X X X X X X X X X X X X X X X X X X X X X X X X X X X X X X X X X X X…" at bounding box center [636, 282] width 808 height 424
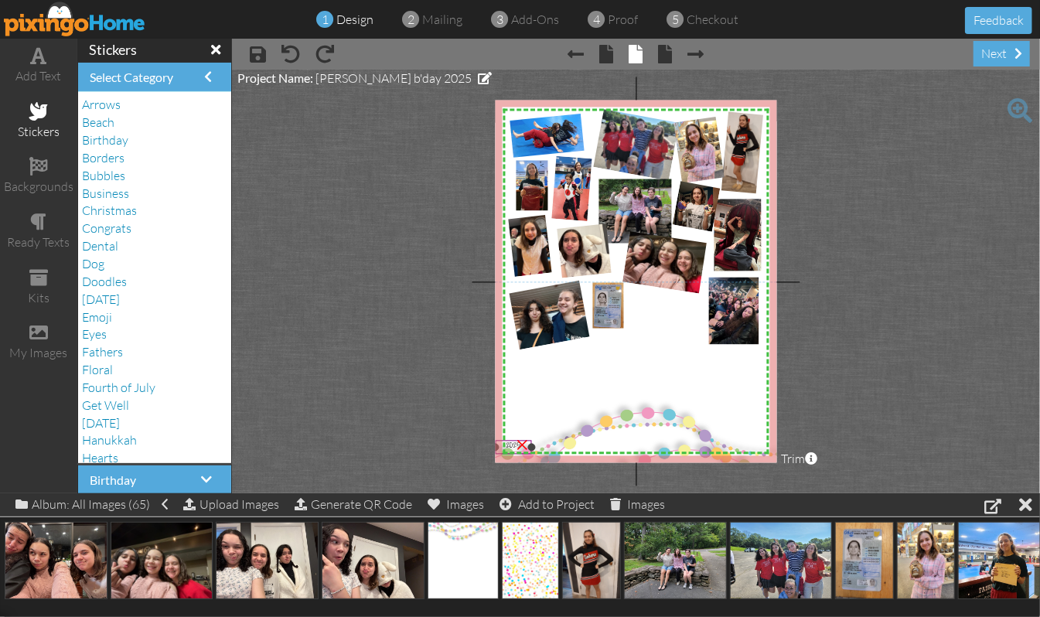
click at [500, 449] on div "2025" at bounding box center [513, 446] width 32 height 9
click at [471, 381] on project-studio-wrapper "X X X X X X X X X X X X X X X X X X X X X X X X X X X X X X X X X X X X X X X X…" at bounding box center [636, 282] width 808 height 424
click at [626, 22] on span "proof" at bounding box center [624, 19] width 30 height 15
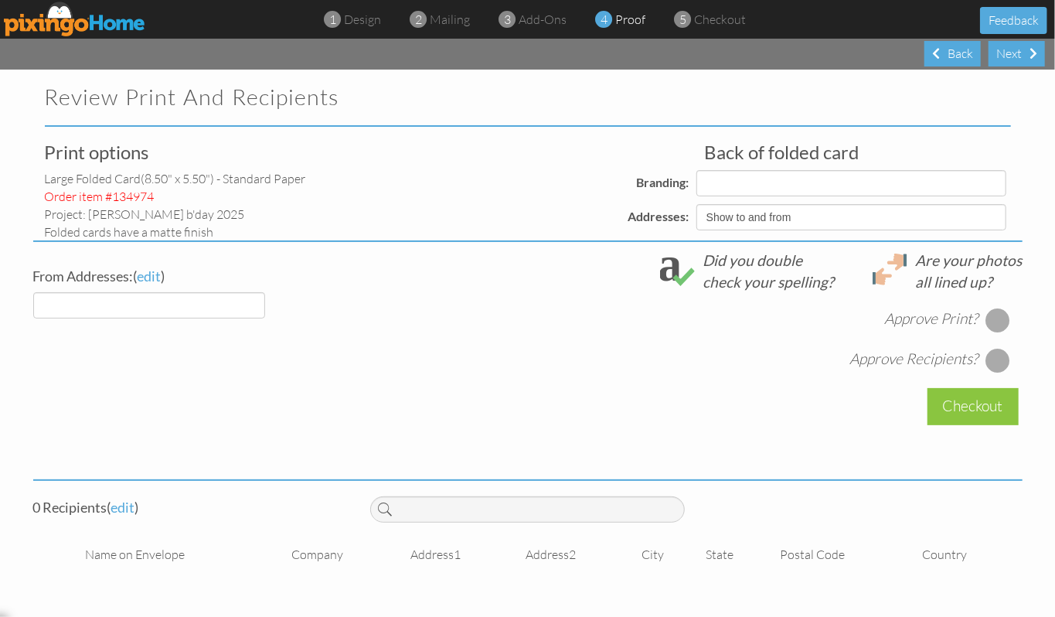
select select "object:5904"
select select "object:5906"
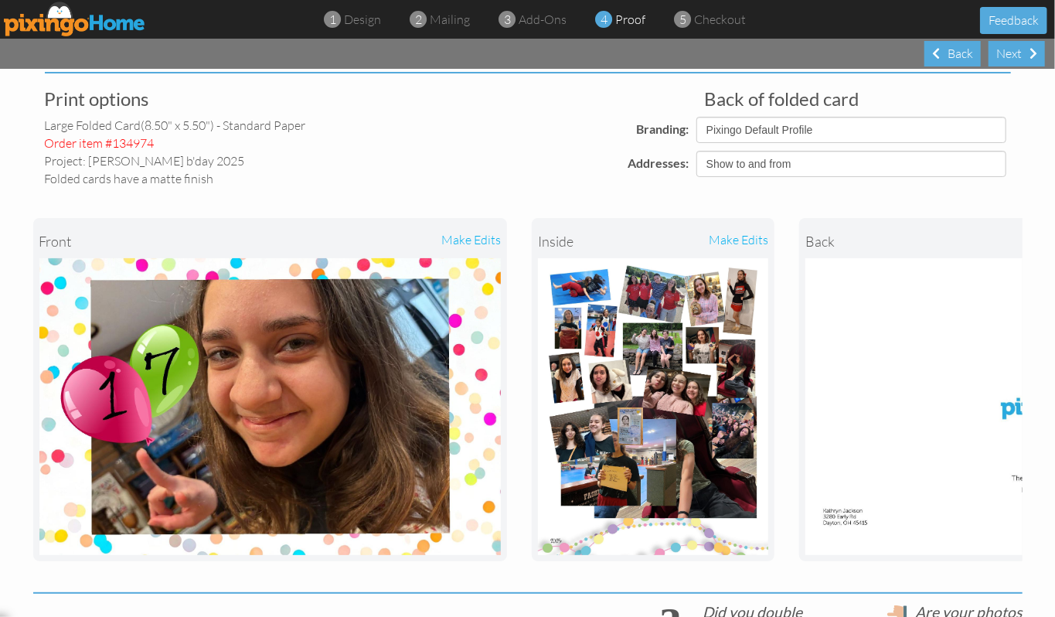
scroll to position [103, 0]
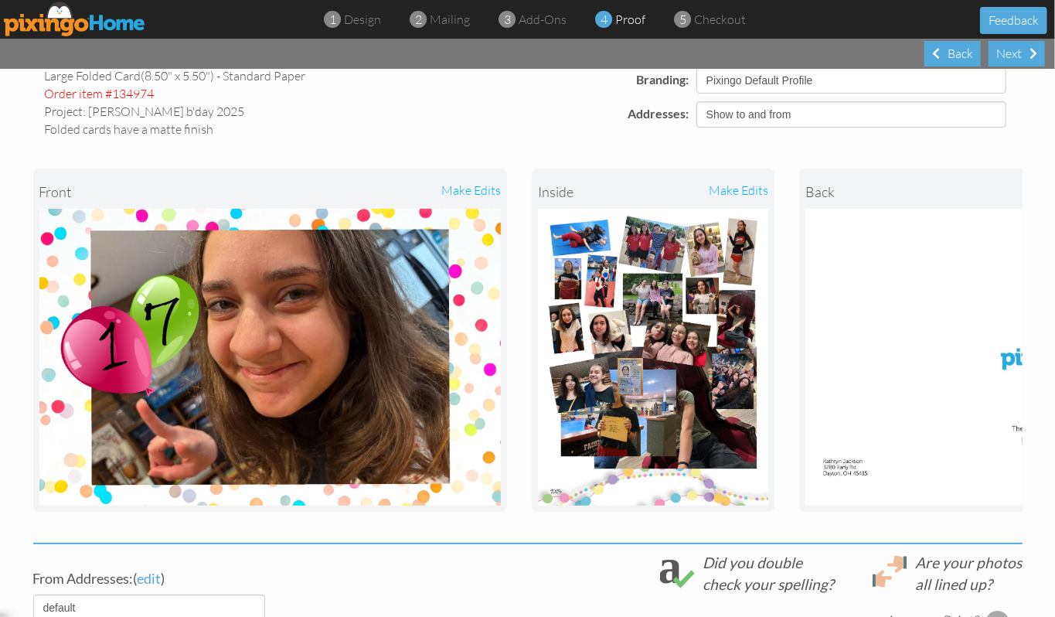
click at [746, 189] on div "make edits" at bounding box center [710, 192] width 115 height 34
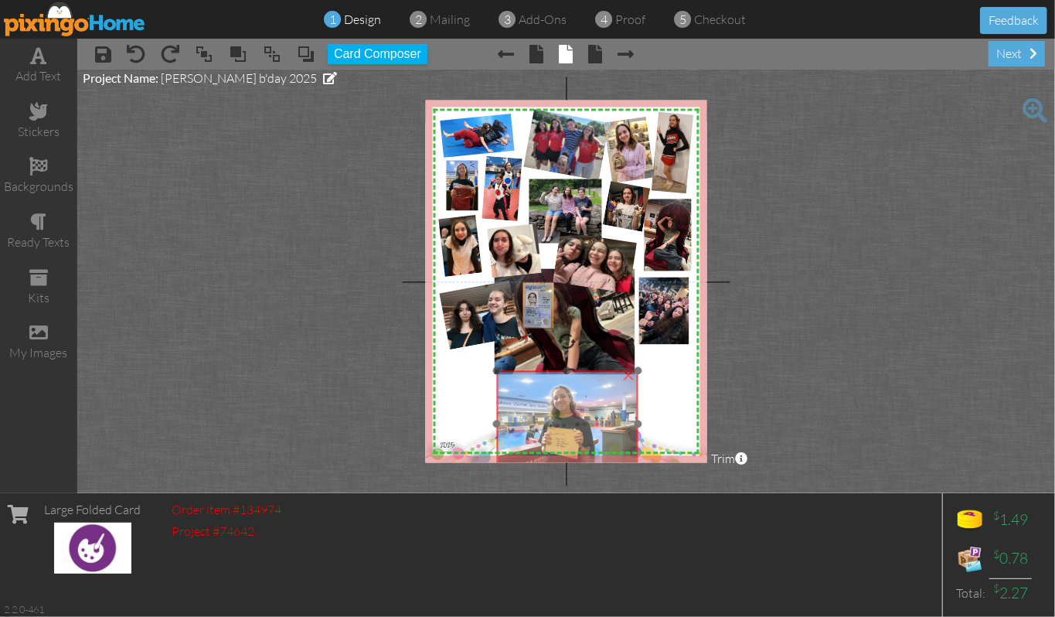
drag, startPoint x: 549, startPoint y: 381, endPoint x: 592, endPoint y: 455, distance: 85.9
click at [592, 455] on img at bounding box center [567, 424] width 141 height 106
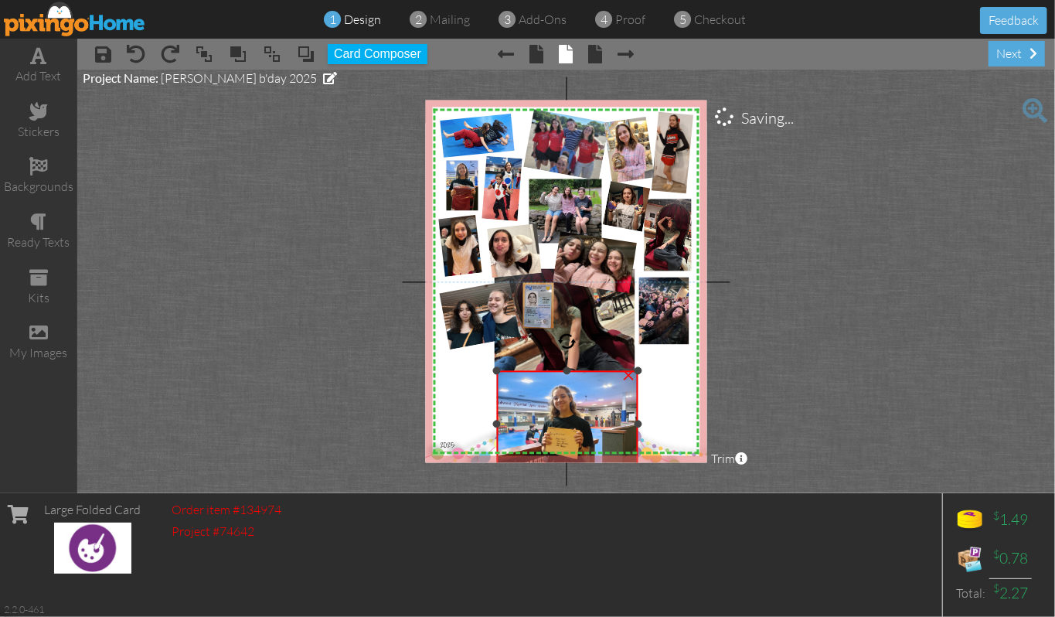
click at [629, 377] on div "×" at bounding box center [628, 374] width 25 height 25
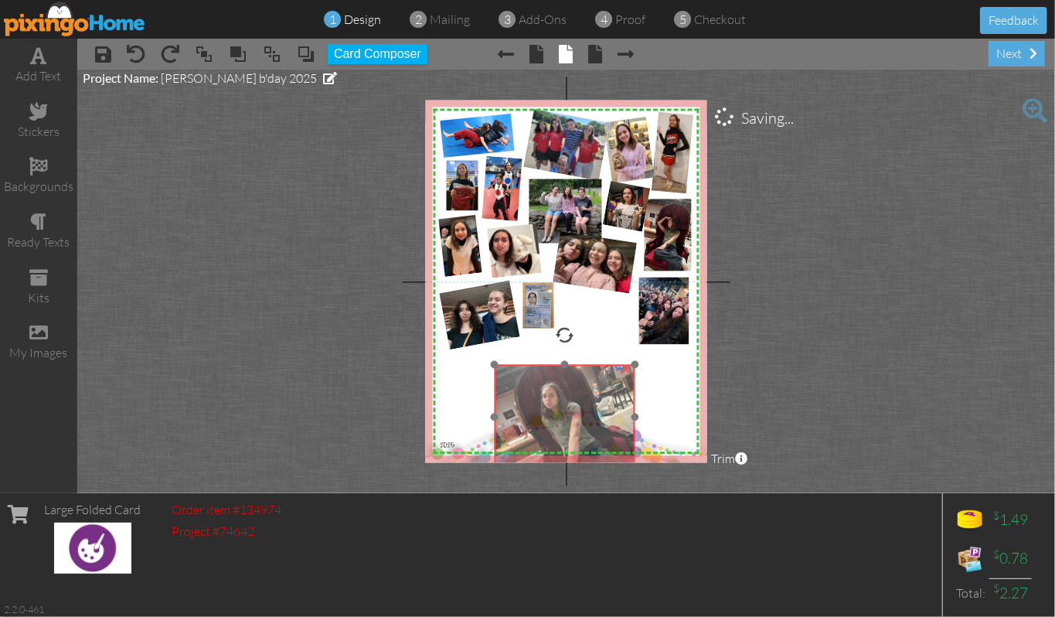
drag, startPoint x: 600, startPoint y: 339, endPoint x: 600, endPoint y: 435, distance: 95.9
click at [600, 435] on img at bounding box center [565, 418] width 141 height 106
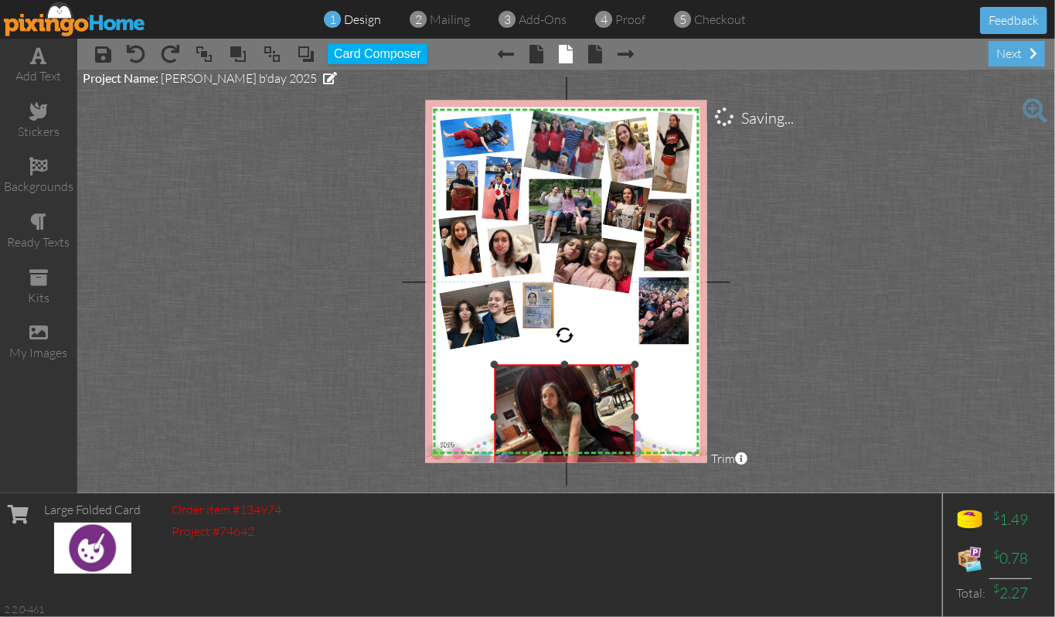
click at [626, 369] on div "×" at bounding box center [626, 368] width 25 height 25
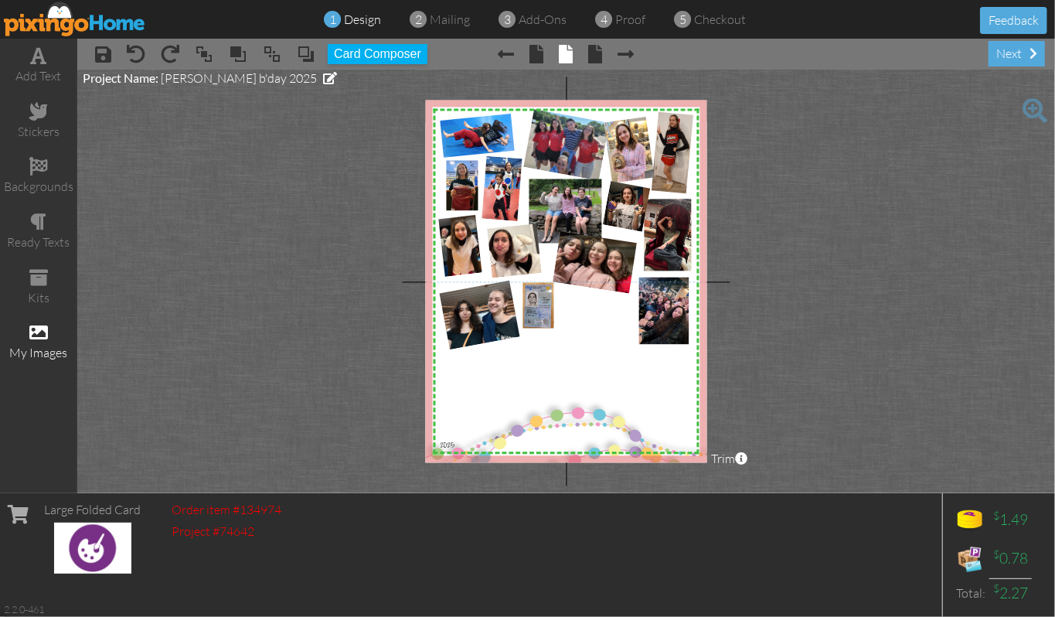
click at [42, 337] on span at bounding box center [38, 332] width 19 height 19
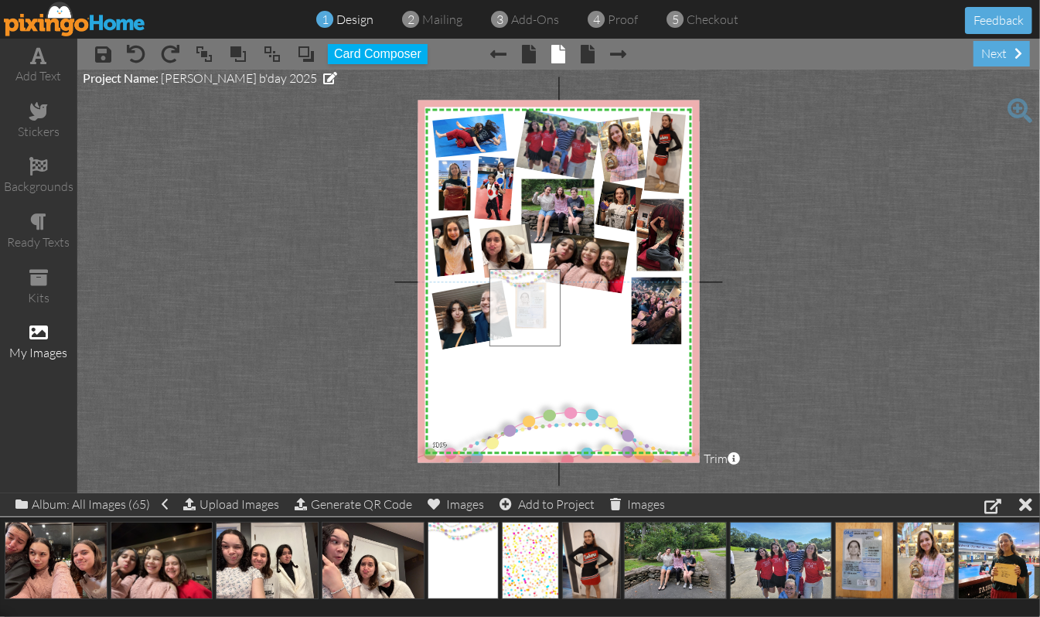
drag, startPoint x: 461, startPoint y: 567, endPoint x: 523, endPoint y: 313, distance: 261.2
drag, startPoint x: 554, startPoint y: 410, endPoint x: 547, endPoint y: 308, distance: 102.3
click at [547, 308] on div "×" at bounding box center [554, 288] width 130 height 39
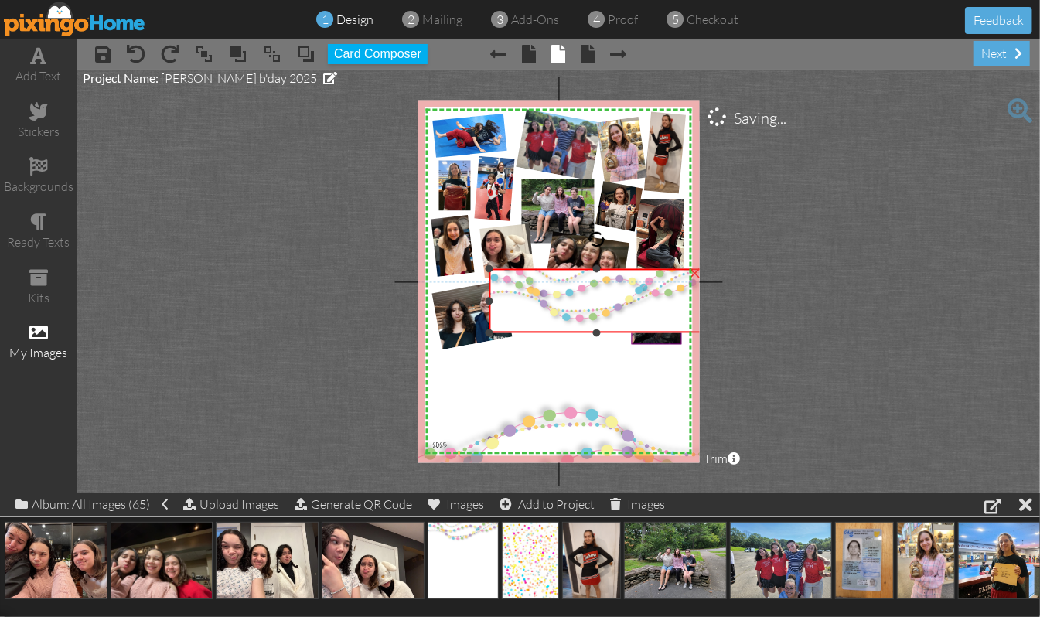
drag, startPoint x: 622, startPoint y: 309, endPoint x: 642, endPoint y: 335, distance: 32.5
click at [642, 333] on div "×" at bounding box center [596, 301] width 215 height 64
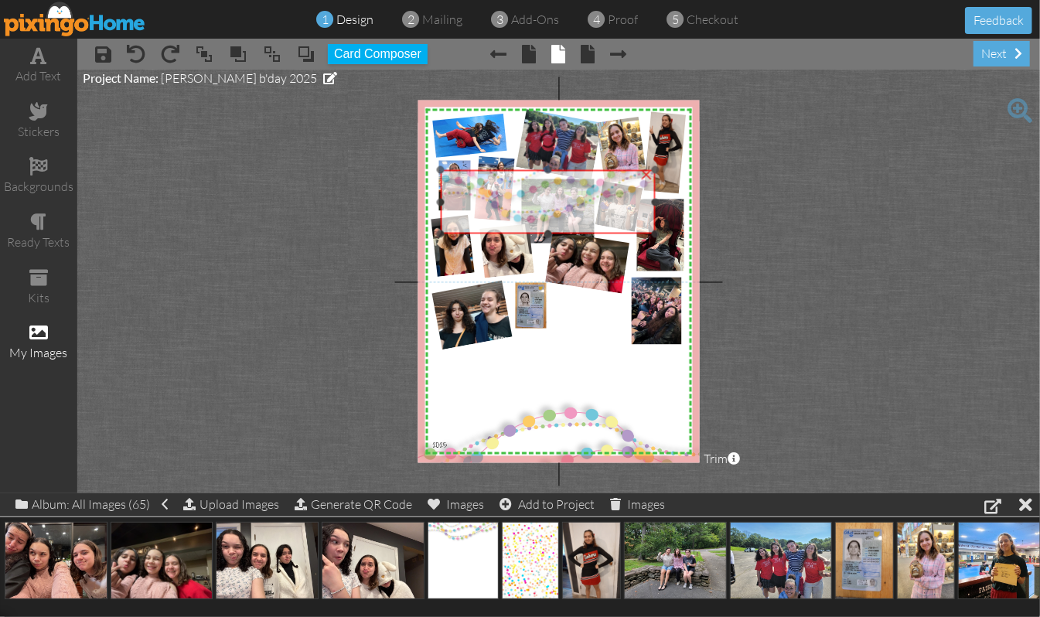
drag, startPoint x: 585, startPoint y: 311, endPoint x: 537, endPoint y: 212, distance: 110.3
click at [537, 212] on img at bounding box center [548, 287] width 215 height 234
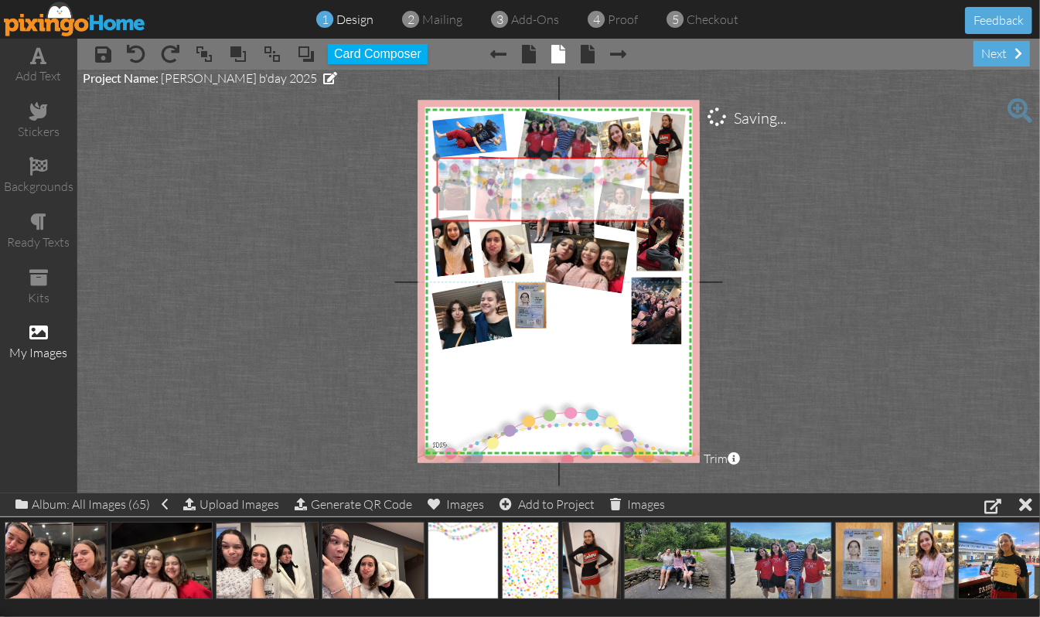
drag, startPoint x: 540, startPoint y: 210, endPoint x: 536, endPoint y: 198, distance: 13.0
click at [536, 198] on img at bounding box center [544, 275] width 215 height 234
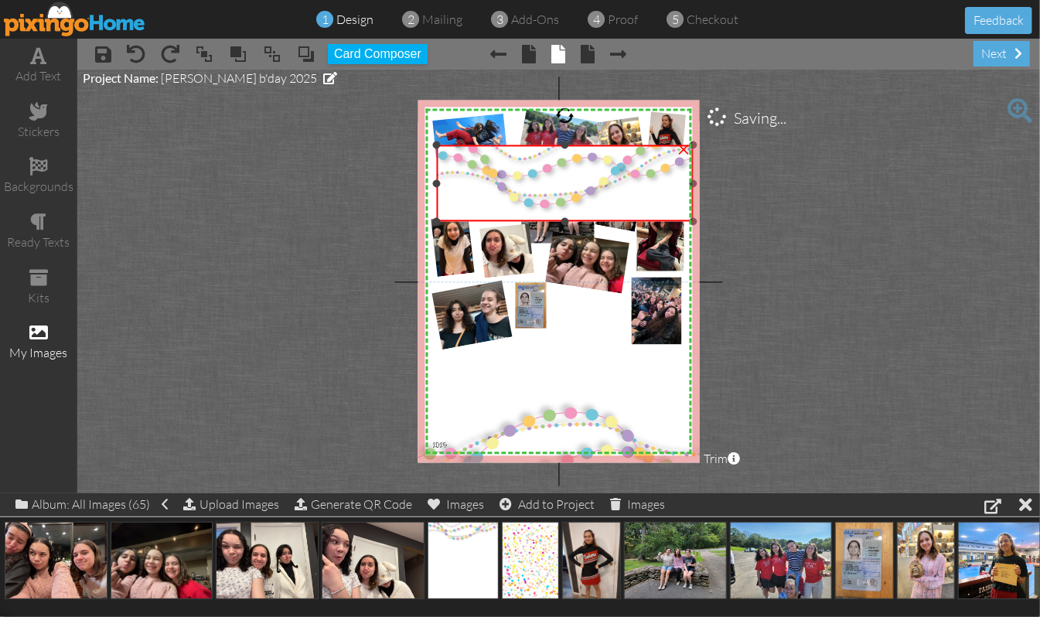
drag, startPoint x: 653, startPoint y: 155, endPoint x: 674, endPoint y: 143, distance: 24.9
click at [674, 145] on div "×" at bounding box center [565, 183] width 257 height 77
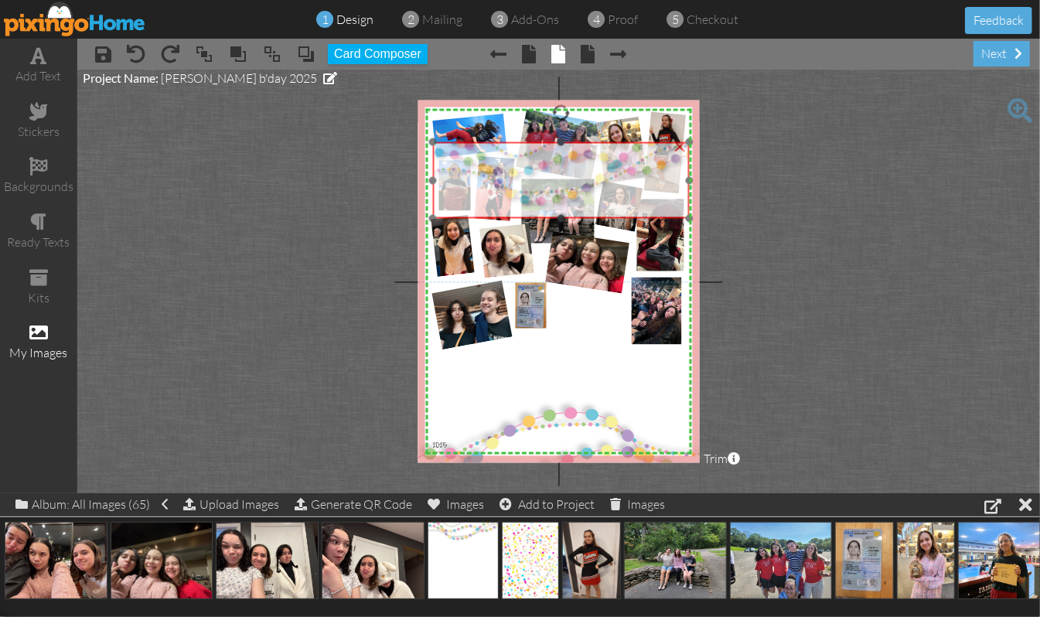
click at [619, 172] on img at bounding box center [561, 281] width 257 height 278
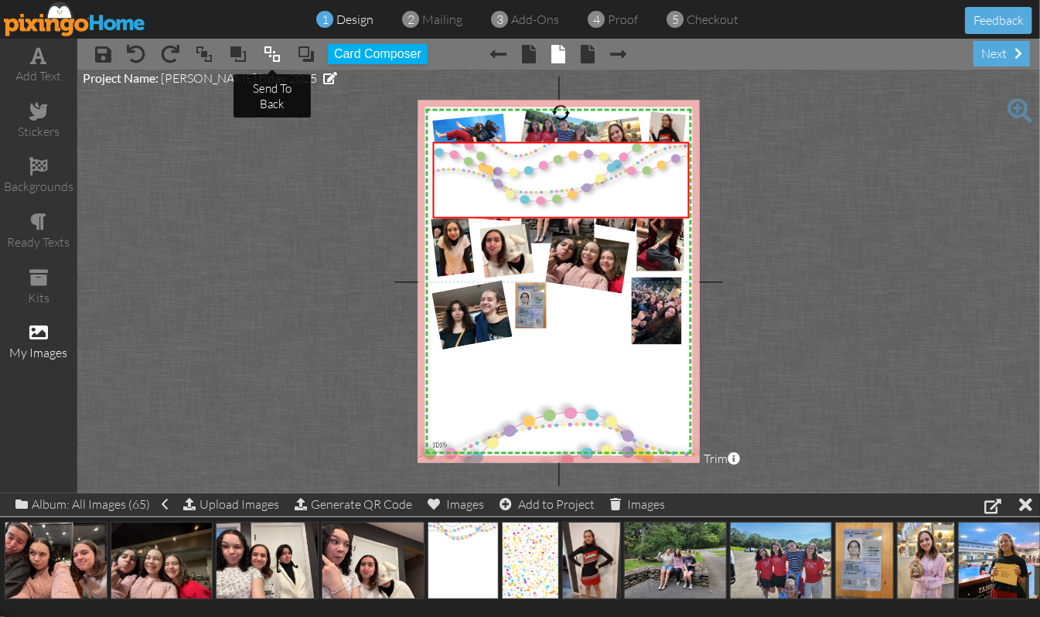
click at [271, 54] on span at bounding box center [272, 54] width 19 height 23
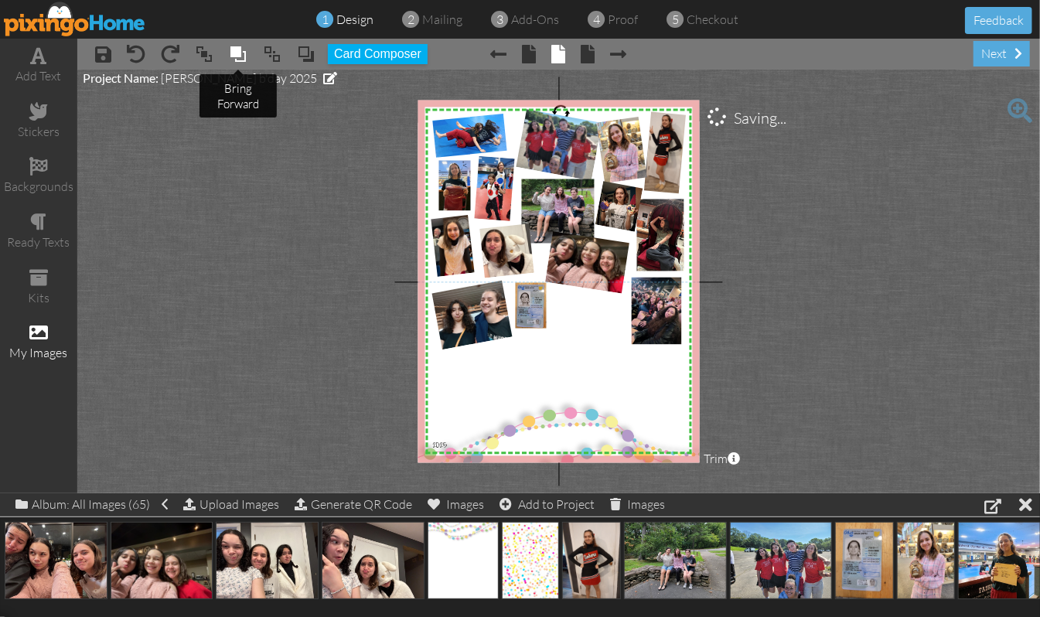
click at [236, 53] on span at bounding box center [238, 54] width 19 height 23
click at [897, 268] on project-studio-wrapper "X X X X X X X X X X X X X X X X X X X X X X X X X X X X X X X X X X X X X X X X…" at bounding box center [558, 282] width 963 height 424
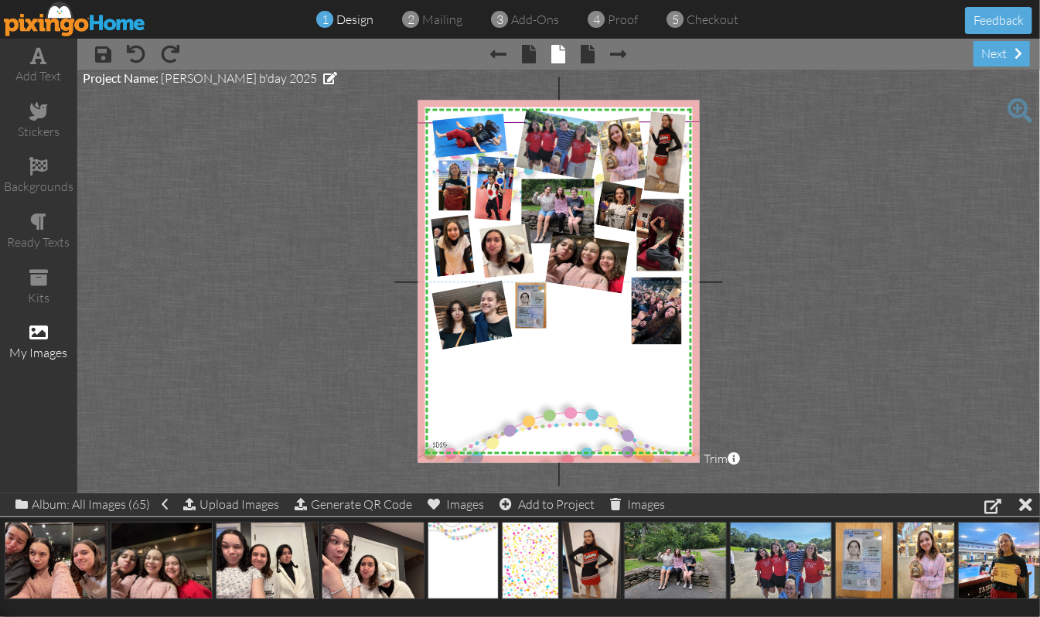
click at [425, 193] on img at bounding box center [543, 306] width 343 height 371
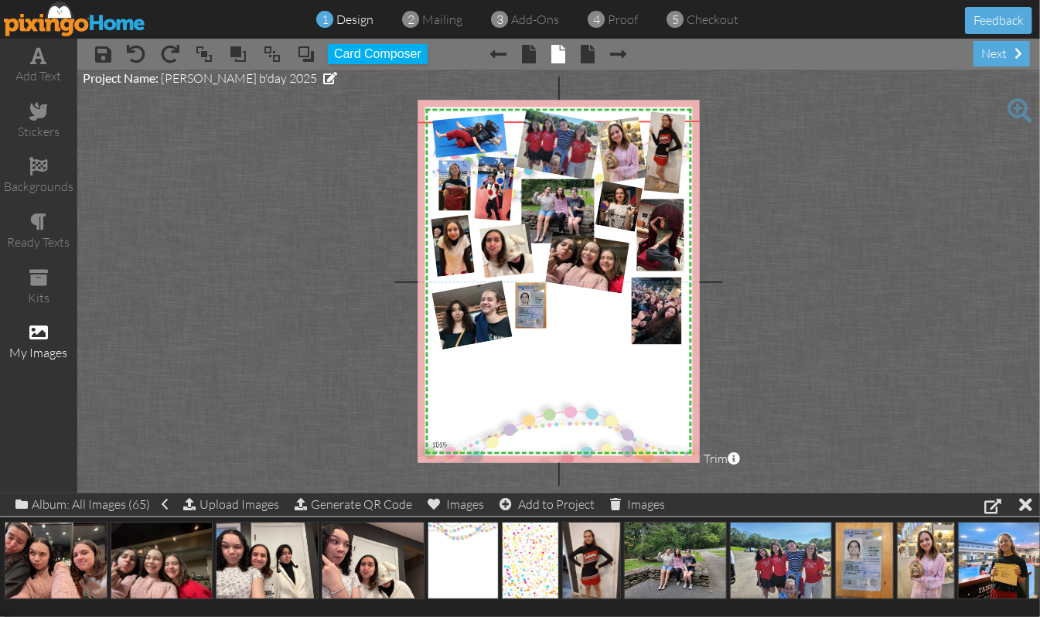
click at [428, 189] on img at bounding box center [543, 306] width 343 height 371
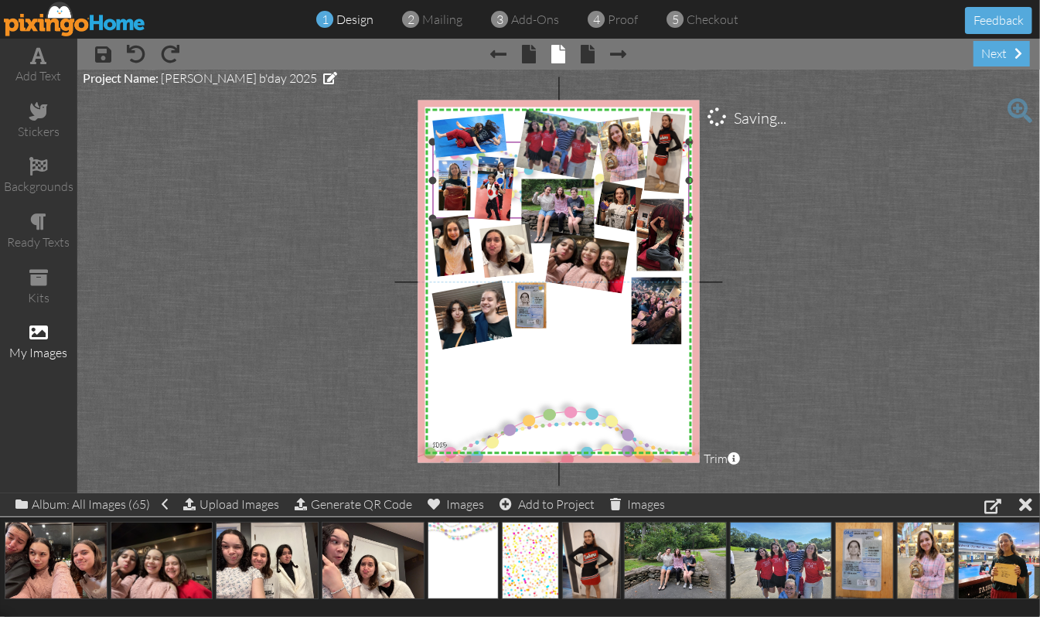
click at [433, 171] on img at bounding box center [561, 281] width 257 height 278
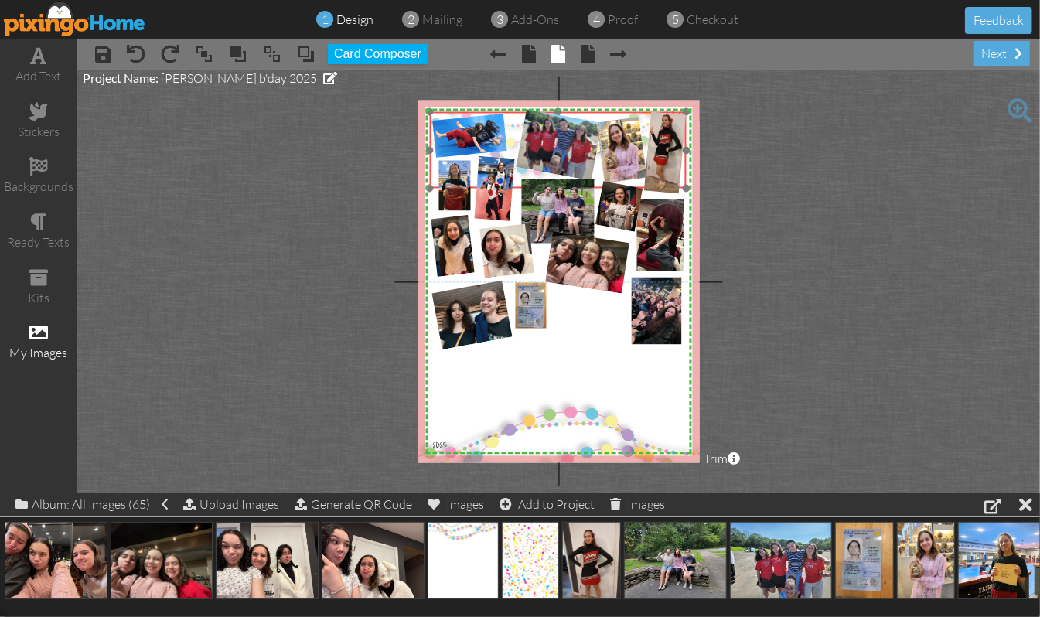
drag, startPoint x: 431, startPoint y: 171, endPoint x: 428, endPoint y: 141, distance: 30.3
click at [430, 141] on img at bounding box center [558, 251] width 257 height 278
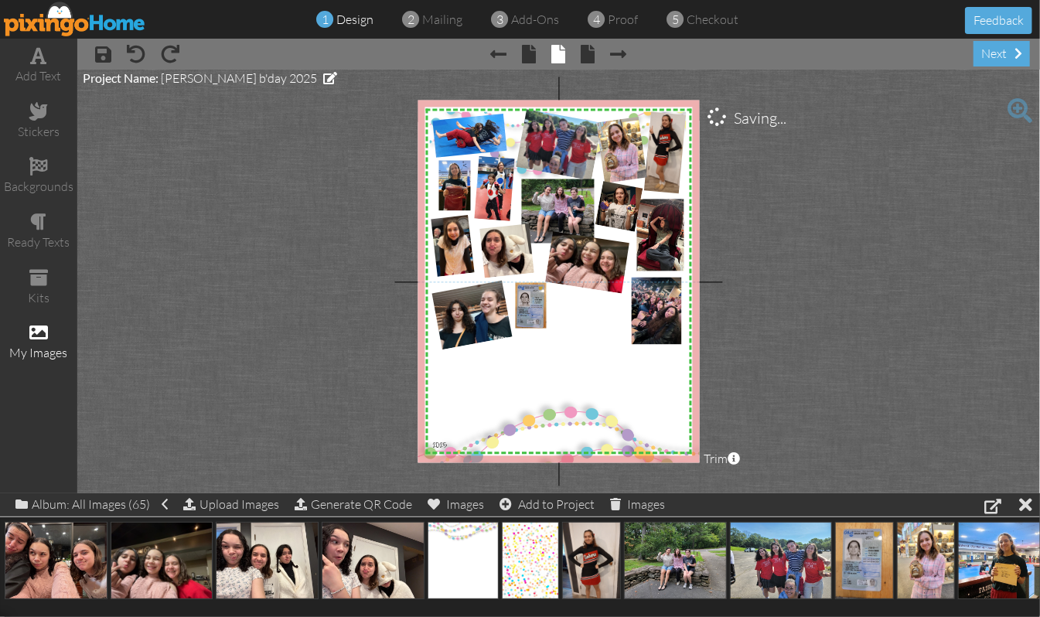
click at [829, 236] on project-studio-wrapper "X X X X X X X X X X X X X X X X X X X X X X X X X X X X X X X X X X X X X X X X…" at bounding box center [558, 282] width 963 height 424
drag, startPoint x: 462, startPoint y: 560, endPoint x: 534, endPoint y: 252, distance: 315.9
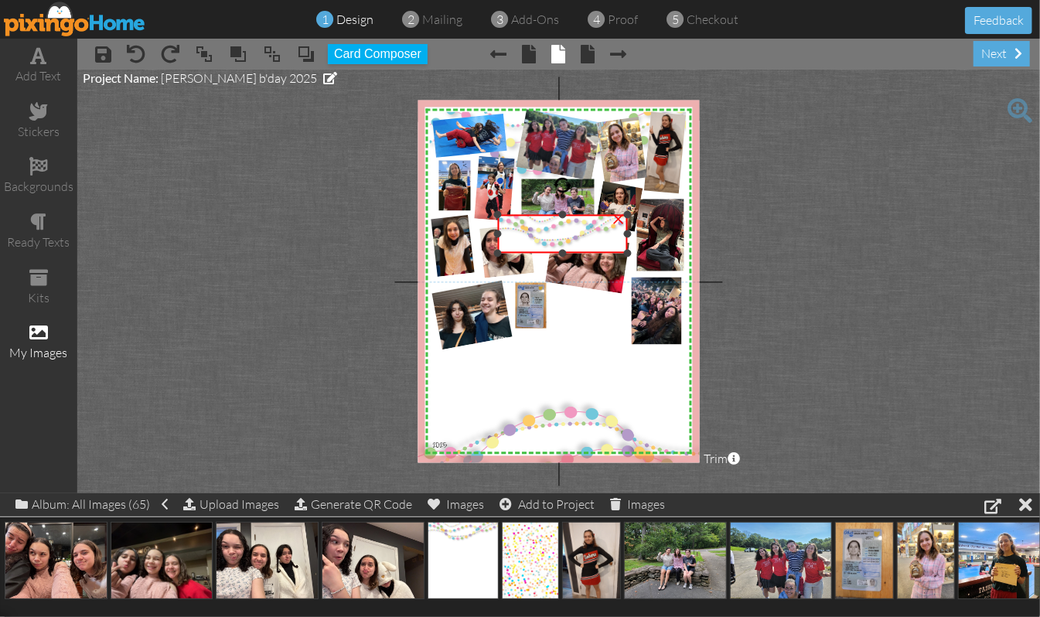
drag, startPoint x: 561, startPoint y: 357, endPoint x: 558, endPoint y: 255, distance: 102.1
click at [559, 255] on div at bounding box center [563, 254] width 8 height 8
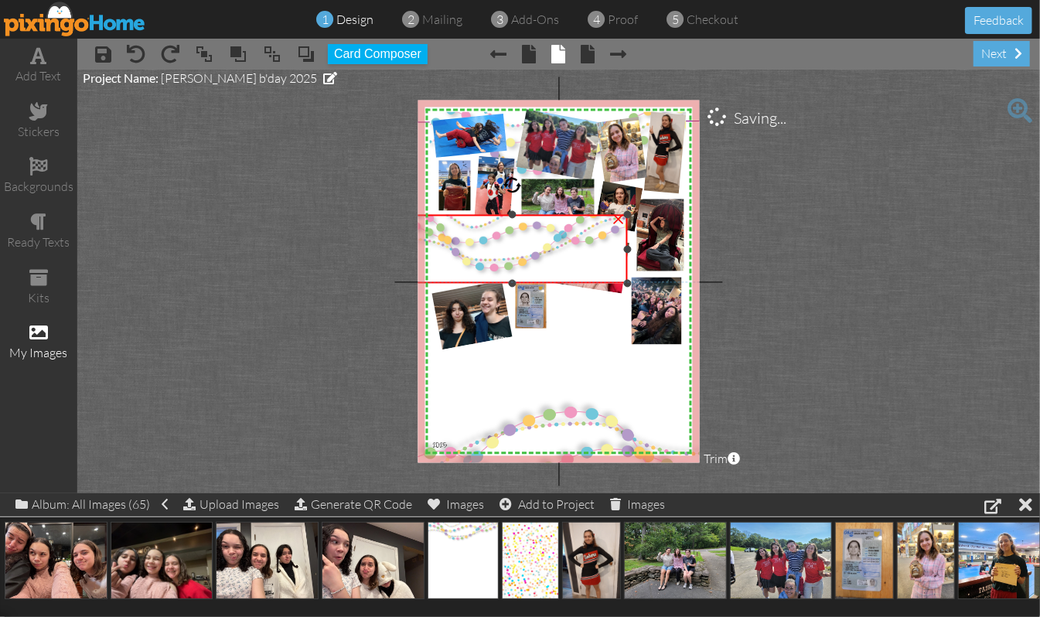
drag, startPoint x: 496, startPoint y: 252, endPoint x: 452, endPoint y: 282, distance: 52.8
click at [452, 282] on div "×" at bounding box center [512, 249] width 230 height 69
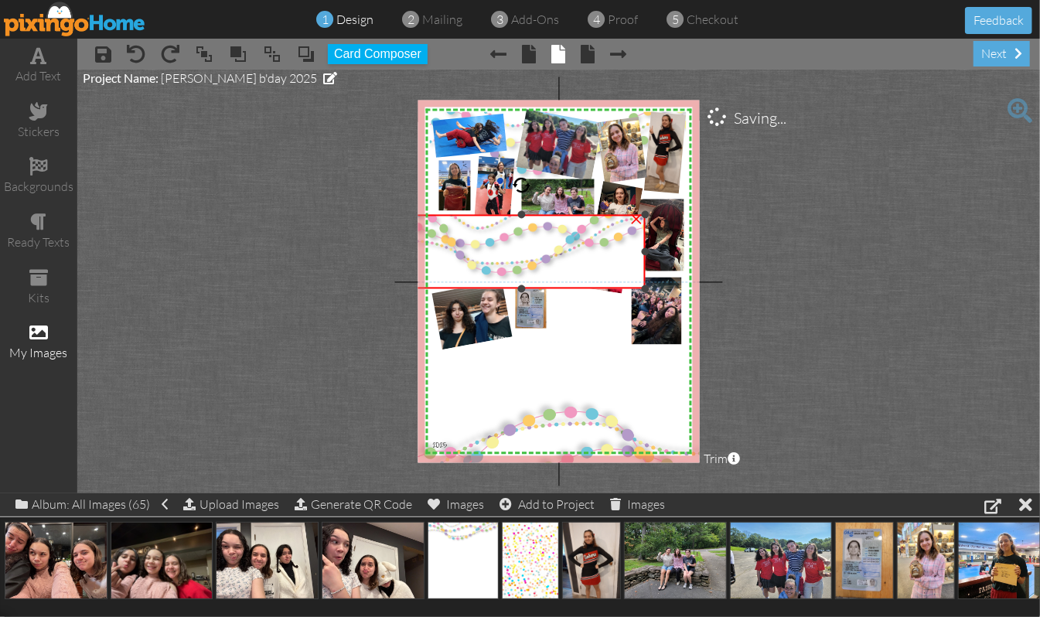
drag, startPoint x: 626, startPoint y: 280, endPoint x: 634, endPoint y: 285, distance: 9.4
click at [634, 285] on div "×" at bounding box center [521, 252] width 249 height 74
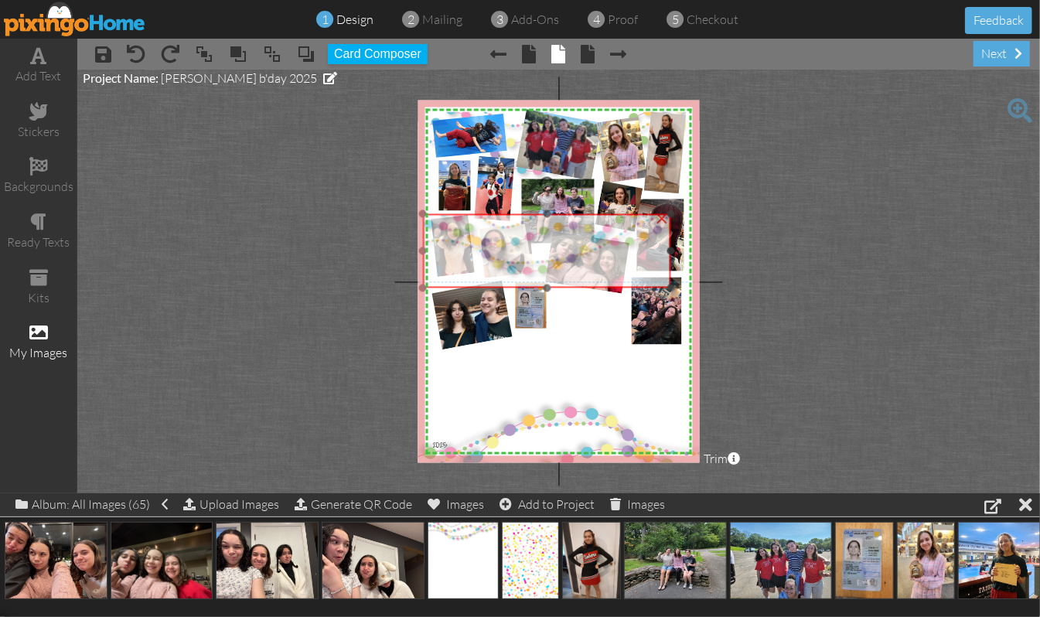
drag, startPoint x: 529, startPoint y: 251, endPoint x: 554, endPoint y: 251, distance: 25.5
click at [554, 251] on img at bounding box center [546, 349] width 249 height 270
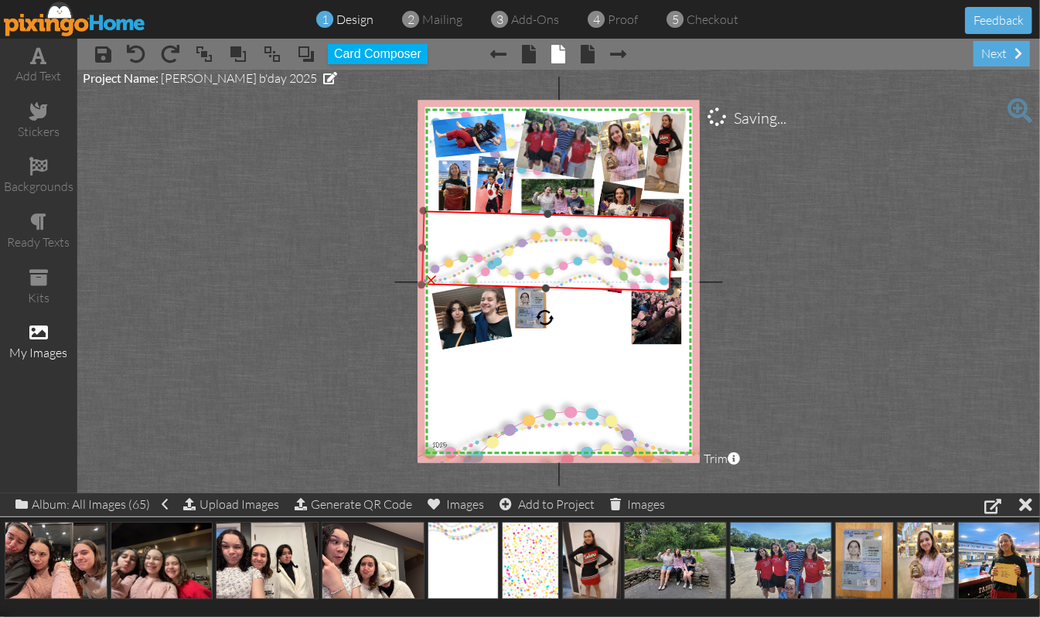
drag, startPoint x: 546, startPoint y: 184, endPoint x: 545, endPoint y: 319, distance: 135.3
click at [545, 319] on div at bounding box center [545, 318] width 19 height 19
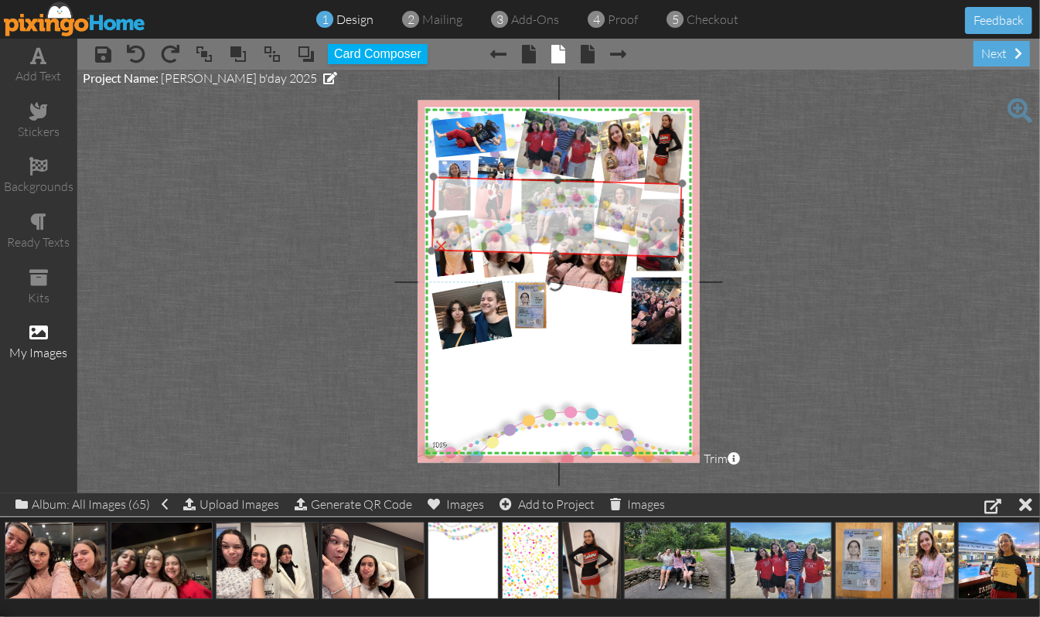
drag, startPoint x: 542, startPoint y: 254, endPoint x: 552, endPoint y: 220, distance: 35.5
click at [552, 220] on img at bounding box center [559, 119] width 256 height 277
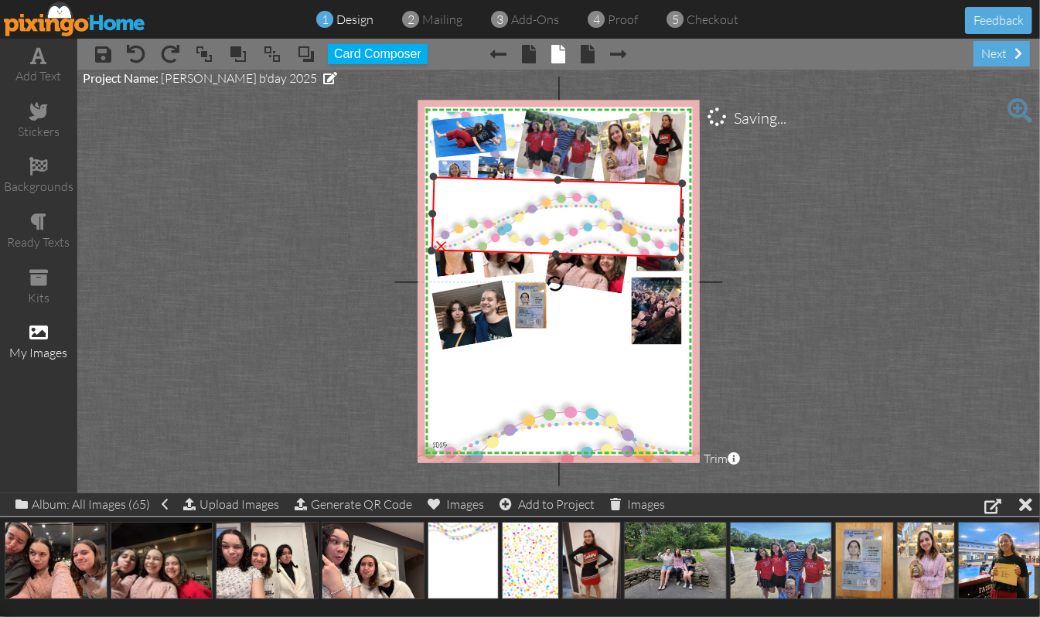
click at [552, 220] on img at bounding box center [559, 119] width 256 height 277
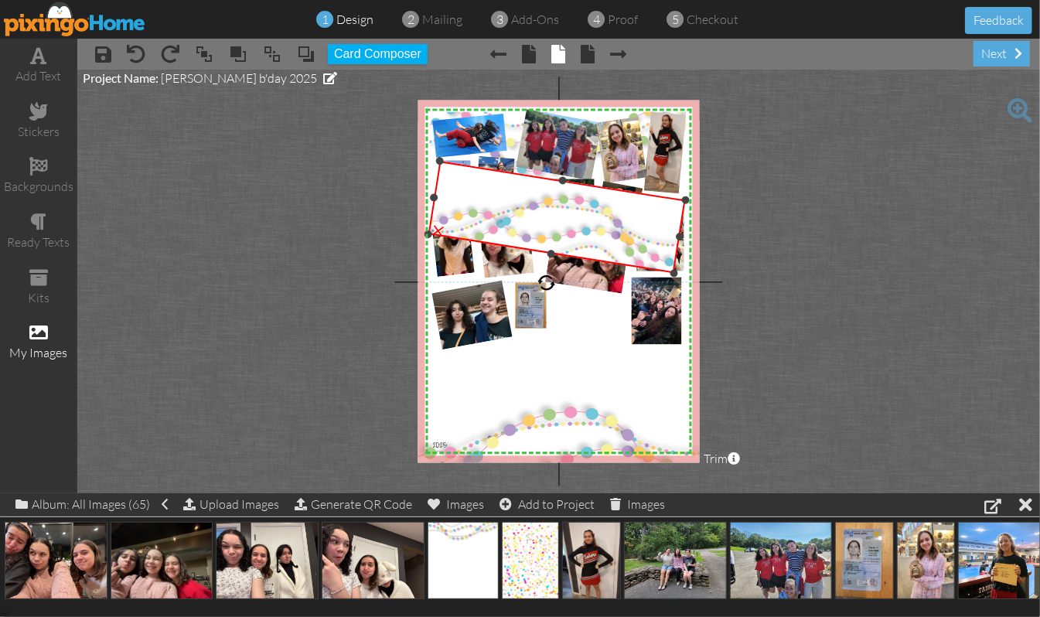
drag, startPoint x: 555, startPoint y: 285, endPoint x: 545, endPoint y: 292, distance: 12.2
click at [545, 292] on div at bounding box center [546, 282] width 21 height 21
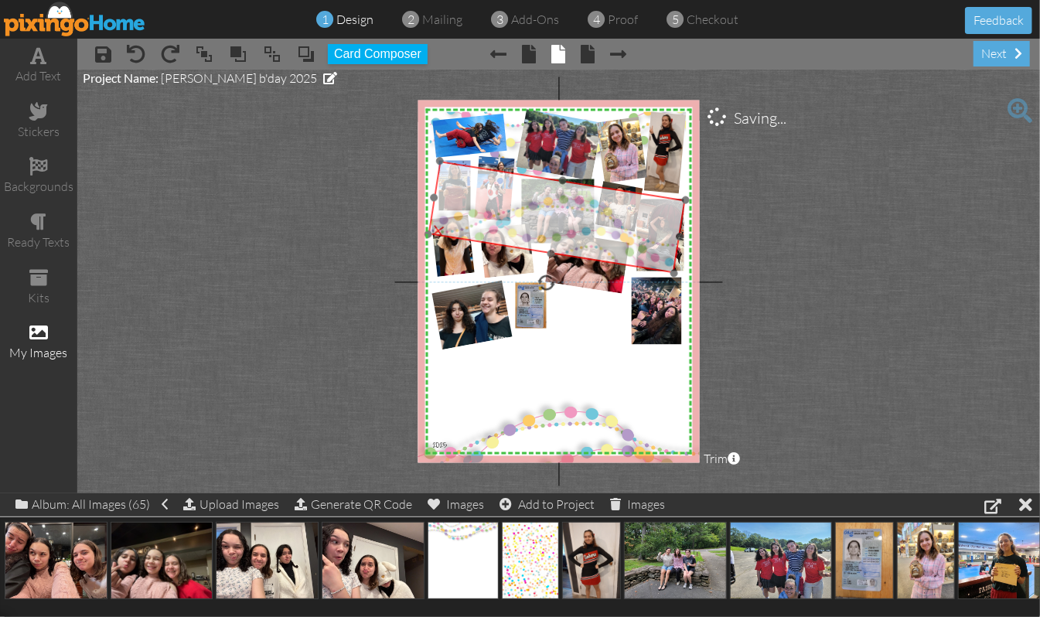
click at [558, 217] on img at bounding box center [572, 120] width 288 height 305
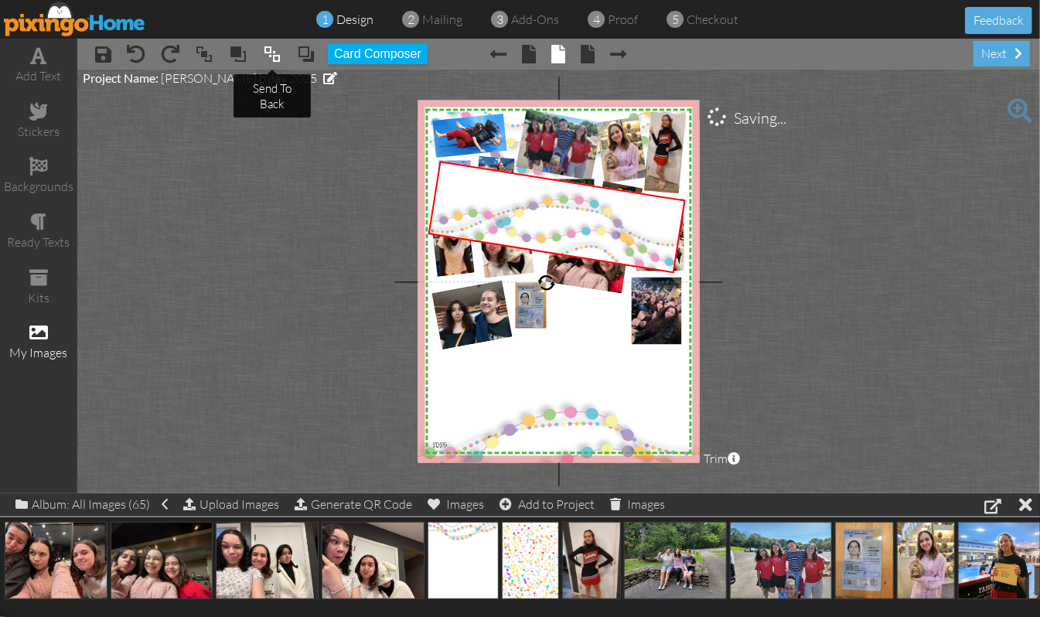
click at [274, 53] on span at bounding box center [272, 54] width 19 height 23
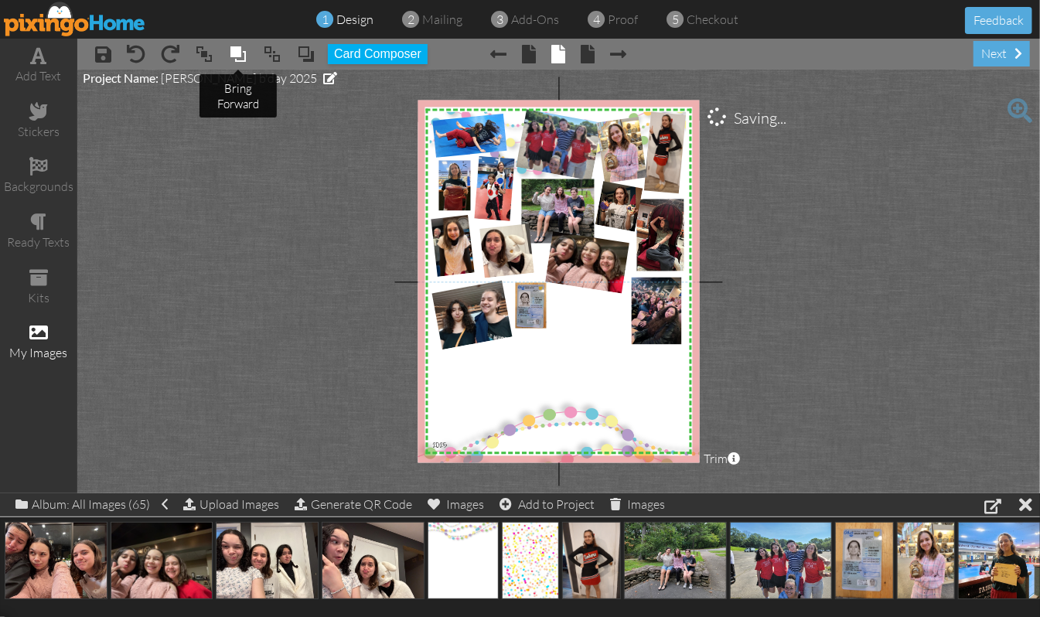
click at [239, 53] on span at bounding box center [238, 54] width 19 height 23
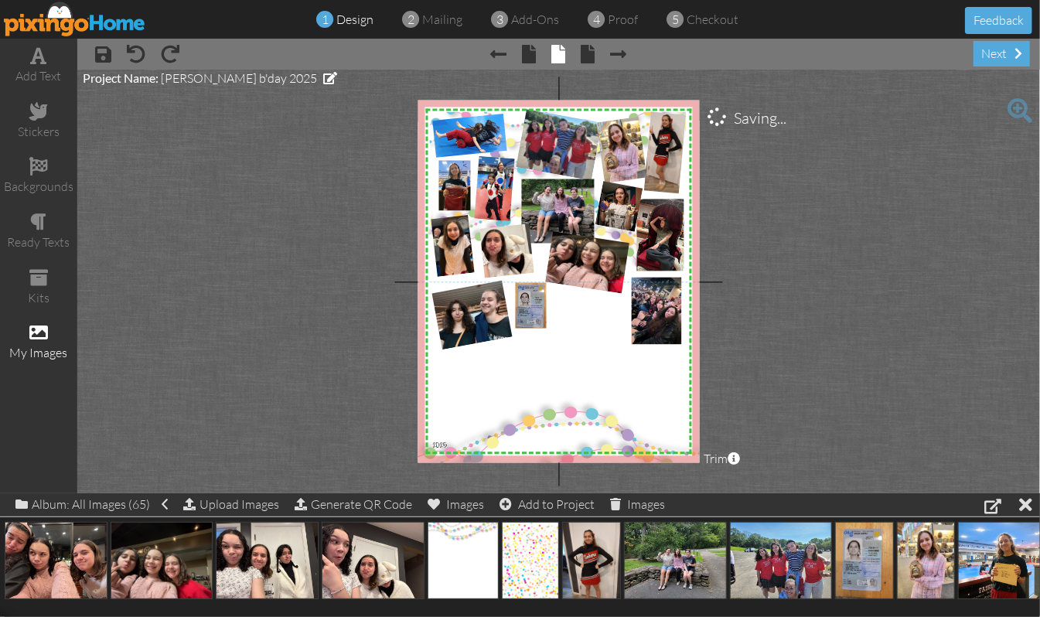
click at [944, 283] on project-studio-wrapper "X X X X X X X X X X X X X X X X X X X X X X X X X X X X X X X X X X X X X X X X…" at bounding box center [558, 282] width 963 height 424
click at [622, 22] on span "proof" at bounding box center [624, 19] width 30 height 15
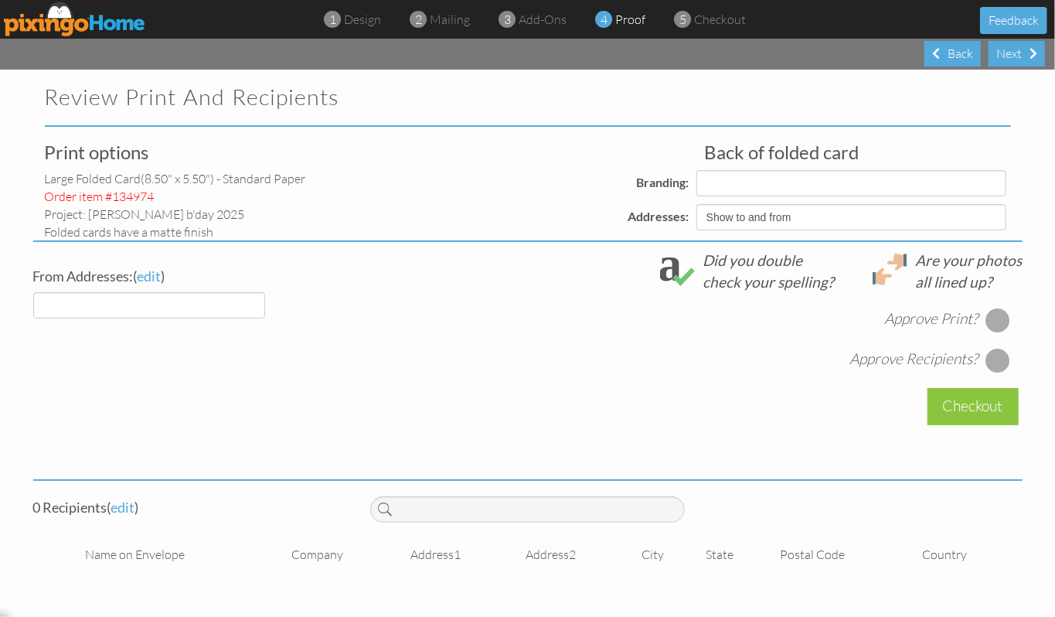
select select "object:6125"
select select "object:6136"
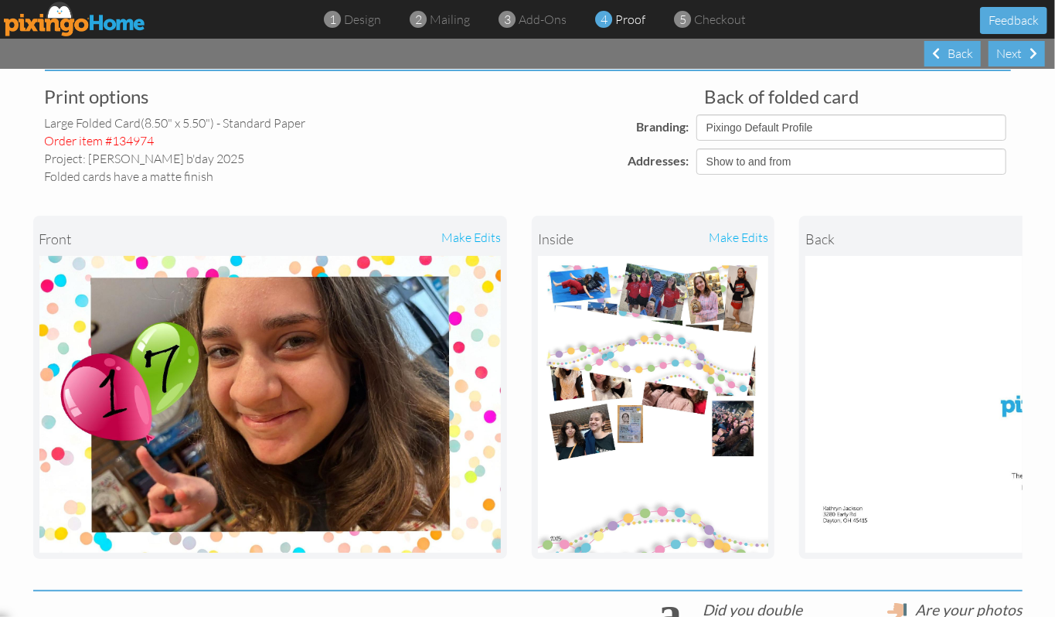
scroll to position [103, 0]
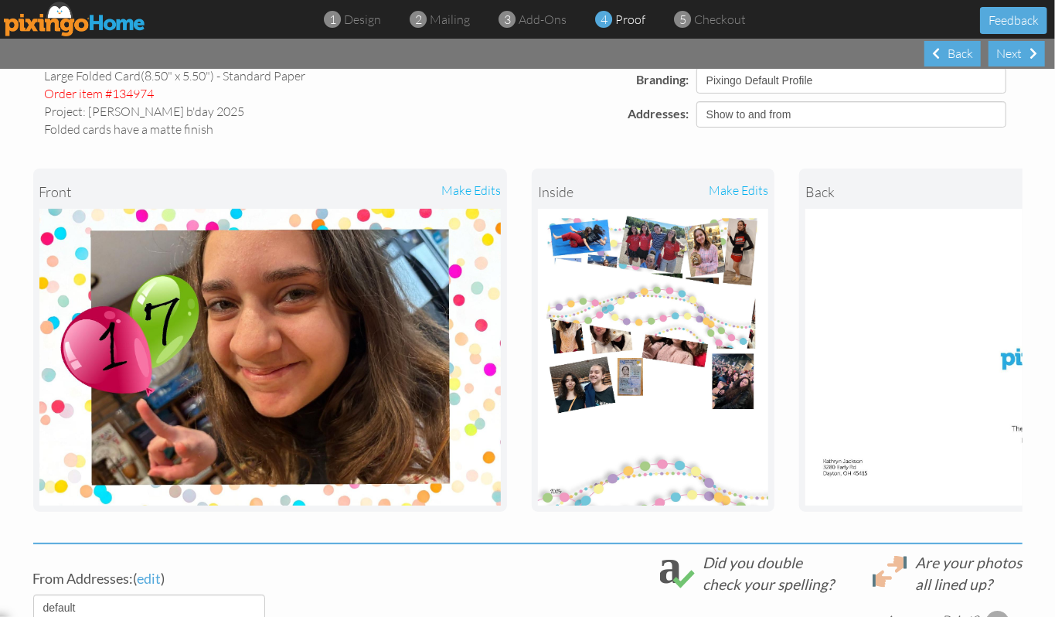
click at [750, 193] on div "make edits" at bounding box center [710, 192] width 115 height 34
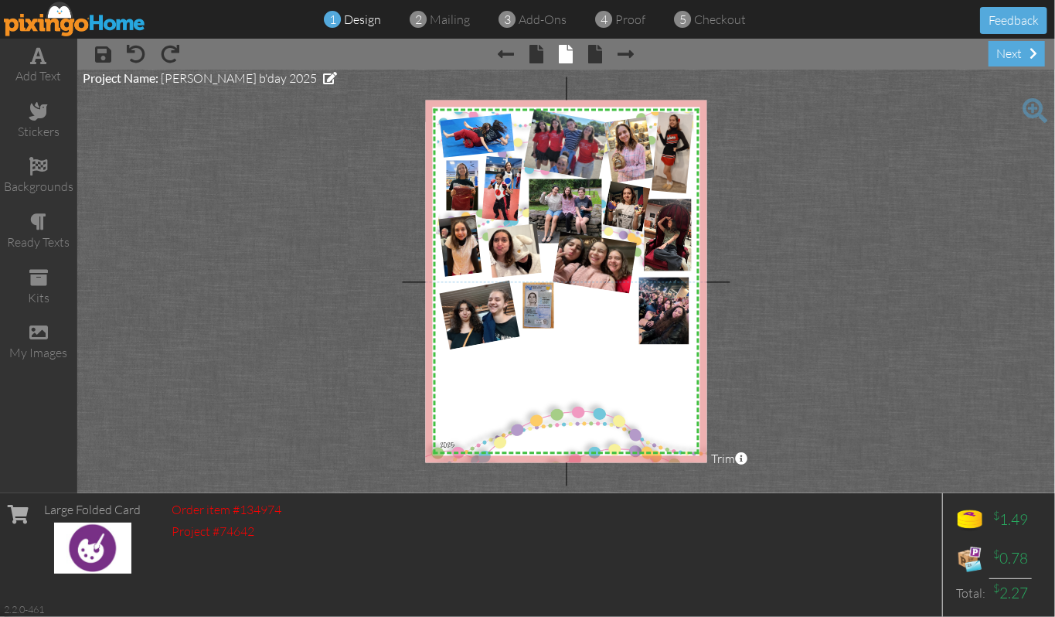
click at [60, 22] on img at bounding box center [75, 19] width 142 height 35
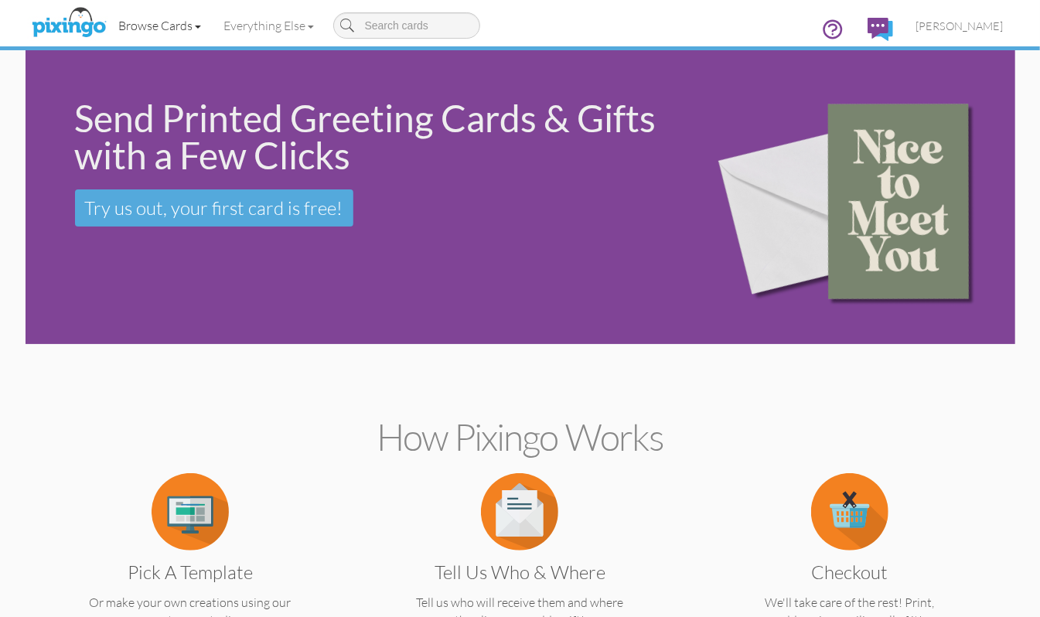
click at [161, 26] on link "Browse Cards" at bounding box center [159, 25] width 105 height 39
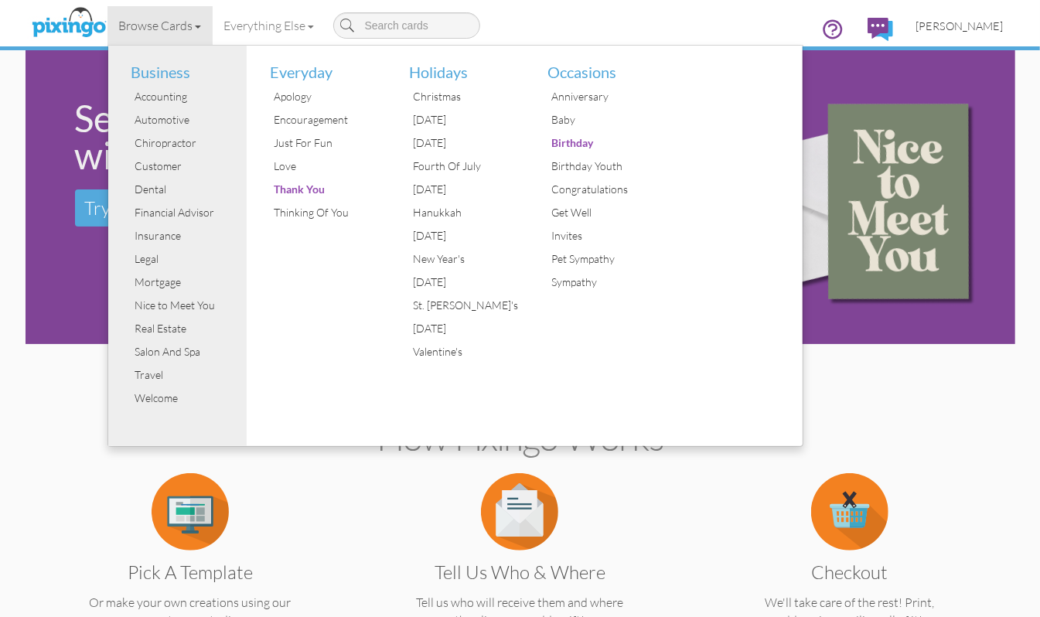
click at [972, 23] on span "[PERSON_NAME]" at bounding box center [959, 25] width 87 height 13
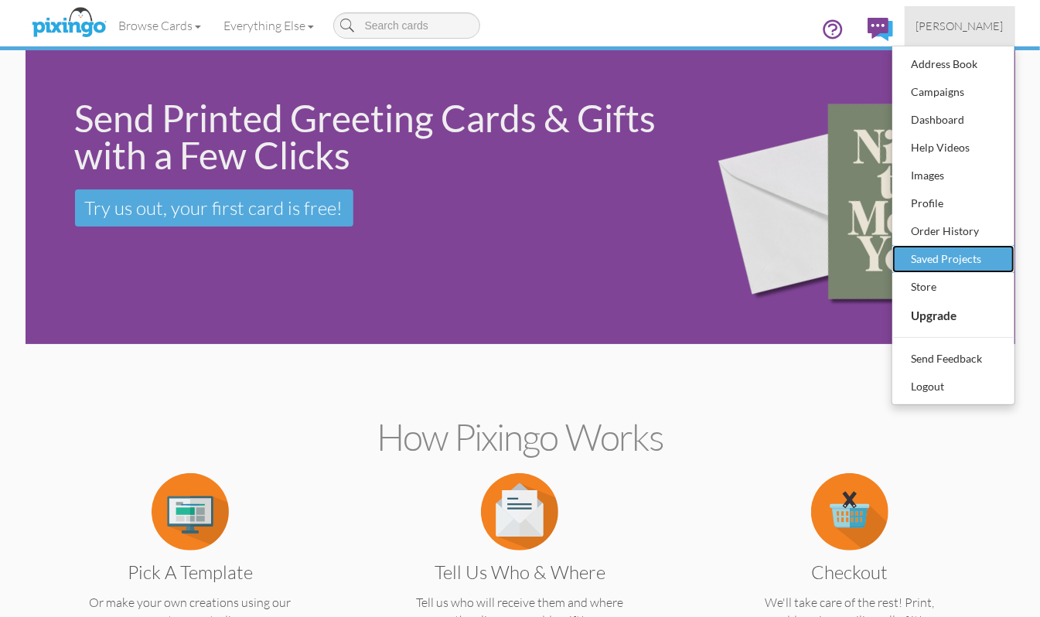
click at [963, 252] on div "Saved Projects" at bounding box center [953, 258] width 91 height 23
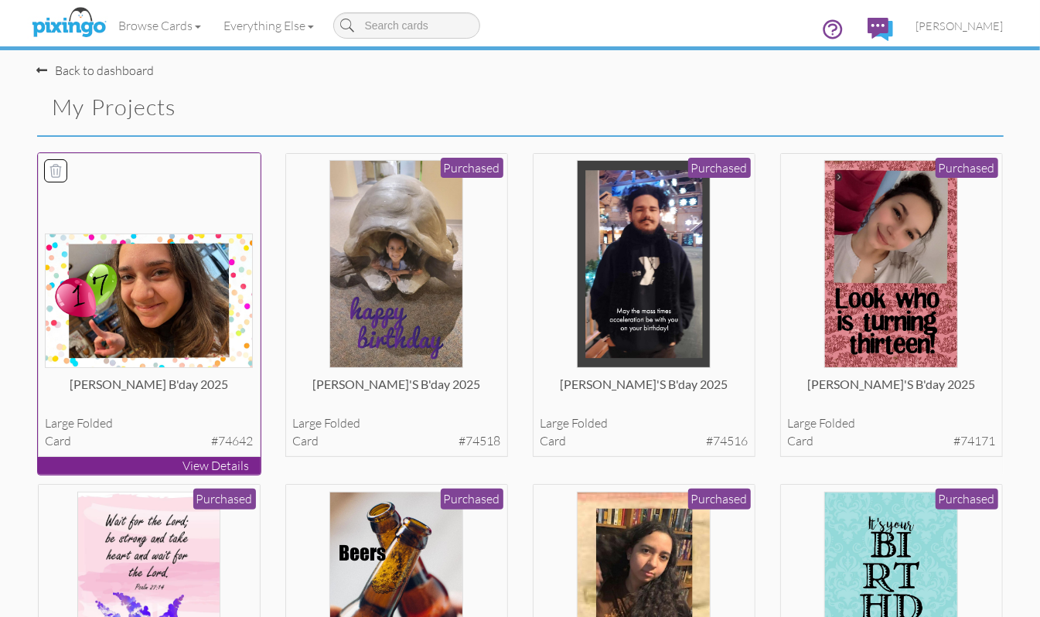
click at [172, 303] on img at bounding box center [149, 301] width 208 height 134
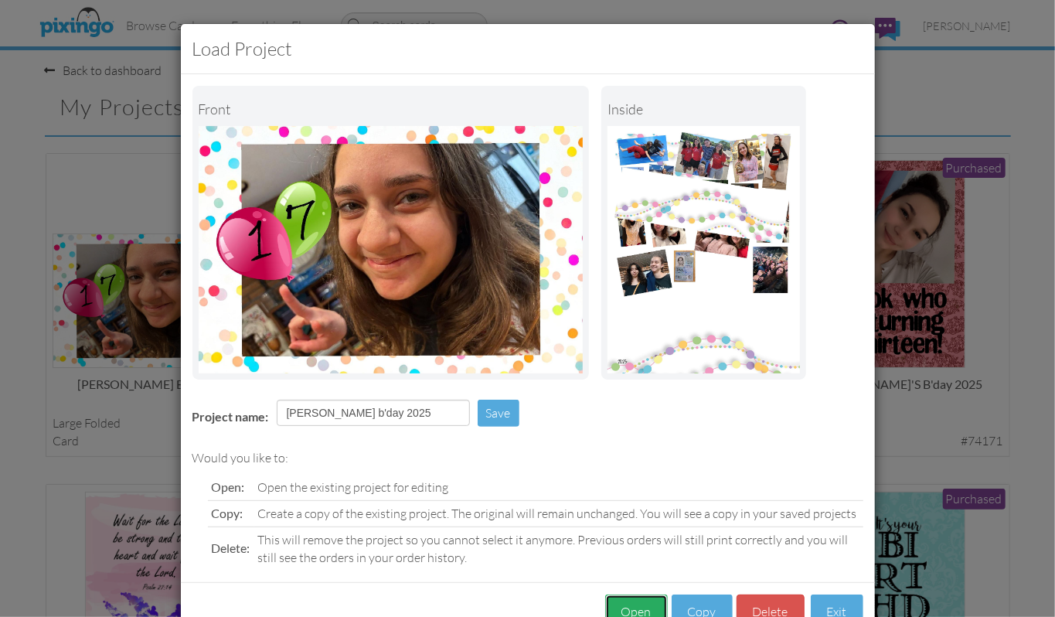
click at [638, 605] on button "Open" at bounding box center [636, 612] width 63 height 35
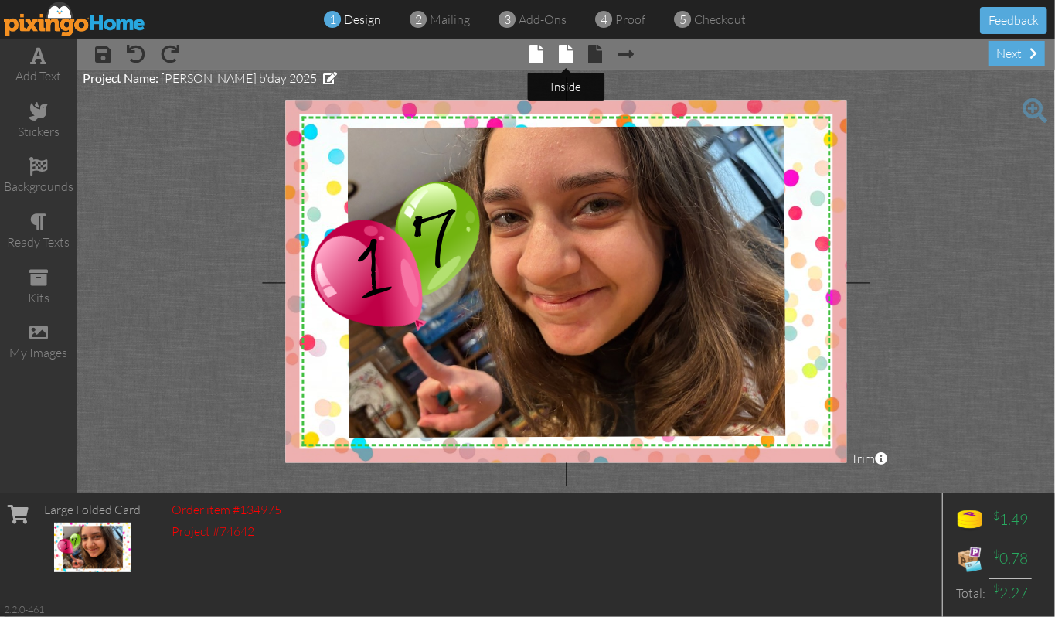
click at [567, 56] on span at bounding box center [566, 54] width 14 height 19
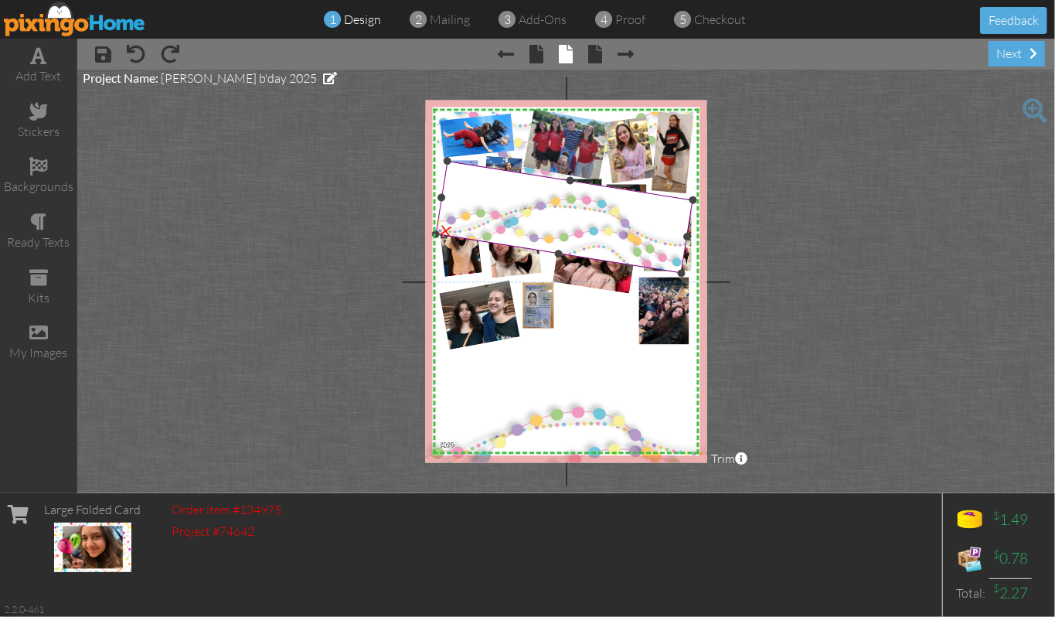
click at [586, 227] on img at bounding box center [580, 120] width 288 height 305
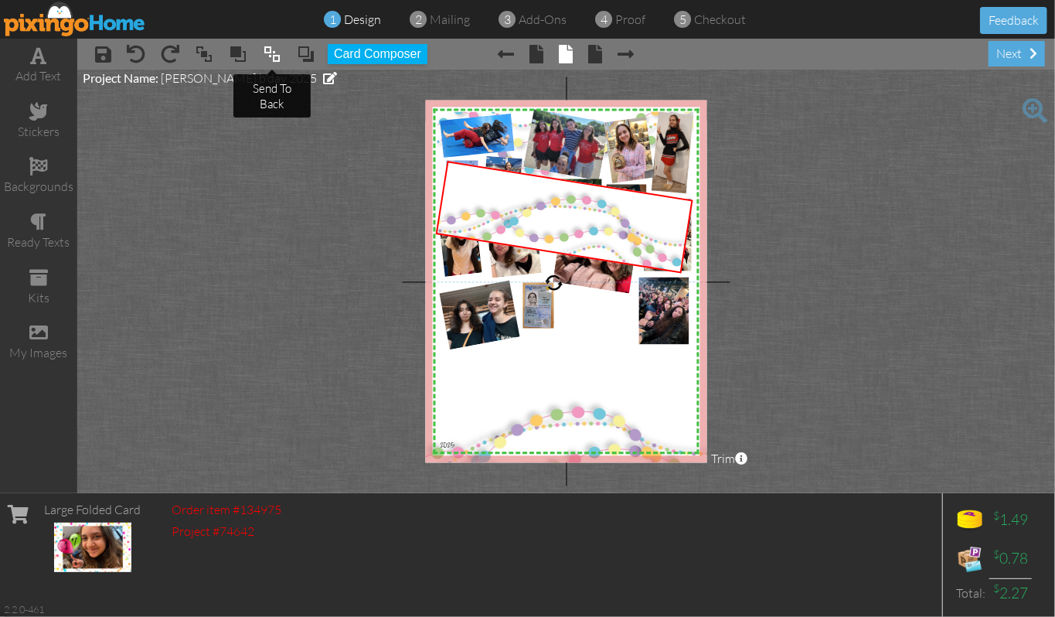
click at [268, 51] on span at bounding box center [272, 54] width 19 height 23
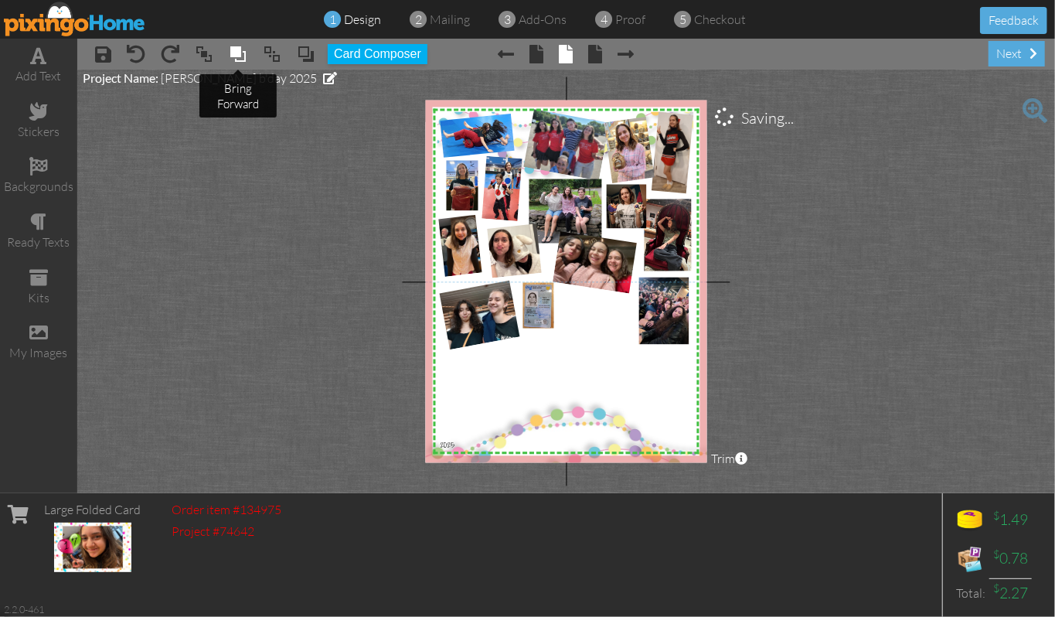
click at [233, 54] on span at bounding box center [238, 54] width 19 height 23
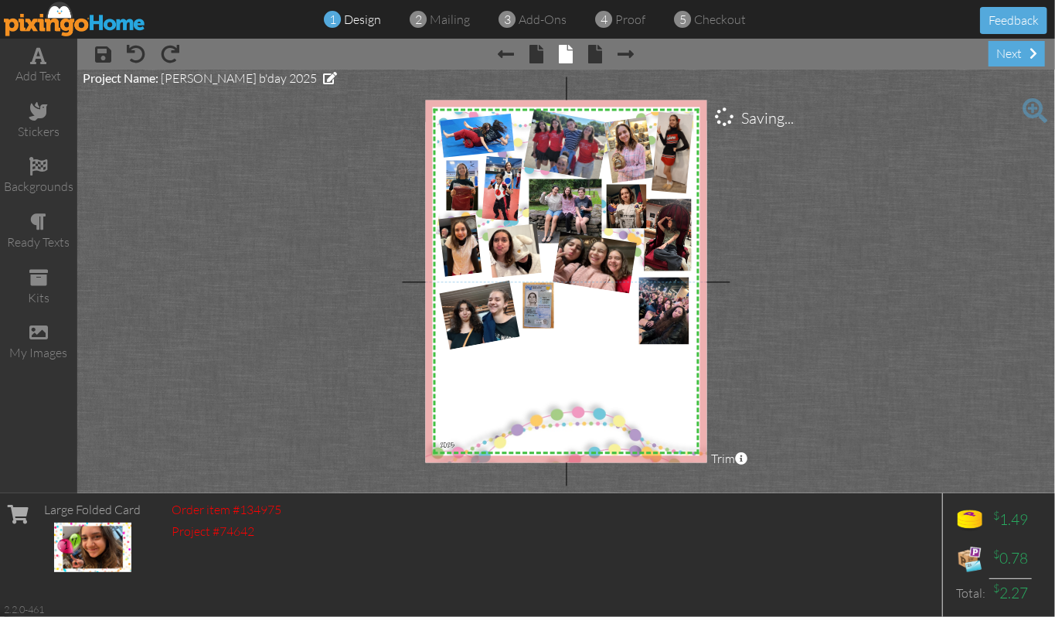
click at [872, 298] on project-studio-wrapper "X X X X X X X X X X X X X X X X X X X X X X X X X X X X X X X X X X X X X X X X…" at bounding box center [566, 282] width 978 height 424
click at [629, 22] on span "proof" at bounding box center [631, 19] width 30 height 15
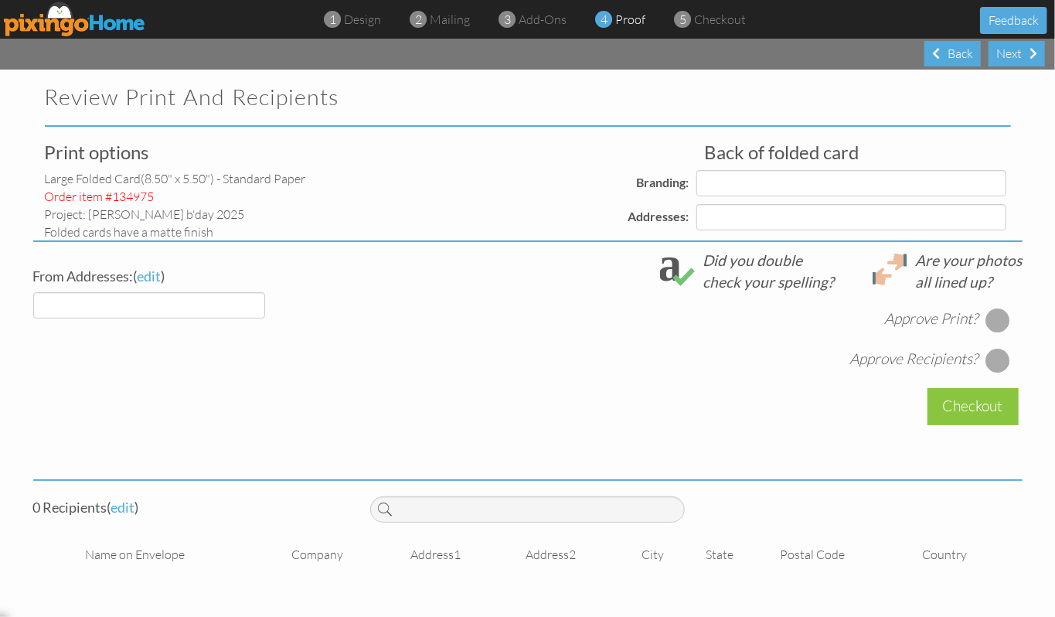
select select "object:7000"
select select "object:7004"
select select "object:7015"
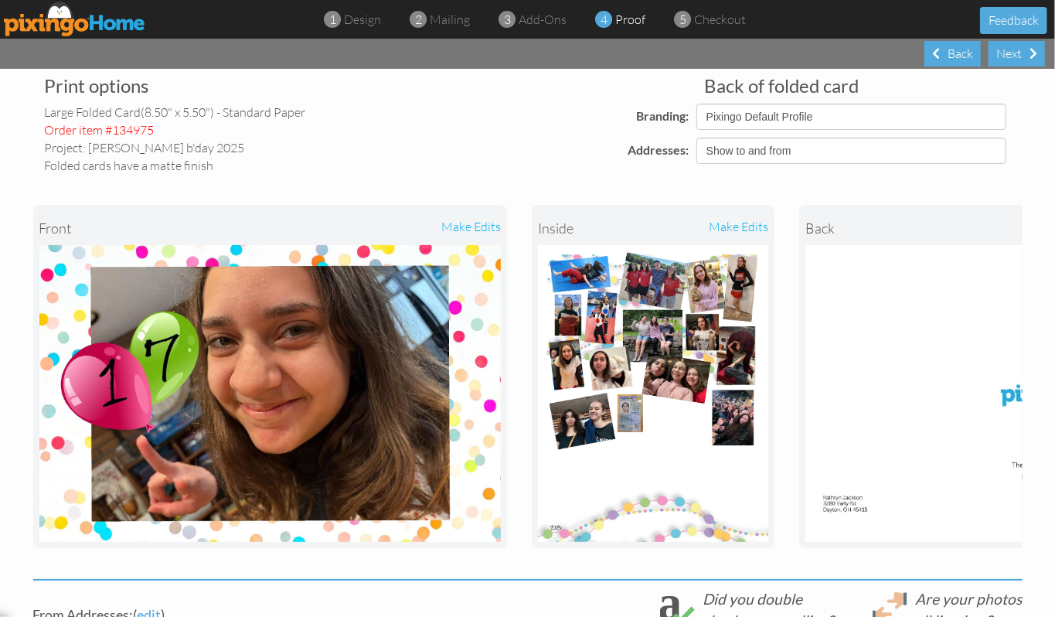
scroll to position [103, 0]
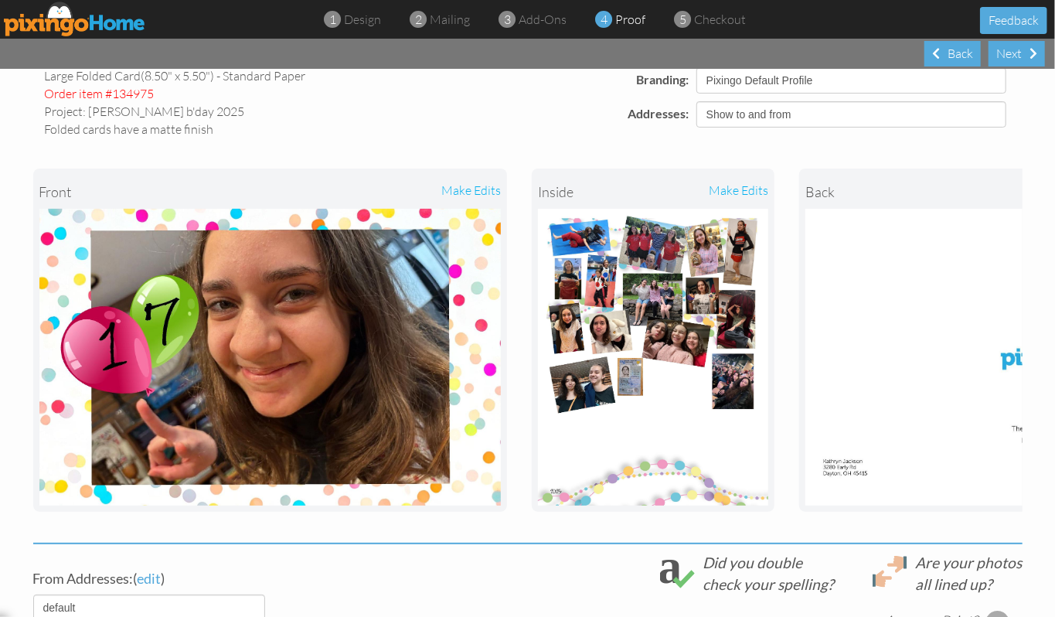
click at [752, 193] on div "make edits" at bounding box center [710, 192] width 115 height 34
